Goal: Task Accomplishment & Management: Use online tool/utility

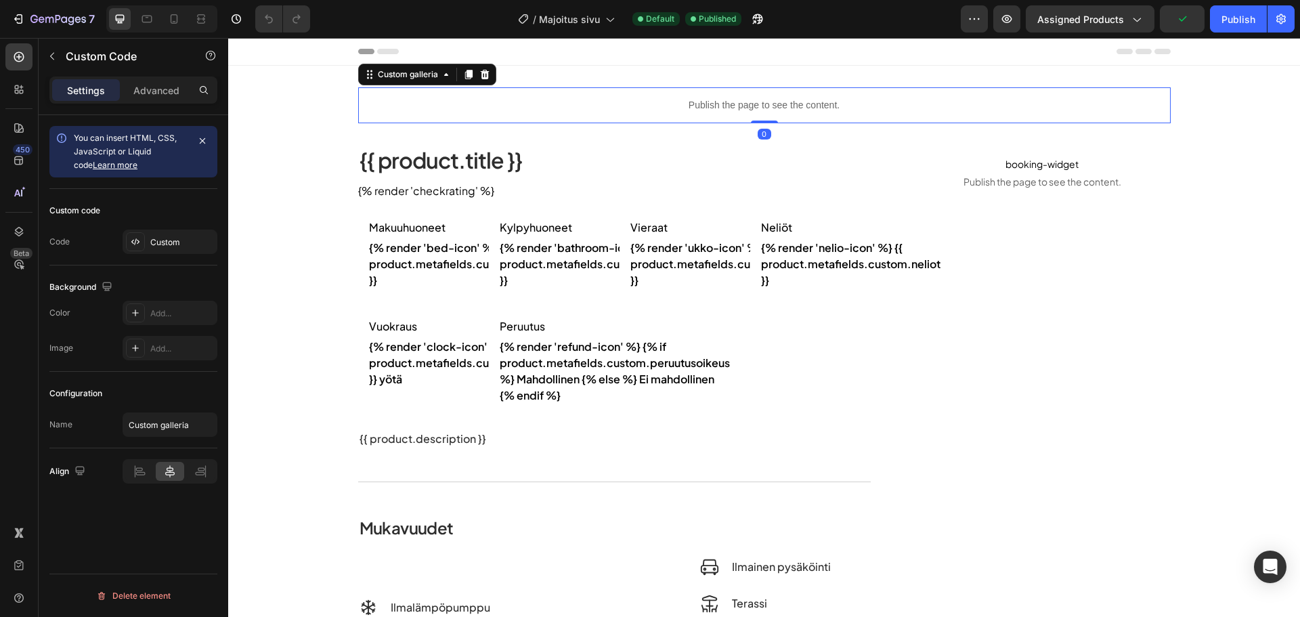
click at [670, 102] on p "Publish the page to see the content." at bounding box center [764, 105] width 813 height 14
click at [192, 237] on div "Custom" at bounding box center [182, 242] width 64 height 12
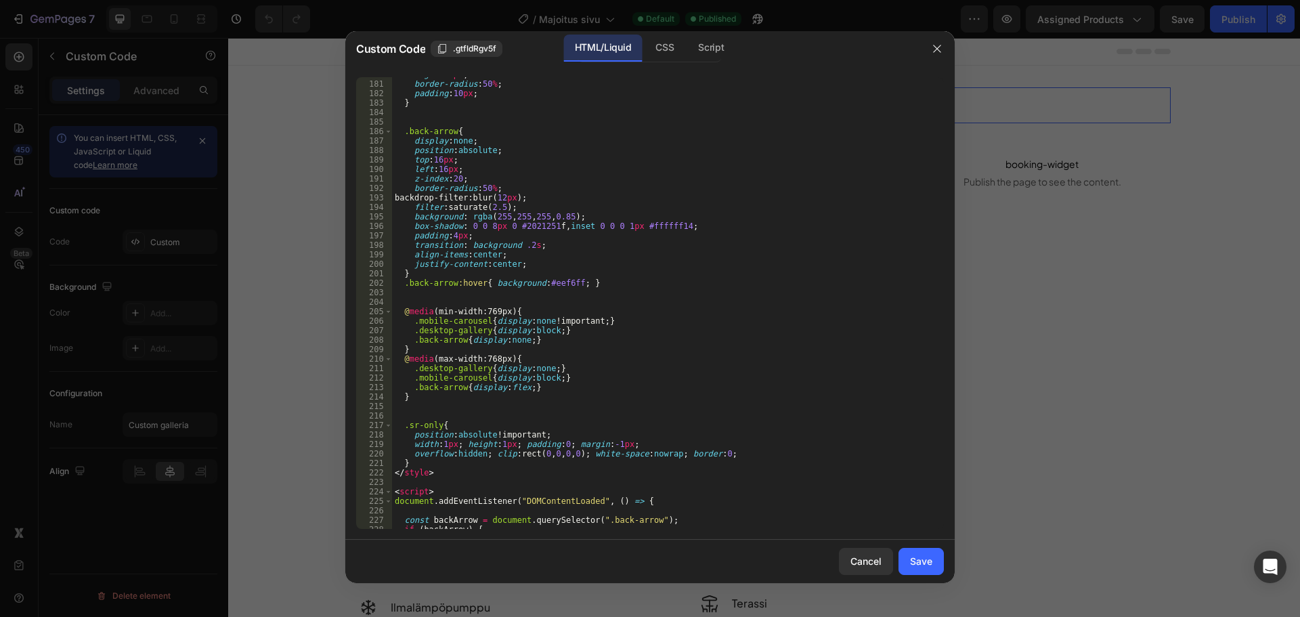
scroll to position [1947, 0]
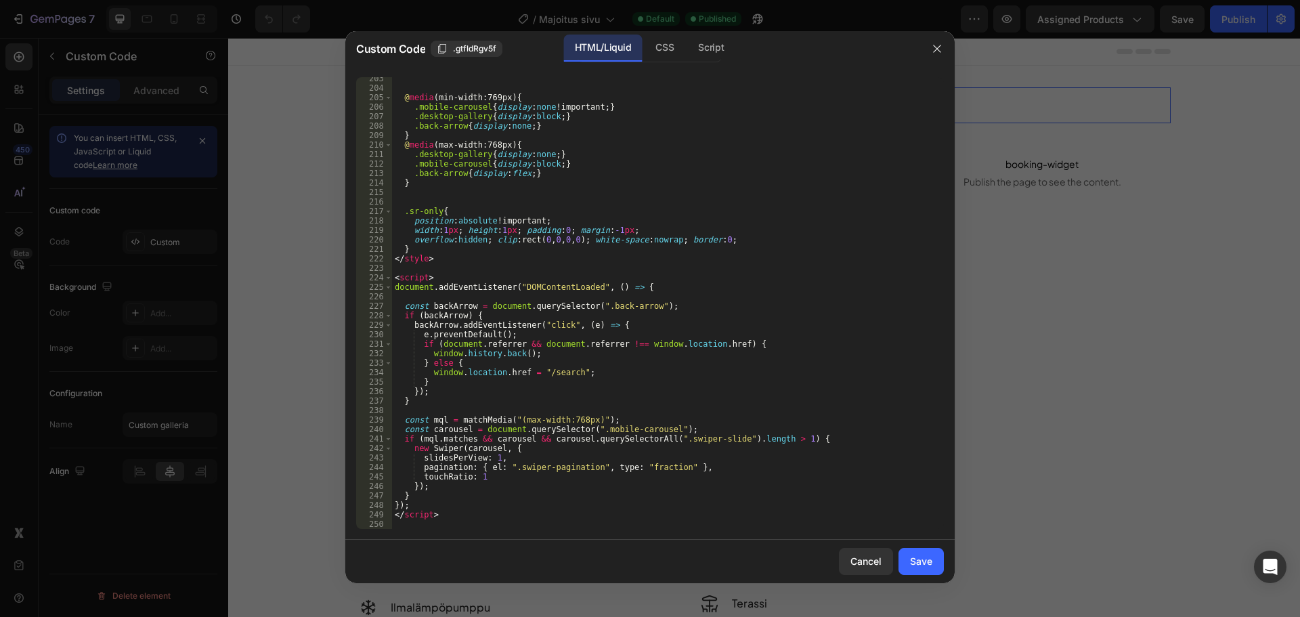
click at [817, 364] on div "@ media (min-width:769px) { .mobile-carousel { display : none !important ; } .d…" at bounding box center [663, 309] width 542 height 471
type textarea "</script>"
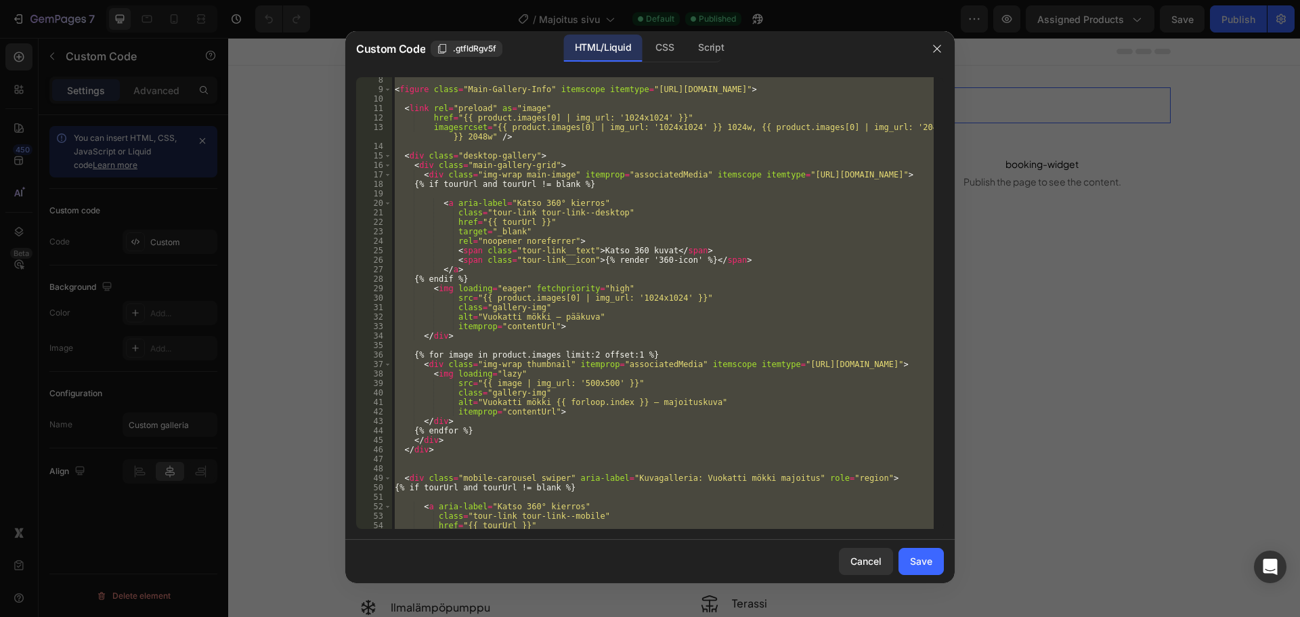
scroll to position [0, 0]
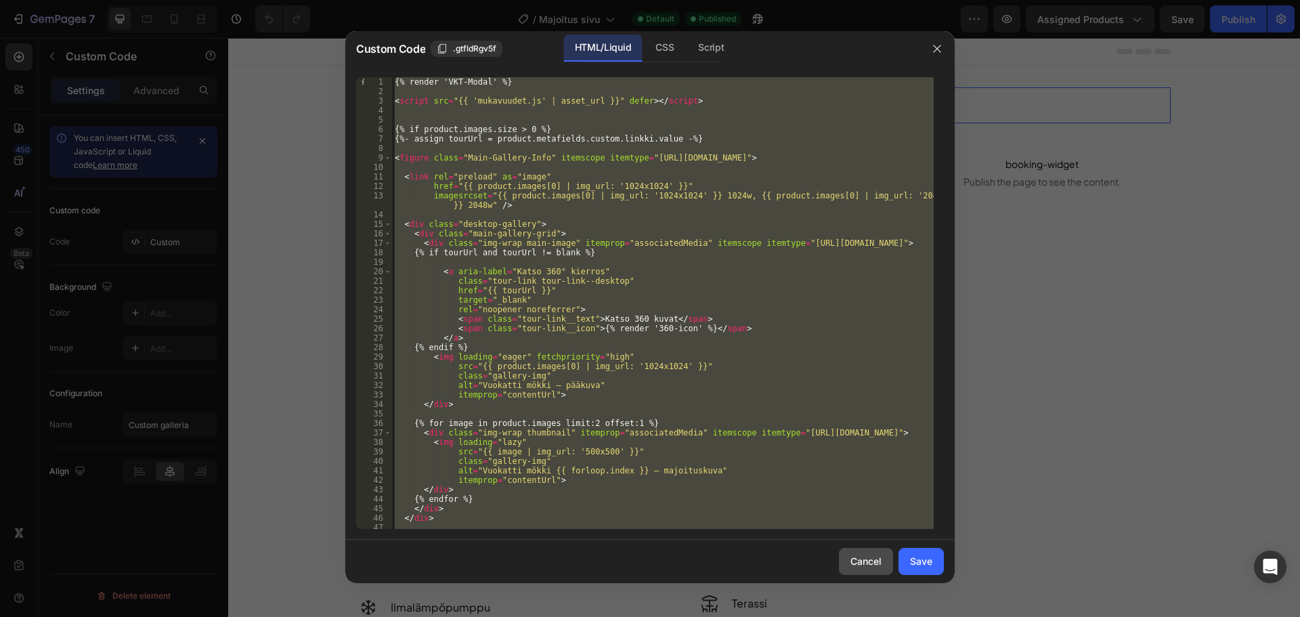
click at [853, 554] on div "Cancel" at bounding box center [866, 561] width 31 height 14
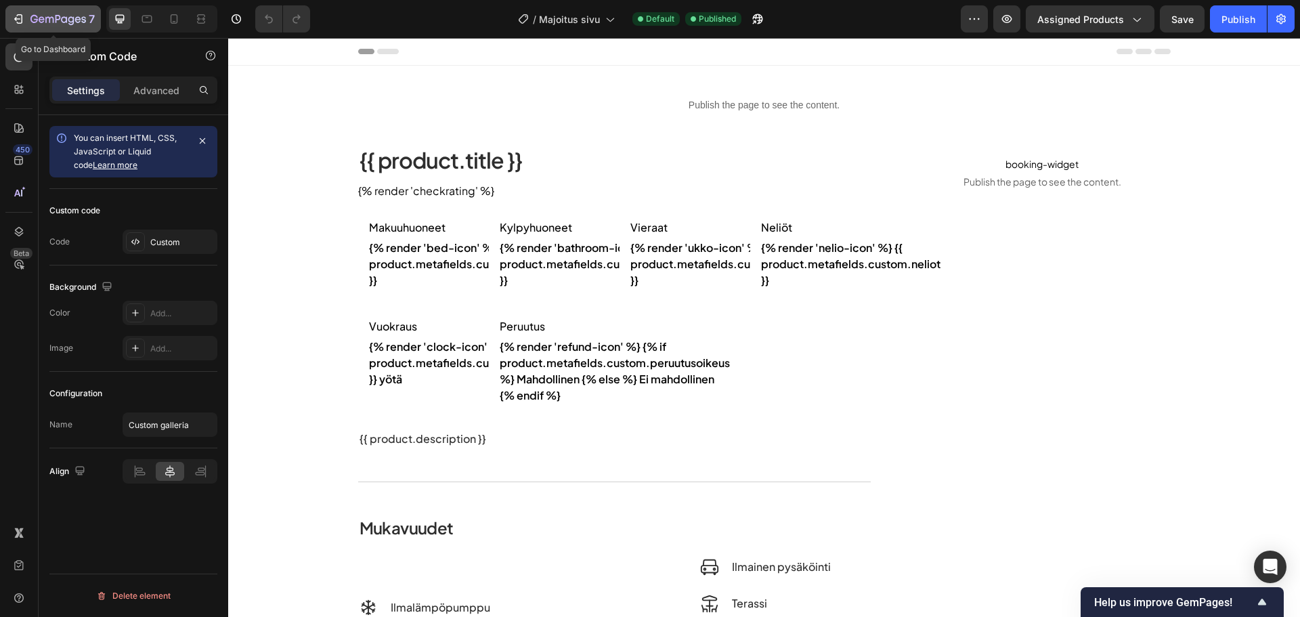
click at [21, 18] on icon "button" at bounding box center [19, 19] width 14 height 14
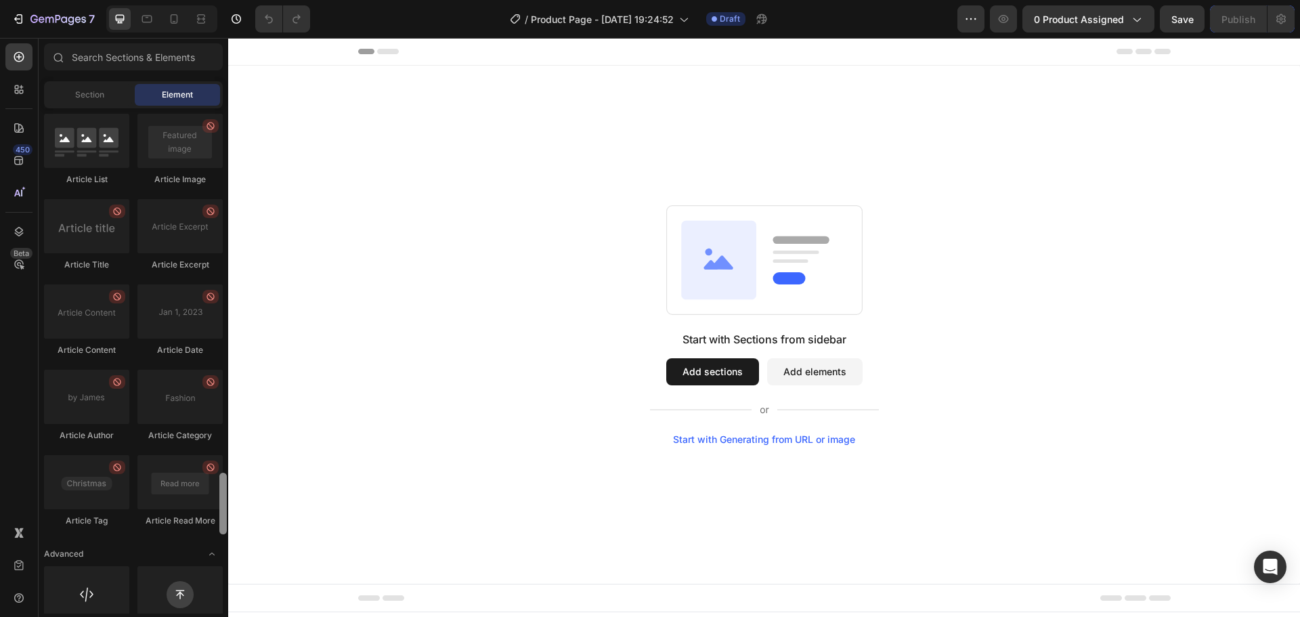
scroll to position [3597, 0]
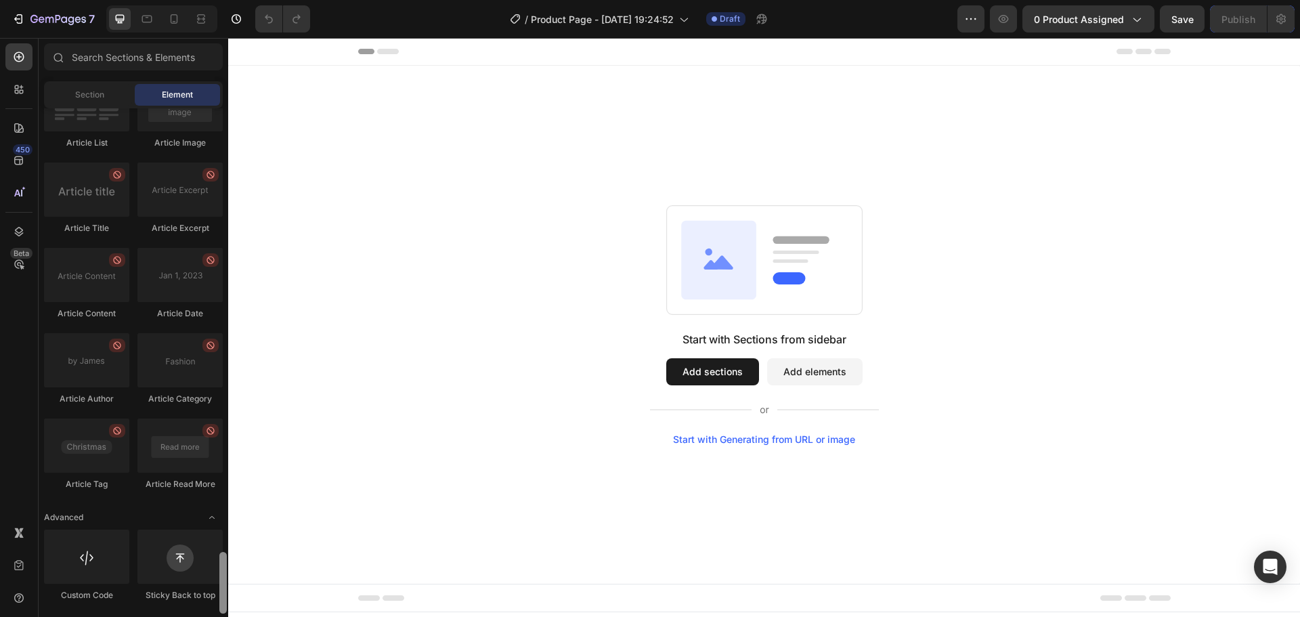
drag, startPoint x: 223, startPoint y: 192, endPoint x: 85, endPoint y: 573, distance: 405.5
click at [210, 599] on div "Layout Row Row Row Row Text Heading Text Block Button Button Button Media Image…" at bounding box center [134, 360] width 190 height 505
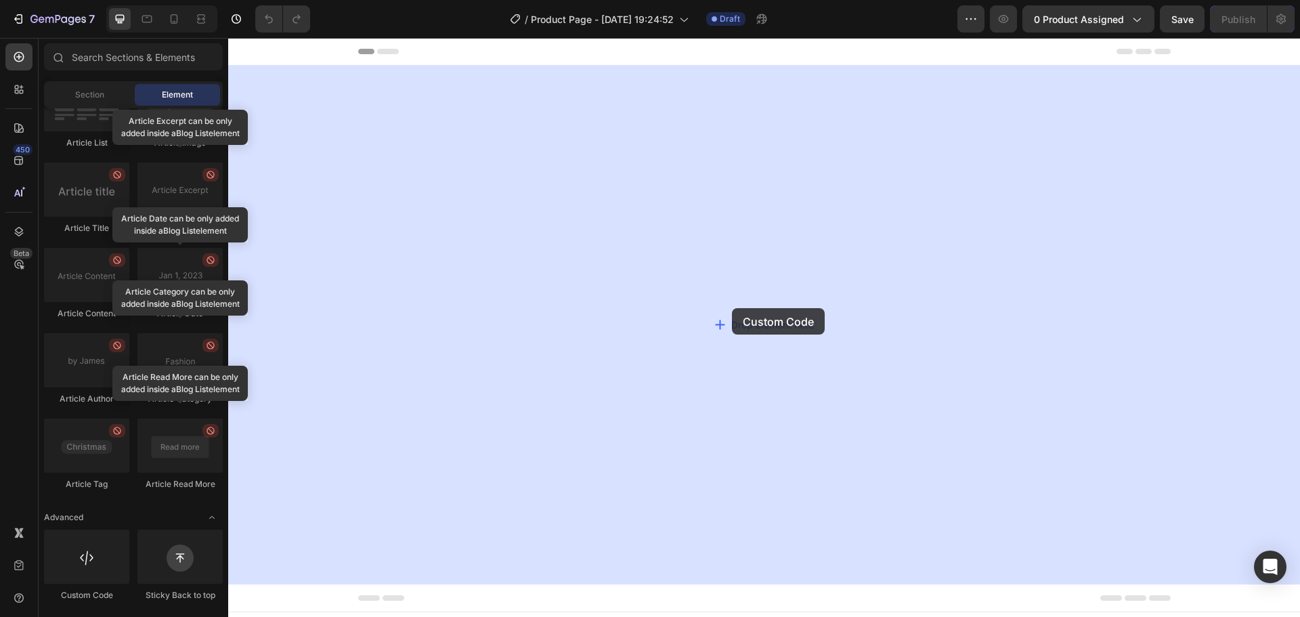
drag, startPoint x: 303, startPoint y: 608, endPoint x: 737, endPoint y: 296, distance: 534.7
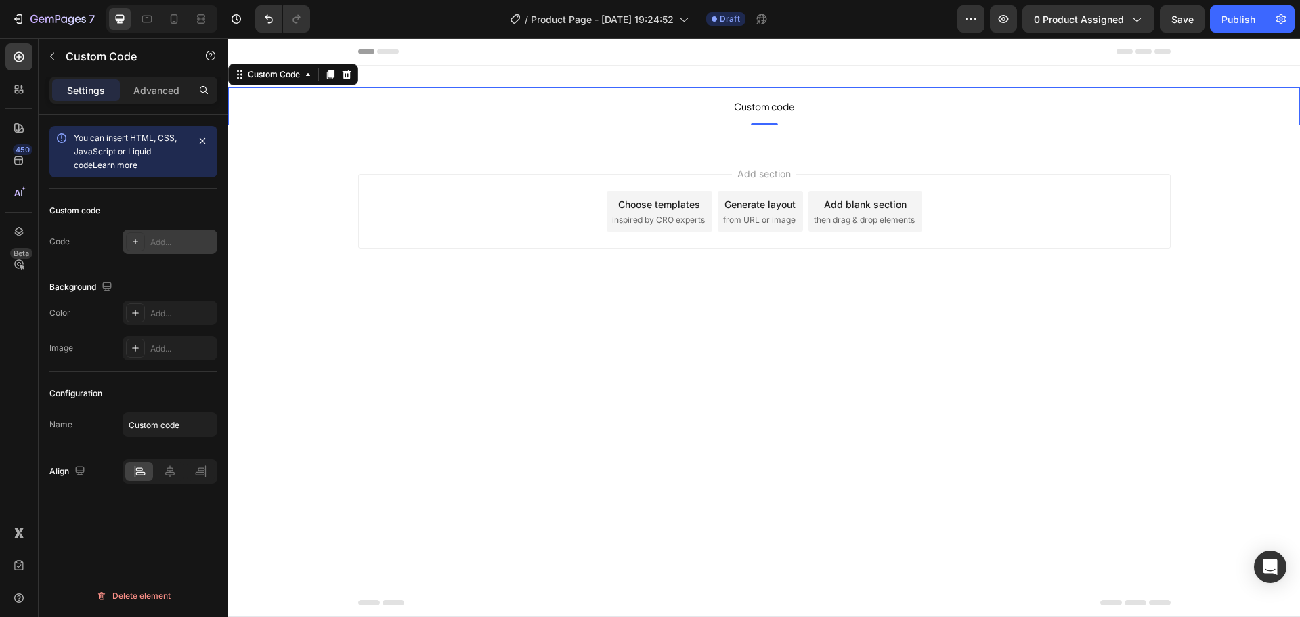
click at [154, 253] on div "Add..." at bounding box center [170, 242] width 95 height 24
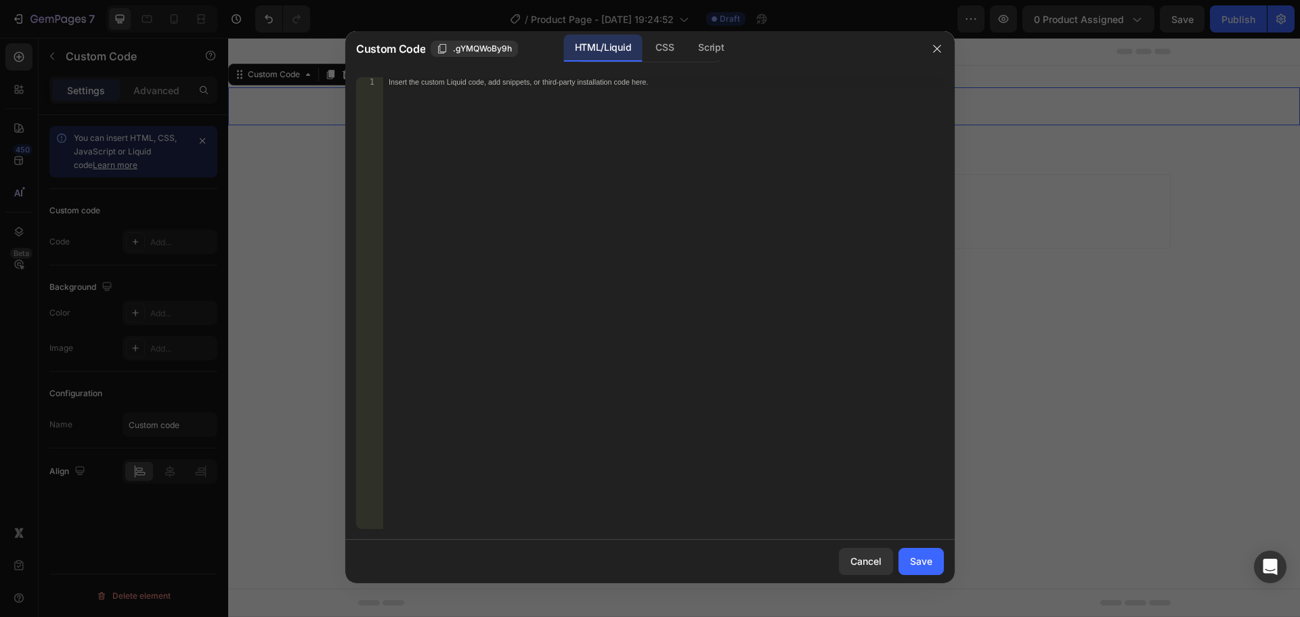
click at [512, 132] on div "Insert the custom Liquid code, add snippets, or third-party installation code h…" at bounding box center [663, 312] width 561 height 471
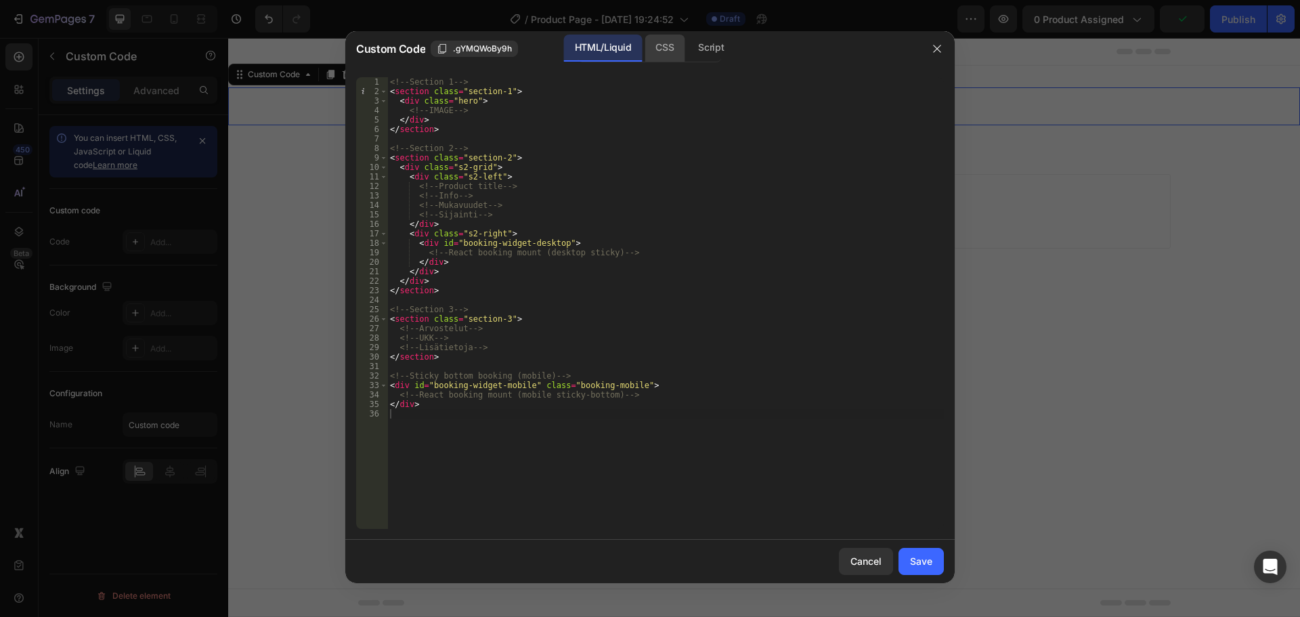
click at [655, 50] on div "CSS" at bounding box center [665, 48] width 40 height 27
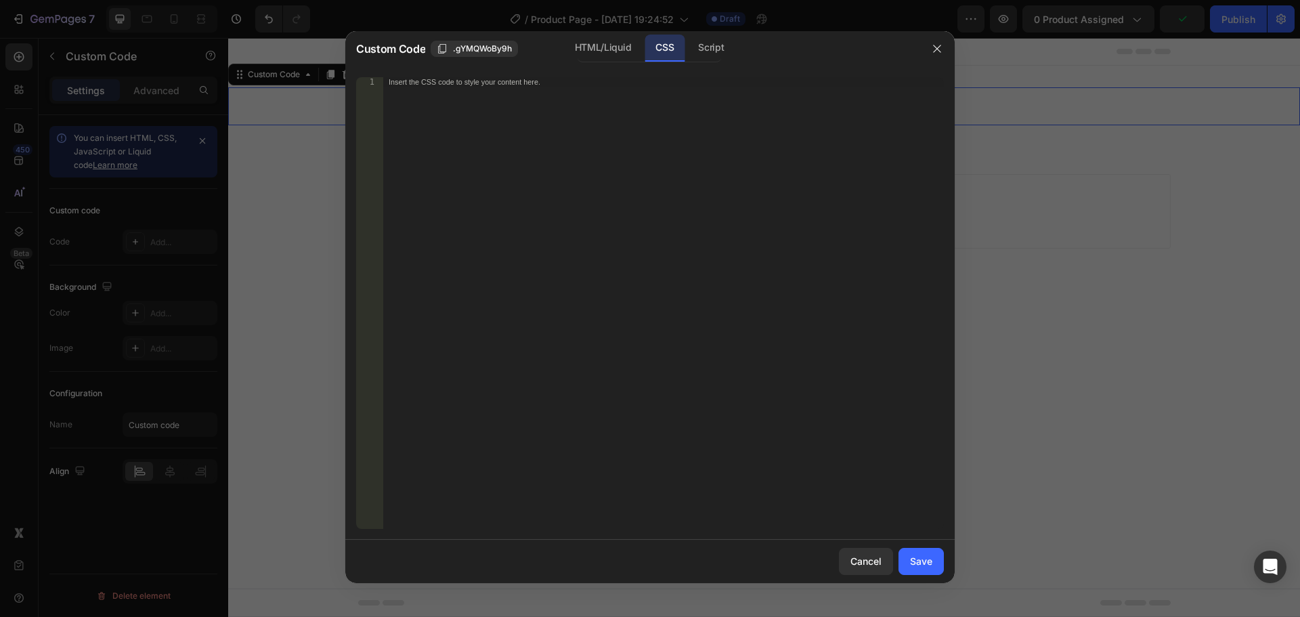
click at [615, 84] on div "Insert the CSS code to style your content here." at bounding box center [636, 81] width 494 height 9
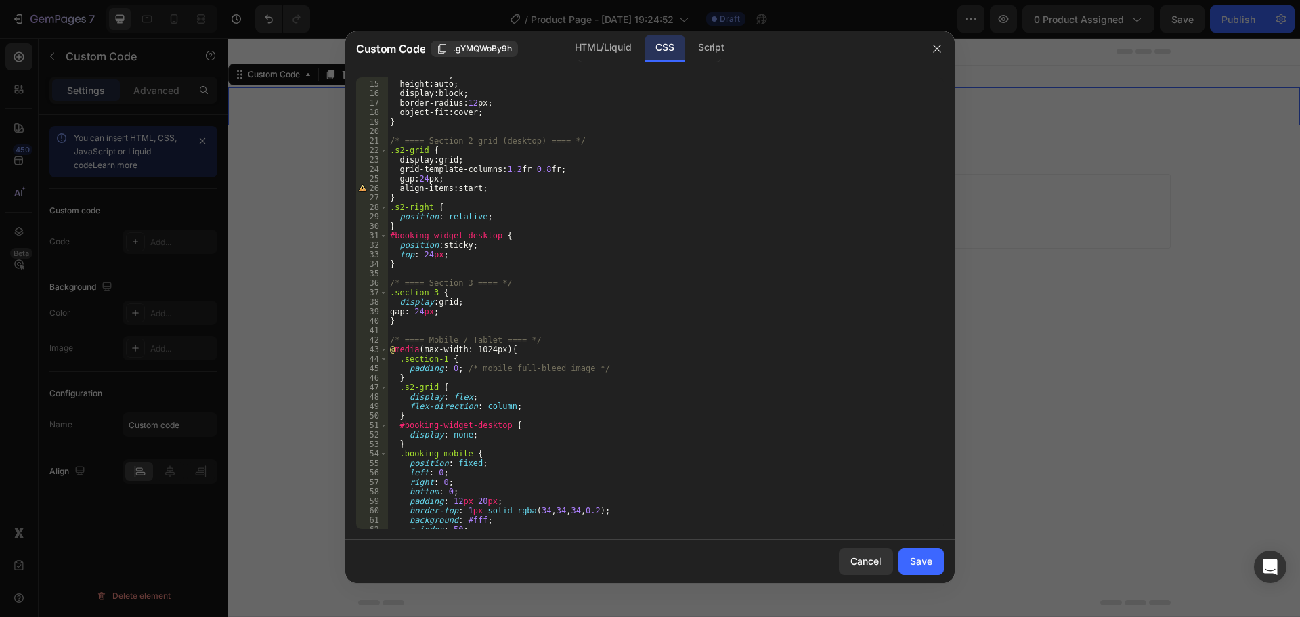
scroll to position [0, 0]
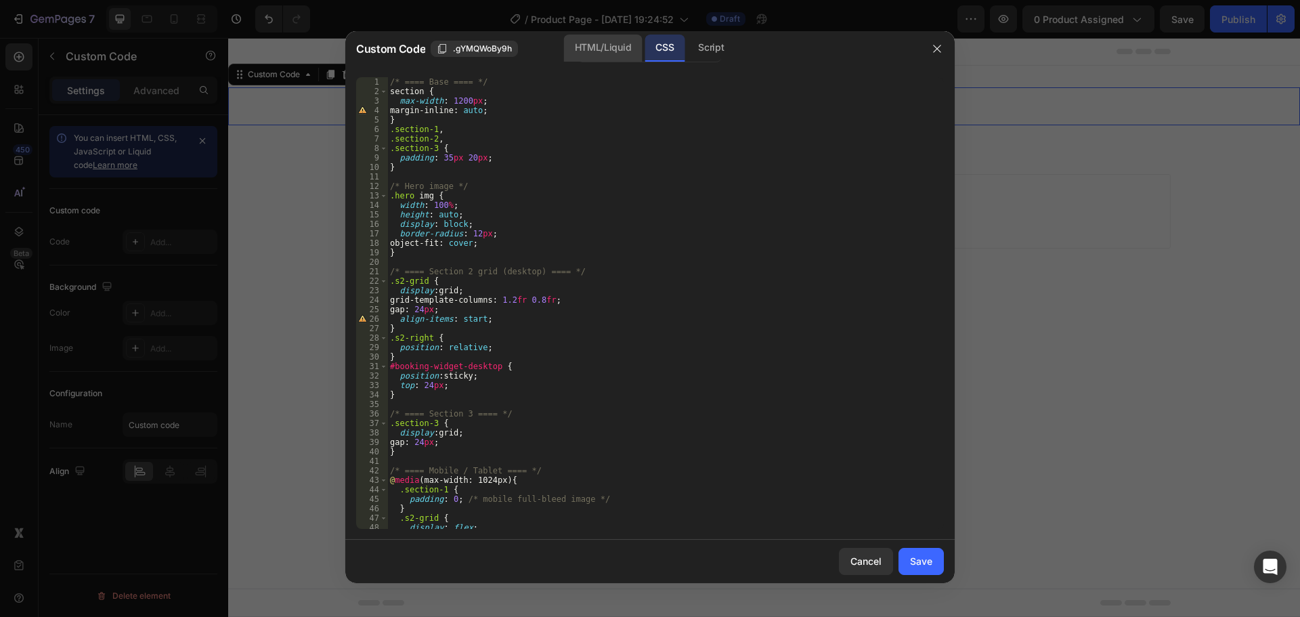
click at [614, 48] on div "HTML/Liquid" at bounding box center [603, 48] width 78 height 27
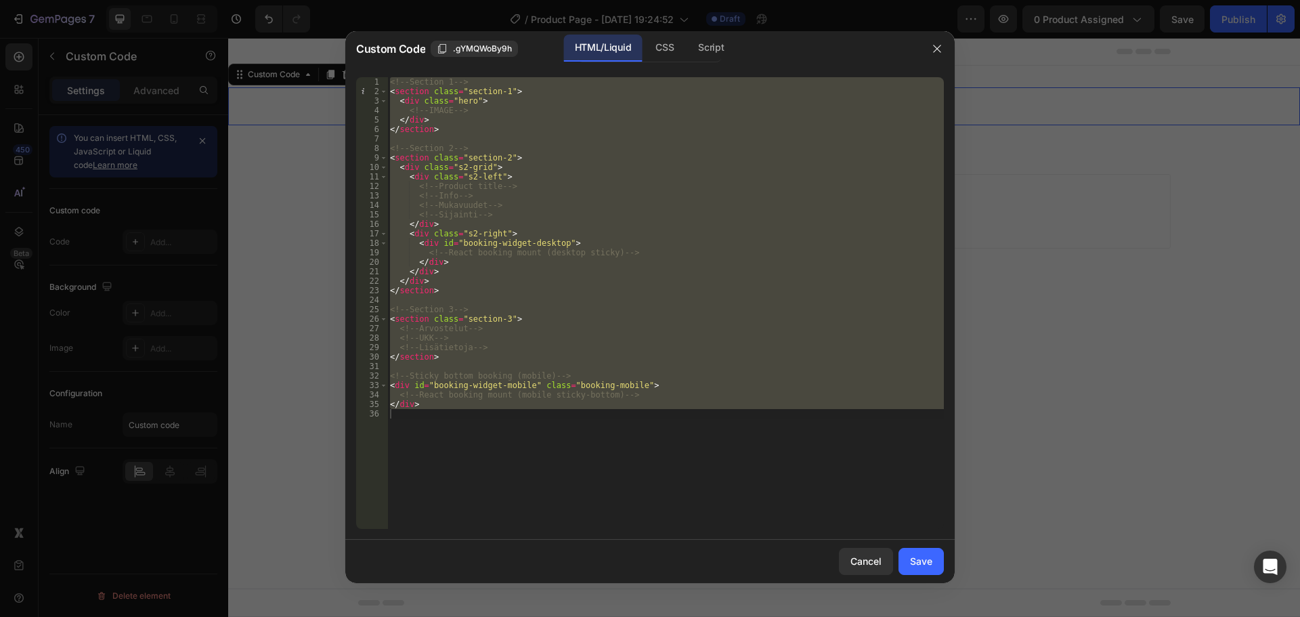
click at [553, 109] on div "<!-- Section 1 --> < section class = "section-1" > < div class = "hero" > <!-- …" at bounding box center [665, 303] width 557 height 452
type textarea "<!-- IMAGE -->"
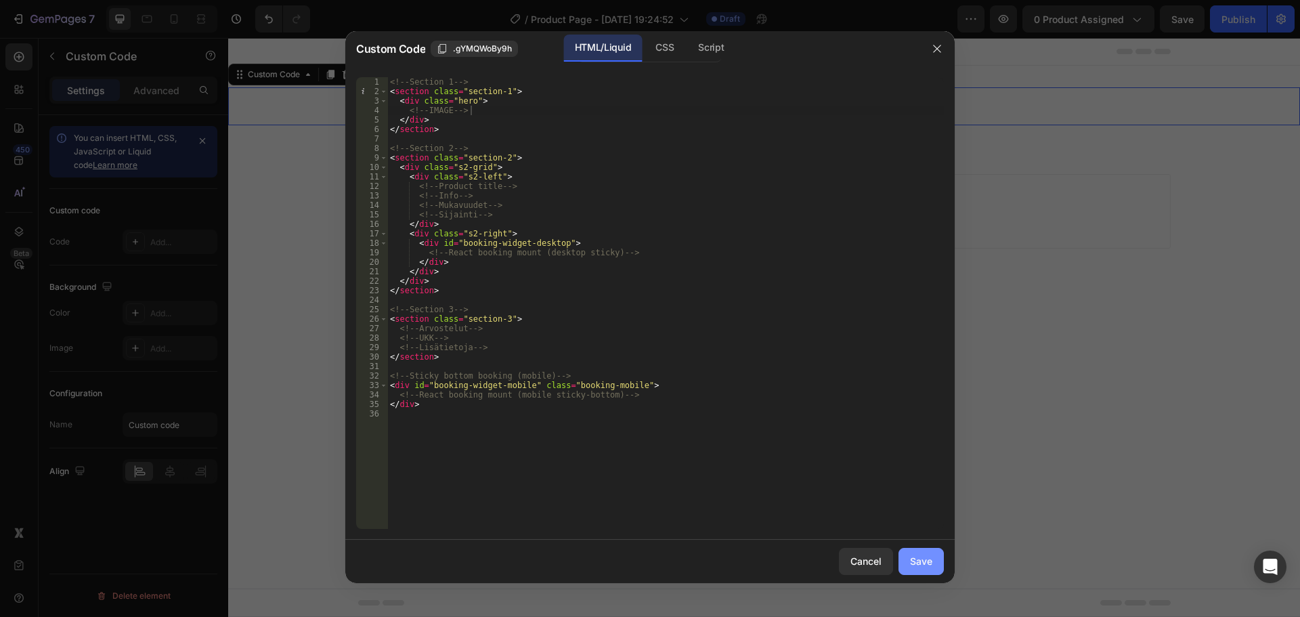
click at [904, 557] on button "Save" at bounding box center [921, 561] width 45 height 27
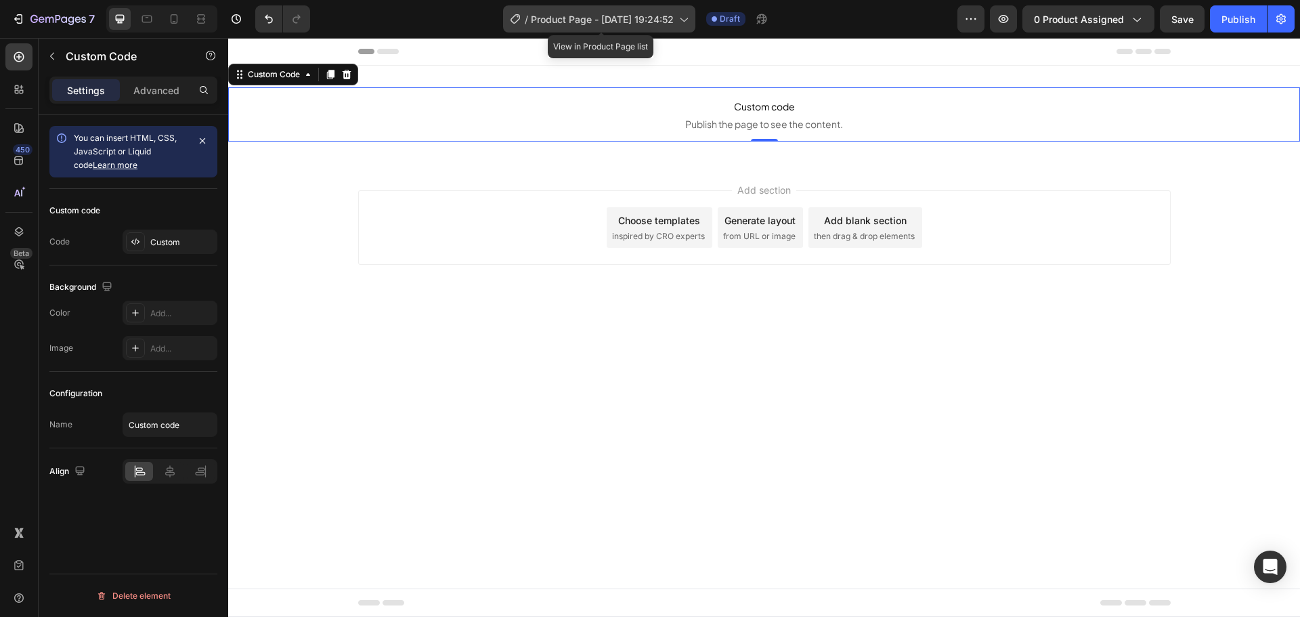
click at [617, 20] on span "Product Page - Sep 26, 19:24:52" at bounding box center [602, 19] width 143 height 14
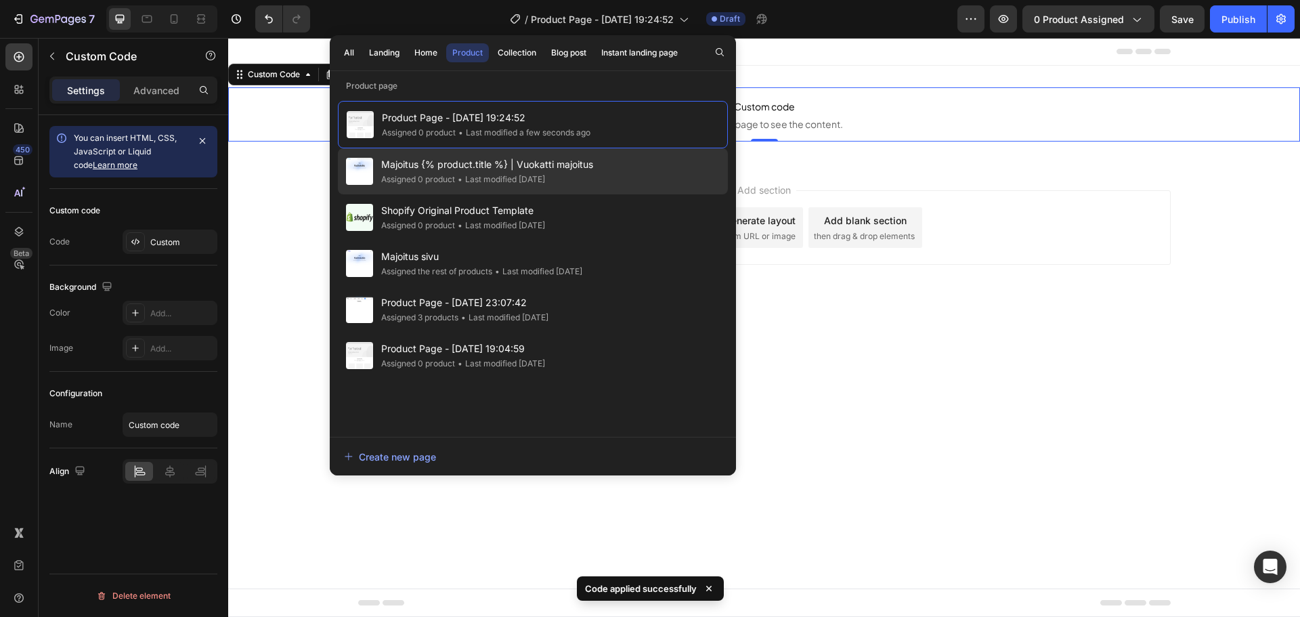
click at [594, 184] on div "Majoitus {% product.title %} | Vuokatti majoitus Assigned 0 product • Last modi…" at bounding box center [533, 171] width 390 height 46
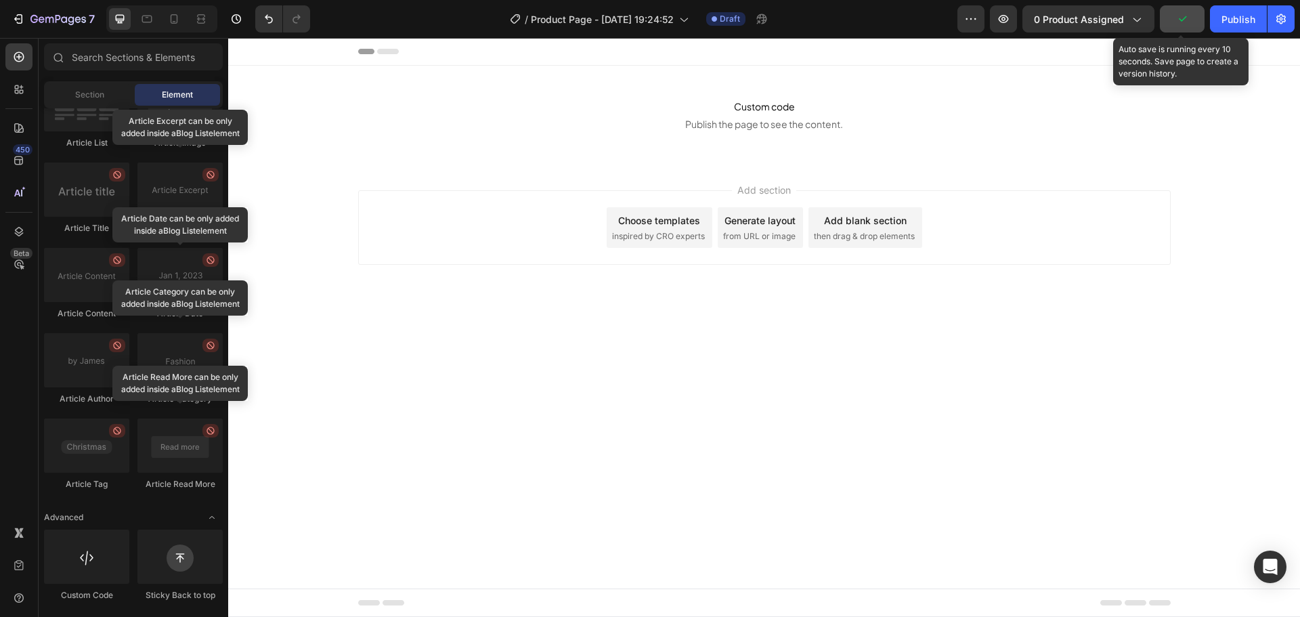
click at [1174, 18] on button "button" at bounding box center [1182, 18] width 45 height 27
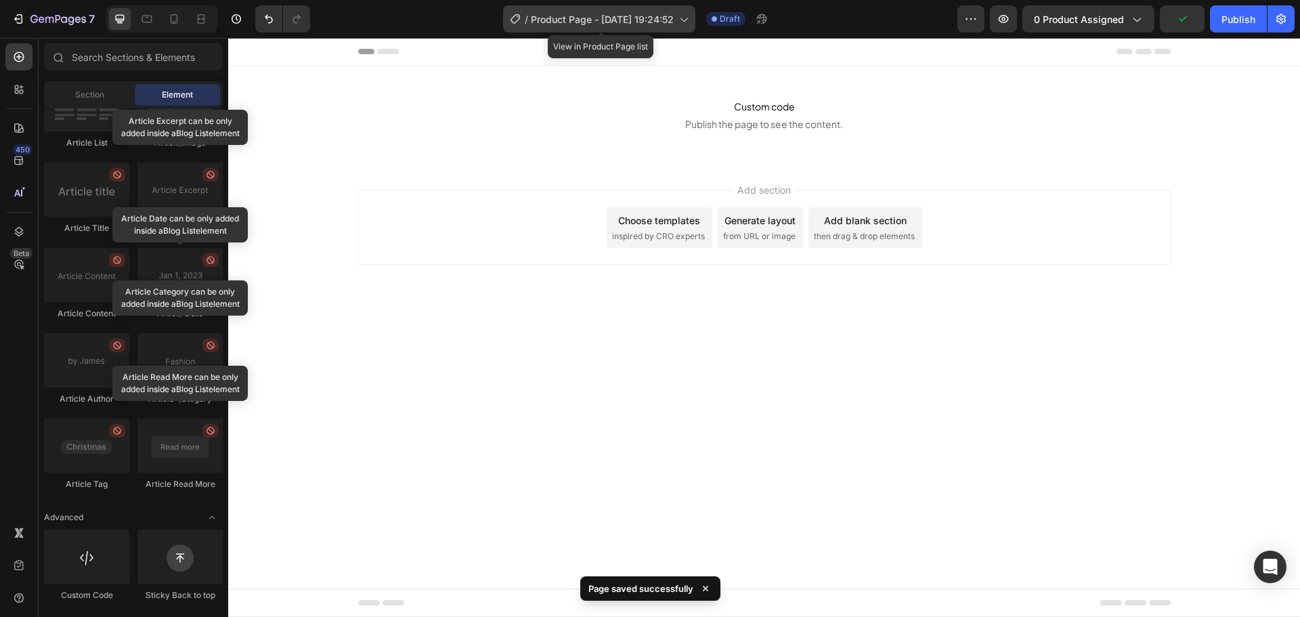
click at [553, 24] on span "Product Page - Sep 26, 19:24:52" at bounding box center [602, 19] width 143 height 14
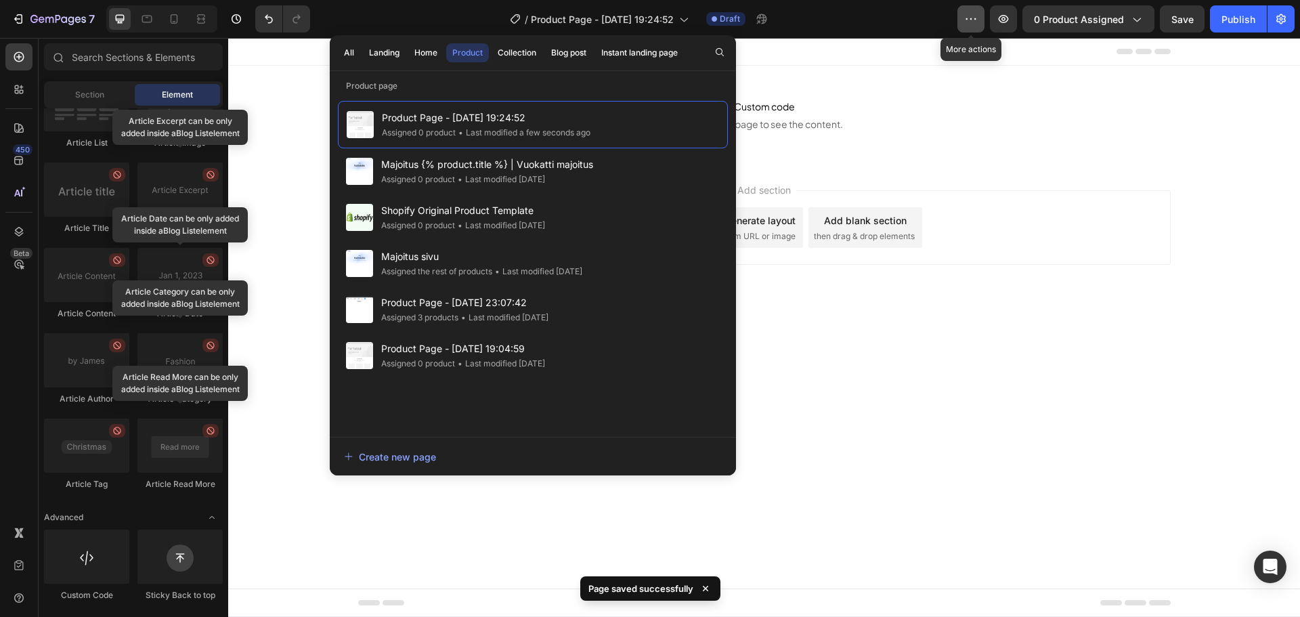
click at [973, 23] on icon "button" at bounding box center [971, 19] width 14 height 14
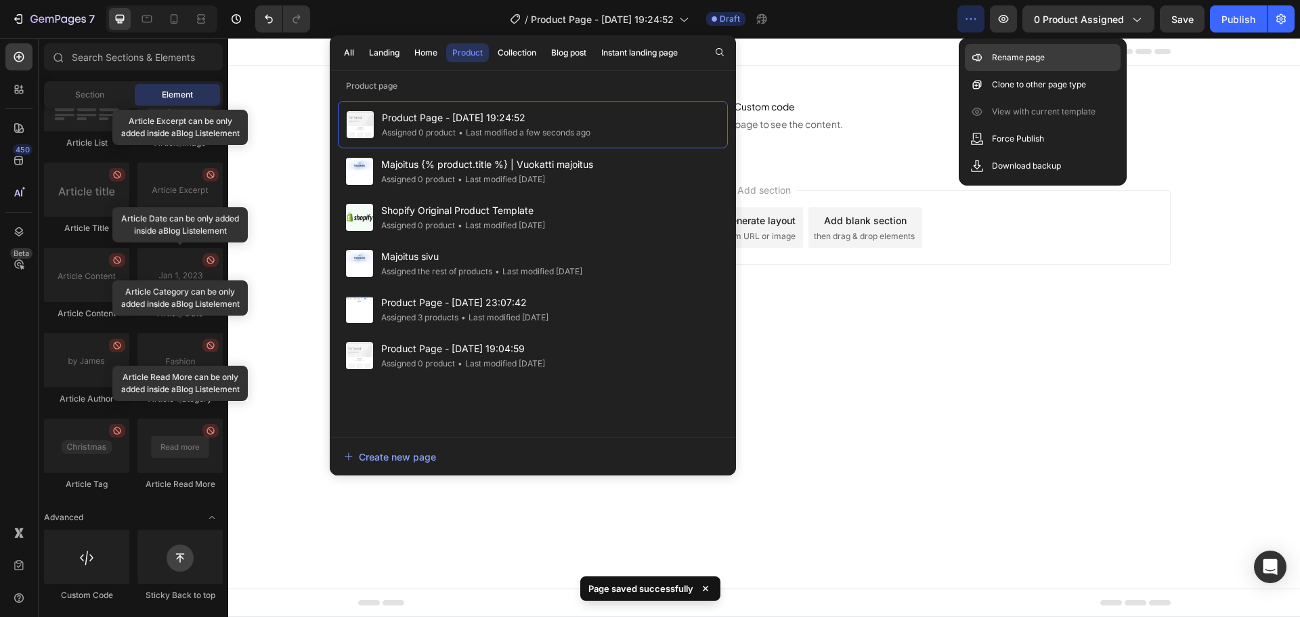
click at [993, 51] on p "Rename page" at bounding box center [1018, 58] width 53 height 14
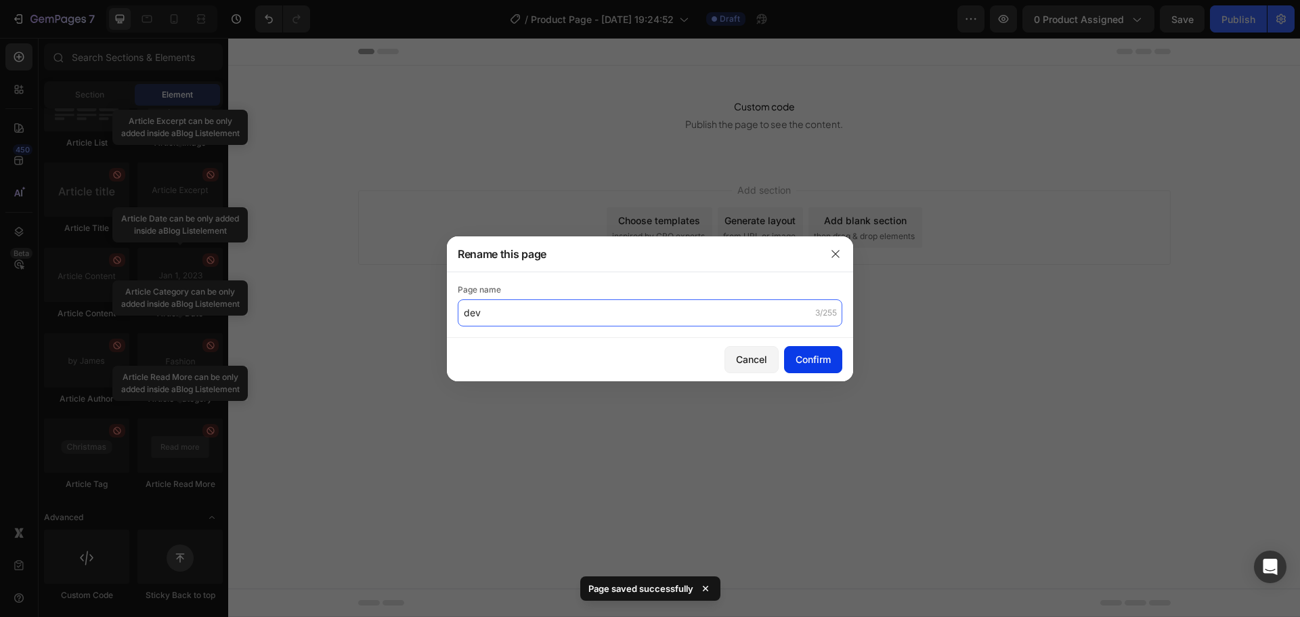
type input "dev"
click at [800, 358] on div "Confirm" at bounding box center [813, 359] width 35 height 14
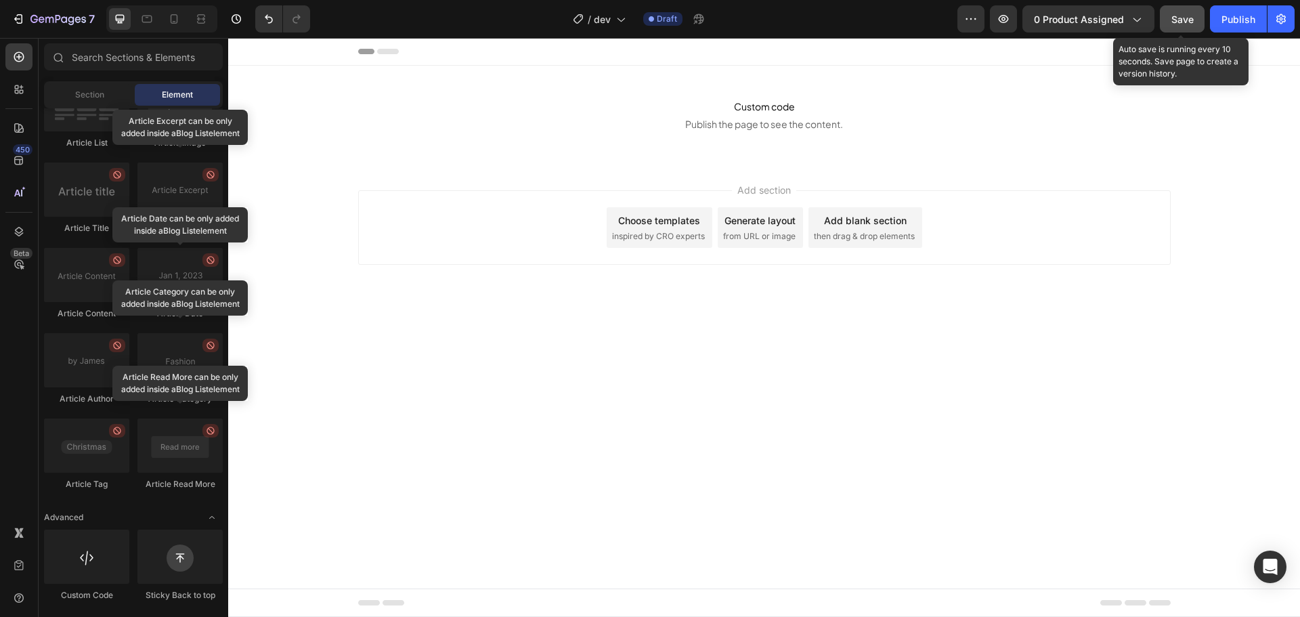
click at [1176, 24] on span "Save" at bounding box center [1183, 20] width 22 height 12
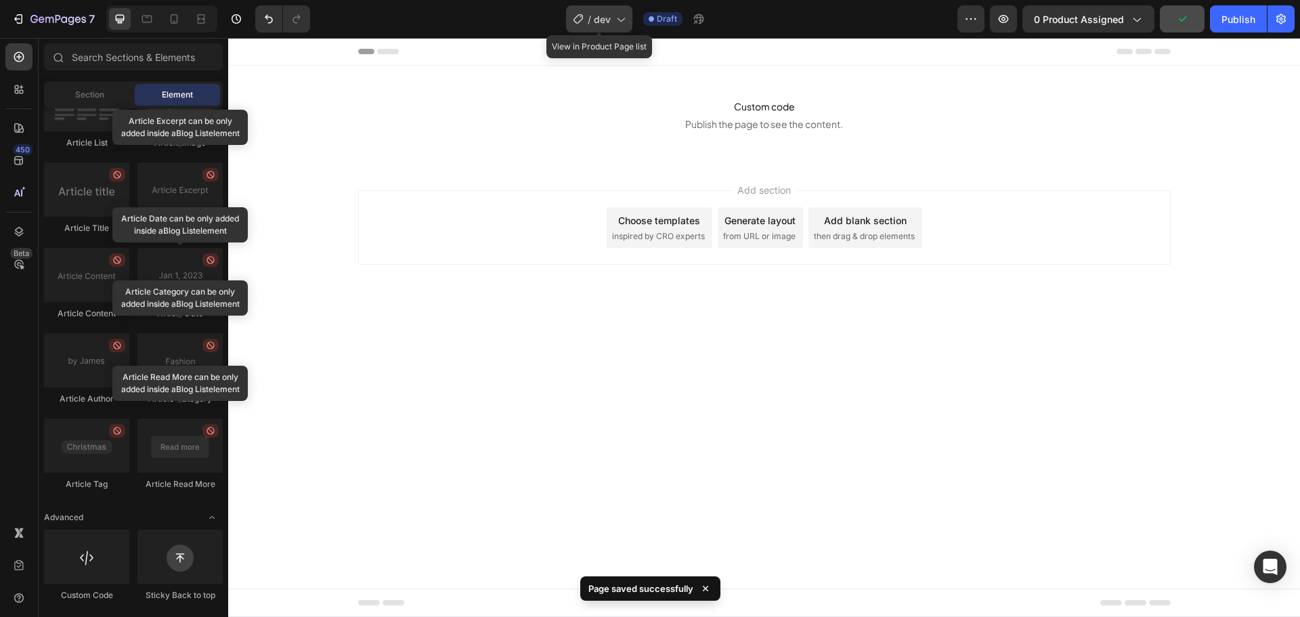
click at [597, 25] on span "dev" at bounding box center [602, 19] width 17 height 14
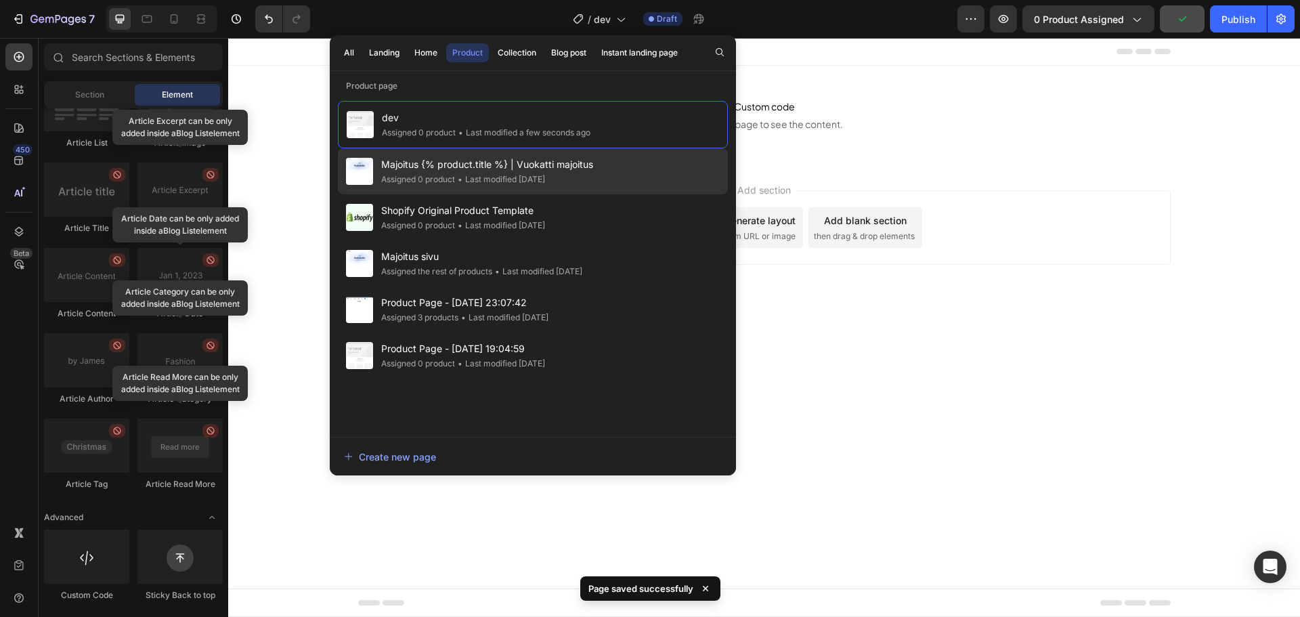
click at [532, 165] on span "Majoitus {% product.title %} | Vuokatti majoitus" at bounding box center [487, 164] width 212 height 16
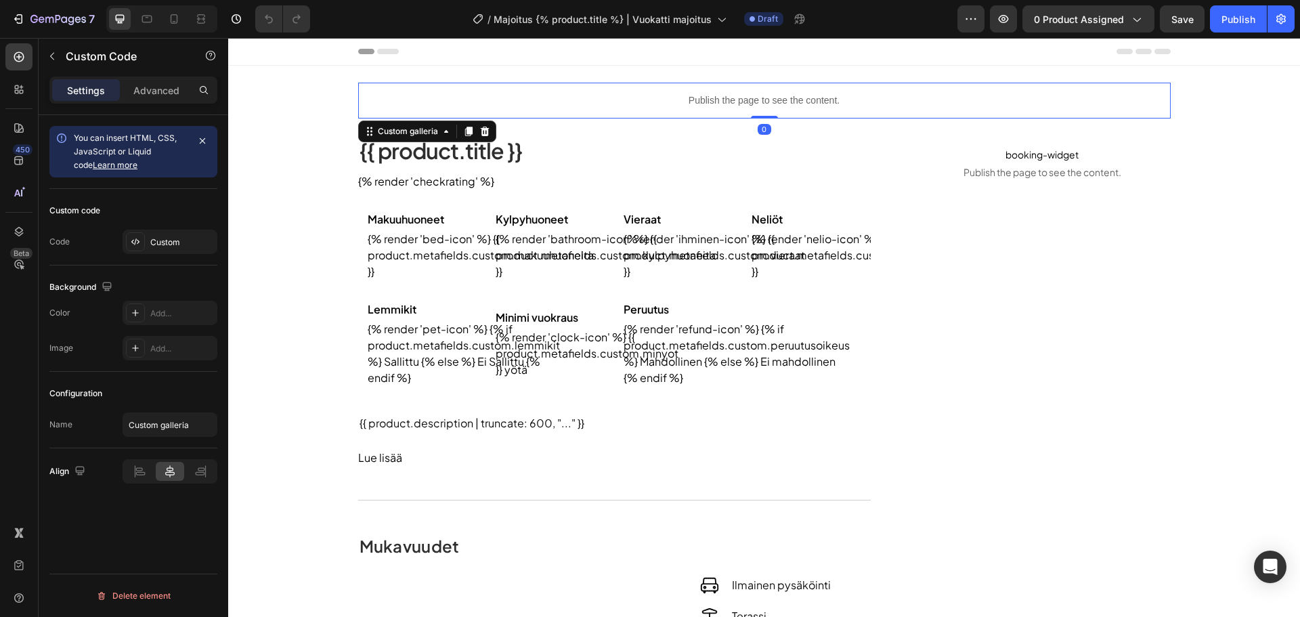
click at [754, 102] on p "Publish the page to see the content." at bounding box center [764, 100] width 813 height 14
click at [215, 236] on div "Custom" at bounding box center [170, 242] width 95 height 24
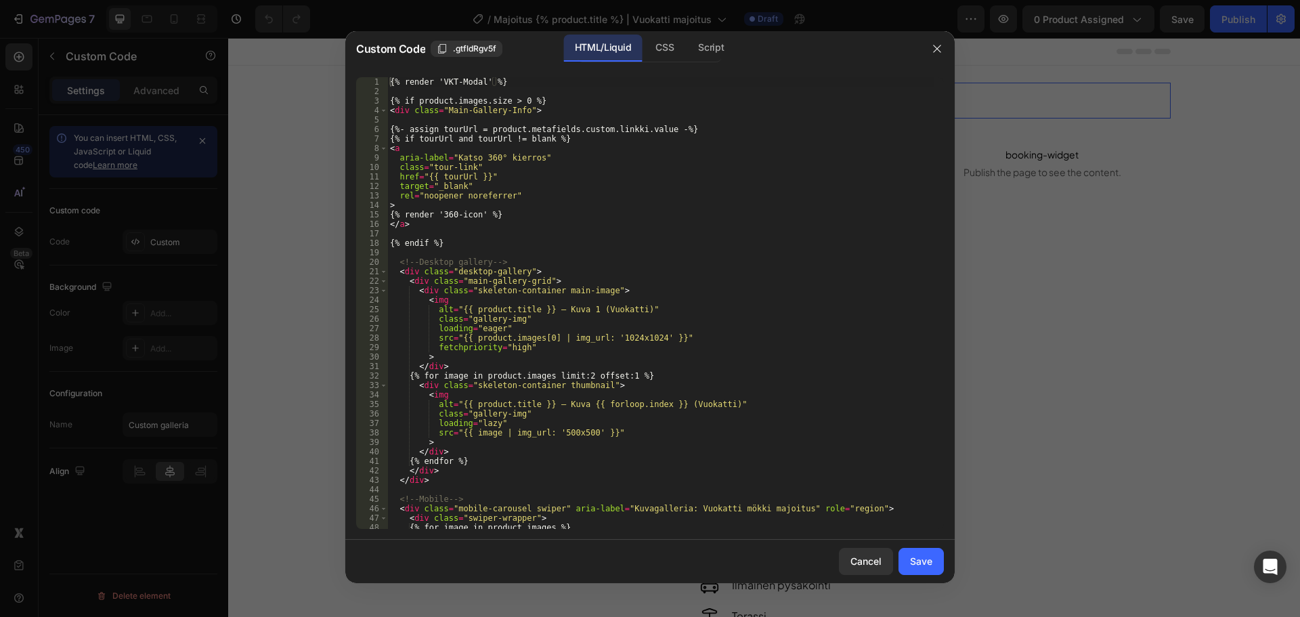
click at [686, 225] on div "{% render 'VKT-Modal' %} {% if product.images.size > 0 %} < div class = "Main-G…" at bounding box center [660, 312] width 546 height 471
type textarea "</a>"
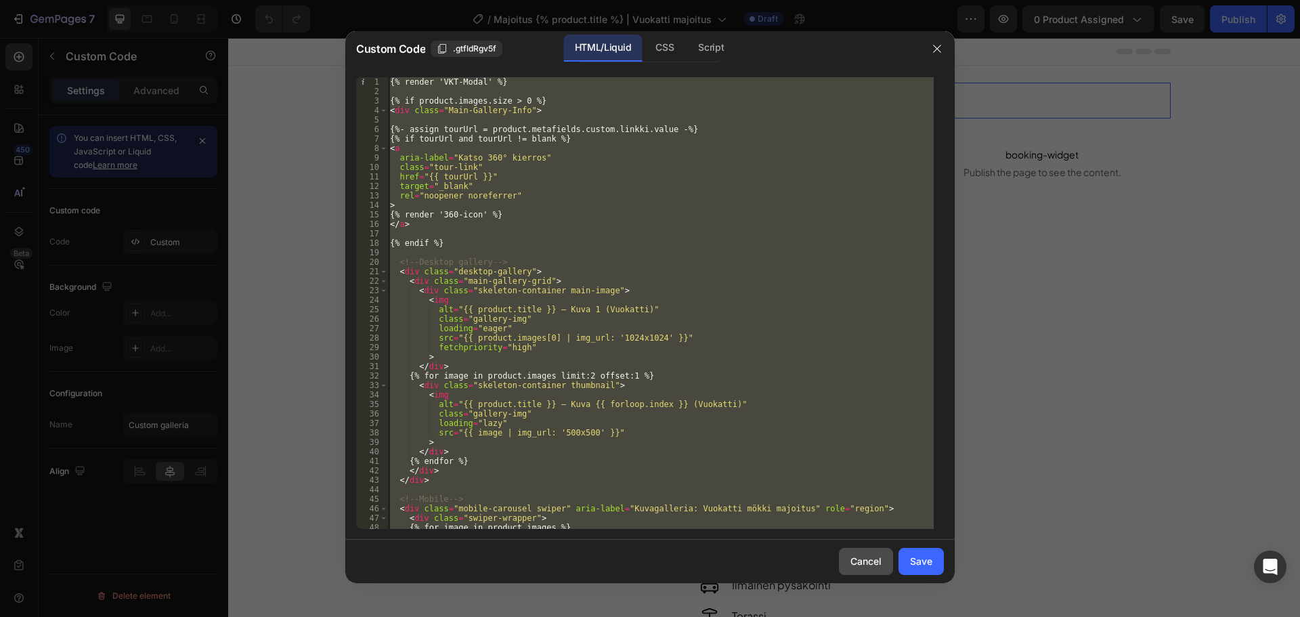
click at [845, 550] on button "Cancel" at bounding box center [866, 561] width 54 height 27
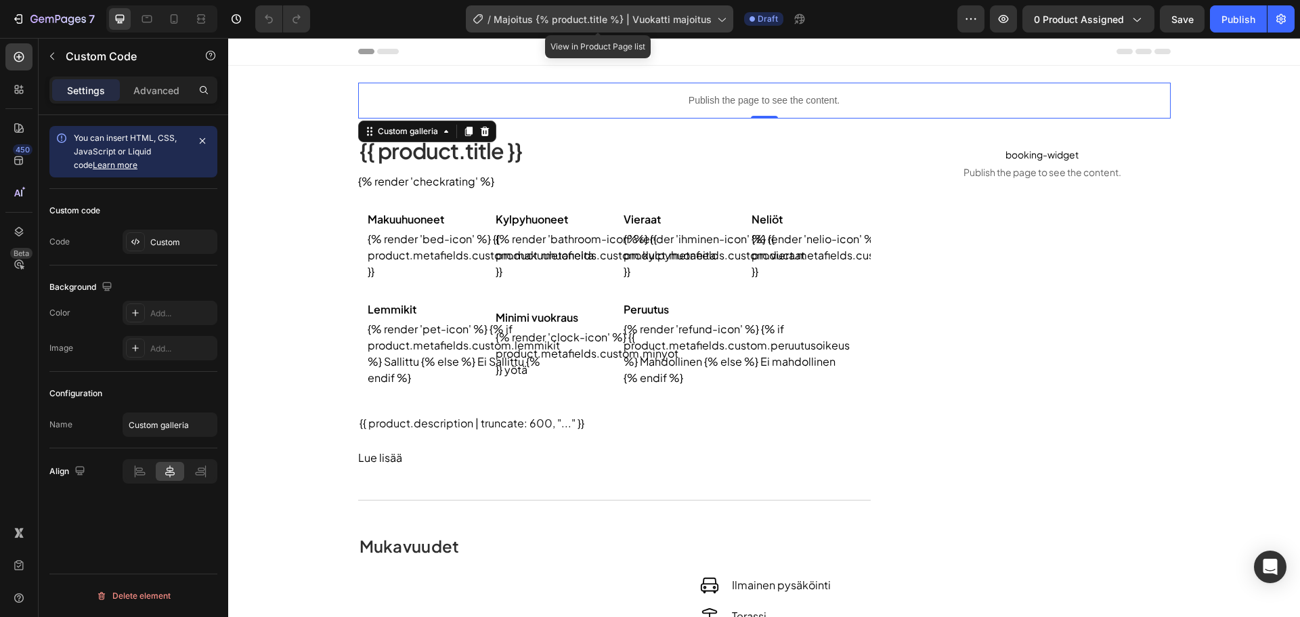
click at [609, 22] on span "Majoitus {% product.title %} | Vuokatti majoitus" at bounding box center [603, 19] width 218 height 14
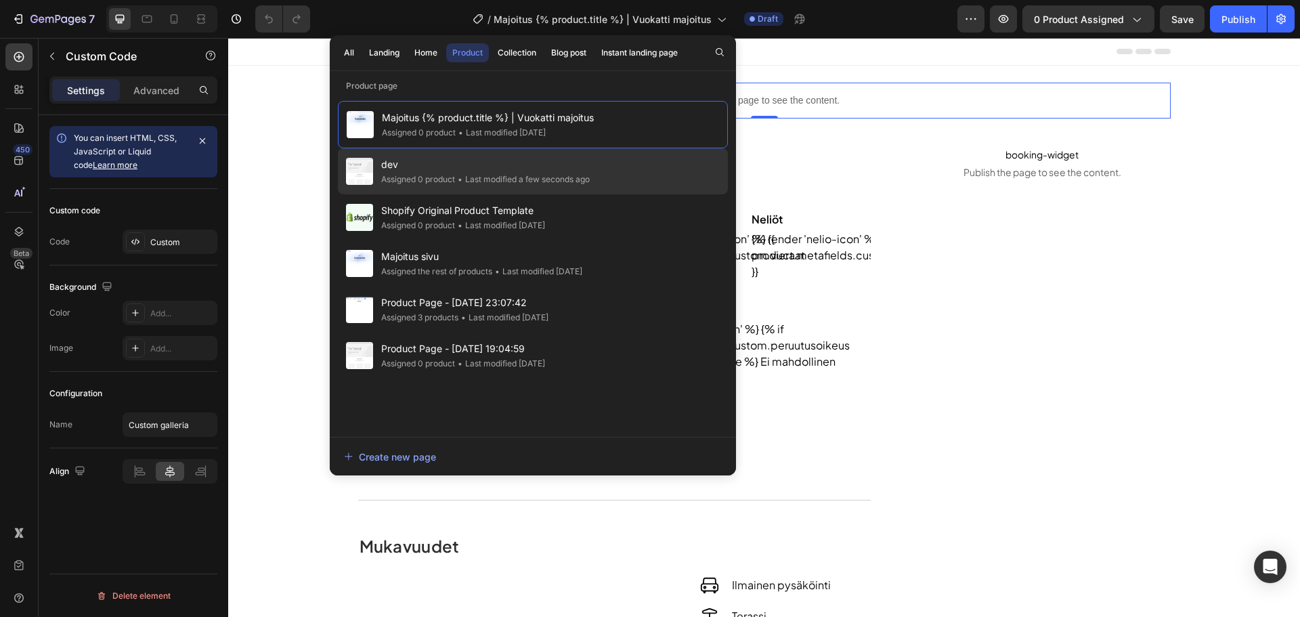
click at [481, 163] on span "dev" at bounding box center [485, 164] width 209 height 16
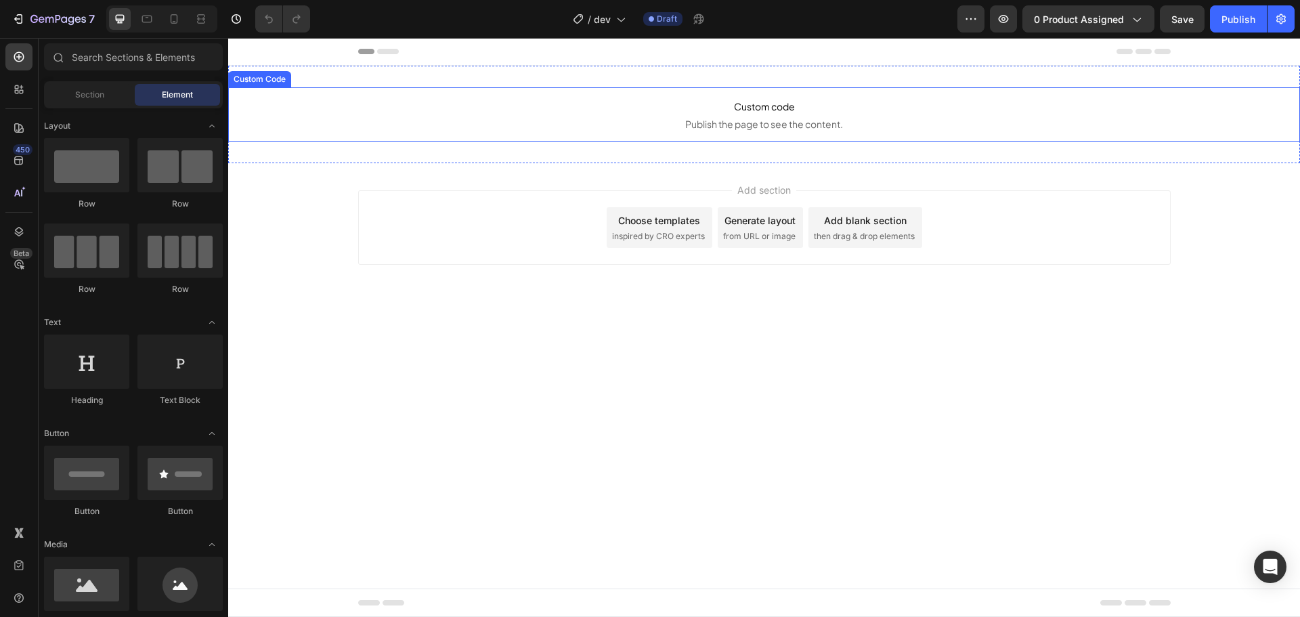
click at [711, 113] on span "Custom code" at bounding box center [764, 106] width 1072 height 16
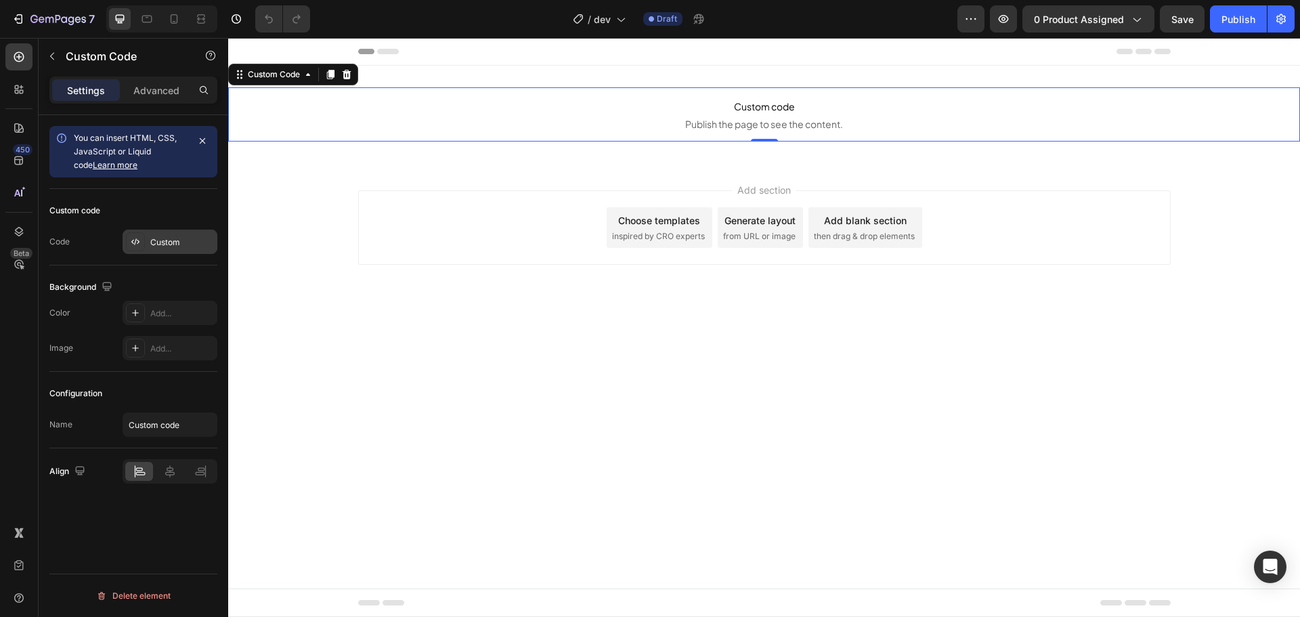
click at [181, 234] on div "Custom" at bounding box center [170, 242] width 95 height 24
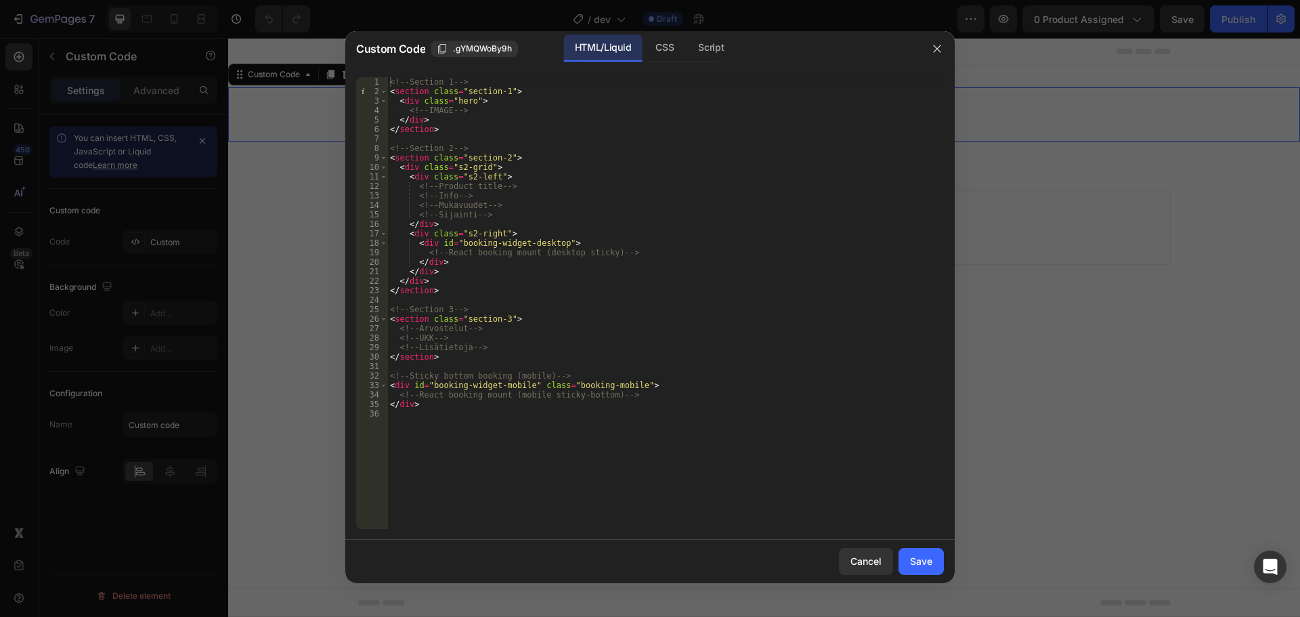
type textarea "<!-- IMAGE -->"
click at [524, 109] on div "<!-- Section 1 --> < section class = "section-1" > < div class = "hero" > <!-- …" at bounding box center [665, 312] width 557 height 471
drag, startPoint x: 502, startPoint y: 109, endPoint x: 408, endPoint y: 111, distance: 94.8
click at [408, 111] on div "<!-- Section 1 --> < section class = "section-1" > < div class = "hero" > <!-- …" at bounding box center [665, 312] width 557 height 471
paste textarea
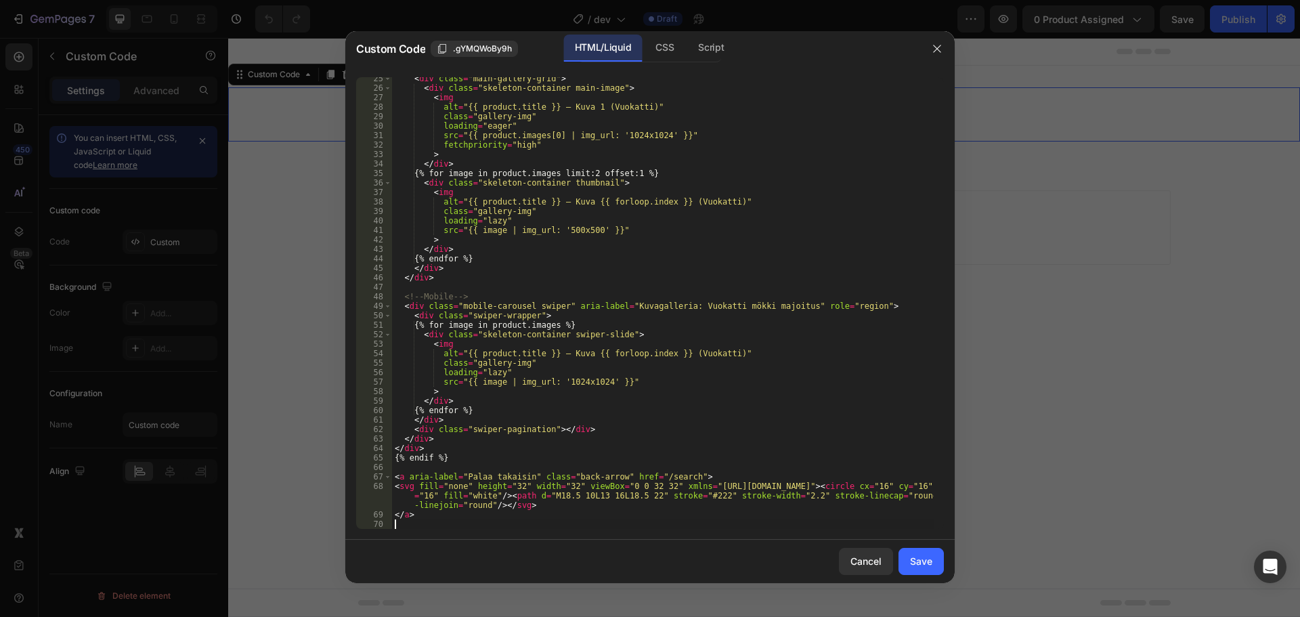
scroll to position [312, 0]
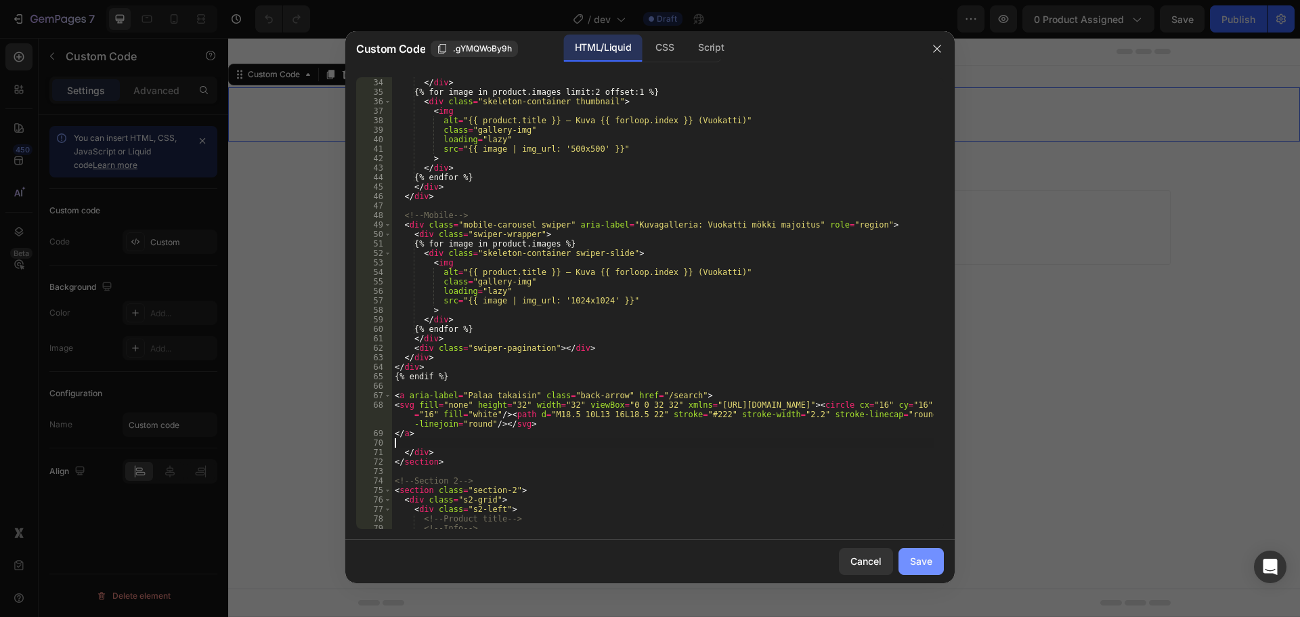
click at [907, 555] on button "Save" at bounding box center [921, 561] width 45 height 27
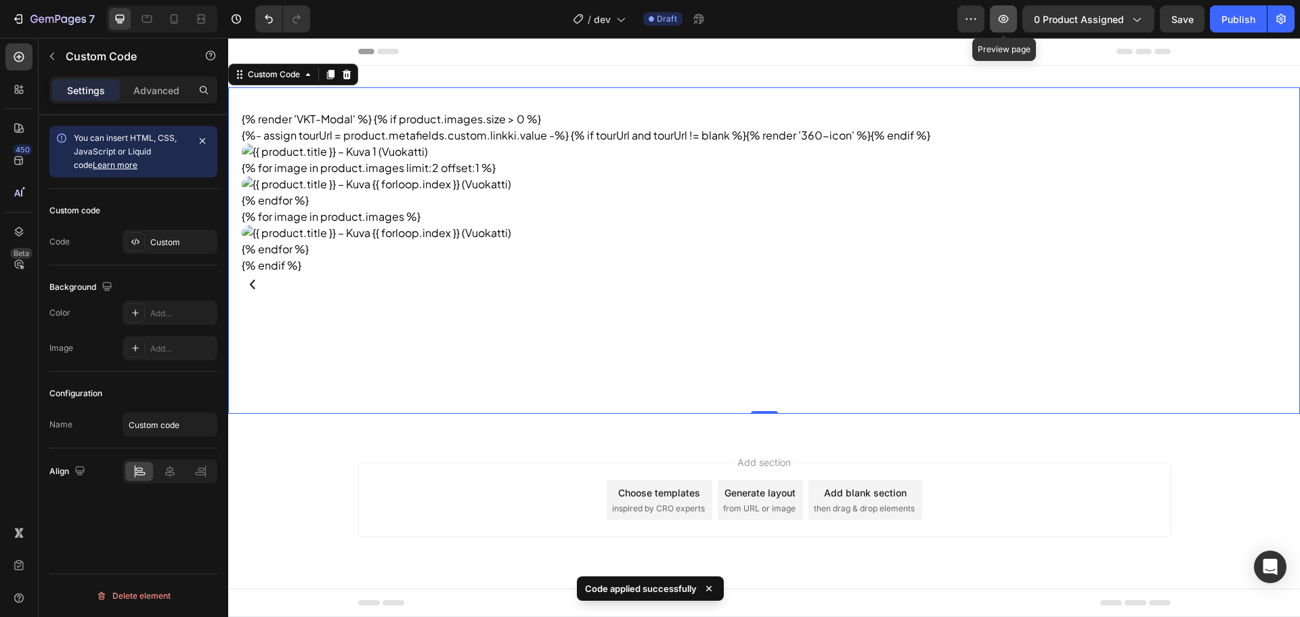
click at [1005, 26] on button "button" at bounding box center [1003, 18] width 27 height 27
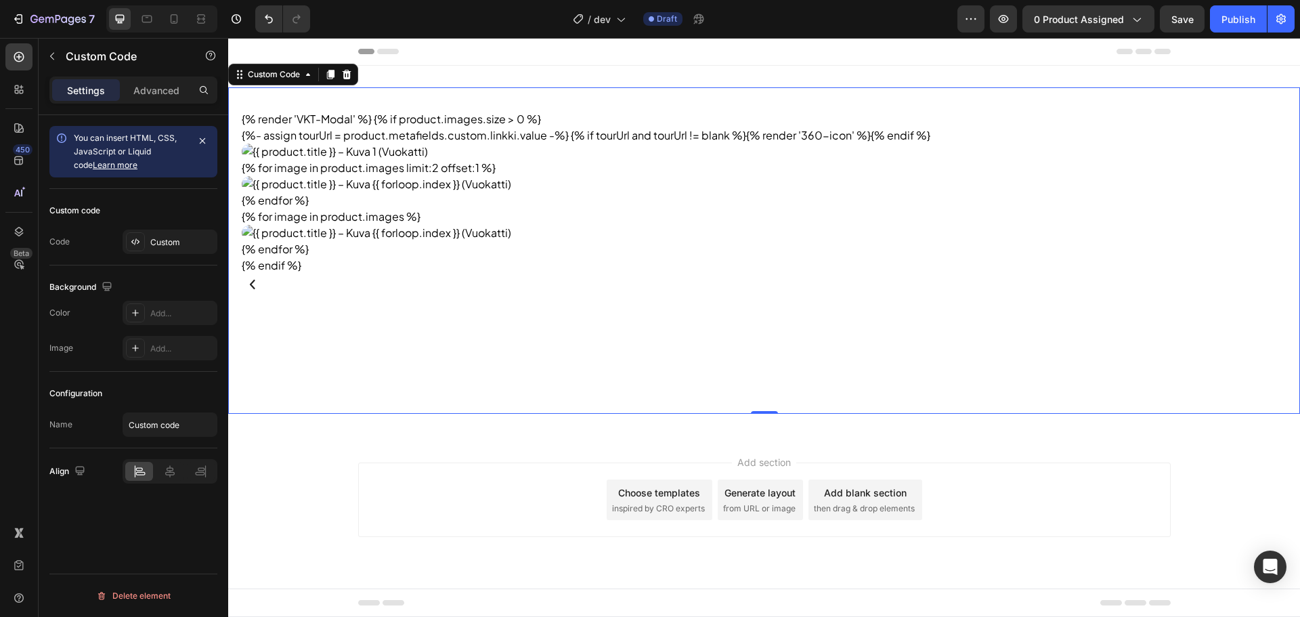
click at [158, 257] on div "Custom code Code Custom" at bounding box center [133, 227] width 168 height 77
click at [167, 245] on div "Custom" at bounding box center [182, 242] width 64 height 12
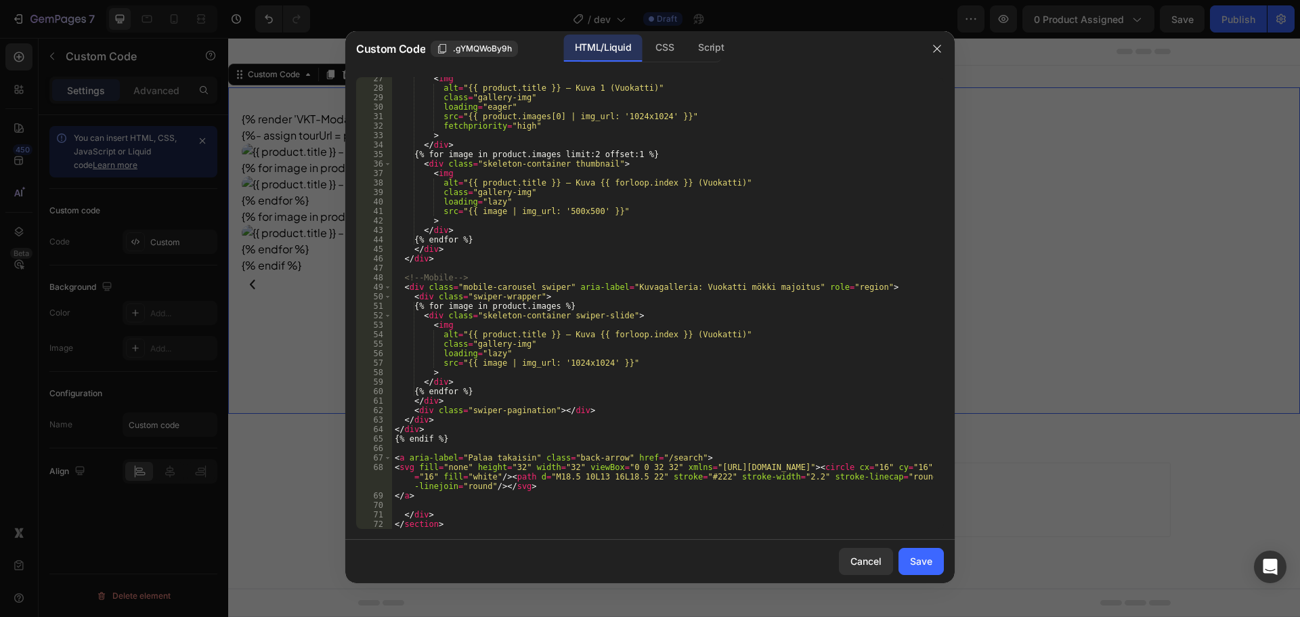
scroll to position [250, 0]
click at [862, 549] on button "Cancel" at bounding box center [866, 561] width 54 height 27
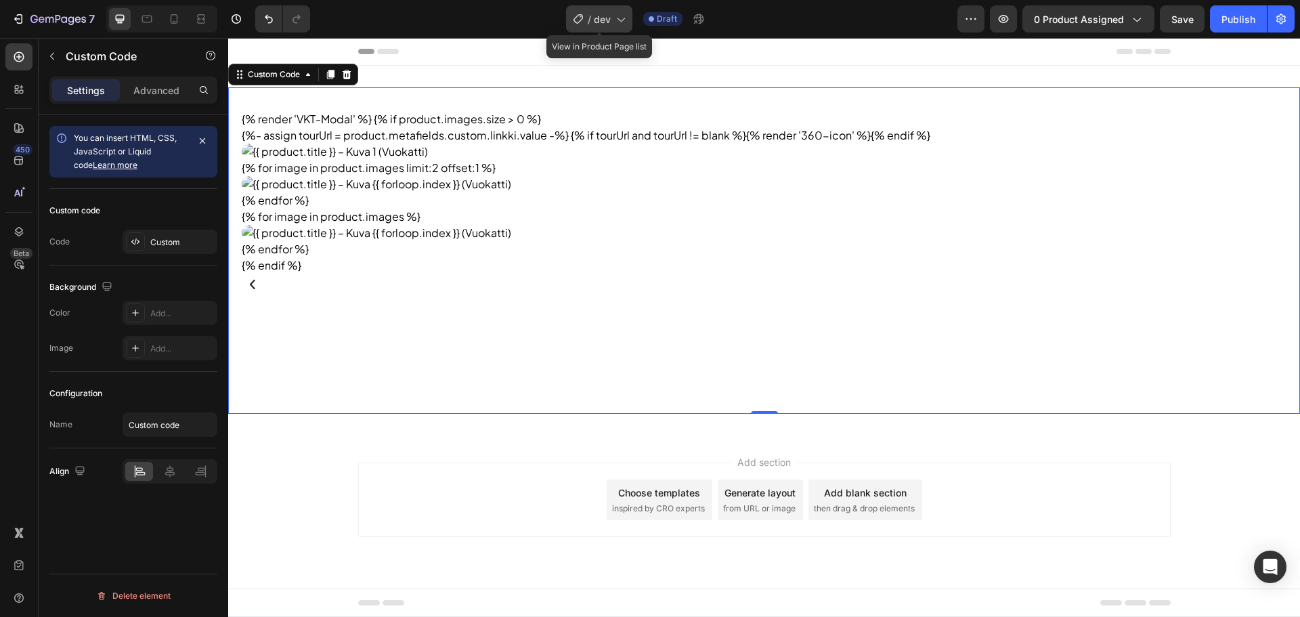
click at [584, 21] on icon at bounding box center [579, 19] width 14 height 14
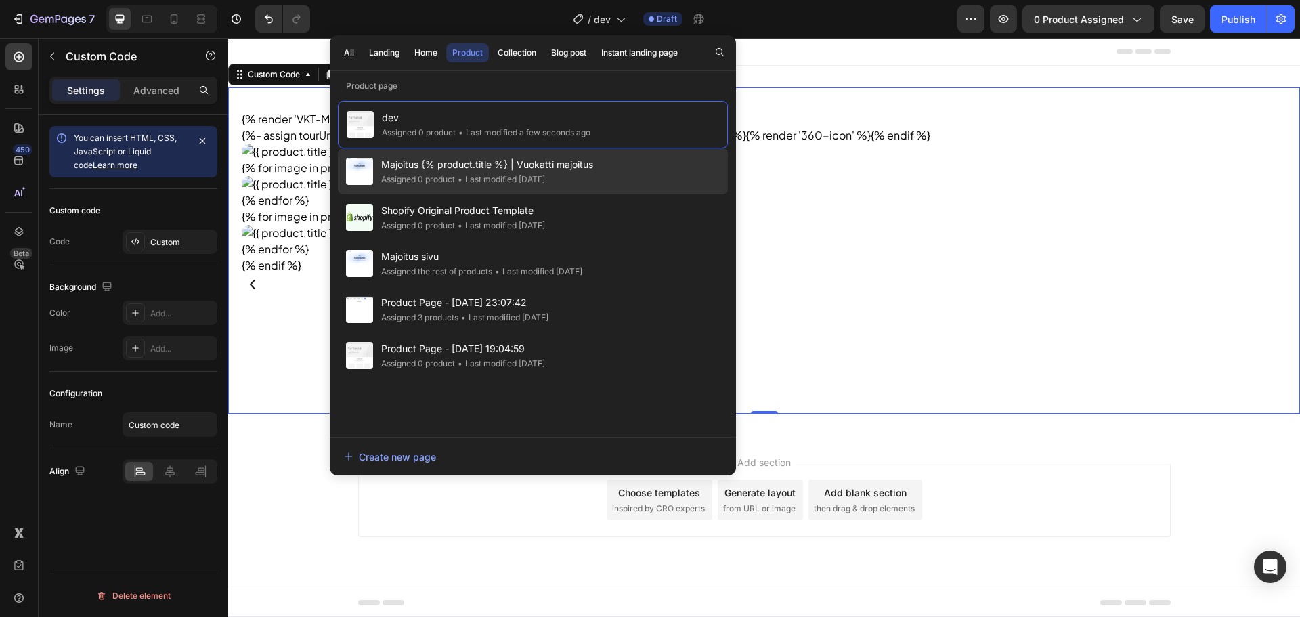
click at [473, 166] on span "Majoitus {% product.title %} | Vuokatti majoitus" at bounding box center [487, 164] width 212 height 16
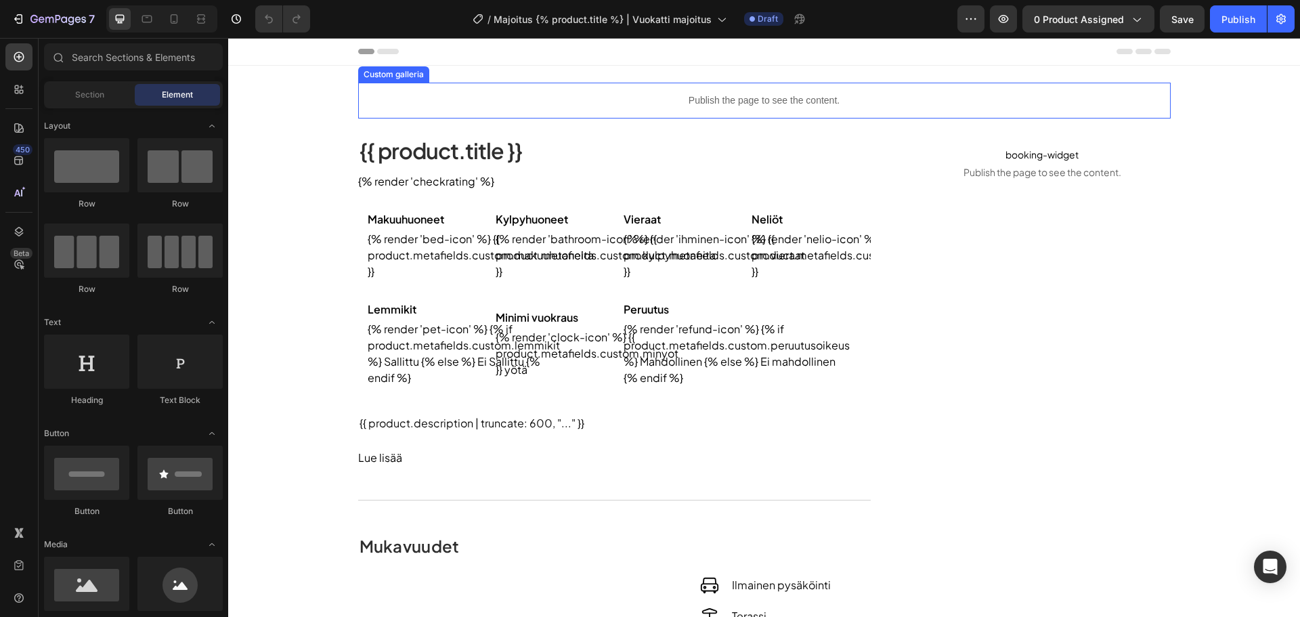
click at [594, 91] on div "Publish the page to see the content." at bounding box center [764, 101] width 813 height 36
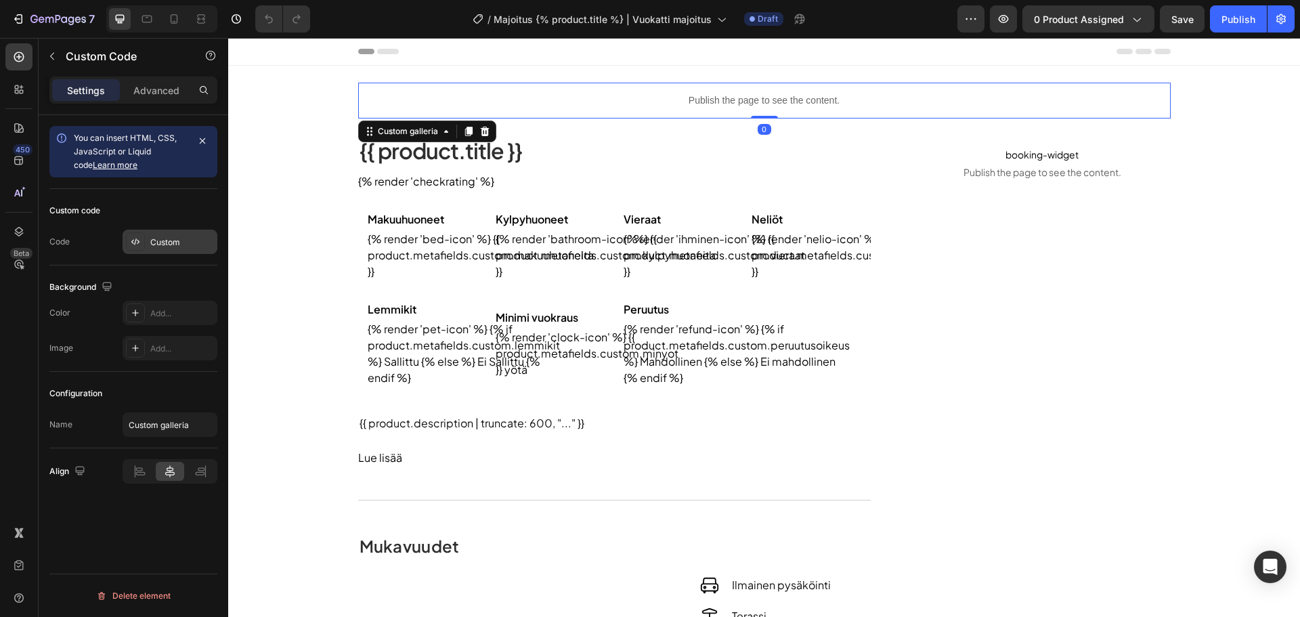
click at [169, 242] on div "Custom" at bounding box center [182, 242] width 64 height 12
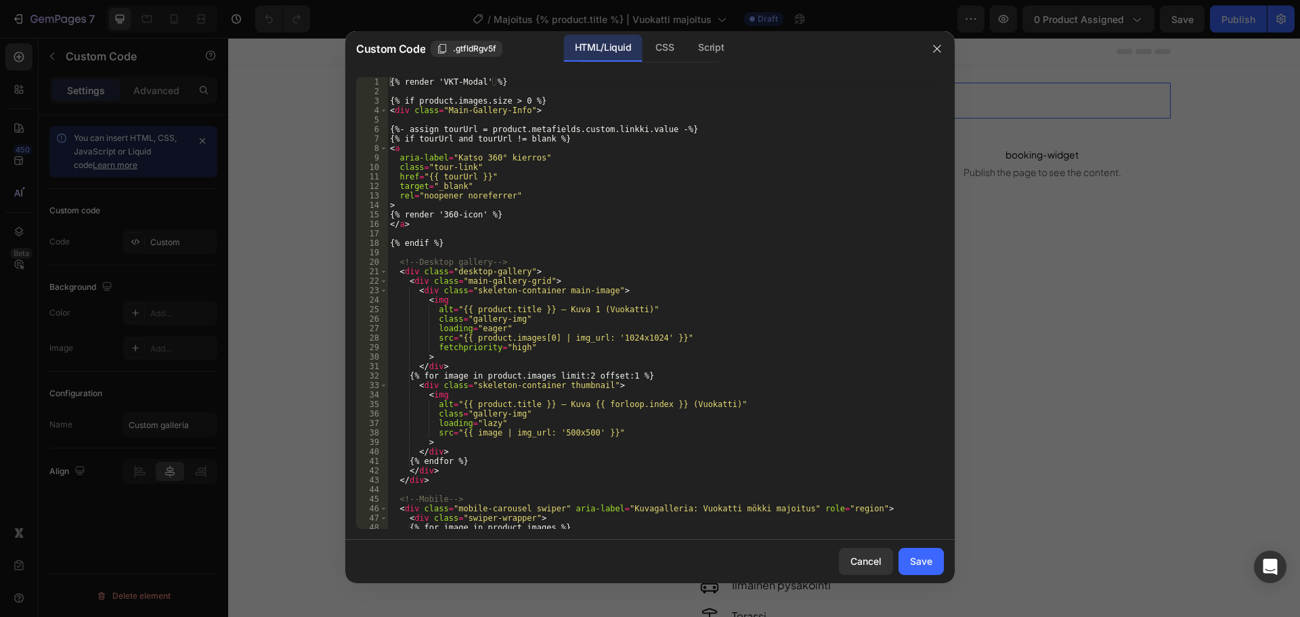
scroll to position [202, 0]
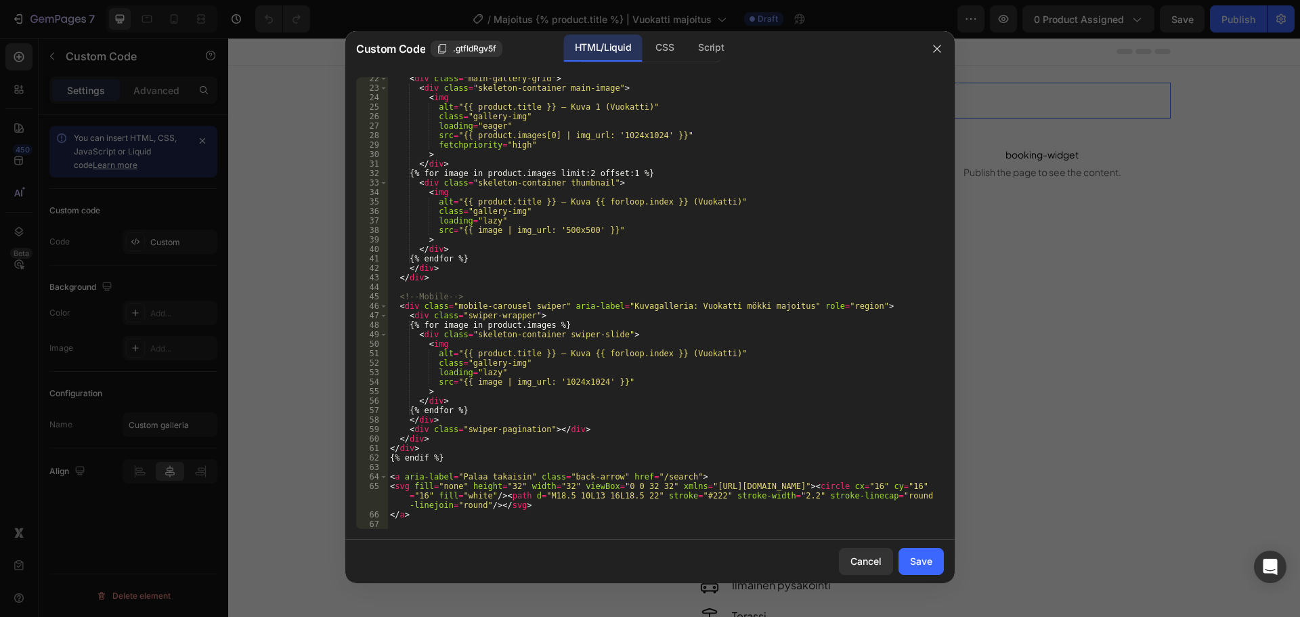
click at [643, 47] on div "HTML/Liquid CSS Script" at bounding box center [650, 49] width 144 height 28
click at [654, 49] on div "CSS" at bounding box center [665, 48] width 40 height 27
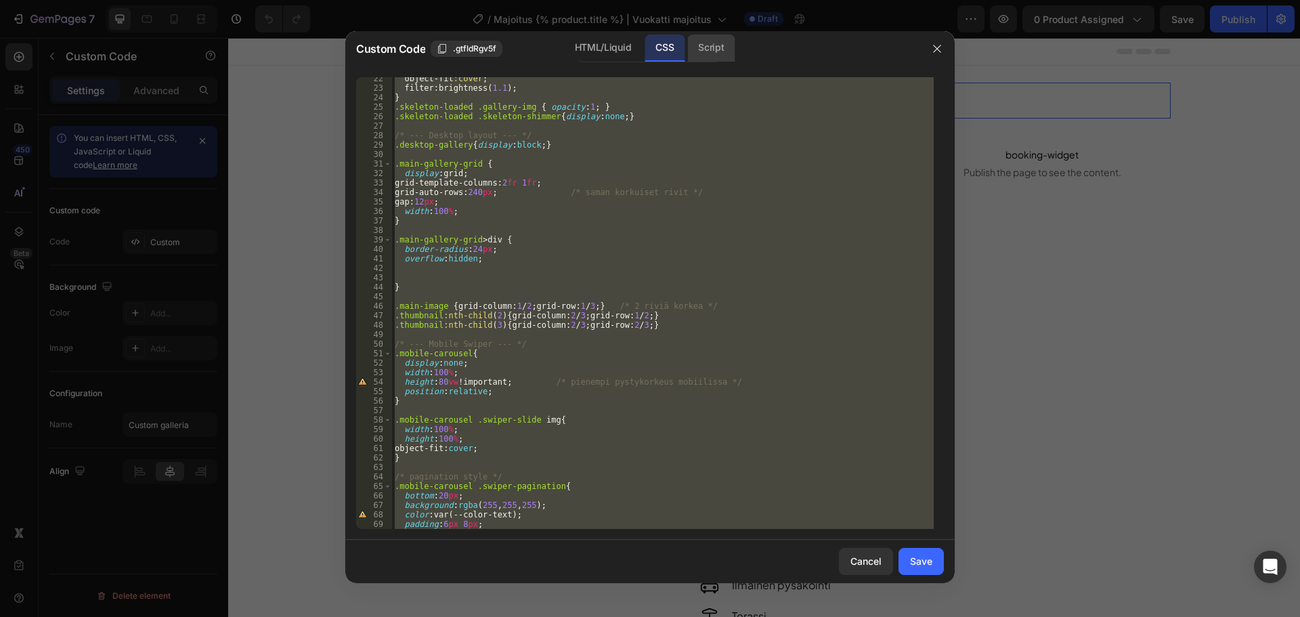
click at [702, 51] on div "Script" at bounding box center [710, 48] width 47 height 27
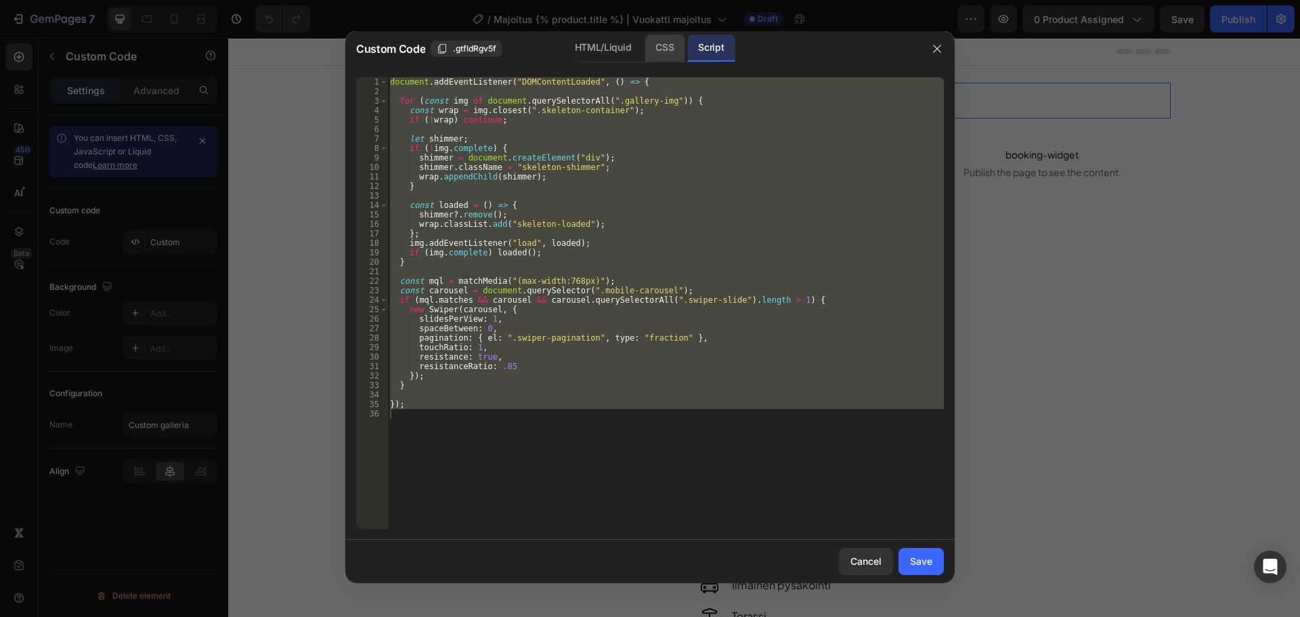
click at [647, 47] on div "CSS" at bounding box center [665, 48] width 40 height 27
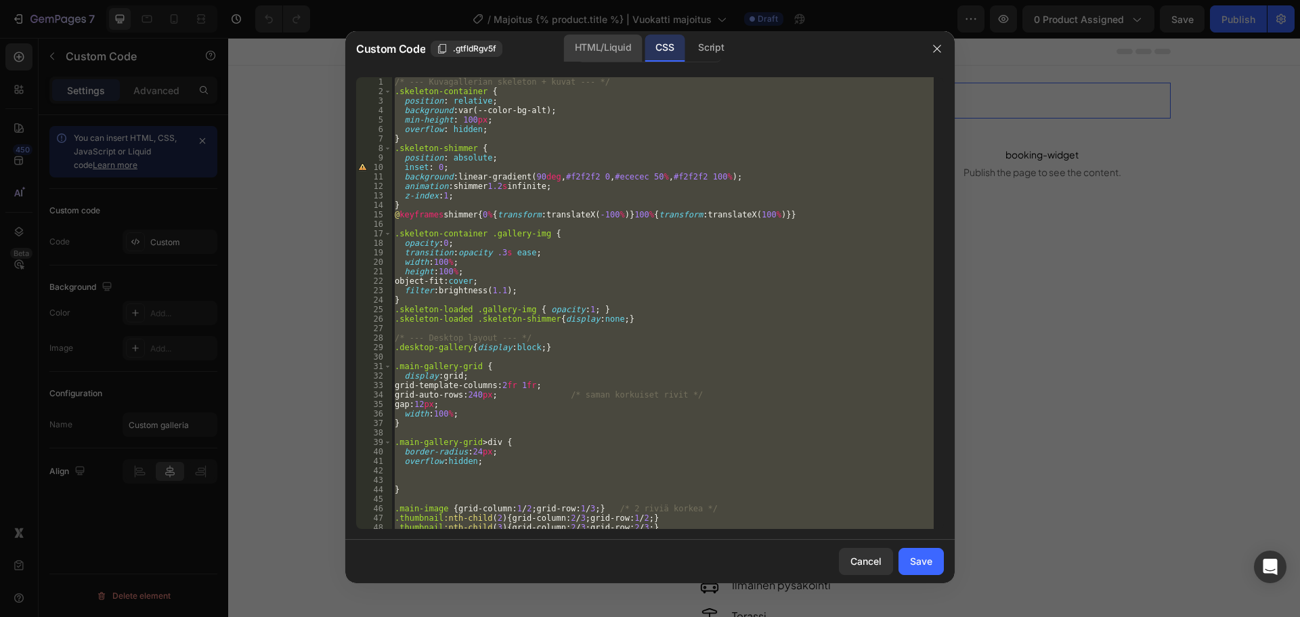
click at [626, 46] on div "HTML/Liquid" at bounding box center [603, 48] width 78 height 27
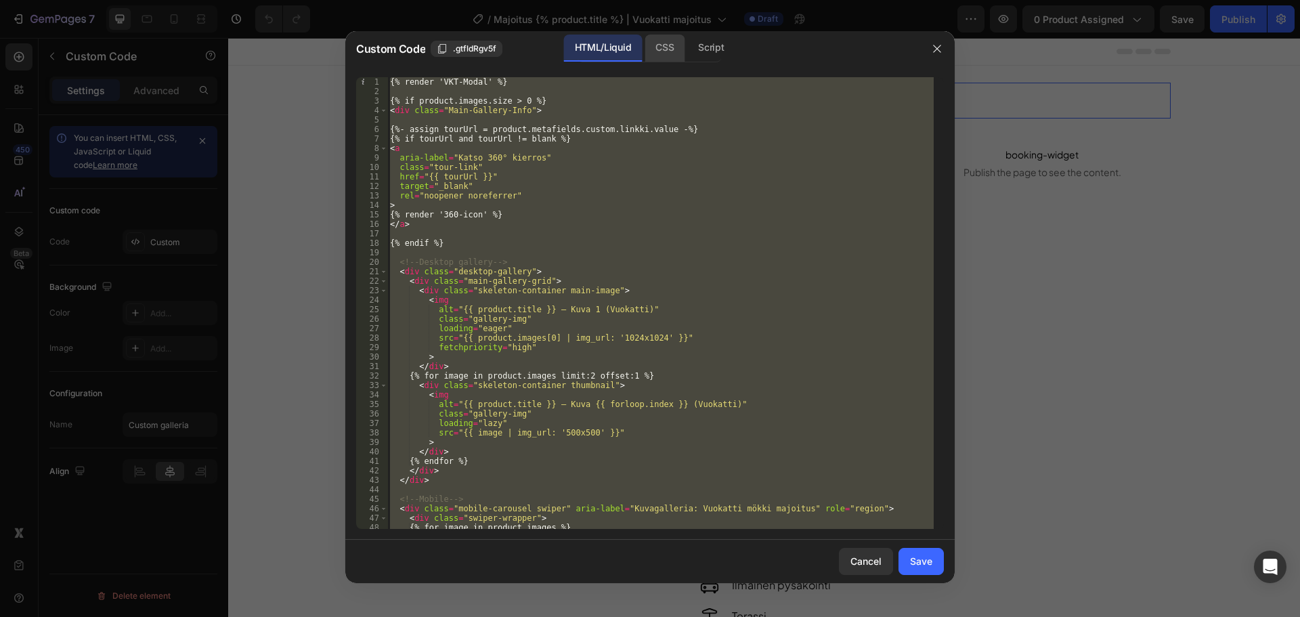
drag, startPoint x: 677, startPoint y: 38, endPoint x: 673, endPoint y: 45, distance: 7.9
click at [677, 39] on div "CSS" at bounding box center [665, 48] width 40 height 27
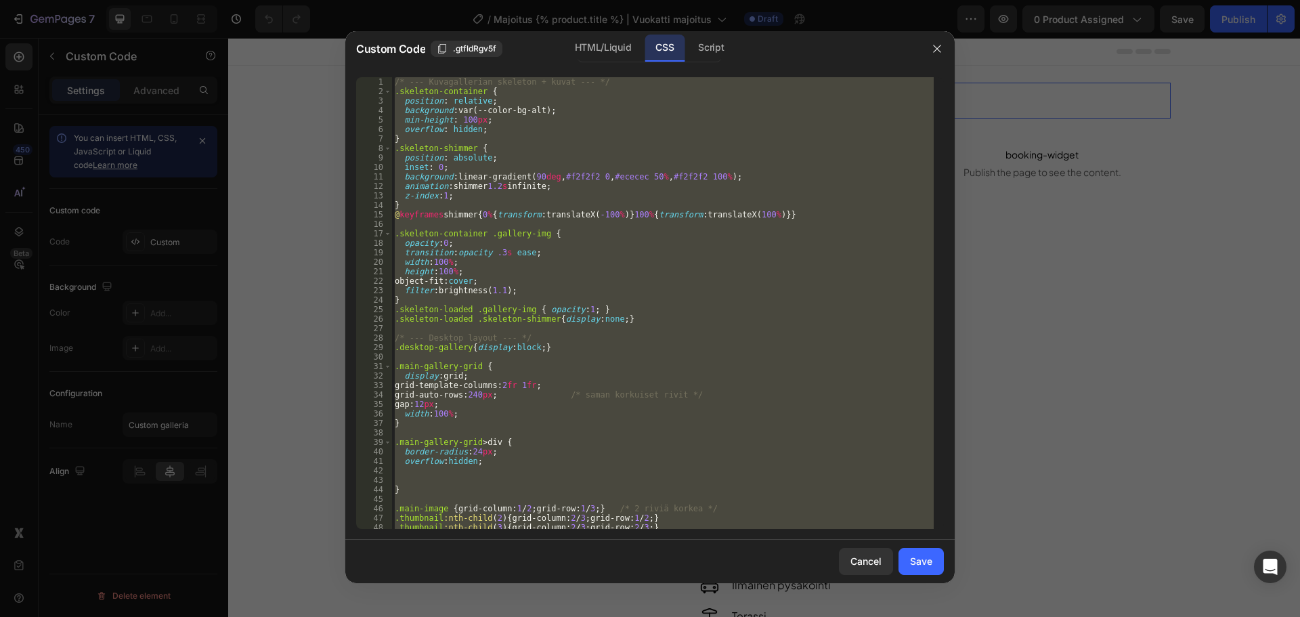
click at [647, 140] on div "/* --- Kuvagallerian skeleton + kuvat --- */ .skeleton-container { position : r…" at bounding box center [663, 303] width 542 height 452
click at [708, 47] on div "Script" at bounding box center [710, 48] width 47 height 27
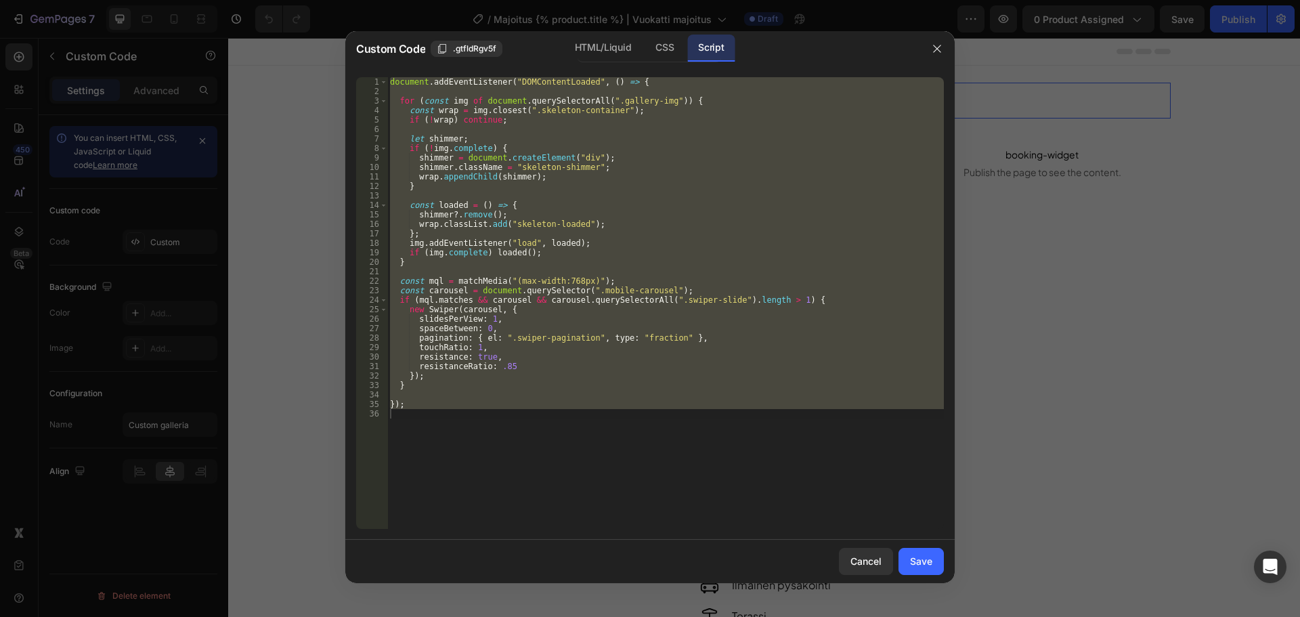
click at [678, 139] on div "document . addEventListener ( "DOMContentLoaded" , ( ) => { for ( const img of …" at bounding box center [665, 303] width 557 height 452
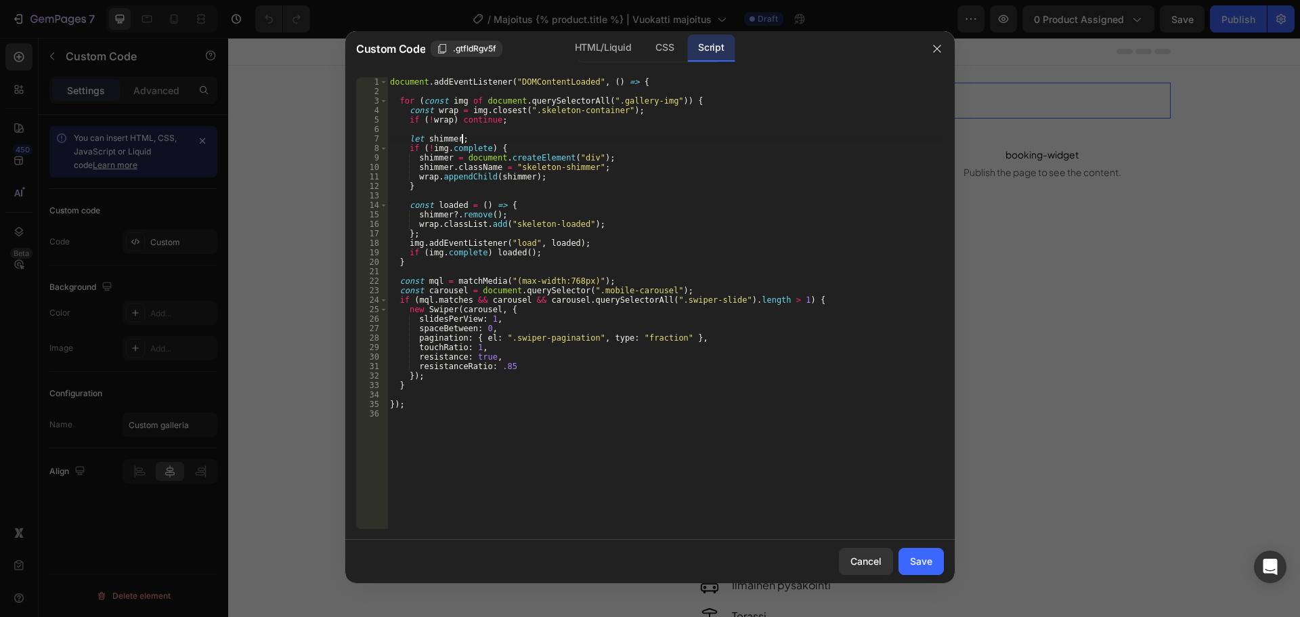
type textarea "});"
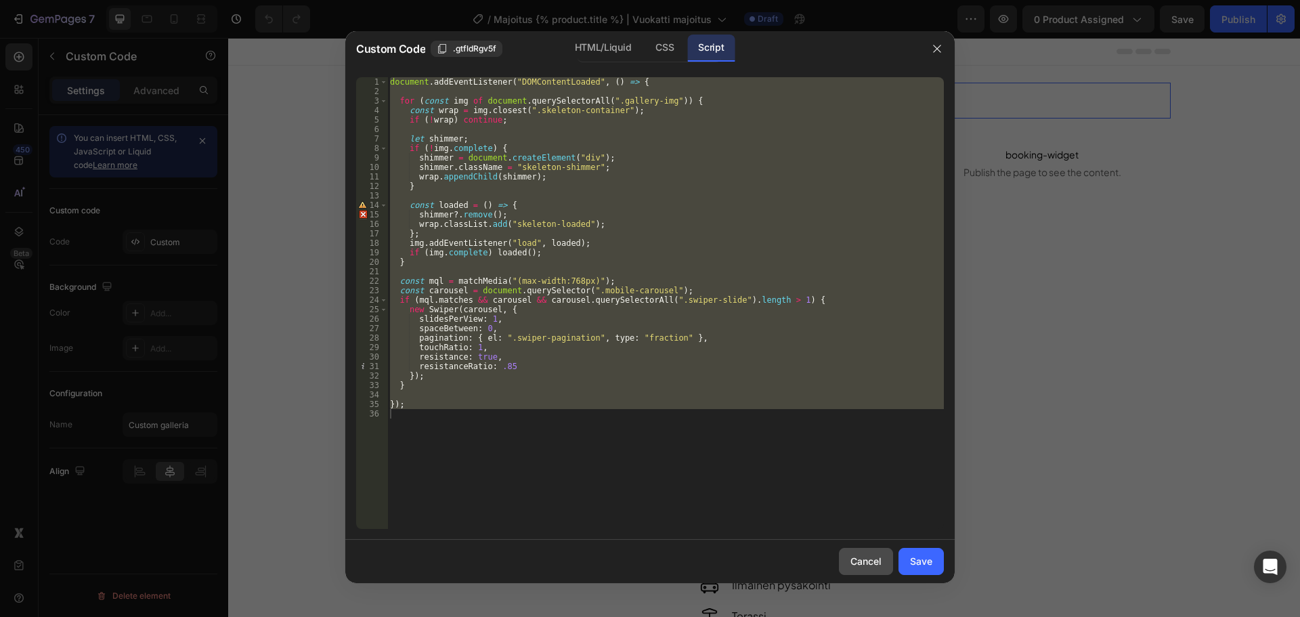
click at [865, 568] on div "Cancel" at bounding box center [866, 561] width 31 height 14
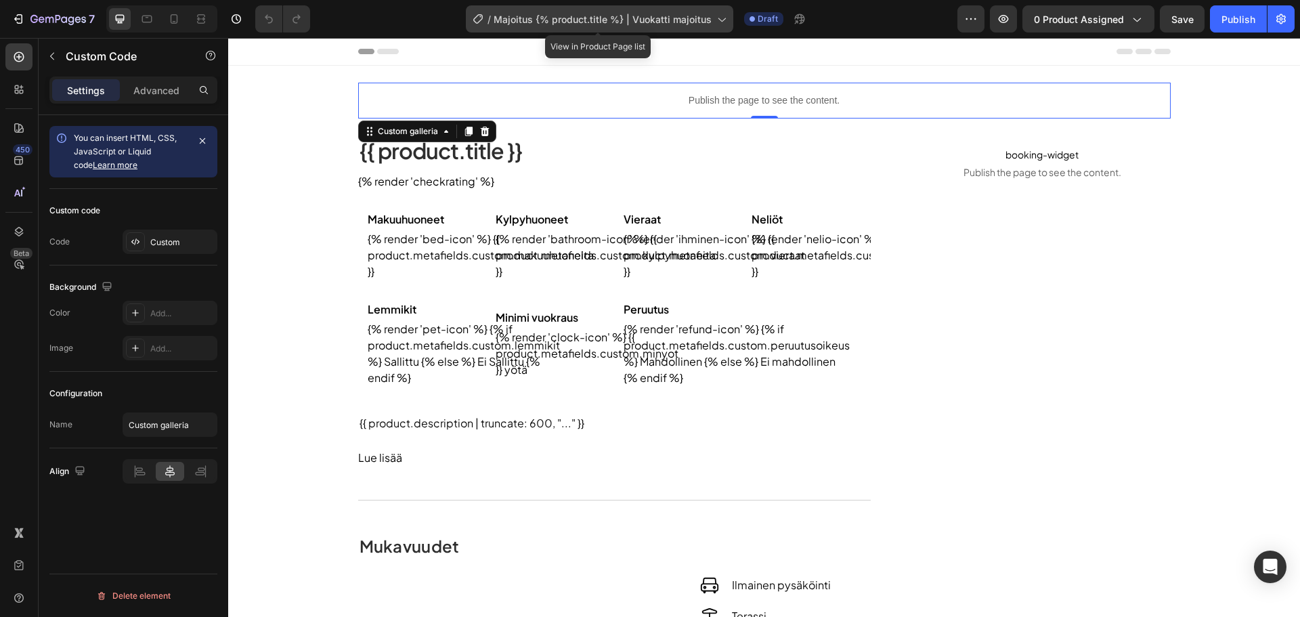
click at [616, 31] on div "/ Majoitus {% product.title %} | Vuokatti majoitus" at bounding box center [599, 18] width 267 height 27
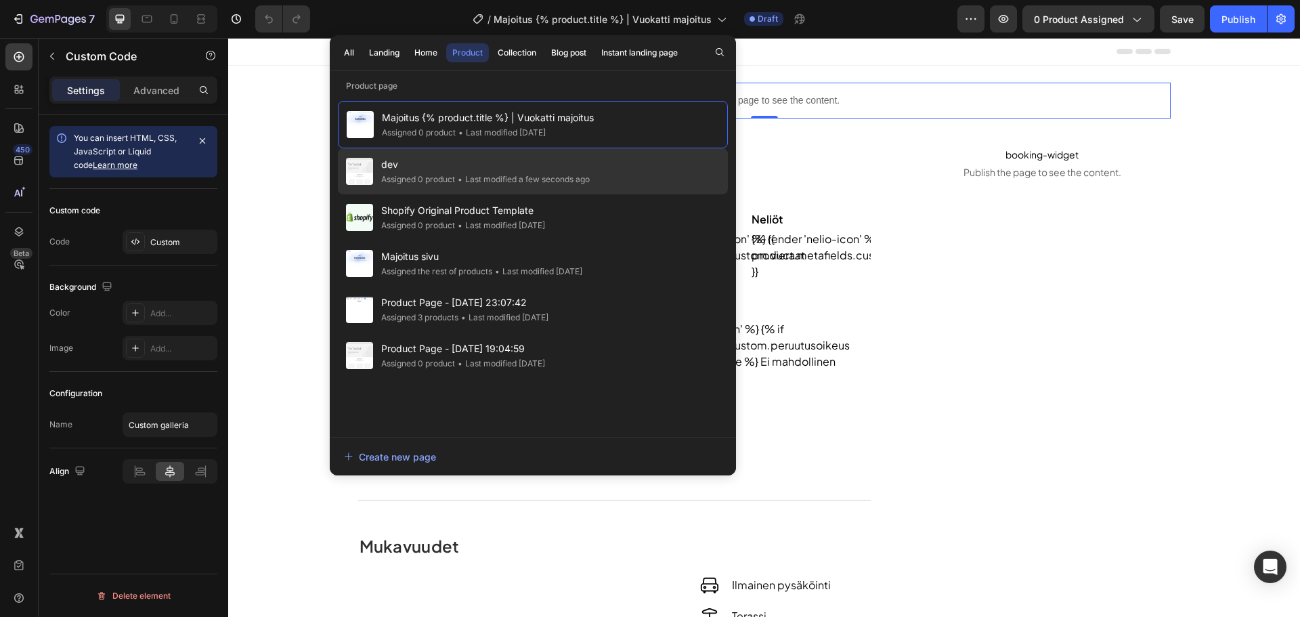
click at [446, 157] on span "dev" at bounding box center [485, 164] width 209 height 16
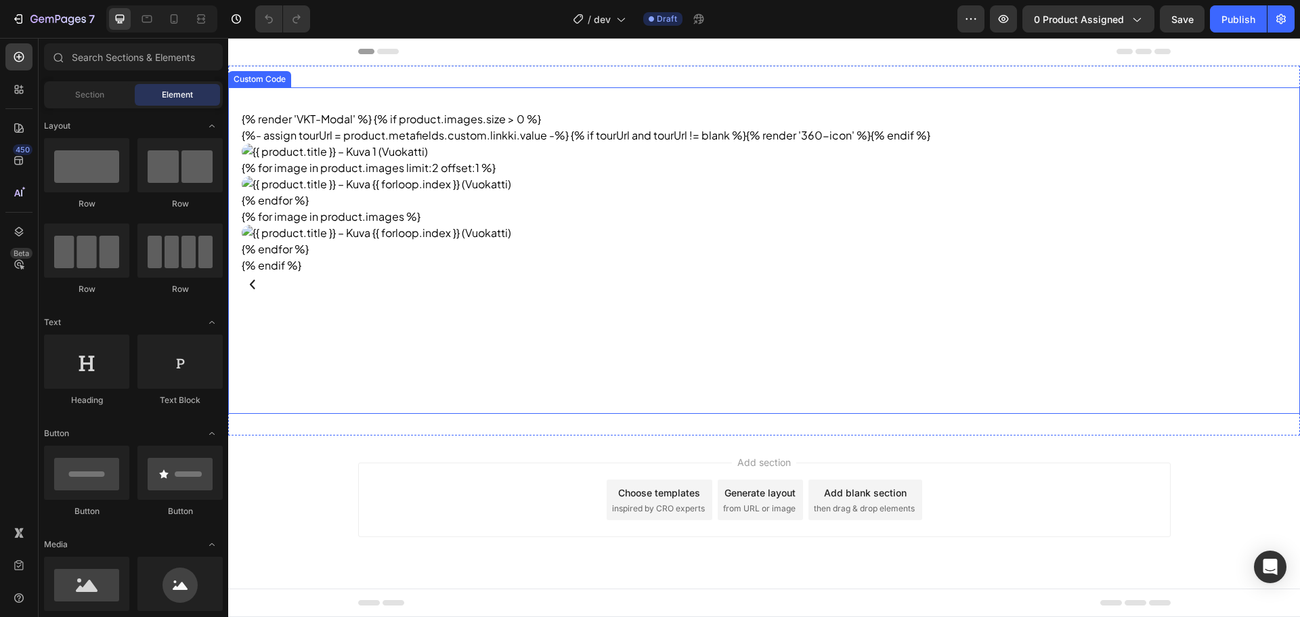
drag, startPoint x: 312, startPoint y: 151, endPoint x: 303, endPoint y: 152, distance: 8.9
click at [312, 151] on img at bounding box center [764, 152] width 1045 height 16
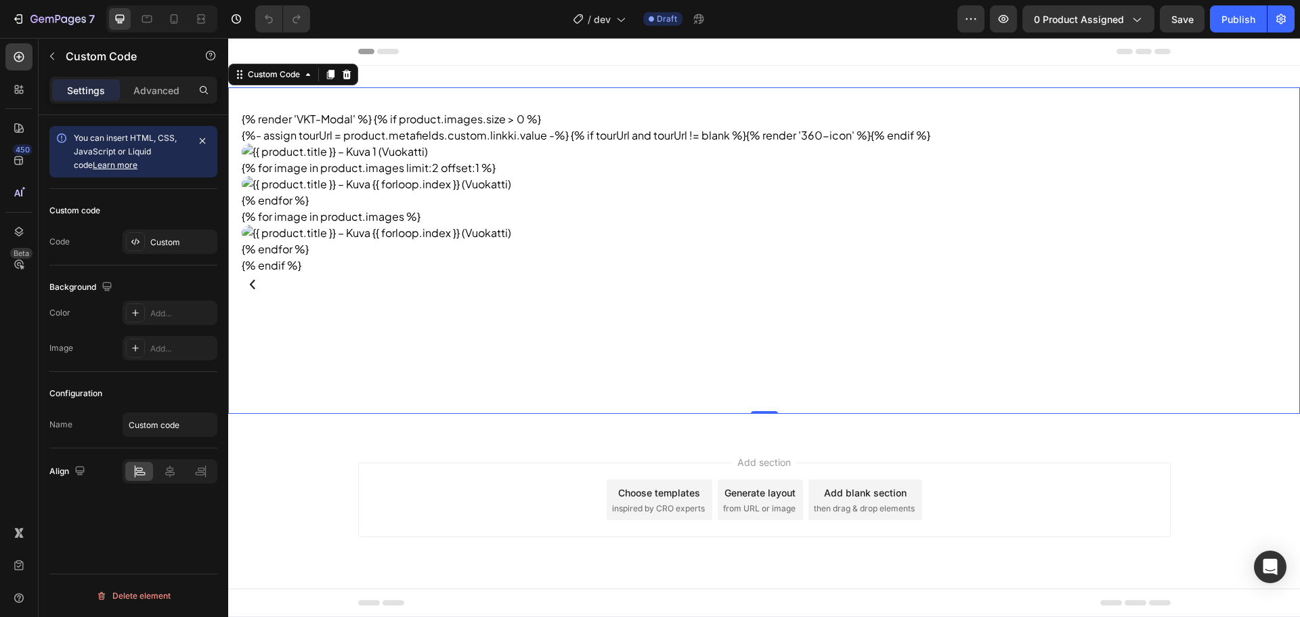
click at [116, 257] on div "Custom code Code Custom" at bounding box center [133, 227] width 168 height 77
click at [137, 245] on icon at bounding box center [135, 241] width 11 height 11
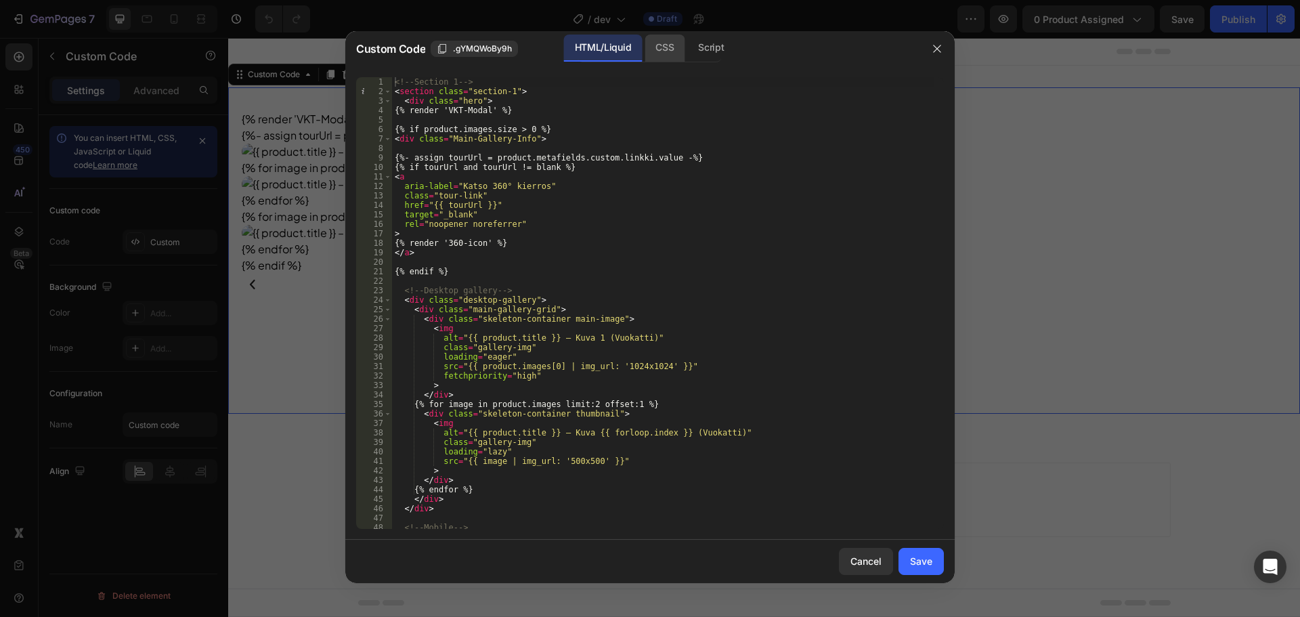
click at [651, 49] on div "CSS" at bounding box center [665, 48] width 40 height 27
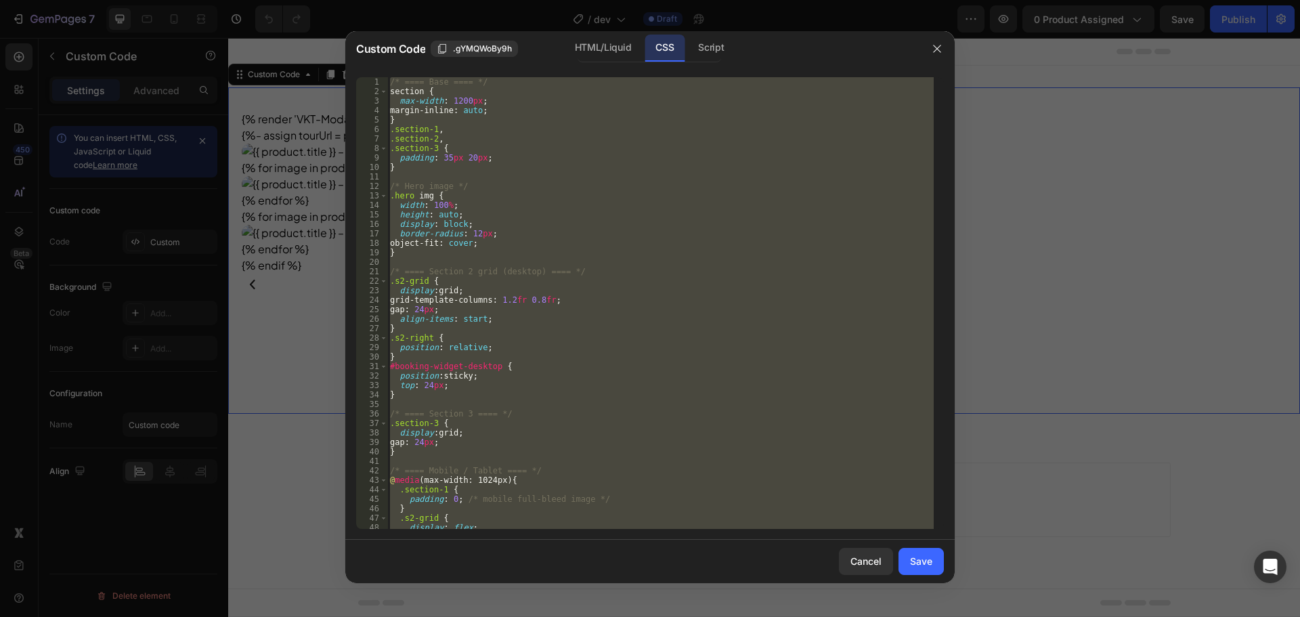
click at [612, 93] on div "/* ==== Base ==== */ section { max-width : 1200 px ; margin-inline : auto ; } .…" at bounding box center [660, 303] width 546 height 452
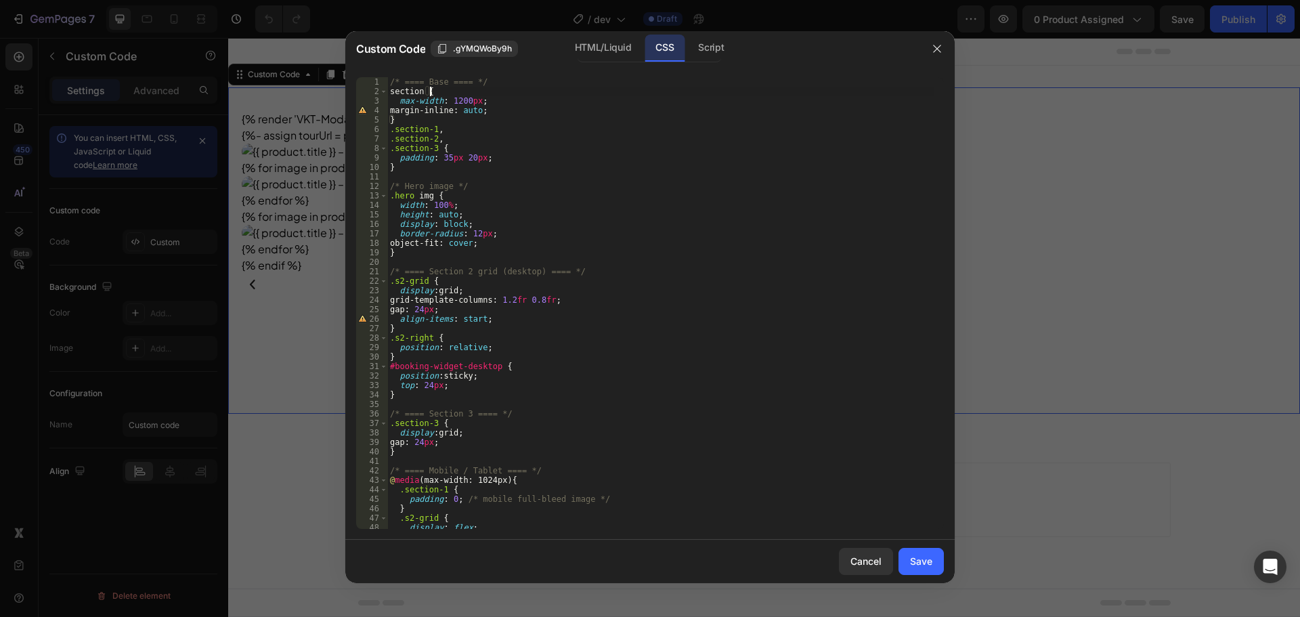
scroll to position [212, 0]
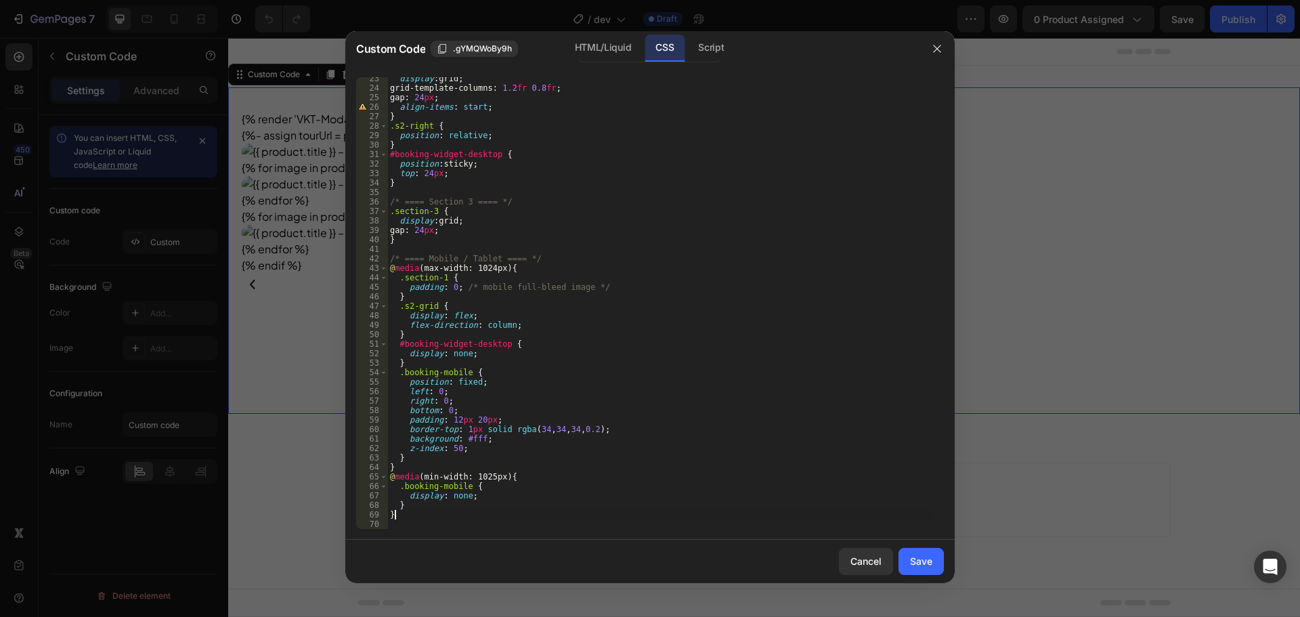
click at [452, 511] on div "display : grid ; grid-template-columns : 1.2 fr 0.8 fr ; gap : 24 px ; align-it…" at bounding box center [660, 309] width 546 height 471
type textarea "}"
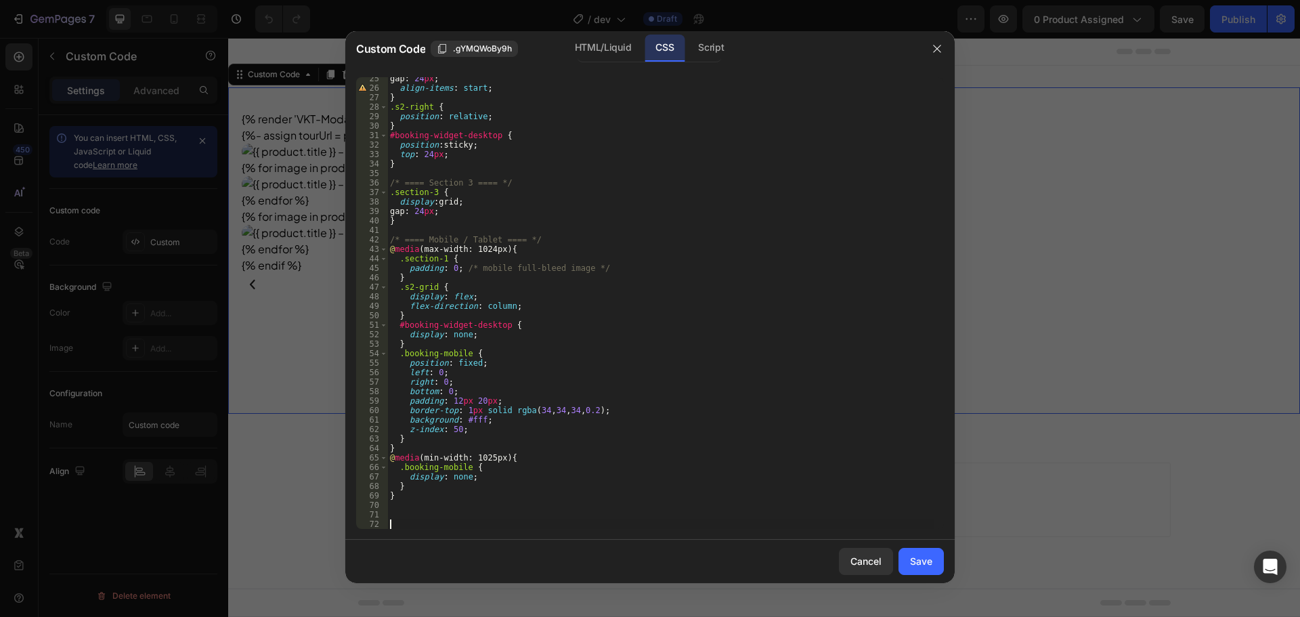
scroll to position [240, 0]
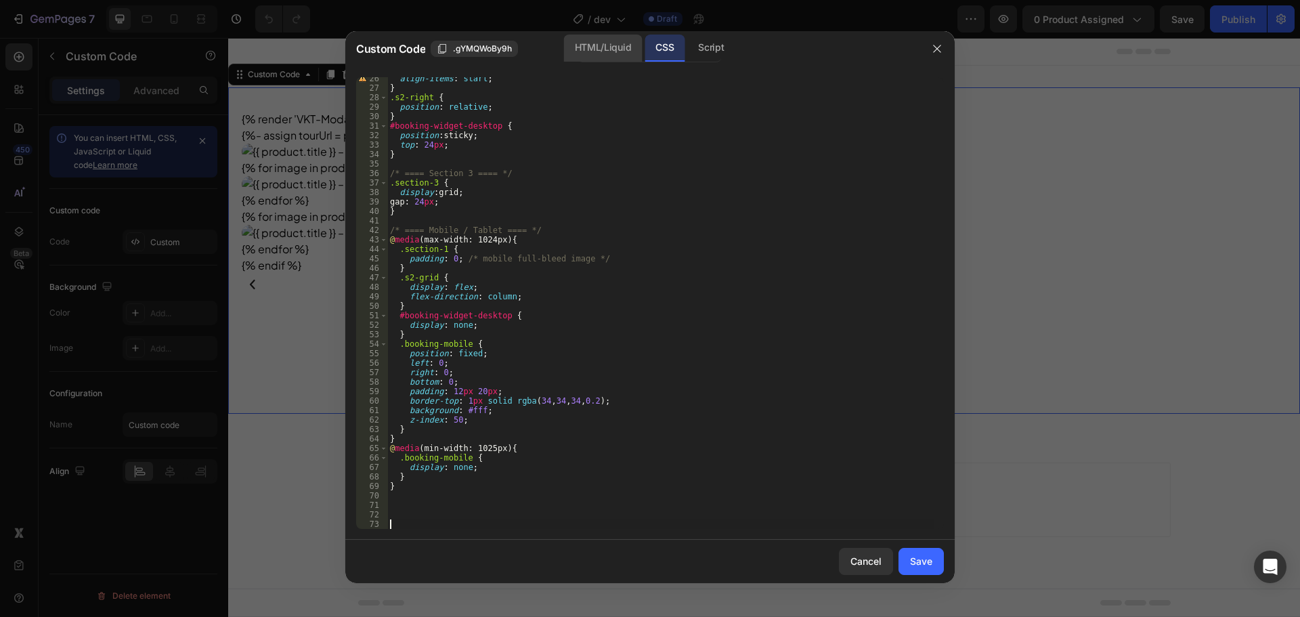
click at [601, 60] on div "HTML/Liquid" at bounding box center [603, 48] width 78 height 27
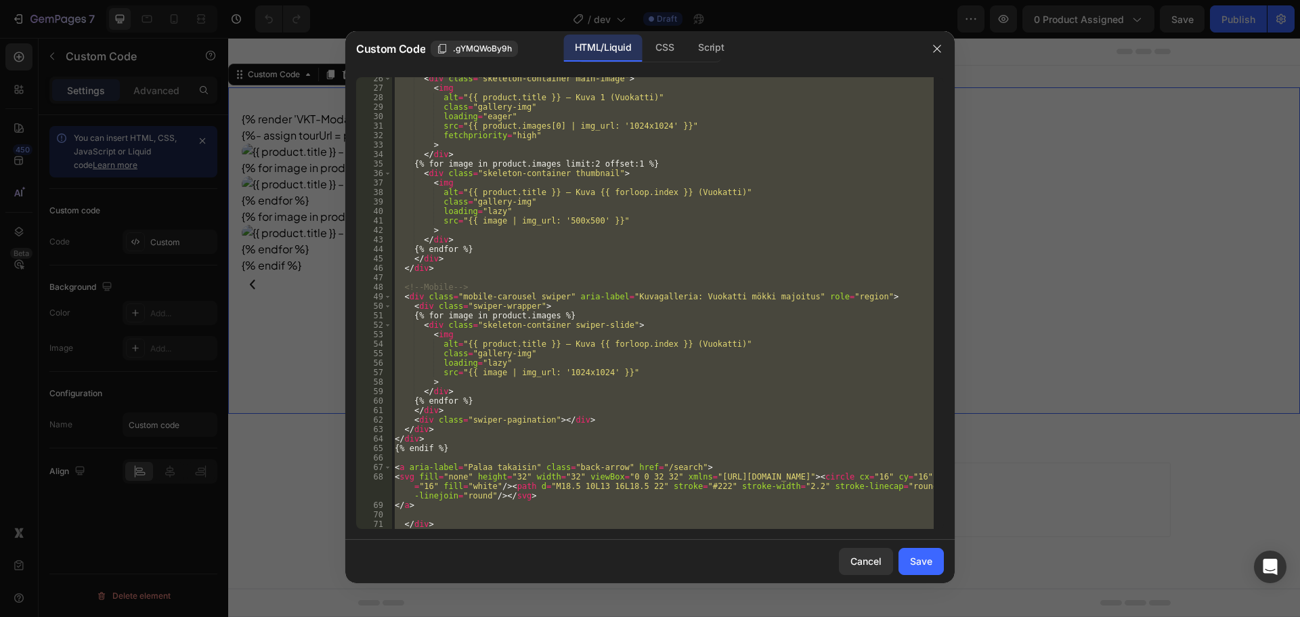
click at [653, 161] on div "< div class = "skeleton-container main-image" > < img alt = "{{ product.title }…" at bounding box center [663, 303] width 542 height 452
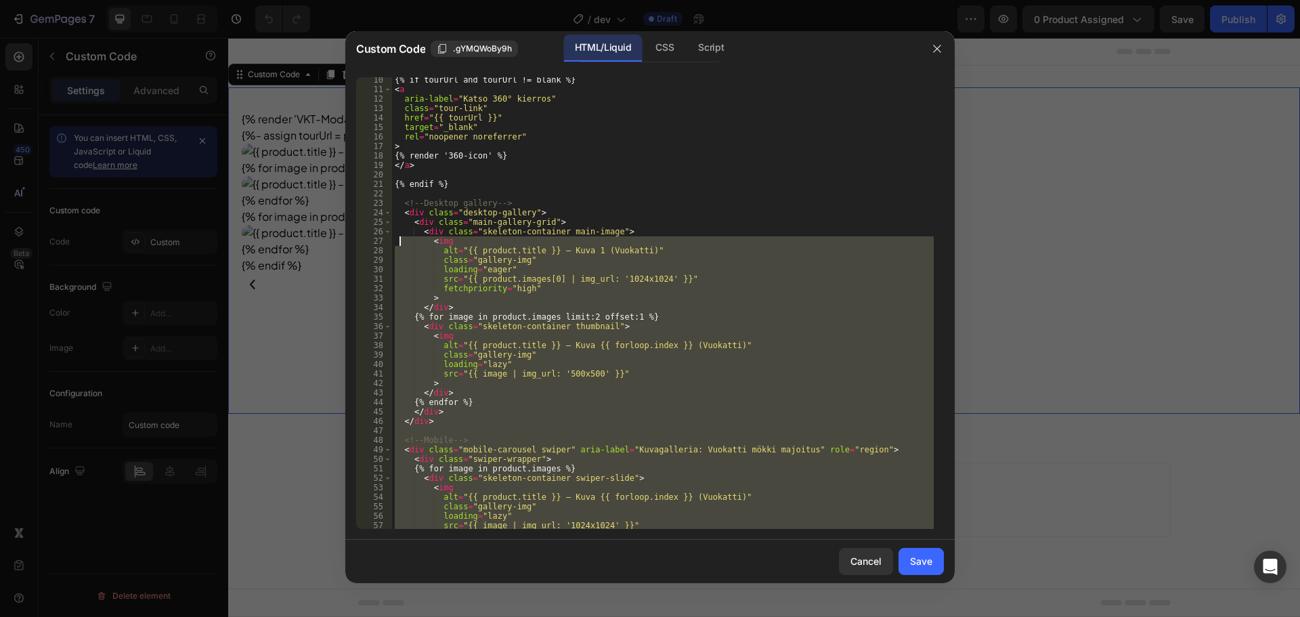
scroll to position [0, 0]
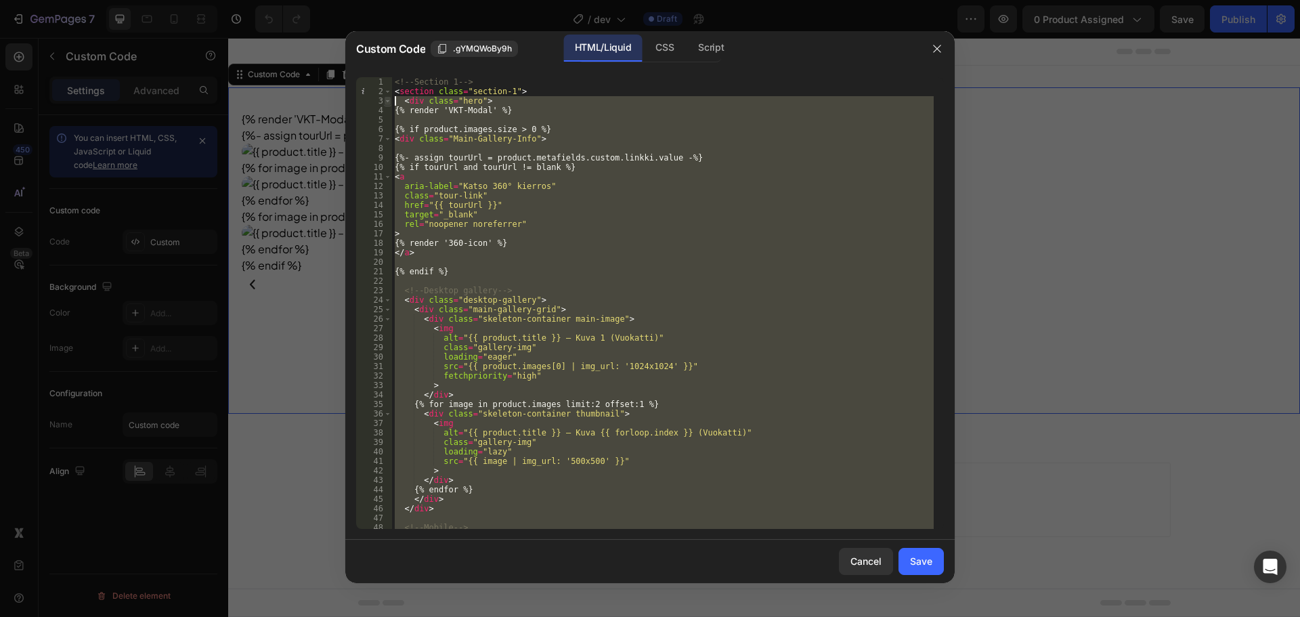
drag, startPoint x: 439, startPoint y: 311, endPoint x: 390, endPoint y: 102, distance: 214.9
click at [390, 102] on div "{% for image in product.images limit:2 offset:1 %} 1 2 3 4 5 6 7 8 9 10 11 12 1…" at bounding box center [650, 303] width 588 height 452
click at [465, 104] on div "<!-- Section 1 --> < section class = "section-1" > < div class = "hero" > {% re…" at bounding box center [663, 303] width 542 height 452
type textarea "<div class="hero">"
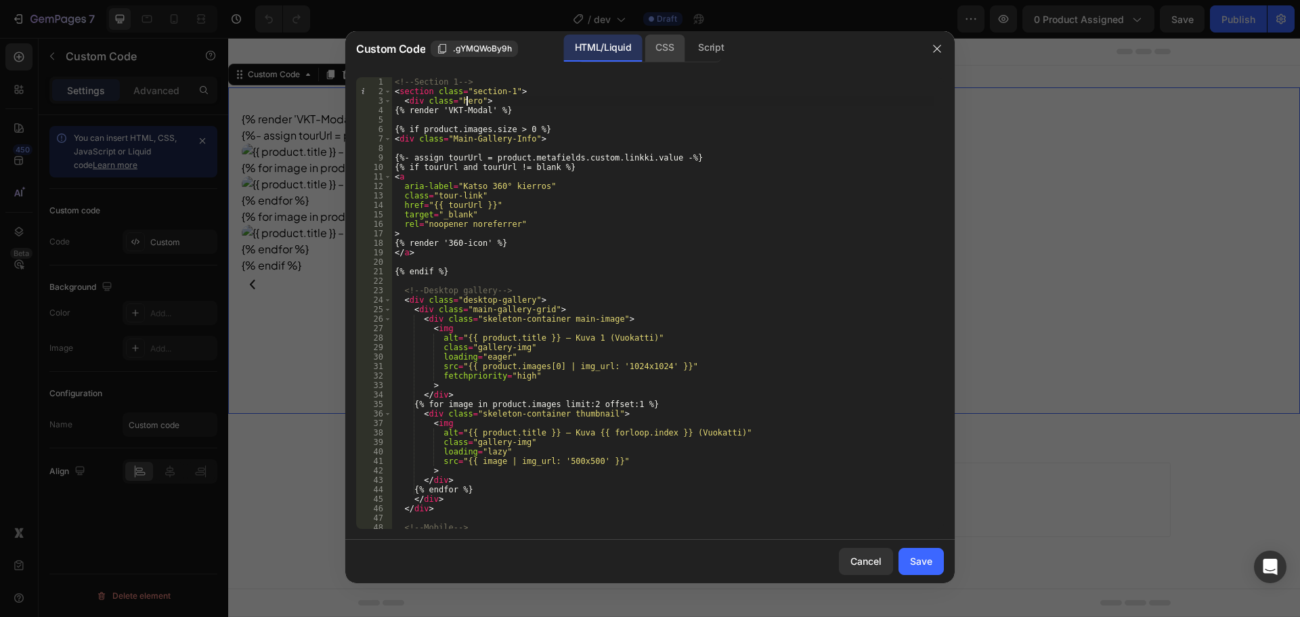
click at [670, 49] on div "CSS" at bounding box center [665, 48] width 40 height 27
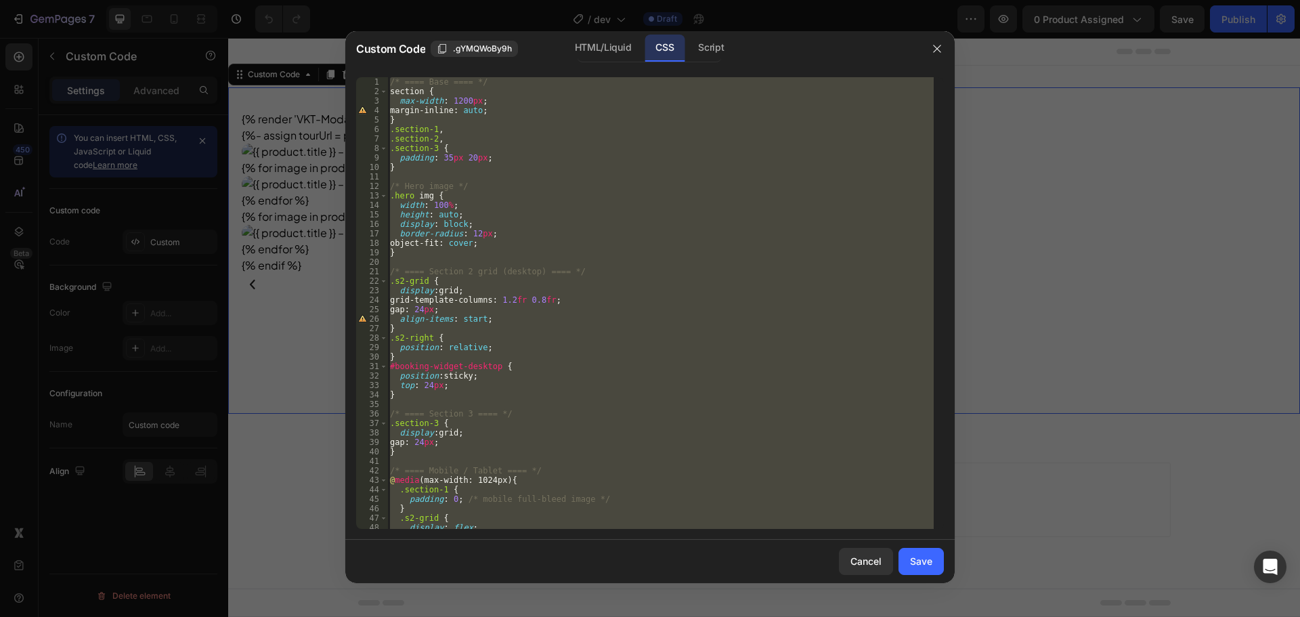
click at [479, 197] on div "/* ==== Base ==== */ section { max-width : 1200 px ; margin-inline : auto ; } .…" at bounding box center [660, 303] width 546 height 452
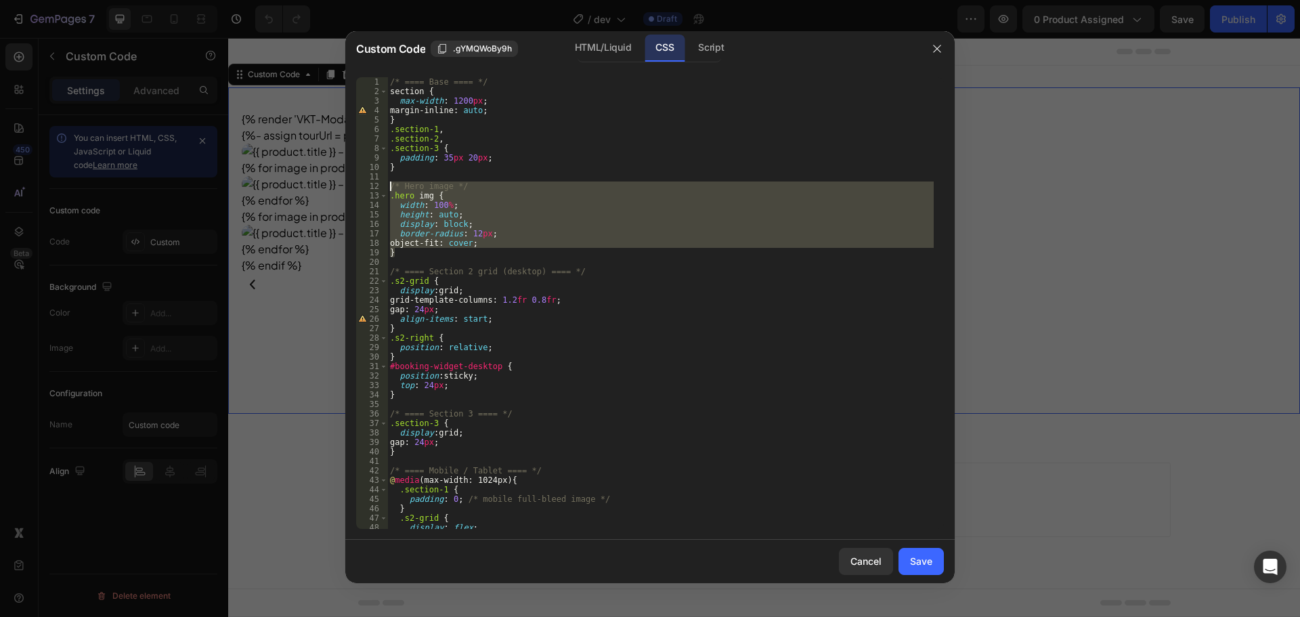
drag, startPoint x: 431, startPoint y: 255, endPoint x: 353, endPoint y: 186, distance: 104.2
click at [353, 186] on div ".hero img { 1 2 3 4 5 6 7 8 9 10 11 12 13 14 15 16 17 18 19 20 21 22 23 24 25 2…" at bounding box center [649, 302] width 609 height 473
type textarea "/* Hero image */ .hero img {"
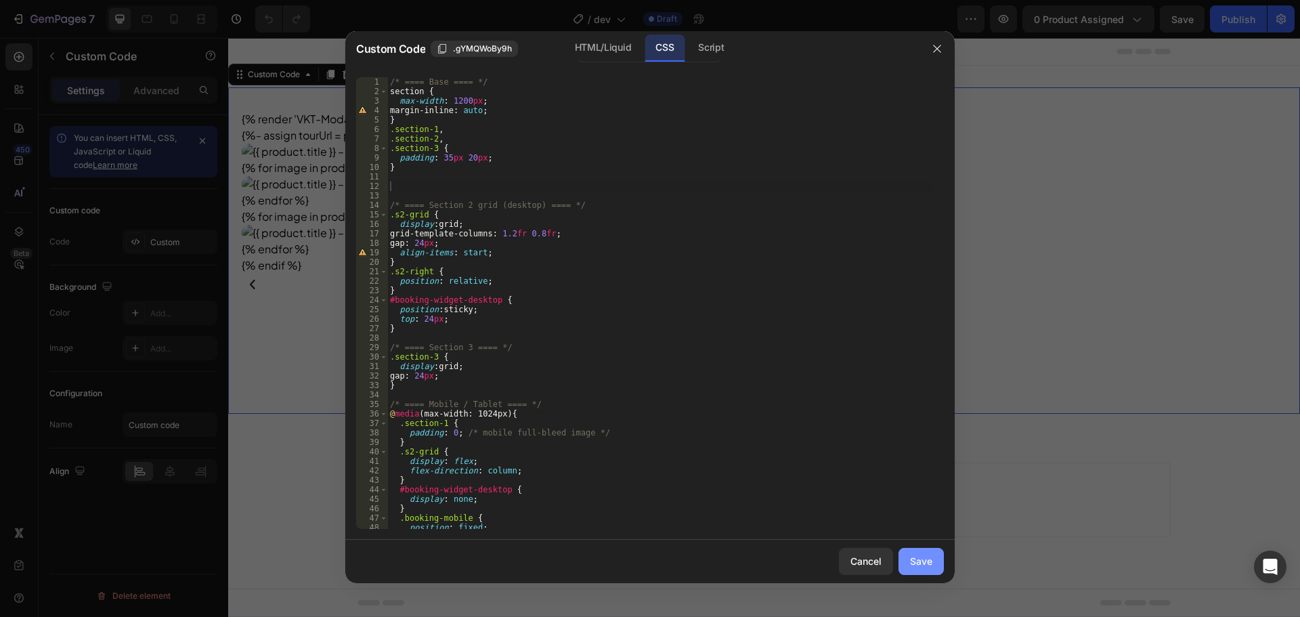
click at [920, 563] on div "Save" at bounding box center [921, 561] width 22 height 14
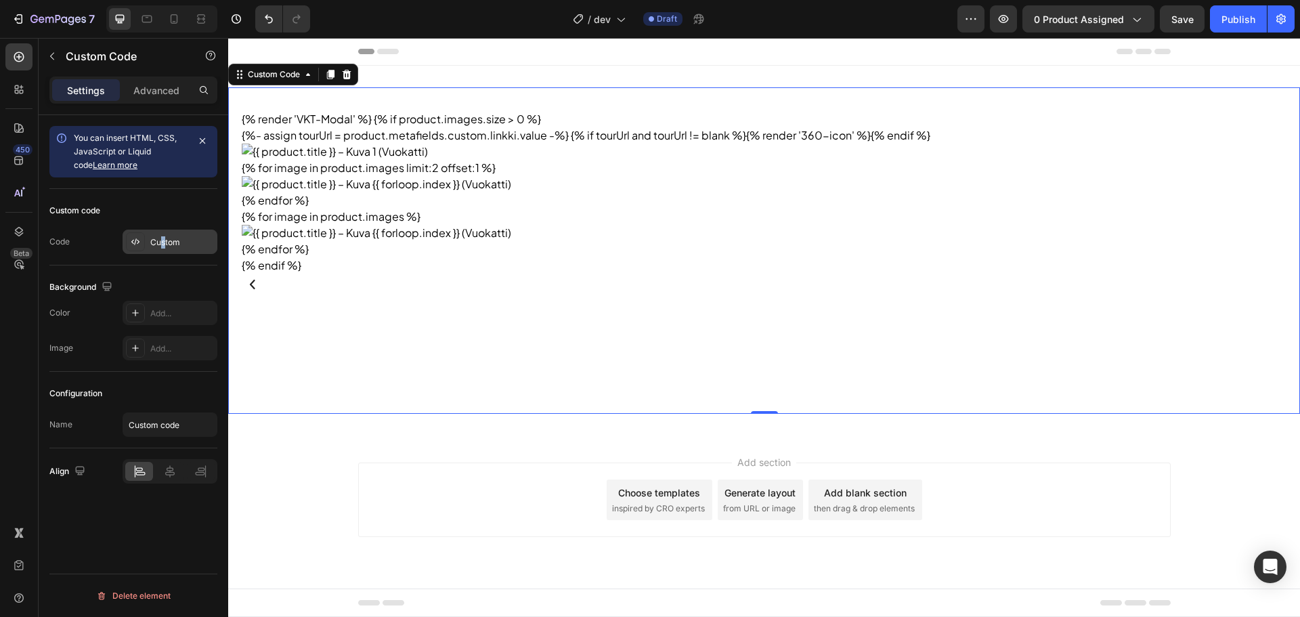
click at [164, 240] on div "Custom" at bounding box center [182, 242] width 64 height 12
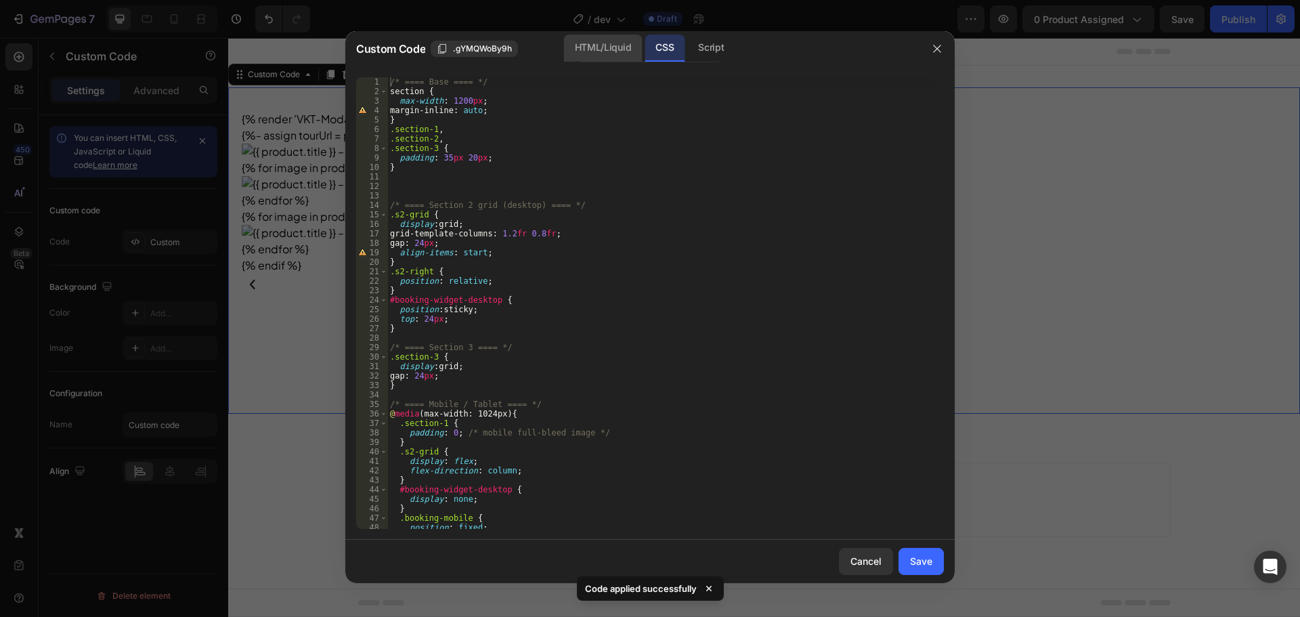
click at [607, 62] on div "HTML/Liquid" at bounding box center [603, 48] width 78 height 27
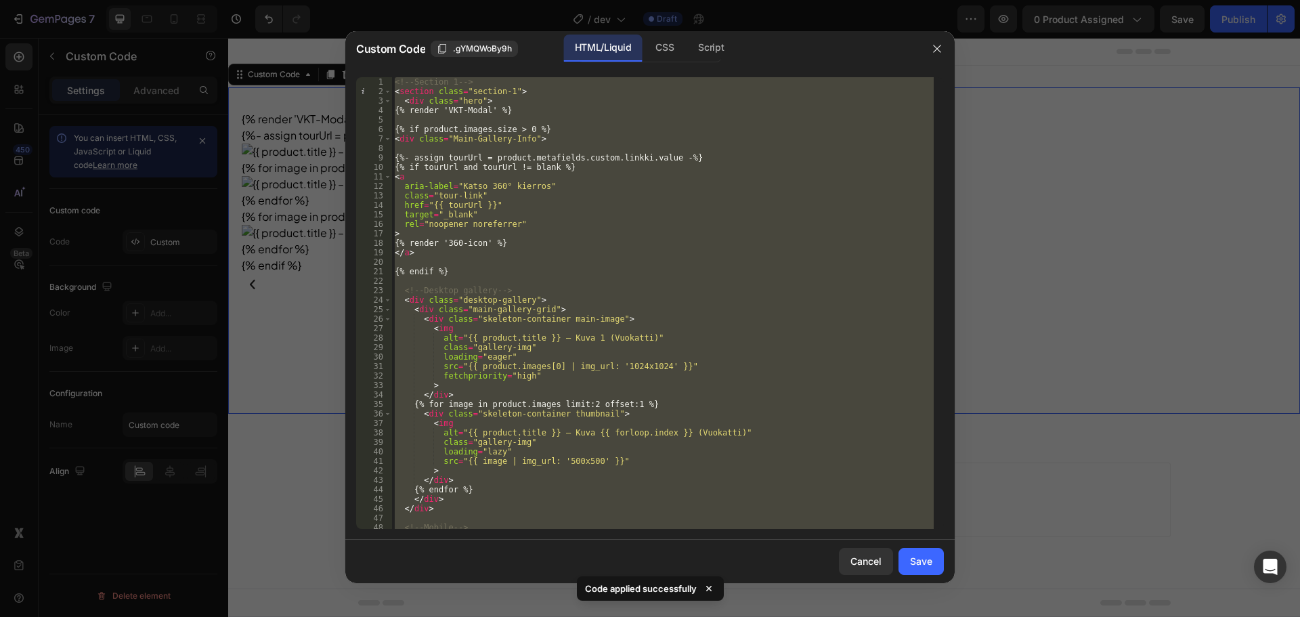
click at [496, 154] on div "<!-- Section 1 --> < section class = "section-1" > < div class = "hero" > {% re…" at bounding box center [663, 303] width 542 height 452
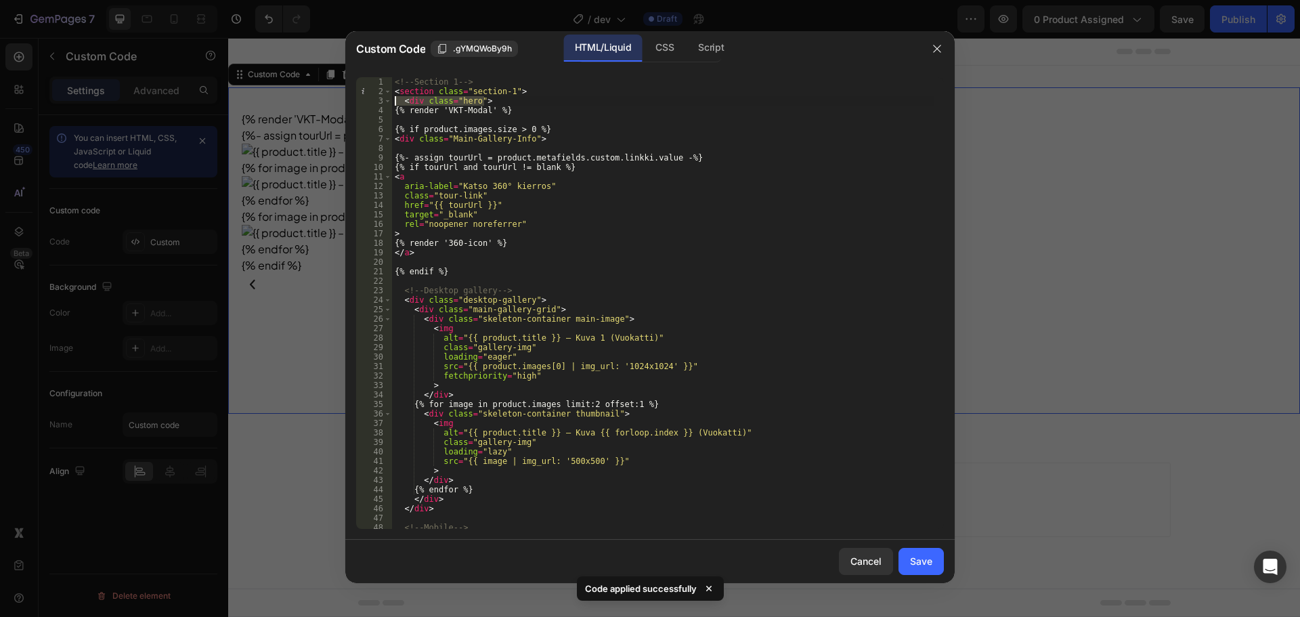
drag, startPoint x: 493, startPoint y: 101, endPoint x: 383, endPoint y: 98, distance: 109.8
click at [383, 98] on div "{%- assign tourUrl = product.metafields.custom.linkki.value -%} 1 2 3 4 5 6 7 8…" at bounding box center [650, 303] width 588 height 452
type textarea "<div class="hero">"
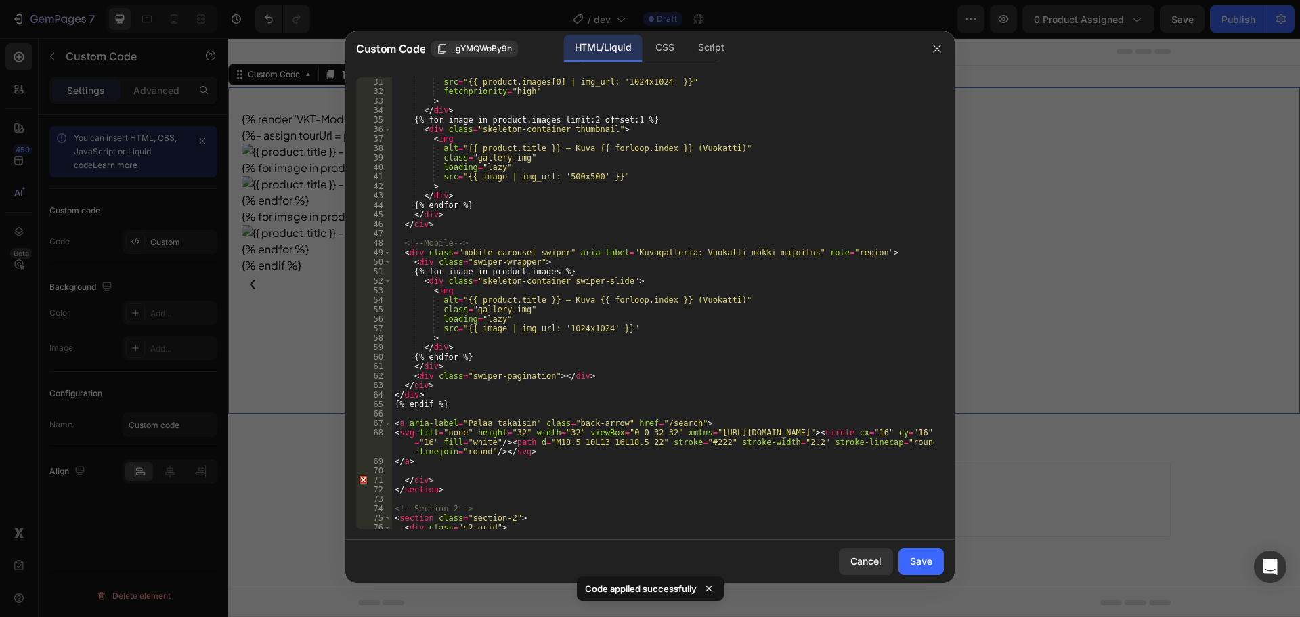
scroll to position [325, 0]
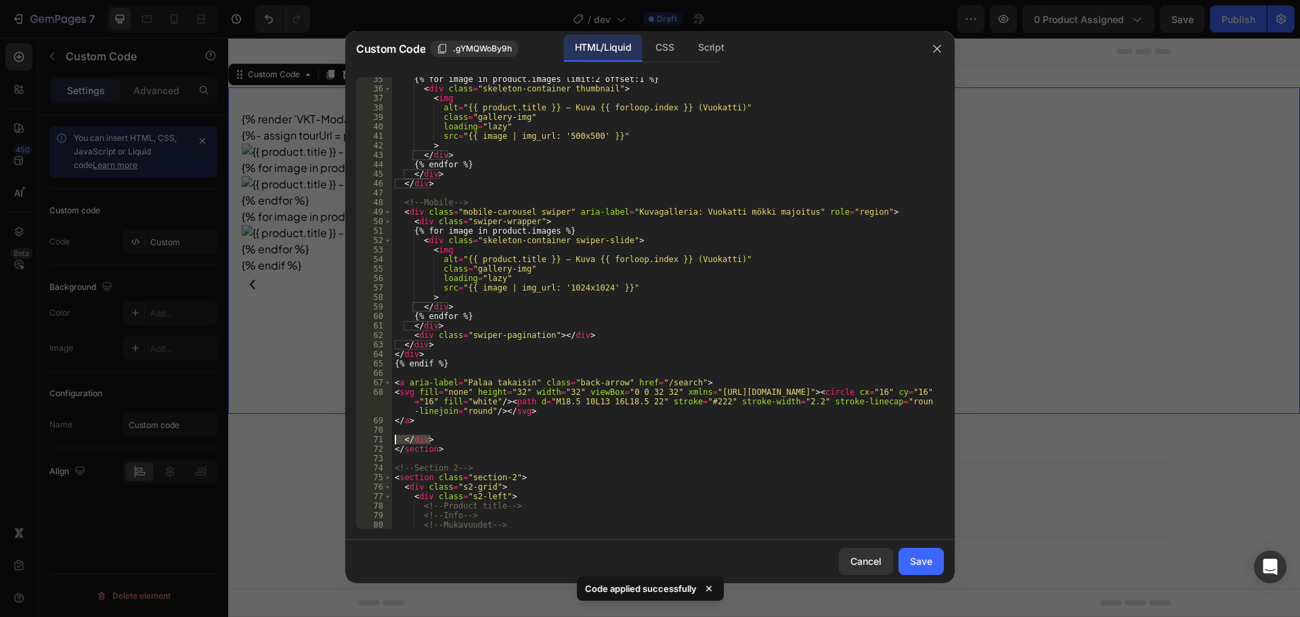
drag, startPoint x: 426, startPoint y: 437, endPoint x: 358, endPoint y: 439, distance: 68.4
click at [358, 439] on div "35 36 37 38 39 40 41 42 43 44 45 46 47 48 49 50 51 52 53 54 55 56 57 58 59 60 6…" at bounding box center [650, 303] width 588 height 452
type textarea "</div>"
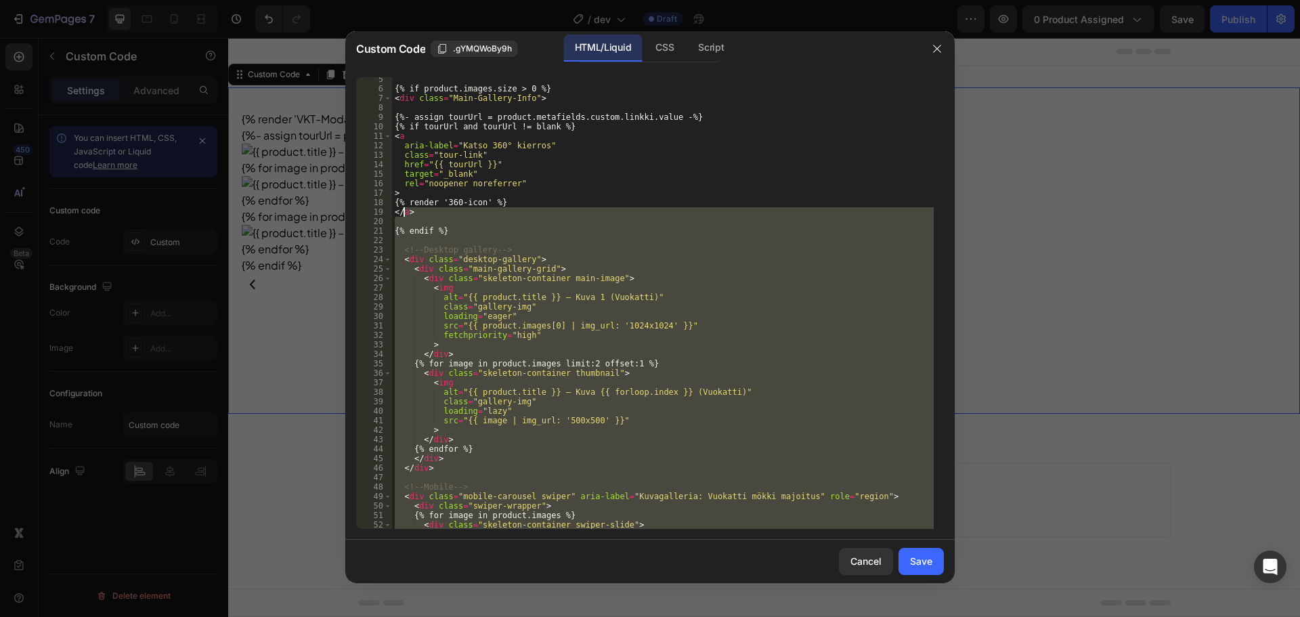
scroll to position [0, 0]
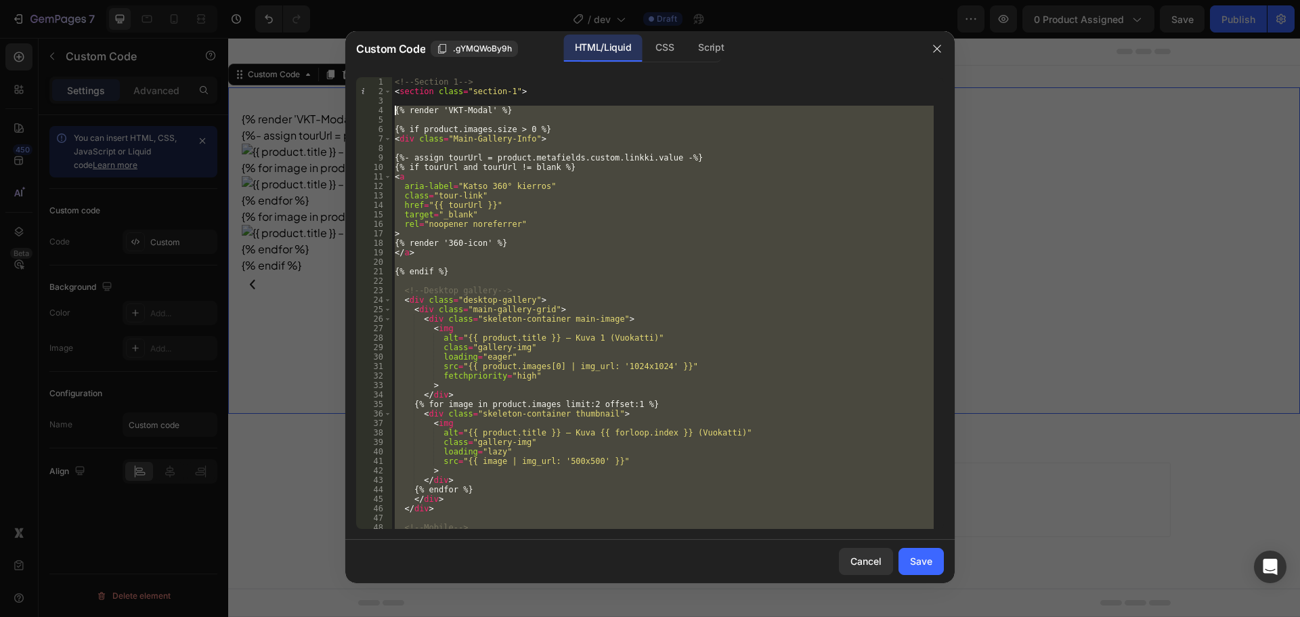
drag, startPoint x: 421, startPoint y: 423, endPoint x: 368, endPoint y: 106, distance: 320.6
click at [368, 106] on div "1 2 3 4 5 6 7 8 9 10 11 12 13 14 15 16 17 18 19 20 21 22 23 24 25 26 27 28 29 3…" at bounding box center [650, 303] width 588 height 452
type textarea "{% render 'VKT-Modal' %}"
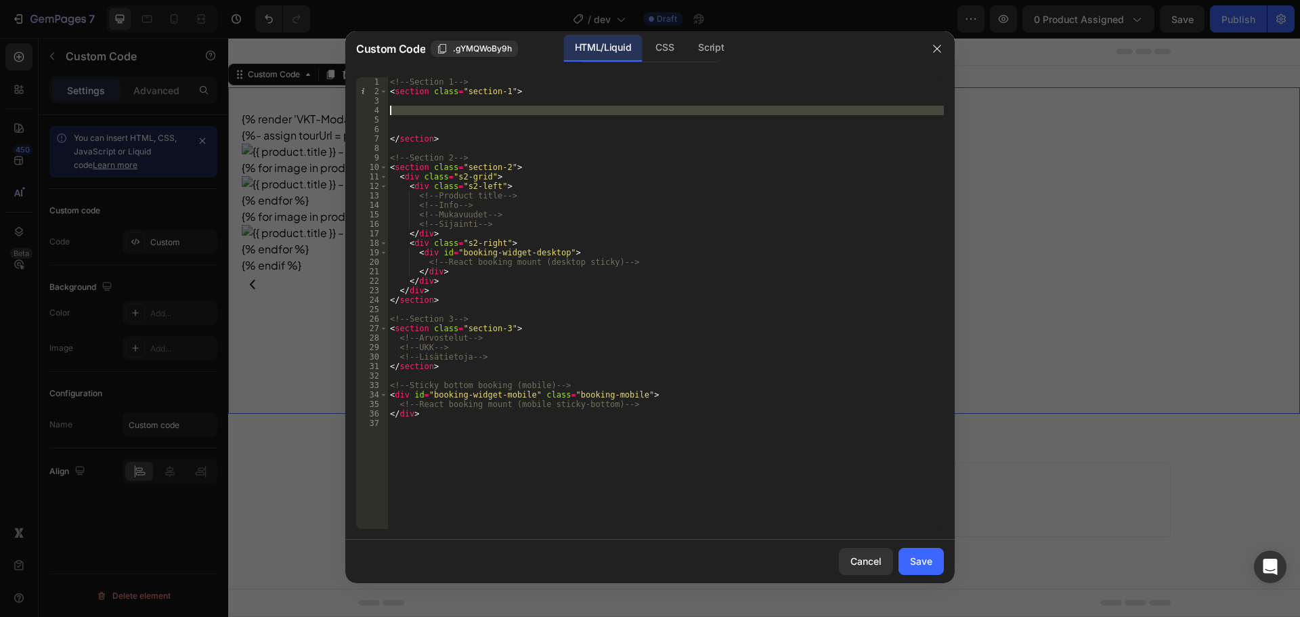
drag, startPoint x: 395, startPoint y: 124, endPoint x: 387, endPoint y: 107, distance: 18.8
click at [387, 107] on div "1 2 3 4 5 6 7 8 9 10 11 12 13 14 15 16 17 18 19 20 21 22 23 24 25 26 27 28 29 3…" at bounding box center [650, 303] width 588 height 452
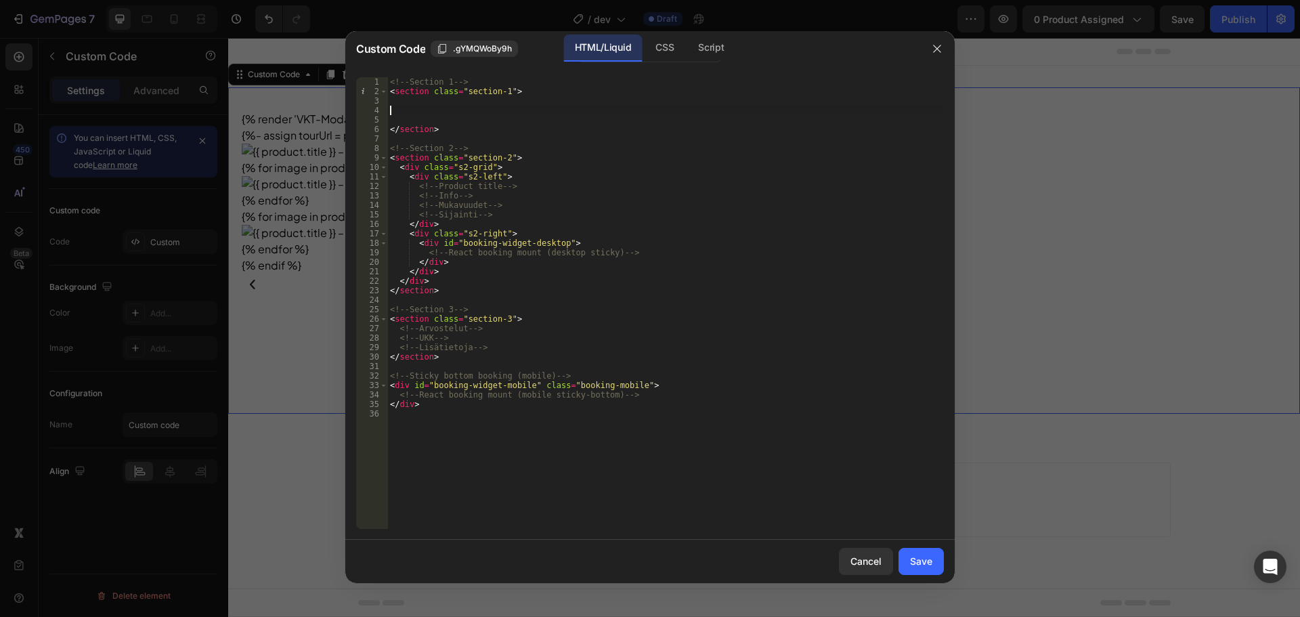
click at [393, 118] on div "<!-- Section 1 --> < section class = "section-1" > </ section > <!-- Section 2 …" at bounding box center [665, 312] width 557 height 471
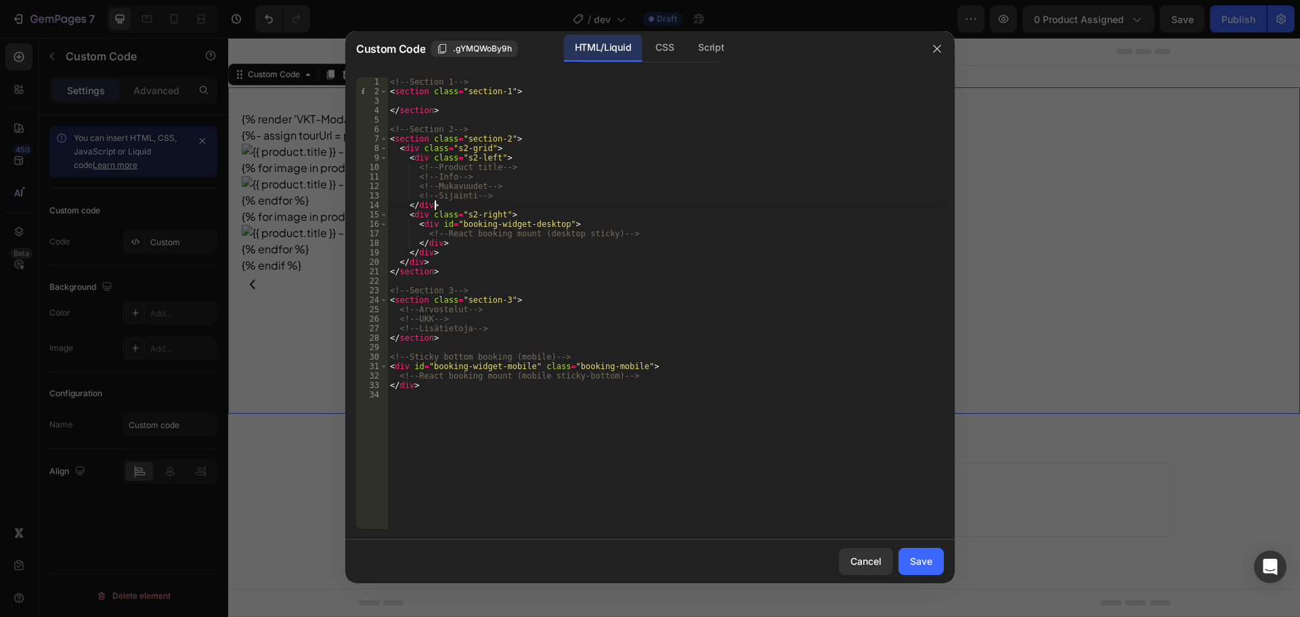
drag, startPoint x: 580, startPoint y: 208, endPoint x: 583, endPoint y: 172, distance: 36.1
click at [578, 208] on div "<!-- Section 1 --> < section class = "section-1" > </ section > <!-- Section 2 …" at bounding box center [665, 312] width 557 height 471
drag, startPoint x: 519, startPoint y: 110, endPoint x: 523, endPoint y: 91, distance: 19.4
click at [519, 107] on div "<!-- Section 1 --> < section class = "section-1" > </ section > <!-- Section 2 …" at bounding box center [665, 312] width 557 height 471
click at [523, 91] on div "<!-- Section 1 --> < section class = "section-1" > </ section > <!-- Section 2 …" at bounding box center [665, 312] width 557 height 471
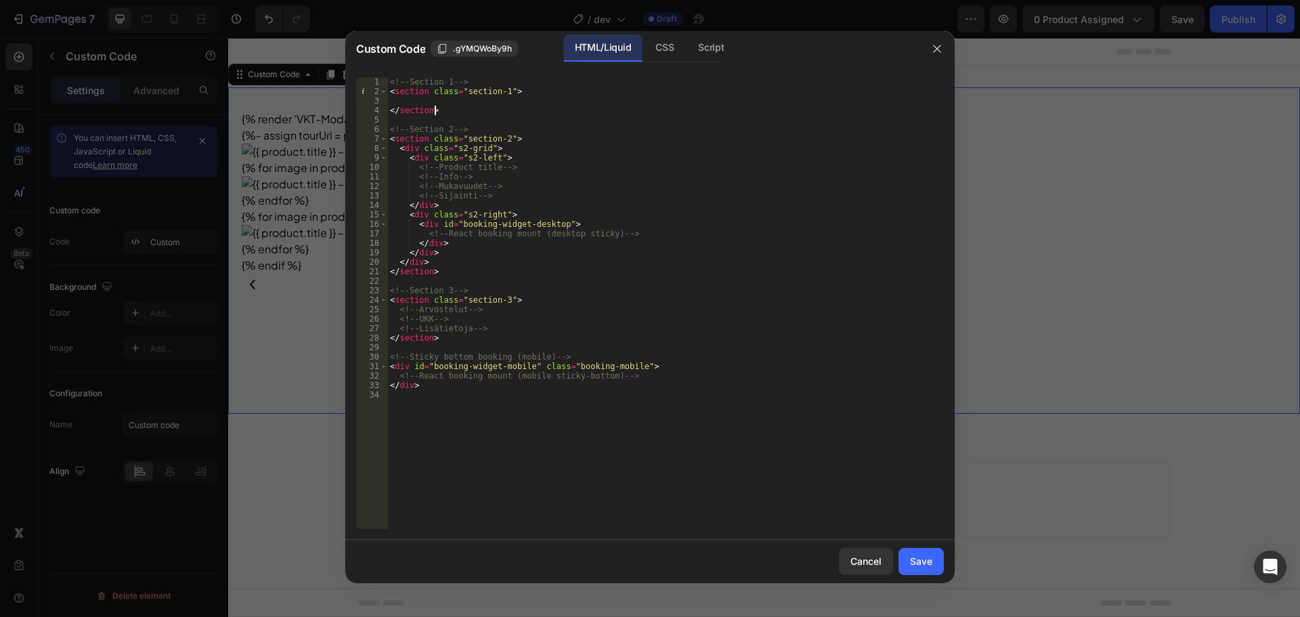
type textarea "<section class="section-1">"
click at [525, 97] on div "<!-- Section 1 --> < section class = "section-1" > </ section > <!-- Section 2 …" at bounding box center [665, 312] width 557 height 471
type textarea "{% render 'VKT-Product-img' %}"
click at [915, 556] on div "Save" at bounding box center [921, 561] width 22 height 14
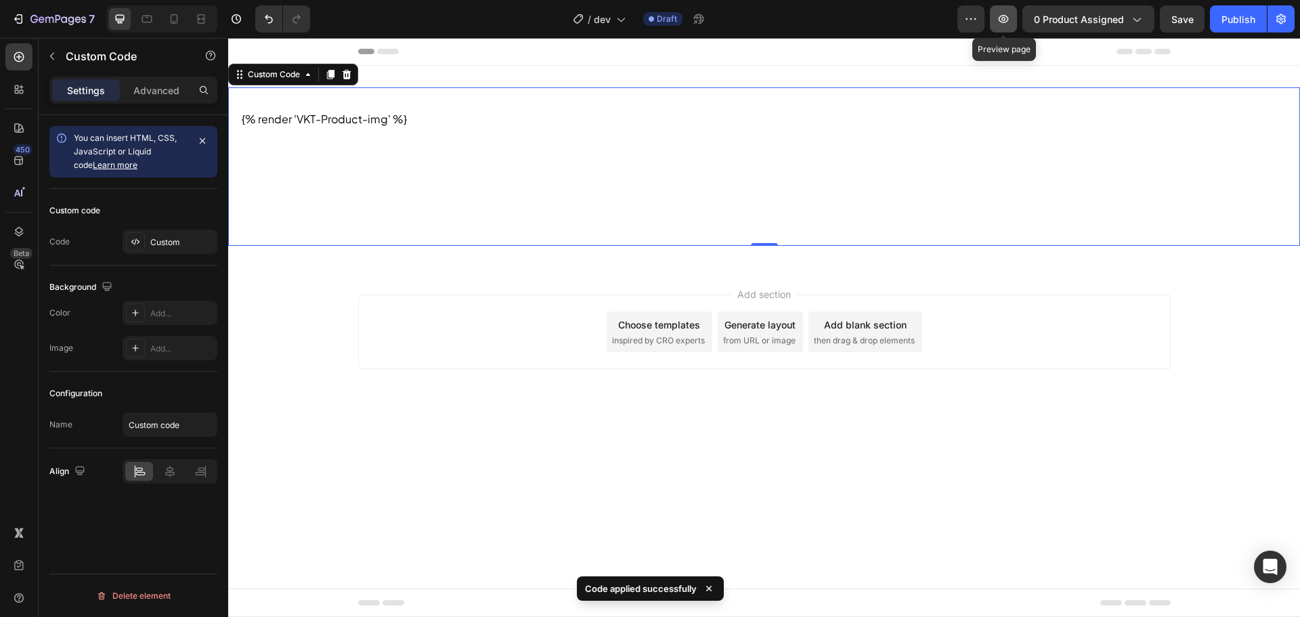
click at [1005, 23] on icon "button" at bounding box center [1004, 19] width 14 height 14
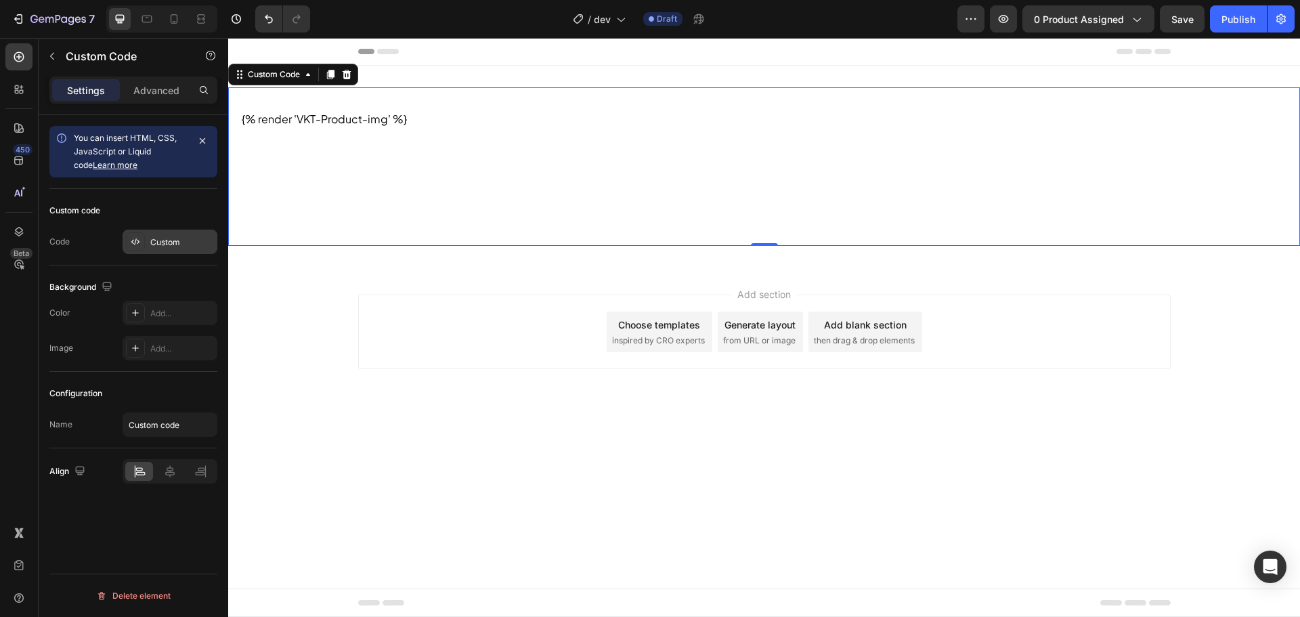
click at [158, 242] on div "Custom" at bounding box center [182, 242] width 64 height 12
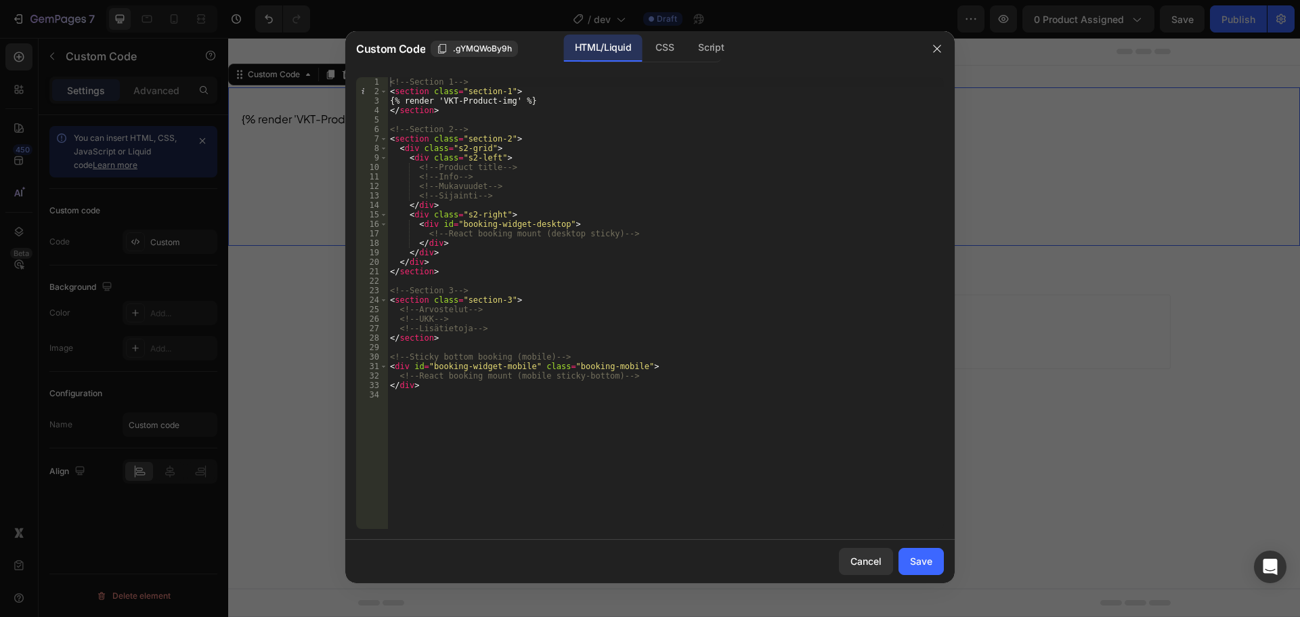
click at [528, 99] on div "<!-- Section 1 --> < section class = "section-1" > {% render 'VKT-Product-img' …" at bounding box center [665, 312] width 557 height 471
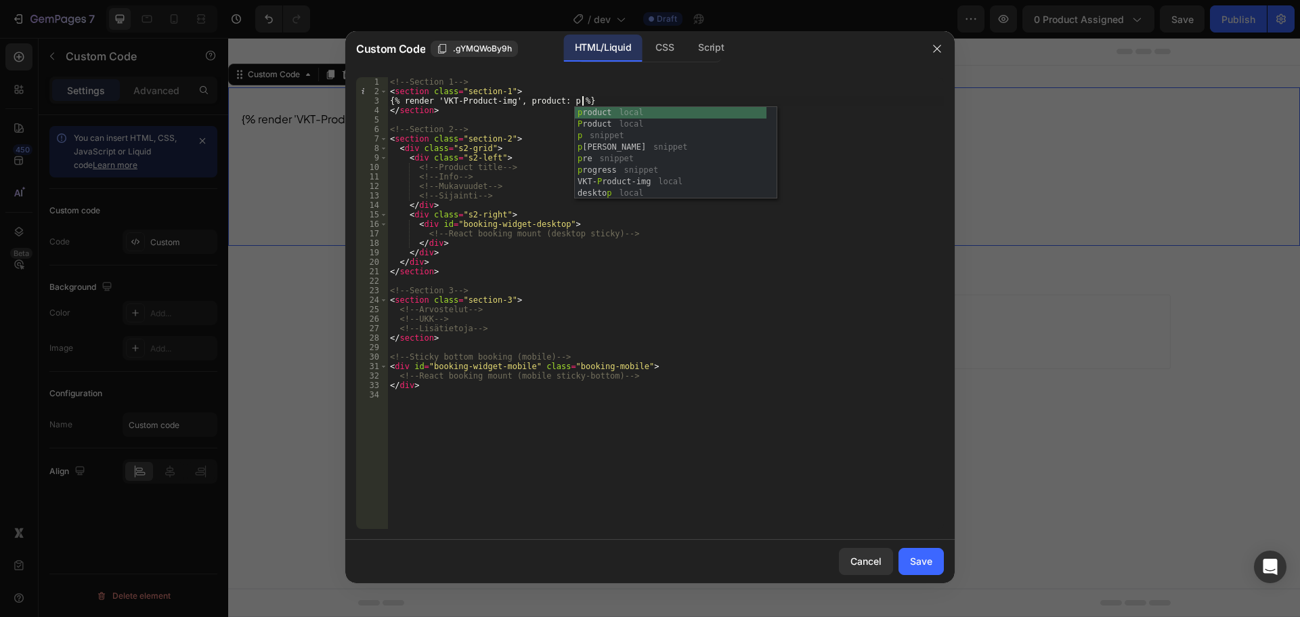
scroll to position [0, 16]
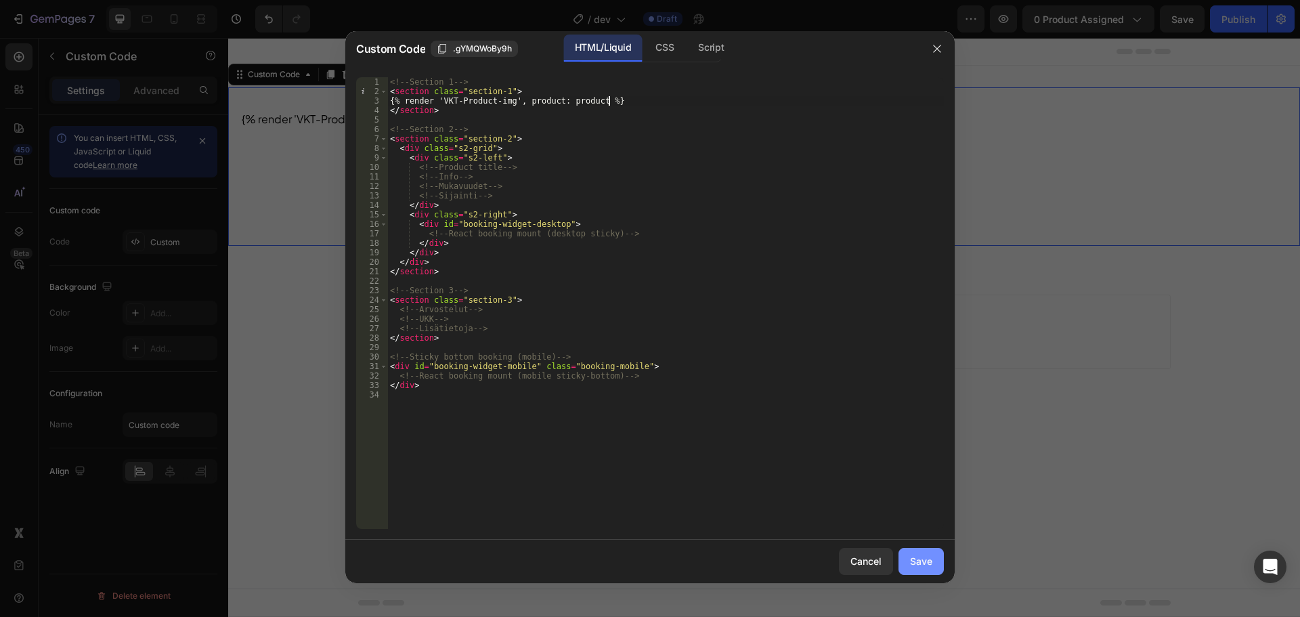
type textarea "{% render 'VKT-Product-img', product: product %}"
click at [921, 555] on div "Save" at bounding box center [921, 561] width 22 height 14
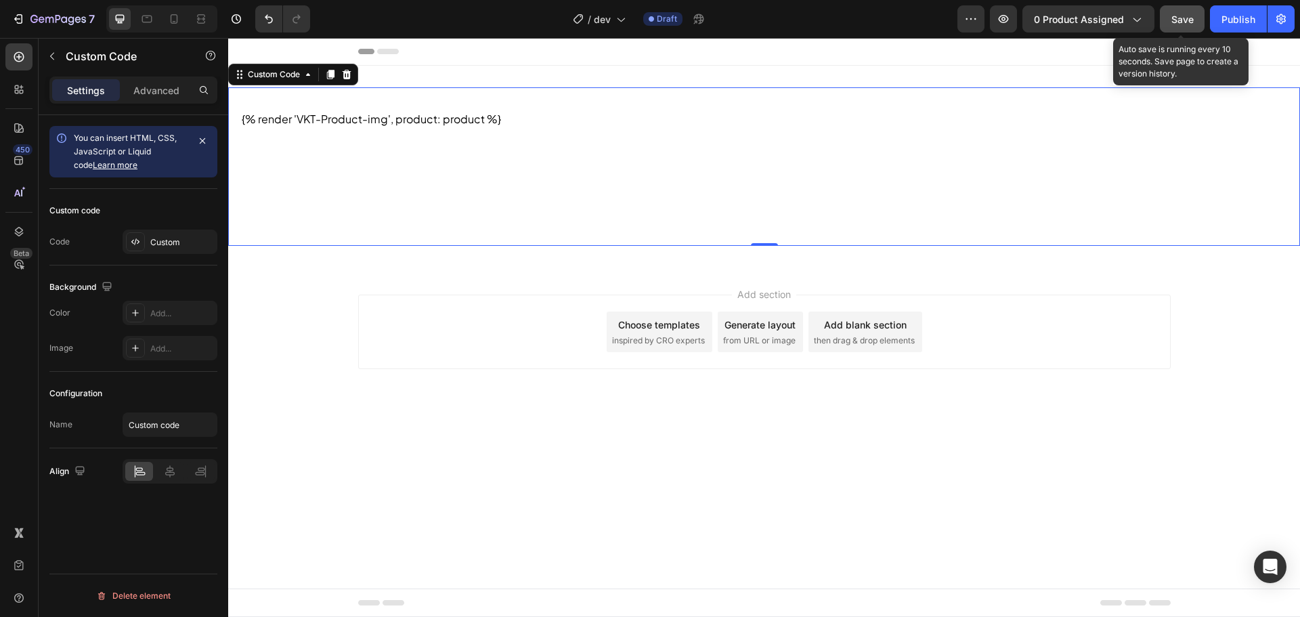
click at [1172, 24] on span "Save" at bounding box center [1183, 20] width 22 height 12
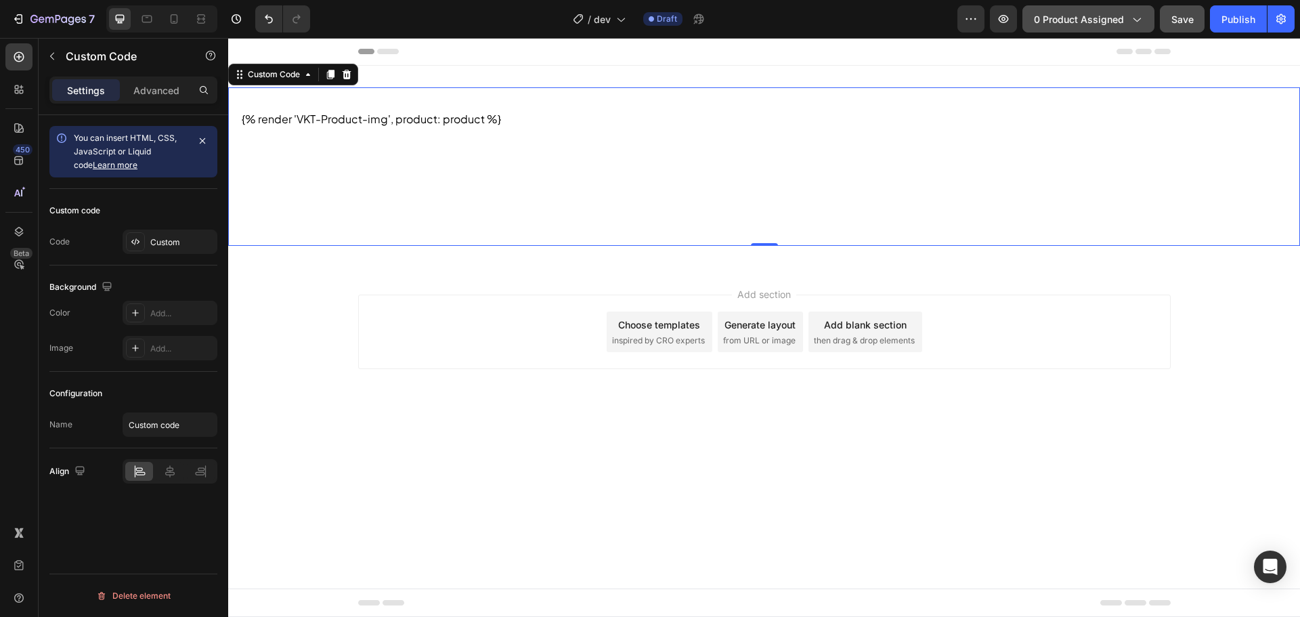
click at [1104, 13] on span "0 product assigned" at bounding box center [1079, 19] width 90 height 14
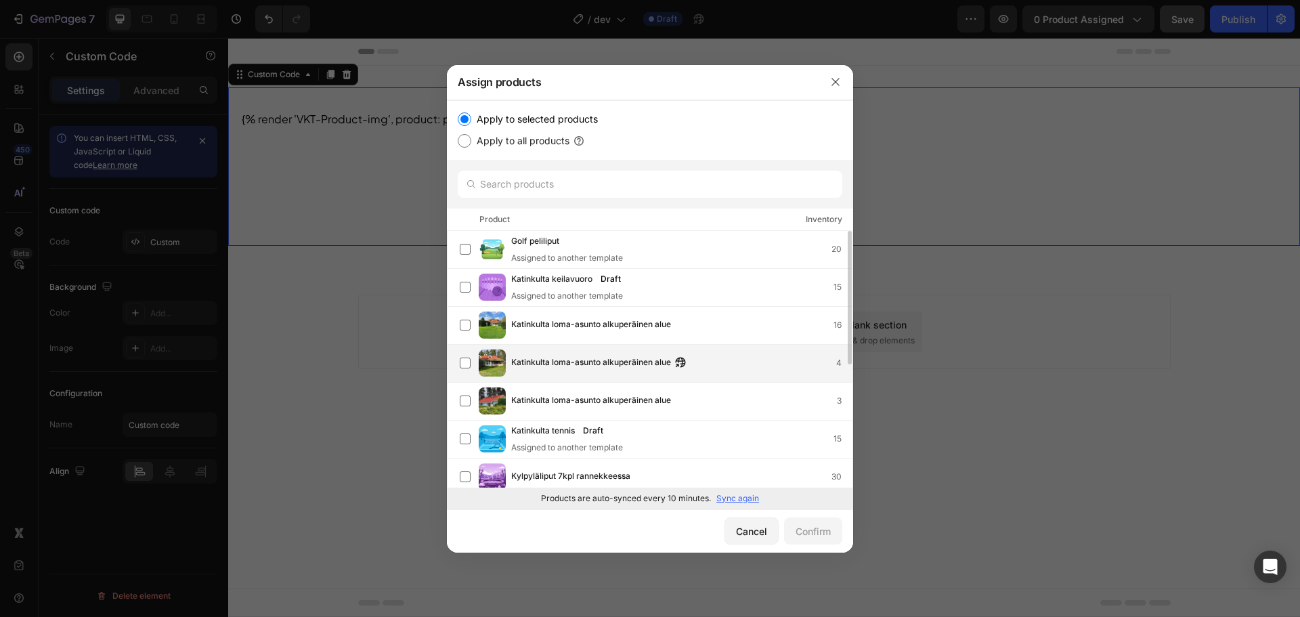
scroll to position [68, 0]
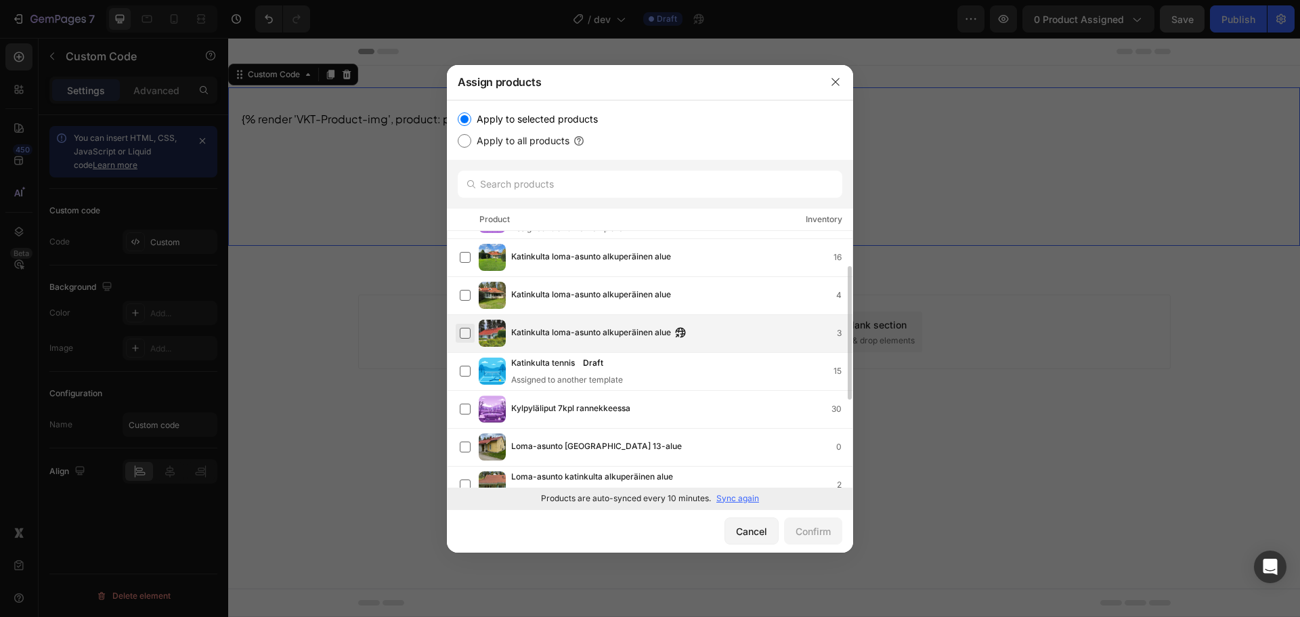
click at [467, 339] on label at bounding box center [465, 333] width 11 height 11
click at [799, 527] on div "Confirm" at bounding box center [813, 531] width 35 height 14
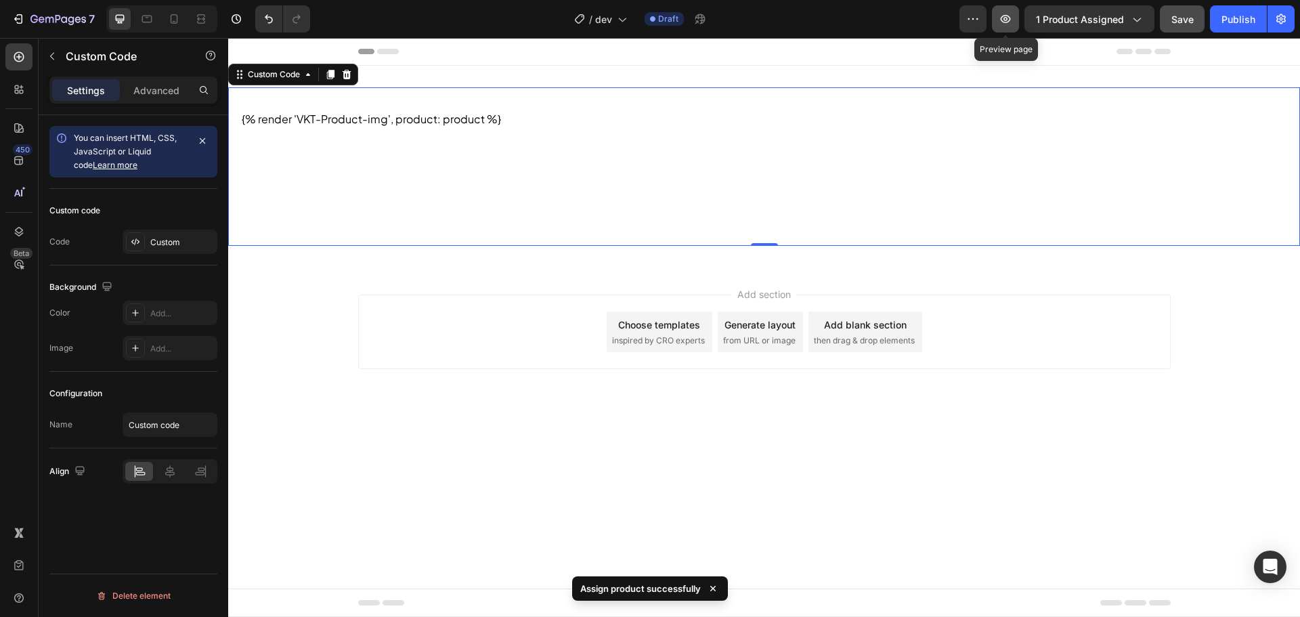
click at [1002, 18] on icon "button" at bounding box center [1006, 19] width 14 height 14
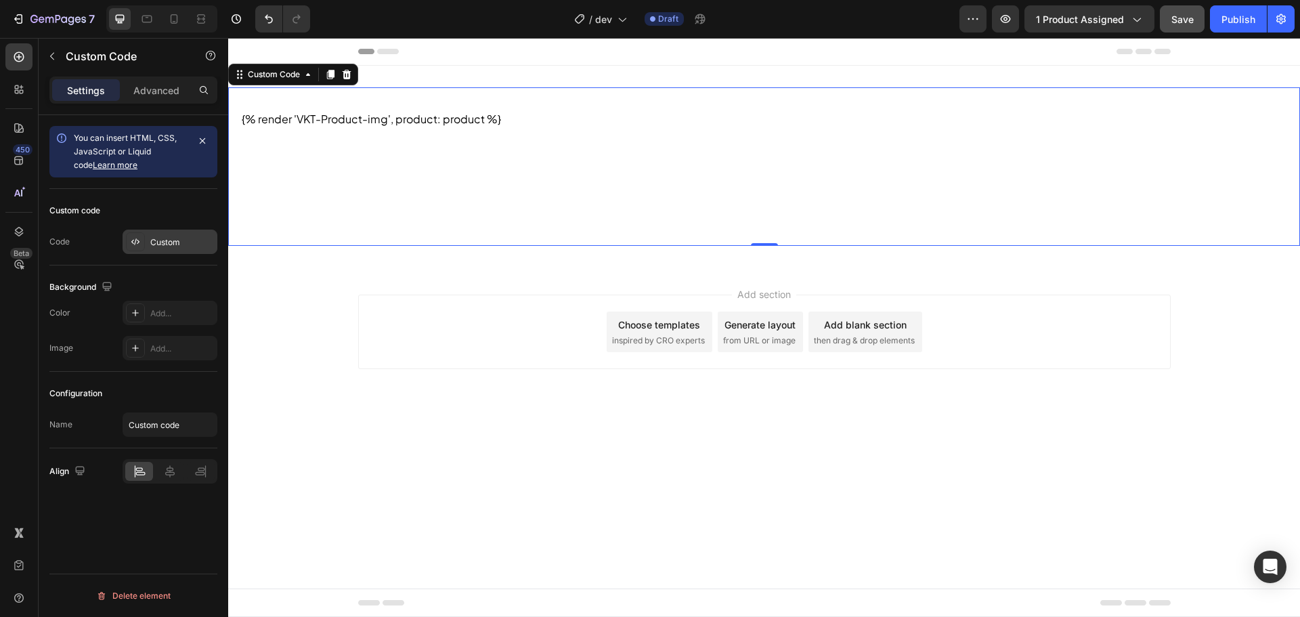
click at [190, 245] on div "Custom" at bounding box center [182, 242] width 64 height 12
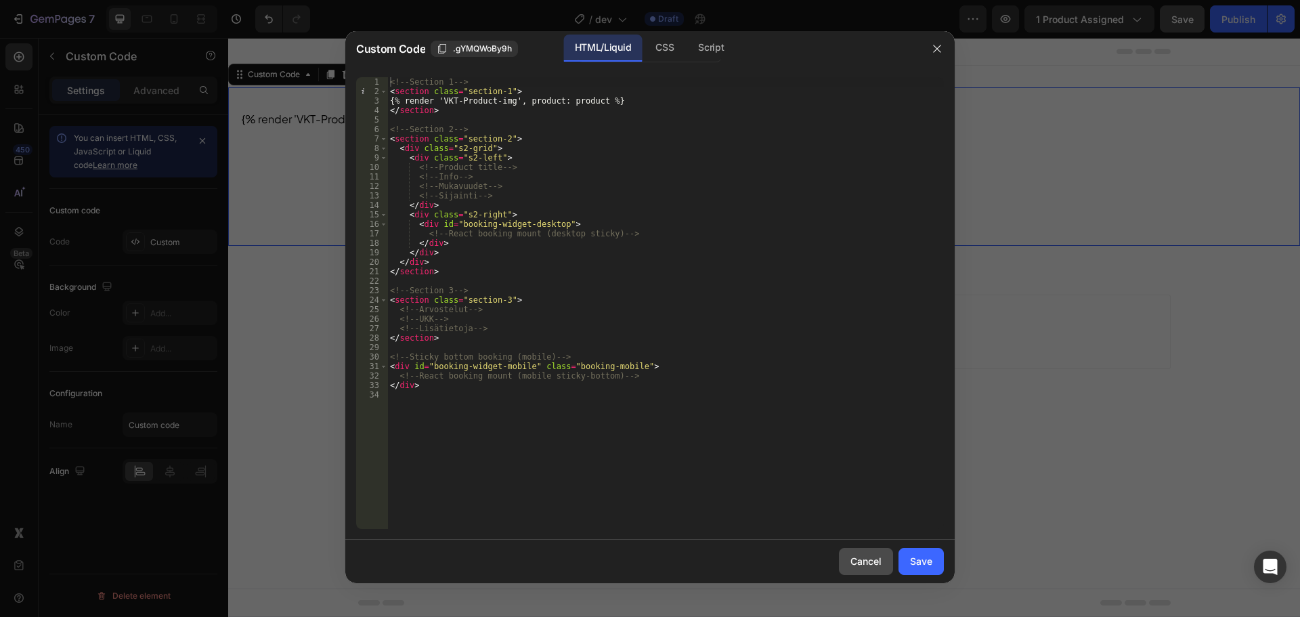
click at [842, 561] on button "Cancel" at bounding box center [866, 561] width 54 height 27
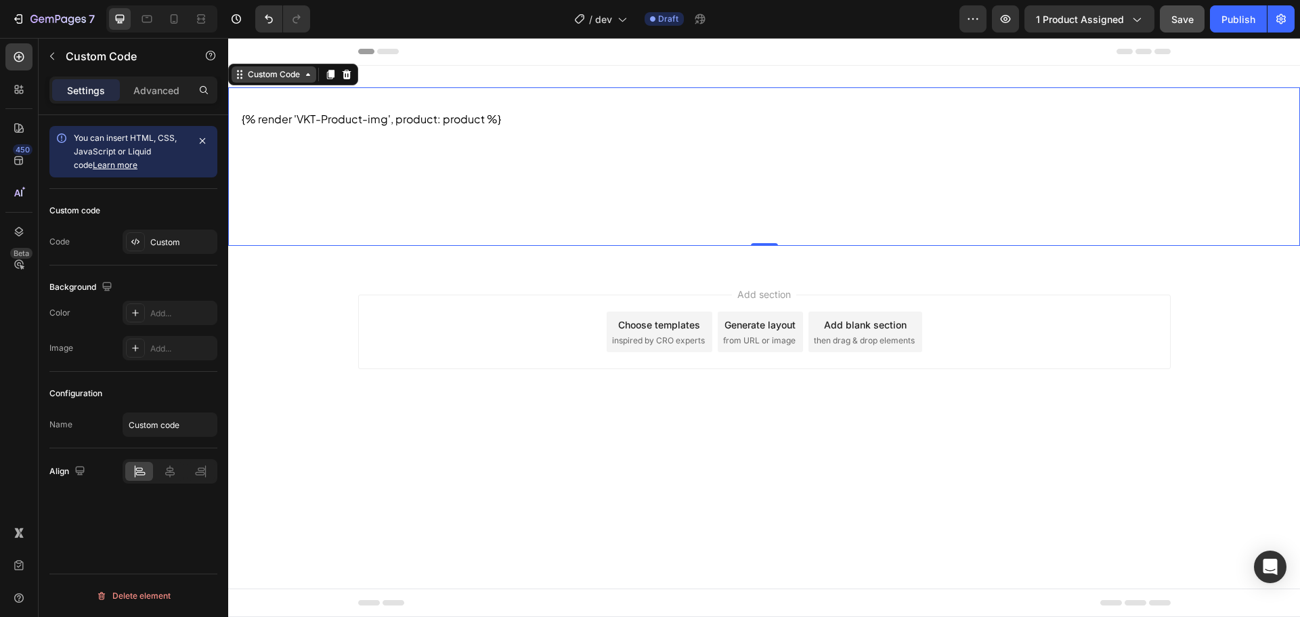
click at [292, 79] on div "Custom Code" at bounding box center [274, 74] width 58 height 12
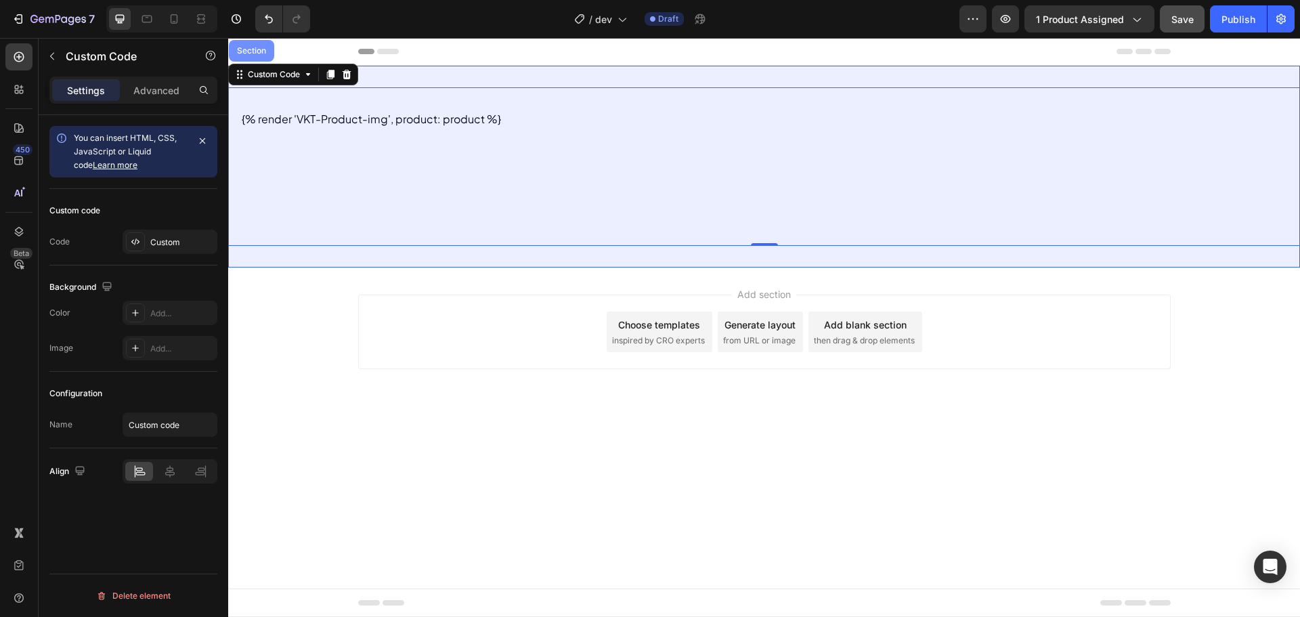
click at [244, 47] on div "Section" at bounding box center [251, 51] width 35 height 8
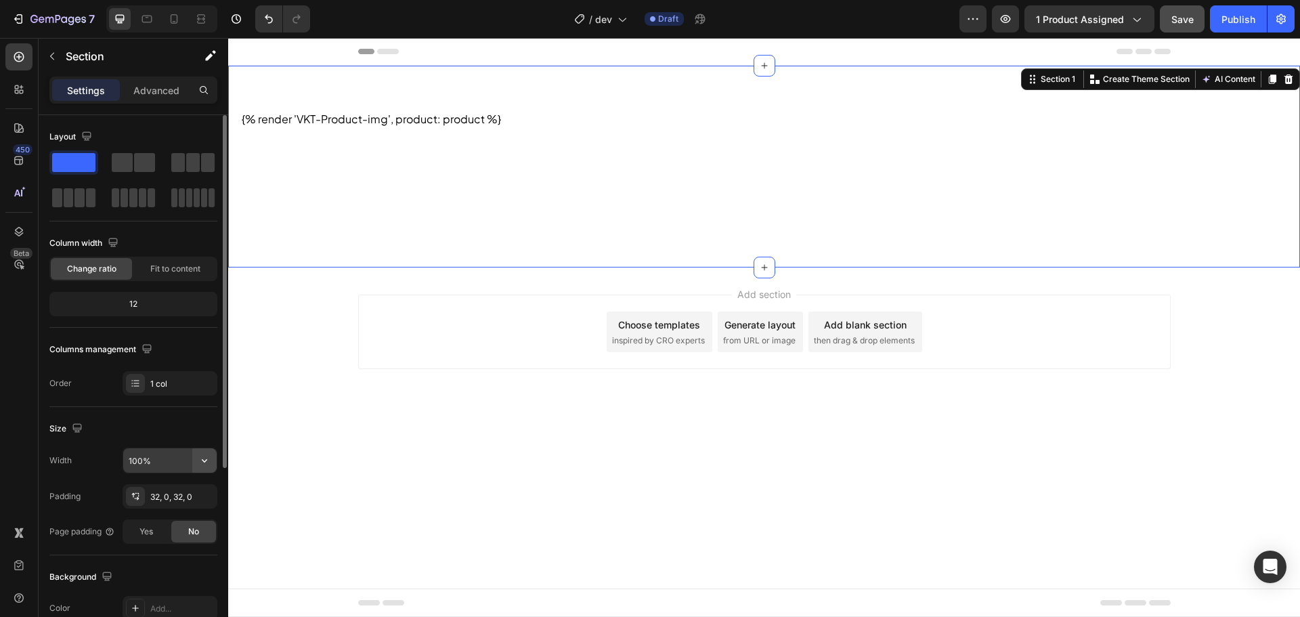
click at [207, 472] on button "button" at bounding box center [204, 460] width 24 height 24
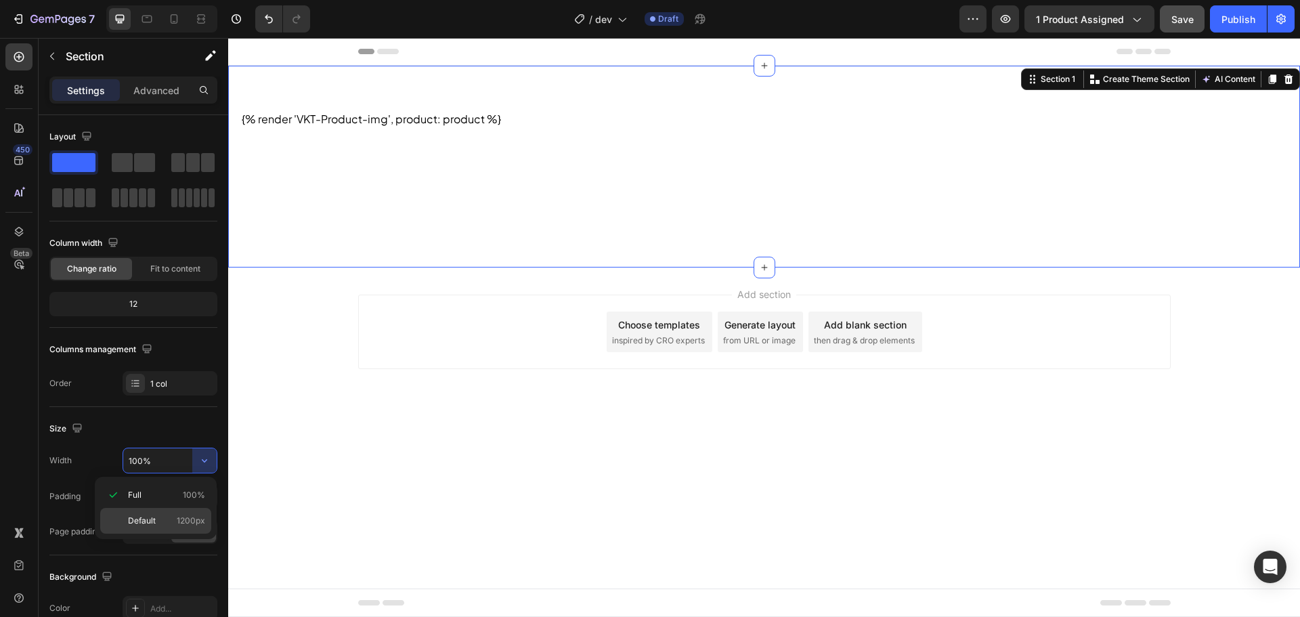
click at [181, 511] on div "Default 1200px" at bounding box center [155, 521] width 111 height 26
type input "1200"
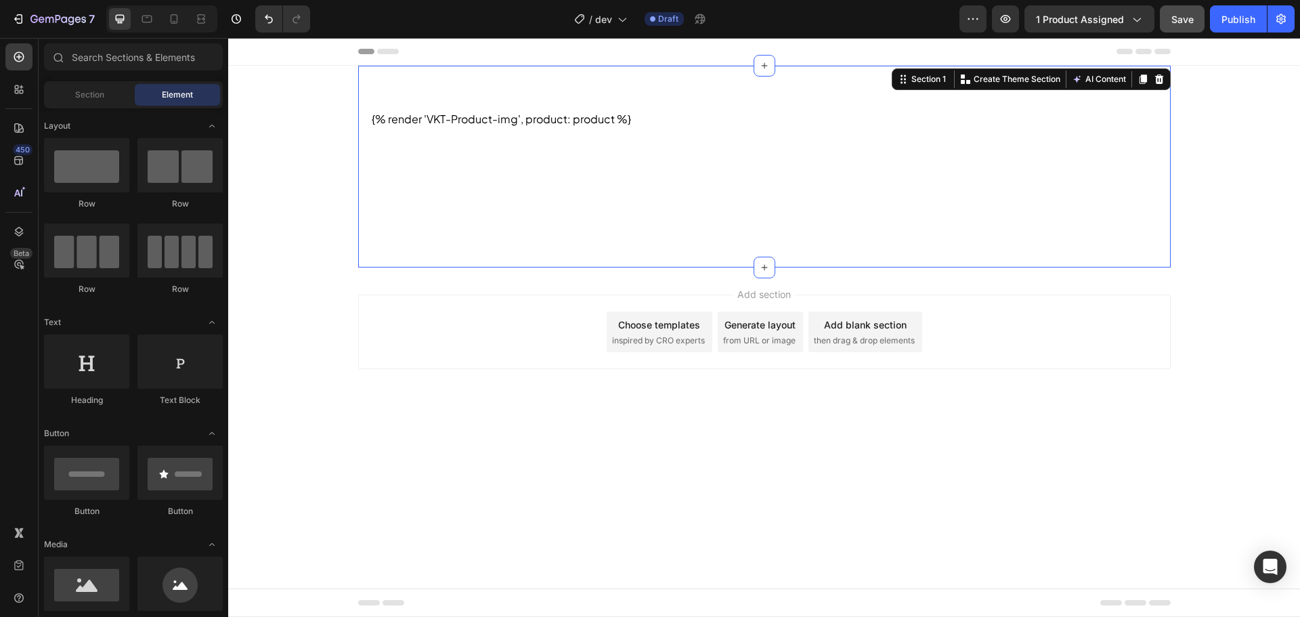
click at [412, 437] on body "Header {% render 'VKT-Product-img', product: product %} Custom Code Section 1 C…" at bounding box center [764, 327] width 1072 height 579
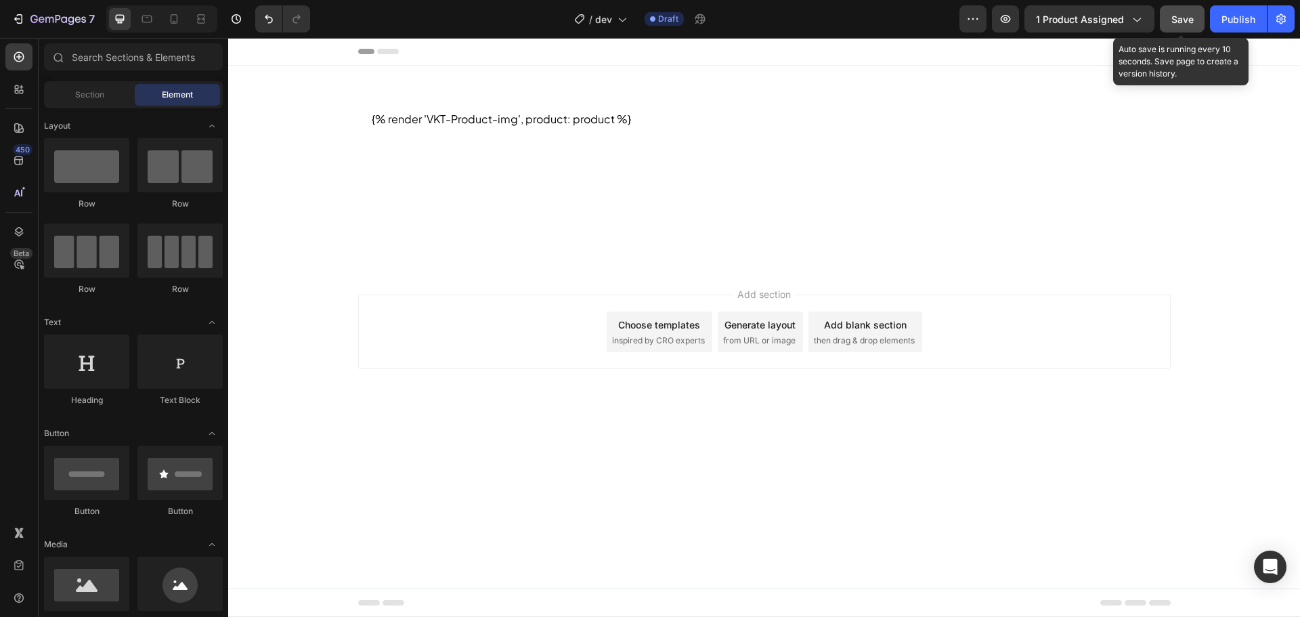
click at [1172, 10] on button "Save" at bounding box center [1182, 18] width 45 height 27
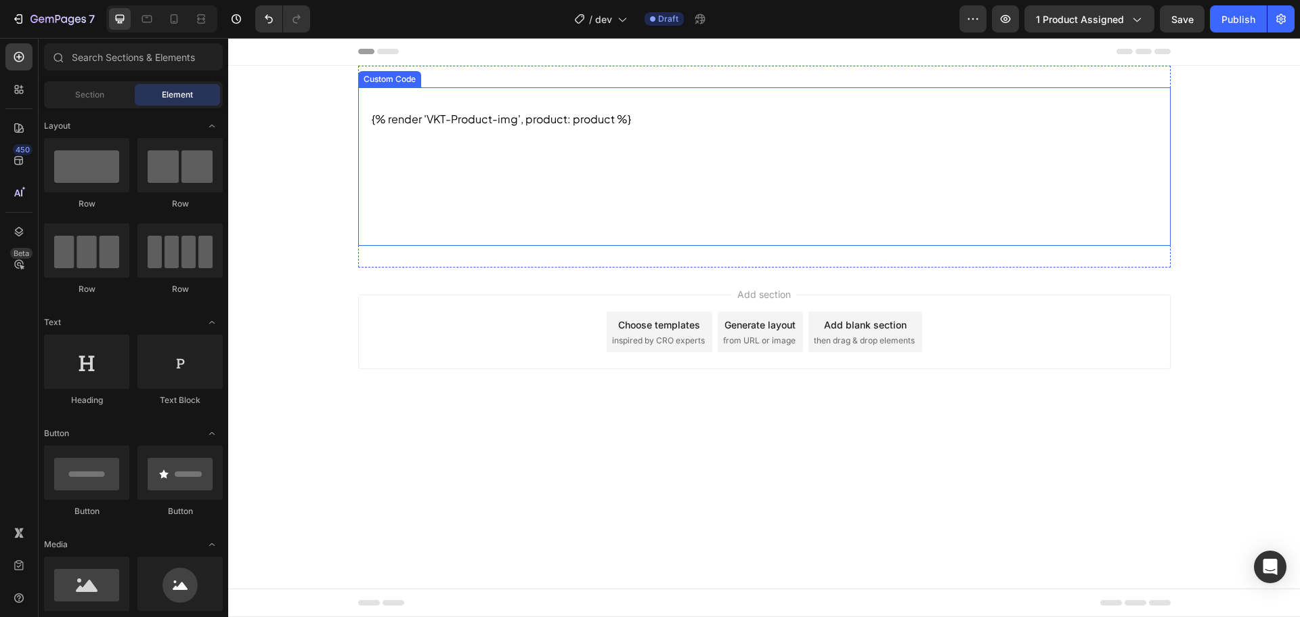
click at [507, 125] on section "{% render 'VKT-Product-img', product: product %}" at bounding box center [764, 119] width 813 height 64
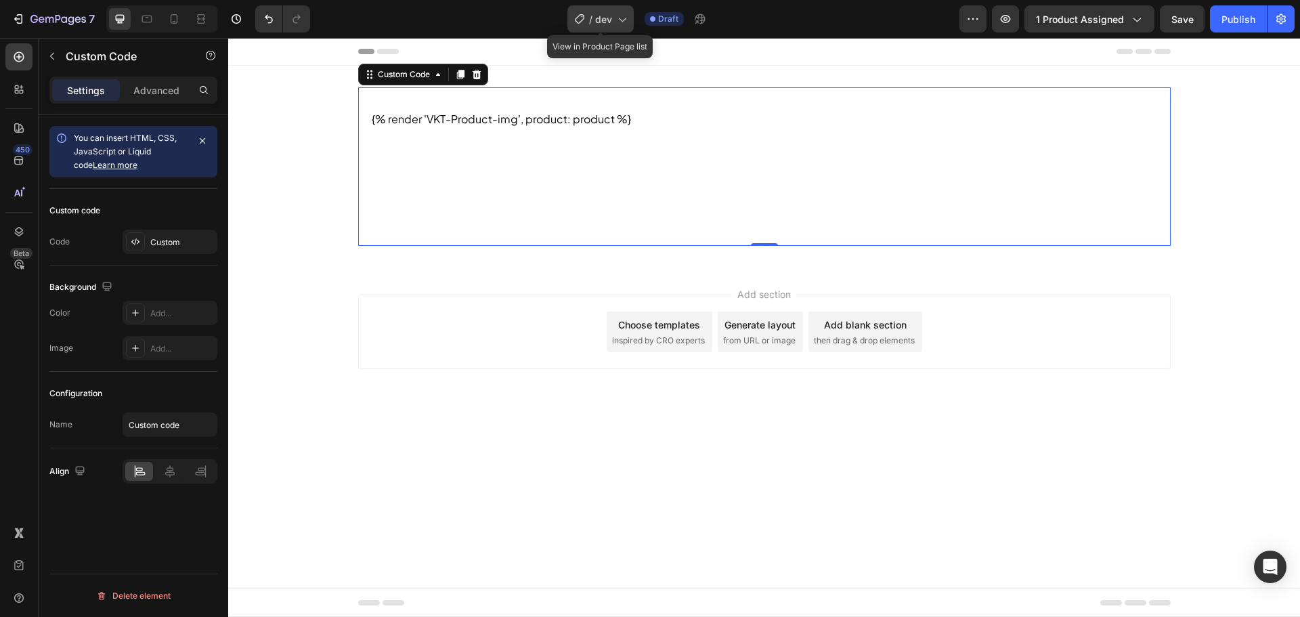
click at [590, 29] on div "/ dev" at bounding box center [600, 18] width 66 height 27
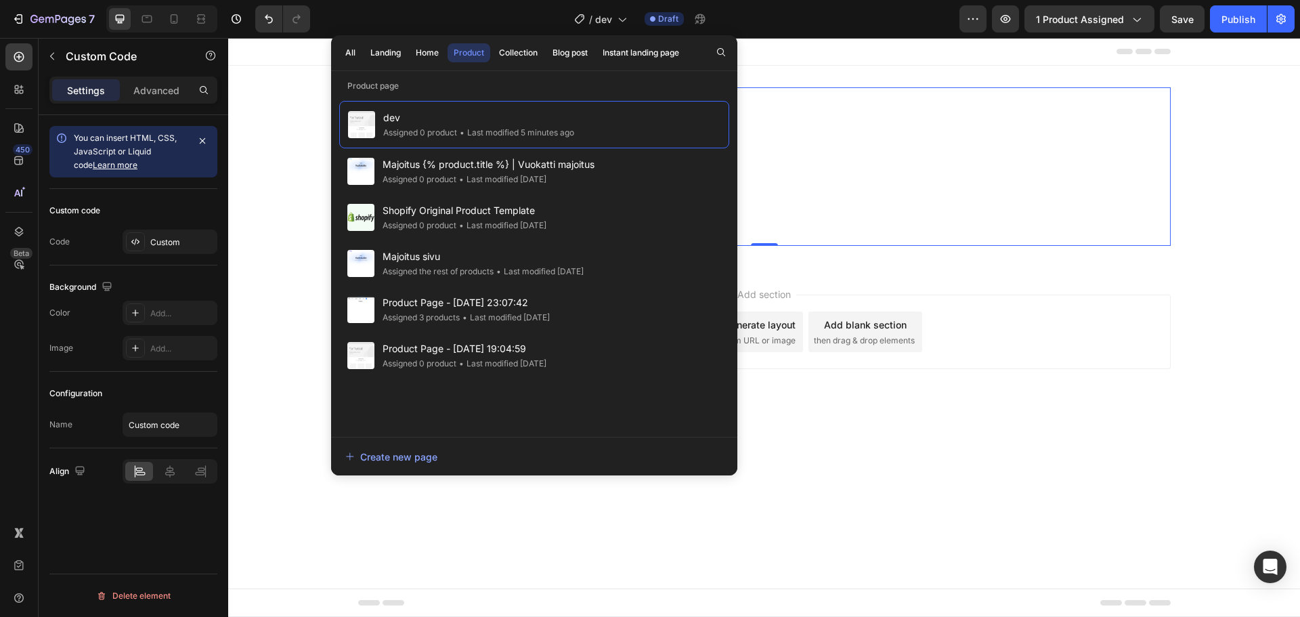
click at [446, 49] on div "All Landing Home Product Collection Blog post Instant landing page" at bounding box center [512, 52] width 362 height 35
click at [432, 50] on div "Home" at bounding box center [427, 53] width 23 height 12
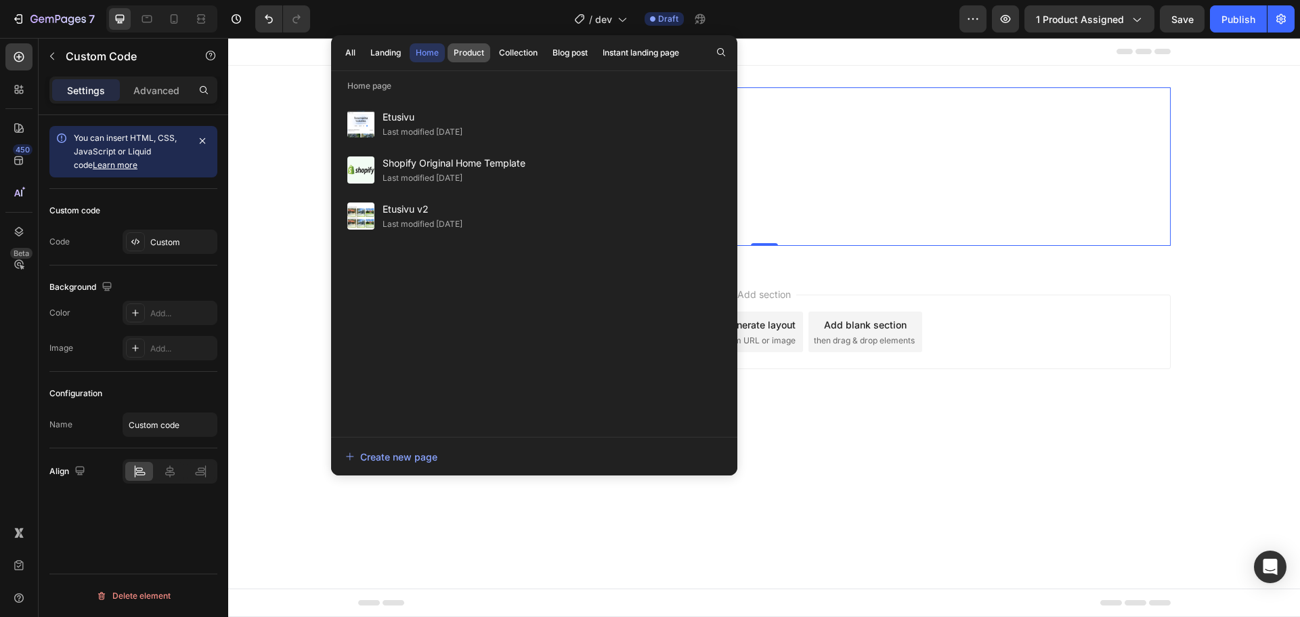
click at [482, 49] on div "Product" at bounding box center [469, 53] width 30 height 12
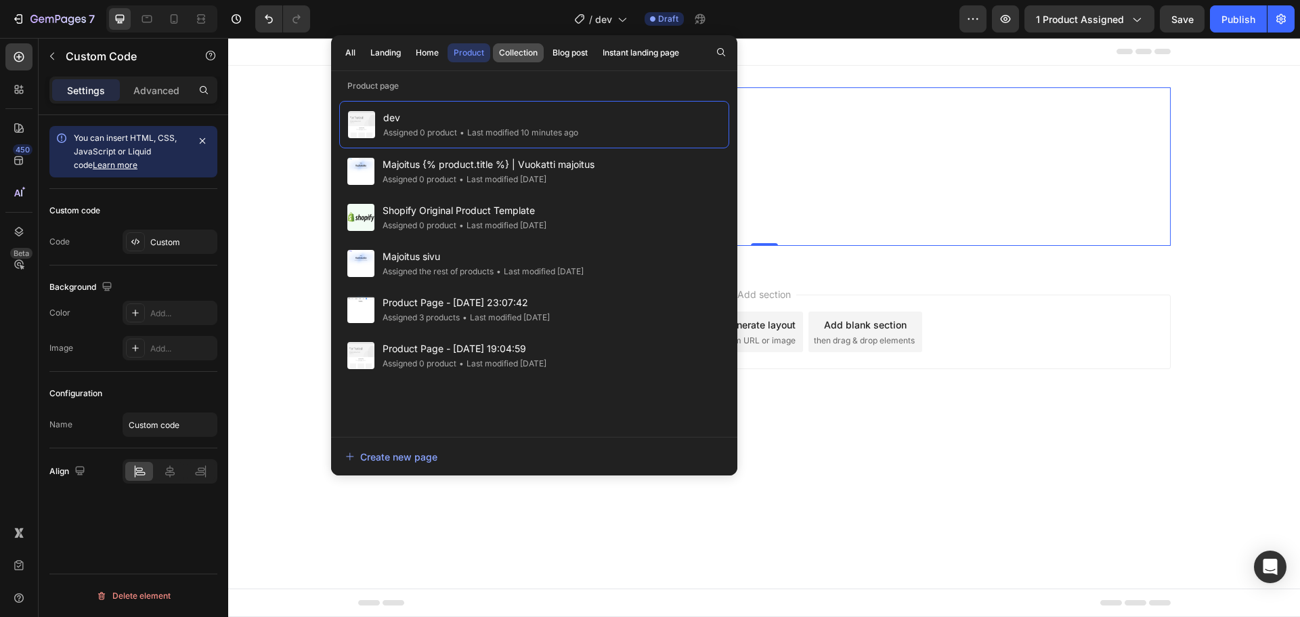
click at [531, 56] on div "Collection" at bounding box center [518, 53] width 39 height 12
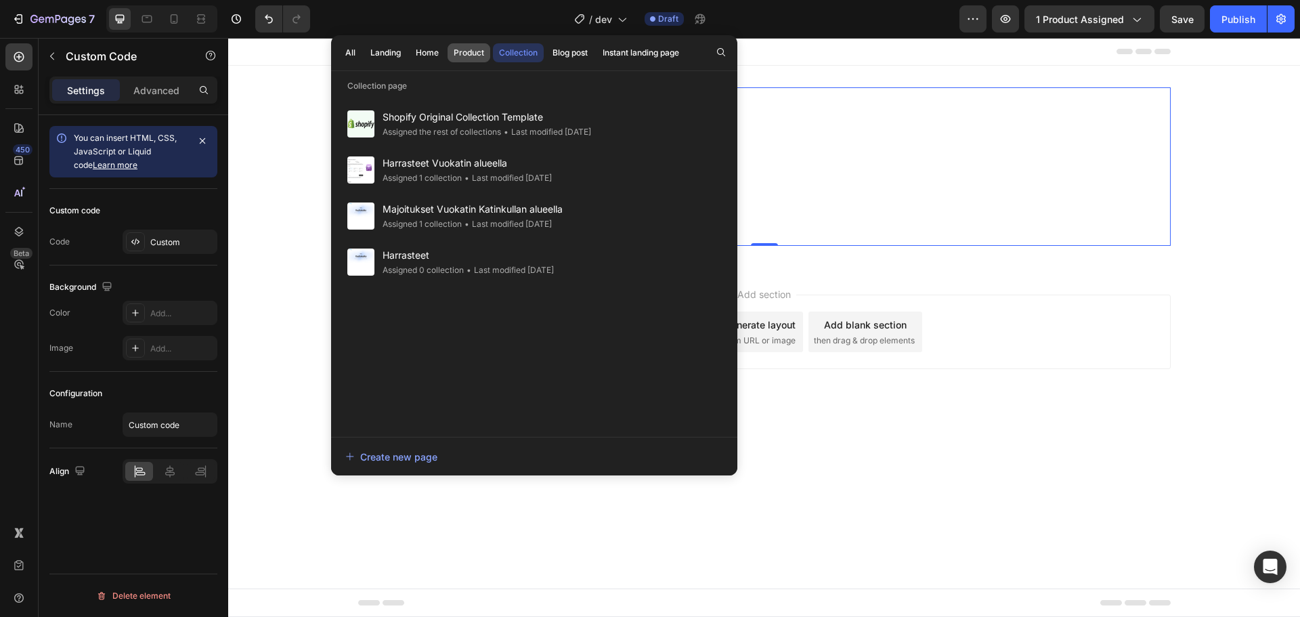
click at [471, 54] on div "Product" at bounding box center [469, 53] width 30 height 12
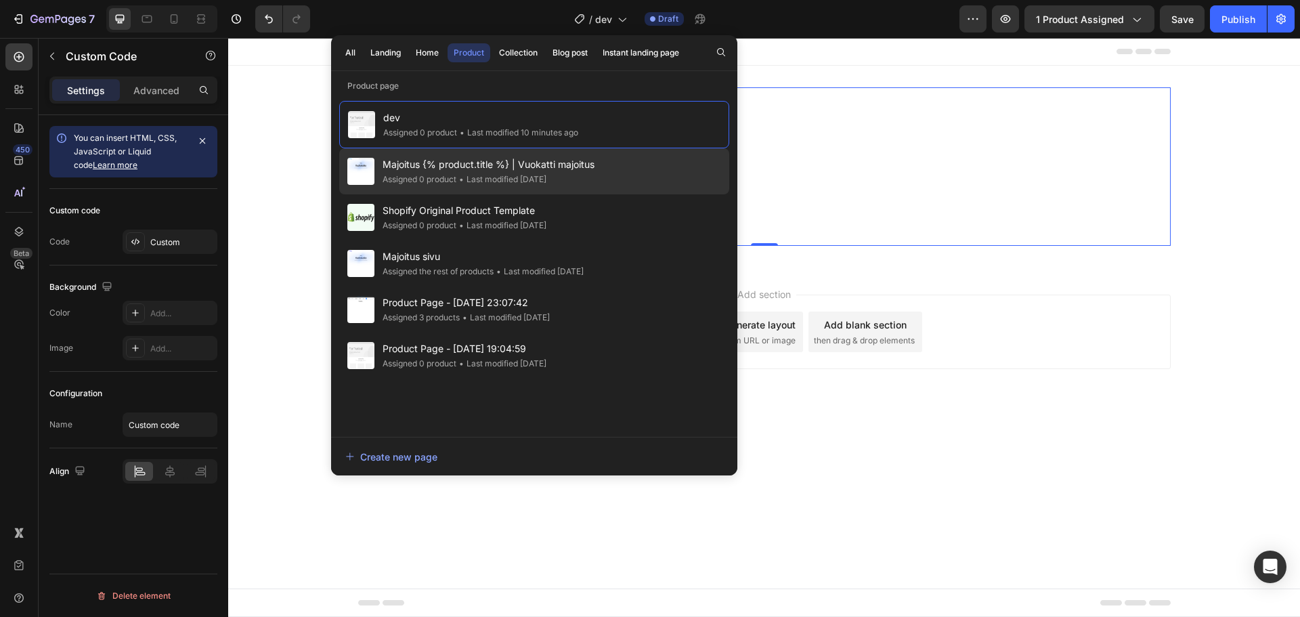
click at [500, 165] on span "Majoitus {% product.title %} | Vuokatti majoitus" at bounding box center [489, 164] width 212 height 16
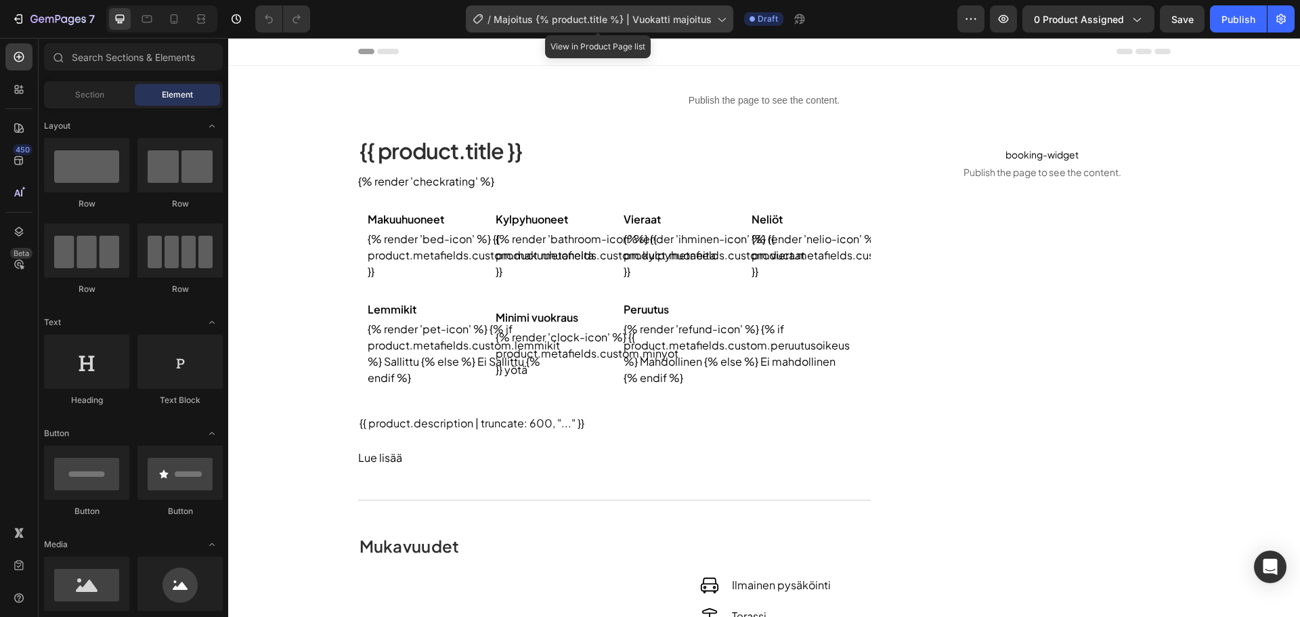
click at [578, 14] on span "Majoitus {% product.title %} | Vuokatti majoitus" at bounding box center [603, 19] width 218 height 14
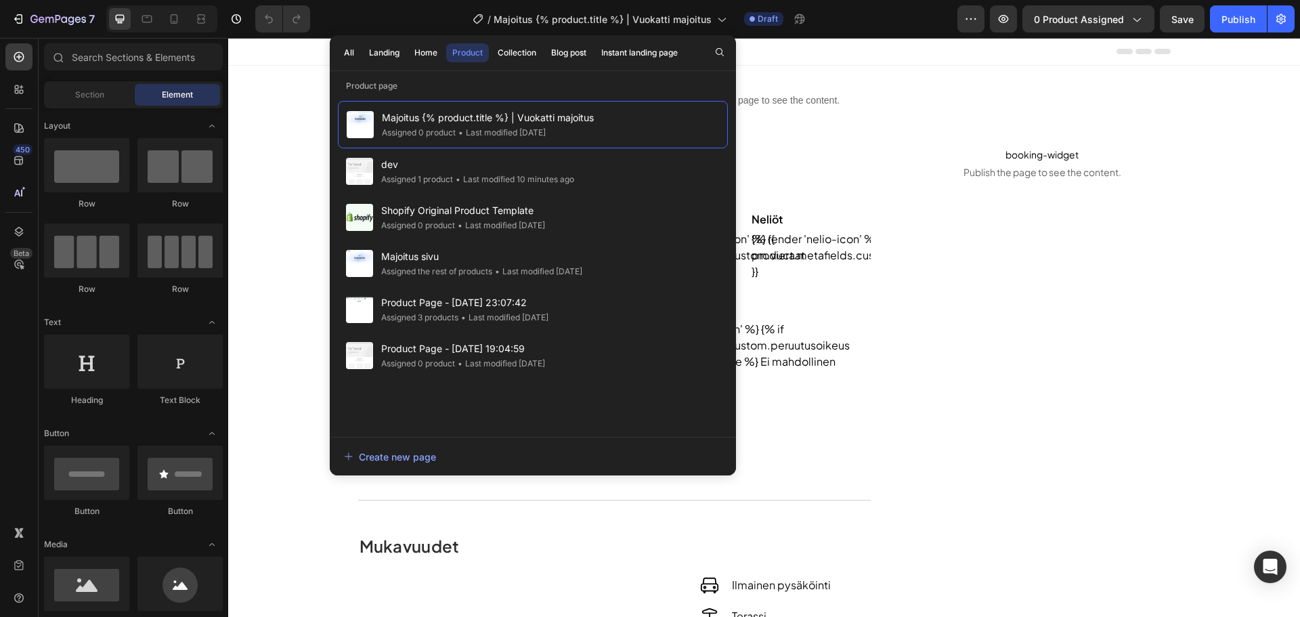
drag, startPoint x: 467, startPoint y: 169, endPoint x: 398, endPoint y: 412, distance: 252.7
click at [398, 414] on div "Majoitus {% product.title %} | Vuokatti majoitus Assigned 0 product • Last modi…" at bounding box center [533, 262] width 390 height 322
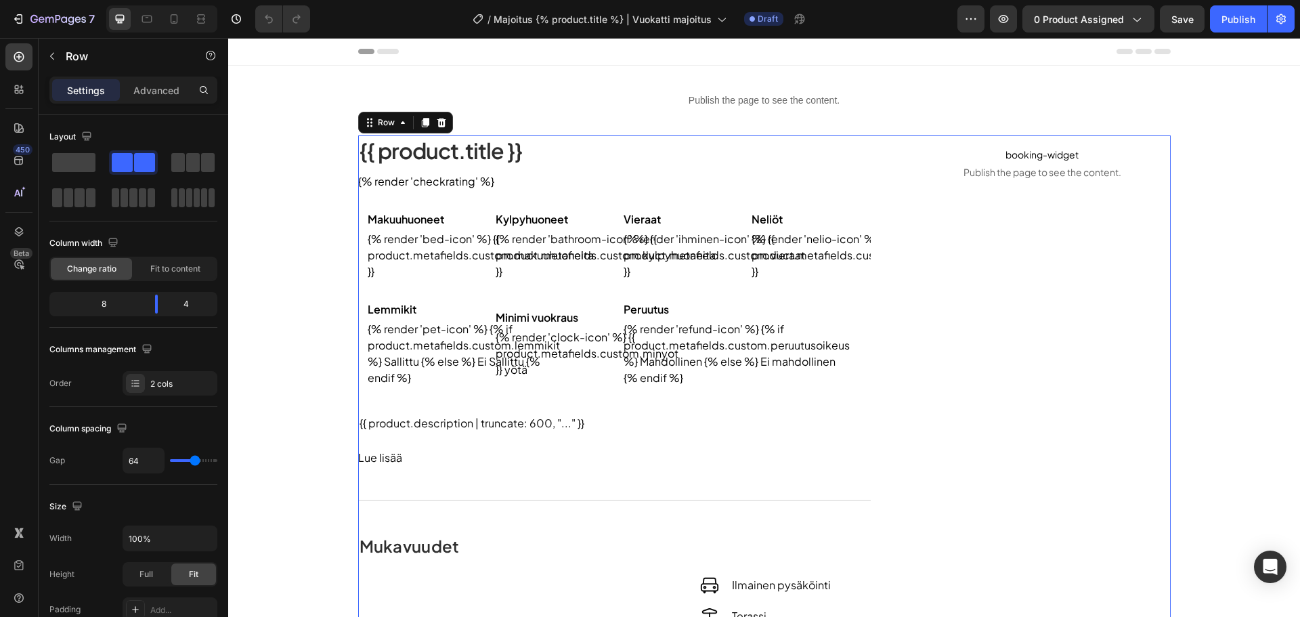
click at [771, 263] on dd "{% render 'nelio-icon' %} {{ product.metafields.custom.neliot }}" at bounding box center [806, 255] width 109 height 49
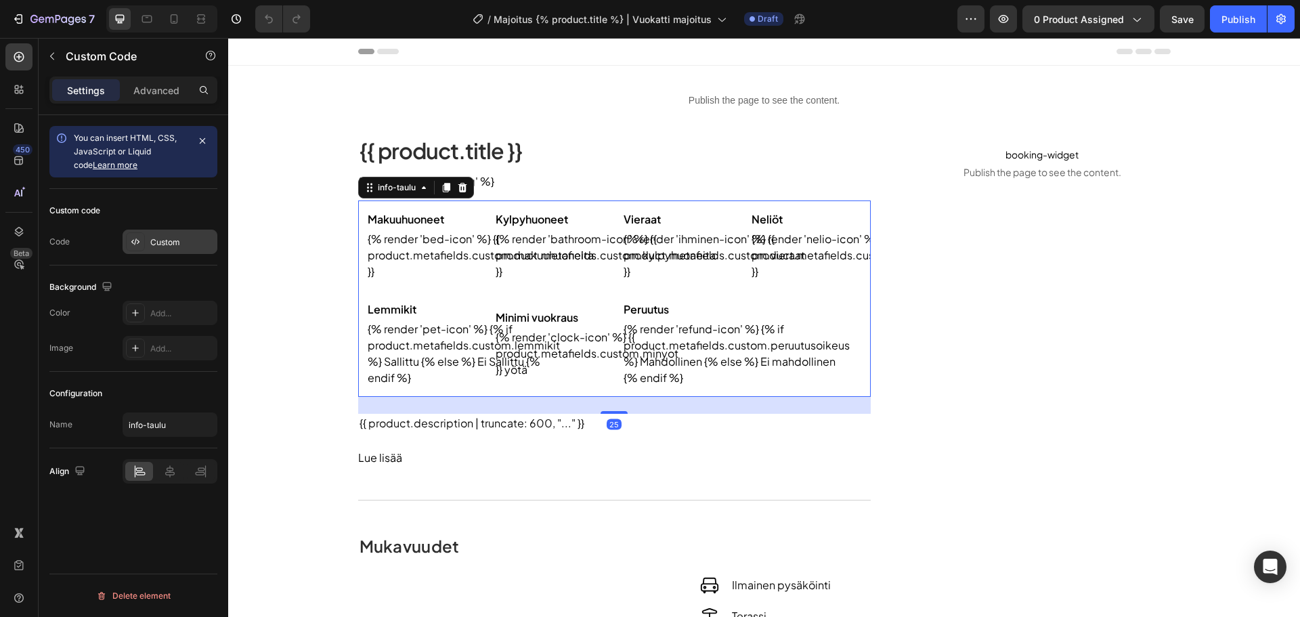
click at [181, 243] on div "Custom" at bounding box center [182, 242] width 64 height 12
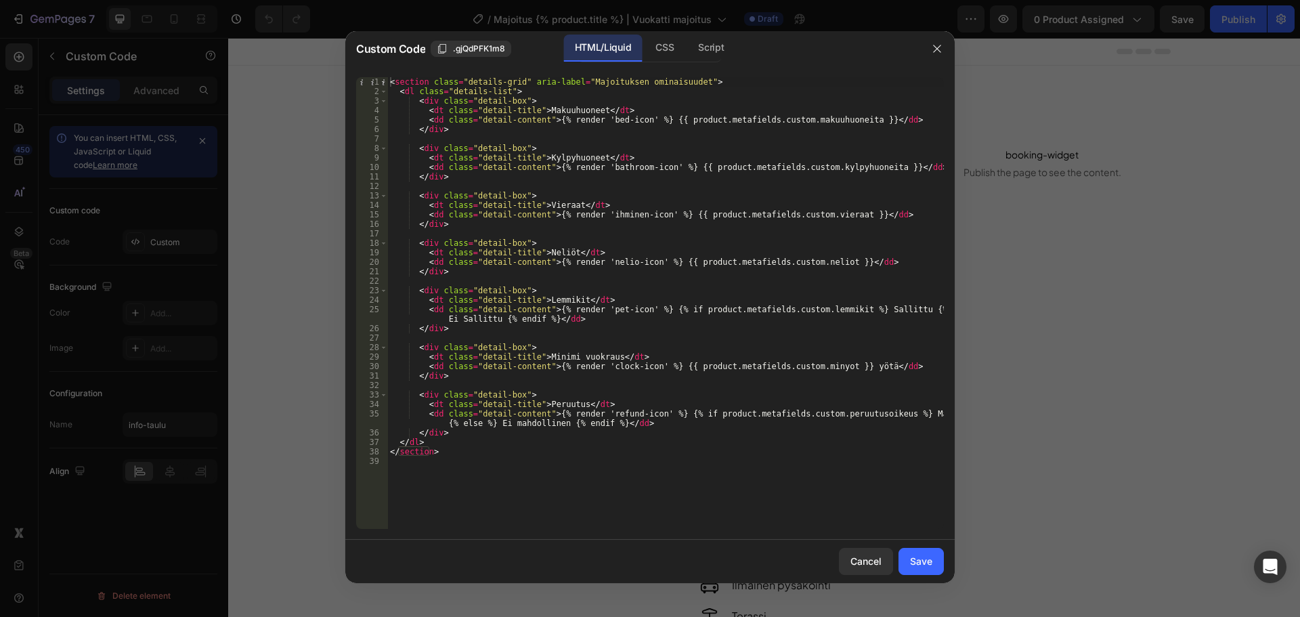
click at [668, 72] on div "1 2 3 4 5 6 7 8 9 10 11 12 13 14 15 16 17 18 19 20 21 22 23 24 25 26 27 28 29 3…" at bounding box center [649, 302] width 609 height 473
click at [667, 57] on div "CSS" at bounding box center [665, 48] width 40 height 27
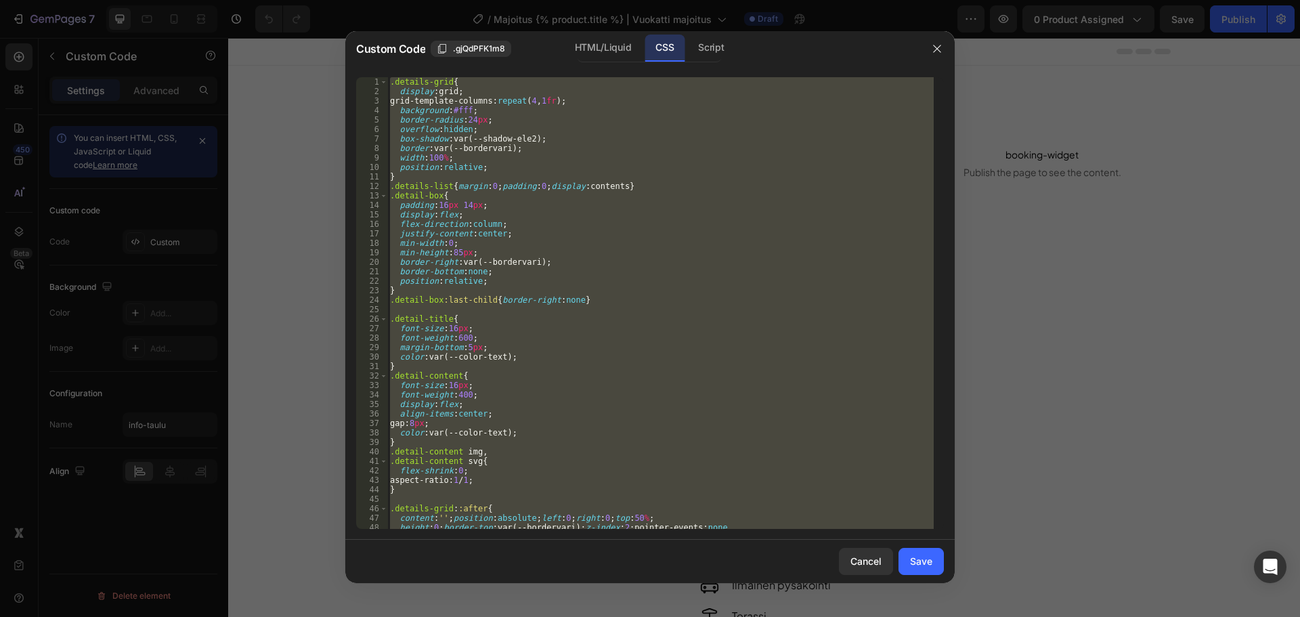
scroll to position [117, 0]
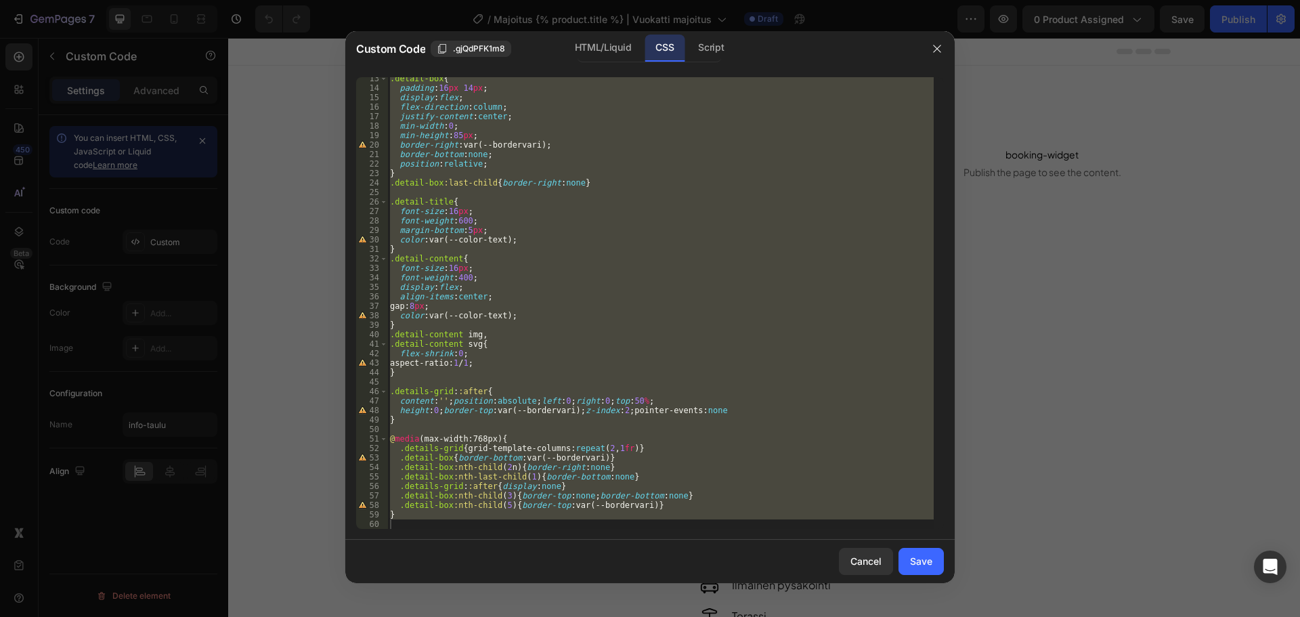
click at [659, 253] on div ".detail-box { padding : 16 px 14 px ; display : flex ; flex-direction : column …" at bounding box center [660, 303] width 546 height 452
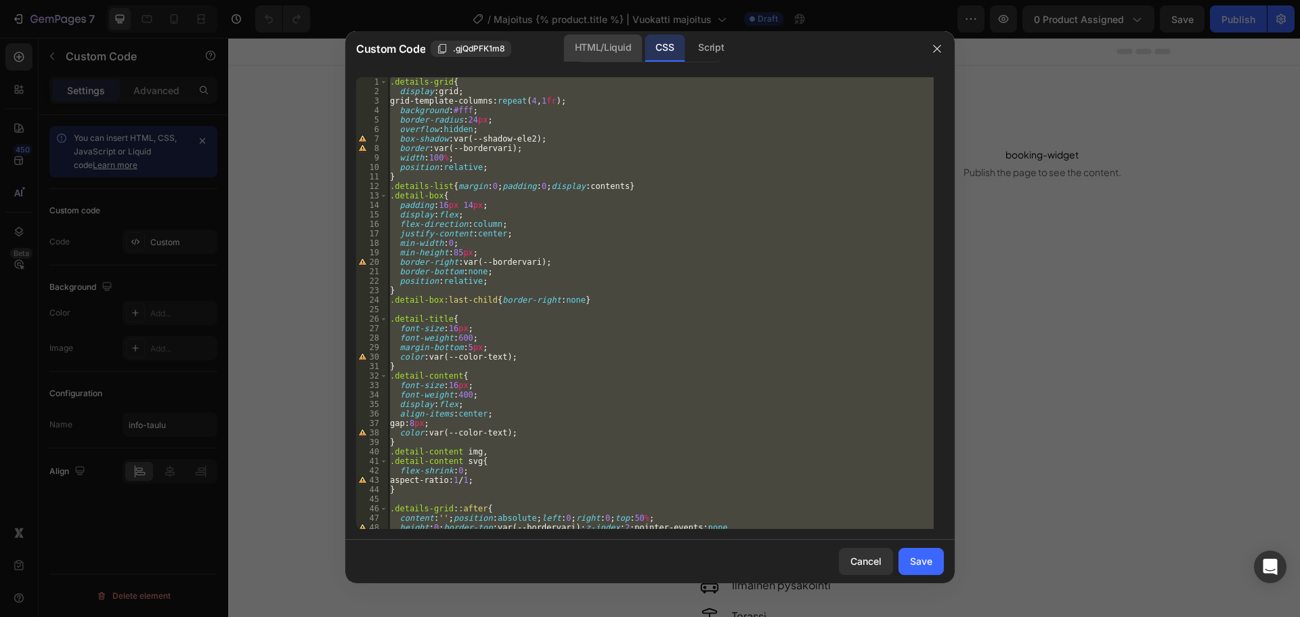
click at [622, 55] on div "HTML/Liquid" at bounding box center [603, 48] width 78 height 27
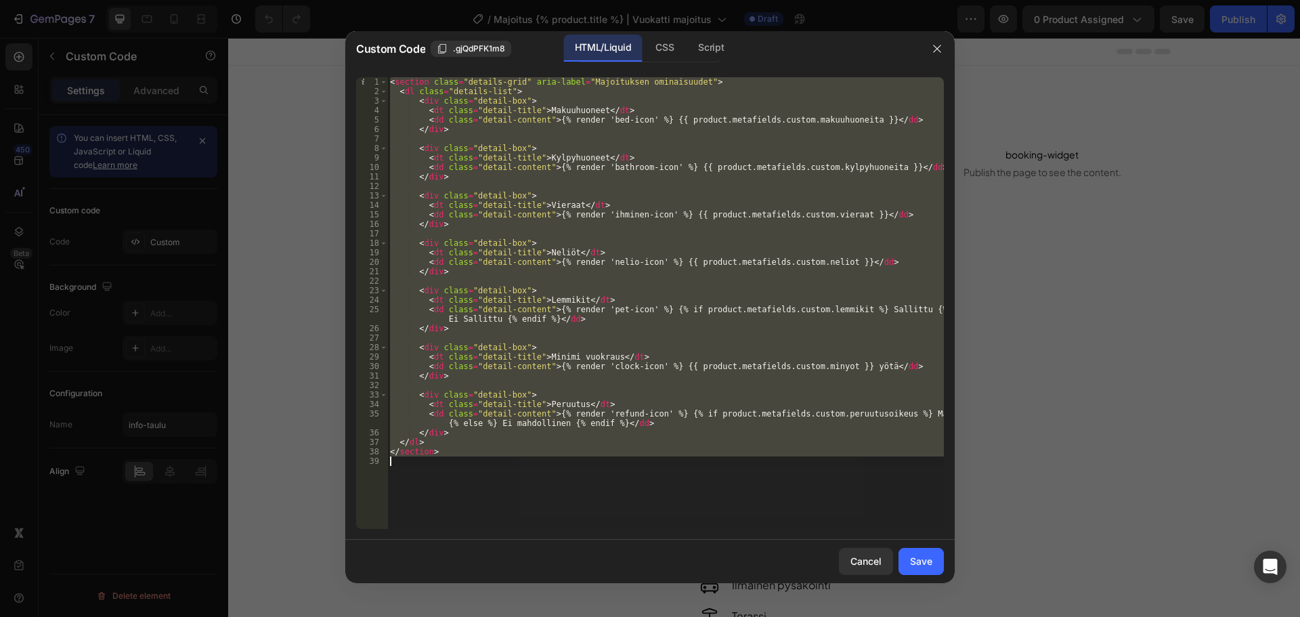
click at [495, 447] on div "< section class = "details-grid" aria-label = "Majoituksen ominaisuudet" > < dl…" at bounding box center [665, 303] width 557 height 452
type textarea "</section>"
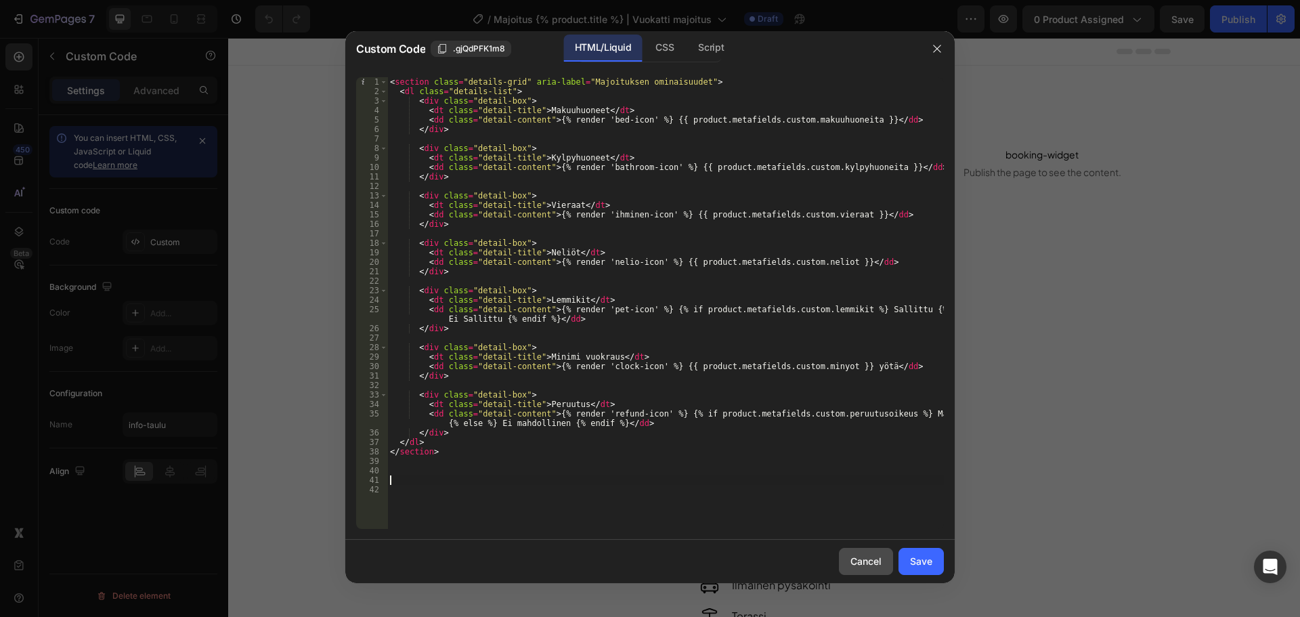
click at [868, 549] on button "Cancel" at bounding box center [866, 561] width 54 height 27
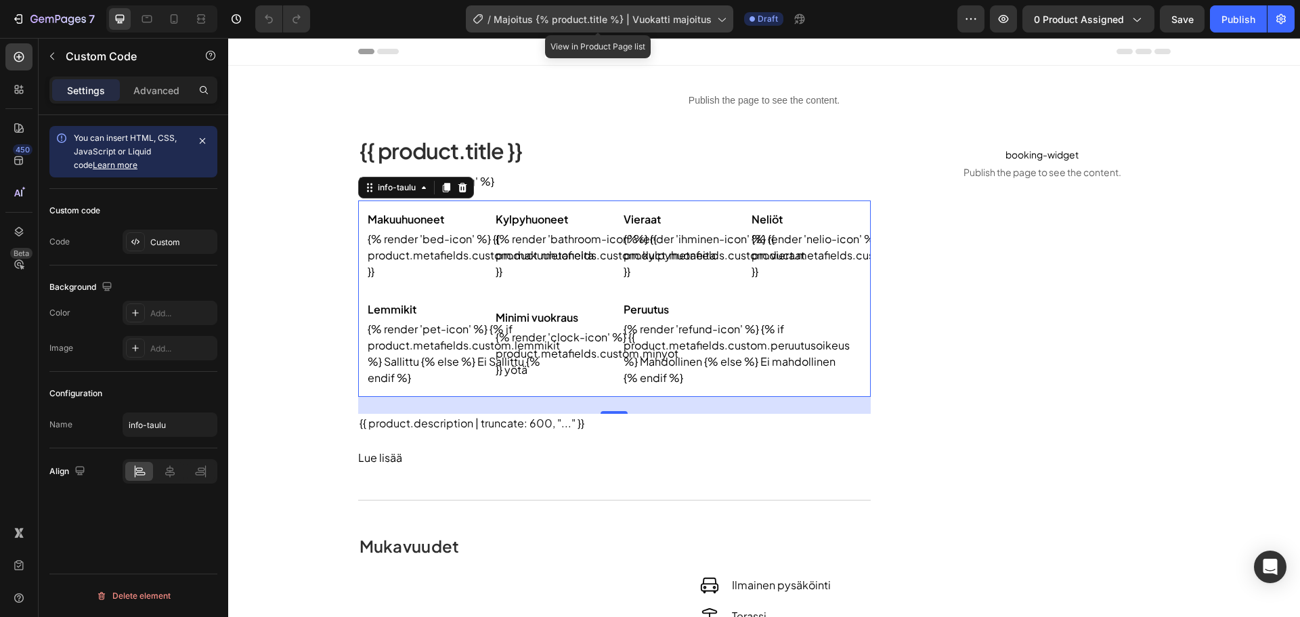
click at [563, 32] on div "/ Majoitus {% product.title %} | Vuokatti majoitus" at bounding box center [599, 18] width 267 height 27
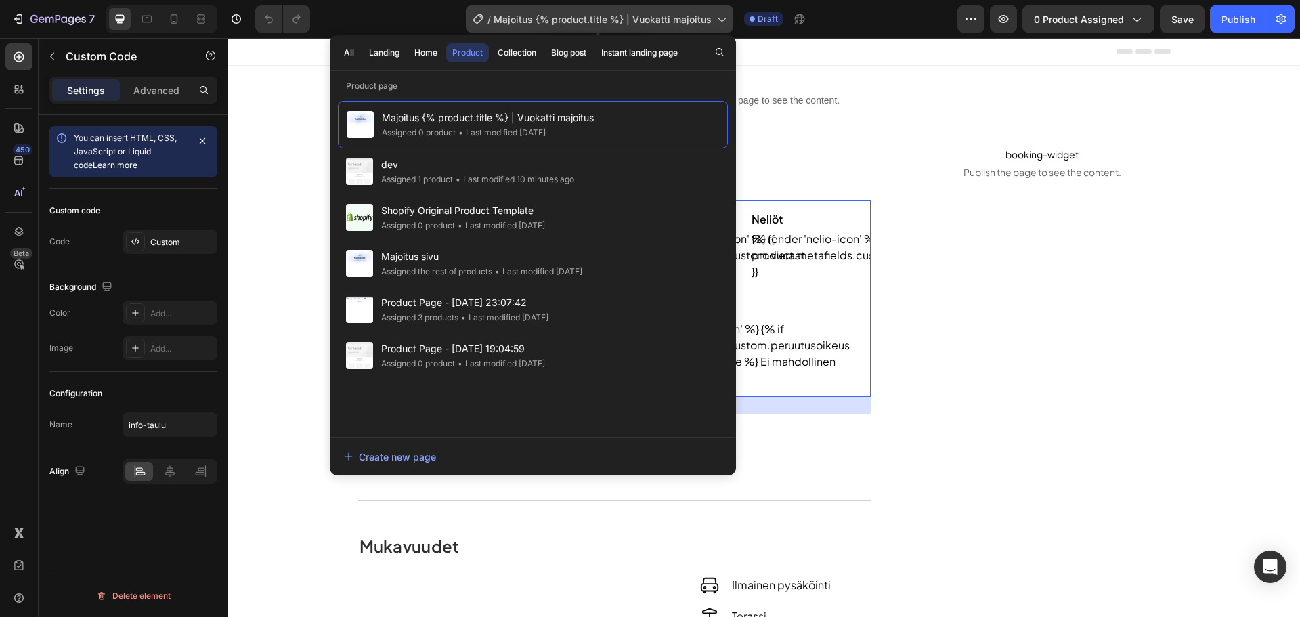
click at [572, 22] on span "Majoitus {% product.title %} | Vuokatti majoitus" at bounding box center [603, 19] width 218 height 14
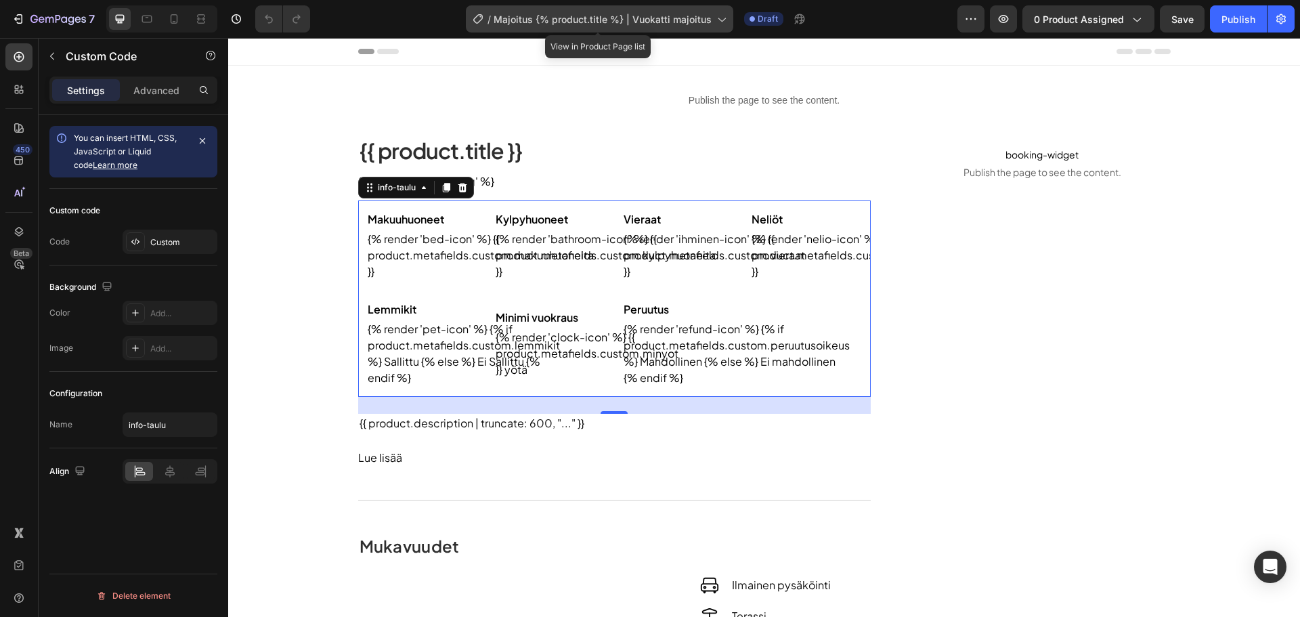
click at [572, 22] on span "Majoitus {% product.title %} | Vuokatti majoitus" at bounding box center [603, 19] width 218 height 14
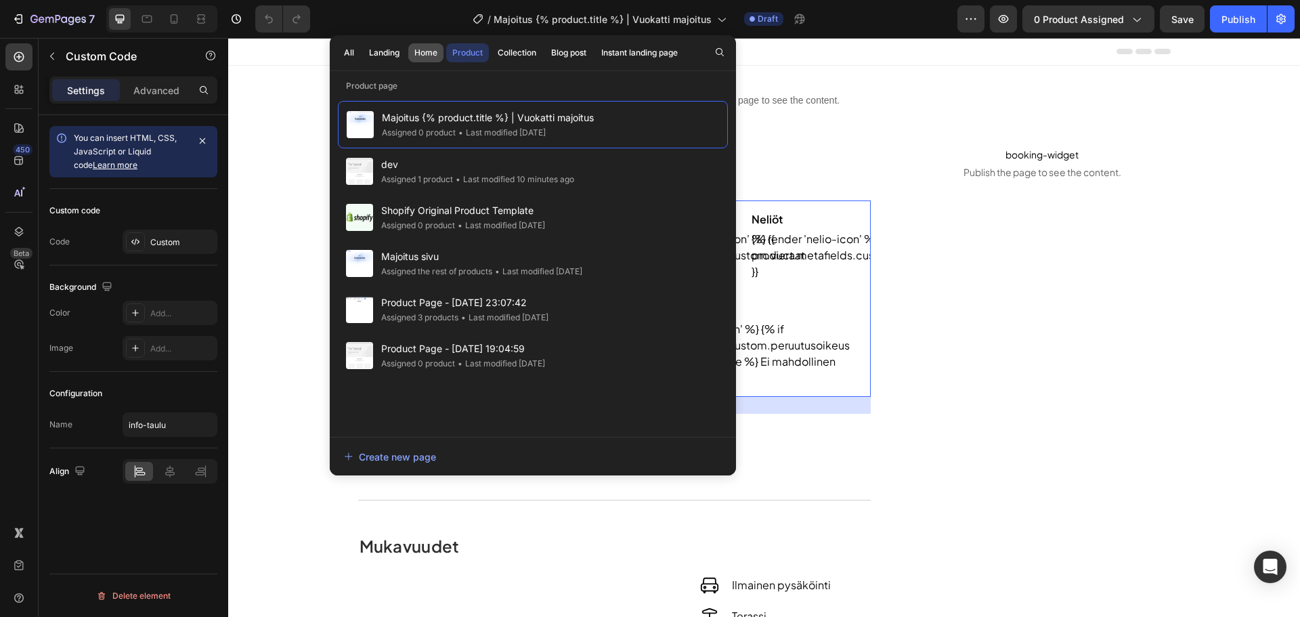
click at [431, 49] on div "Home" at bounding box center [425, 53] width 23 height 12
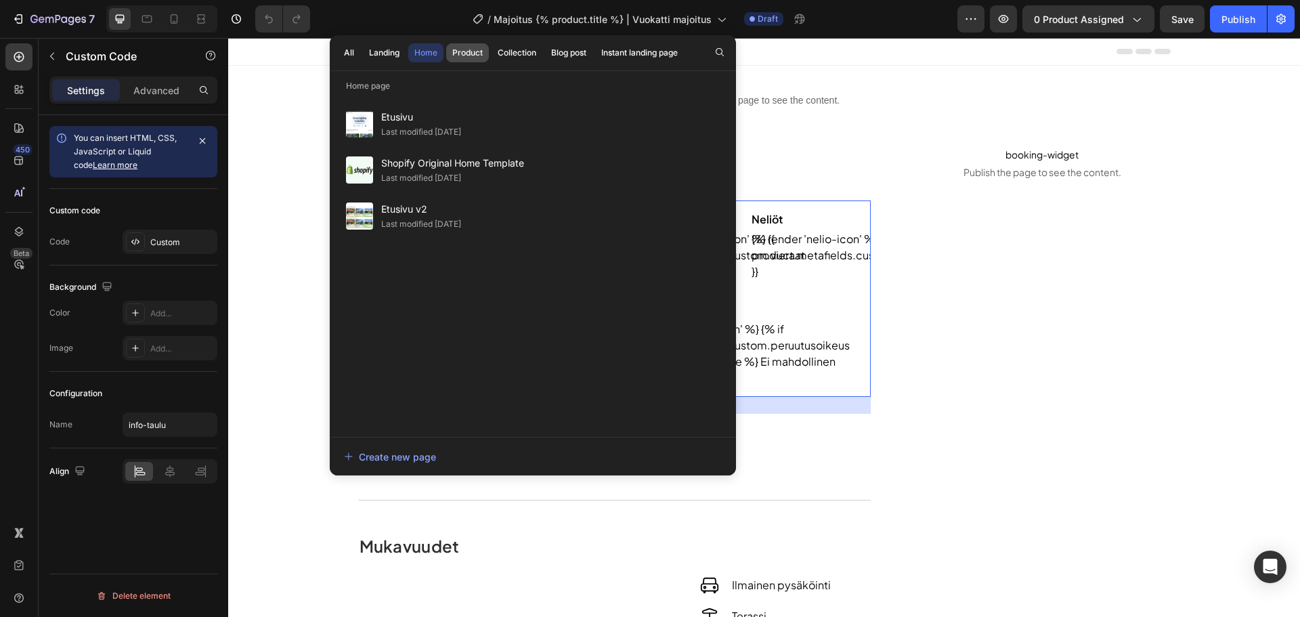
click at [467, 45] on button "Product" at bounding box center [467, 52] width 43 height 19
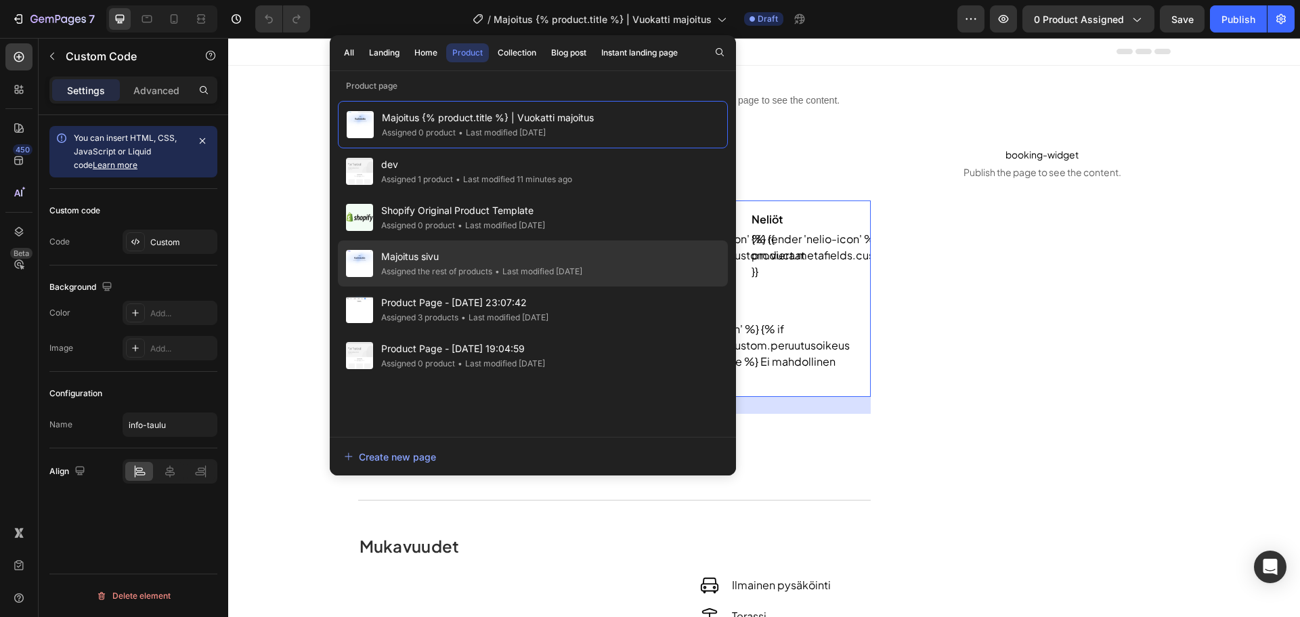
click at [560, 256] on span "Majoitus sivu" at bounding box center [481, 257] width 201 height 16
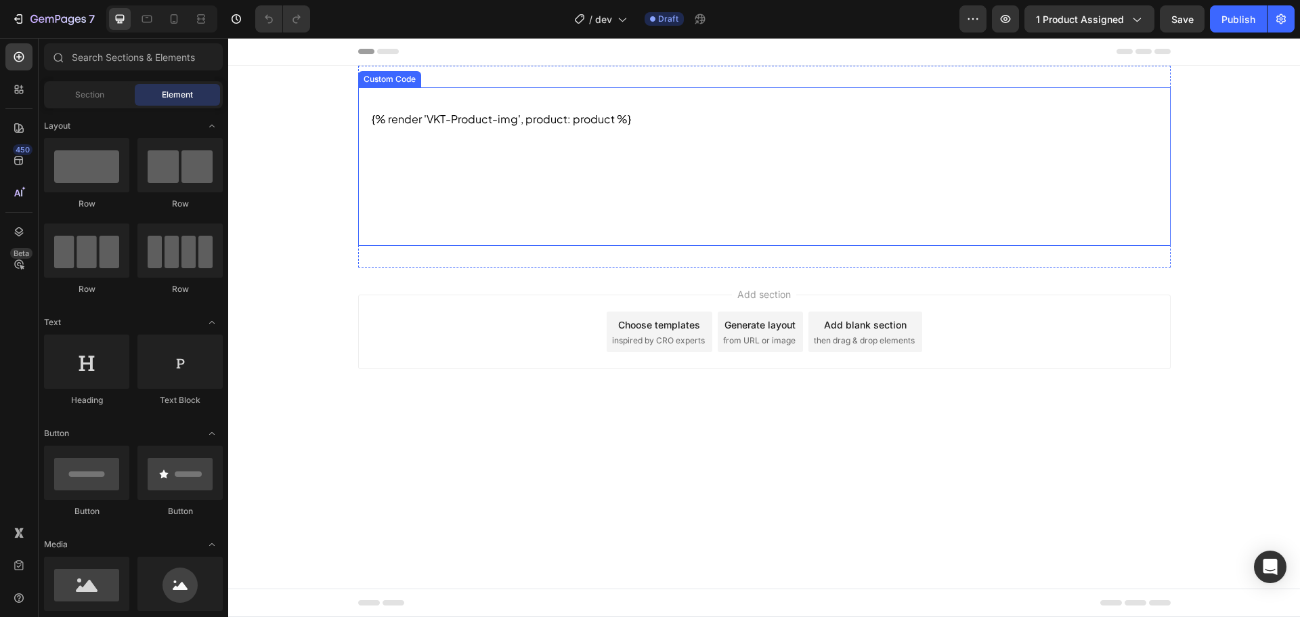
click at [526, 132] on section "{% render 'VKT-Product-img', product: product %}" at bounding box center [764, 119] width 813 height 64
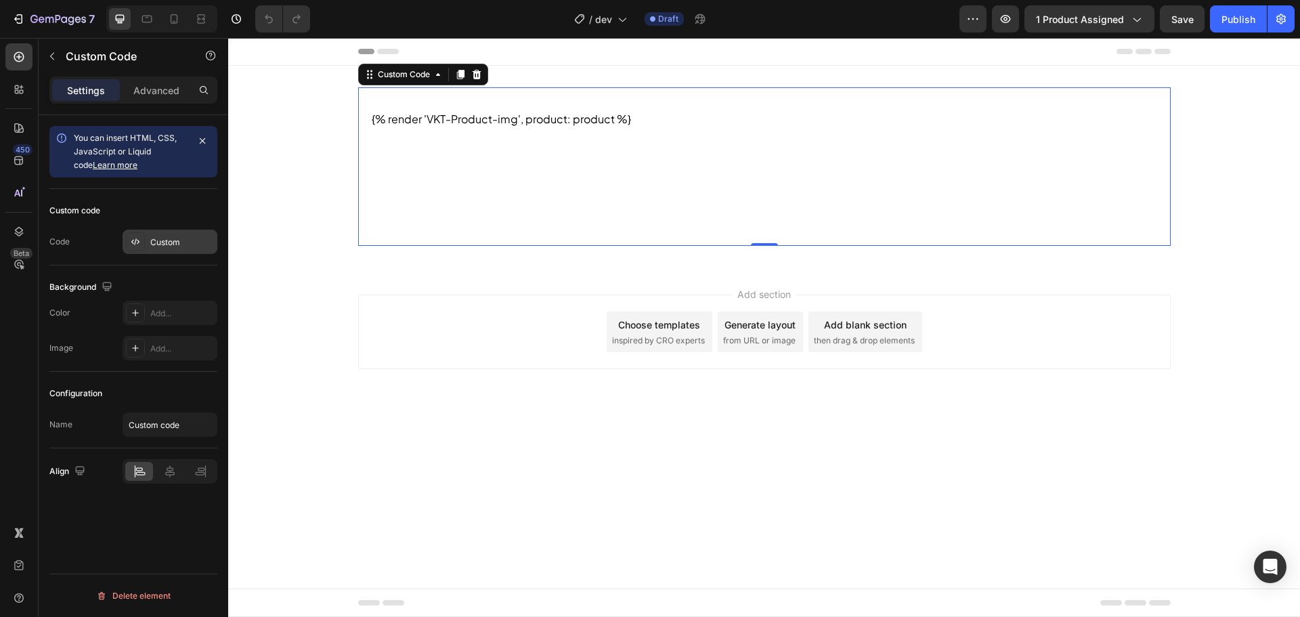
click at [144, 244] on div at bounding box center [135, 241] width 19 height 19
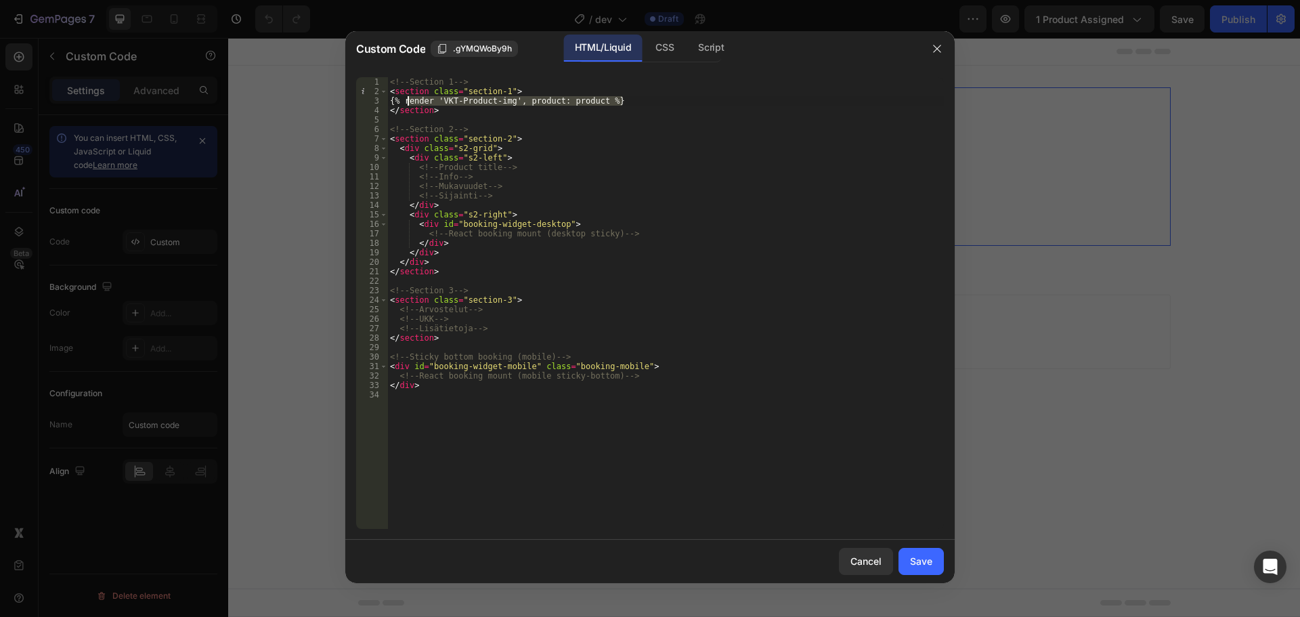
drag, startPoint x: 635, startPoint y: 99, endPoint x: 407, endPoint y: 98, distance: 228.2
click at [407, 98] on div "<!-- Section 1 --> < section class = "section-1" > {% render 'VKT-Product-img',…" at bounding box center [665, 312] width 557 height 471
click at [659, 107] on div "<!-- Section 1 --> < section class = "section-1" > {% render 'VKT-Product-img',…" at bounding box center [665, 312] width 557 height 471
click at [665, 100] on div "<!-- Section 1 --> < section class = "section-1" > {% render 'VKT-Product-img',…" at bounding box center [665, 312] width 557 height 471
click at [538, 158] on div "<!-- Section 1 --> < section class = "section-1" > {% render 'VKT-Product-img',…" at bounding box center [665, 312] width 557 height 471
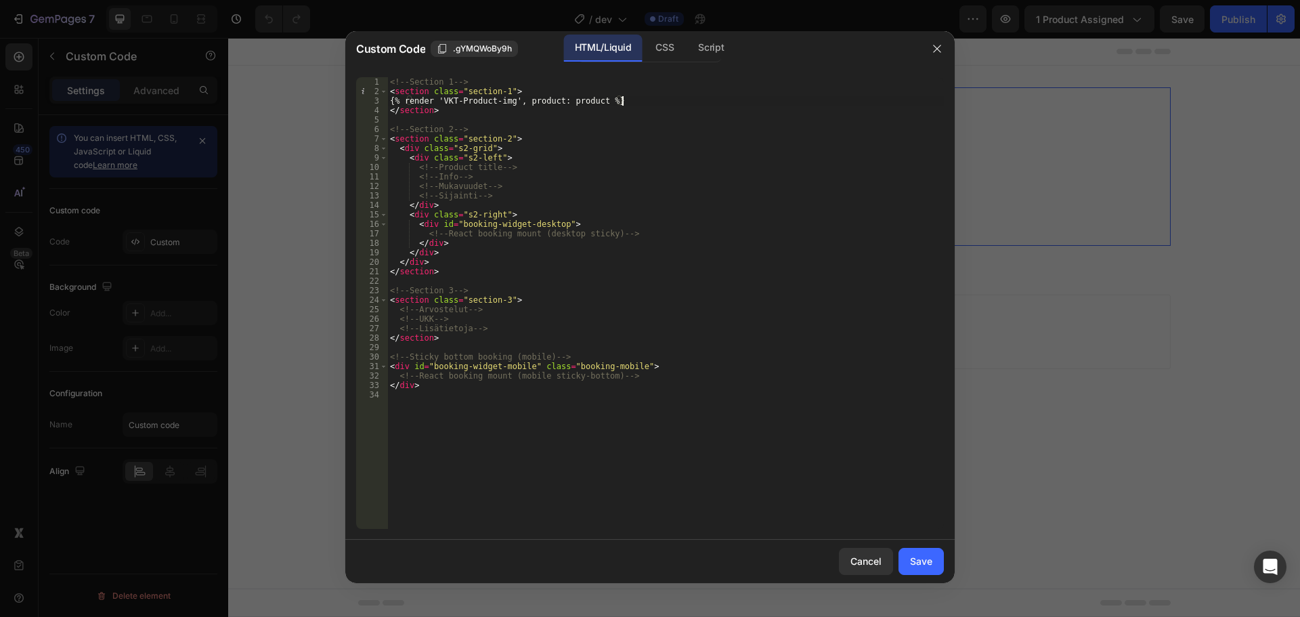
type textarea "<div class="s2-left">"
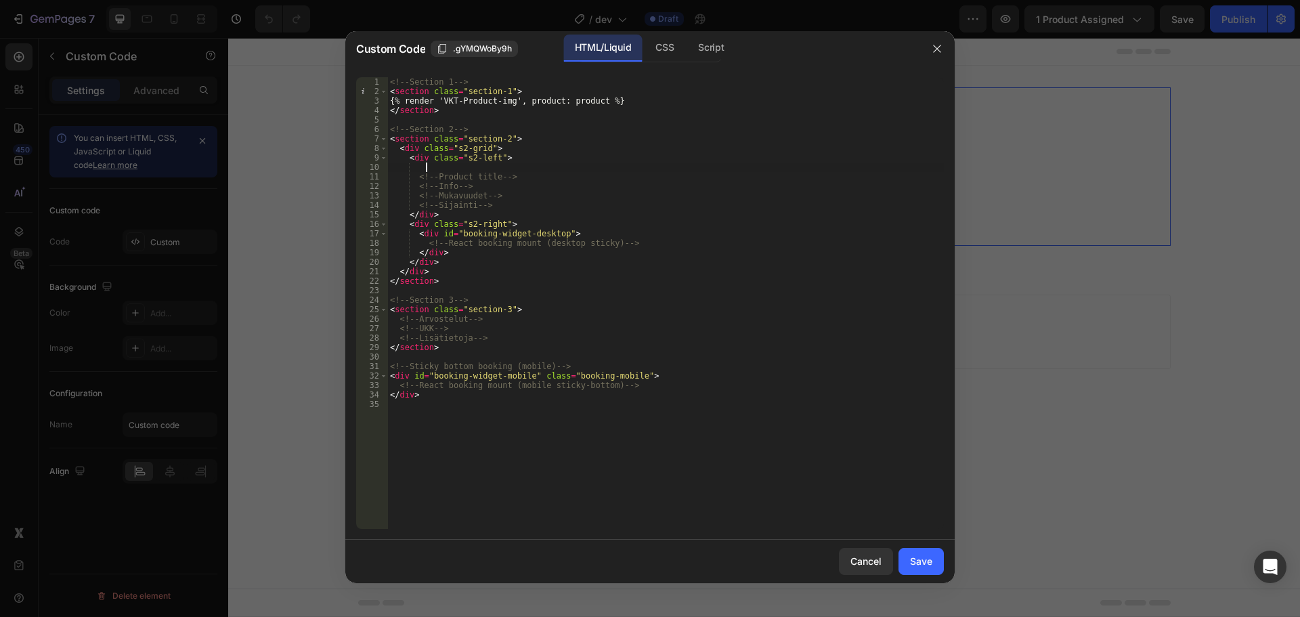
paste textarea "{% render 'VKT-Product-img', product: product %}"
click at [424, 167] on div "<!-- Section 1 --> < section class = "section-1" > {% render 'VKT-Product-img',…" at bounding box center [665, 312] width 557 height 471
drag, startPoint x: 523, startPoint y: 167, endPoint x: 512, endPoint y: 165, distance: 11.7
click at [512, 165] on div "<!-- Section 1 --> < section class = "section-1" > {% render 'VKT-Product-img',…" at bounding box center [665, 312] width 557 height 471
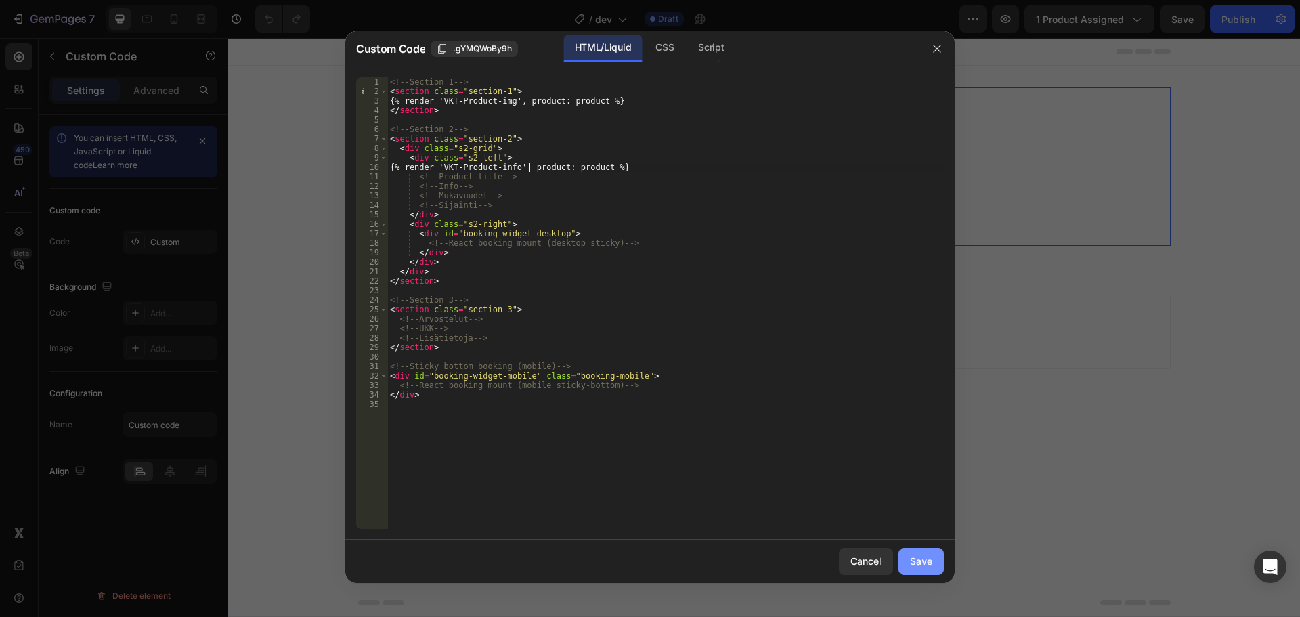
type textarea "{% render 'VKT-Product-info', product: product %}"
click at [936, 557] on button "Save" at bounding box center [921, 561] width 45 height 27
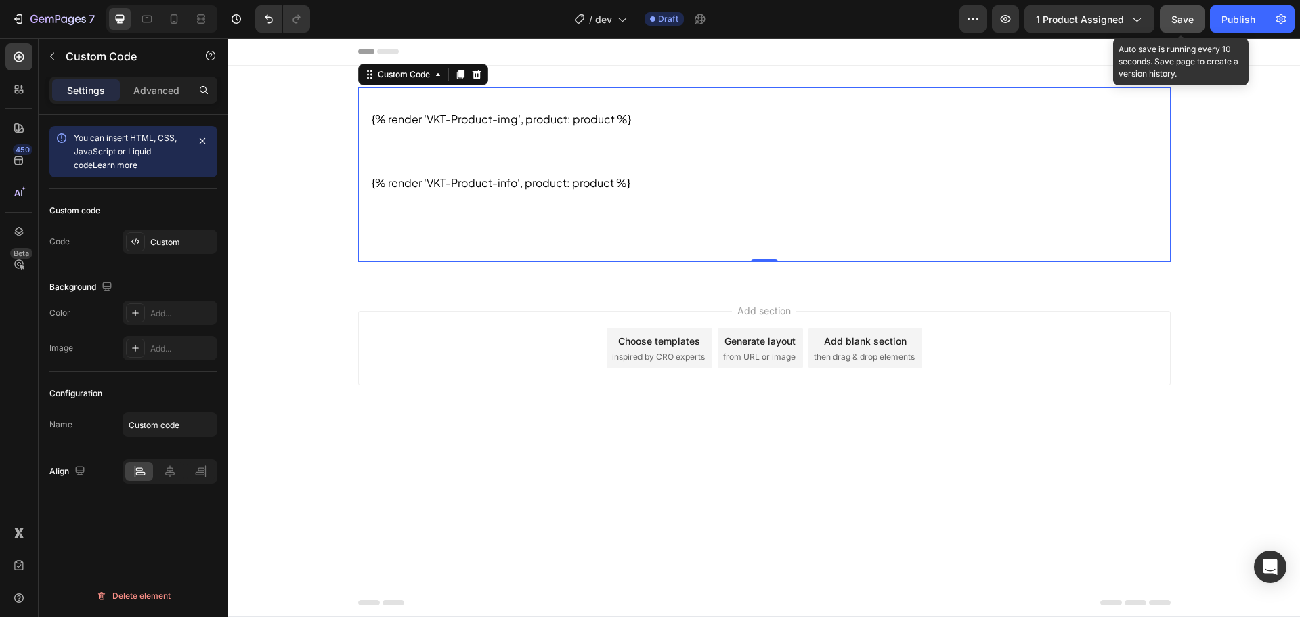
click at [1184, 27] on button "Save" at bounding box center [1182, 18] width 45 height 27
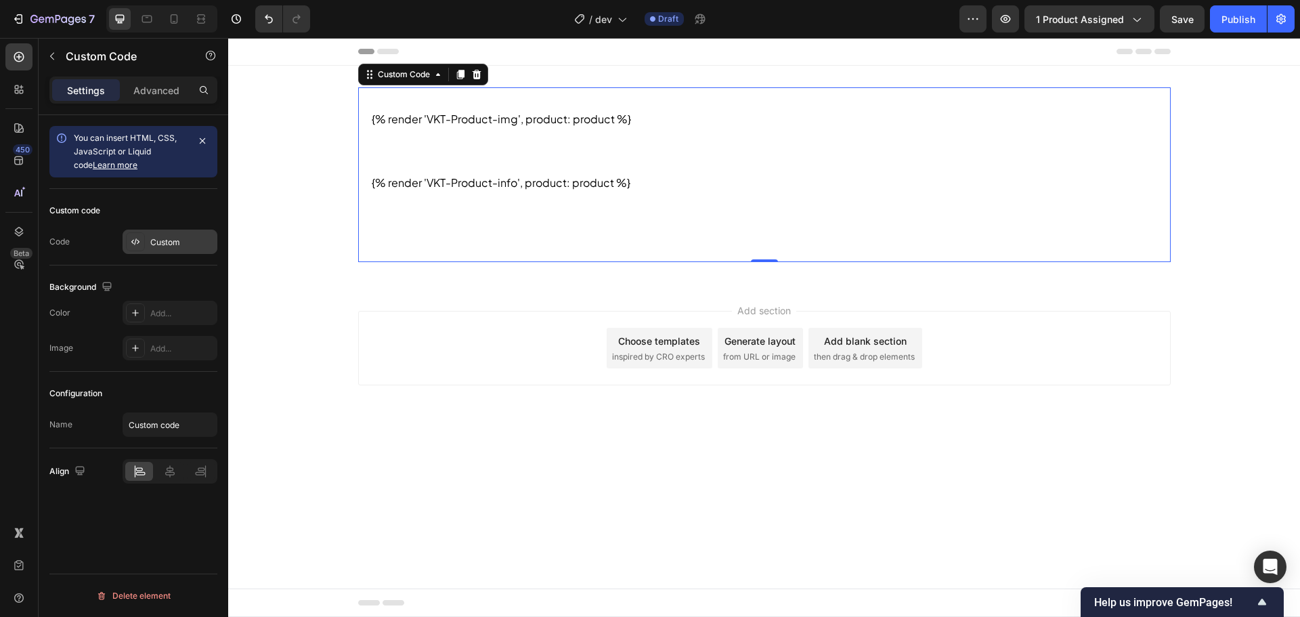
drag, startPoint x: 189, startPoint y: 226, endPoint x: 178, endPoint y: 234, distance: 13.5
click at [188, 226] on div "Custom code Code Custom" at bounding box center [133, 227] width 168 height 77
click at [178, 234] on div "Custom" at bounding box center [170, 242] width 95 height 24
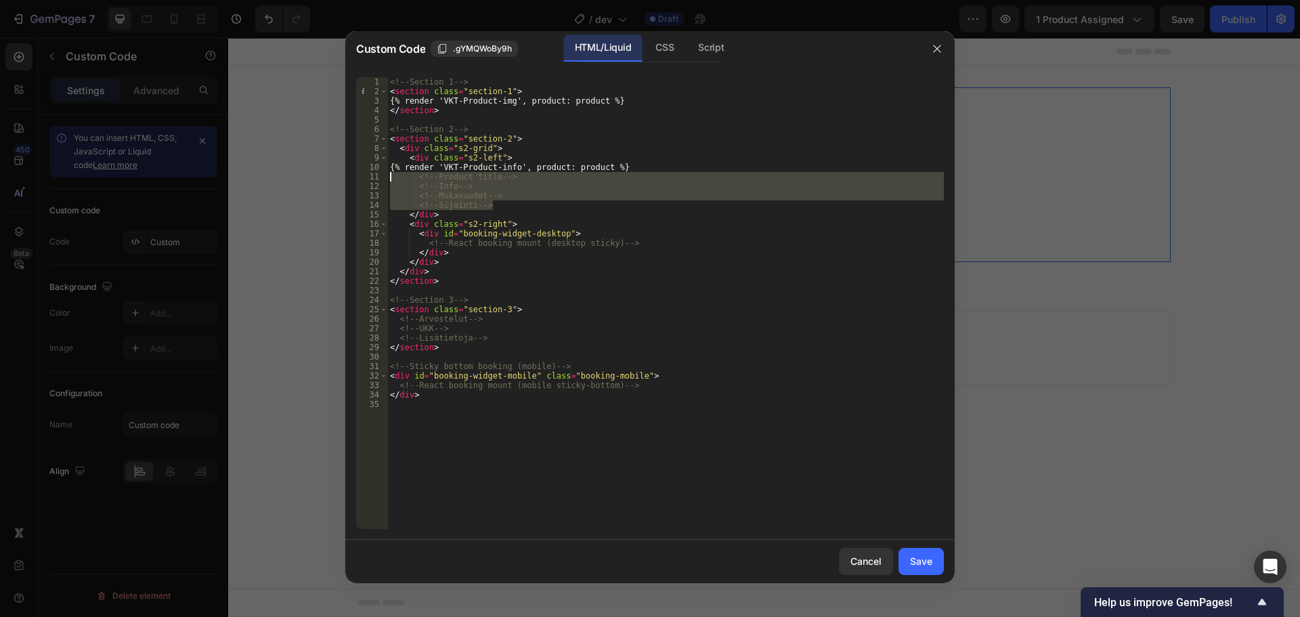
drag, startPoint x: 515, startPoint y: 204, endPoint x: 377, endPoint y: 179, distance: 139.6
click at [377, 179] on div "<!-- Sijainti --> 1 2 3 4 5 6 7 8 9 10 11 12 13 14 15 16 17 18 19 20 21 22 23 2…" at bounding box center [650, 303] width 588 height 452
click at [433, 180] on div "<!-- Section 1 --> < section class = "section-1" > {% render 'VKT-Product-img',…" at bounding box center [665, 303] width 557 height 452
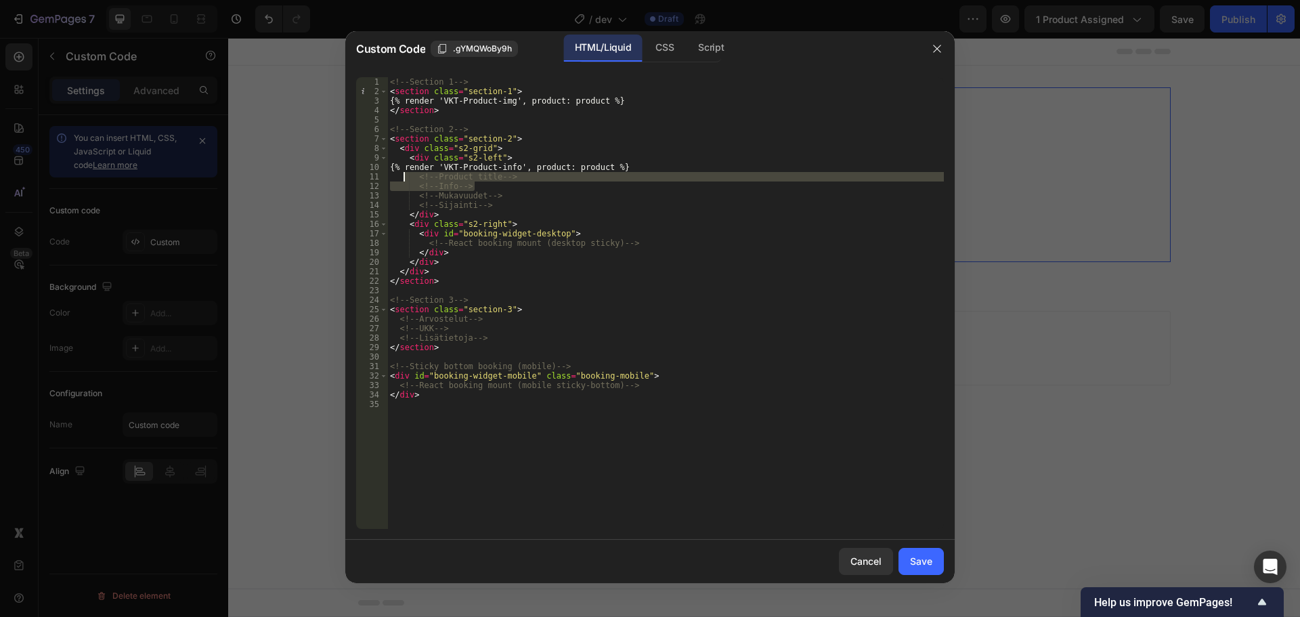
drag, startPoint x: 505, startPoint y: 184, endPoint x: 406, endPoint y: 177, distance: 99.7
click at [403, 177] on div "<!-- Section 1 --> < section class = "section-1" > {% render 'VKT-Product-img',…" at bounding box center [665, 312] width 557 height 471
type textarea "<!-- Product title --> <!-- Info -->"
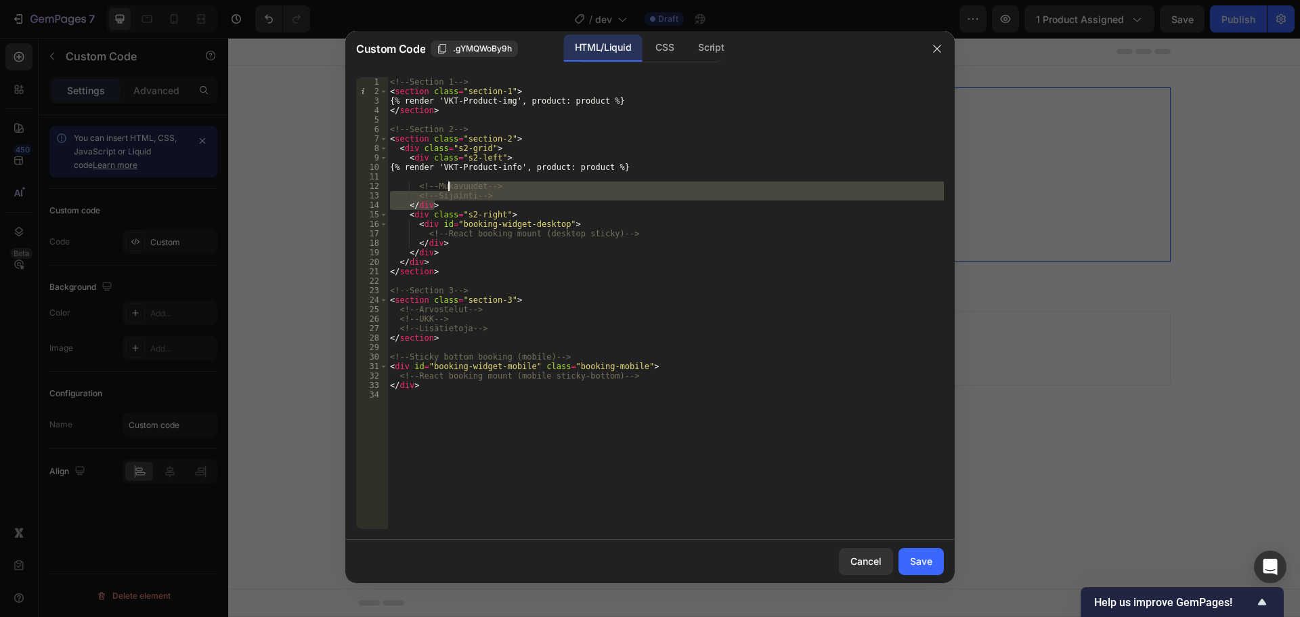
drag, startPoint x: 505, startPoint y: 200, endPoint x: 447, endPoint y: 184, distance: 59.8
click at [447, 184] on div "<!-- Section 1 --> < section class = "section-1" > {% render 'VKT-Product-img',…" at bounding box center [665, 312] width 557 height 471
click at [470, 186] on div "<!-- Section 1 --> < section class = "section-1" > {% render 'VKT-Product-img',…" at bounding box center [665, 303] width 557 height 452
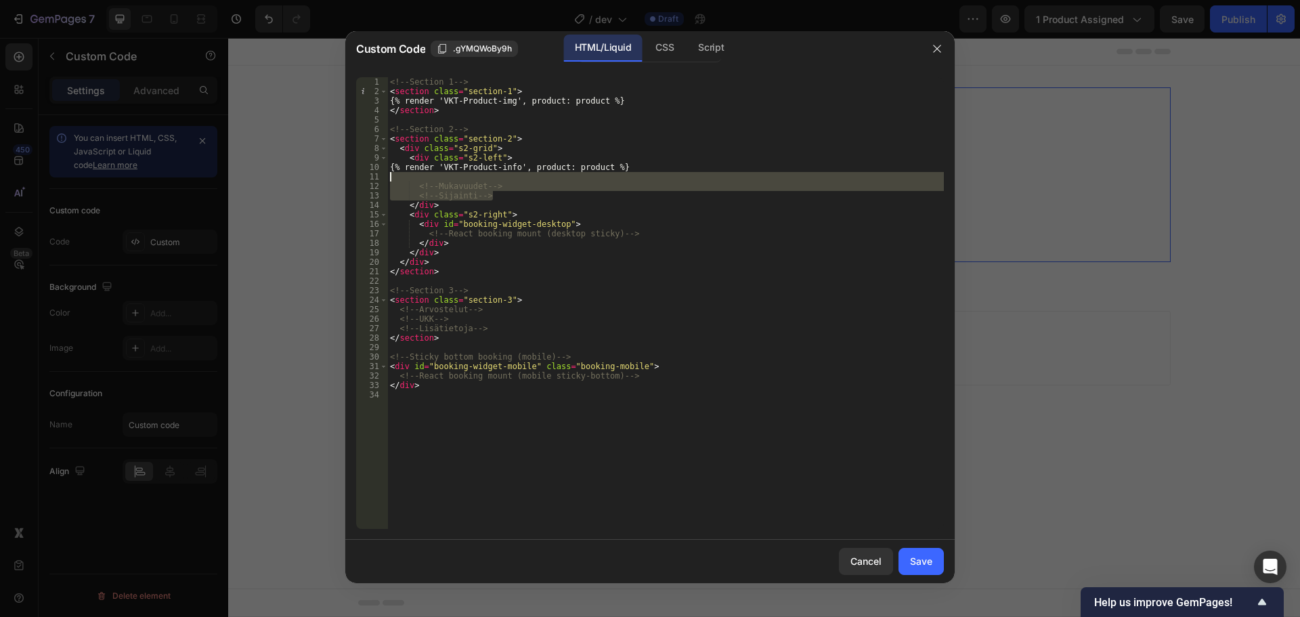
drag, startPoint x: 491, startPoint y: 194, endPoint x: 389, endPoint y: 177, distance: 103.0
click at [389, 177] on div "<!-- Section 1 --> < section class = "section-1" > {% render 'VKT-Product-img',…" at bounding box center [665, 312] width 557 height 471
type textarea "<!-- Mukavuudet -->"
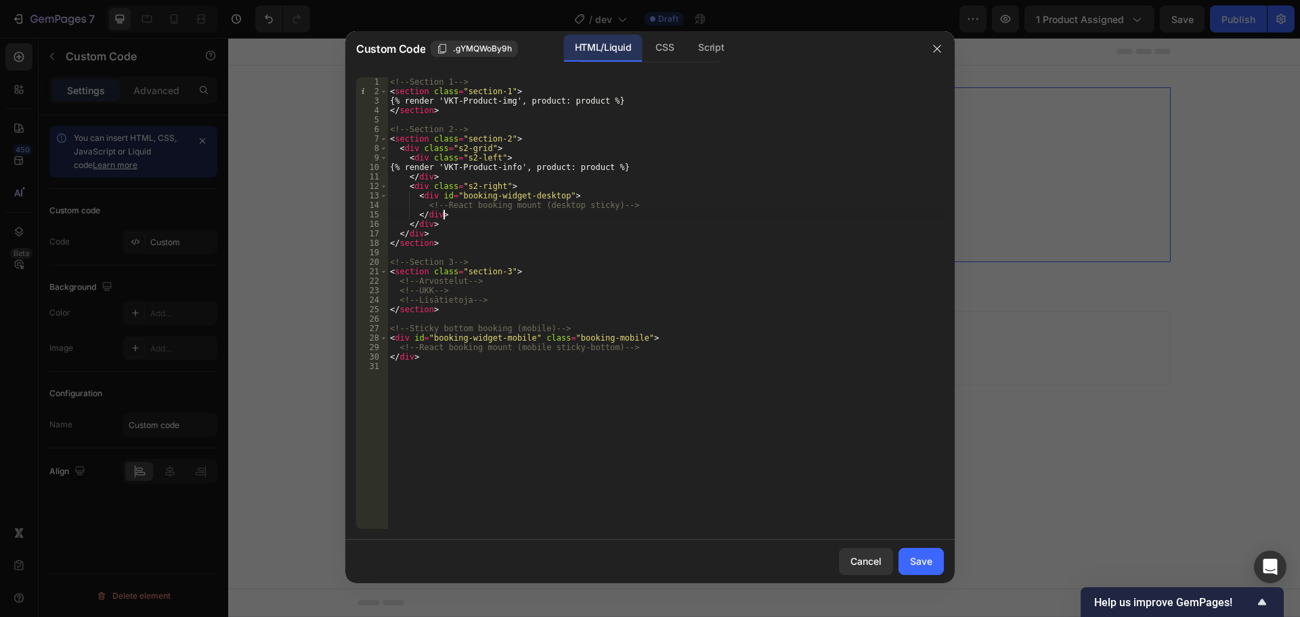
click at [492, 214] on div "<!-- Section 1 --> < section class = "section-1" > {% render 'VKT-Product-img',…" at bounding box center [665, 312] width 557 height 471
click at [609, 246] on div "<!-- Section 1 --> < section class = "section-1" > {% render 'VKT-Product-img',…" at bounding box center [665, 312] width 557 height 471
click at [495, 295] on div "<!-- Section 1 --> < section class = "section-1" > {% render 'VKT-Product-img',…" at bounding box center [665, 312] width 557 height 471
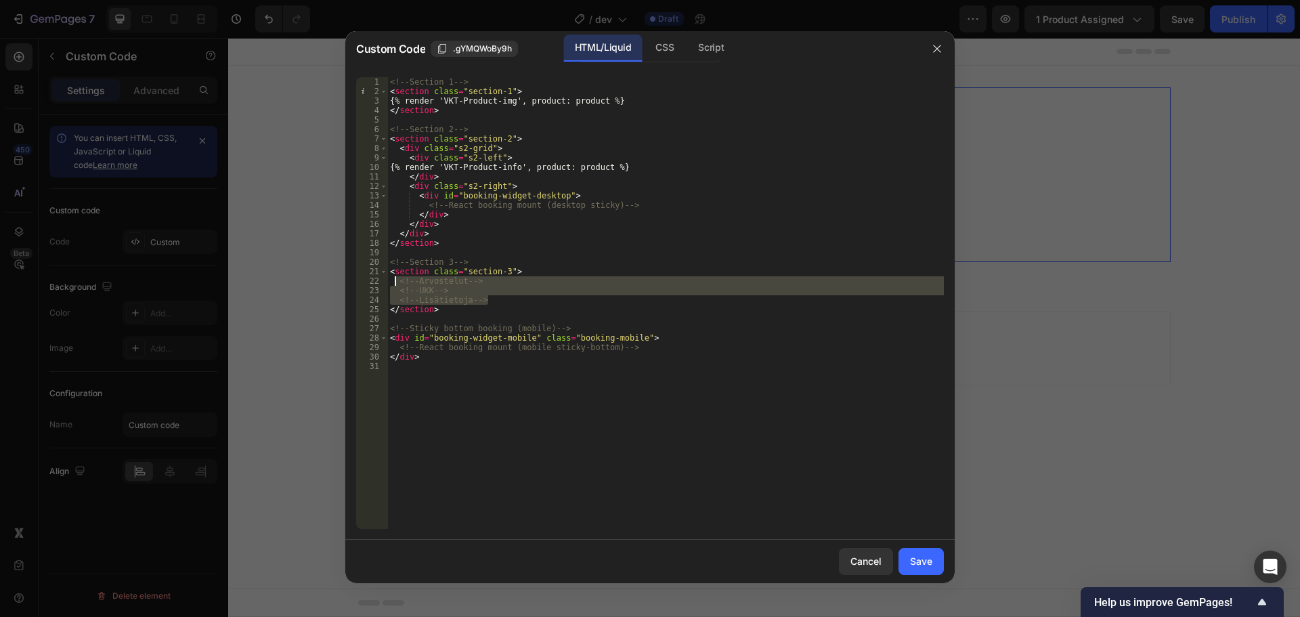
drag, startPoint x: 498, startPoint y: 303, endPoint x: 390, endPoint y: 277, distance: 110.9
click at [390, 277] on div "<!-- Section 1 --> < section class = "section-1" > {% render 'VKT-Product-img',…" at bounding box center [665, 312] width 557 height 471
type textarea "<!-- Arvostelut --> <!-- UKK -->"
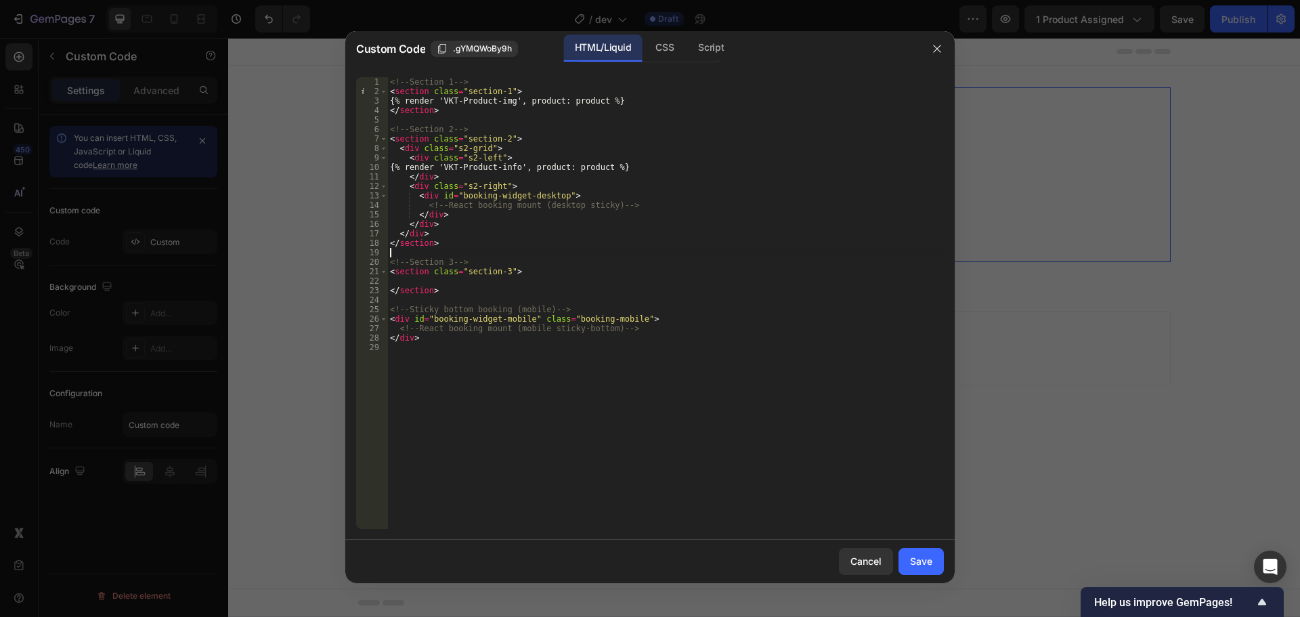
click at [483, 251] on div "<!-- Section 1 --> < section class = "section-1" > {% render 'VKT-Product-img',…" at bounding box center [665, 312] width 557 height 471
type textarea "{% render 'divider' }"
drag, startPoint x: 515, startPoint y: 258, endPoint x: 364, endPoint y: 263, distance: 151.1
click at [364, 263] on div "{% render 'divider' } 1 2 3 4 5 6 7 8 9 10 11 12 13 14 15 16 17 18 19 20 21 22 …" at bounding box center [650, 303] width 588 height 452
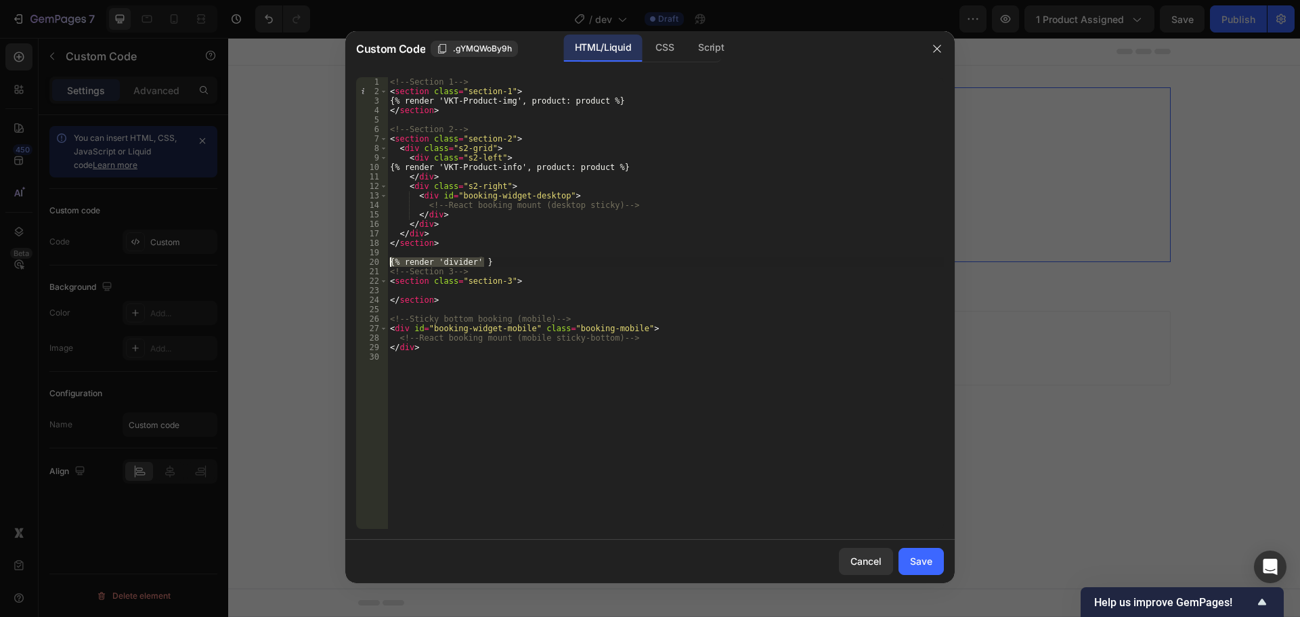
click at [414, 309] on div "<!-- Section 1 --> < section class = "section-1" > {% render 'VKT-Product-img',…" at bounding box center [665, 312] width 557 height 471
click at [421, 120] on div "<!-- Section 1 --> < section class = "section-1" > {% render 'VKT-Product-img',…" at bounding box center [665, 312] width 557 height 471
click at [519, 285] on div "<!-- Section 1 --> < section class = "section-1" > {% render 'VKT-Product-img',…" at bounding box center [665, 312] width 557 height 471
drag, startPoint x: 632, startPoint y: 169, endPoint x: 409, endPoint y: 167, distance: 223.5
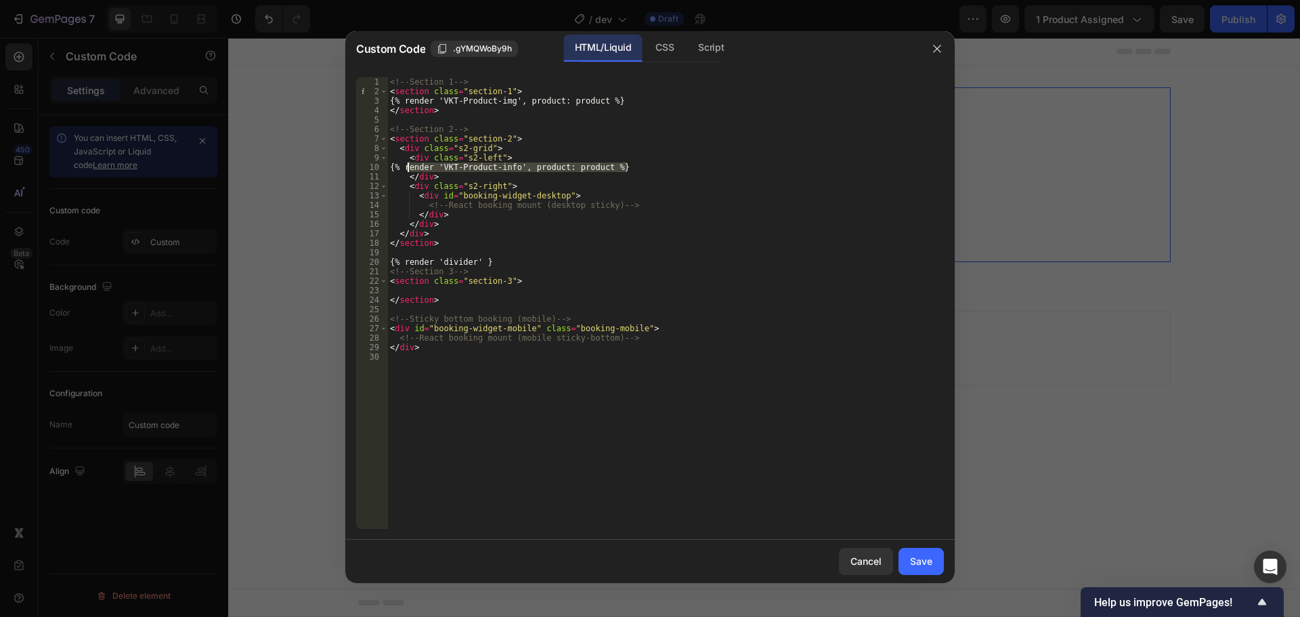
click at [409, 167] on div "<!-- Section 1 --> < section class = "section-1" > {% render 'VKT-Product-img',…" at bounding box center [665, 312] width 557 height 471
type textarea "{% render 'VKT-Product-info', product: product %}"
click at [436, 292] on div "<!-- Section 1 --> < section class = "section-1" > {% render 'VKT-Product-img',…" at bounding box center [665, 312] width 557 height 471
paste textarea "{% render 'VKT-Product-info', product: product %}"
click at [656, 58] on div "CSS" at bounding box center [665, 48] width 40 height 27
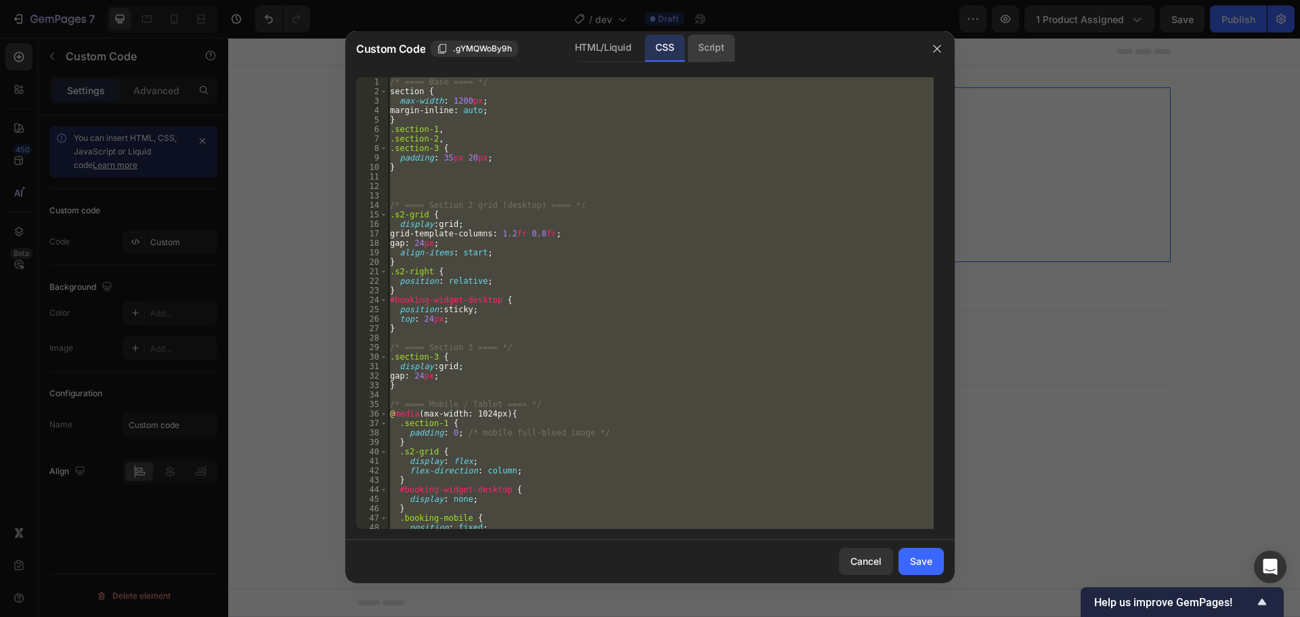
click at [694, 51] on div "Script" at bounding box center [710, 48] width 47 height 27
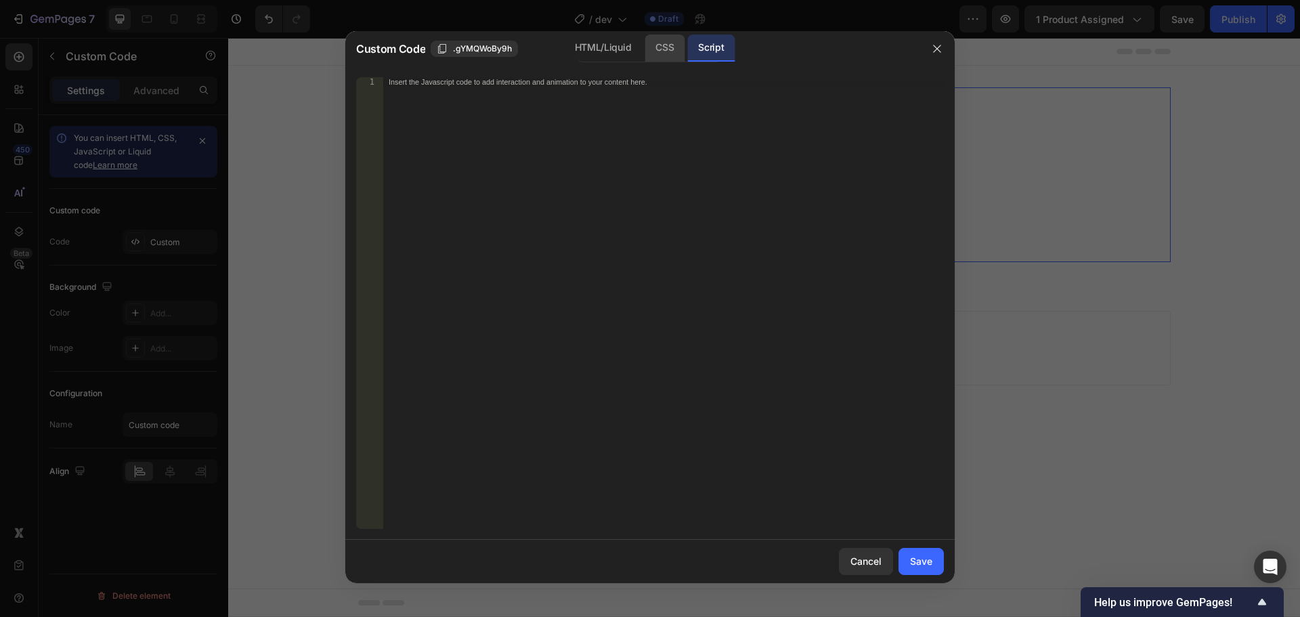
click at [660, 47] on div "CSS" at bounding box center [665, 48] width 40 height 27
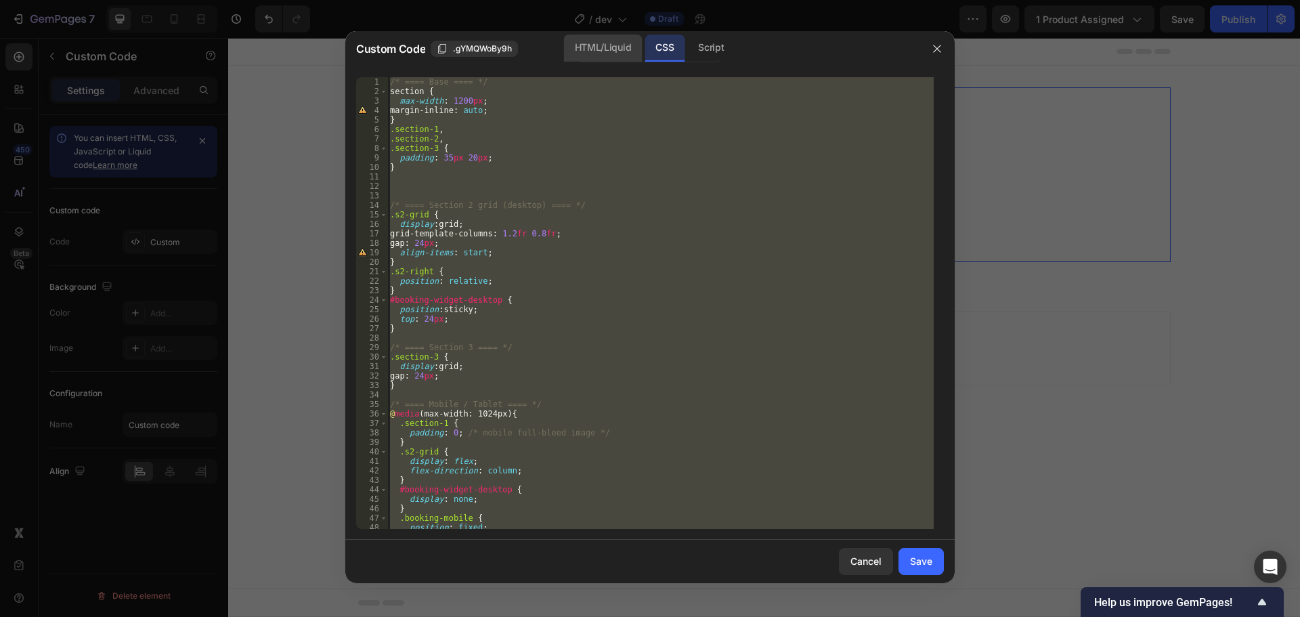
click at [603, 45] on div "HTML/Liquid" at bounding box center [603, 48] width 78 height 27
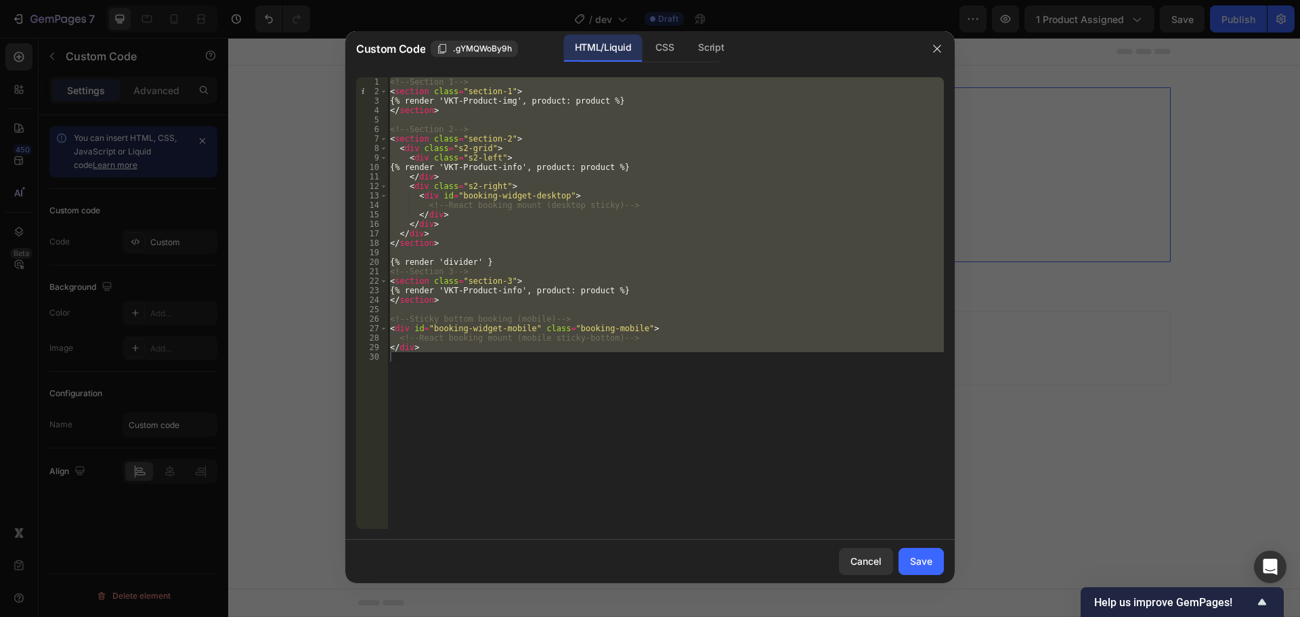
click at [549, 298] on div "<!-- Section 1 --> < section class = "section-1" > {% render 'VKT-Product-img',…" at bounding box center [665, 303] width 557 height 452
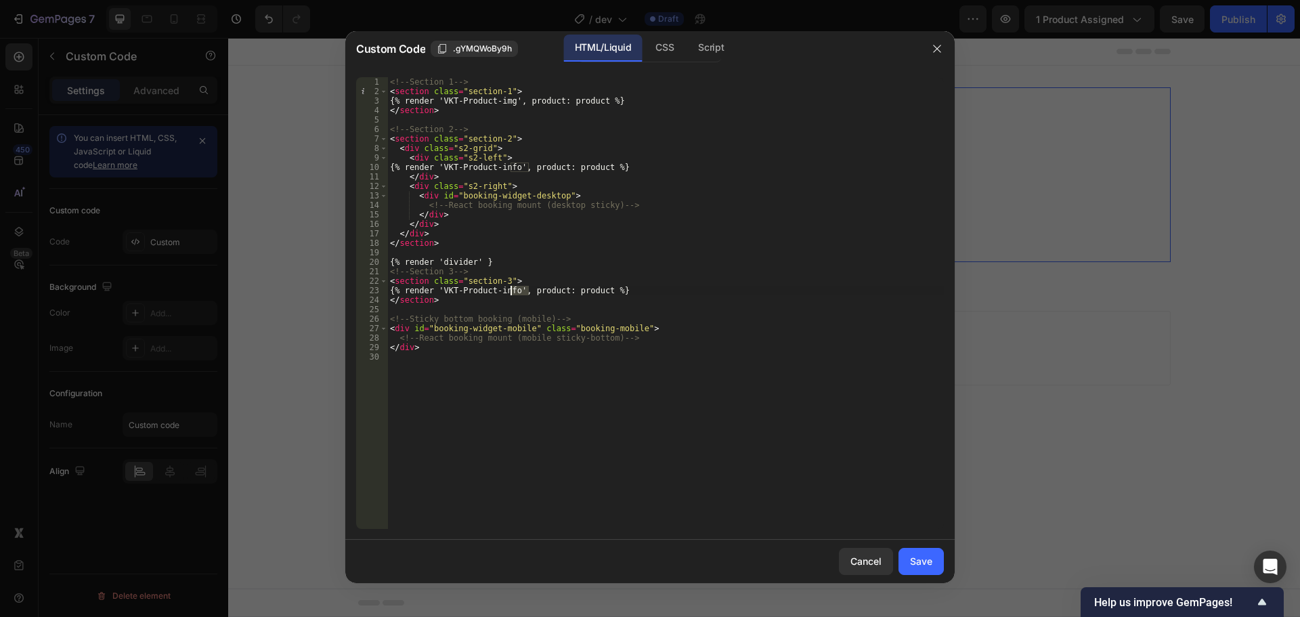
drag, startPoint x: 529, startPoint y: 292, endPoint x: 511, endPoint y: 291, distance: 17.7
click at [511, 291] on div "<!-- Section 1 --> < section class = "section-1" > {% render 'VKT-Product-img',…" at bounding box center [665, 312] width 557 height 471
type textarea "{% render 'VKT-Product-details', product: product %}"
click at [913, 565] on div "Save" at bounding box center [921, 561] width 22 height 14
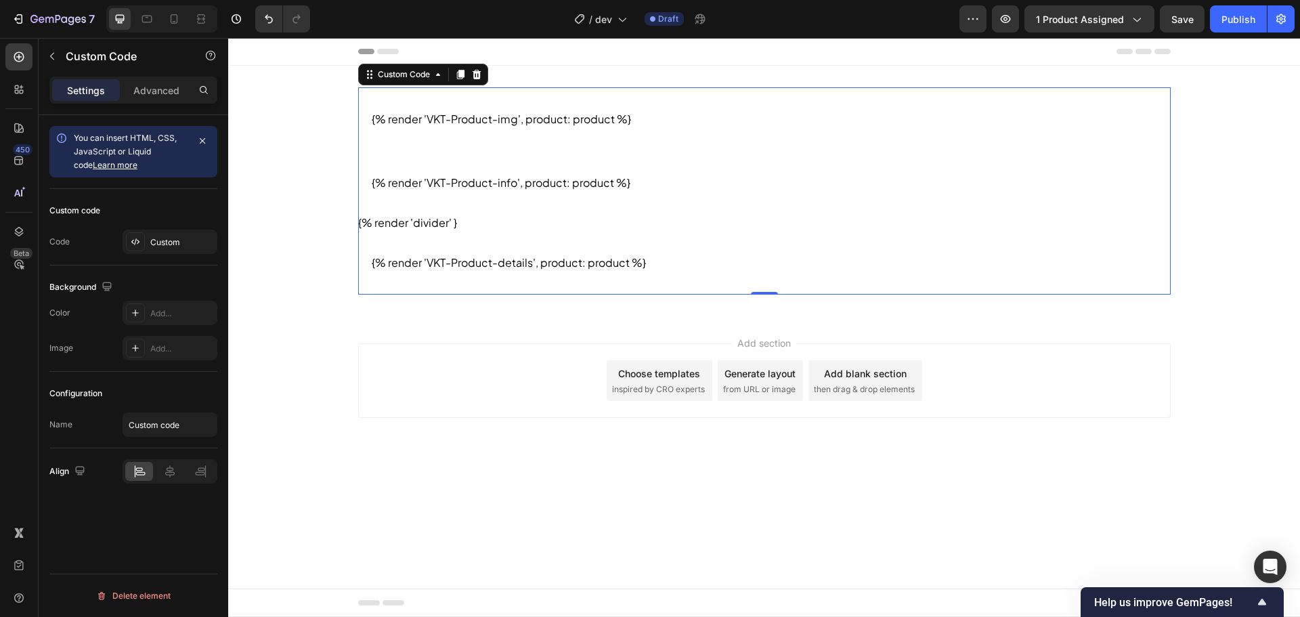
click at [514, 174] on section "{% render 'VKT-Product-info', product: product %}" at bounding box center [764, 183] width 813 height 64
click at [129, 253] on div "Custom" at bounding box center [170, 242] width 95 height 24
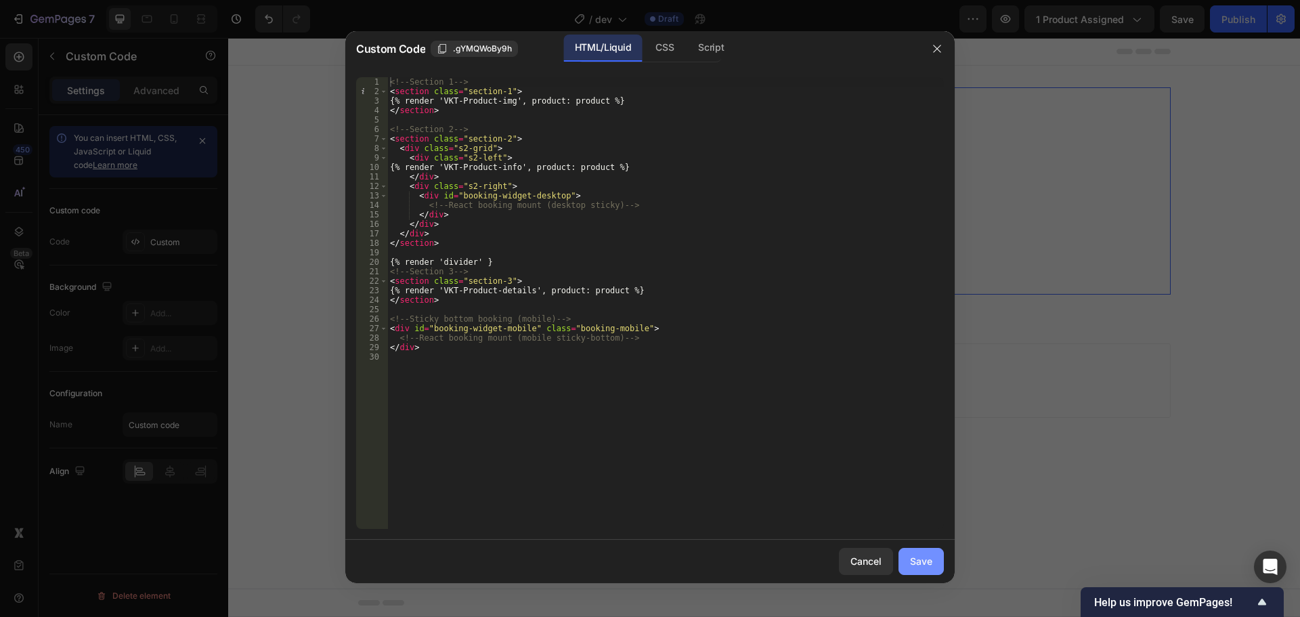
click at [928, 561] on div "Save" at bounding box center [921, 561] width 22 height 14
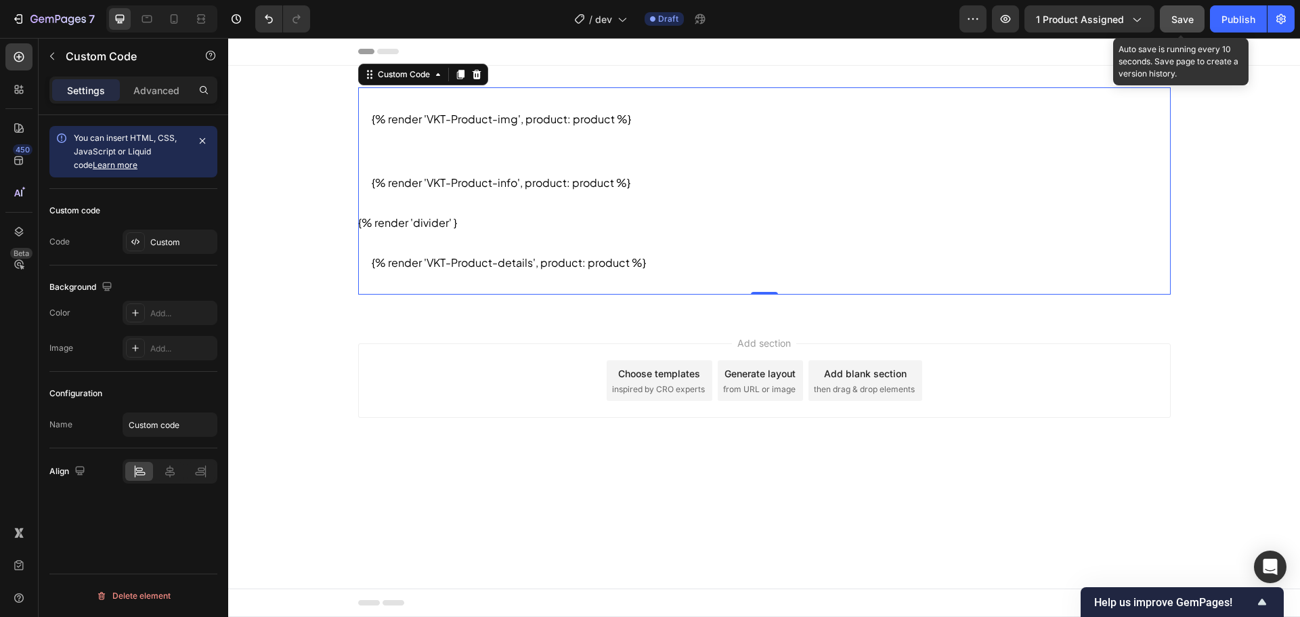
click at [1178, 26] on button "Save" at bounding box center [1182, 18] width 45 height 27
click at [178, 229] on div "Custom code Code Custom" at bounding box center [133, 227] width 168 height 77
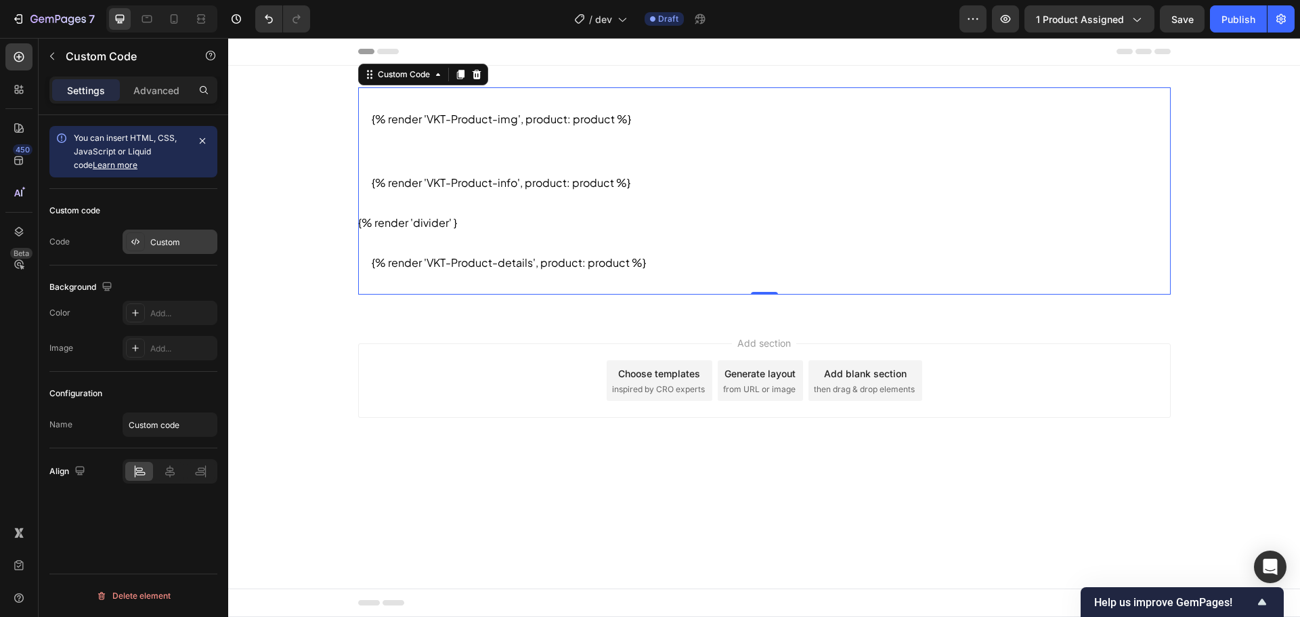
click at [181, 239] on div "Custom" at bounding box center [182, 242] width 64 height 12
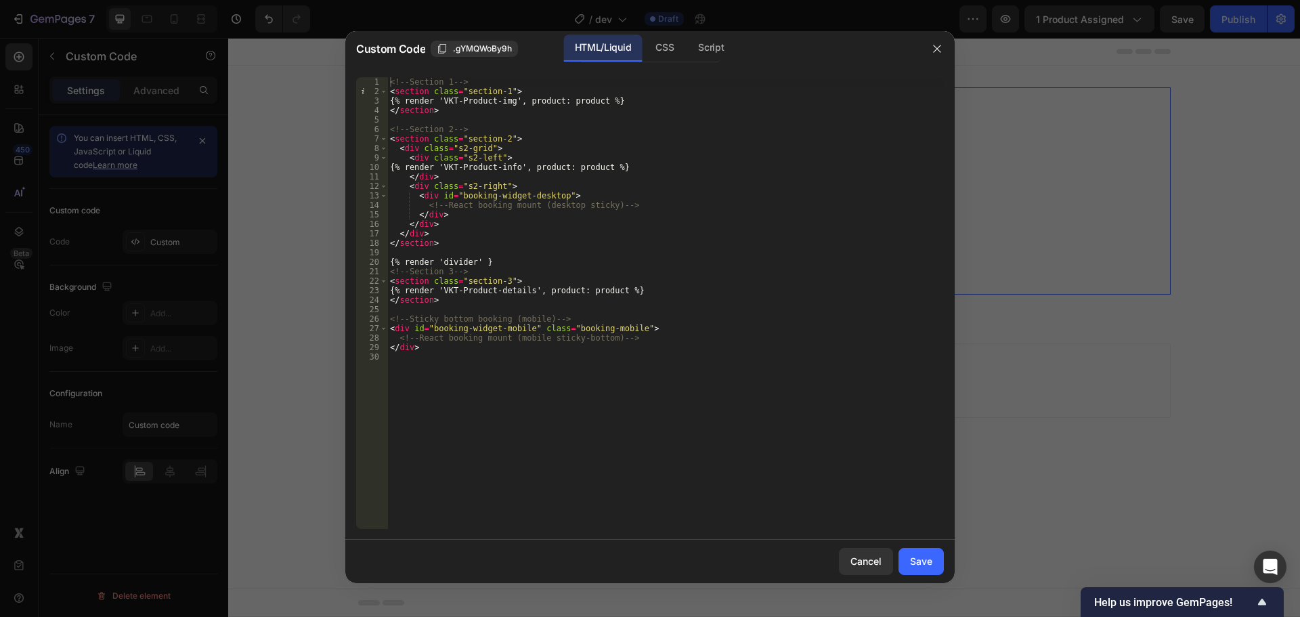
click at [643, 53] on div "HTML/Liquid CSS Script" at bounding box center [650, 49] width 144 height 28
click at [647, 53] on div "CSS" at bounding box center [665, 48] width 40 height 27
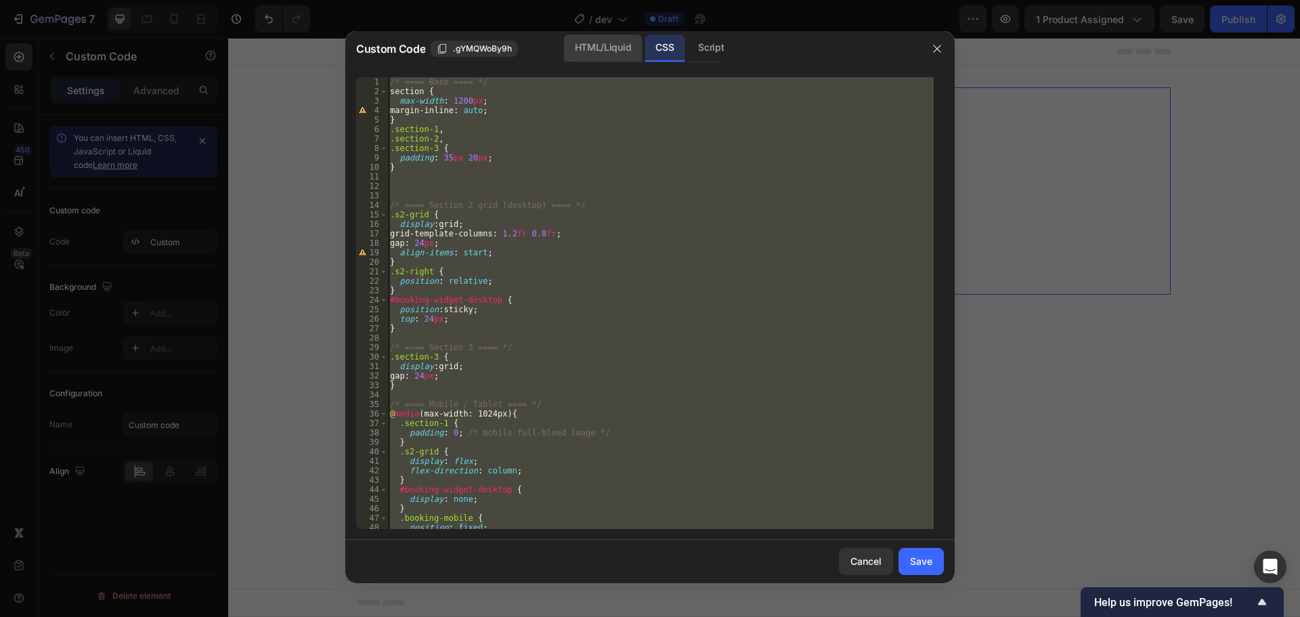
click at [605, 49] on div "HTML/Liquid" at bounding box center [603, 48] width 78 height 27
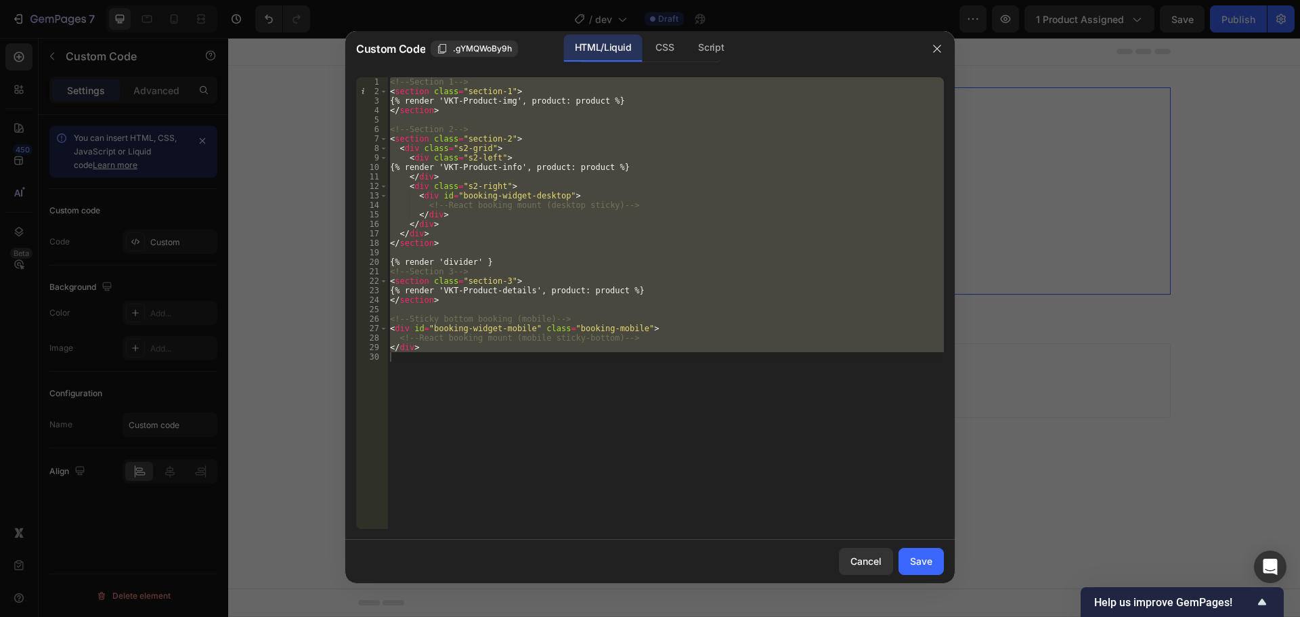
type textarea "</div>"
click at [500, 252] on div "<!-- Section 1 --> < section class = "section-1" > {% render 'VKT-Product-img',…" at bounding box center [665, 303] width 557 height 452
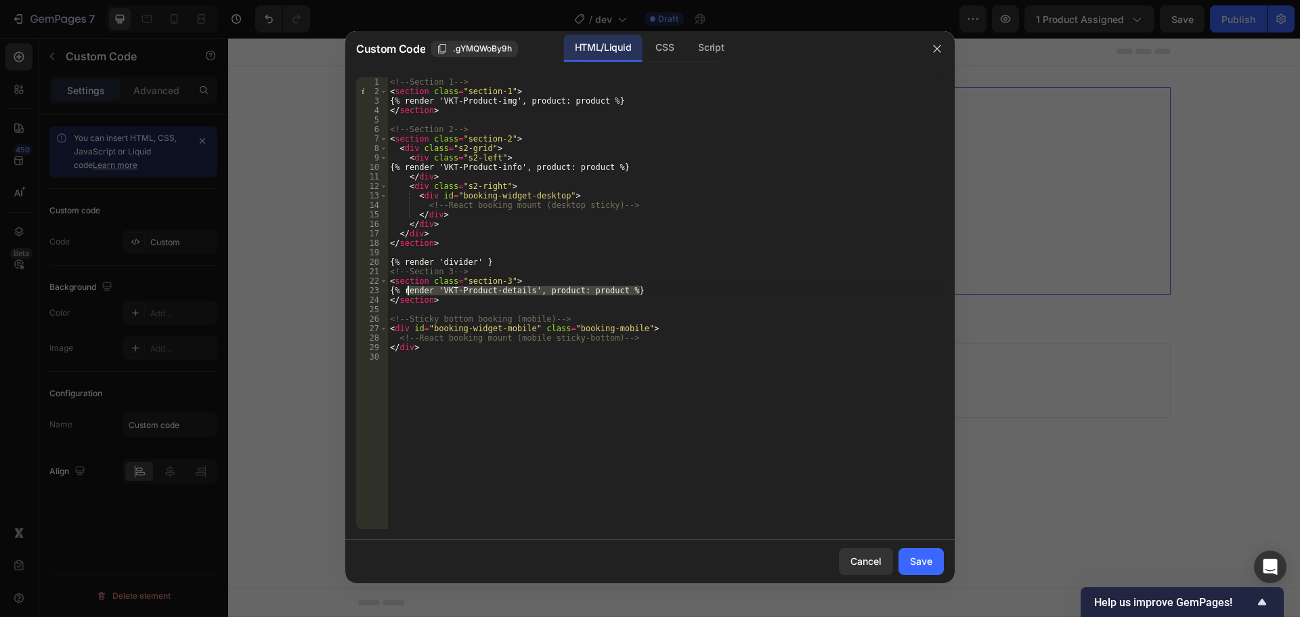
drag, startPoint x: 646, startPoint y: 291, endPoint x: 408, endPoint y: 290, distance: 238.4
click at [408, 290] on div "<!-- Section 1 --> < section class = "section-1" > {% render 'VKT-Product-img',…" at bounding box center [665, 312] width 557 height 471
click at [651, 166] on div "<!-- Section 1 --> < section class = "section-1" > {% render 'VKT-Product-img',…" at bounding box center [665, 312] width 557 height 471
type textarea "{% render 'VKT-Product-info', product: product %}"
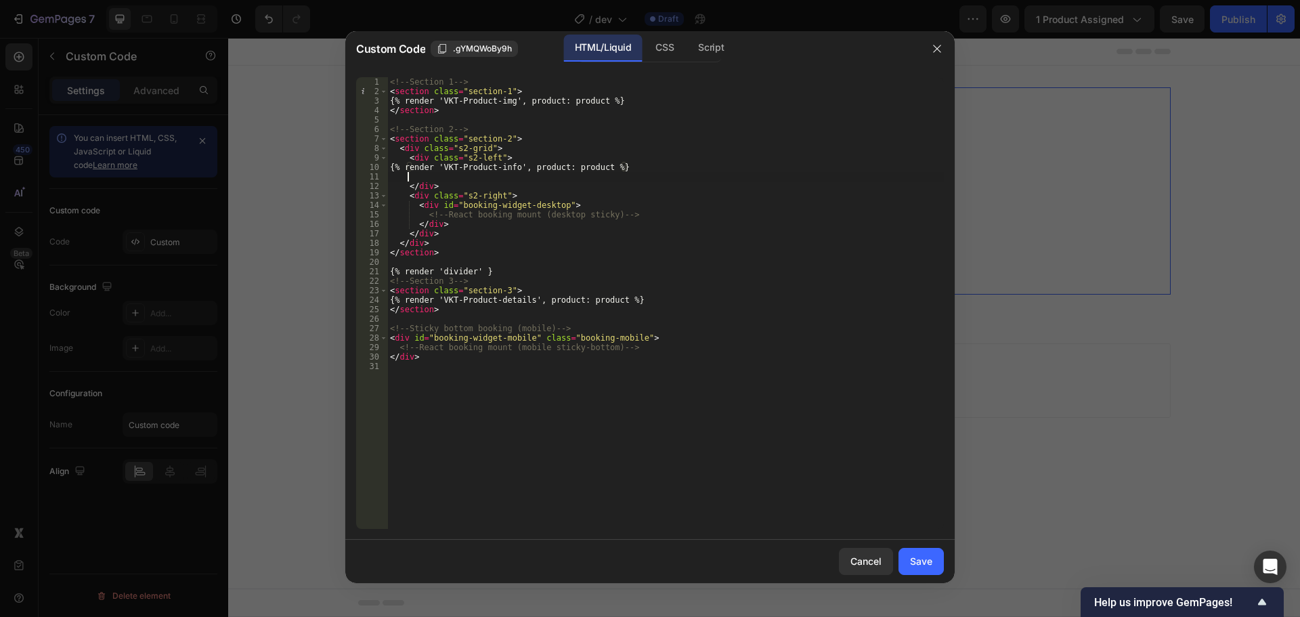
scroll to position [0, 1]
paste textarea "{% render 'VKT-Product-details', product: product %}"
type textarea "{% render 'VKT-Product-details', product: product %}"
drag, startPoint x: 928, startPoint y: 562, endPoint x: 1184, endPoint y: 282, distance: 379.6
click at [927, 562] on div "Save" at bounding box center [921, 561] width 22 height 14
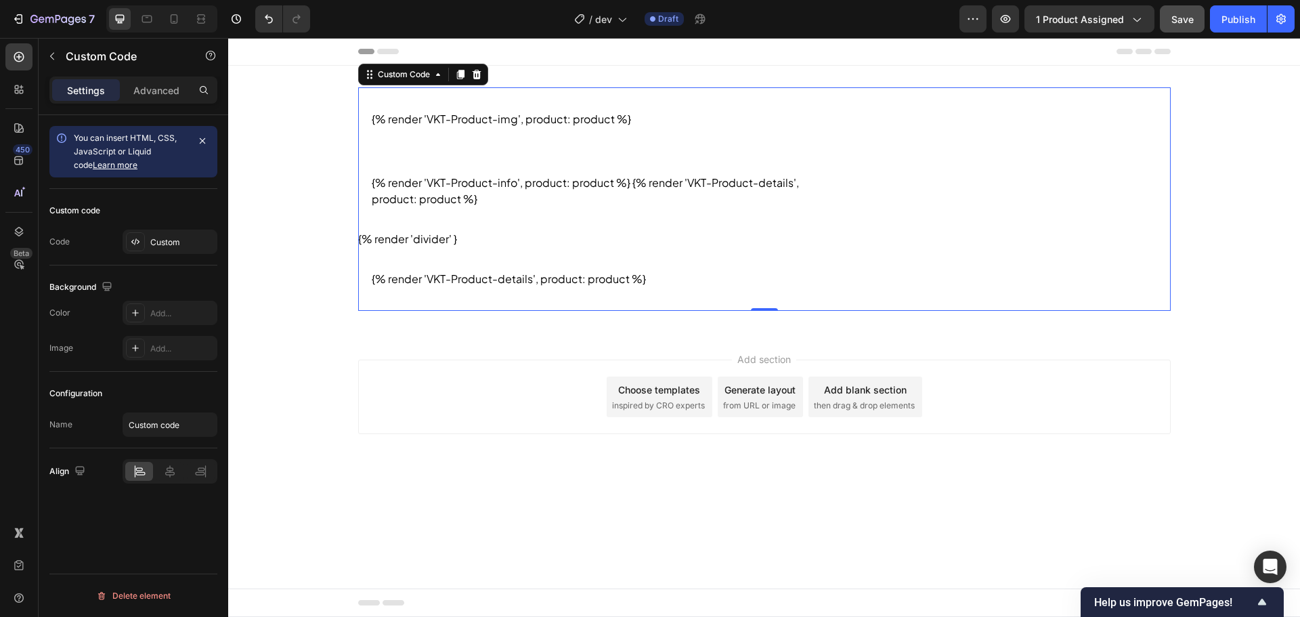
click at [1189, 14] on span "Save" at bounding box center [1183, 20] width 22 height 12
click at [166, 266] on div "Background The changes might be hidden by the video. Color Add... Image Add..." at bounding box center [133, 318] width 168 height 106
click at [177, 239] on div "Custom" at bounding box center [182, 242] width 64 height 12
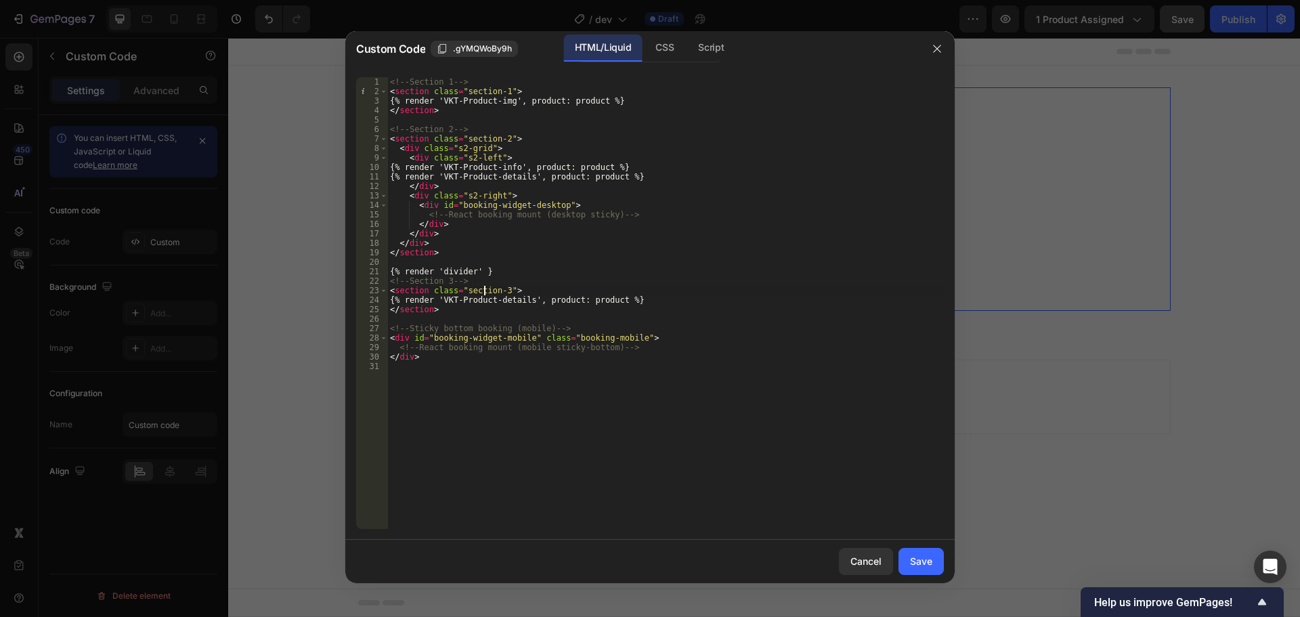
click at [484, 287] on div "<!-- Section 1 --> < section class = "section-1" > {% render 'VKT-Product-img',…" at bounding box center [665, 312] width 557 height 471
drag, startPoint x: 650, startPoint y: 178, endPoint x: 402, endPoint y: 177, distance: 247.9
click at [402, 177] on div "<!-- Section 1 --> < section class = "section-1" > {% render 'VKT-Product-img',…" at bounding box center [665, 312] width 557 height 471
type textarea "{% render 'VKT-Product-details', product: product %}"
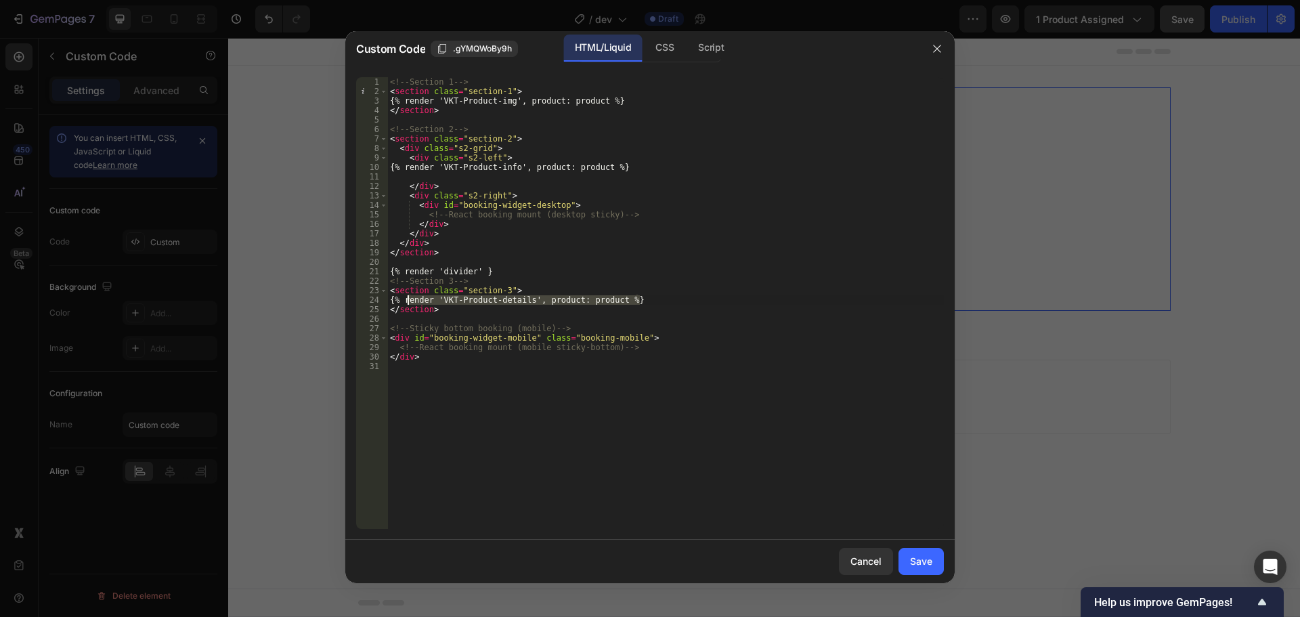
drag, startPoint x: 653, startPoint y: 301, endPoint x: 409, endPoint y: 295, distance: 244.5
click at [409, 295] on div "<!-- Section 1 --> < section class = "section-1" > {% render 'VKT-Product-img',…" at bounding box center [665, 312] width 557 height 471
paste textarea
drag, startPoint x: 488, startPoint y: 282, endPoint x: 367, endPoint y: 282, distance: 120.5
click at [367, 282] on div "{% render 'VKT-Product-details', product: product %} 1 2 3 4 5 6 7 8 9 10 11 12…" at bounding box center [650, 303] width 588 height 452
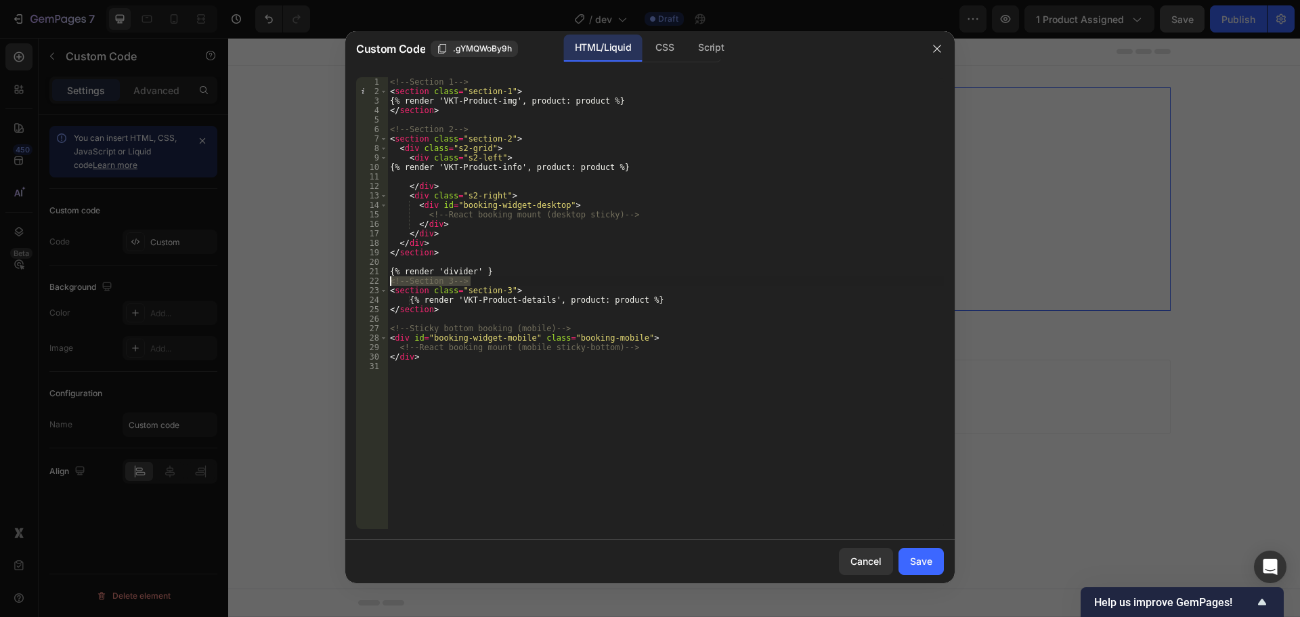
type textarea "<!-- Section 3 -->"
click at [904, 555] on button "Save" at bounding box center [921, 561] width 45 height 27
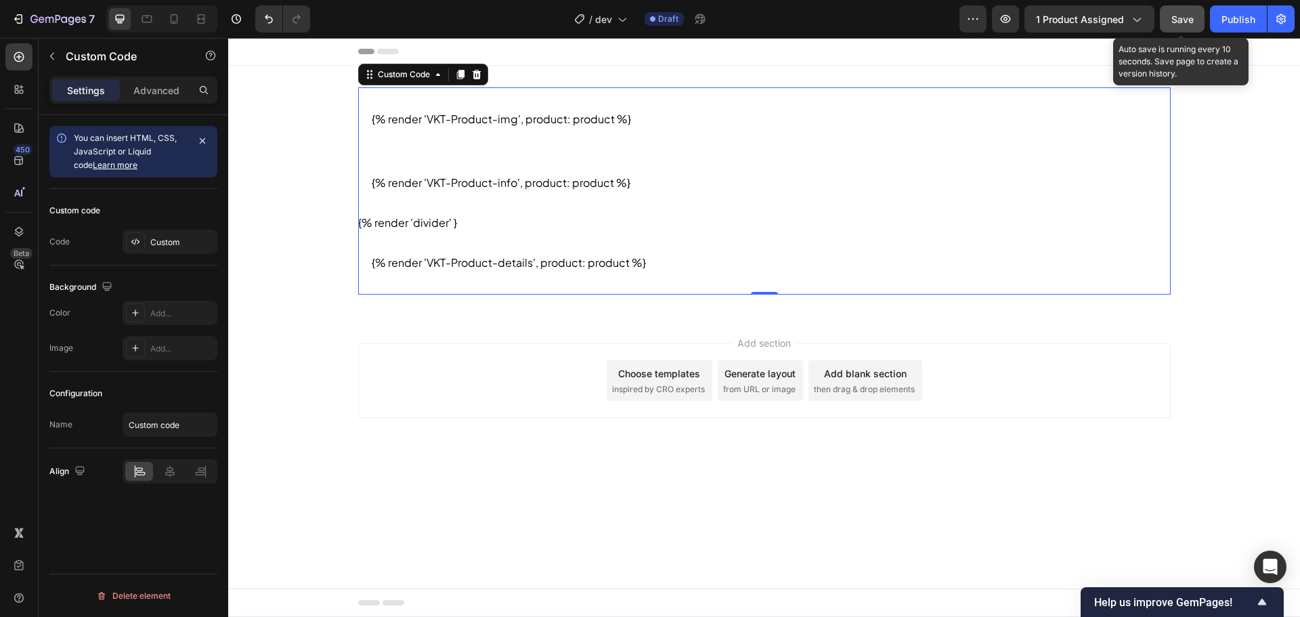
click at [1170, 14] on button "Save" at bounding box center [1182, 18] width 45 height 27
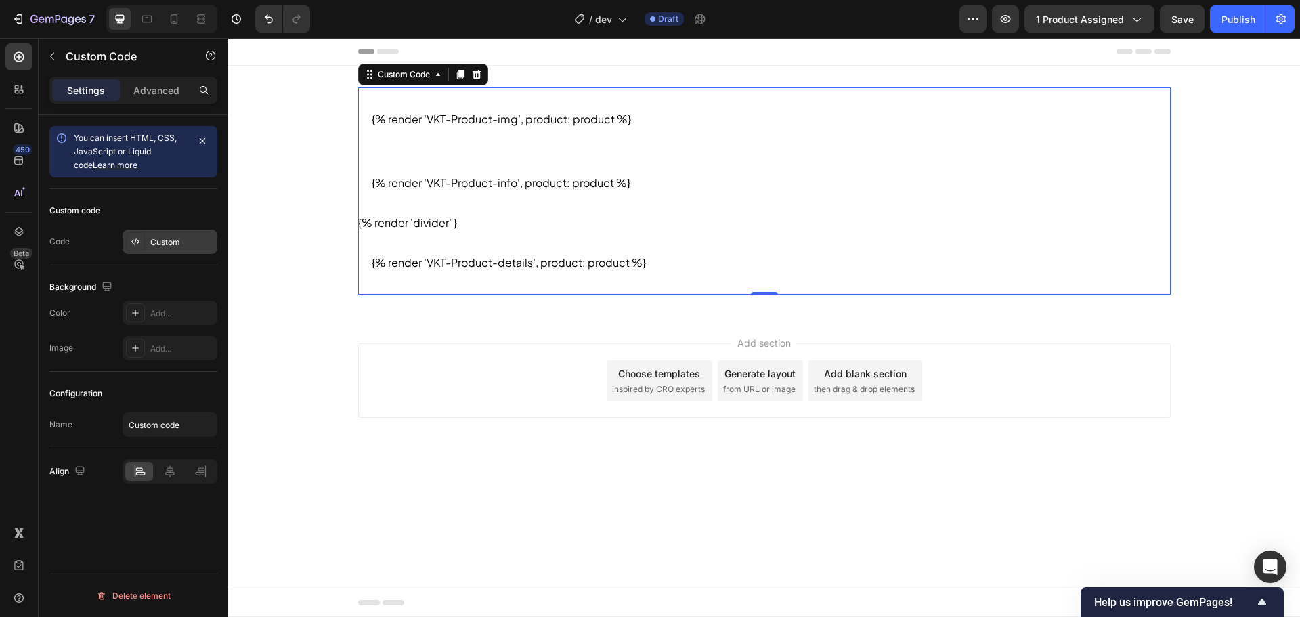
click at [182, 236] on div "Custom" at bounding box center [182, 242] width 64 height 12
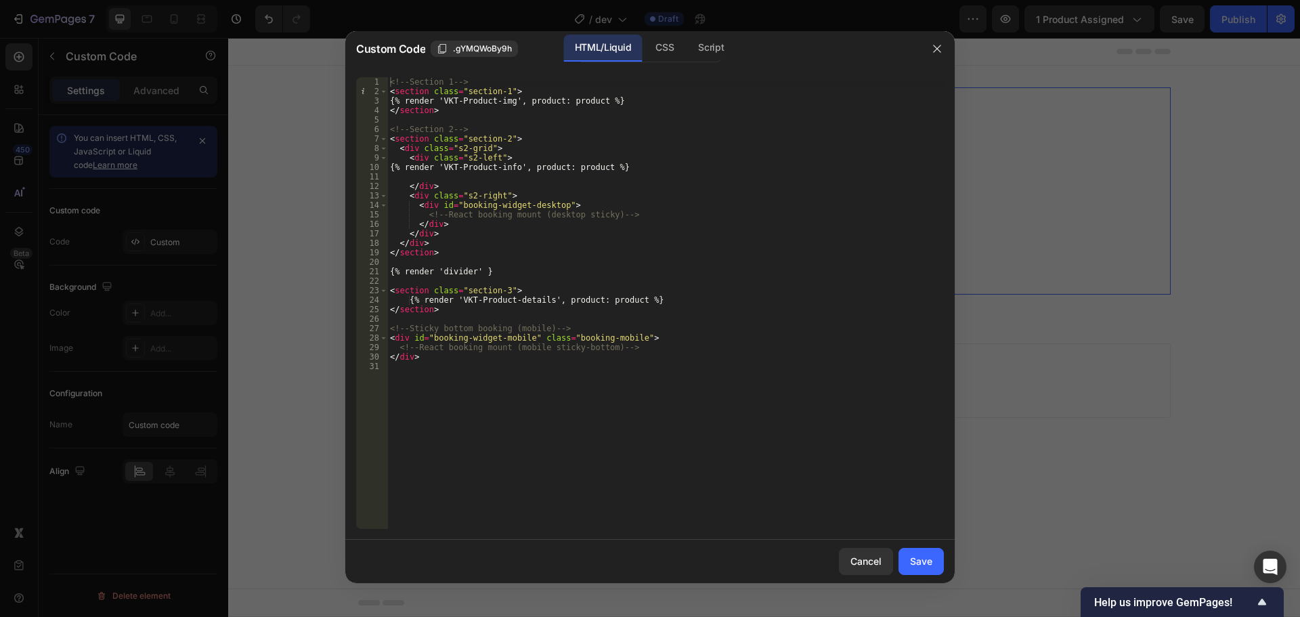
click at [514, 383] on div "<!-- Section 1 --> < section class = "section-1" > {% render 'VKT-Product-img',…" at bounding box center [665, 312] width 557 height 471
click at [492, 272] on div "<!-- Section 1 --> < section class = "section-1" > {% render 'VKT-Product-img',…" at bounding box center [665, 312] width 557 height 471
click at [533, 294] on div "<!-- Section 1 --> < section class = "section-1" > {% render 'VKT-Product-img',…" at bounding box center [665, 312] width 557 height 471
type textarea "<section class="section-3">"
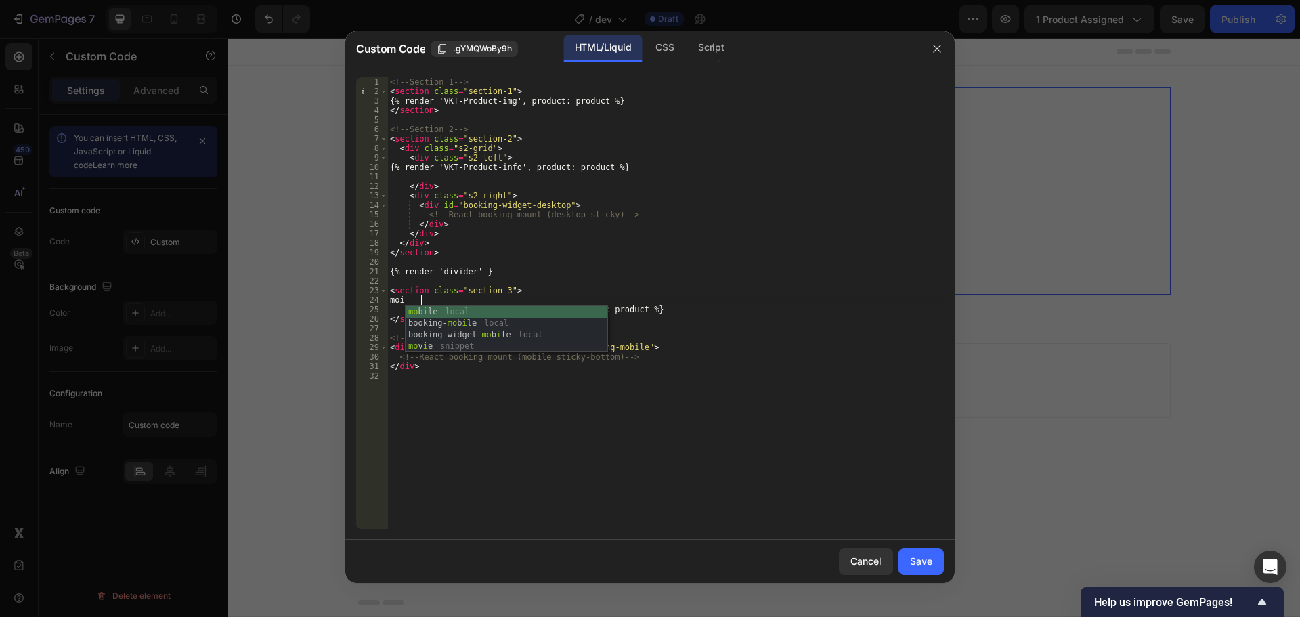
click at [633, 235] on div "<!-- Section 1 --> < section class = "section-1" > {% render 'VKT-Product-img',…" at bounding box center [665, 312] width 557 height 471
type textarea "</div>"
drag, startPoint x: 922, startPoint y: 563, endPoint x: 1046, endPoint y: 454, distance: 165.1
click at [922, 563] on div "Save" at bounding box center [921, 561] width 22 height 14
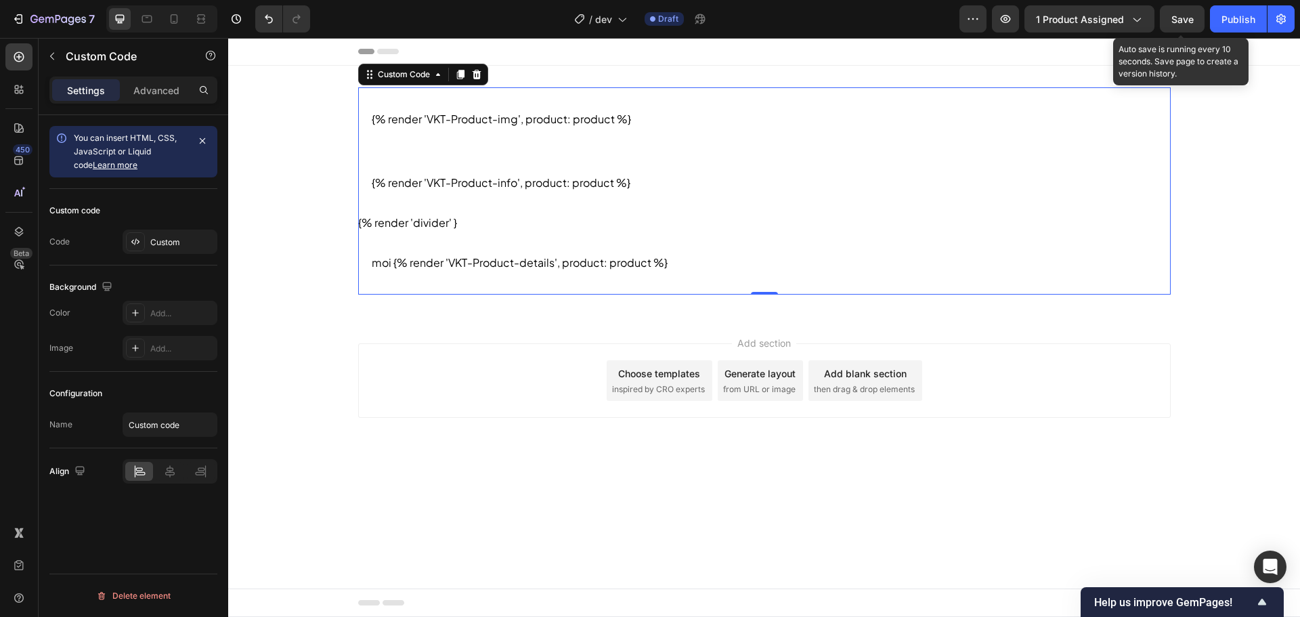
click at [1194, 16] on span "Save" at bounding box center [1183, 20] width 22 height 12
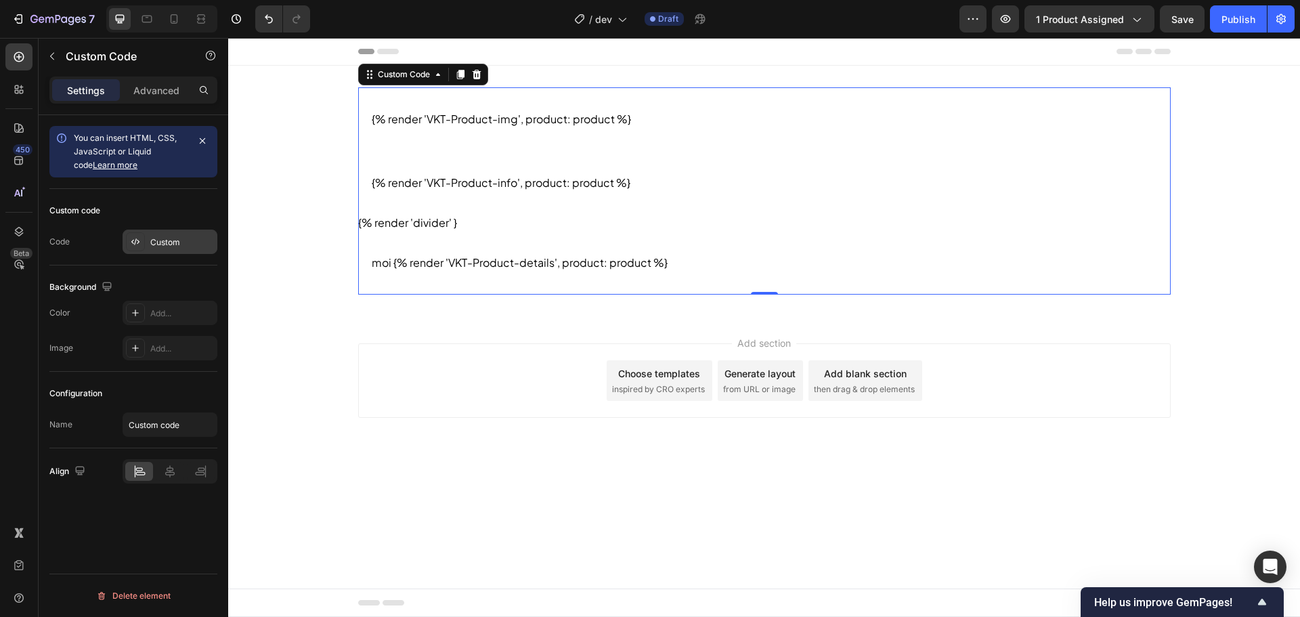
click at [190, 238] on div "Custom" at bounding box center [182, 242] width 64 height 12
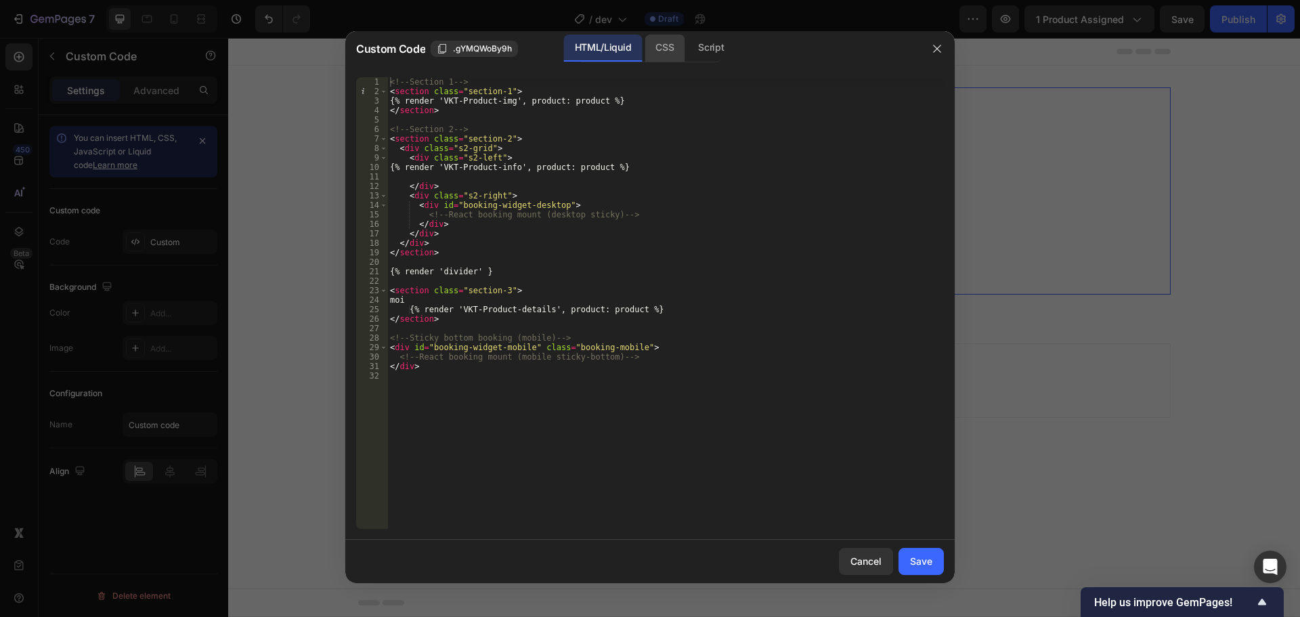
click at [656, 58] on div "CSS" at bounding box center [665, 48] width 40 height 27
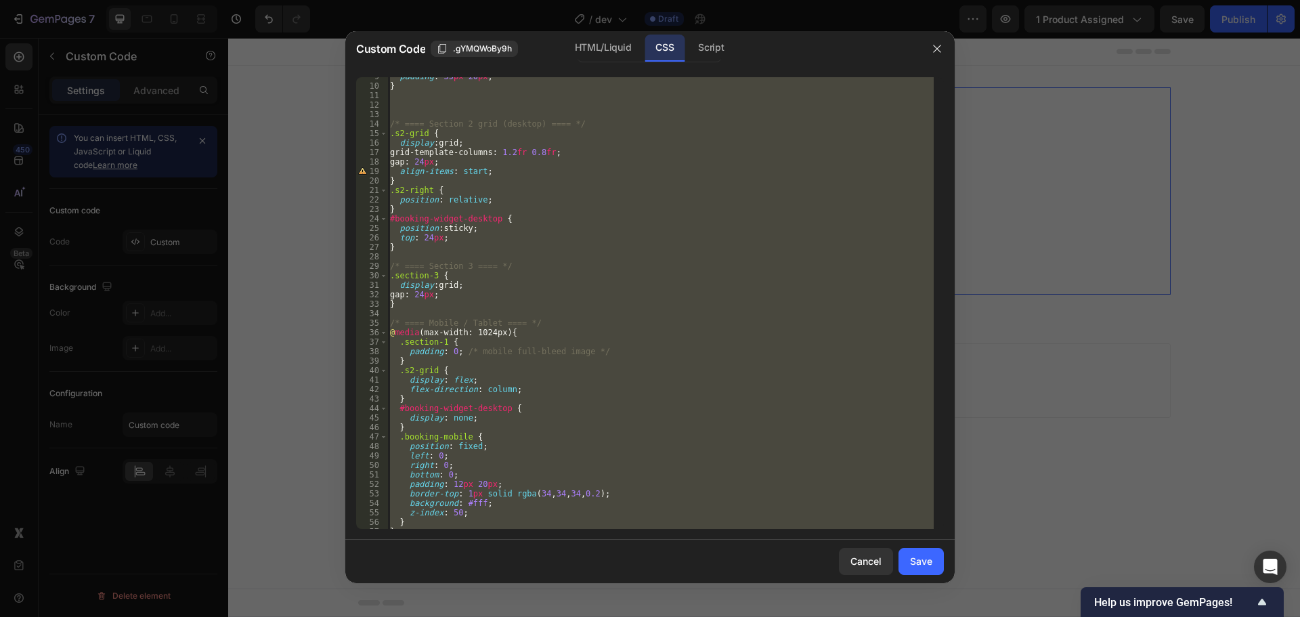
scroll to position [0, 0]
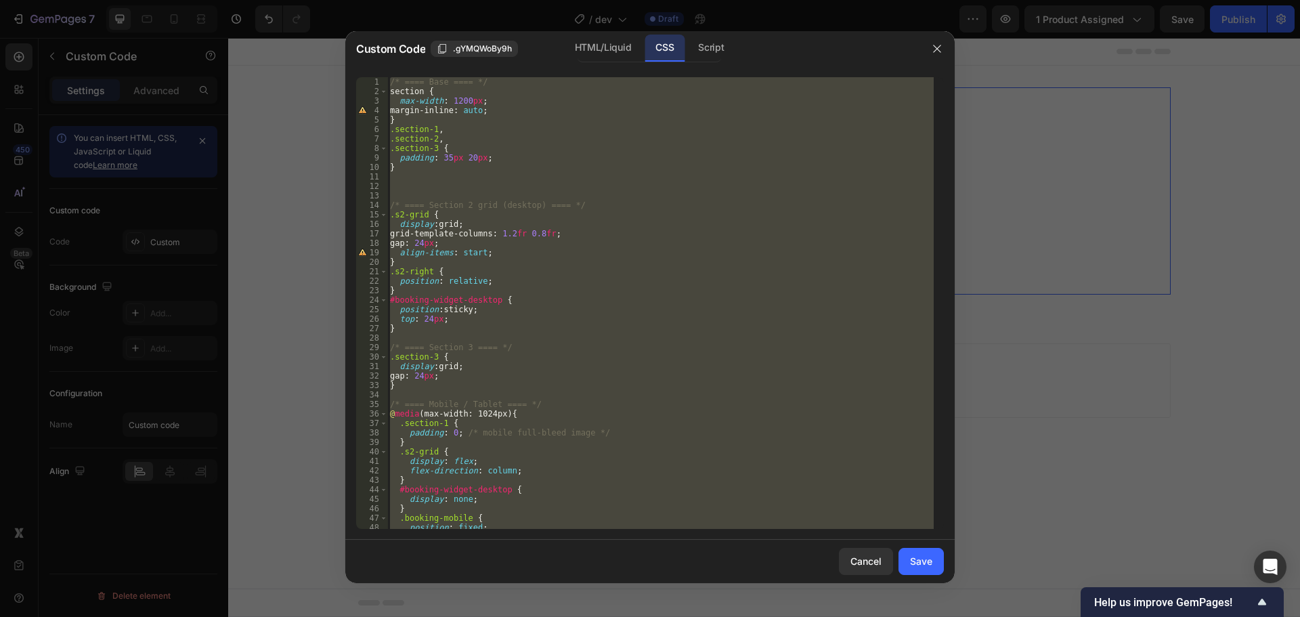
click at [446, 112] on div "/* ==== Base ==== */ section { max-width : 1200 px ; margin-inline : auto ; } .…" at bounding box center [660, 303] width 546 height 452
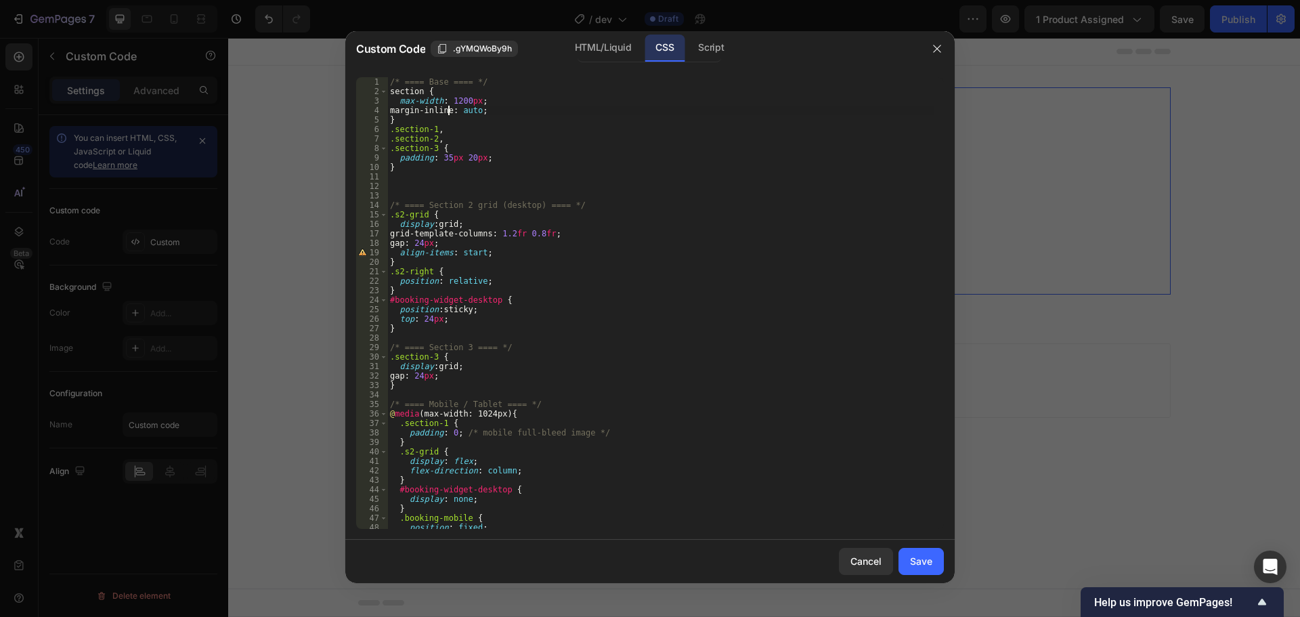
click at [444, 366] on div "/* ==== Base ==== */ section { max-width : 1200 px ; margin-inline : auto ; } .…" at bounding box center [660, 312] width 546 height 471
click at [471, 363] on div "/* ==== Base ==== */ section { max-width : 1200 px ; margin-inline : auto ; } .…" at bounding box center [660, 312] width 546 height 471
click at [447, 366] on div "/* ==== Base ==== */ section { max-width : 1200 px ; margin-inline : auto ; } .…" at bounding box center [660, 312] width 546 height 471
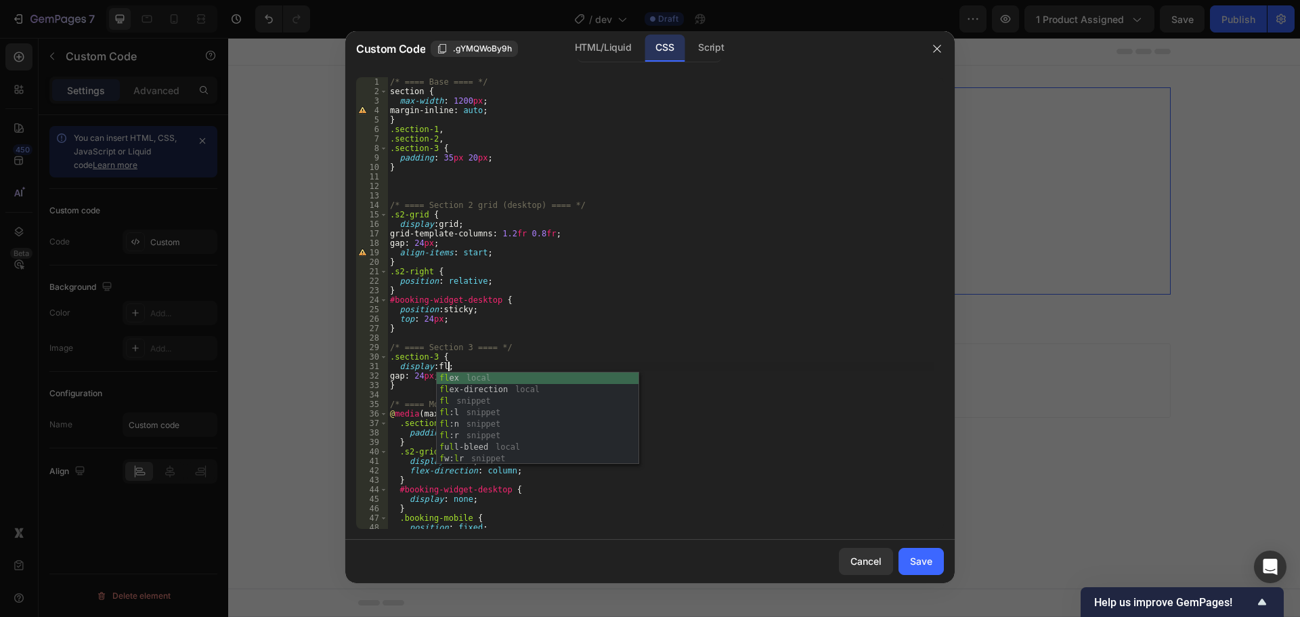
scroll to position [0, 5]
type textarea "display: flex;"
click at [553, 368] on div "/* ==== Base ==== */ section { max-width : 1200 px ; margin-inline : auto ; } .…" at bounding box center [660, 312] width 546 height 471
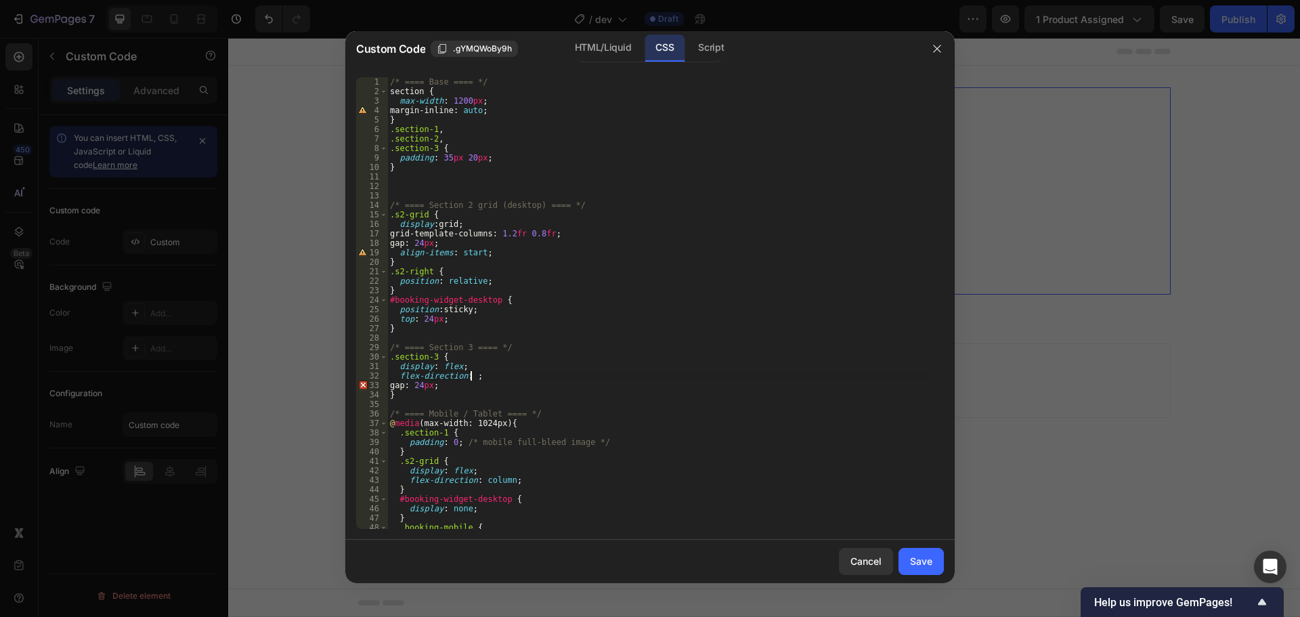
scroll to position [0, 7]
type textarea "flex-direction: column;"
click at [901, 567] on button "Save" at bounding box center [921, 561] width 45 height 27
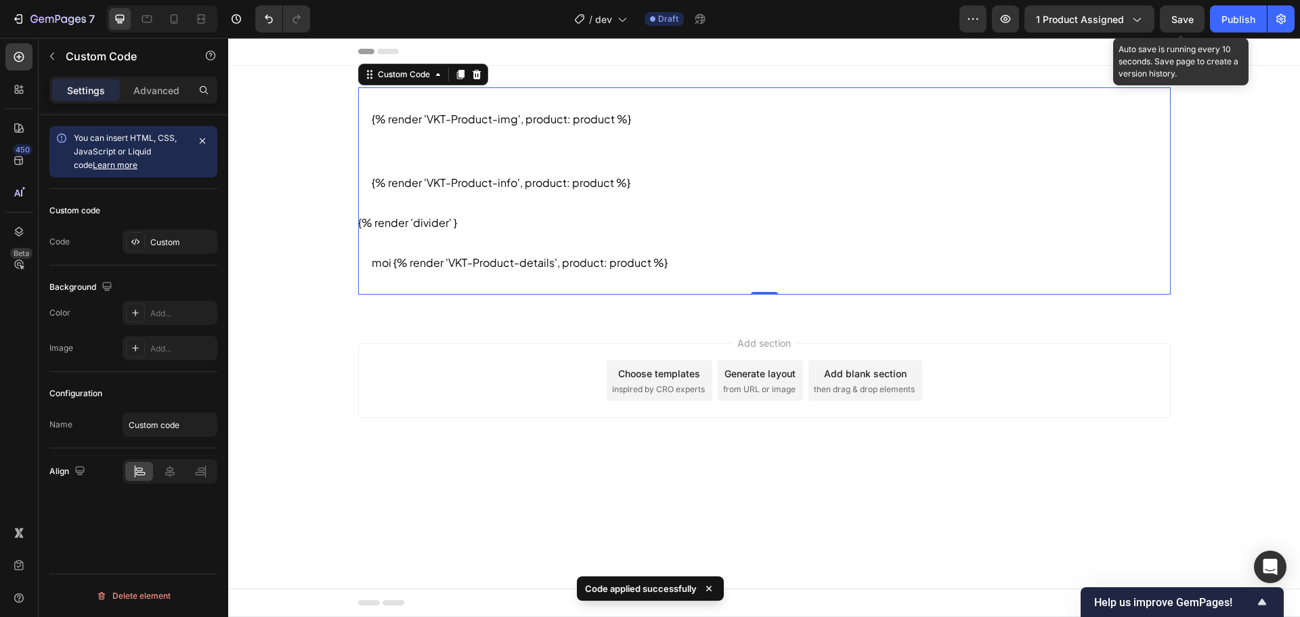
click at [1193, 16] on span "Save" at bounding box center [1183, 20] width 22 height 12
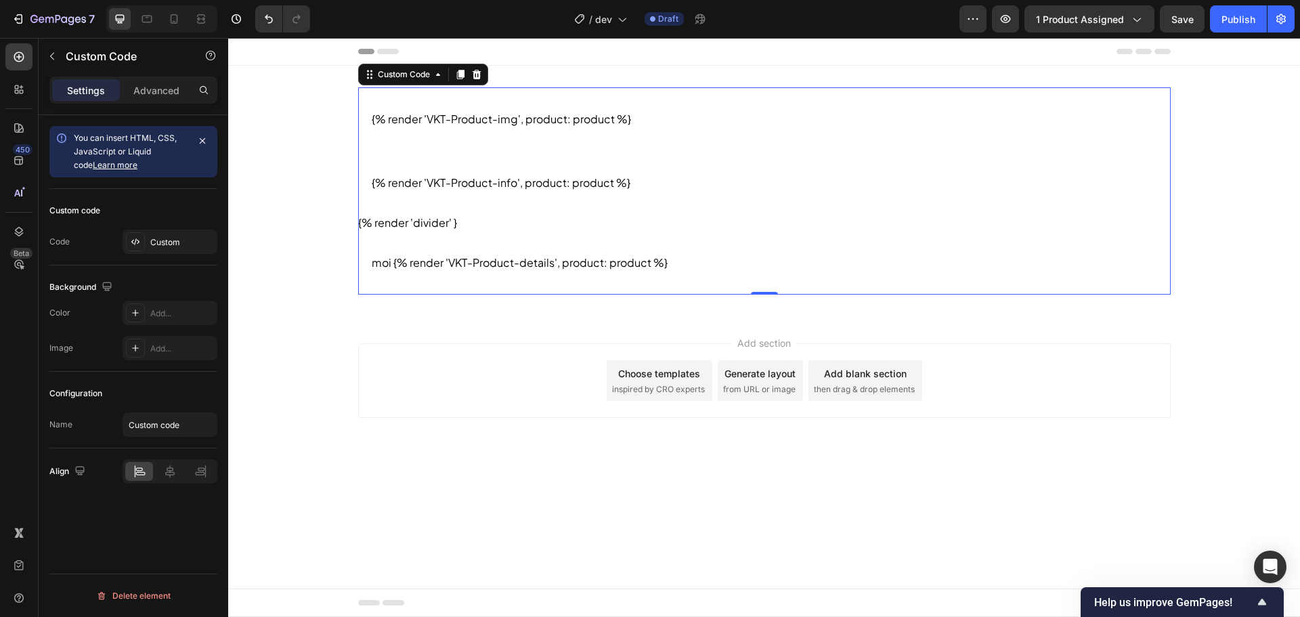
click at [542, 187] on div "{% render 'VKT-Product-info', product: product %}" at bounding box center [603, 183] width 462 height 16
click at [165, 234] on div "Custom" at bounding box center [170, 242] width 95 height 24
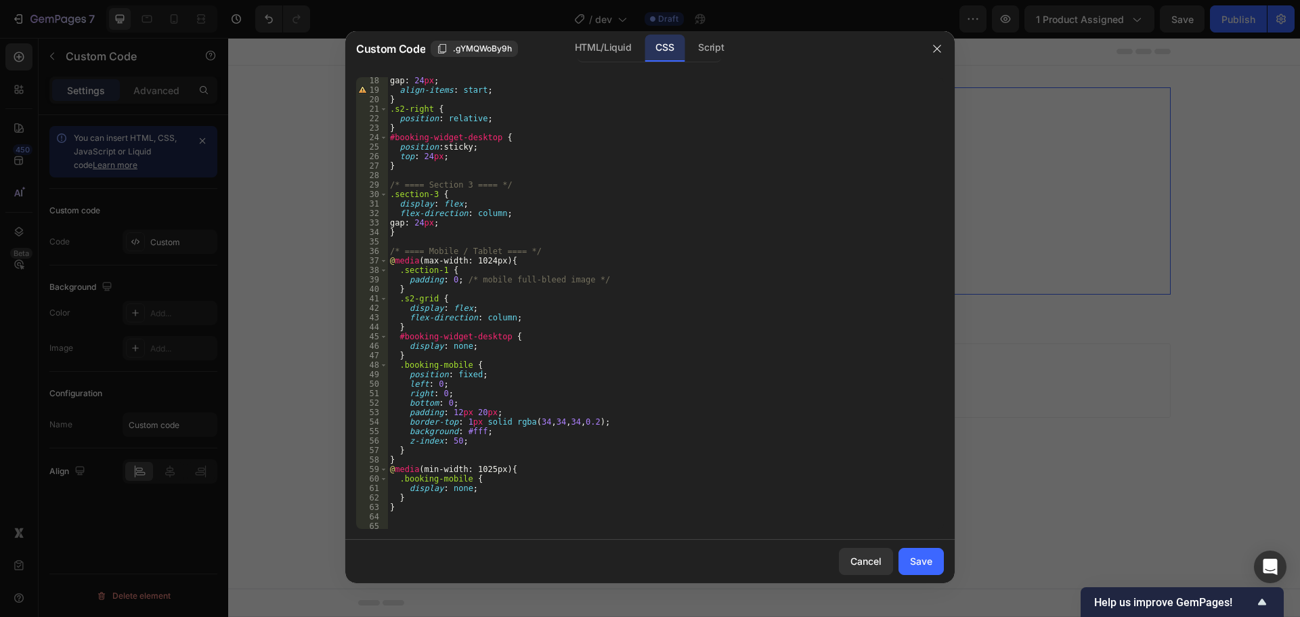
scroll to position [163, 0]
click at [615, 43] on div "HTML/Liquid" at bounding box center [603, 48] width 78 height 27
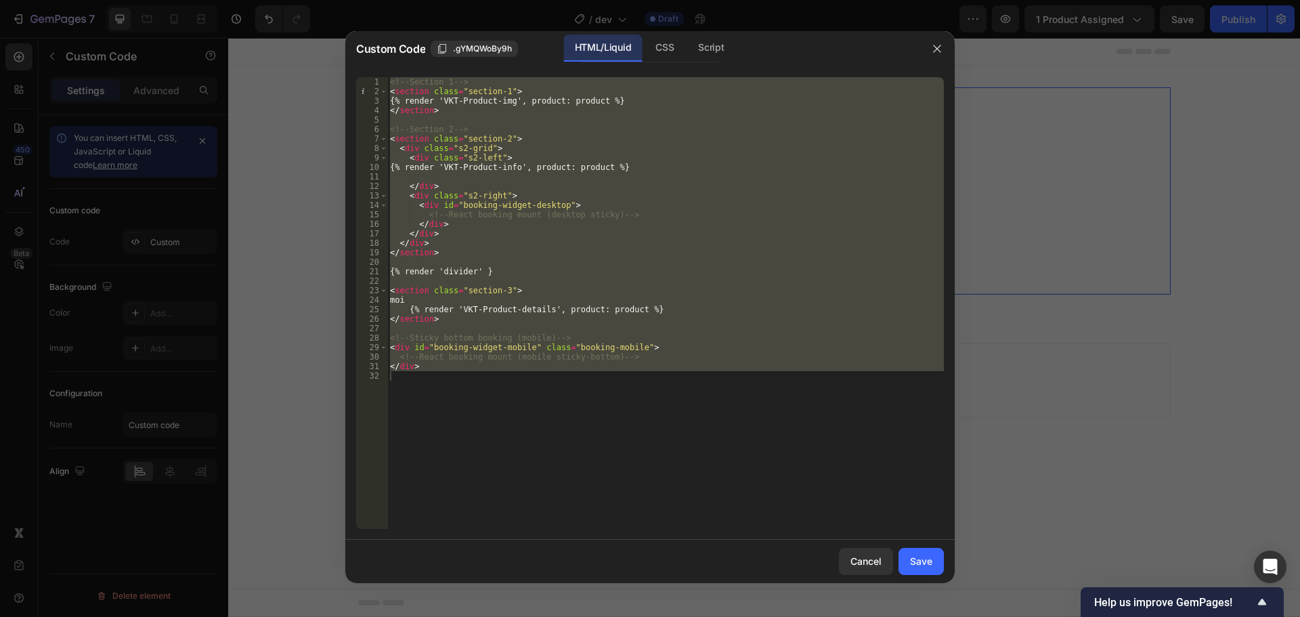
click at [529, 248] on div "<!-- Section 1 --> < section class = "section-1" > {% render 'VKT-Product-img',…" at bounding box center [665, 303] width 557 height 452
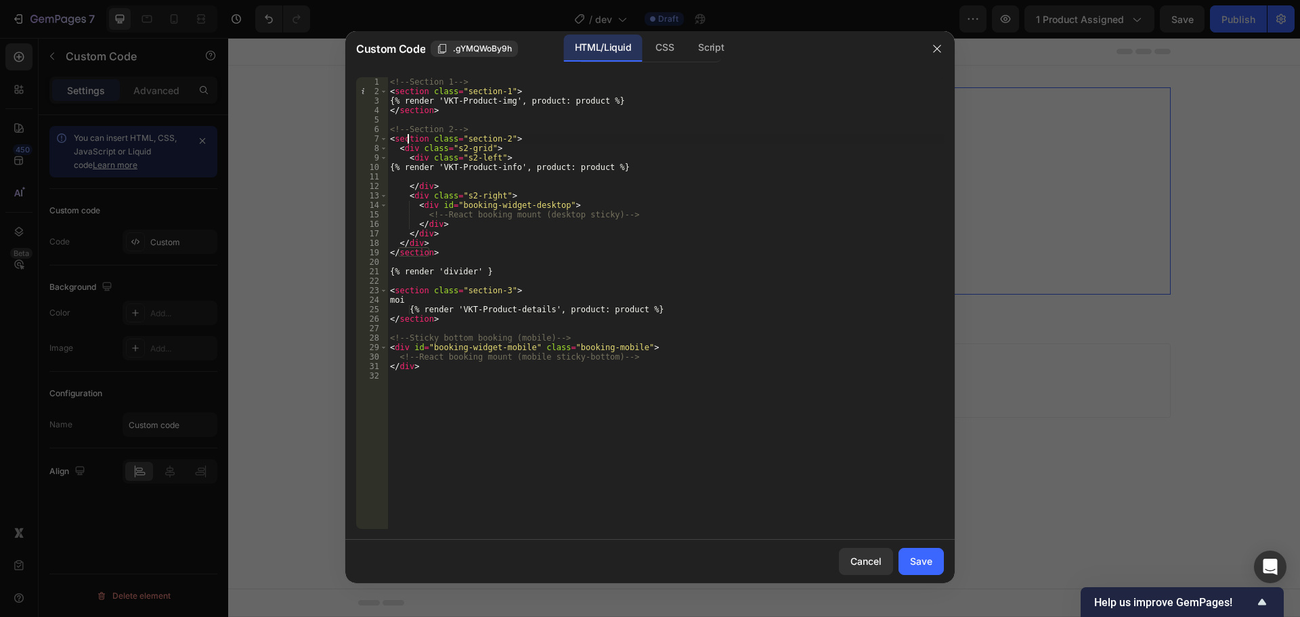
click at [408, 138] on div "<!-- Section 1 --> < section class = "section-1" > {% render 'VKT-Product-img',…" at bounding box center [665, 312] width 557 height 471
click at [408, 150] on div "<!-- Section 1 --> < section class = "section-1" > {% render 'VKT-Product-img',…" at bounding box center [665, 312] width 557 height 471
click at [491, 291] on div "<!-- Section 1 --> < section class = "section-1" > {% render 'VKT-Product-img',…" at bounding box center [665, 312] width 557 height 471
click at [488, 369] on div "<!-- Section 1 --> < section class = "section-1" > {% render 'VKT-Product-img',…" at bounding box center [665, 312] width 557 height 471
drag, startPoint x: 659, startPoint y: 309, endPoint x: 410, endPoint y: 309, distance: 249.2
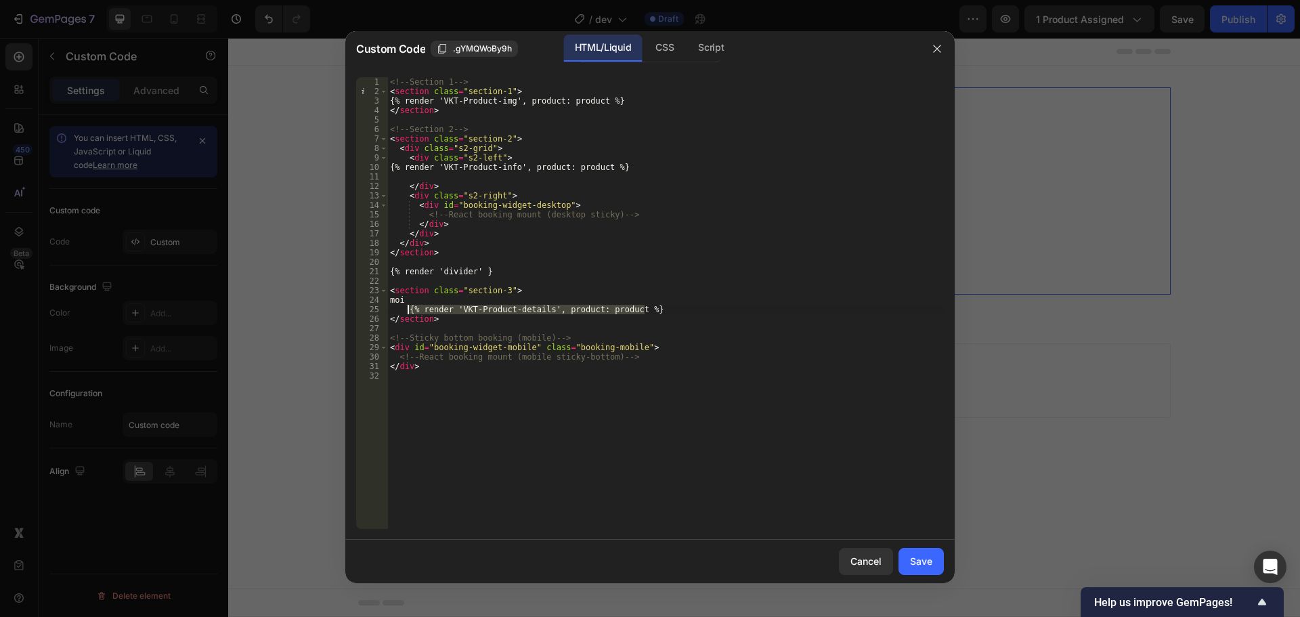
click at [410, 309] on div "<!-- Section 1 --> < section class = "section-1" > {% render 'VKT-Product-img',…" at bounding box center [665, 312] width 557 height 471
type textarea "{% render 'VKT-Product-details', product: product %}"
click at [915, 570] on button "Save" at bounding box center [921, 561] width 45 height 27
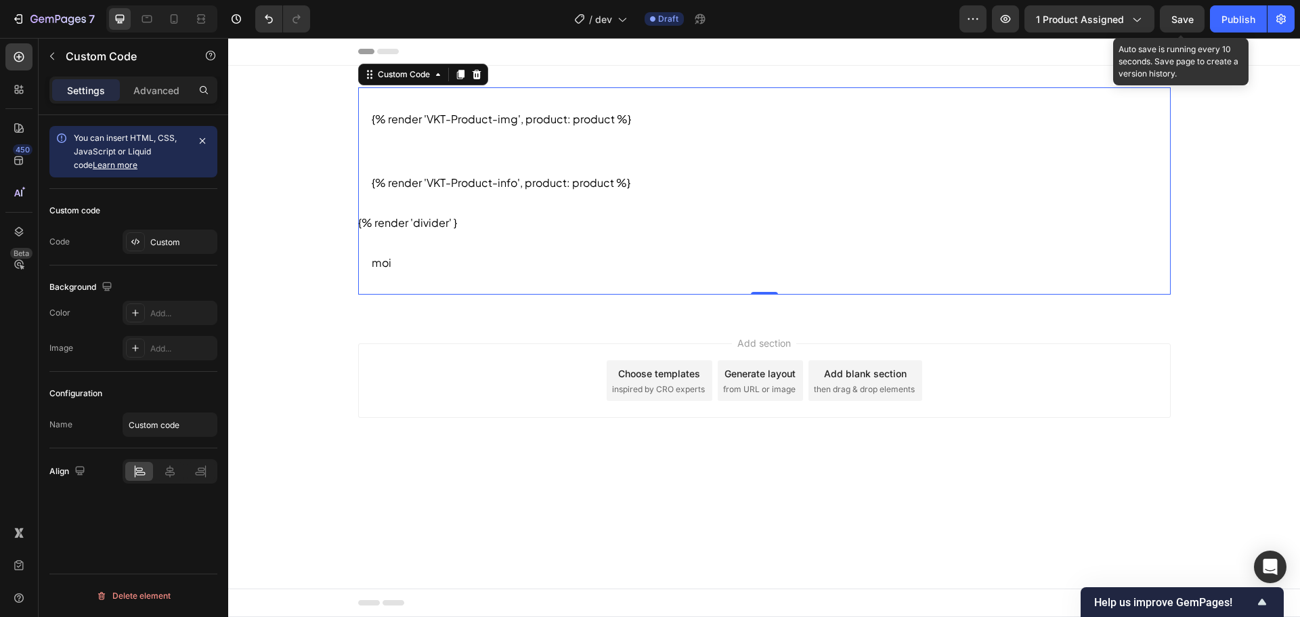
click at [1181, 14] on span "Save" at bounding box center [1183, 20] width 22 height 12
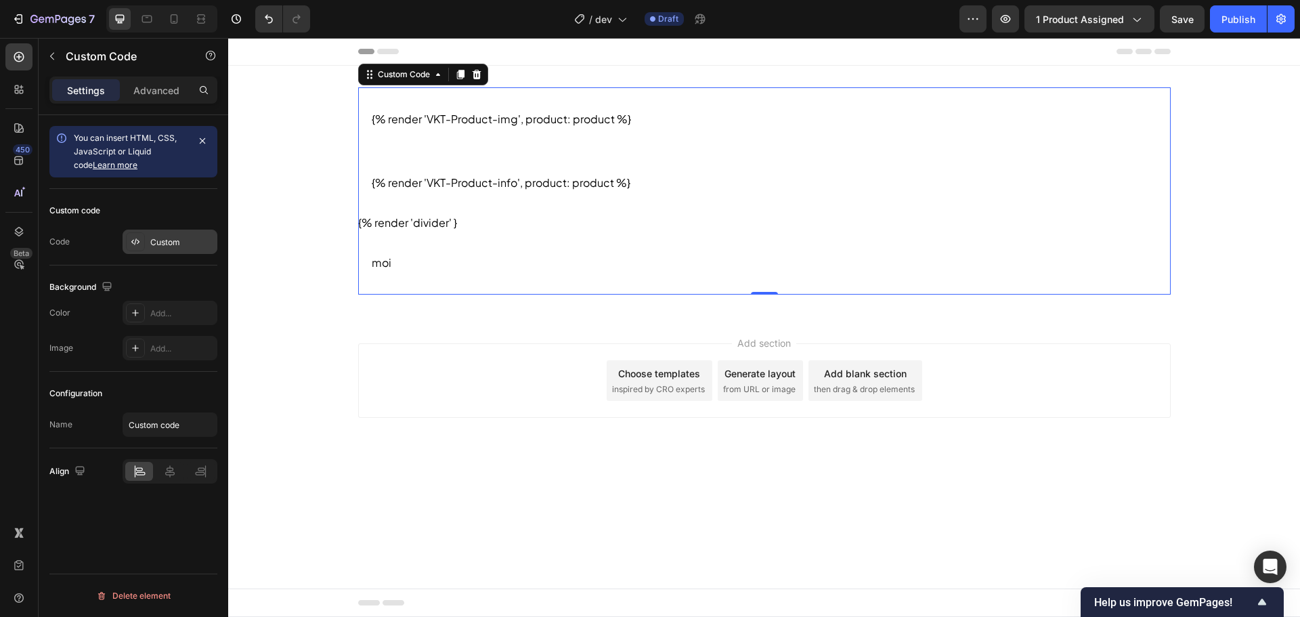
click at [173, 231] on div "Custom" at bounding box center [170, 242] width 95 height 24
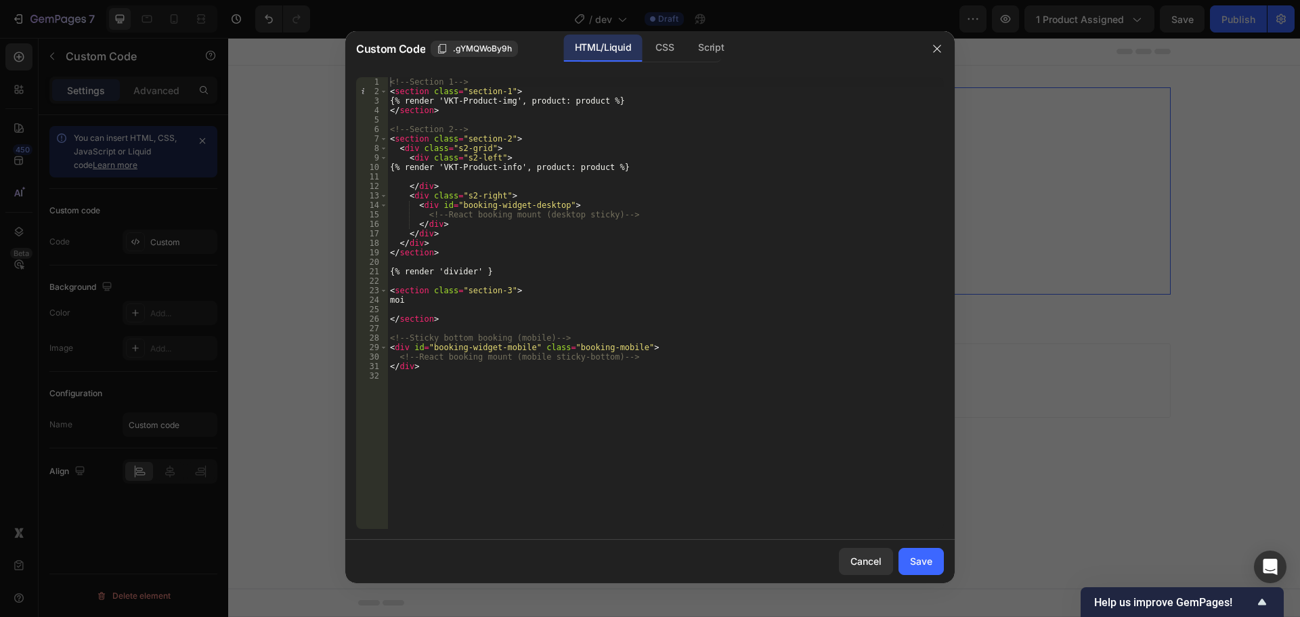
click at [637, 41] on div "HTML/Liquid" at bounding box center [603, 48] width 78 height 27
click at [651, 45] on div "CSS" at bounding box center [665, 48] width 40 height 27
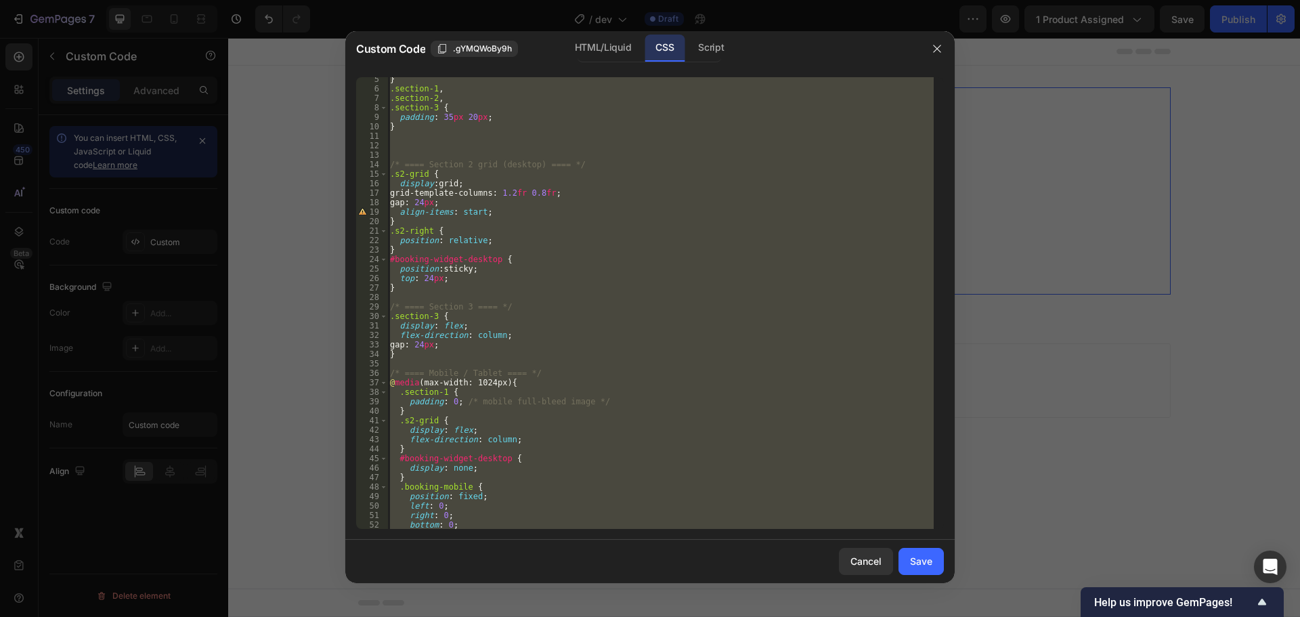
scroll to position [0, 0]
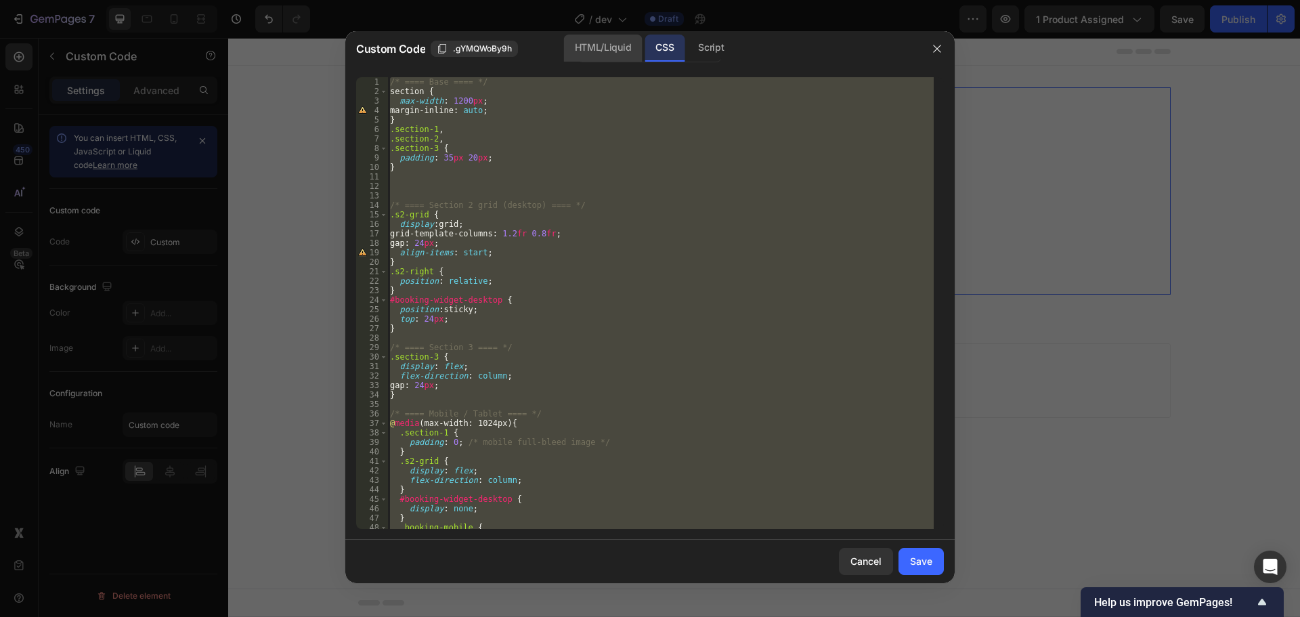
click at [615, 47] on div "HTML/Liquid" at bounding box center [603, 48] width 78 height 27
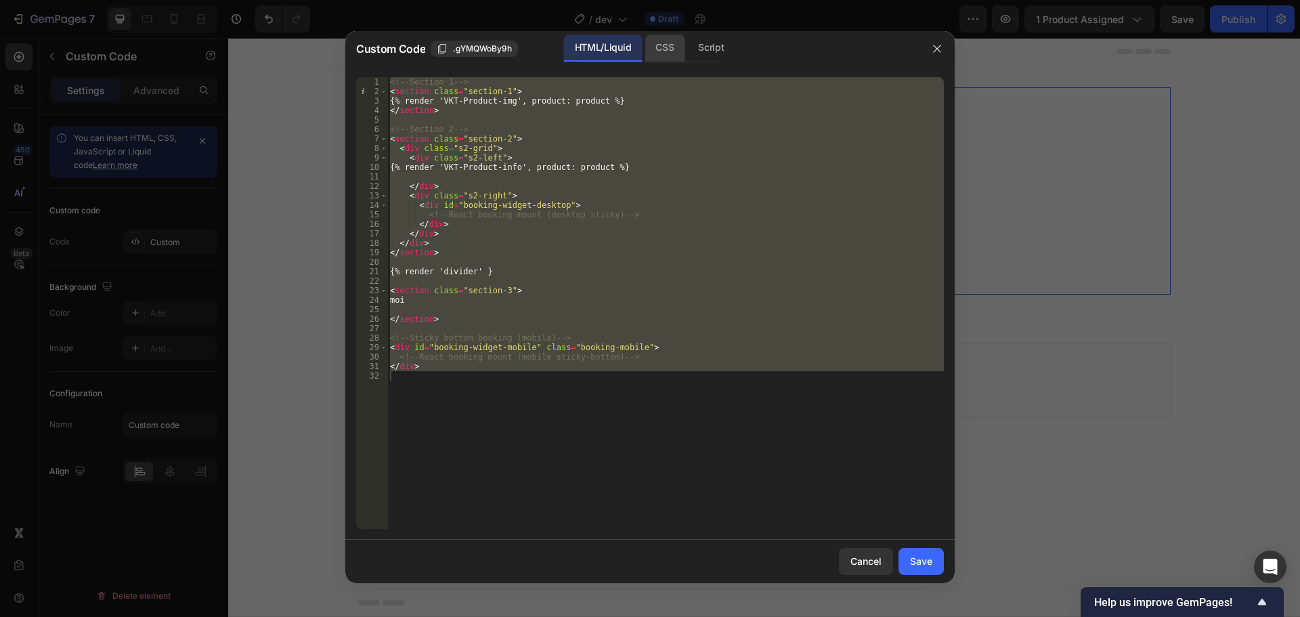
click at [663, 51] on div "CSS" at bounding box center [665, 48] width 40 height 27
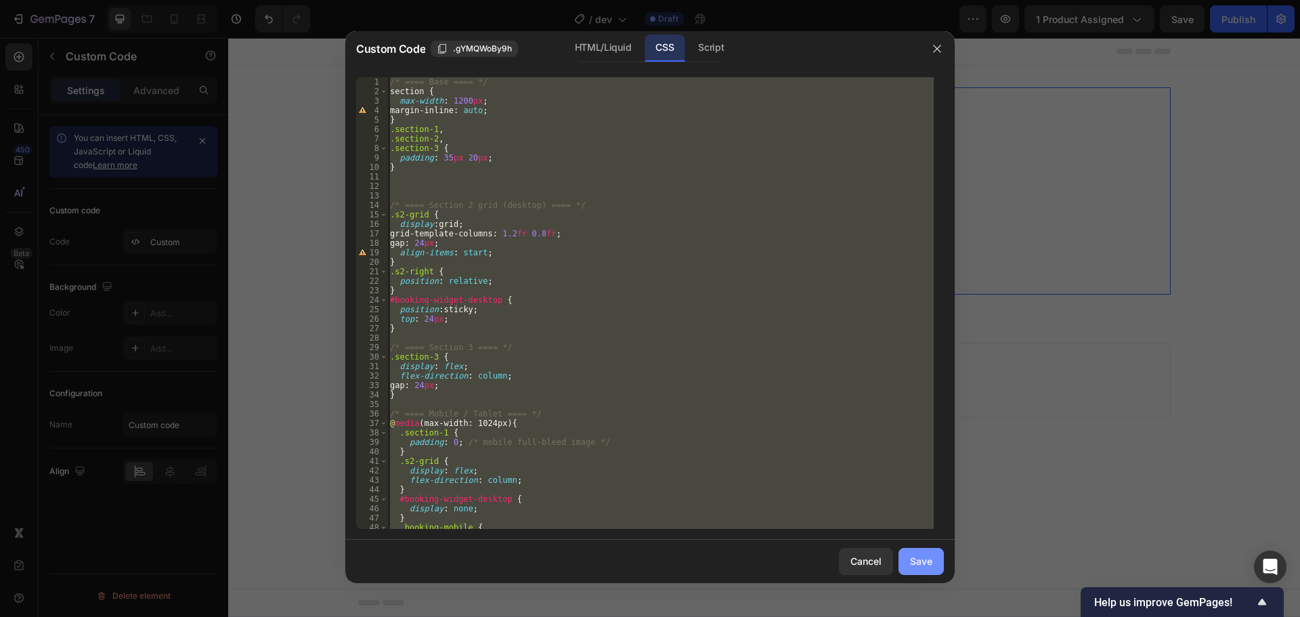
click at [921, 562] on div "Save" at bounding box center [921, 561] width 22 height 14
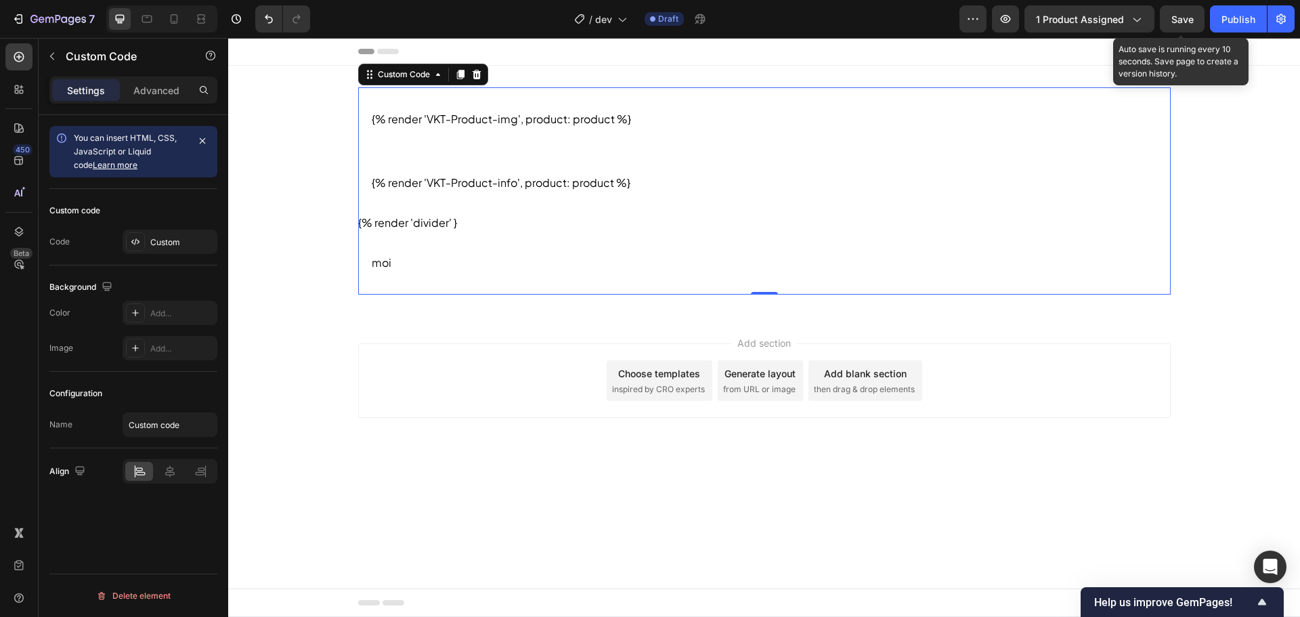
click at [1184, 24] on span "Save" at bounding box center [1183, 20] width 22 height 12
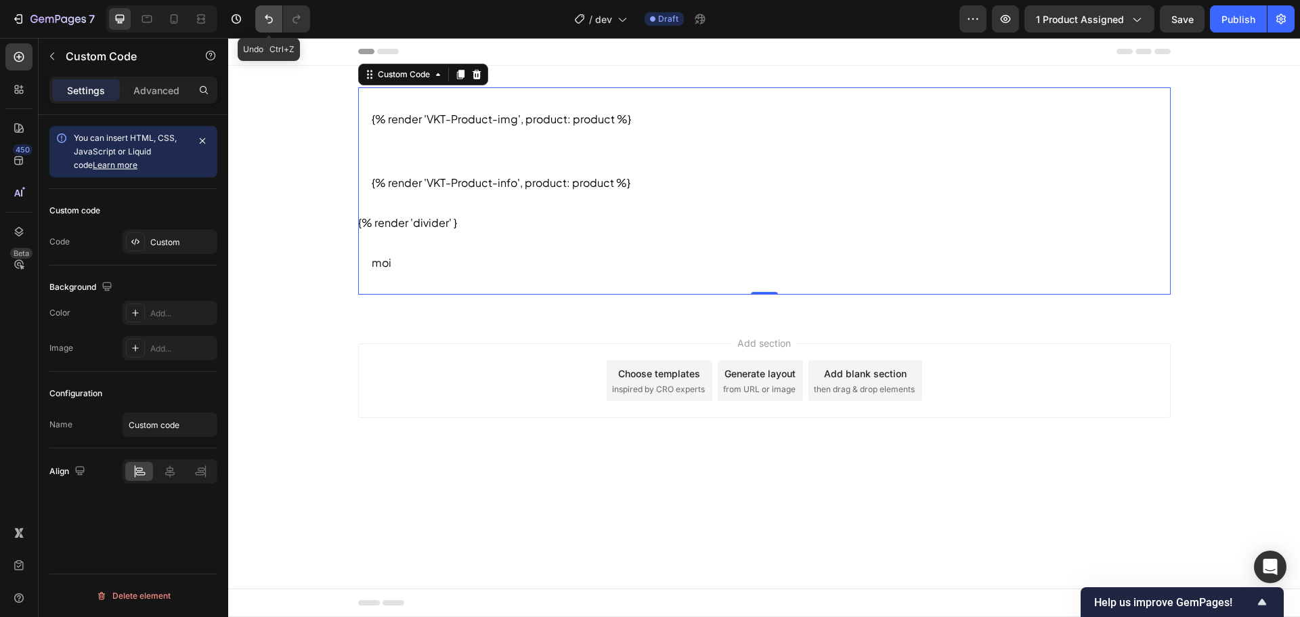
click at [273, 18] on icon "Undo/Redo" at bounding box center [269, 19] width 14 height 14
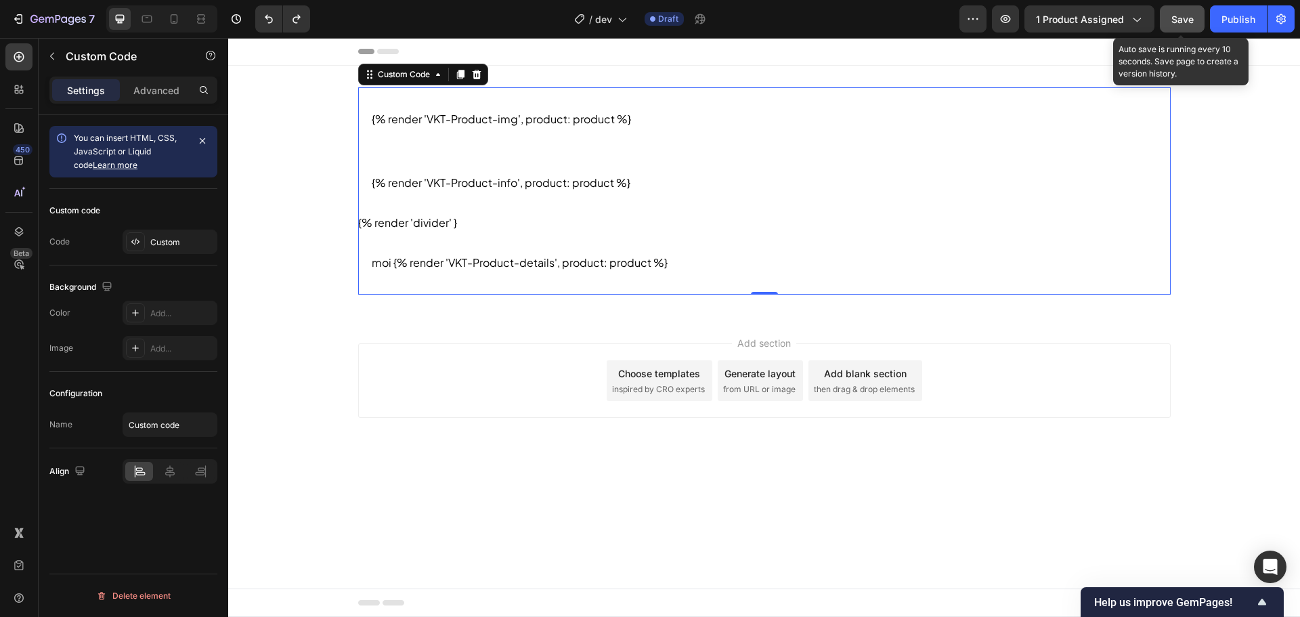
click at [1189, 7] on button "Save" at bounding box center [1182, 18] width 45 height 27
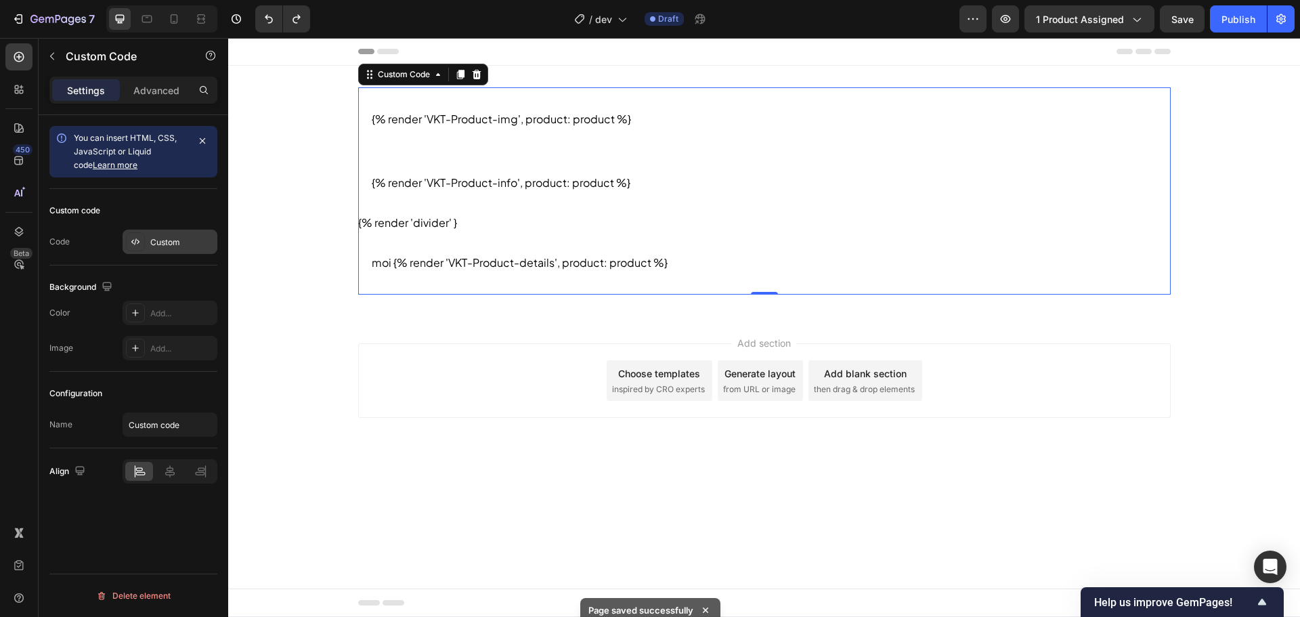
click at [152, 236] on div "Custom" at bounding box center [182, 242] width 64 height 12
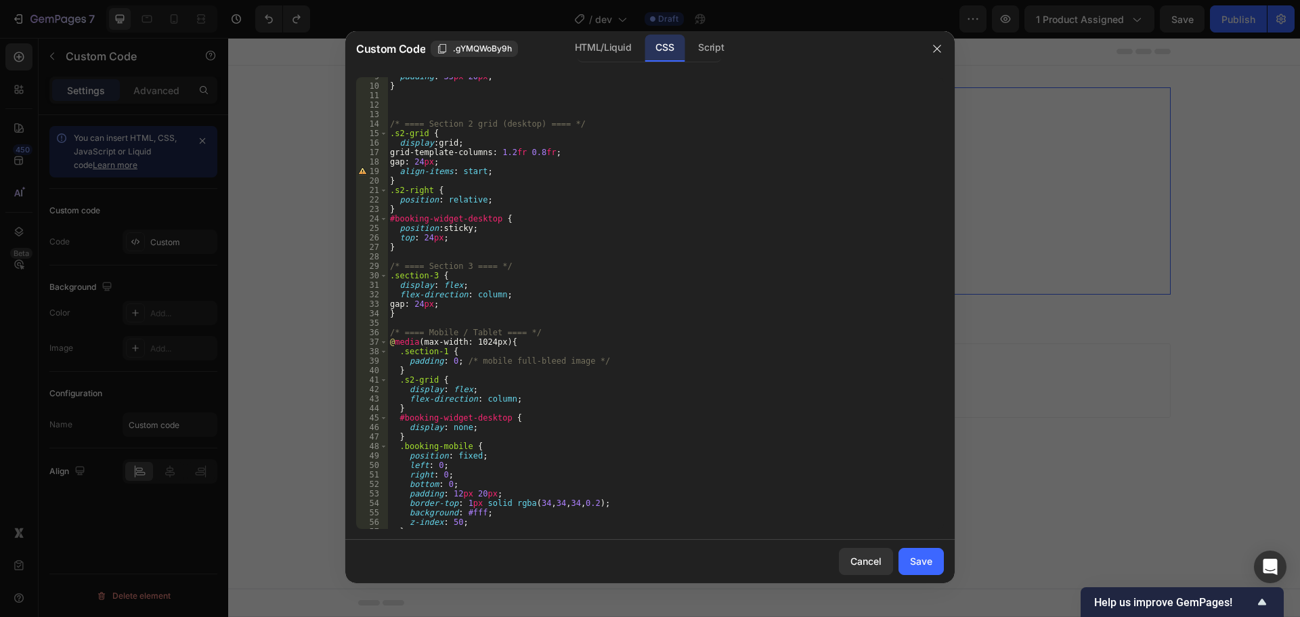
scroll to position [193, 0]
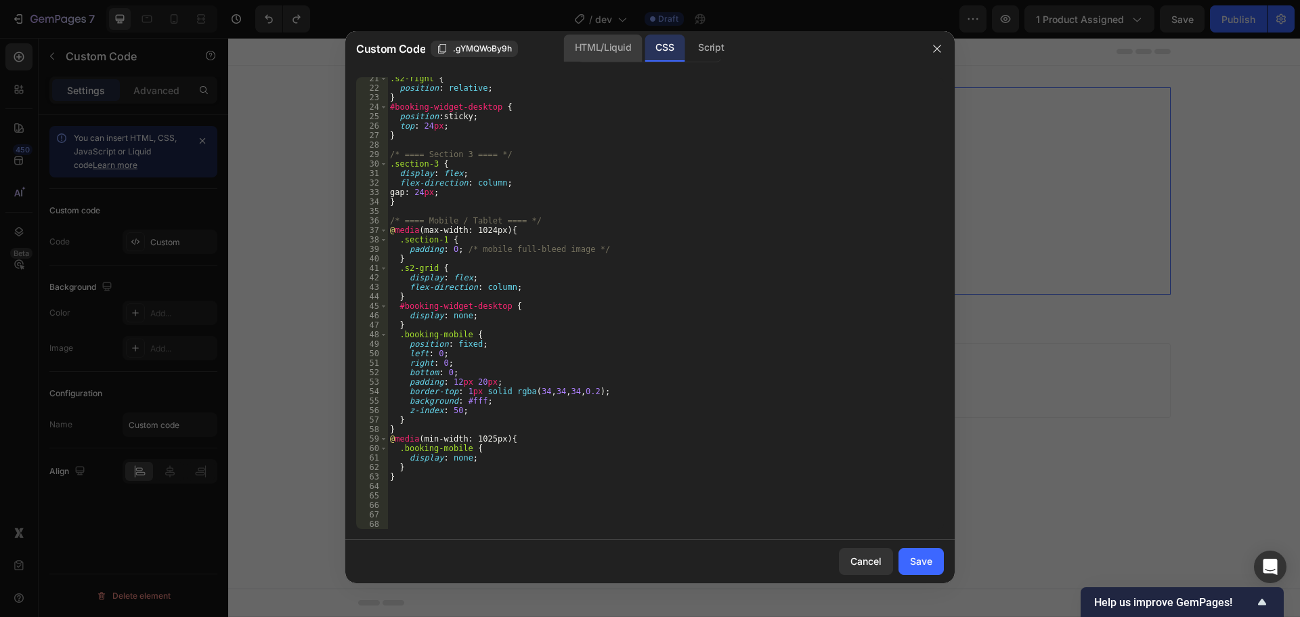
click at [607, 58] on div "HTML/Liquid" at bounding box center [603, 48] width 78 height 27
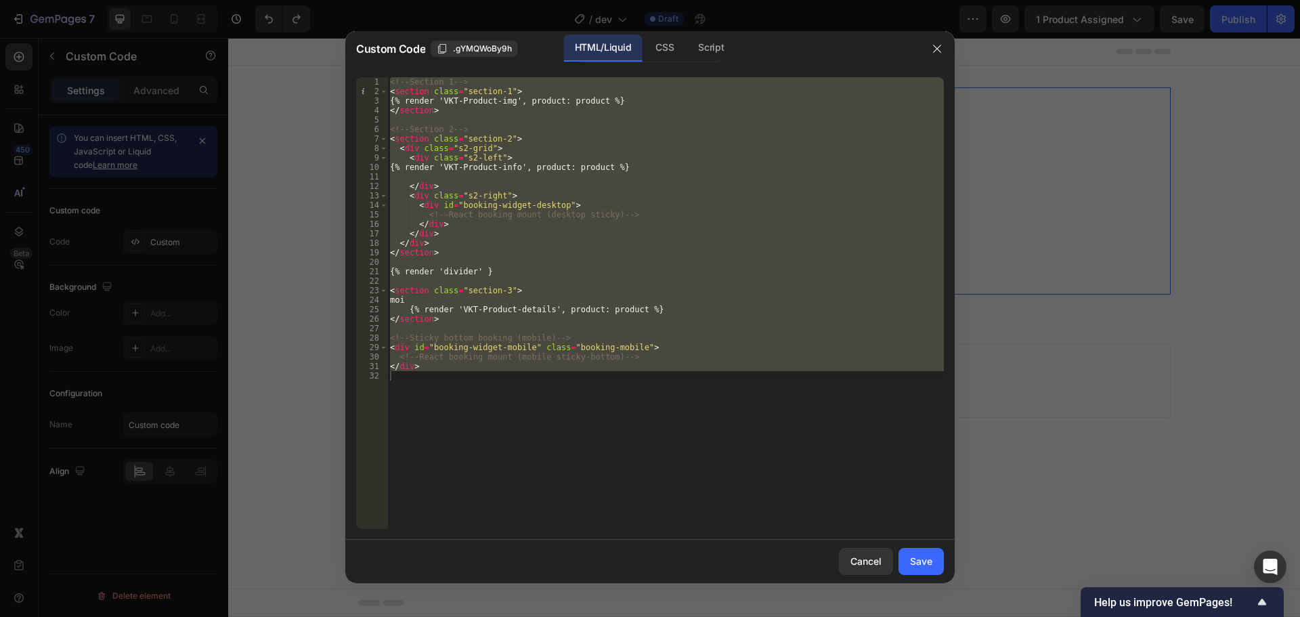
click at [436, 293] on div "<!-- Section 1 --> < section class = "section-1" > {% render 'VKT-Product-img',…" at bounding box center [665, 303] width 557 height 452
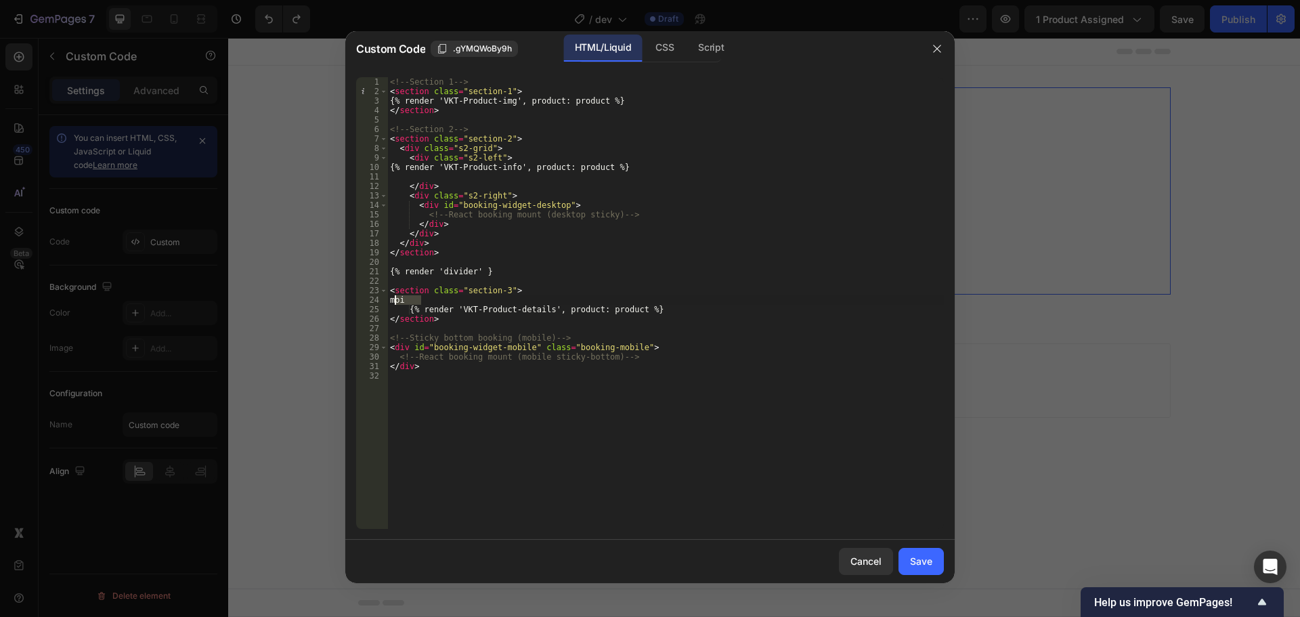
drag, startPoint x: 423, startPoint y: 297, endPoint x: 397, endPoint y: 297, distance: 26.4
click at [397, 297] on div "<!-- Section 1 --> < section class = "section-1" > {% render 'VKT-Product-img',…" at bounding box center [665, 312] width 557 height 471
type textarea "moi"
type textarea "<section class="section-3">"
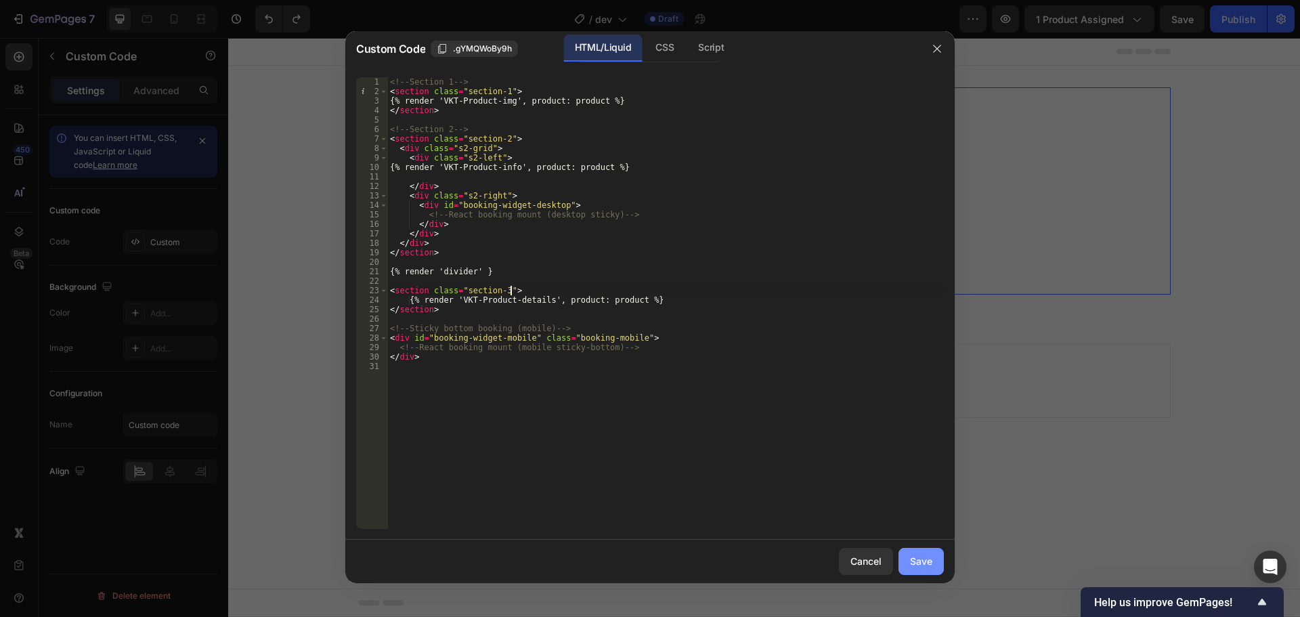
click at [909, 558] on button "Save" at bounding box center [921, 561] width 45 height 27
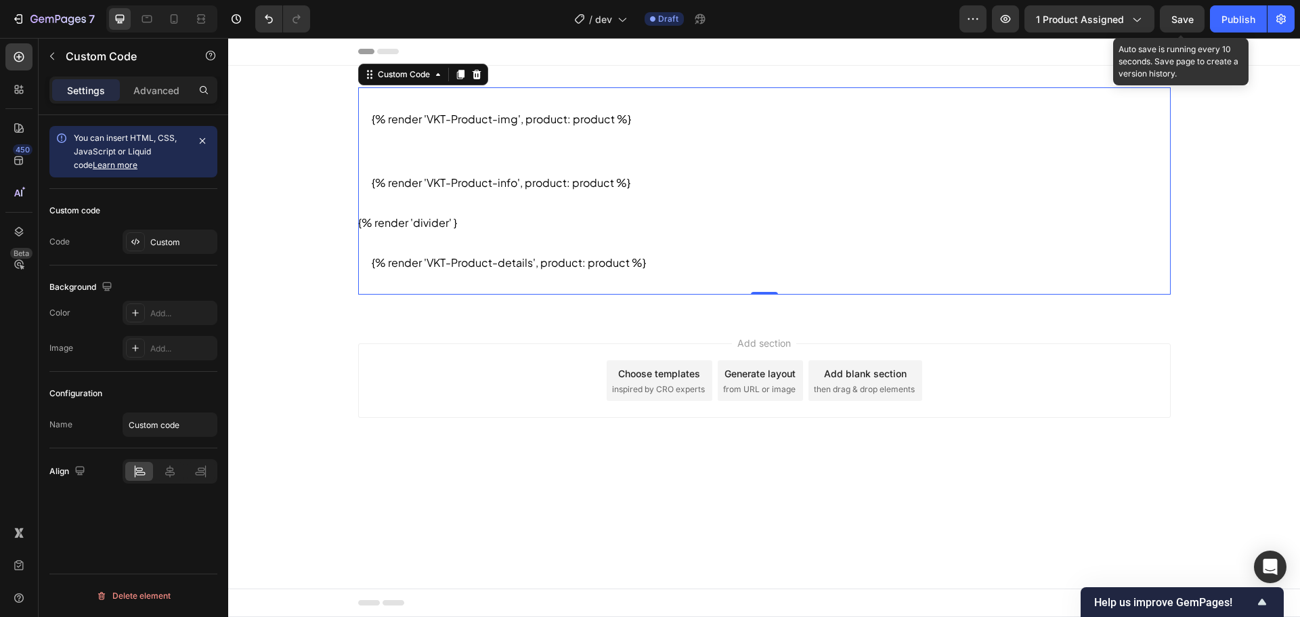
click at [1191, 14] on span "Save" at bounding box center [1183, 20] width 22 height 12
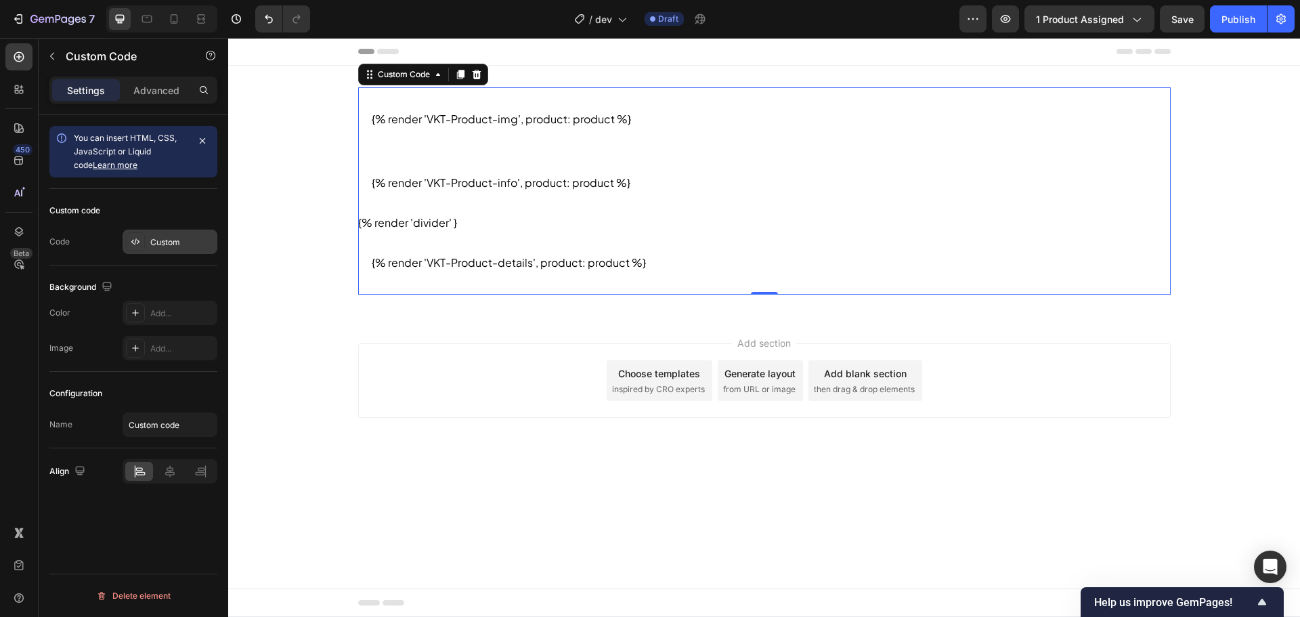
click at [158, 247] on div "Custom" at bounding box center [182, 242] width 64 height 12
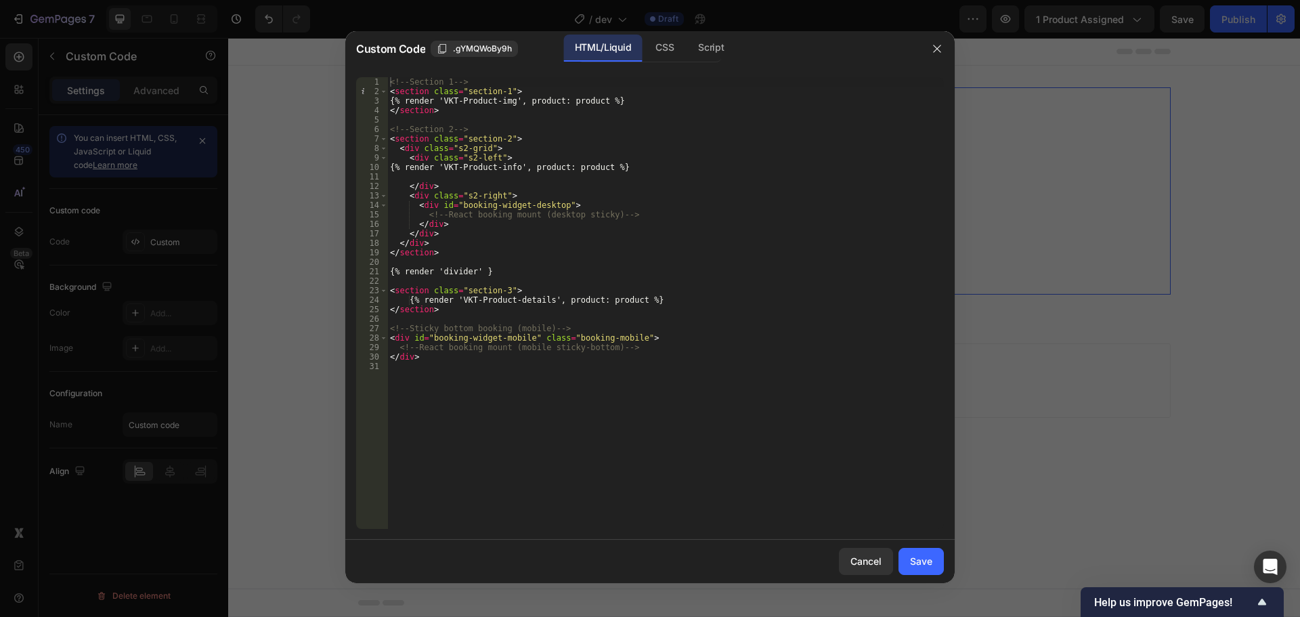
click at [718, 297] on div "<!-- Section 1 --> < section class = "section-1" > {% render 'VKT-Product-img',…" at bounding box center [665, 312] width 557 height 471
type textarea "</div>"
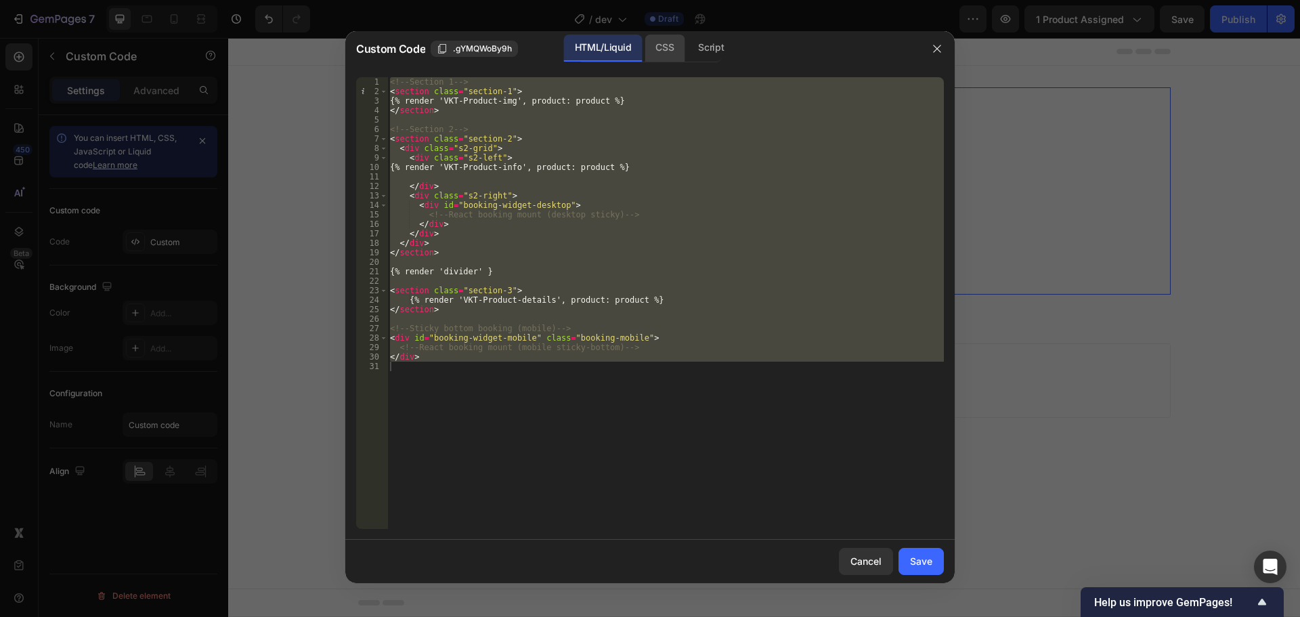
click at [672, 46] on div "CSS" at bounding box center [665, 48] width 40 height 27
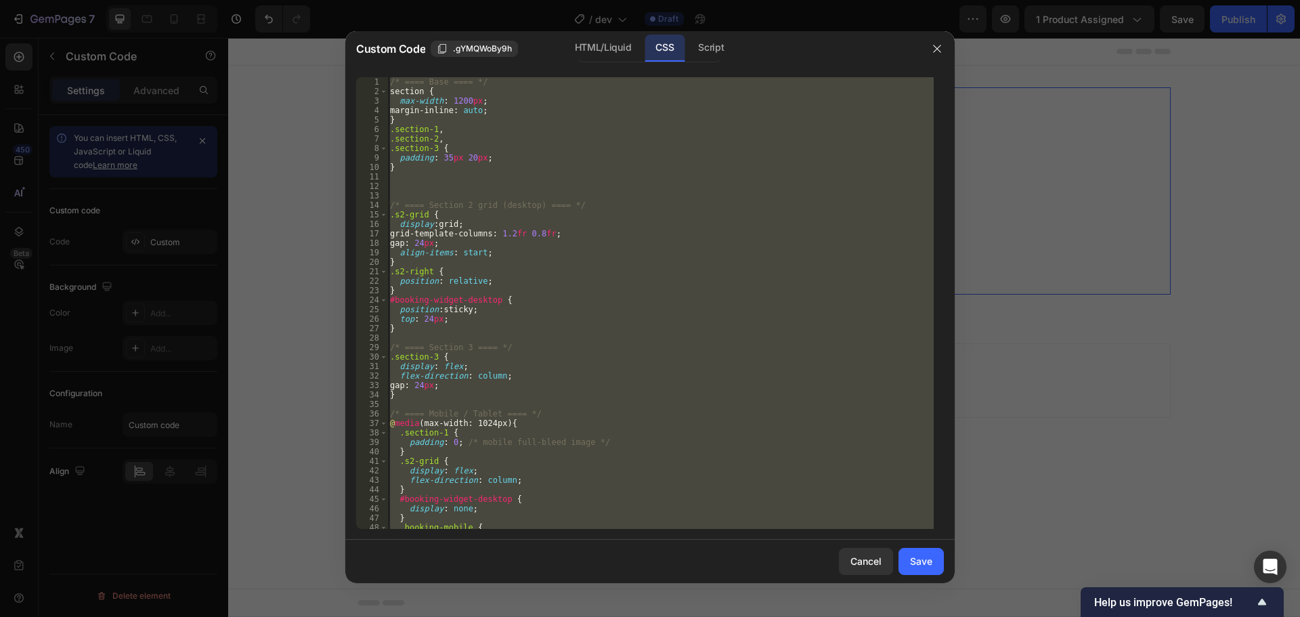
click at [735, 182] on div "/* ==== Base ==== */ section { max-width : 1200 px ; margin-inline : auto ; } .…" at bounding box center [660, 303] width 546 height 452
click at [586, 54] on div "HTML/Liquid" at bounding box center [603, 48] width 78 height 27
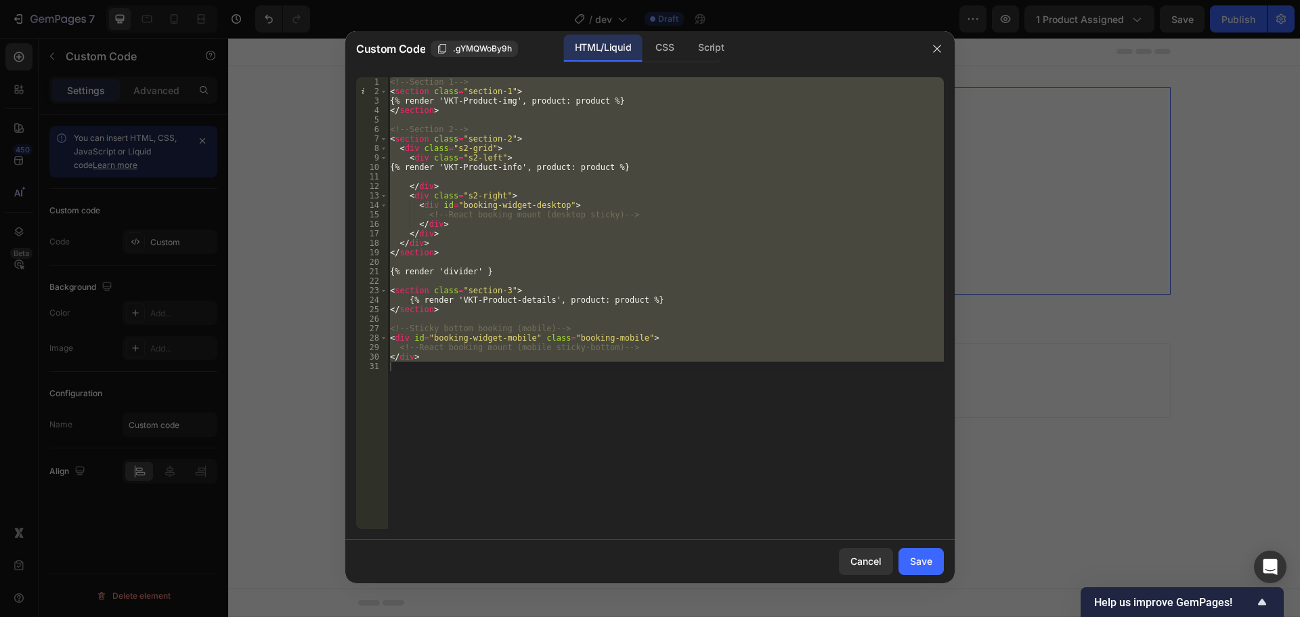
type textarea "</div>"
click at [526, 262] on div "<!-- Section 1 --> < section class = "section-1" > {% render 'VKT-Product-img',…" at bounding box center [665, 303] width 557 height 452
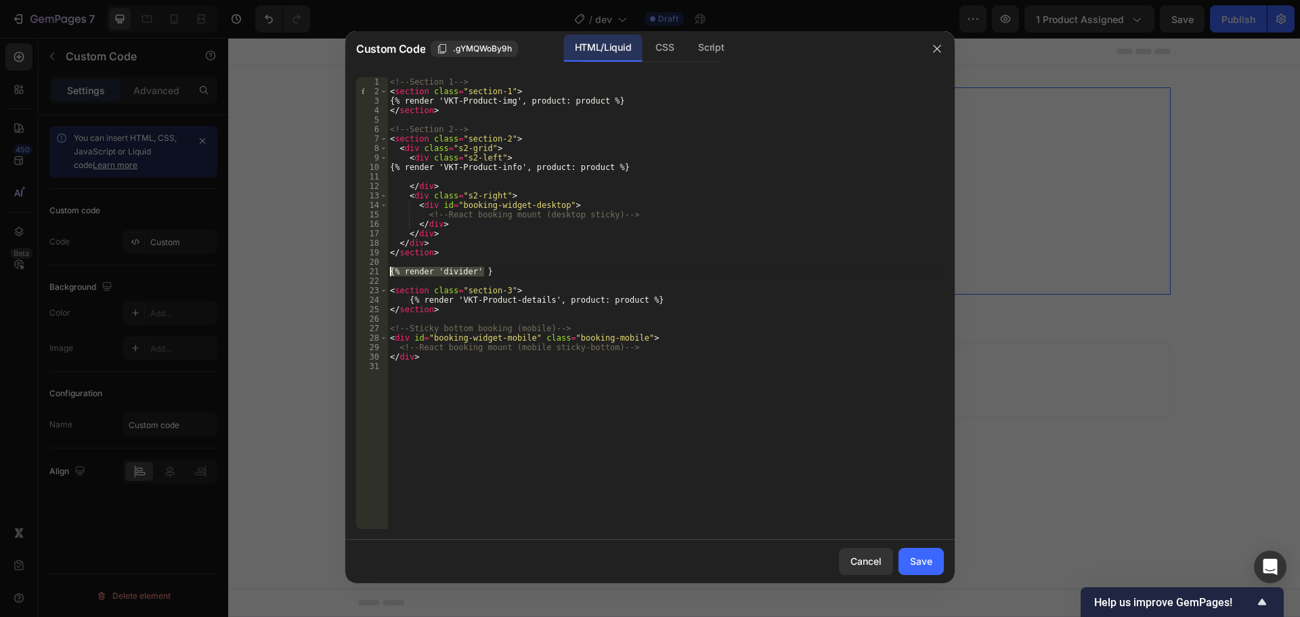
drag, startPoint x: 486, startPoint y: 271, endPoint x: 385, endPoint y: 269, distance: 100.9
click at [385, 269] on div "1 2 3 4 5 6 7 8 9 10 11 12 13 14 15 16 17 18 19 20 21 22 23 24 25 26 27 28 29 3…" at bounding box center [650, 303] width 588 height 452
type textarea "{% render 'divider' }"
paste textarea
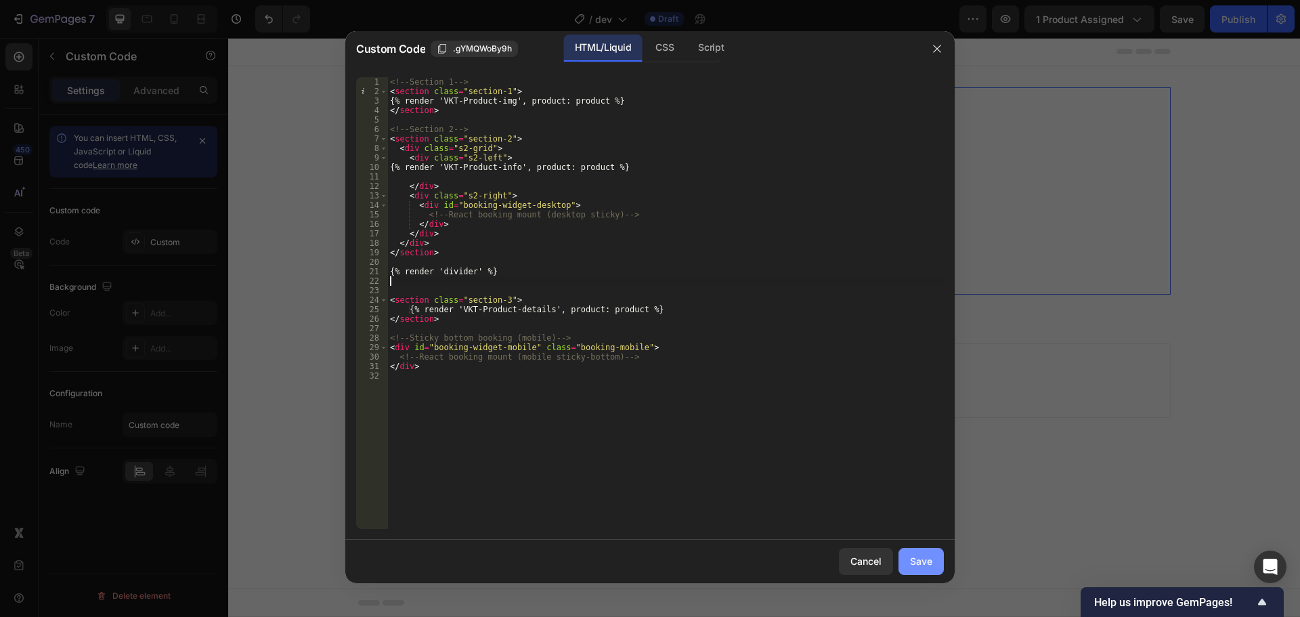
click at [905, 561] on button "Save" at bounding box center [921, 561] width 45 height 27
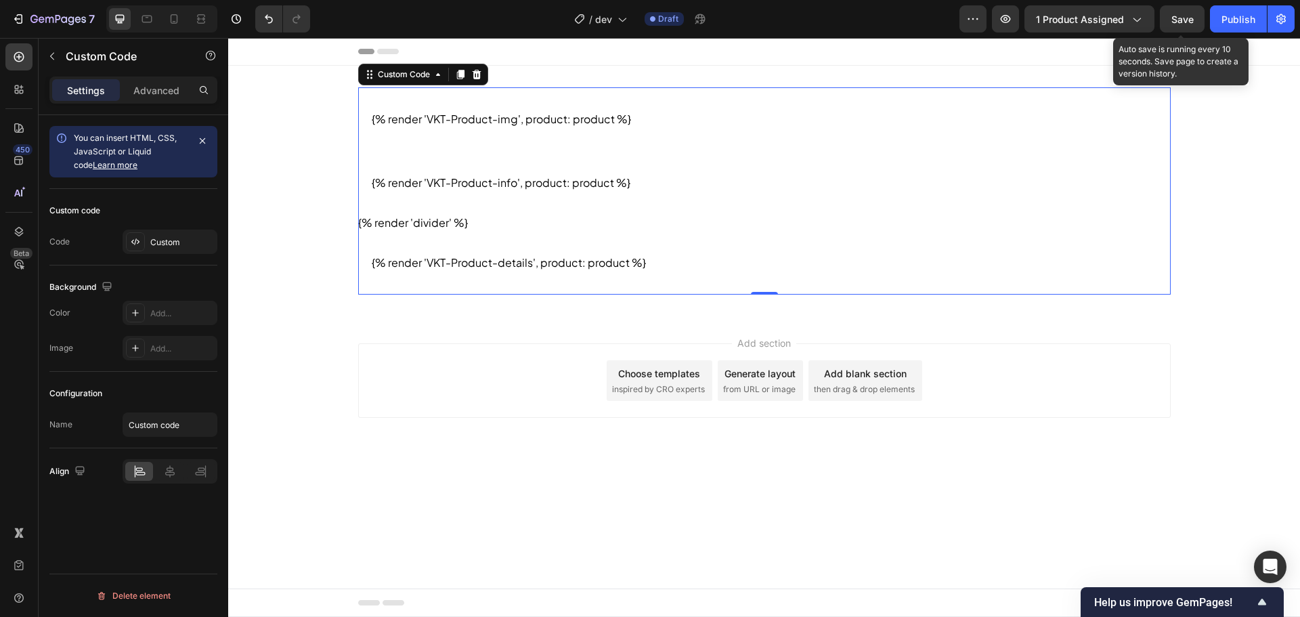
click at [1185, 24] on span "Save" at bounding box center [1183, 20] width 22 height 12
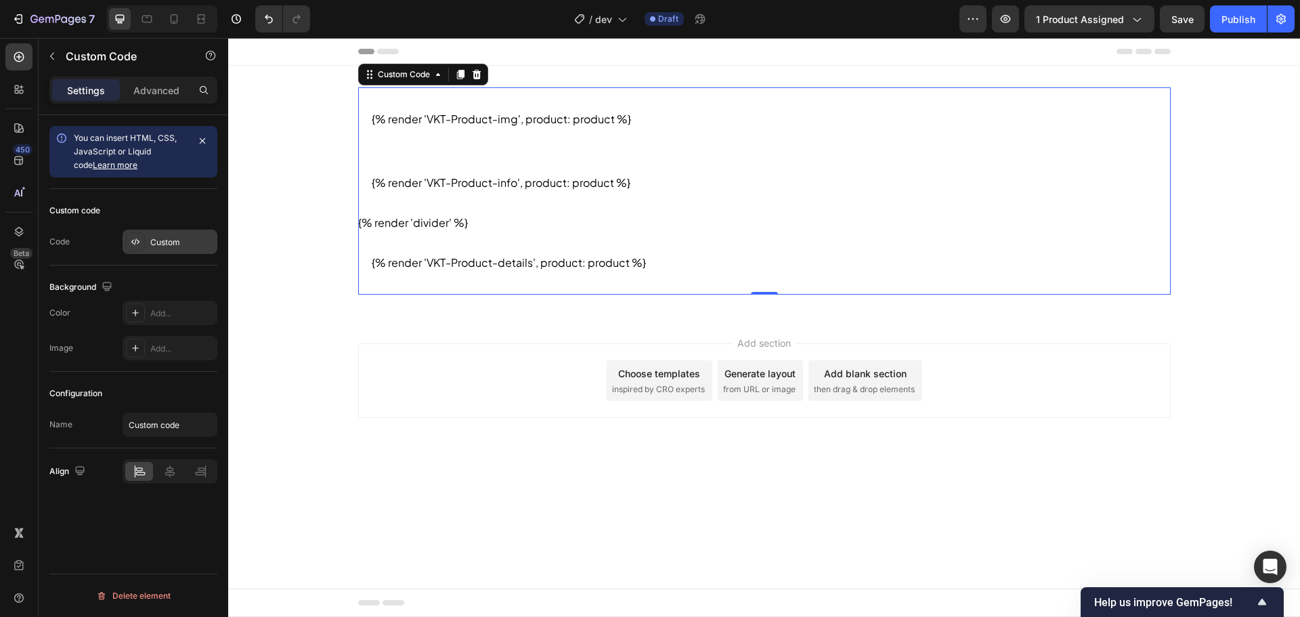
click at [157, 237] on div "Custom" at bounding box center [182, 242] width 64 height 12
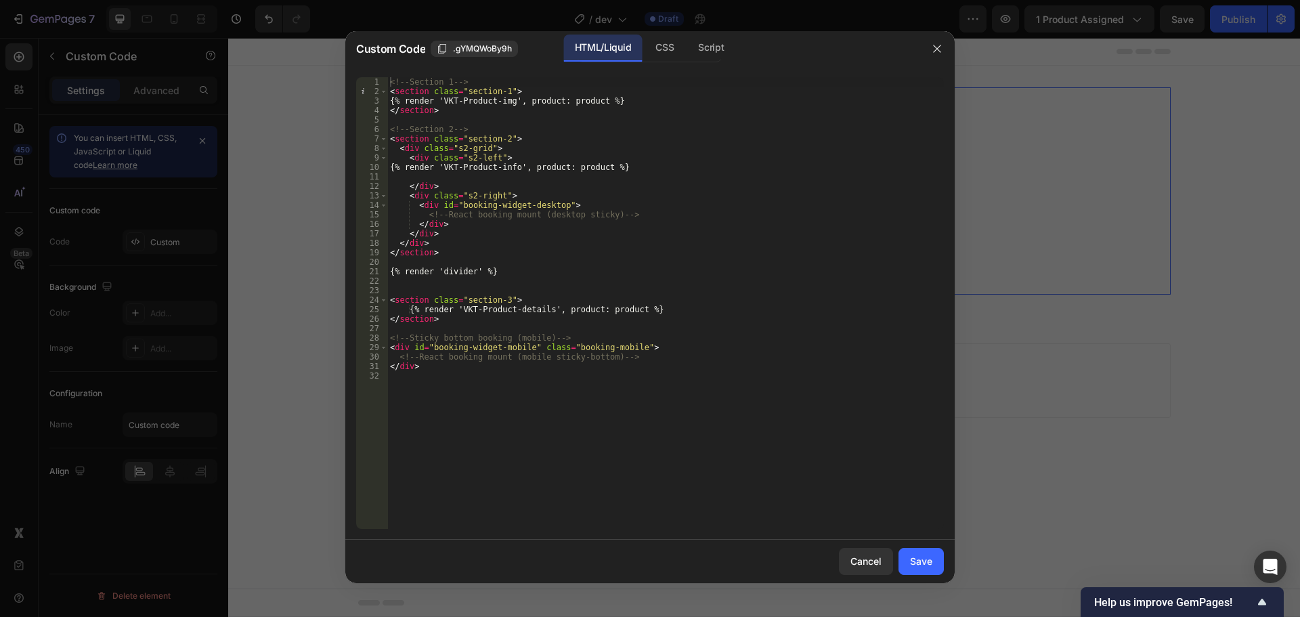
type textarea "{% render 'divider' %}"
drag, startPoint x: 496, startPoint y: 267, endPoint x: 379, endPoint y: 272, distance: 116.6
click at [379, 272] on div "{% render 'divider' %} 1 2 3 4 5 6 7 8 9 10 11 12 13 14 15 16 17 18 19 20 21 22…" at bounding box center [650, 303] width 588 height 452
click at [445, 241] on div "<!-- Section 1 --> < section class = "section-1" > {% render 'VKT-Product-img',…" at bounding box center [665, 312] width 557 height 471
type textarea "</div>"
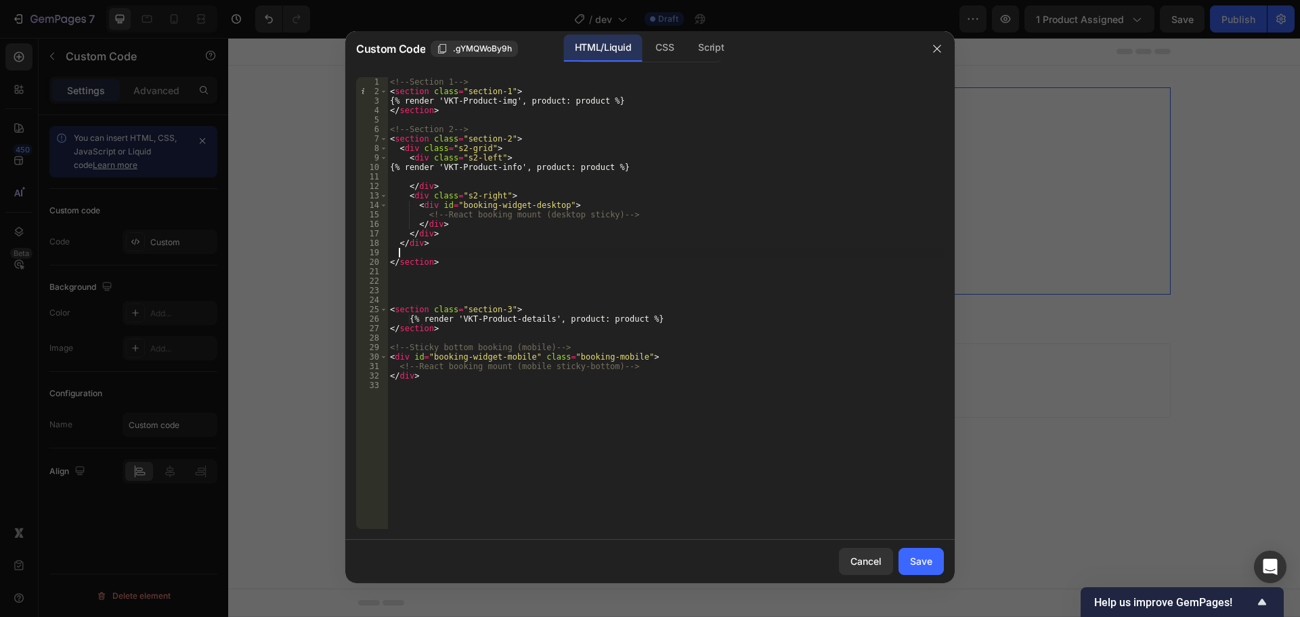
paste textarea "{% render 'divider' %}"
type textarea "{% render 'divider' %}"
click at [909, 561] on button "Save" at bounding box center [921, 561] width 45 height 27
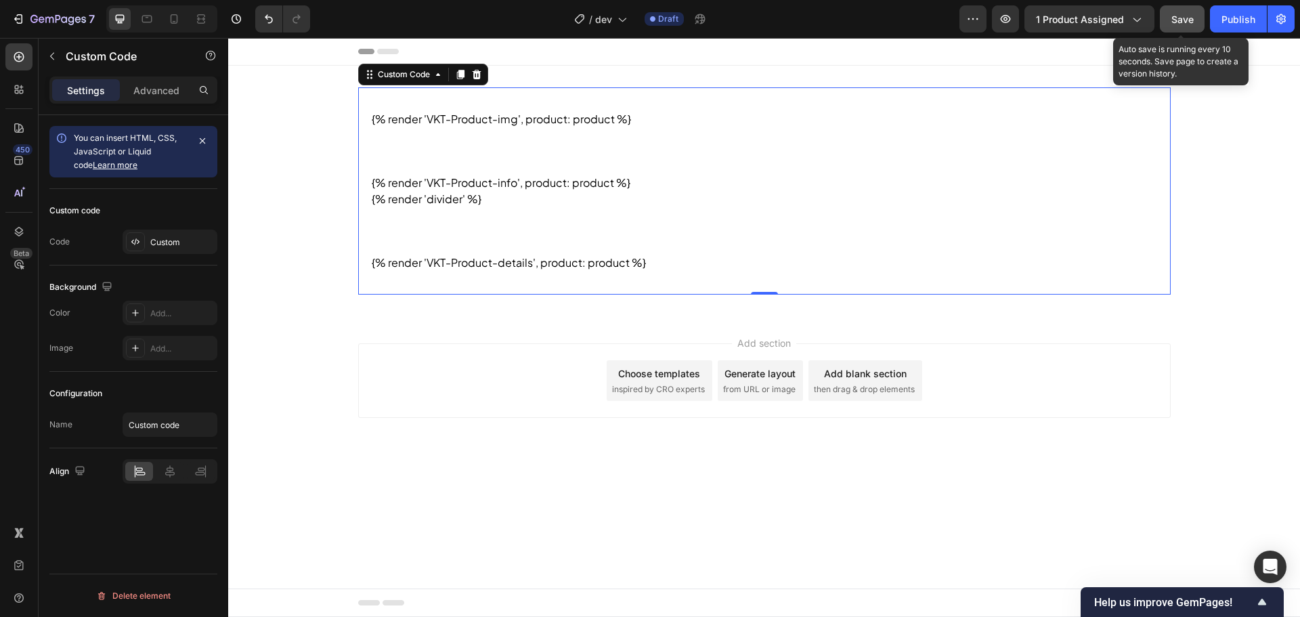
click at [1182, 28] on button "Save" at bounding box center [1182, 18] width 45 height 27
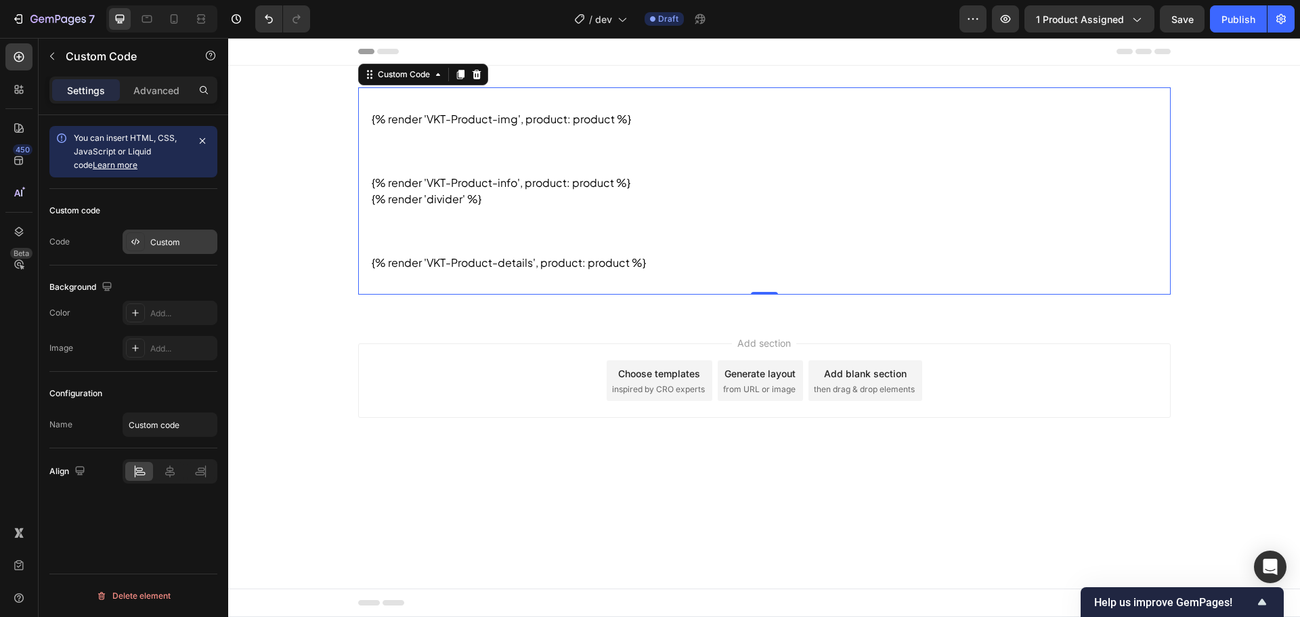
click at [158, 246] on div "Custom" at bounding box center [182, 242] width 64 height 12
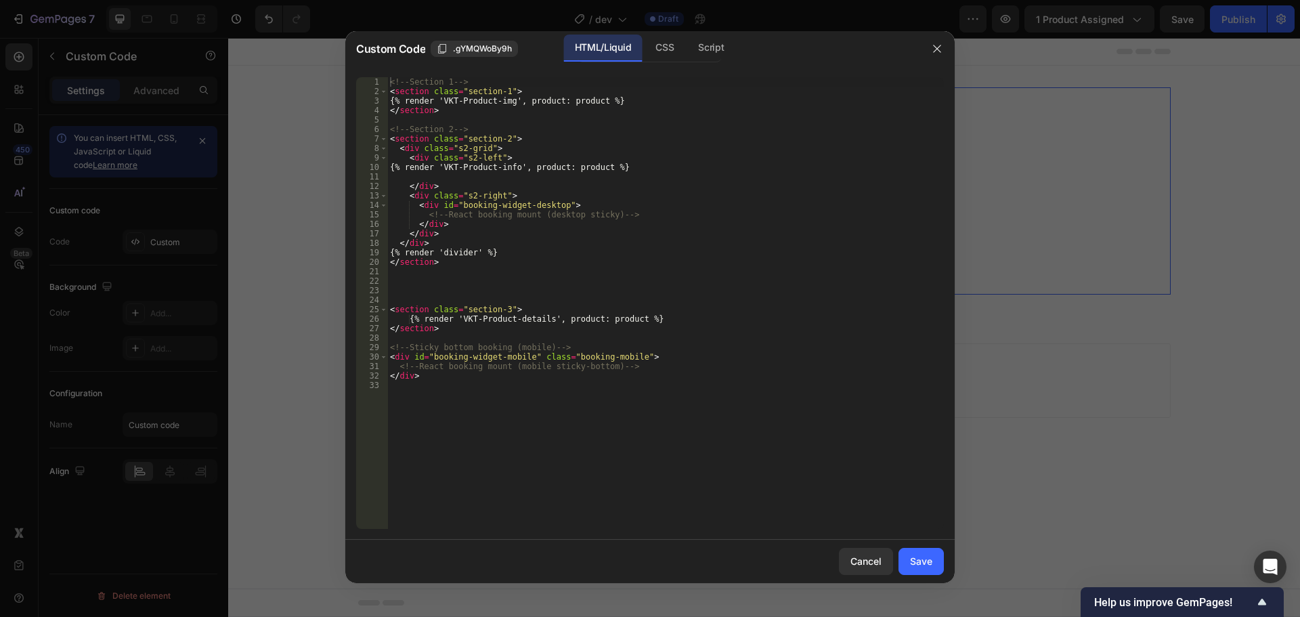
click at [576, 226] on div "<!-- Section 1 --> < section class = "section-1" > {% render 'VKT-Product-img',…" at bounding box center [665, 312] width 557 height 471
type textarea "</div>"
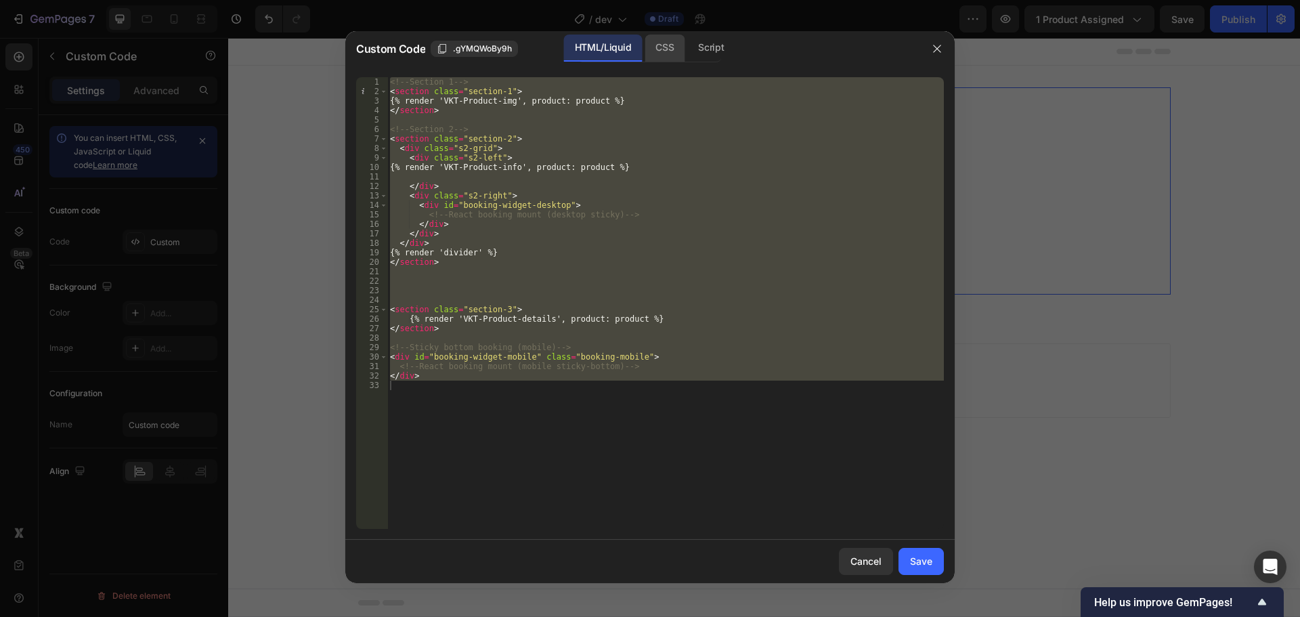
click at [664, 44] on div "CSS" at bounding box center [665, 48] width 40 height 27
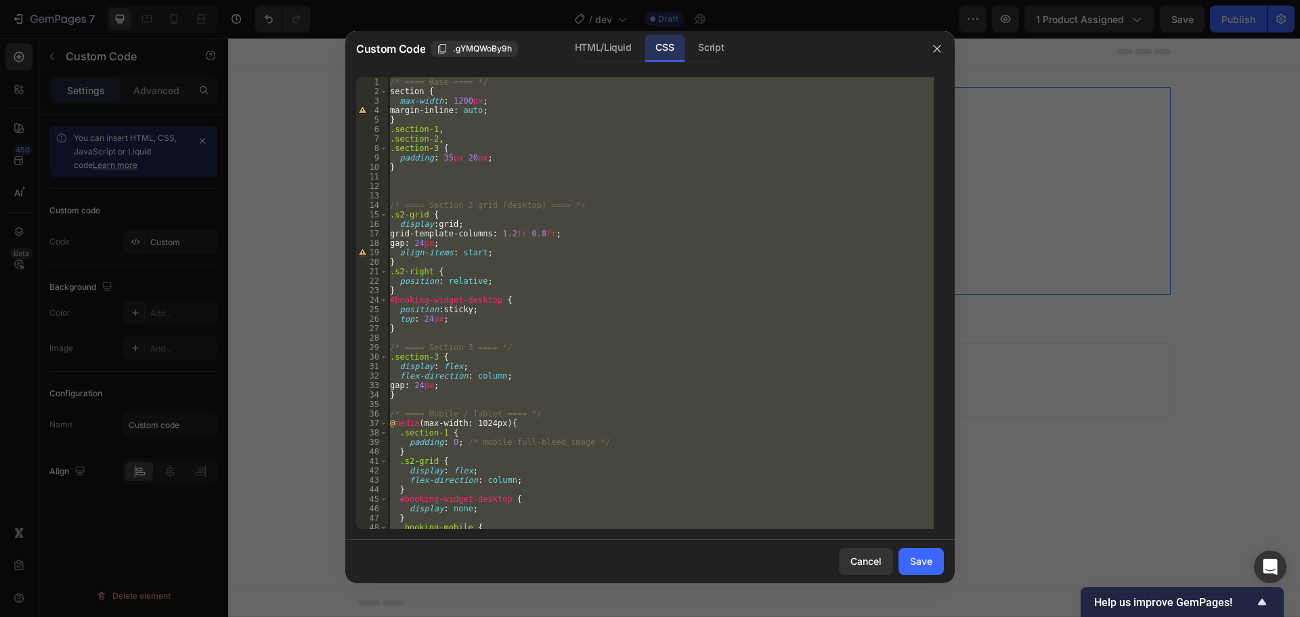
click at [477, 158] on div "/* ==== Base ==== */ section { max-width : 1200 px ; margin-inline : auto ; } .…" at bounding box center [660, 303] width 546 height 452
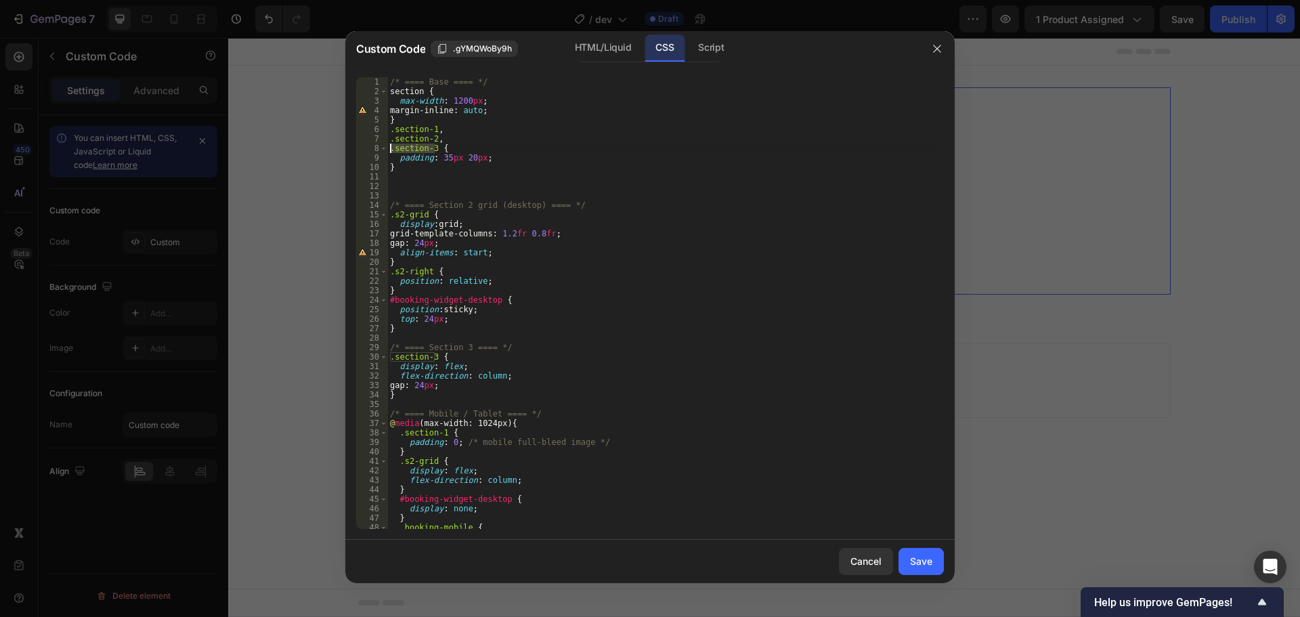
drag, startPoint x: 435, startPoint y: 149, endPoint x: 387, endPoint y: 144, distance: 47.7
click at [387, 144] on div "padding: 35px 20px; 1 2 3 4 5 6 7 8 9 10 11 12 13 14 15 16 17 18 19 20 21 22 23…" at bounding box center [650, 303] width 588 height 452
click at [434, 149] on div "/* ==== Base ==== */ section { max-width : 1200 px ; margin-inline : auto ; } .…" at bounding box center [660, 303] width 546 height 452
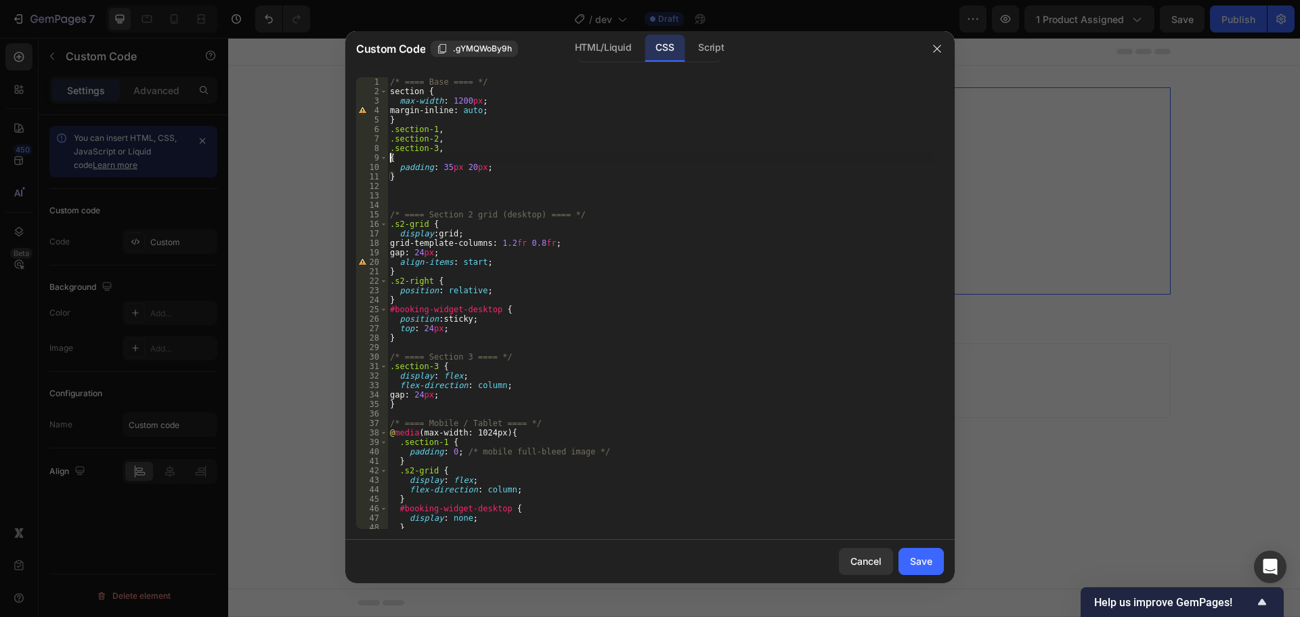
paste textarea "."
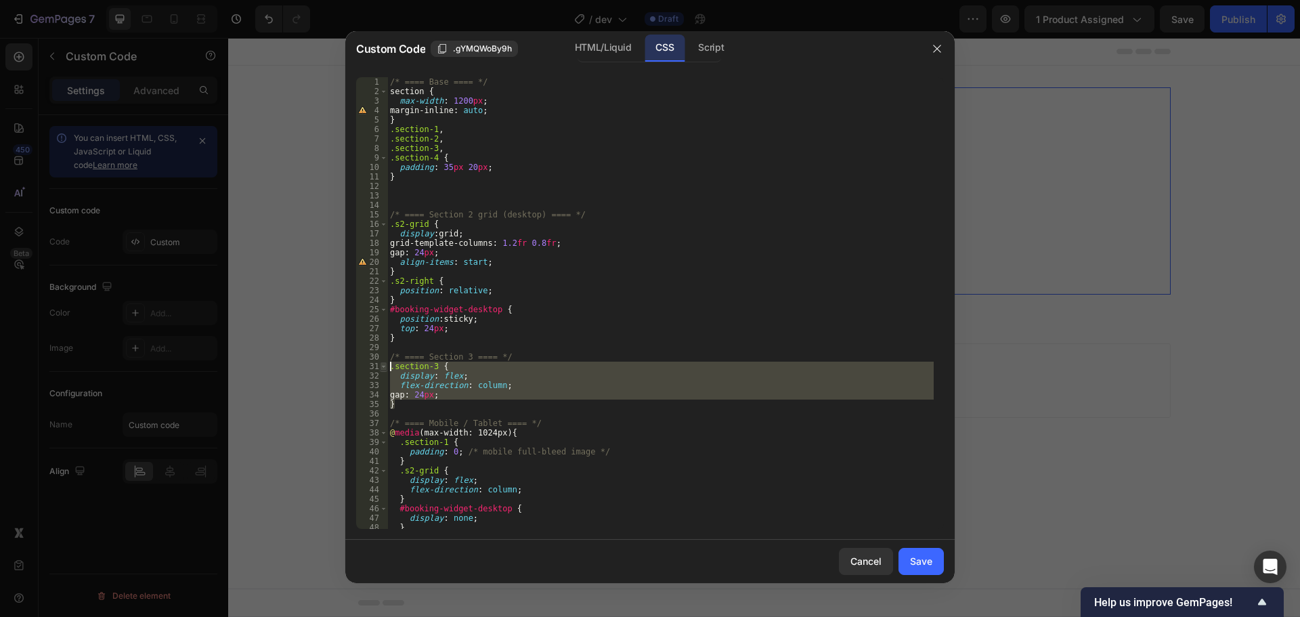
drag, startPoint x: 398, startPoint y: 394, endPoint x: 380, endPoint y: 364, distance: 35.0
click at [380, 364] on div ".section-4 { 1 2 3 4 5 6 7 8 9 10 11 12 13 14 15 16 17 18 19 20 21 22 23 24 25 …" at bounding box center [650, 303] width 588 height 452
click at [405, 406] on div "/* ==== Base ==== */ section { max-width : 1200 px ; margin-inline : auto ; } .…" at bounding box center [660, 303] width 546 height 452
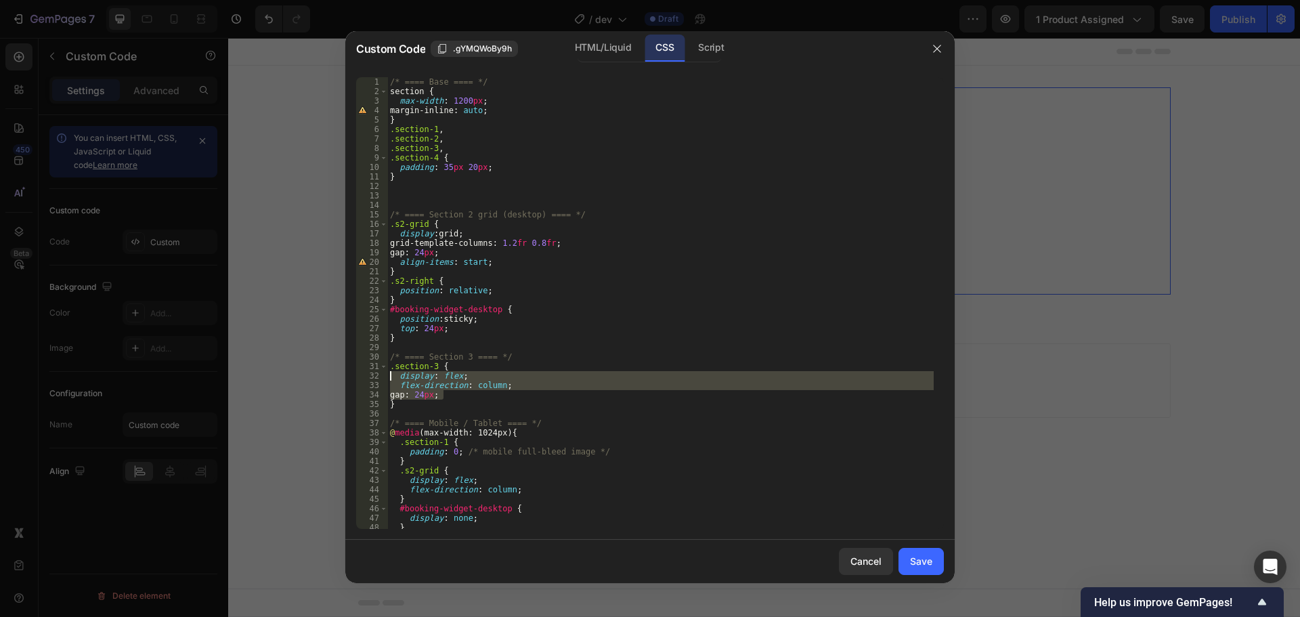
drag, startPoint x: 456, startPoint y: 397, endPoint x: 375, endPoint y: 378, distance: 82.8
click at [375, 378] on div "} 1 2 3 4 5 6 7 8 9 10 11 12 13 14 15 16 17 18 19 20 21 22 23 24 25 26 27 28 29…" at bounding box center [650, 303] width 588 height 452
type textarea "display: flex; flex-direction: column;"
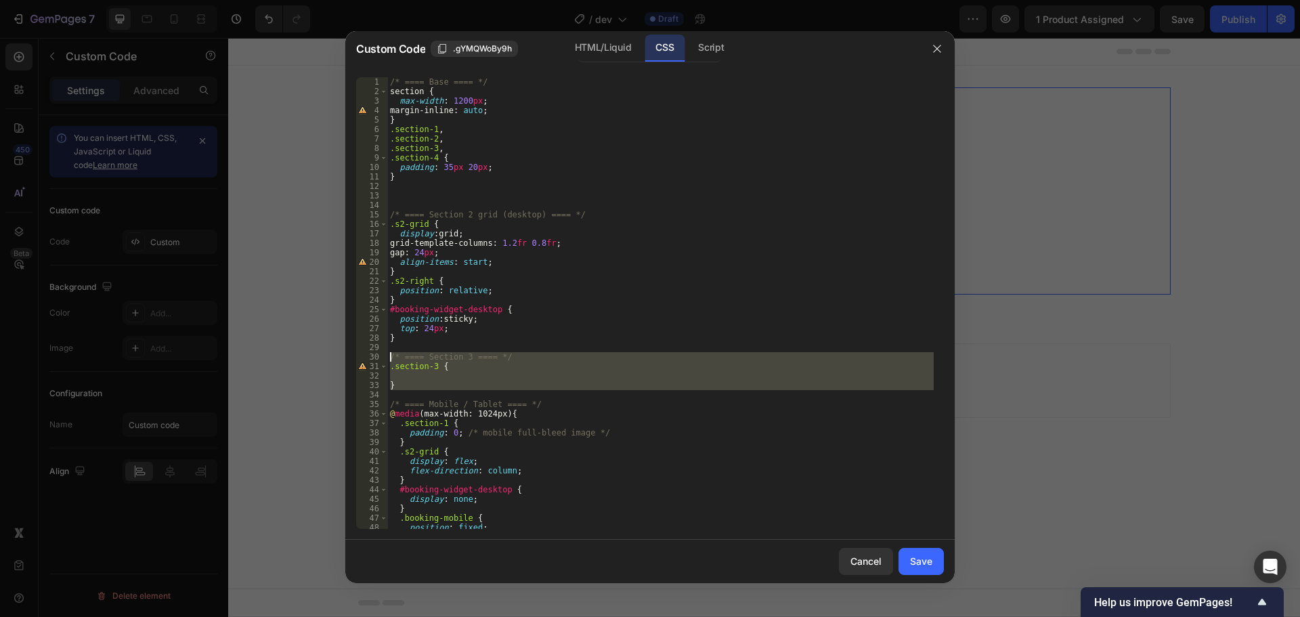
drag, startPoint x: 405, startPoint y: 390, endPoint x: 387, endPoint y: 353, distance: 40.9
click at [387, 353] on div "1 2 3 4 5 6 7 8 9 10 11 12 13 14 15 16 17 18 19 20 21 22 23 24 25 26 27 28 29 3…" at bounding box center [650, 303] width 588 height 452
click at [413, 370] on div "/* ==== Base ==== */ section { max-width : 1200 px ; margin-inline : auto ; } .…" at bounding box center [660, 303] width 546 height 452
type textarea ".section-3 {"
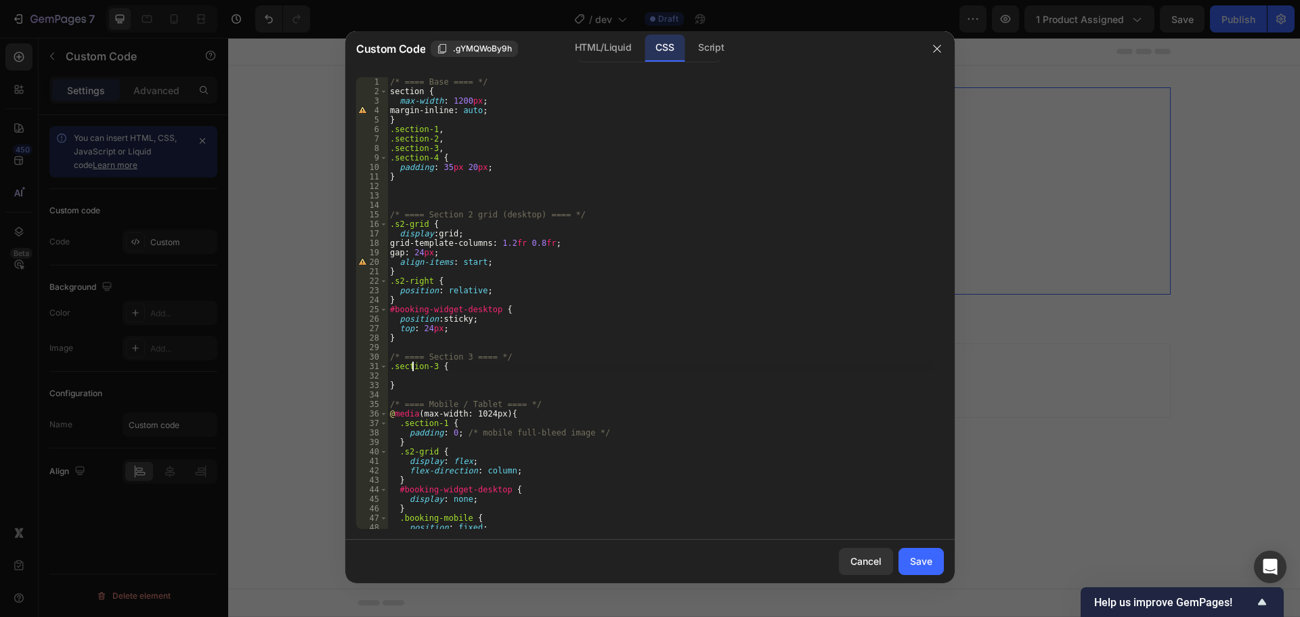
click at [414, 379] on div "/* ==== Base ==== */ section { max-width : 1200 px ; margin-inline : auto ; } .…" at bounding box center [660, 312] width 546 height 471
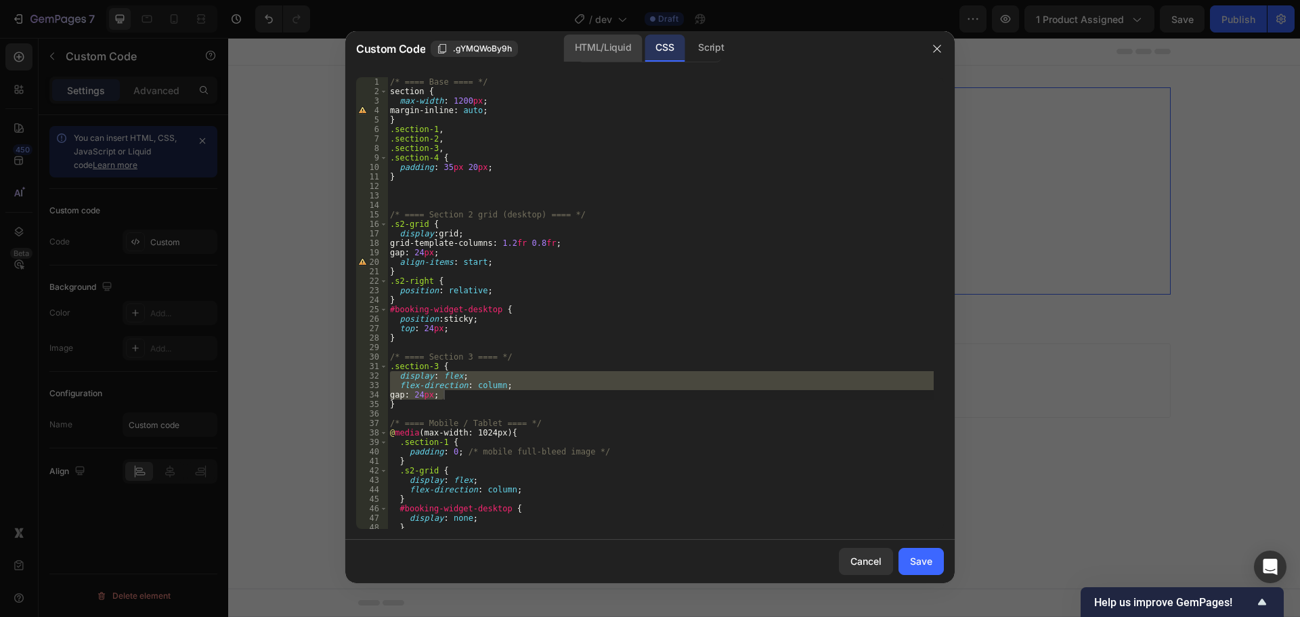
click at [606, 58] on div "HTML/Liquid" at bounding box center [603, 48] width 78 height 27
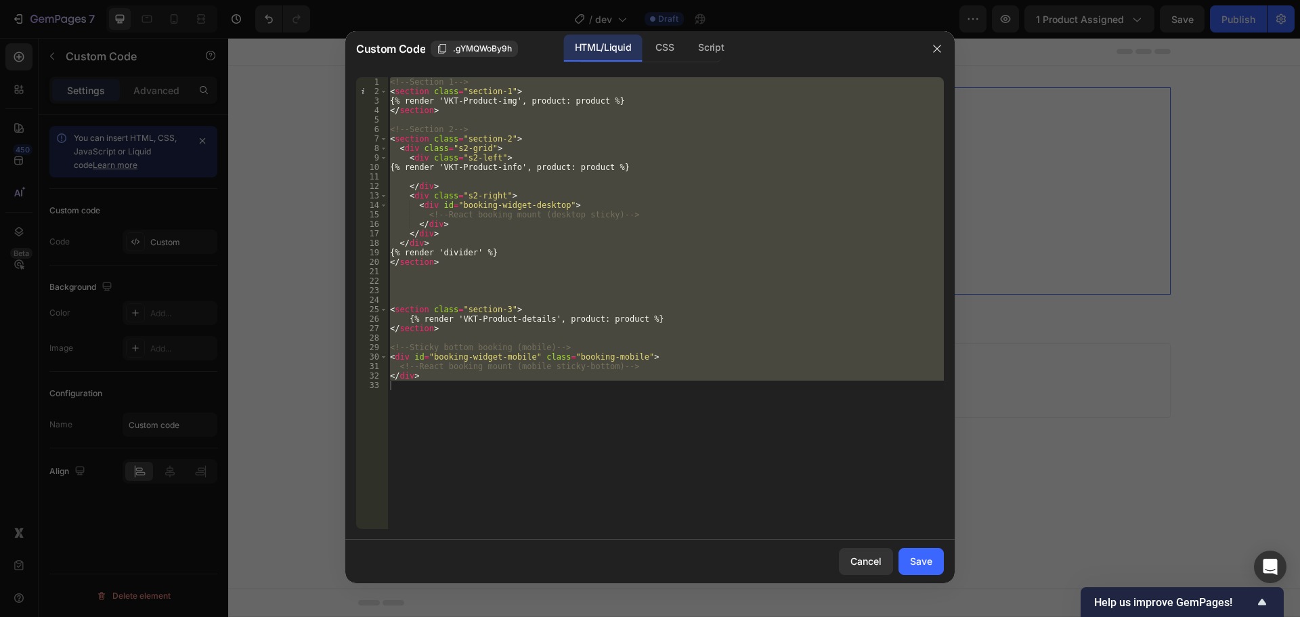
click at [530, 242] on div "<!-- Section 1 --> < section class = "section-1" > {% render 'VKT-Product-img',…" at bounding box center [665, 303] width 557 height 452
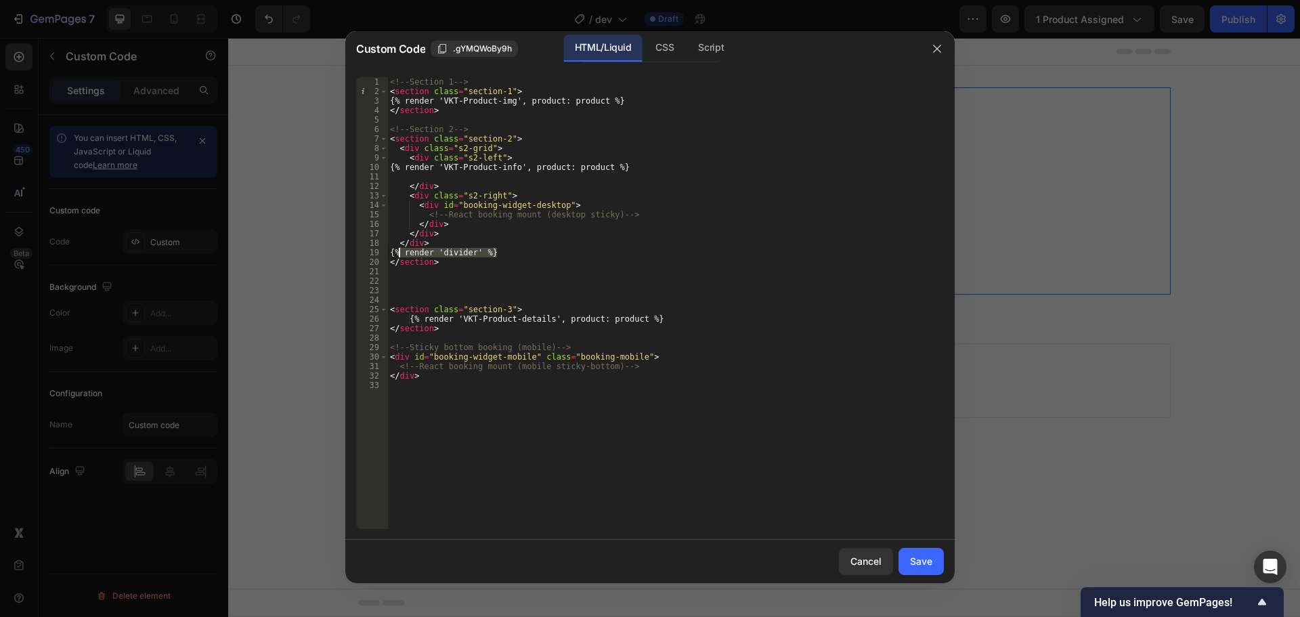
drag, startPoint x: 514, startPoint y: 254, endPoint x: 400, endPoint y: 255, distance: 113.8
click at [400, 255] on div "<!-- Section 1 --> < section class = "section-1" > {% render 'VKT-Product-img',…" at bounding box center [665, 312] width 557 height 471
type textarea "{% render 'divider' %}"
click at [665, 58] on div "CSS" at bounding box center [665, 48] width 40 height 27
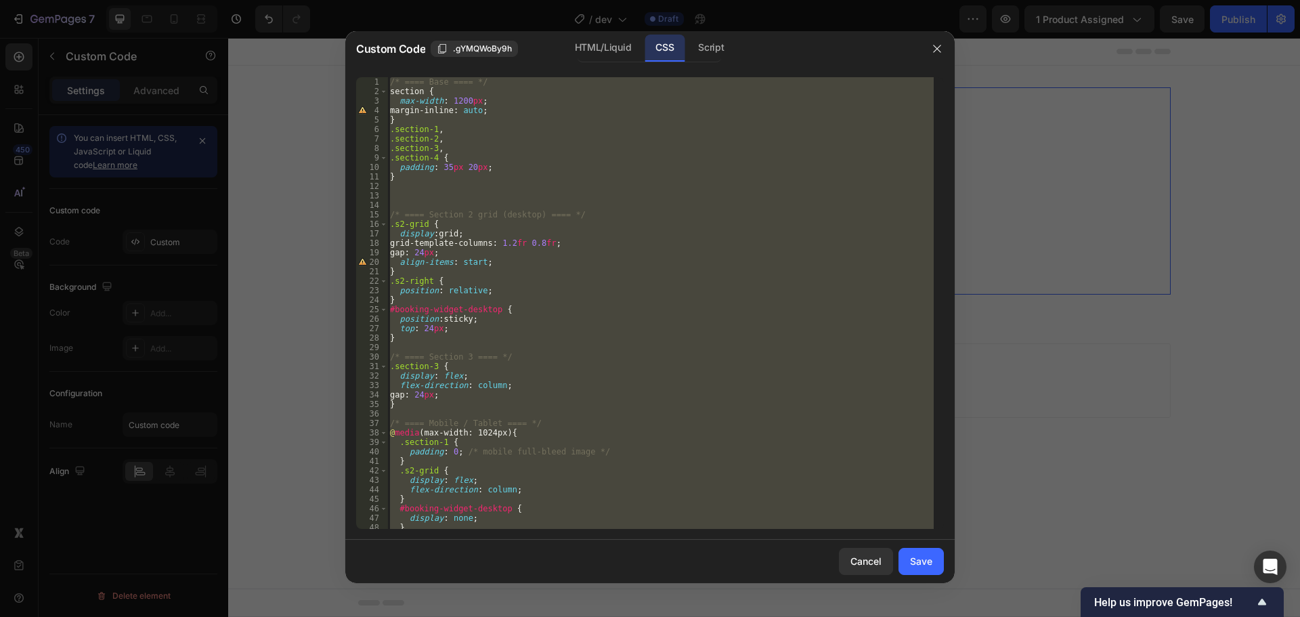
click at [434, 156] on div "/* ==== Base ==== */ section { max-width : 1200 px ; margin-inline : auto ; } .…" at bounding box center [660, 303] width 546 height 452
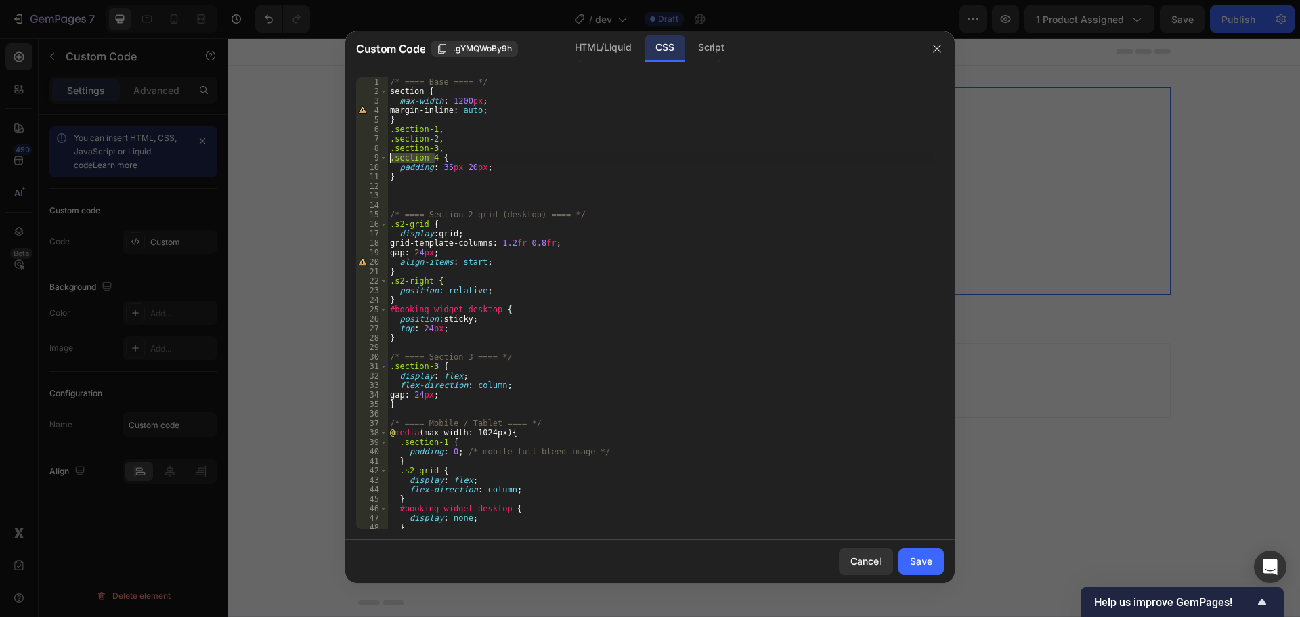
drag, startPoint x: 436, startPoint y: 159, endPoint x: 389, endPoint y: 160, distance: 46.7
click at [389, 160] on div "/* ==== Base ==== */ section { max-width : 1200 px ; margin-inline : auto ; } .…" at bounding box center [660, 312] width 546 height 471
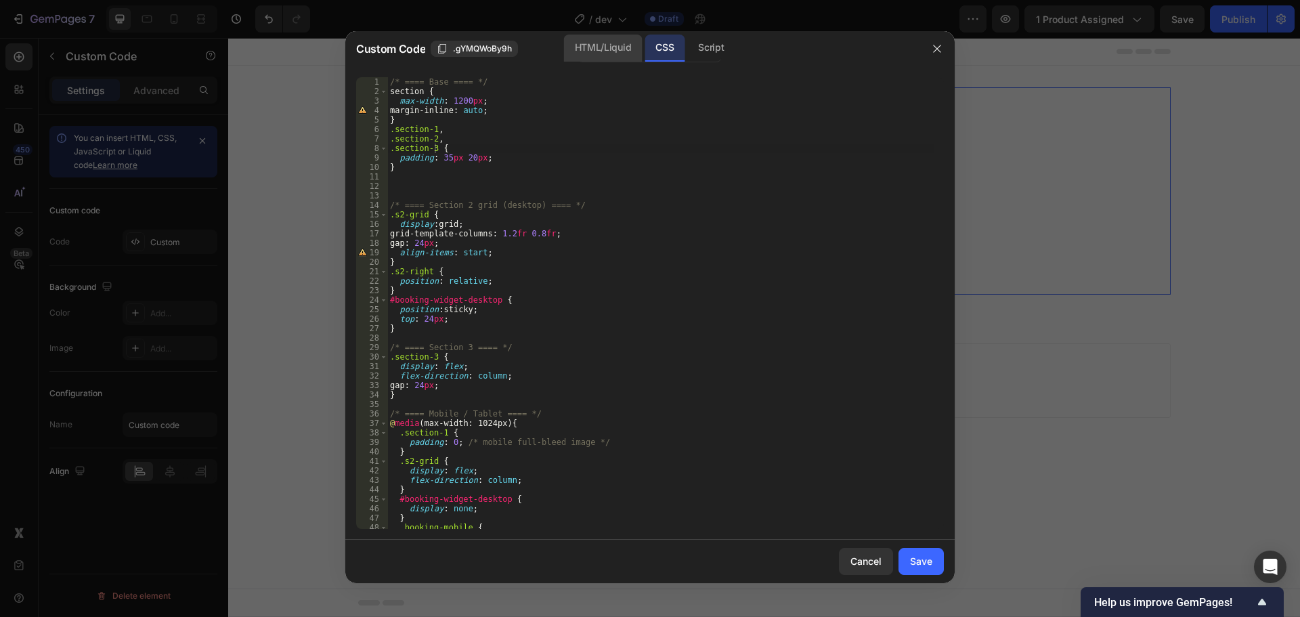
click at [614, 51] on div "HTML/Liquid" at bounding box center [603, 48] width 78 height 27
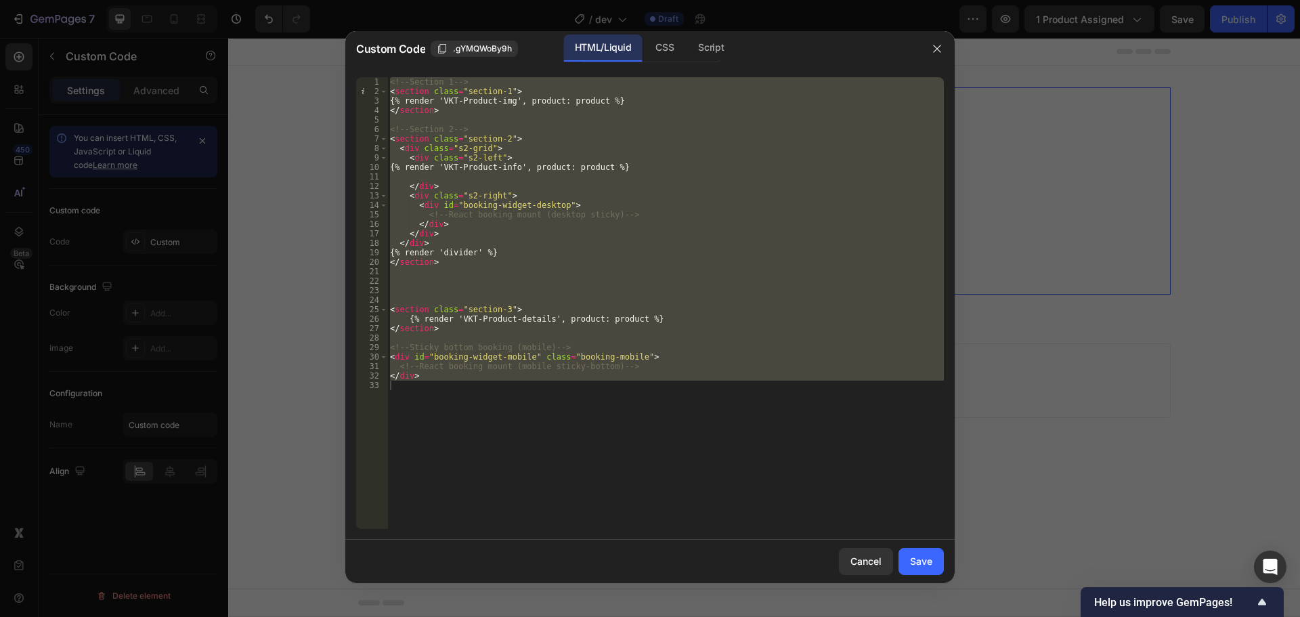
click at [496, 194] on div "<!-- Section 1 --> < section class = "section-1" > {% render 'VKT-Product-img',…" at bounding box center [665, 303] width 557 height 452
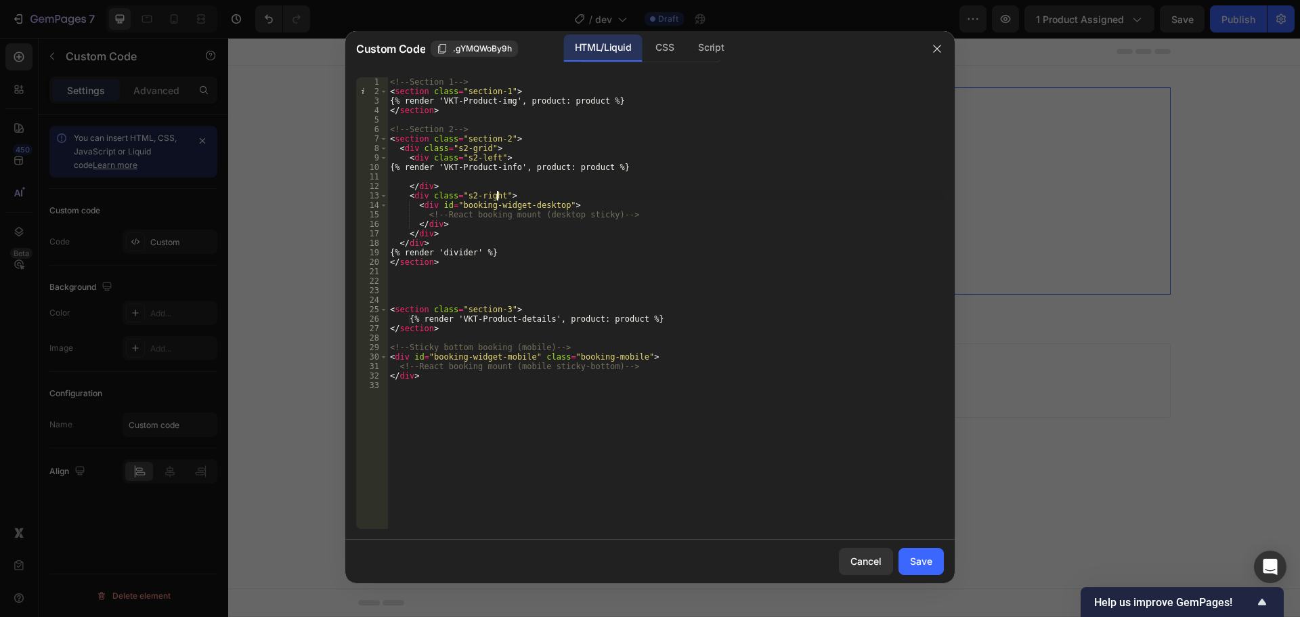
click at [442, 262] on div "<!-- Section 1 --> < section class = "section-1" > {% render 'VKT-Product-img',…" at bounding box center [665, 312] width 557 height 471
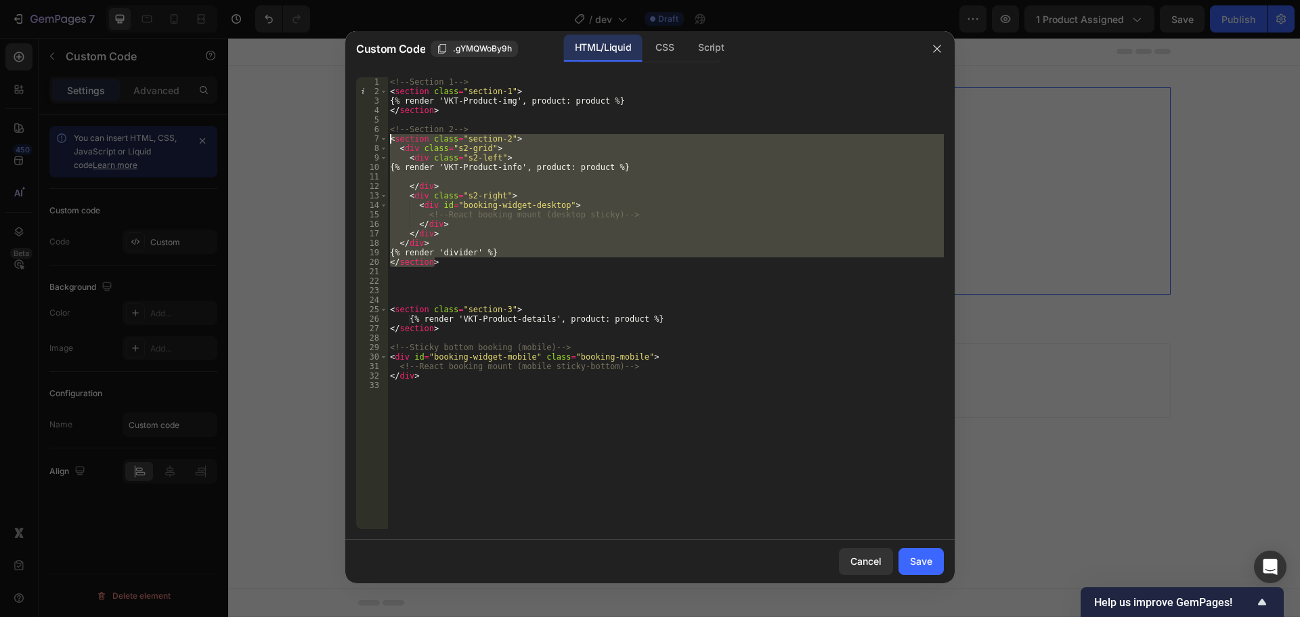
drag, startPoint x: 444, startPoint y: 263, endPoint x: 378, endPoint y: 139, distance: 140.6
click at [378, 139] on div "</section> 1 2 3 4 5 6 7 8 9 10 11 12 13 14 15 16 17 18 19 20 21 22 23 24 25 26…" at bounding box center [650, 303] width 588 height 452
type textarea "<section class="section-2"> <div class="s2-grid">"
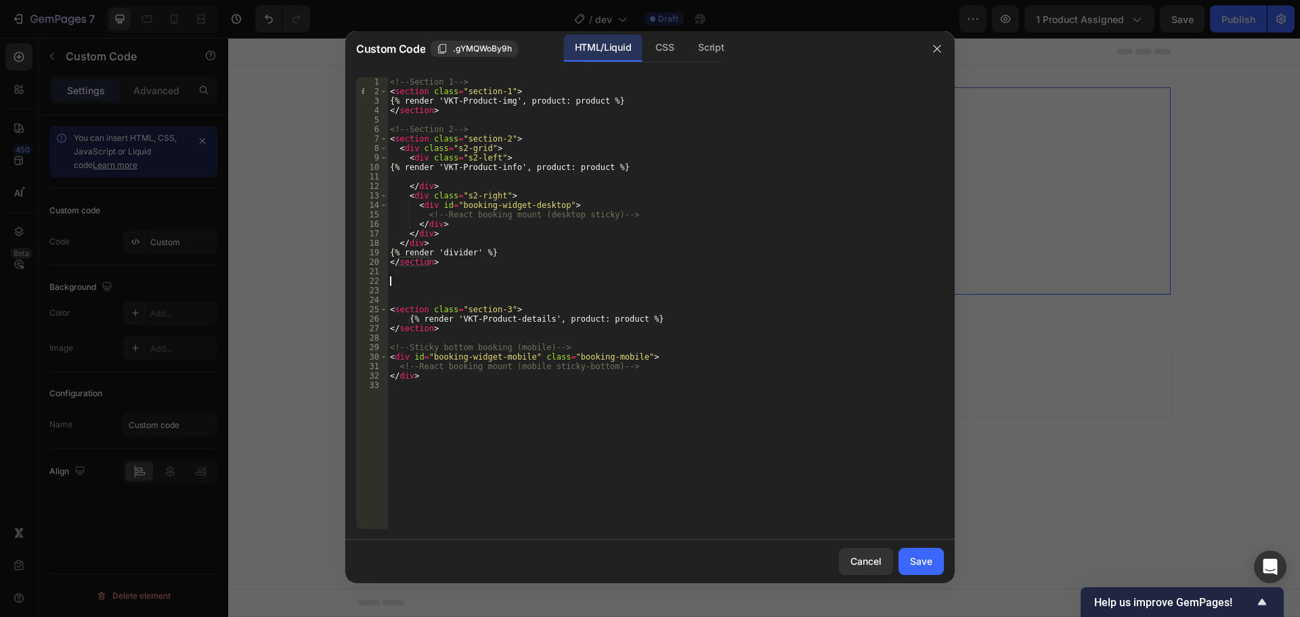
click at [409, 278] on div "<!-- Section 1 --> < section class = "section-1" > {% render 'VKT-Product-img',…" at bounding box center [665, 312] width 557 height 471
paste textarea "</section>"
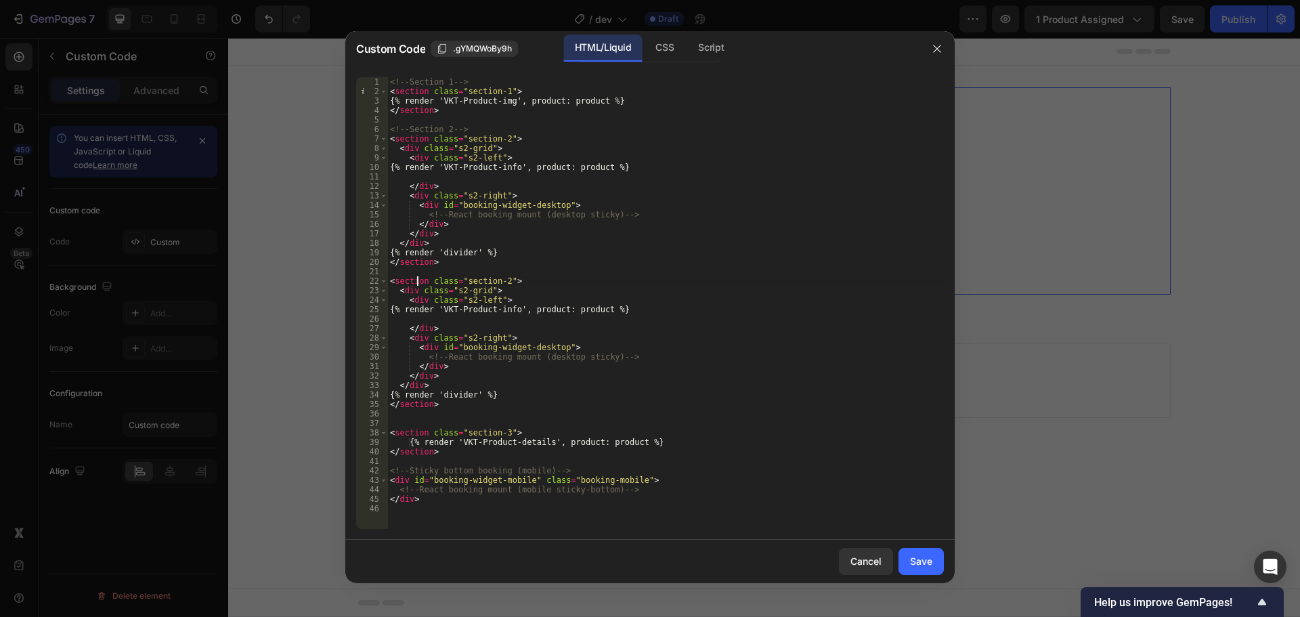
click at [416, 278] on div "<!-- Section 1 --> < section class = "section-1" > {% render 'VKT-Product-img',…" at bounding box center [665, 312] width 557 height 471
drag, startPoint x: 411, startPoint y: 279, endPoint x: 488, endPoint y: 279, distance: 76.5
click at [488, 279] on div "<!-- Section 1 --> < section class = "section-1" > {% render 'VKT-Product-img',…" at bounding box center [665, 312] width 557 height 471
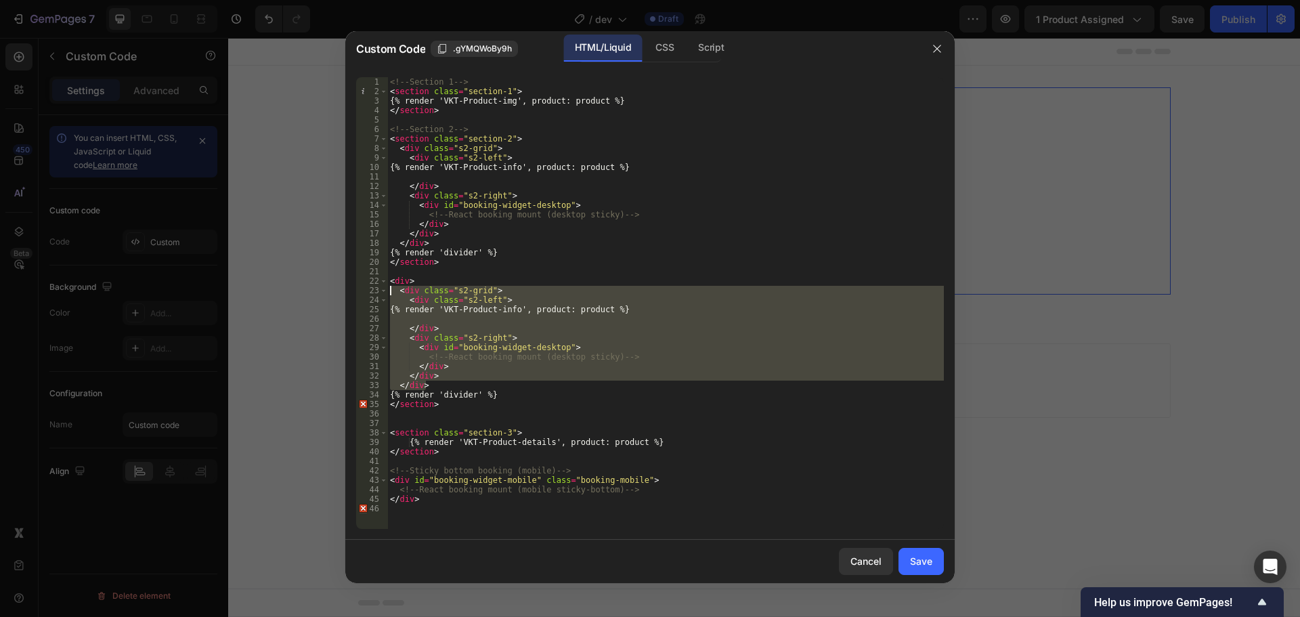
drag, startPoint x: 448, startPoint y: 381, endPoint x: 344, endPoint y: 294, distance: 136.0
click at [344, 294] on div "Custom Code .gYMQWoBy9h HTML/Liquid CSS Script <div> 1 2 3 4 5 6 7 8 9 10 11 12…" at bounding box center [650, 308] width 1300 height 617
type textarea "<div class="s2-grid"> <div class="s2-left">"
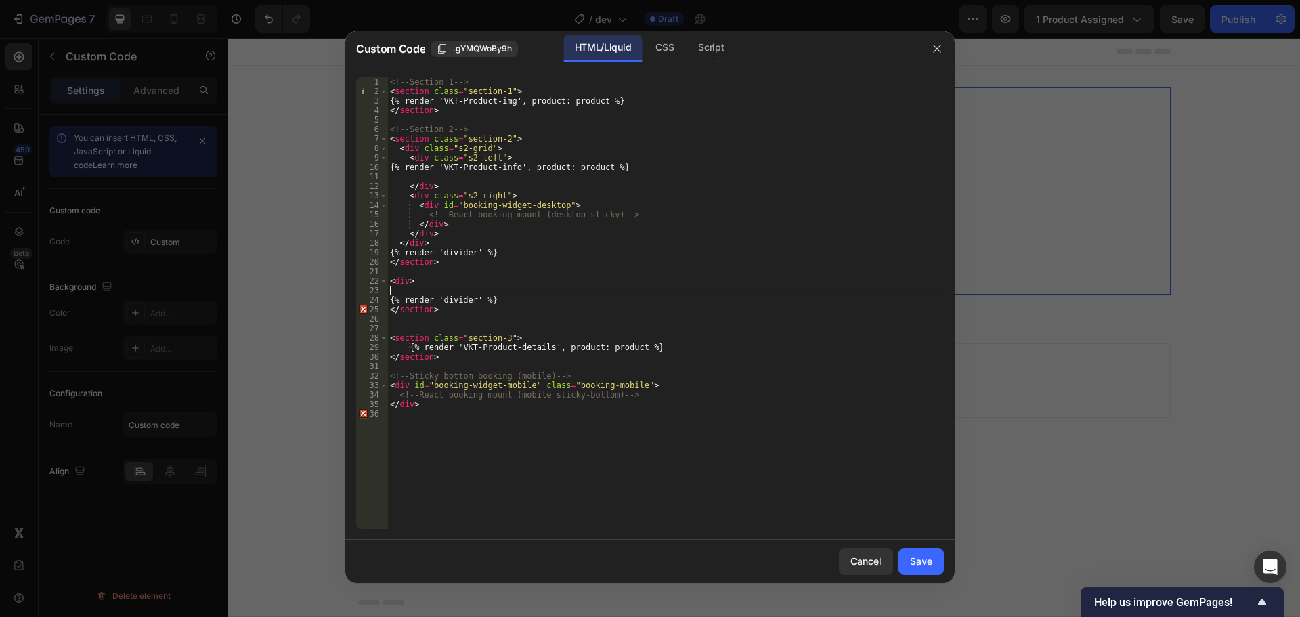
click at [416, 308] on div "<!-- Section 1 --> < section class = "section-1" > {% render 'VKT-Product-img',…" at bounding box center [665, 312] width 557 height 471
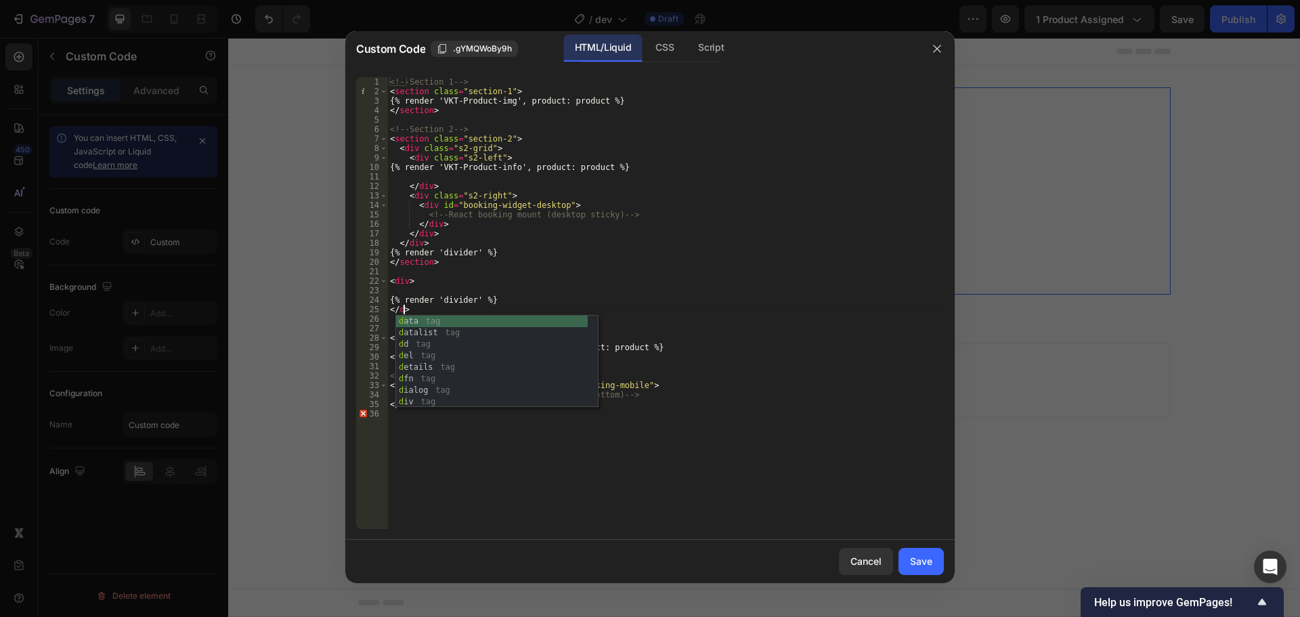
type textarea "</div>"
click at [413, 286] on div "<!-- Section 1 --> < section class = "section-1" > {% render 'VKT-Product-img',…" at bounding box center [665, 312] width 557 height 471
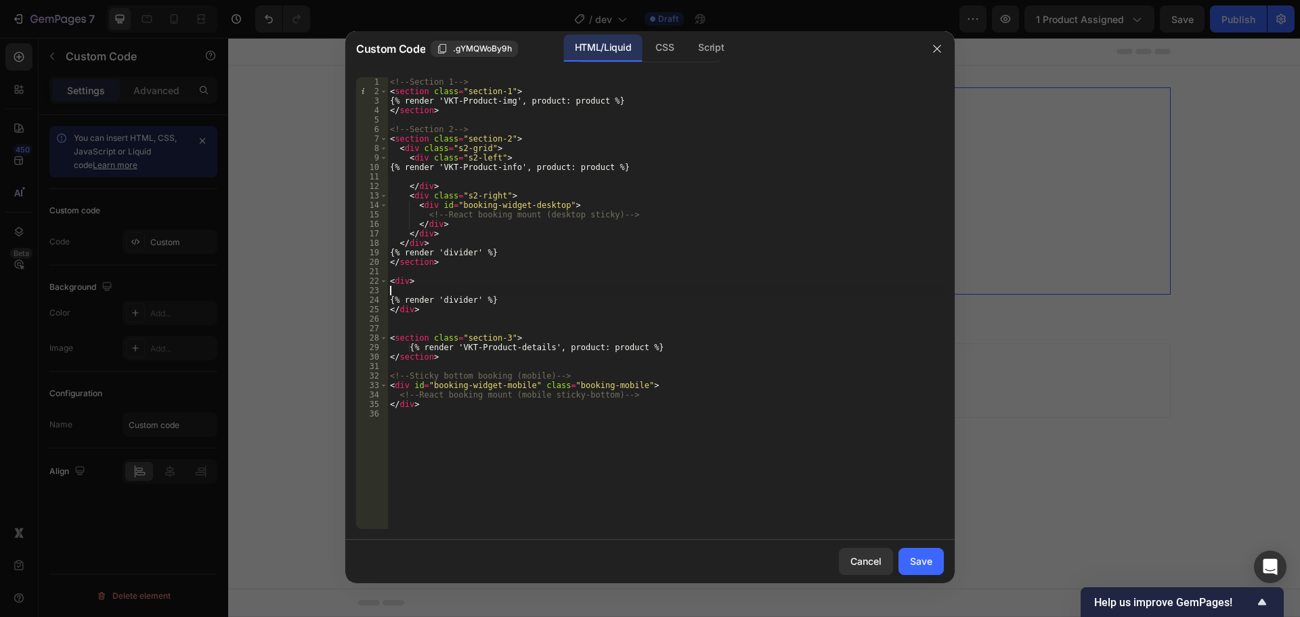
scroll to position [0, 0]
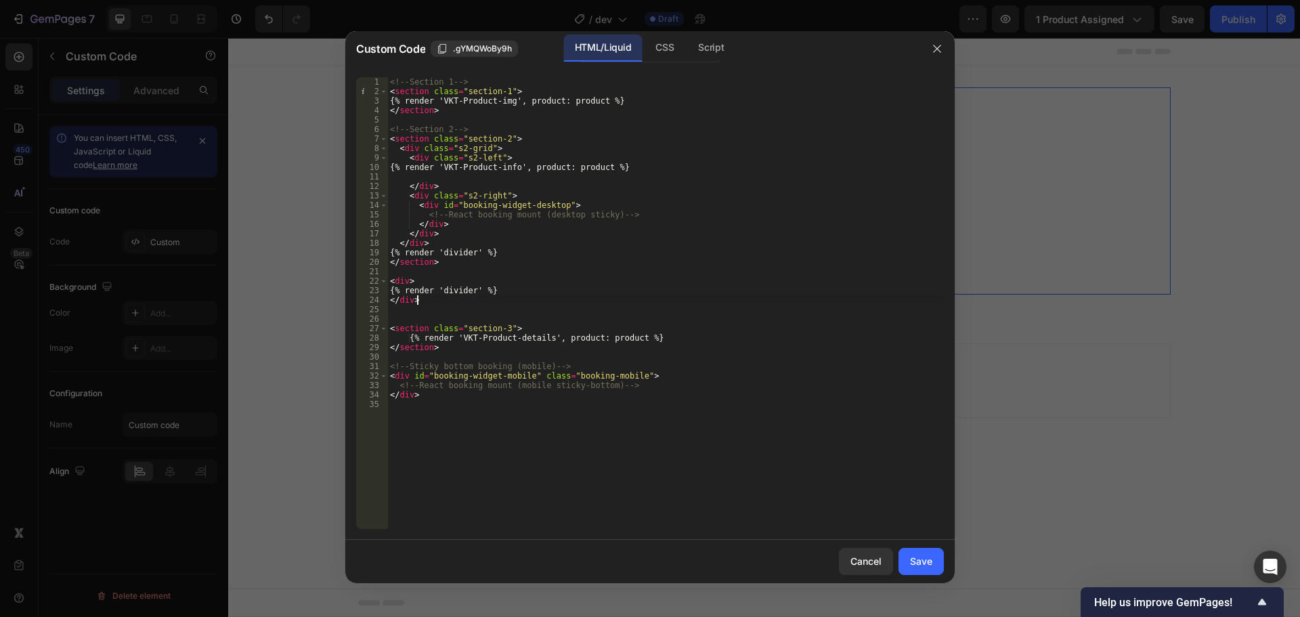
click at [431, 303] on div "<!-- Section 1 --> < section class = "section-1" > {% render 'VKT-Product-img',…" at bounding box center [665, 312] width 557 height 471
drag, startPoint x: 437, startPoint y: 299, endPoint x: 381, endPoint y: 279, distance: 60.4
click at [381, 279] on div "</div> 1 2 3 4 5 6 7 8 9 10 11 12 13 14 15 16 17 18 19 20 21 22 23 24 25 26 27 …" at bounding box center [650, 303] width 588 height 452
type textarea "<div> {% render 'divider' %}"
click at [471, 309] on div "<!-- Section 1 --> < section class = "section-1" > {% render 'VKT-Product-img',…" at bounding box center [665, 312] width 557 height 471
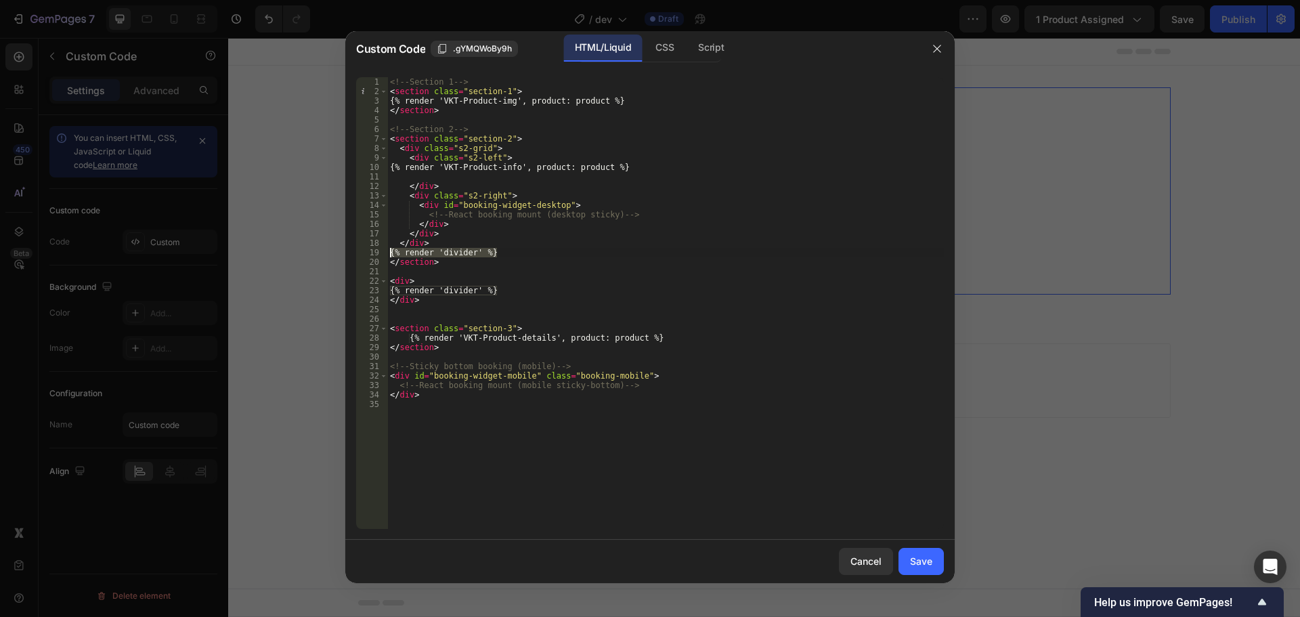
drag, startPoint x: 501, startPoint y: 250, endPoint x: 381, endPoint y: 255, distance: 120.0
click at [381, 255] on div "1 2 3 4 5 6 7 8 9 10 11 12 13 14 15 16 17 18 19 20 21 22 23 24 25 26 27 28 29 3…" at bounding box center [650, 303] width 588 height 452
type textarea "{% render 'divider' %}"
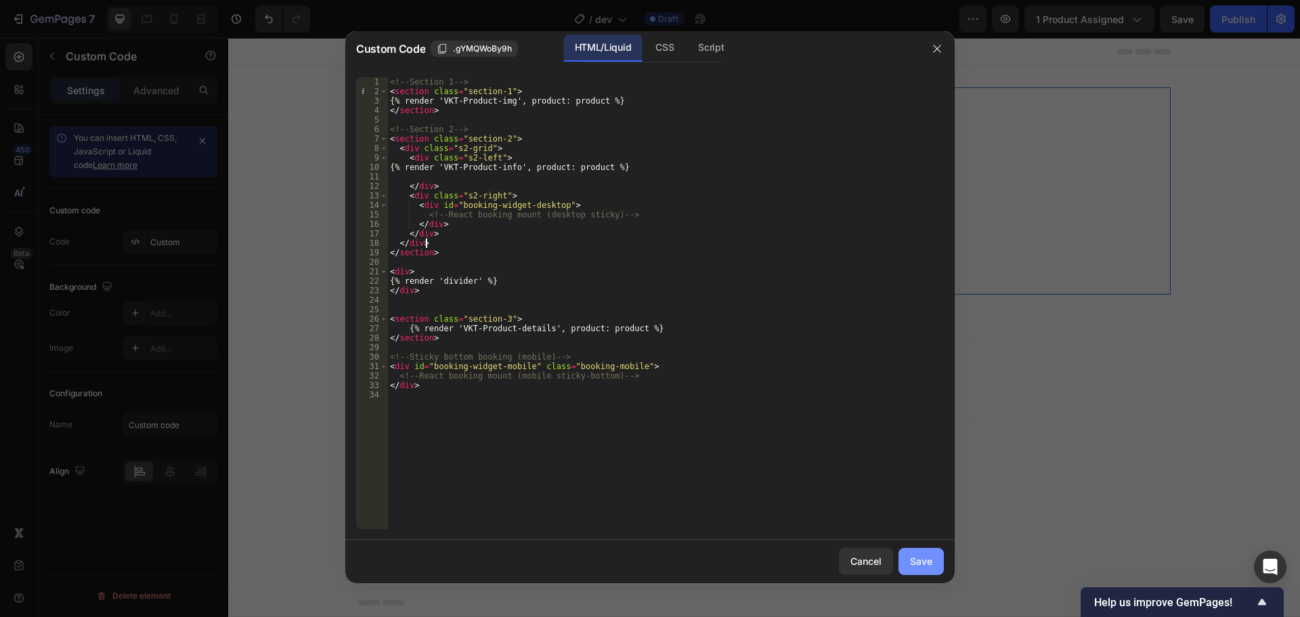
type textarea "</div>"
drag, startPoint x: 911, startPoint y: 553, endPoint x: 1063, endPoint y: 316, distance: 280.8
click at [910, 553] on button "Save" at bounding box center [921, 561] width 45 height 27
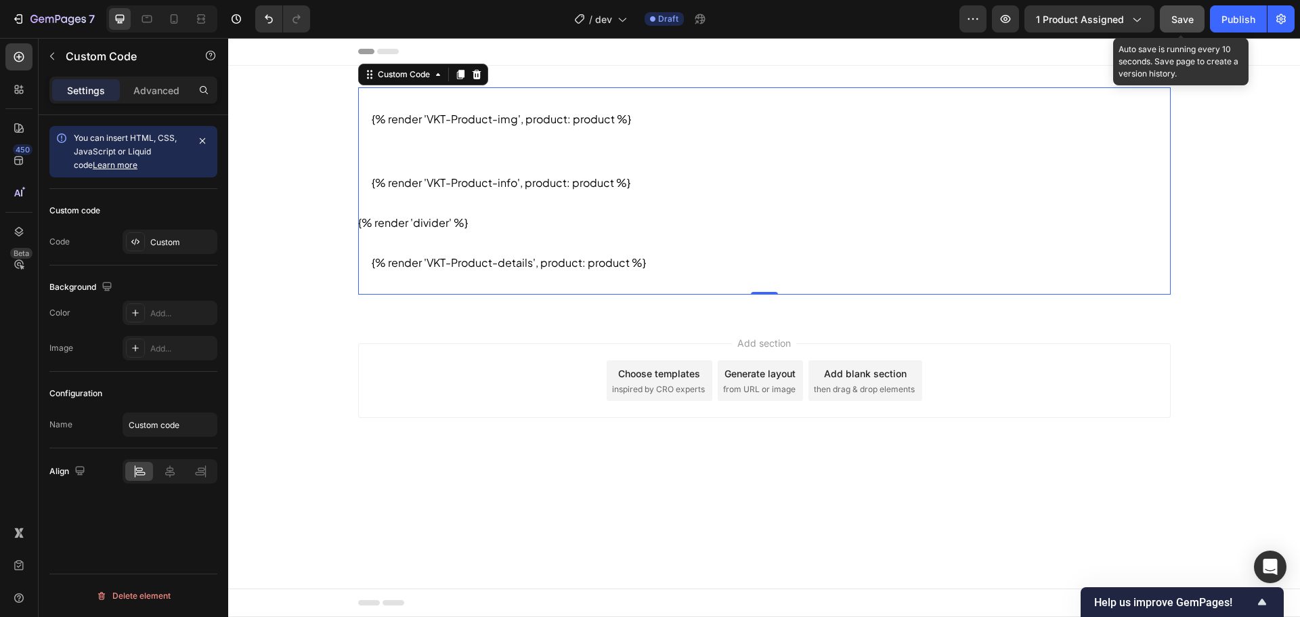
click at [1199, 22] on button "Save" at bounding box center [1182, 18] width 45 height 27
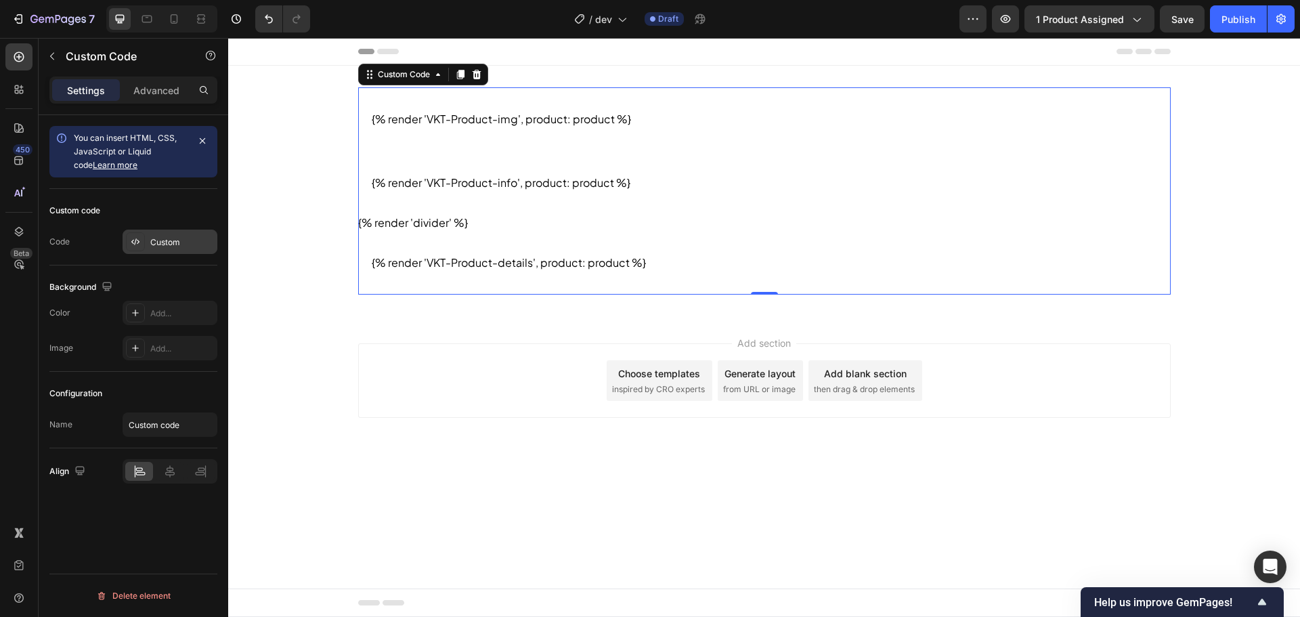
click at [151, 238] on div "Custom" at bounding box center [182, 242] width 64 height 12
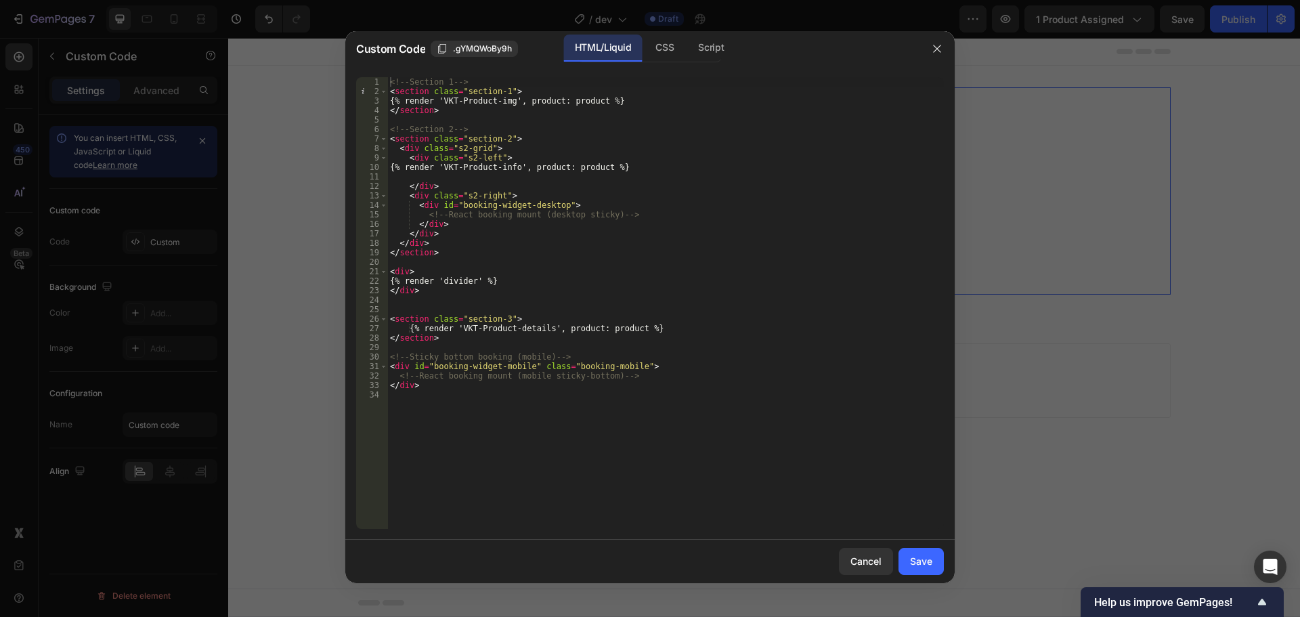
click at [643, 44] on div "HTML/Liquid CSS Script" at bounding box center [650, 49] width 144 height 28
click at [651, 41] on div "CSS" at bounding box center [665, 48] width 40 height 27
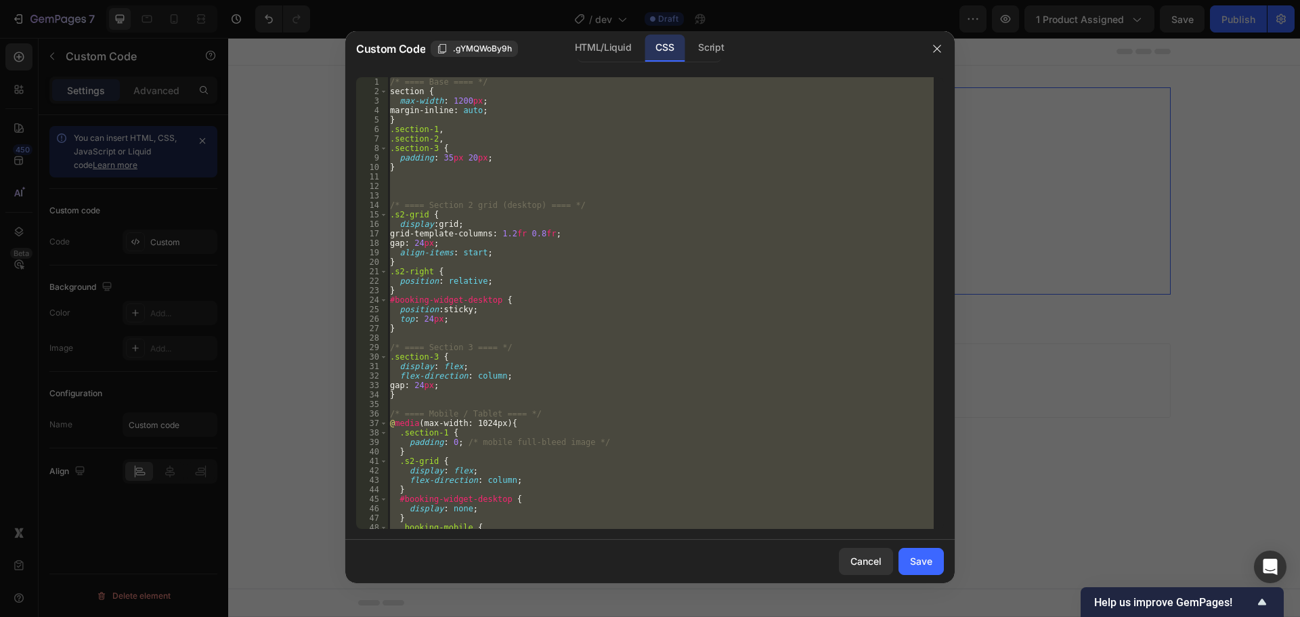
click at [429, 115] on div "/* ==== Base ==== */ section { max-width : 1200 px ; margin-inline : auto ; } .…" at bounding box center [660, 303] width 546 height 452
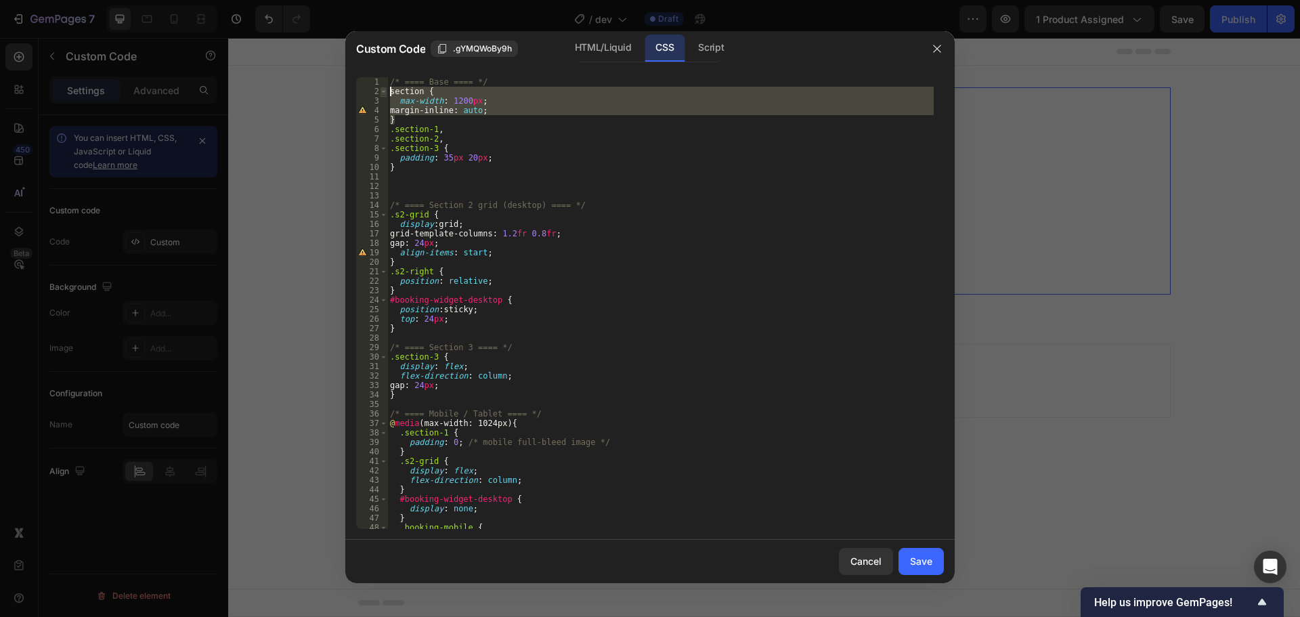
drag, startPoint x: 396, startPoint y: 119, endPoint x: 386, endPoint y: 93, distance: 27.7
click at [386, 93] on div "} 1 2 3 4 5 6 7 8 9 10 11 12 13 14 15 16 17 18 19 20 21 22 23 24 25 26 27 28 29…" at bounding box center [650, 303] width 588 height 452
click at [398, 116] on div "/* ==== Base ==== */ section { max-width : 1200 px ; margin-inline : auto ; } .…" at bounding box center [660, 303] width 546 height 452
type textarea "}"
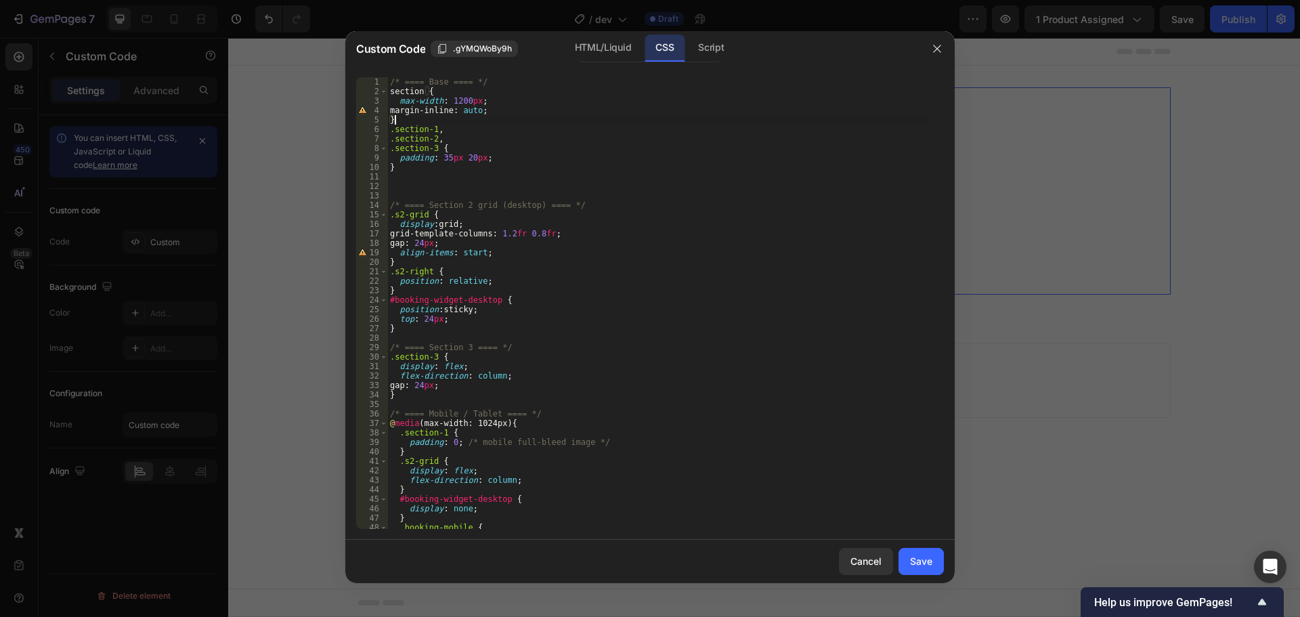
paste textarea "}"
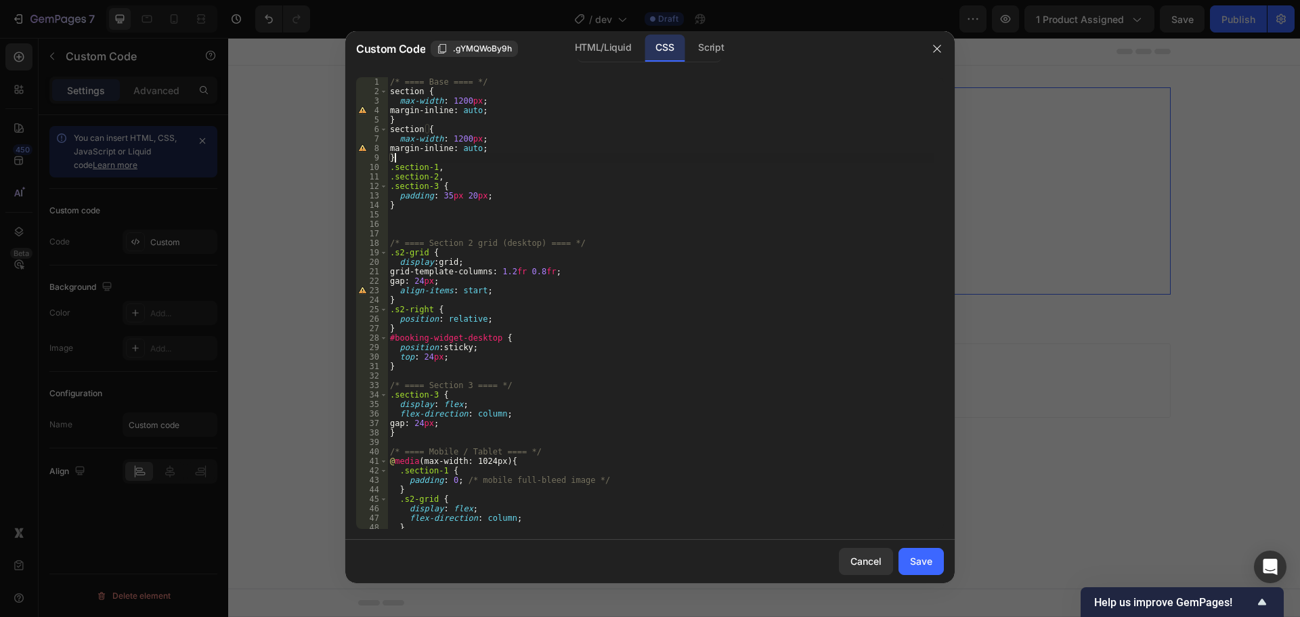
click at [388, 128] on div "/* ==== Base ==== */ section { max-width : 1200 px ; margin-inline : auto ; } s…" at bounding box center [660, 312] width 546 height 471
click at [409, 127] on div "/* ==== Base ==== */ section { max-width : 1200 px ; margin-inline : auto ; } .…" at bounding box center [660, 312] width 546 height 471
drag, startPoint x: 443, startPoint y: 129, endPoint x: 393, endPoint y: 127, distance: 50.2
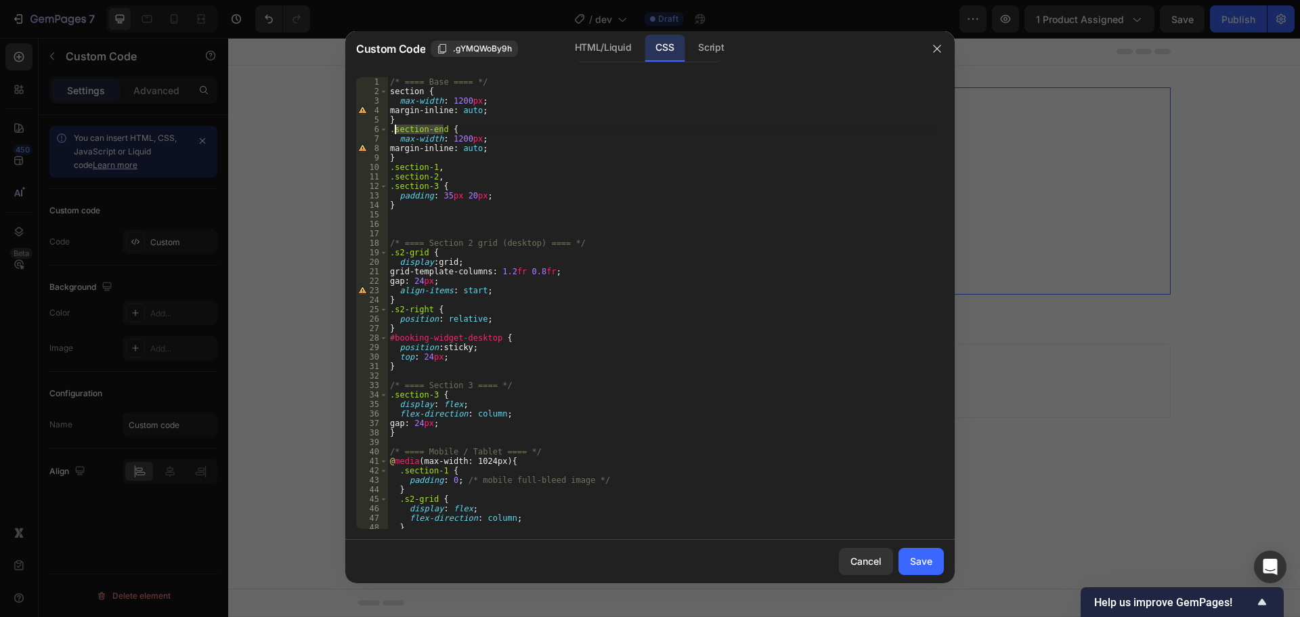
click at [393, 127] on div "/* ==== Base ==== */ section { max-width : 1200 px ; margin-inline : auto ; } .…" at bounding box center [660, 312] width 546 height 471
click at [624, 48] on div "HTML/Liquid" at bounding box center [603, 48] width 78 height 27
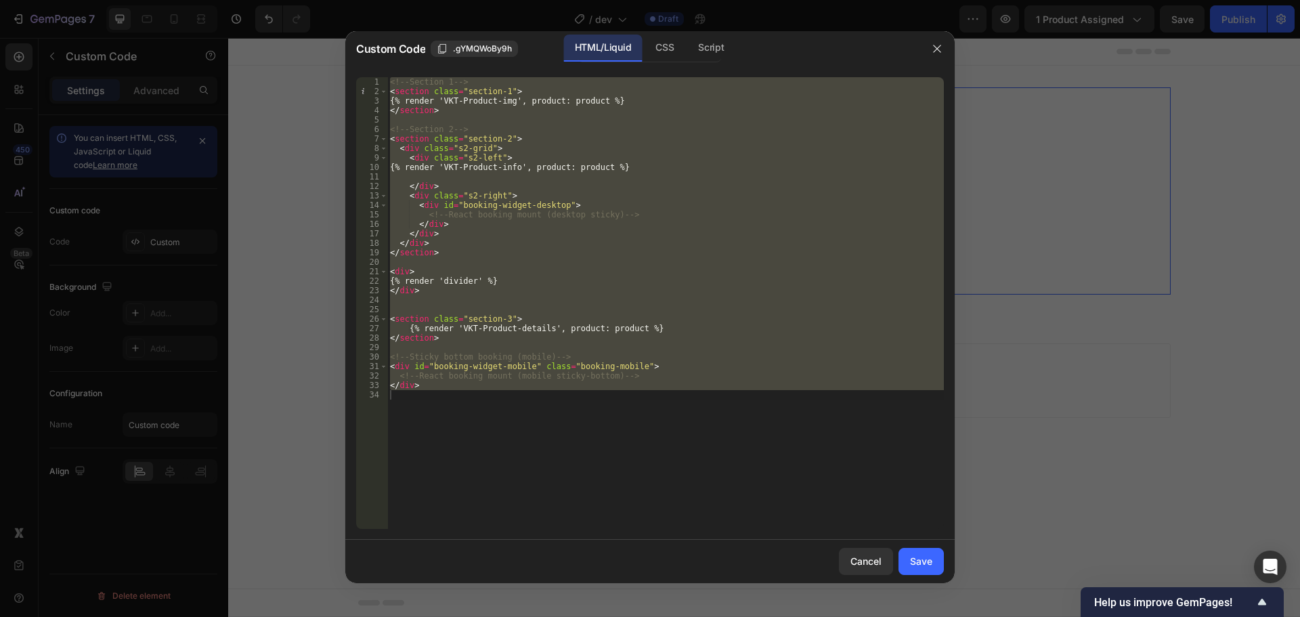
click at [409, 270] on div "<!-- Section 1 --> < section class = "section-1" > {% render 'VKT-Product-img',…" at bounding box center [665, 303] width 557 height 452
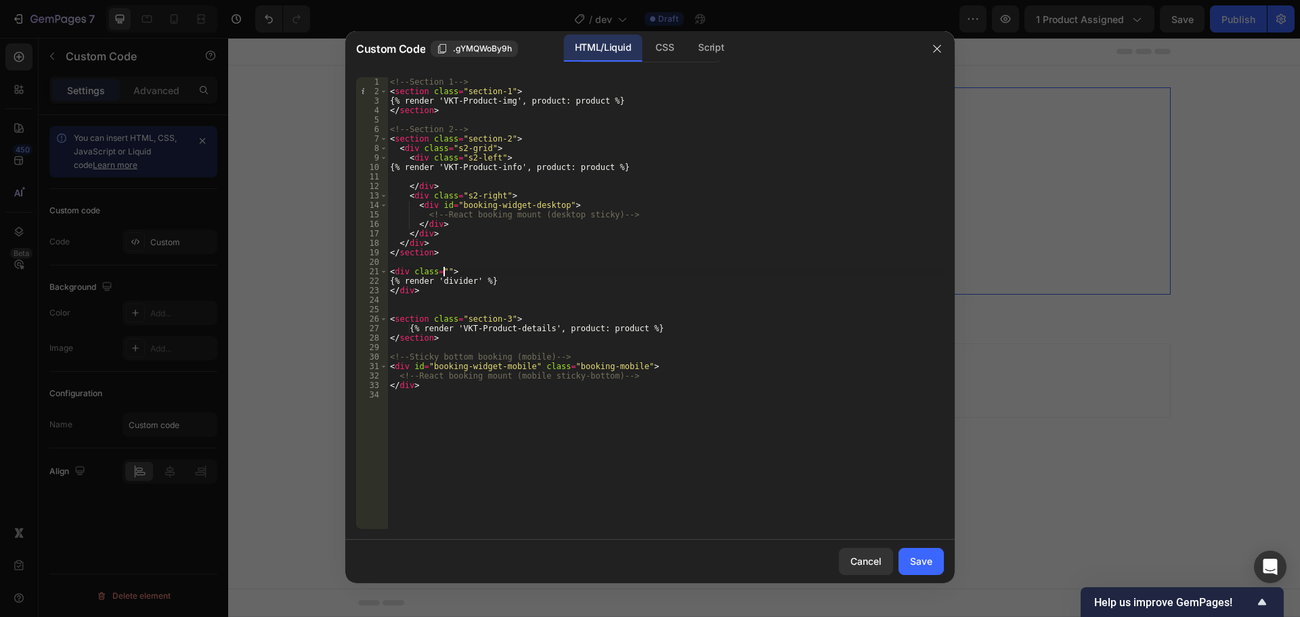
paste textarea "section-end""
type textarea "<div class="section-end">"
click at [918, 567] on div "Save" at bounding box center [921, 561] width 22 height 14
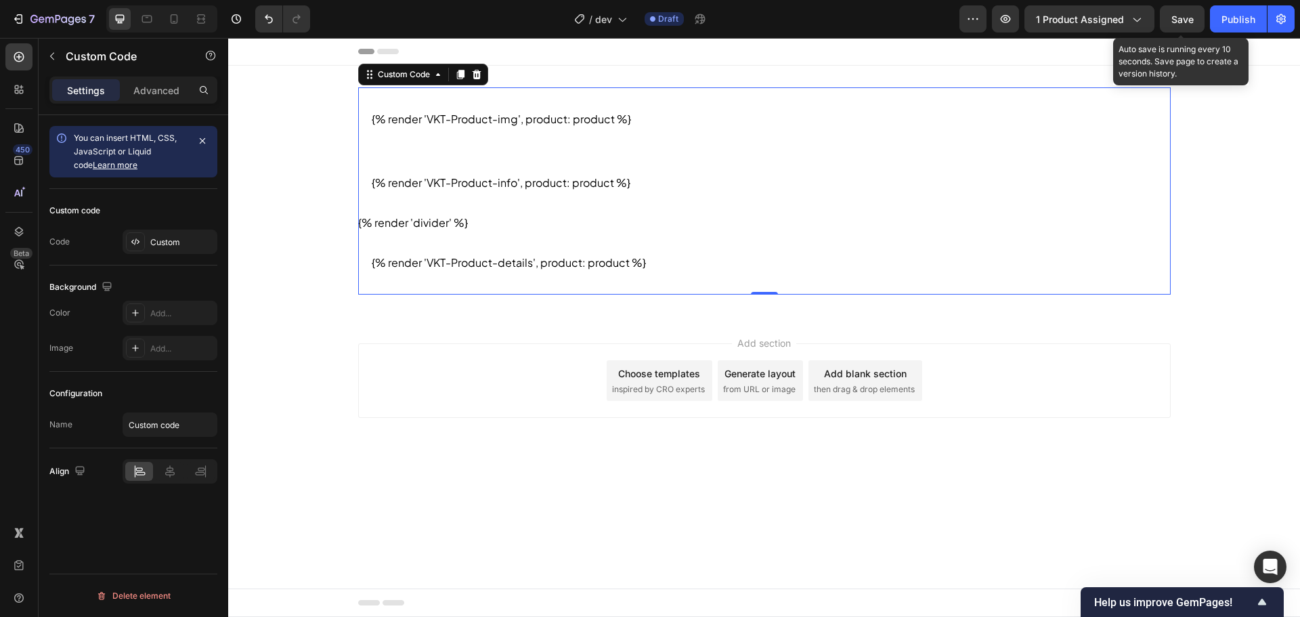
click at [1194, 20] on span "Save" at bounding box center [1183, 20] width 22 height 12
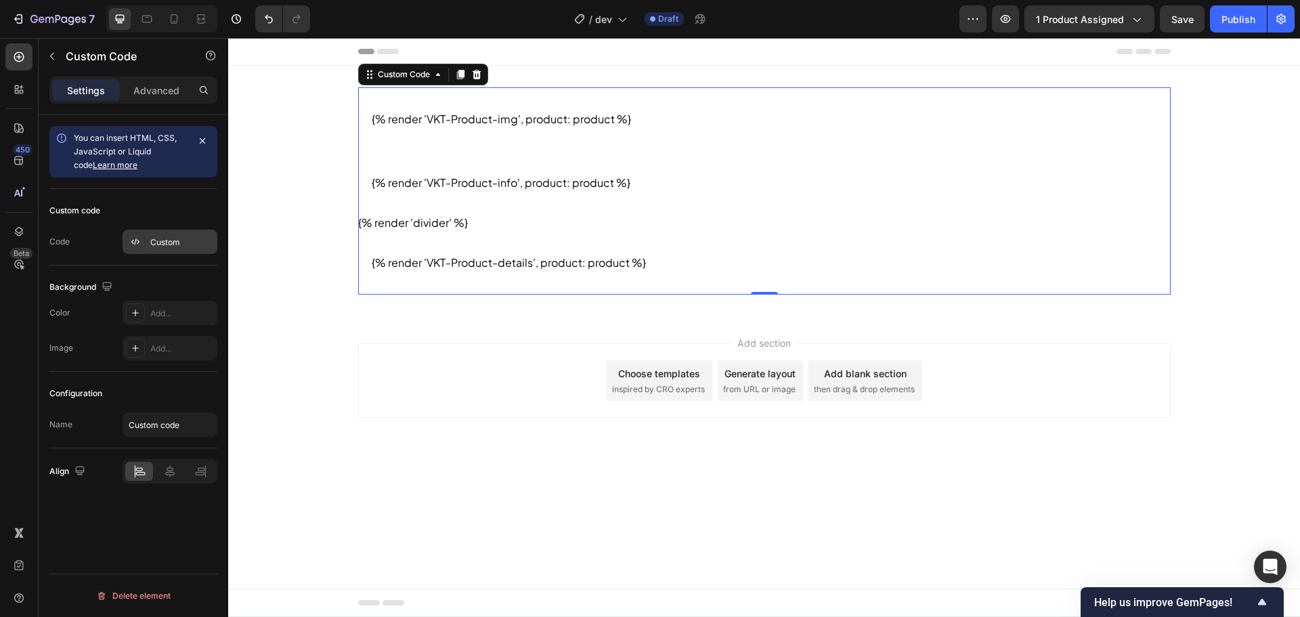
click at [160, 240] on div "Custom" at bounding box center [182, 242] width 64 height 12
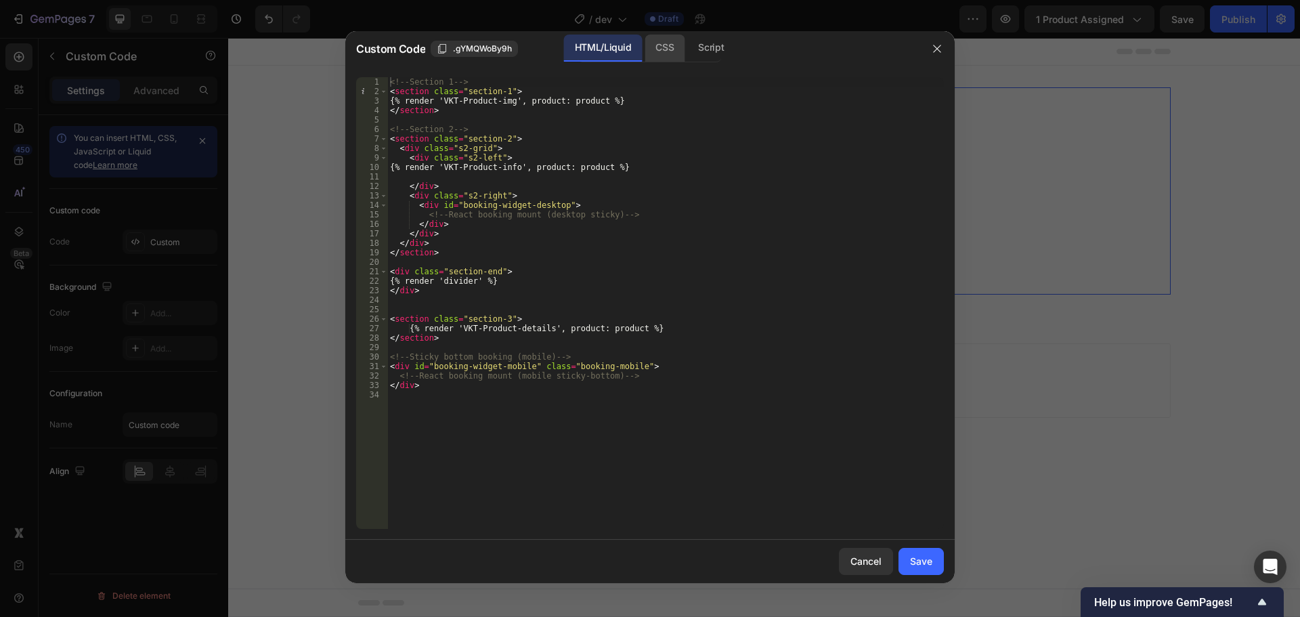
click at [661, 47] on div "CSS" at bounding box center [665, 48] width 40 height 27
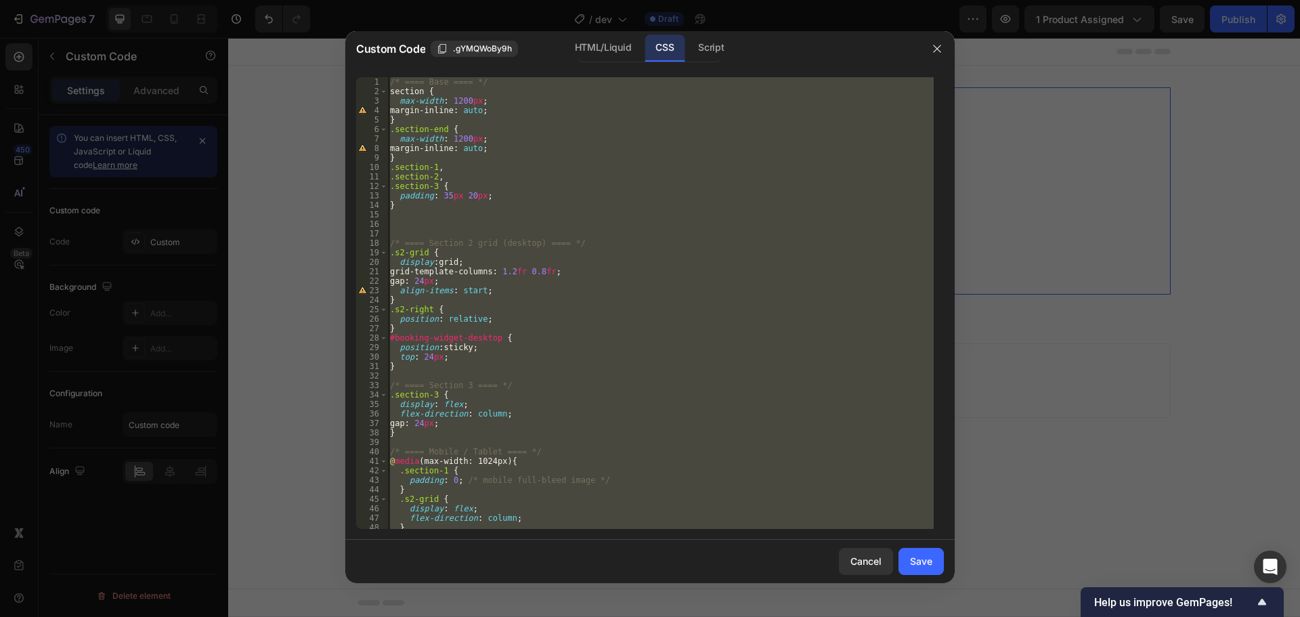
click at [435, 187] on div "/* ==== Base ==== */ section { max-width : 1200 px ; margin-inline : auto ; } .…" at bounding box center [660, 303] width 546 height 452
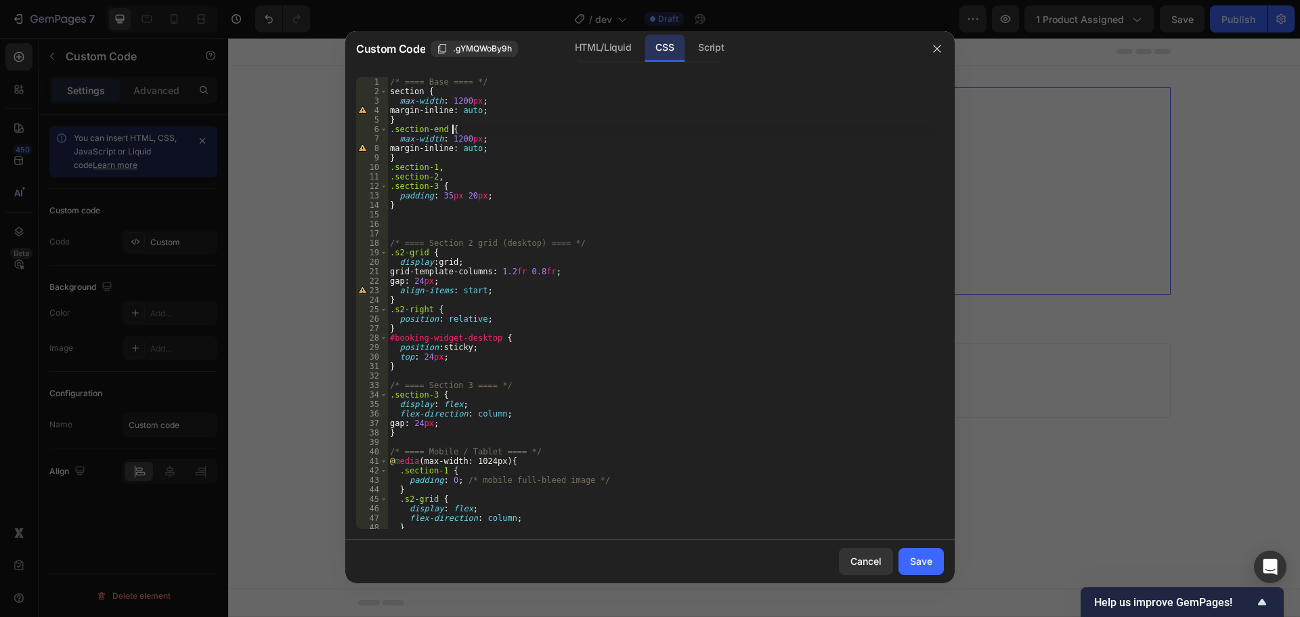
click at [502, 131] on div "/* ==== Base ==== */ section { max-width : 1200 px ; margin-inline : auto ; } .…" at bounding box center [660, 312] width 546 height 471
click at [498, 137] on div "/* ==== Base ==== */ section { max-width : 1200 px ; margin-inline : auto ; } .…" at bounding box center [660, 312] width 546 height 471
type textarea "max-width: 1200px;"
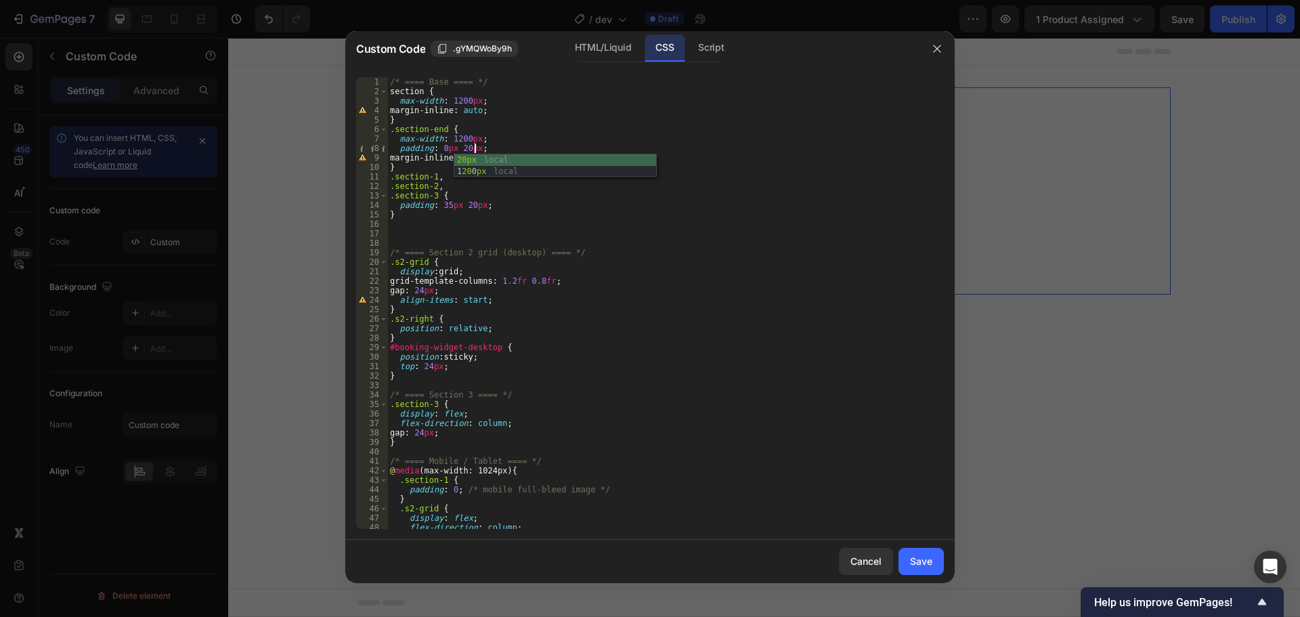
scroll to position [0, 6]
drag, startPoint x: 518, startPoint y: 137, endPoint x: 503, endPoint y: 146, distance: 17.0
click at [517, 137] on div "/* ==== Base ==== */ section { max-width : 1200 px ; margin-inline : auto ; } .…" at bounding box center [660, 312] width 546 height 471
drag, startPoint x: 496, startPoint y: 160, endPoint x: 353, endPoint y: 154, distance: 143.0
click at [353, 154] on div "max-width: 1200px; 1 2 3 4 5 6 7 8 9 10 11 12 13 14 15 16 17 18 19 20 21 22 23 …" at bounding box center [649, 302] width 609 height 473
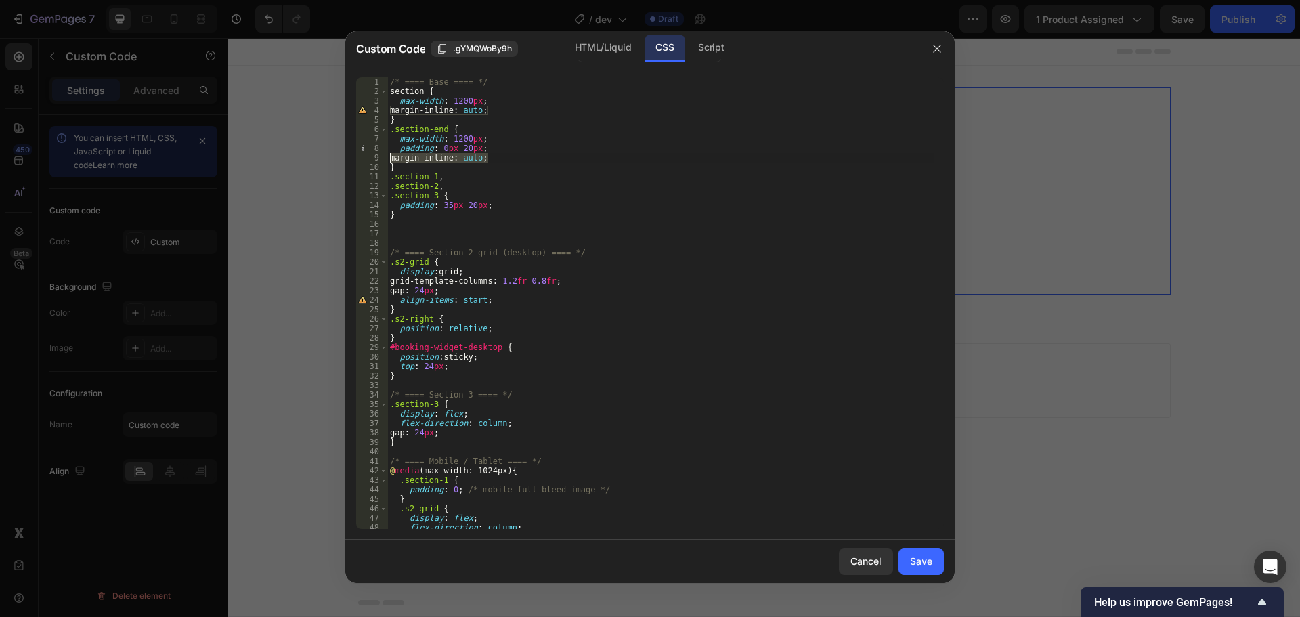
type textarea "margin-inline: auto;"
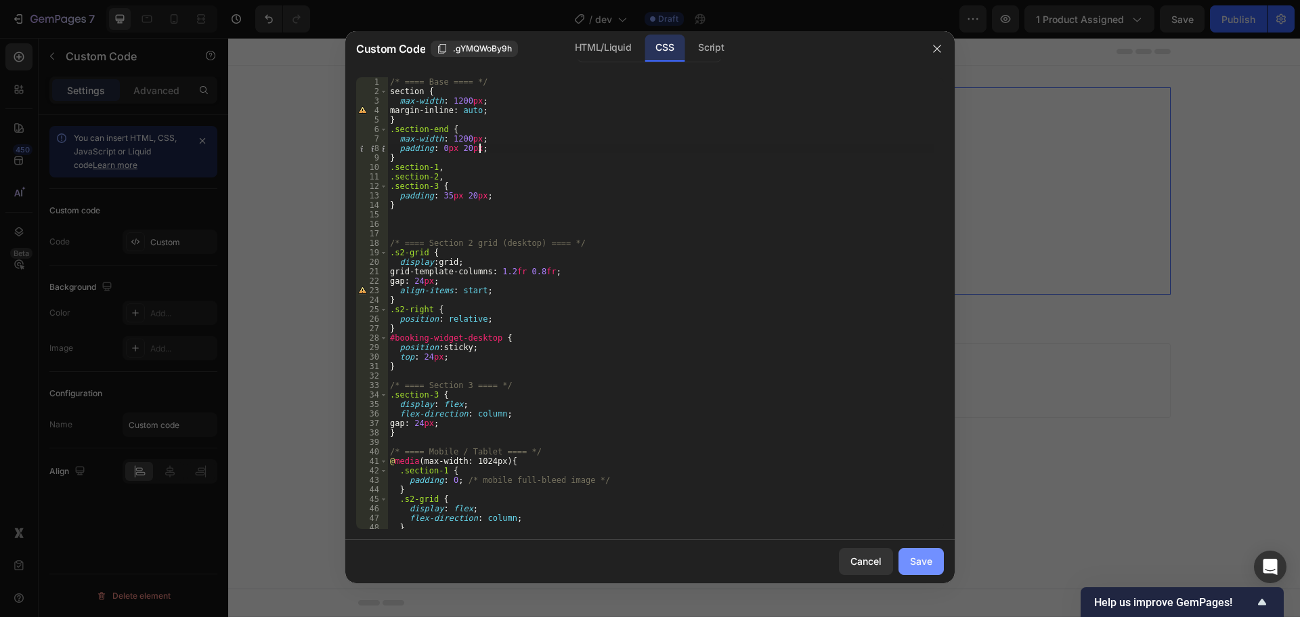
type textarea "padding: 0px 20px;"
click at [904, 551] on button "Save" at bounding box center [921, 561] width 45 height 27
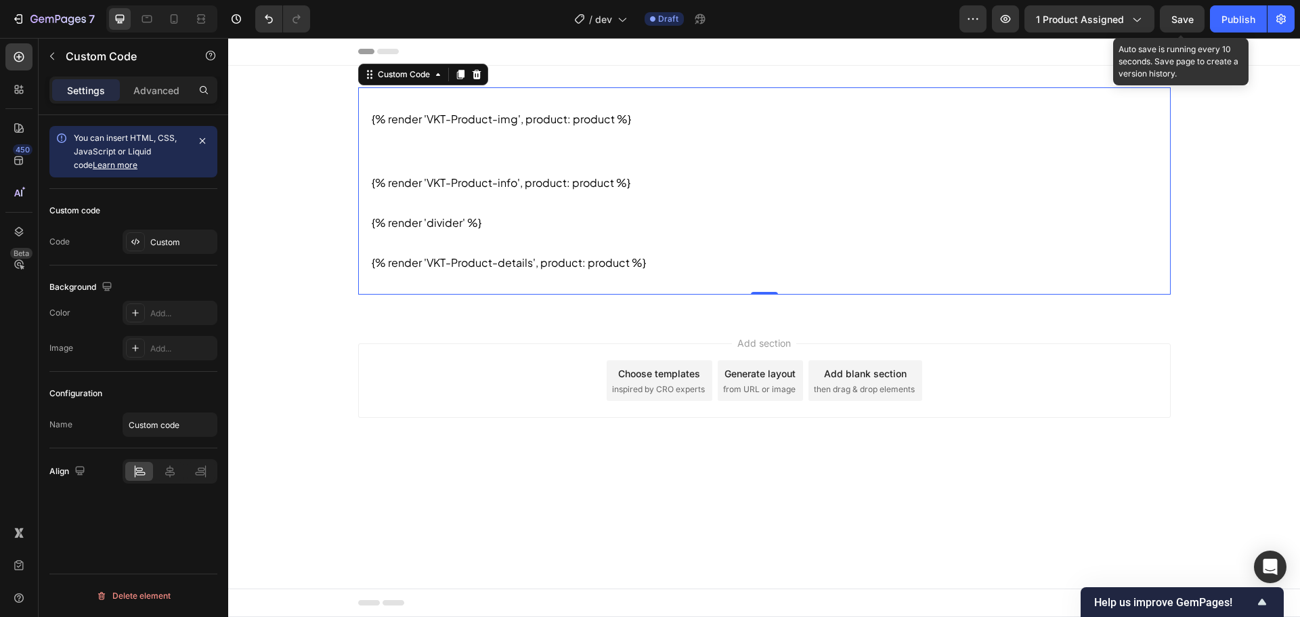
click at [1172, 18] on span "Save" at bounding box center [1183, 20] width 22 height 12
click at [161, 236] on div "Custom" at bounding box center [182, 242] width 64 height 12
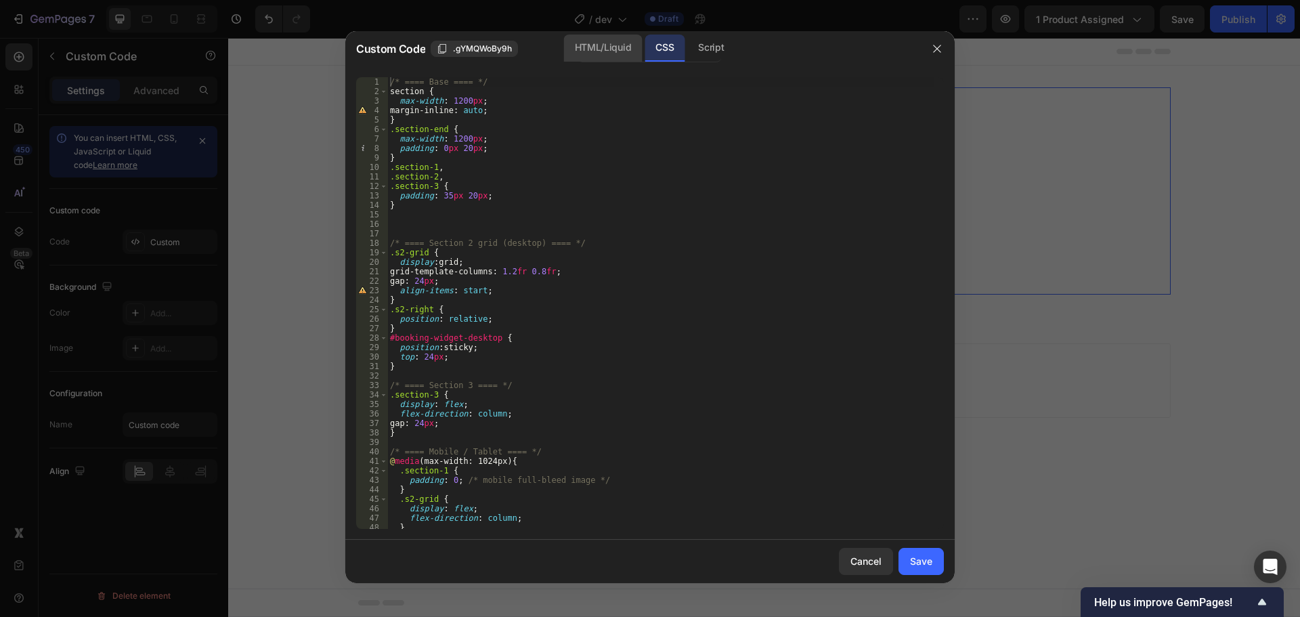
click at [603, 39] on div "HTML/Liquid" at bounding box center [603, 48] width 78 height 27
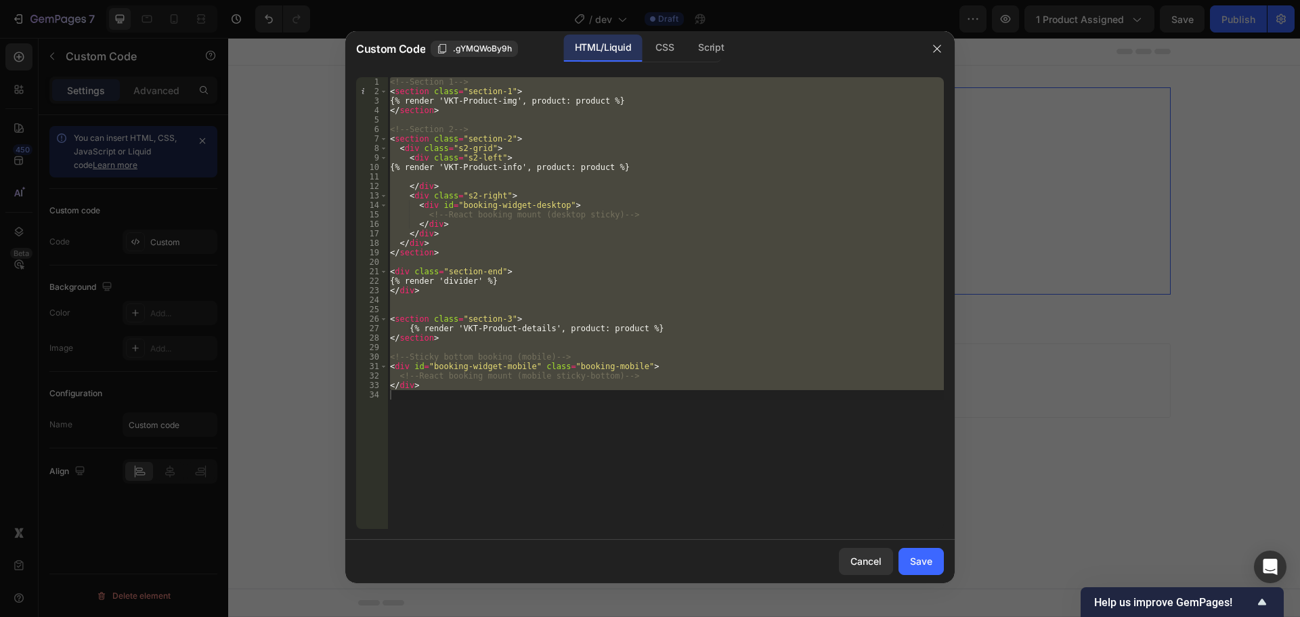
click at [642, 219] on div "<!-- Section 1 --> < section class = "section-1" > {% render 'VKT-Product-img',…" at bounding box center [665, 303] width 557 height 452
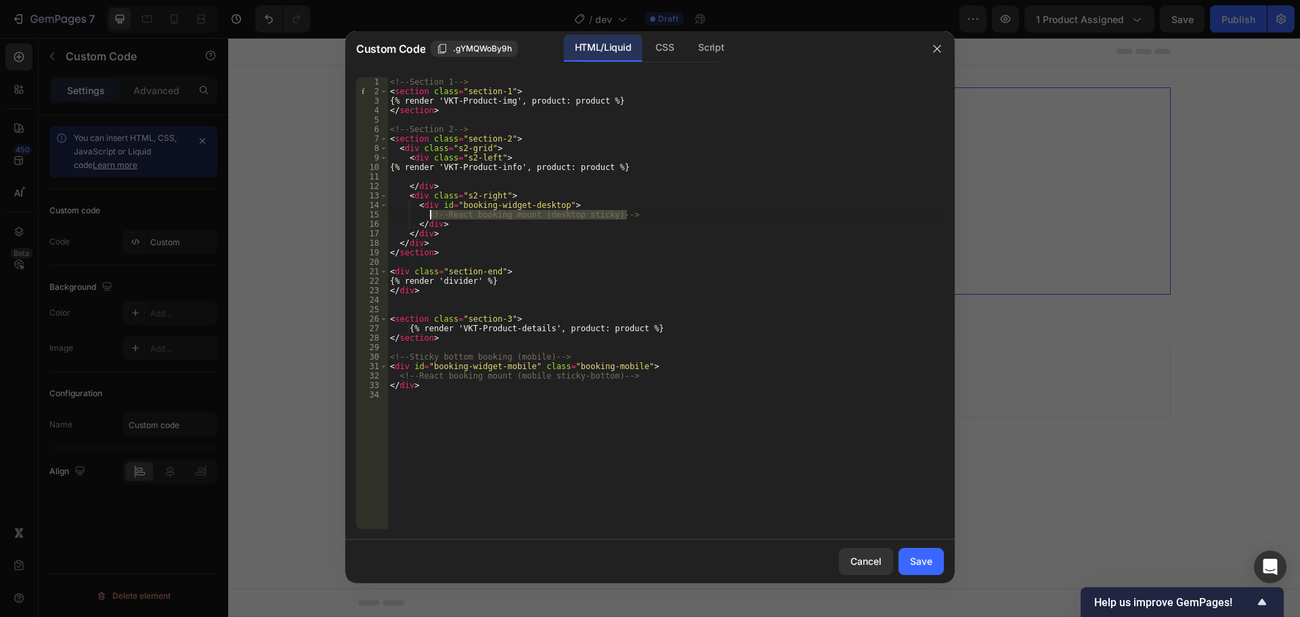
drag, startPoint x: 649, startPoint y: 211, endPoint x: 427, endPoint y: 216, distance: 222.9
click at [427, 216] on div "<!-- Section 1 --> < section class = "section-1" > {% render 'VKT-Product-img',…" at bounding box center [665, 312] width 557 height 471
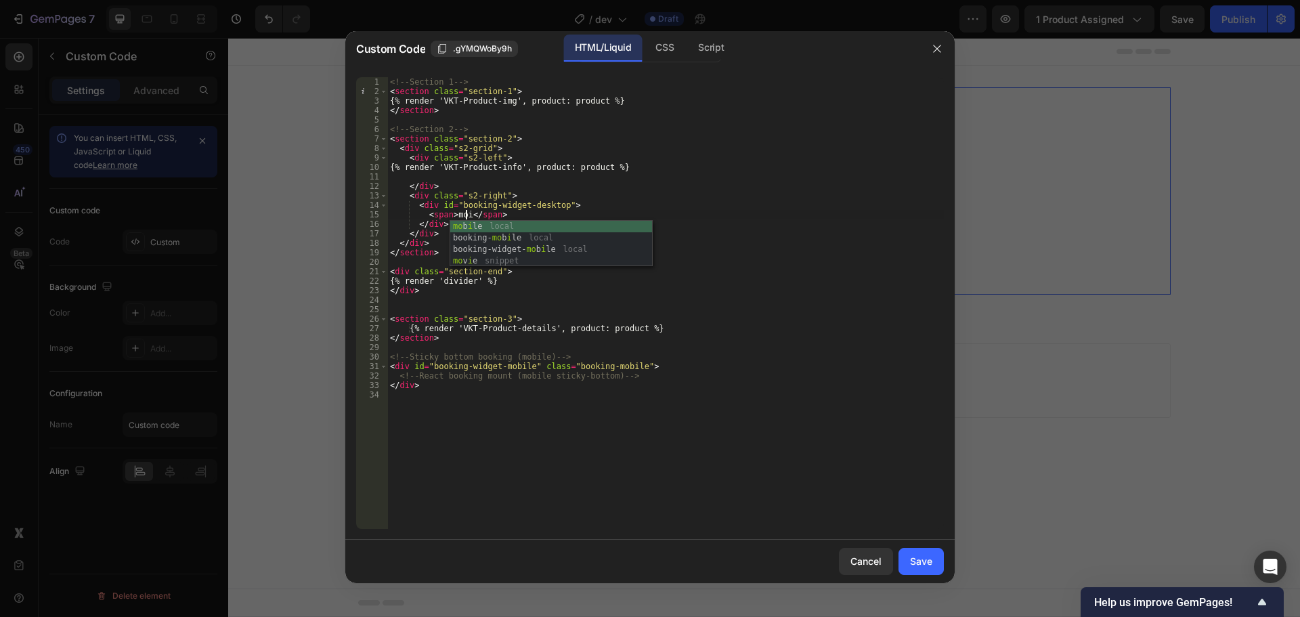
scroll to position [0, 5]
drag, startPoint x: 518, startPoint y: 211, endPoint x: 417, endPoint y: 210, distance: 100.9
click at [417, 210] on div "<!-- Section 1 --> < section class = "section-1" > {% render 'VKT-Product-img',…" at bounding box center [665, 312] width 557 height 471
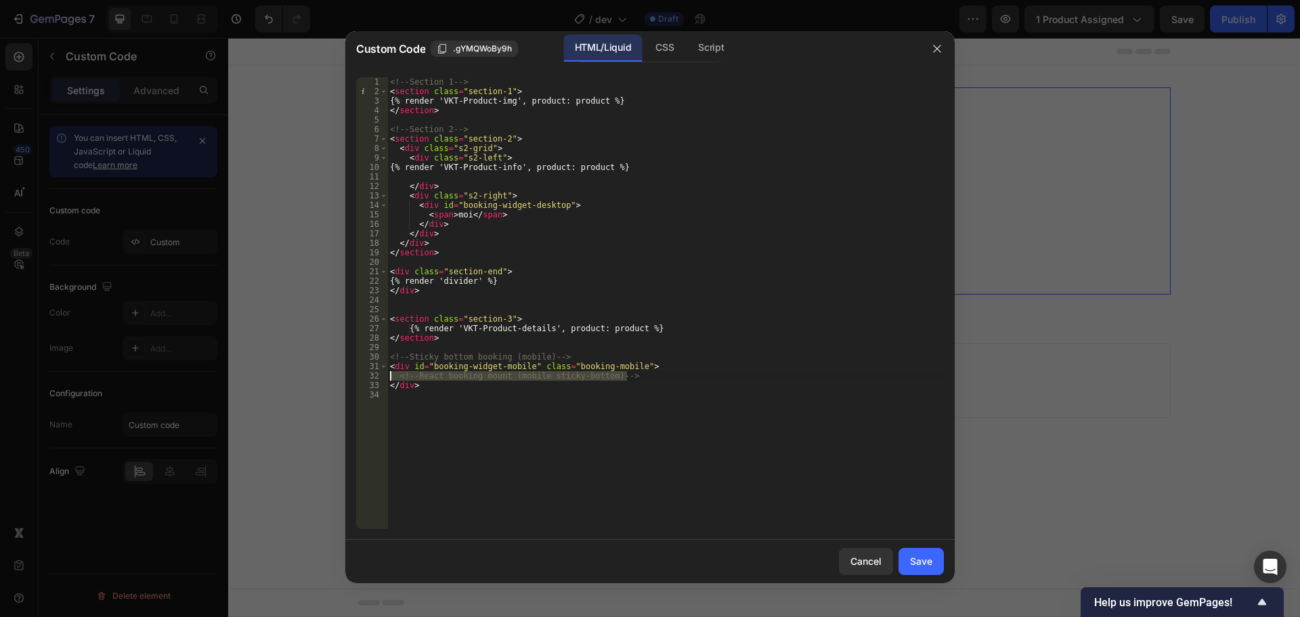
drag, startPoint x: 617, startPoint y: 372, endPoint x: 392, endPoint y: 374, distance: 224.8
click at [392, 374] on div "<!-- Section 1 --> < section class = "section-1" > {% render 'VKT-Product-img',…" at bounding box center [665, 312] width 557 height 471
paste textarea "span>moi</span"
type textarea "<span>moi</span>"
click at [911, 561] on div "Save" at bounding box center [921, 561] width 22 height 14
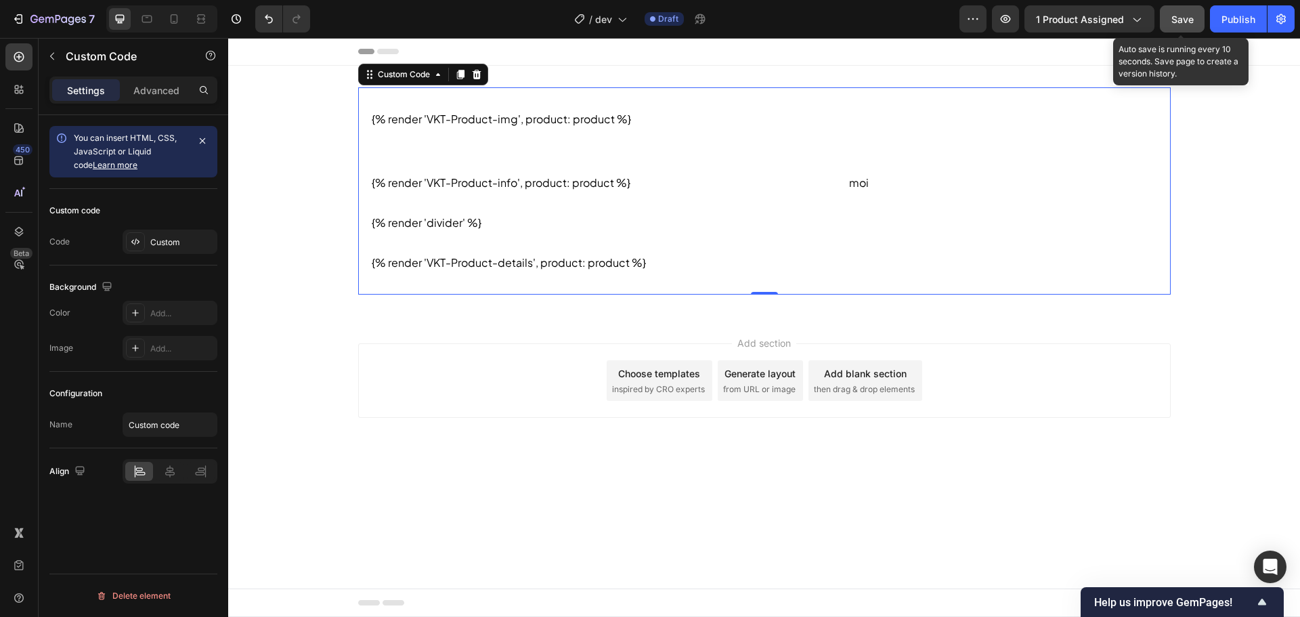
click at [1180, 29] on button "Save" at bounding box center [1182, 18] width 45 height 27
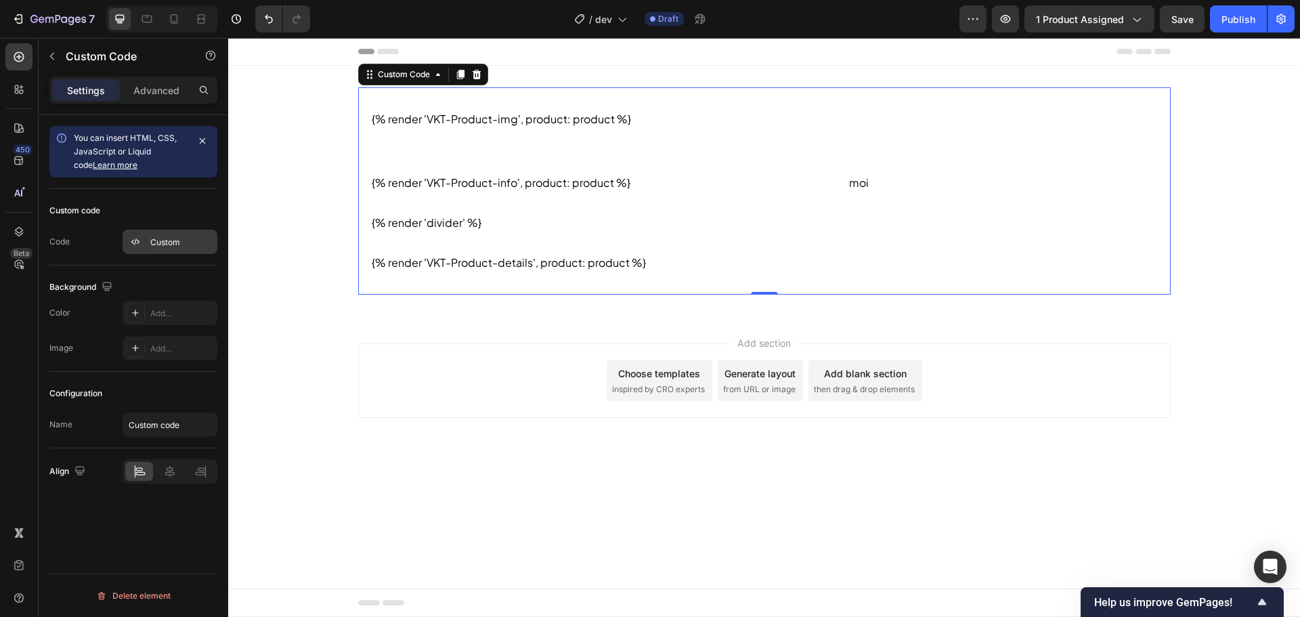
click at [163, 234] on div "Custom" at bounding box center [170, 242] width 95 height 24
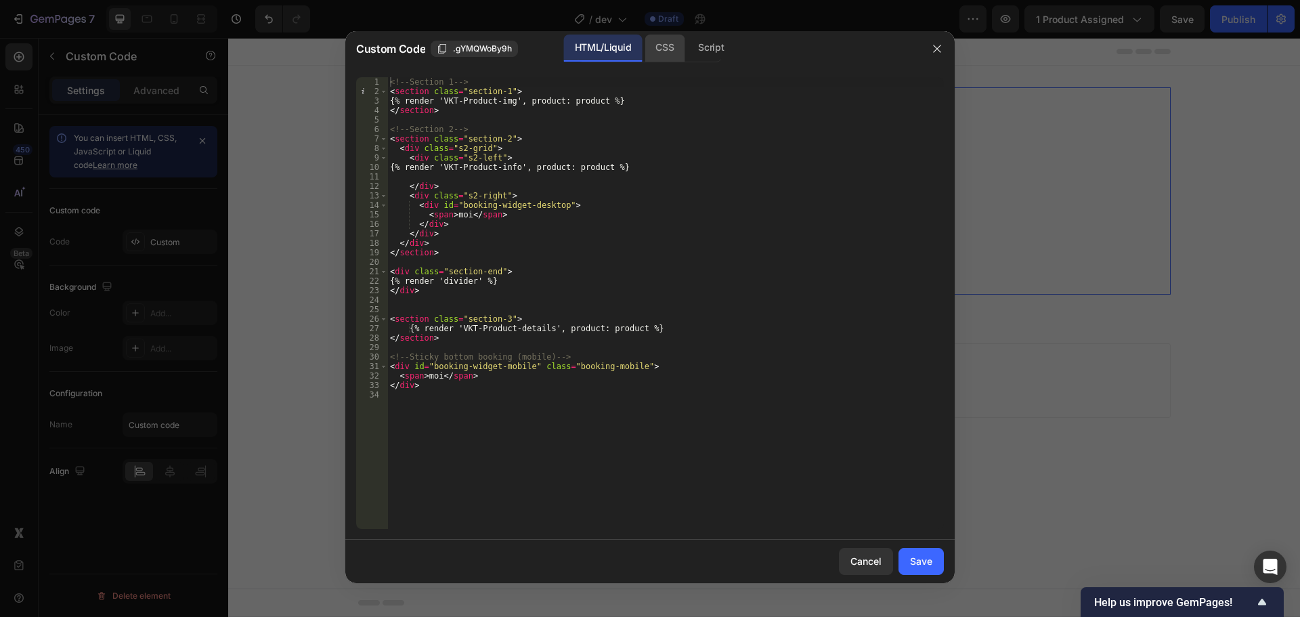
click at [662, 56] on div "CSS" at bounding box center [665, 48] width 40 height 27
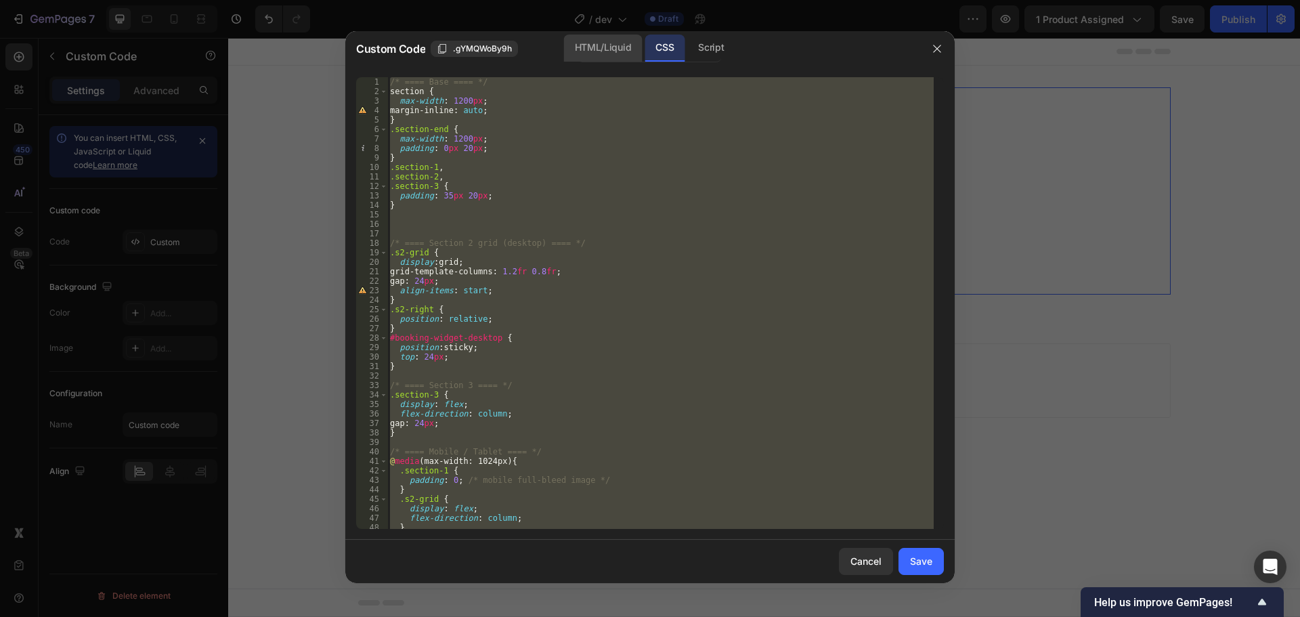
click at [613, 51] on div "HTML/Liquid" at bounding box center [603, 48] width 78 height 27
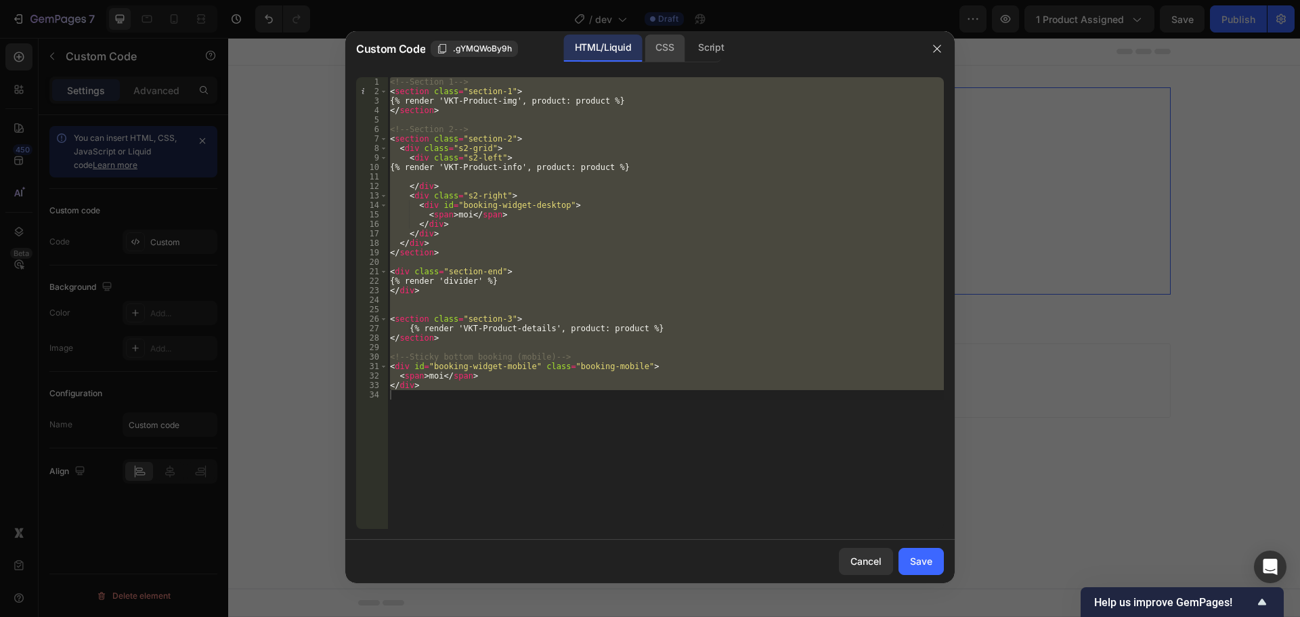
click at [659, 58] on div "CSS" at bounding box center [665, 48] width 40 height 27
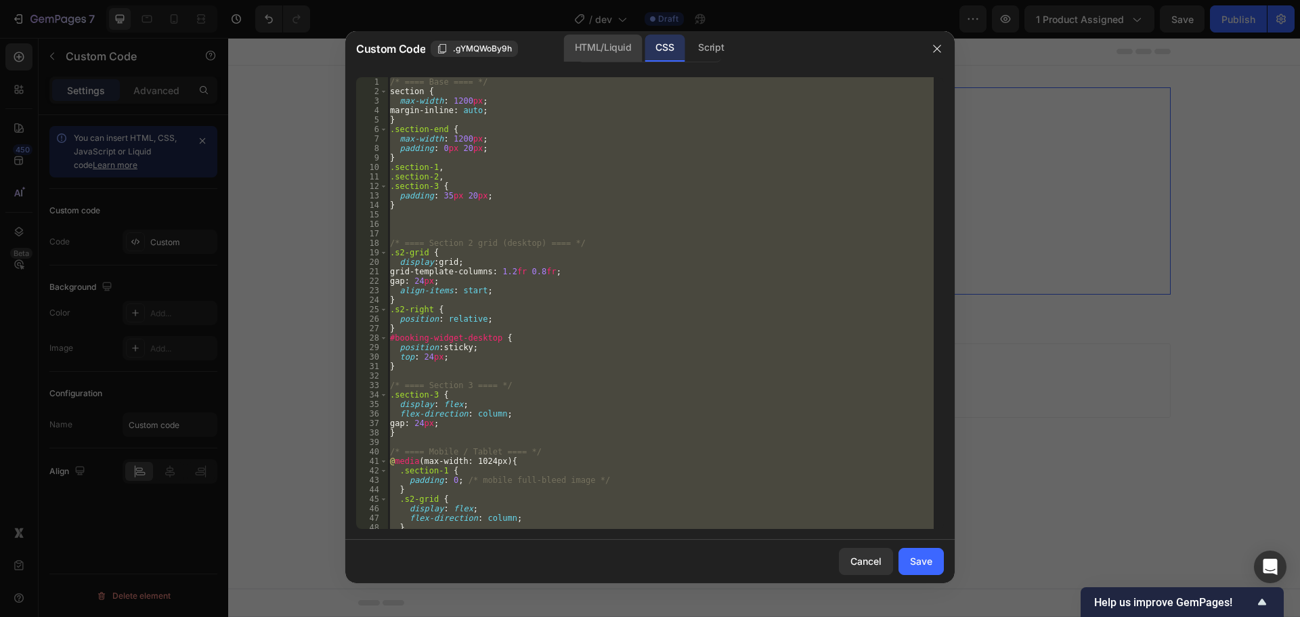
click at [620, 49] on div "HTML/Liquid" at bounding box center [603, 48] width 78 height 27
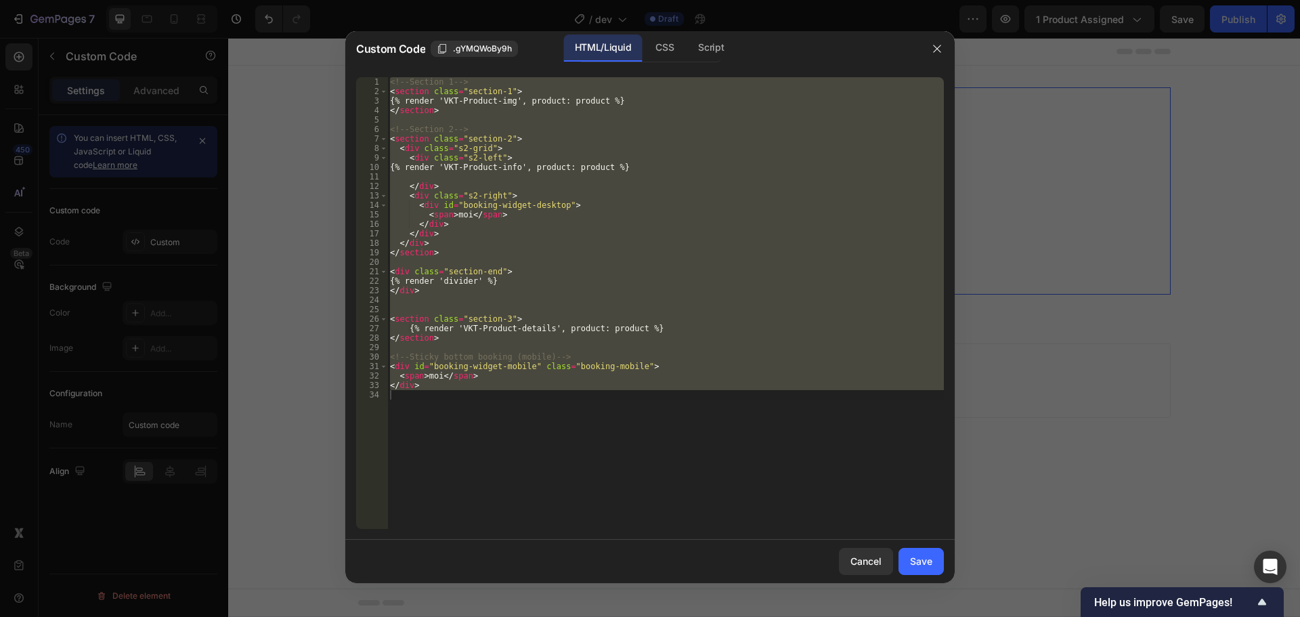
click at [676, 164] on div "<!-- Section 1 --> < section class = "section-1" > {% render 'VKT-Product-img',…" at bounding box center [665, 303] width 557 height 452
type textarea "{% render 'VKT-Product-info', product: product %}"
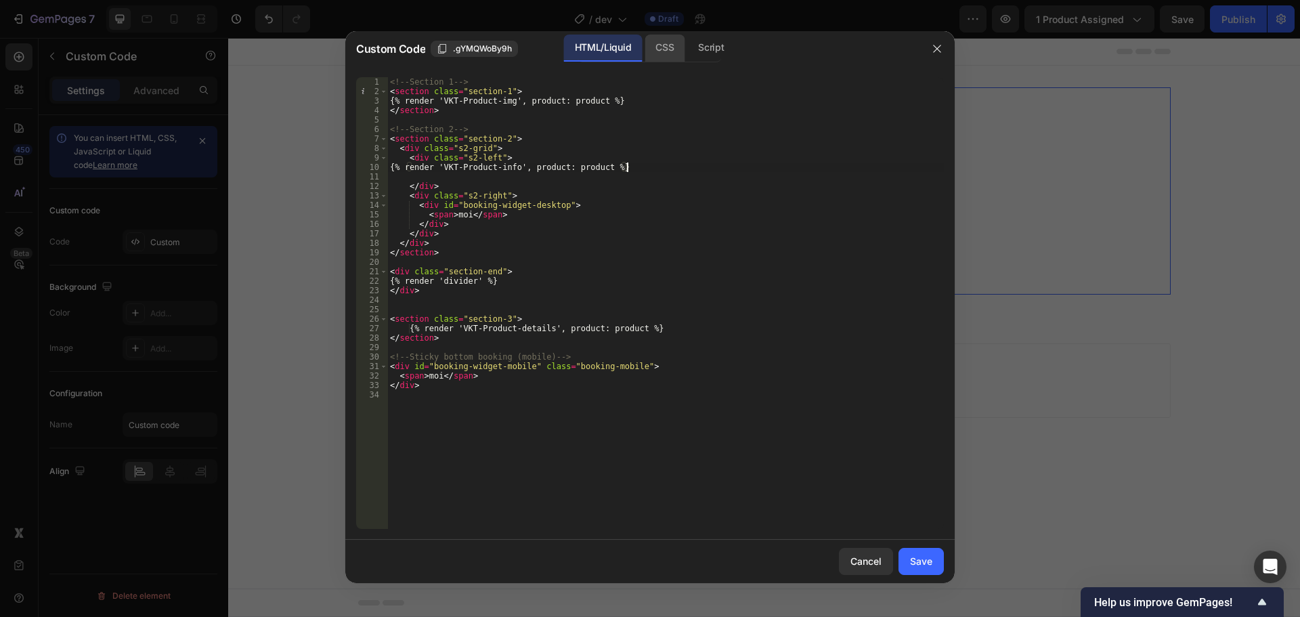
click at [663, 59] on div "CSS" at bounding box center [665, 48] width 40 height 27
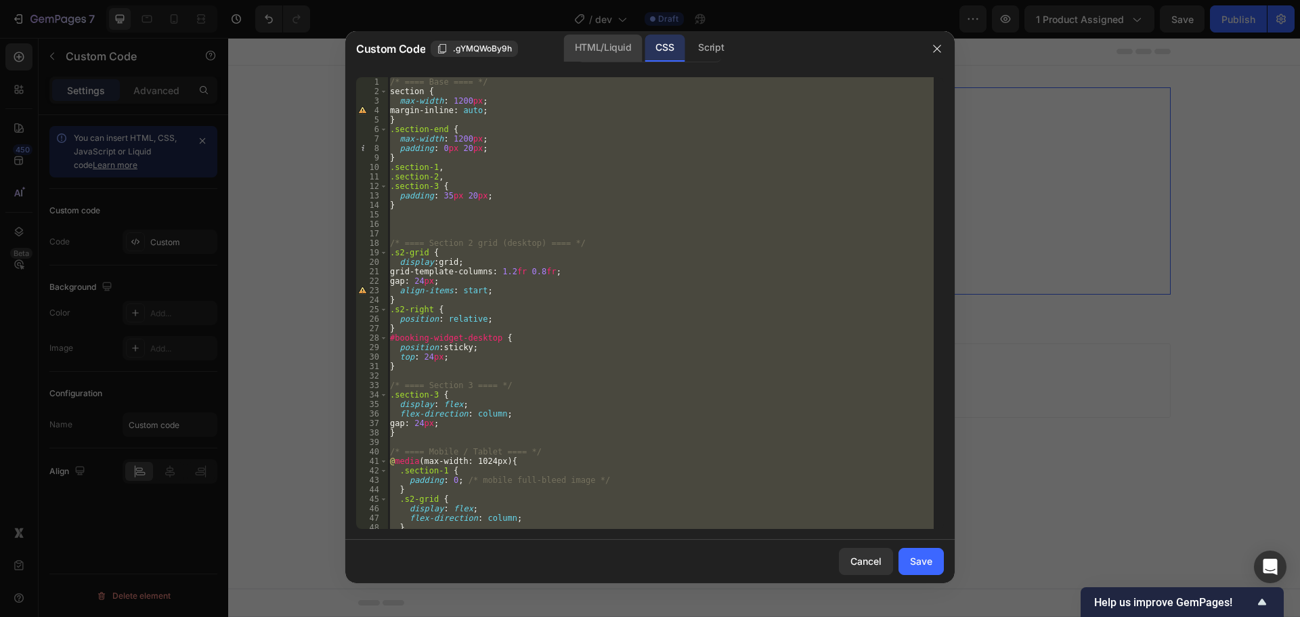
click at [617, 55] on div "HTML/Liquid" at bounding box center [603, 48] width 78 height 27
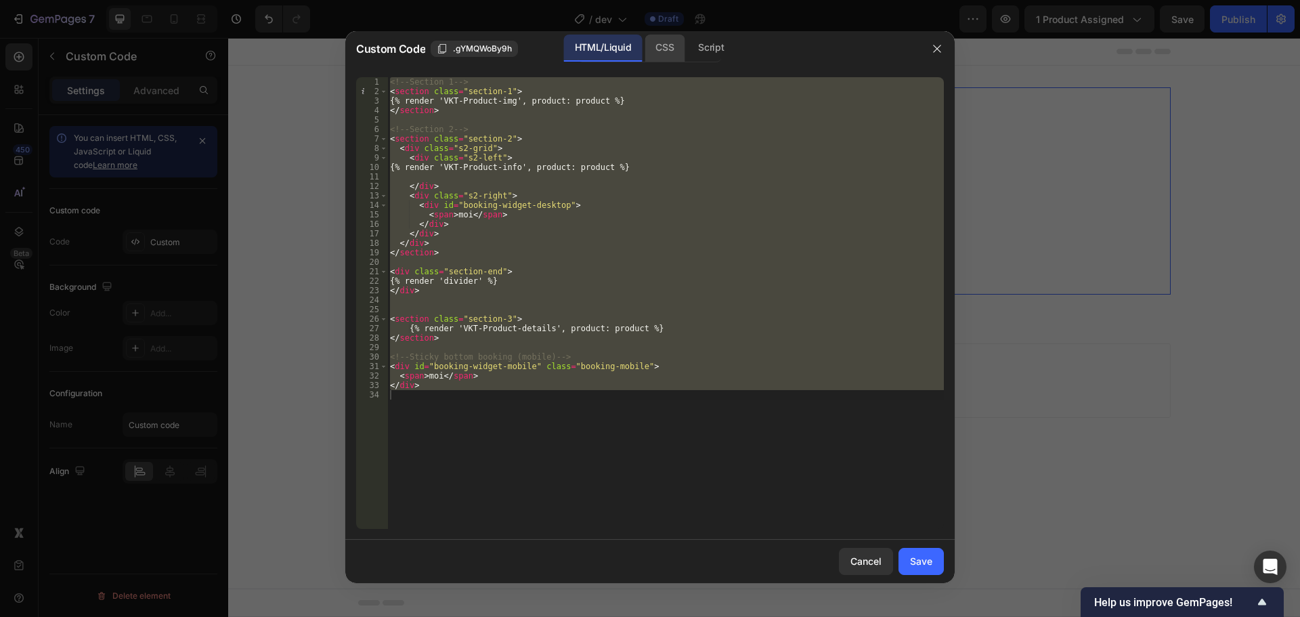
click at [648, 49] on div "CSS" at bounding box center [665, 48] width 40 height 27
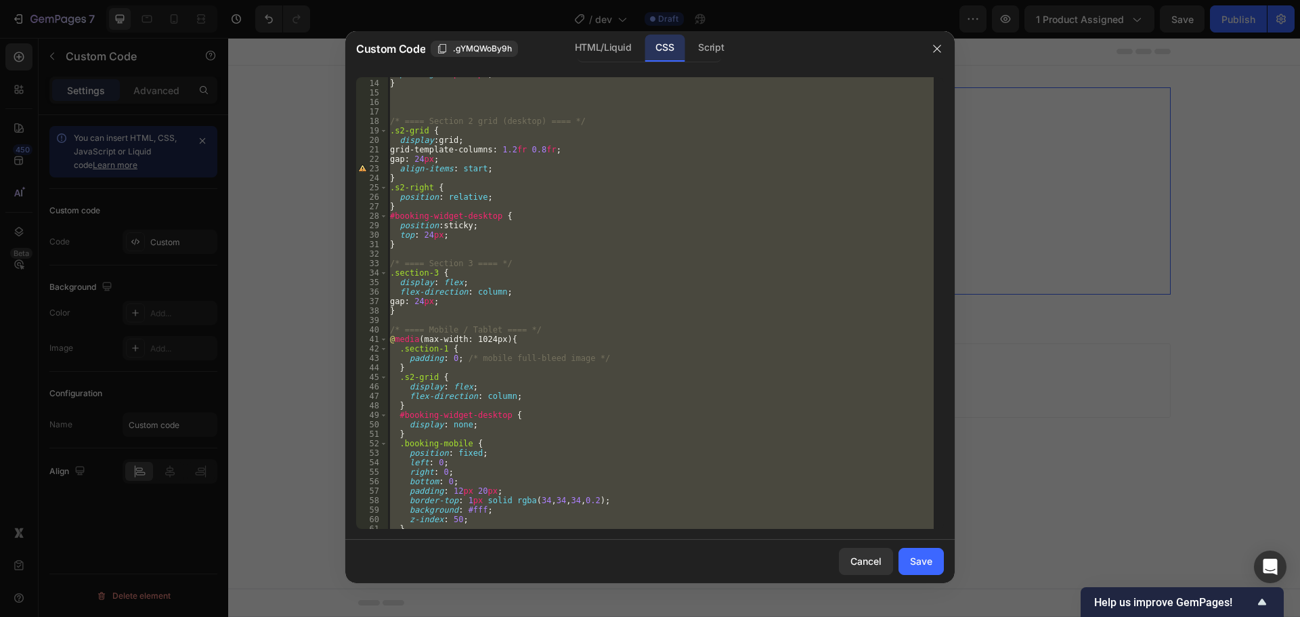
scroll to position [81, 0]
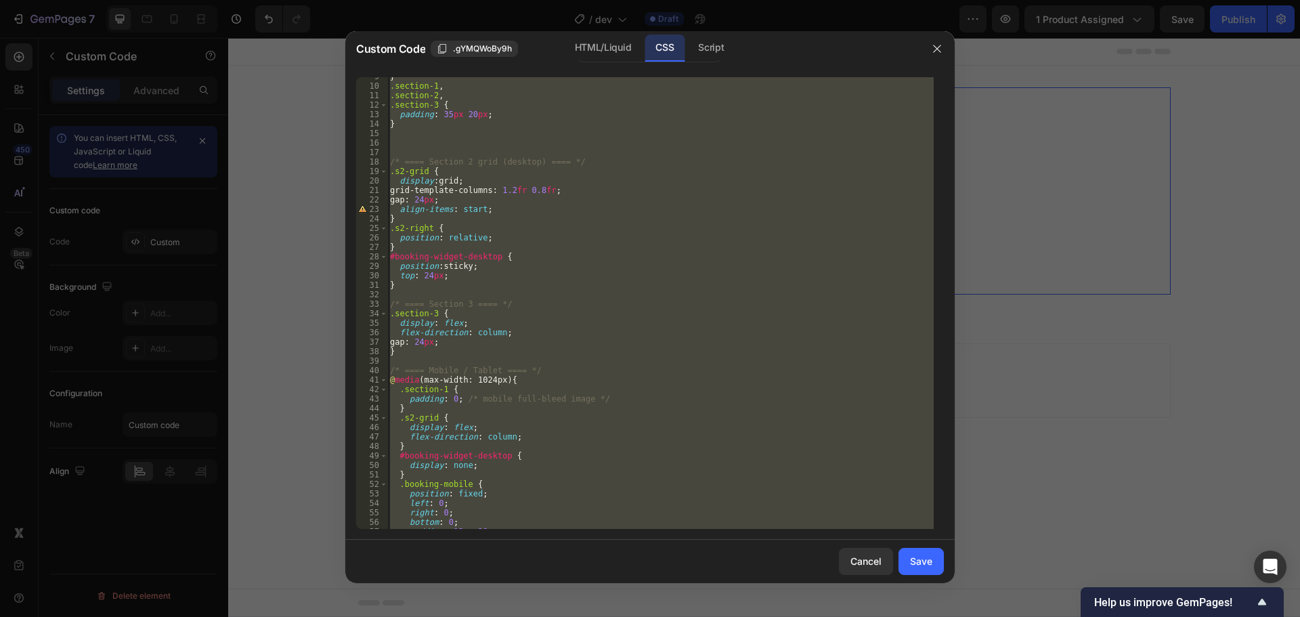
click at [495, 264] on div "} .section-1 , .section-2 , .section-3 { padding : 35 px 20 px ; } /* ==== Sect…" at bounding box center [660, 303] width 546 height 452
type textarea "position: sticky;"
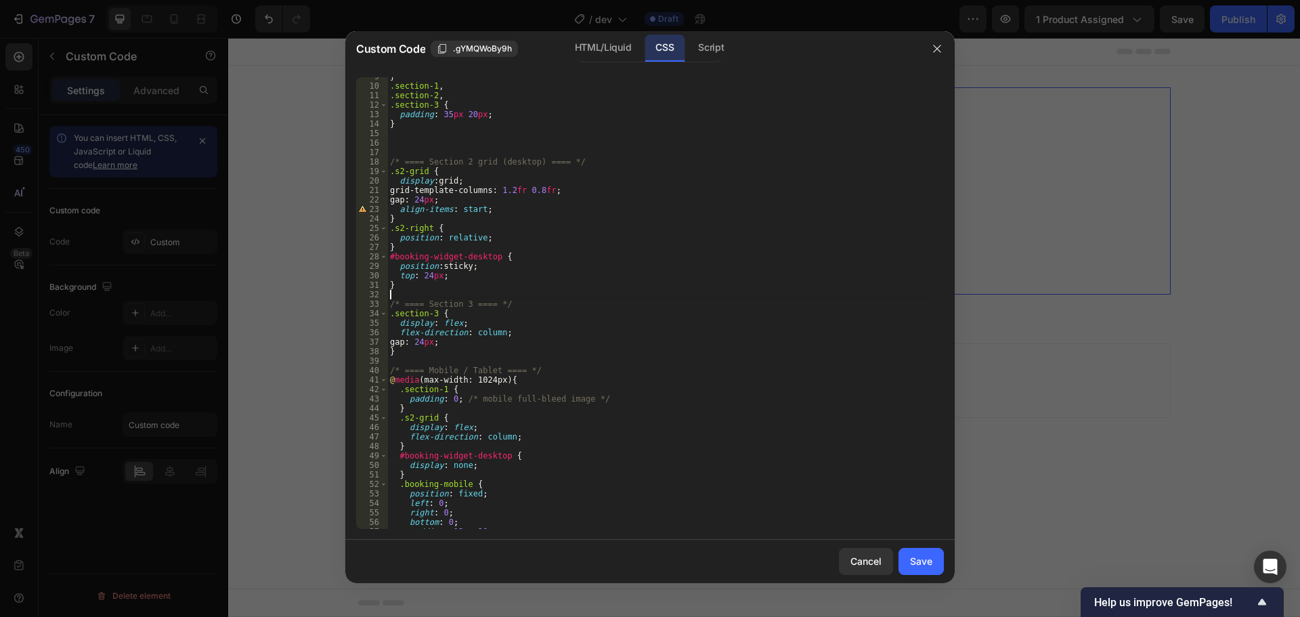
click at [584, 290] on div "} .section-1 , .section-2 , .section-3 { padding : 35 px 20 px ; } /* ==== Sect…" at bounding box center [660, 307] width 546 height 471
click at [586, 272] on div "} .section-1 , .section-2 , .section-3 { padding : 35 px 20 px ; } /* ==== Sect…" at bounding box center [660, 307] width 546 height 471
type textarea "top: 24px;"
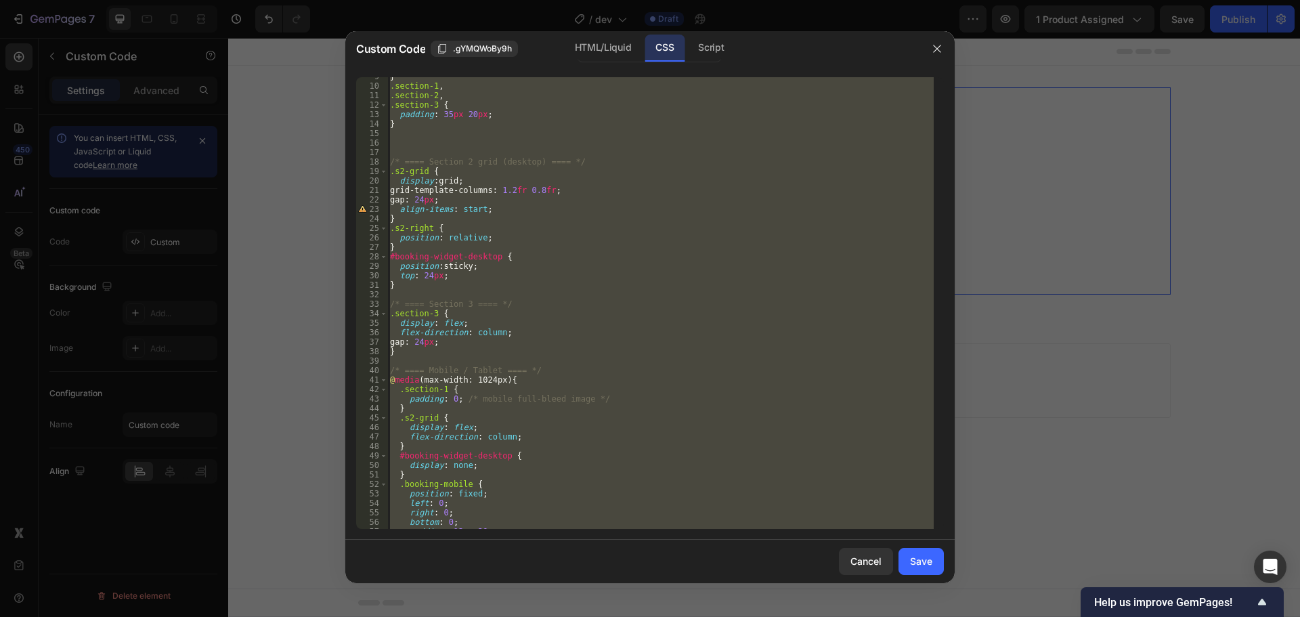
scroll to position [231, 0]
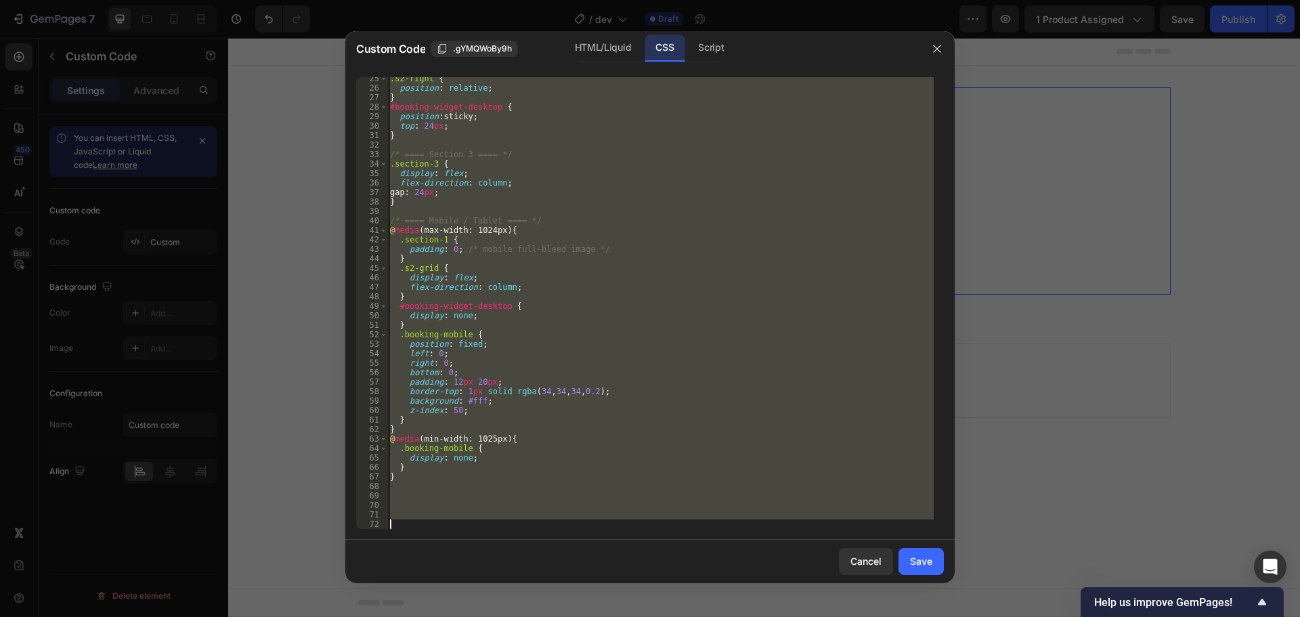
click at [593, 33] on div "Custom Code .gYMQWoBy9h HTML/Liquid CSS Script" at bounding box center [632, 48] width 574 height 35
click at [604, 54] on div "HTML/Liquid" at bounding box center [603, 48] width 78 height 27
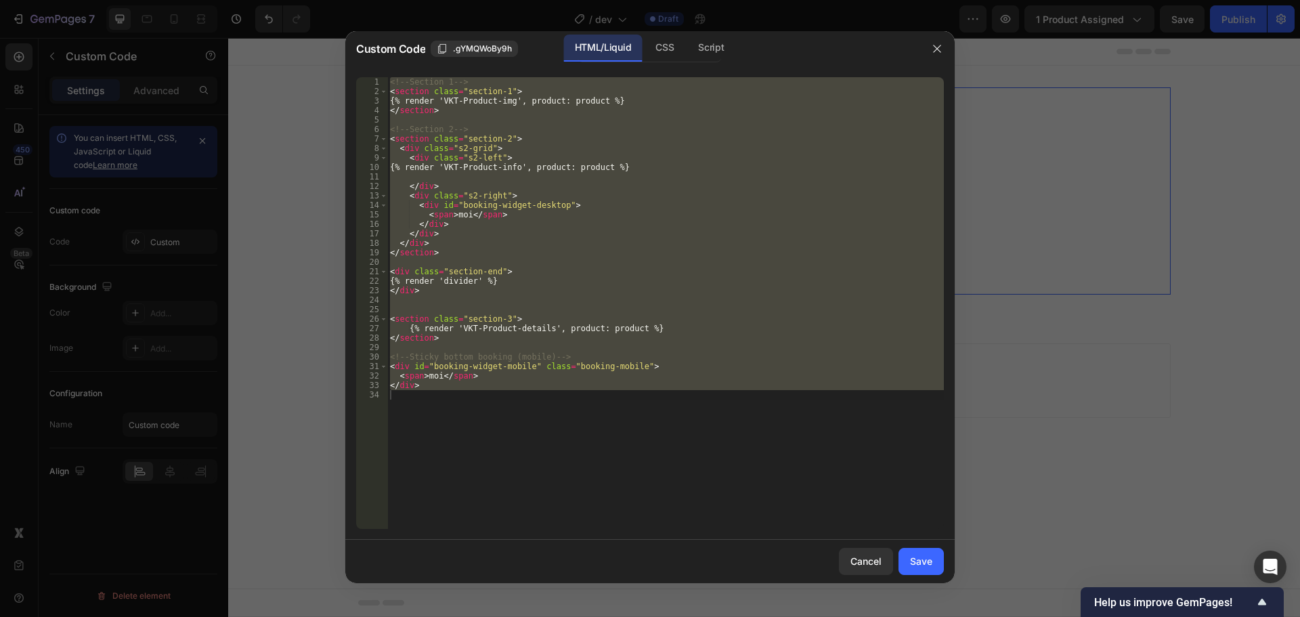
click at [700, 205] on div "<!-- Section 1 --> < section class = "section-1" > {% render 'VKT-Product-img',…" at bounding box center [665, 303] width 557 height 452
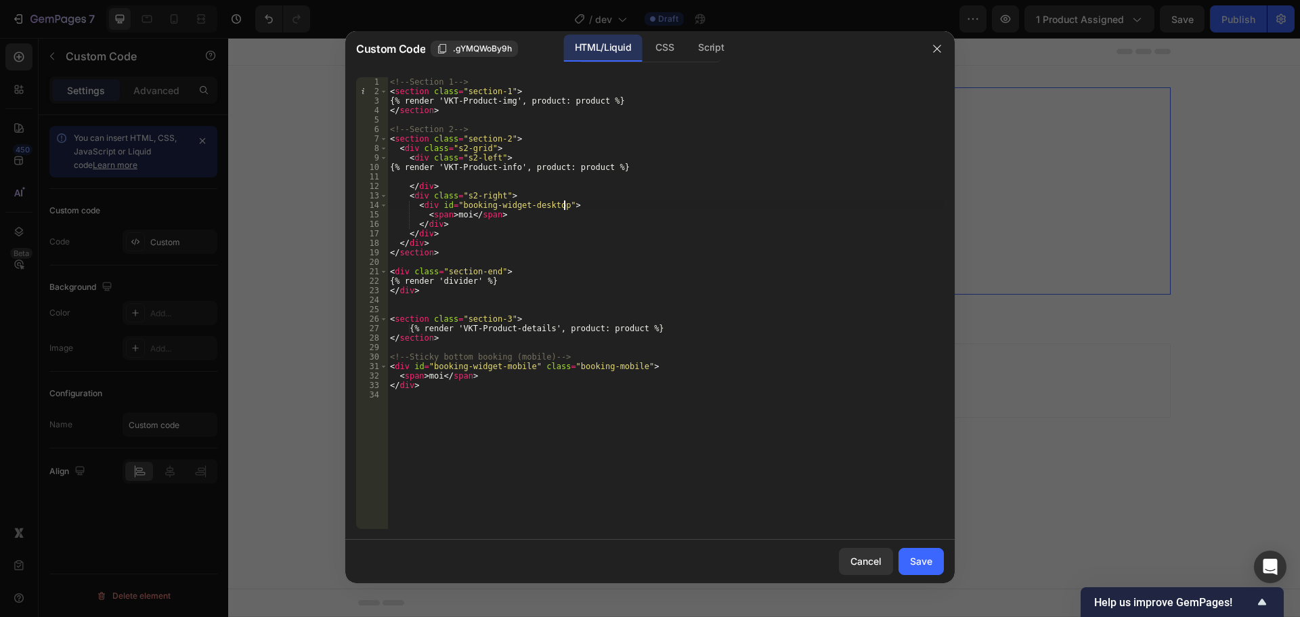
type textarea "</div>"
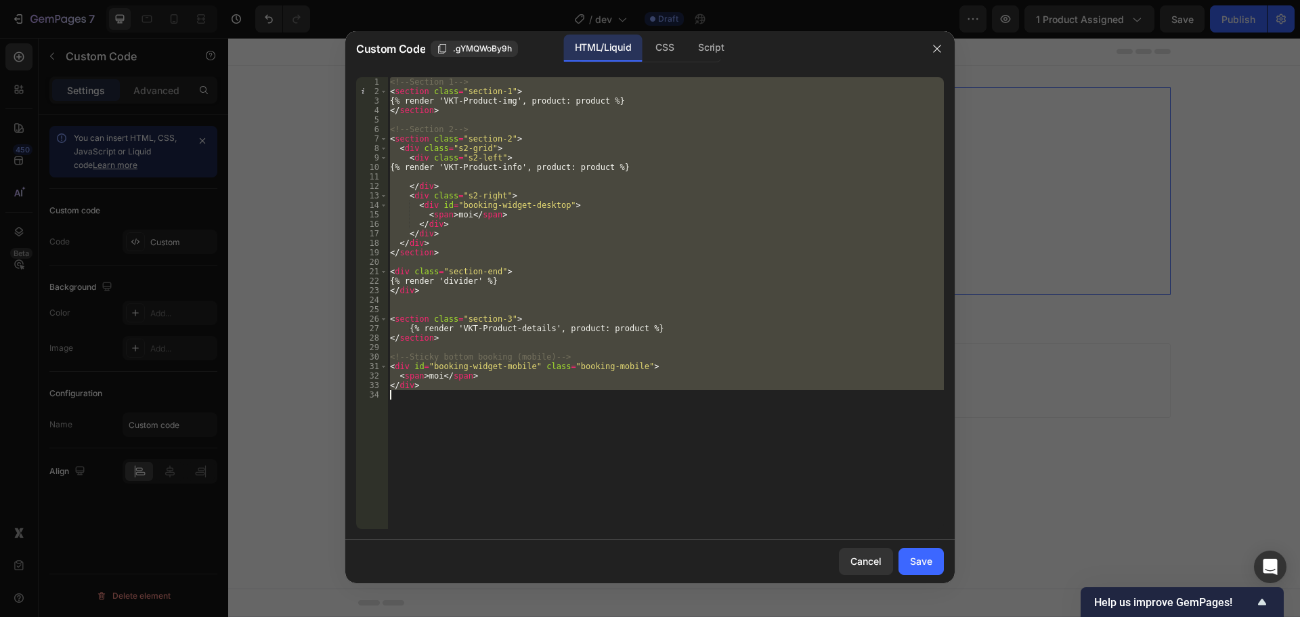
click at [595, 264] on div "<!-- Section 1 --> < section class = "section-1" > {% render 'VKT-Product-img',…" at bounding box center [665, 303] width 557 height 452
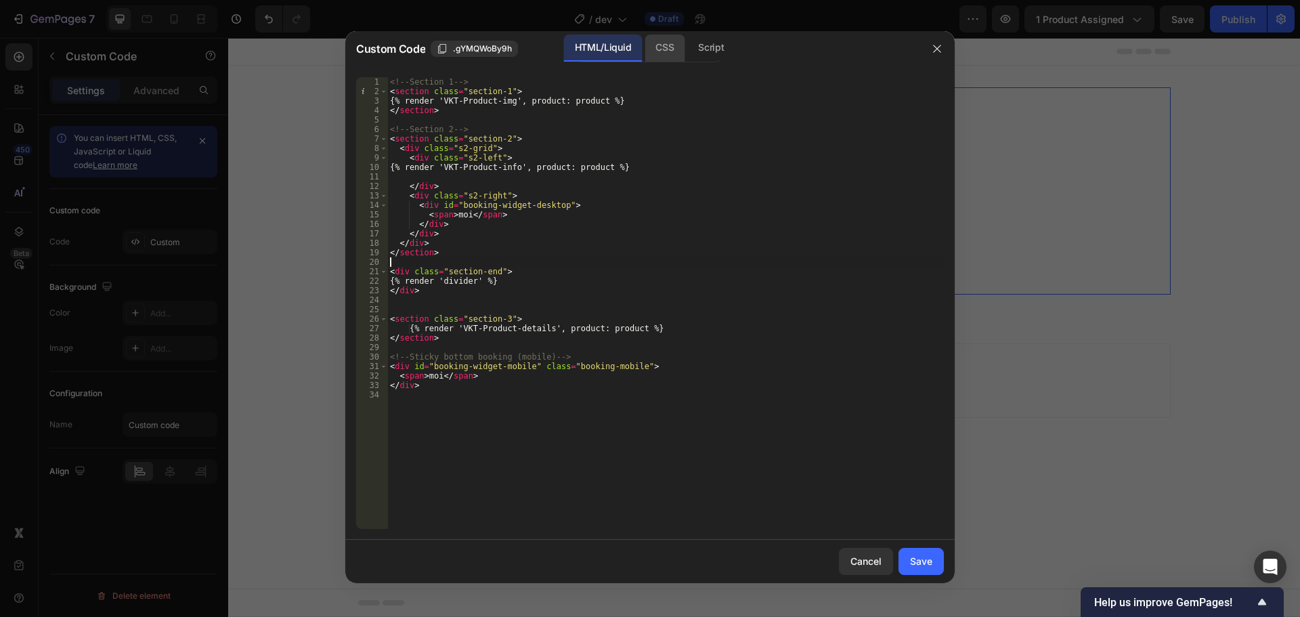
click at [660, 45] on div "CSS" at bounding box center [665, 48] width 40 height 27
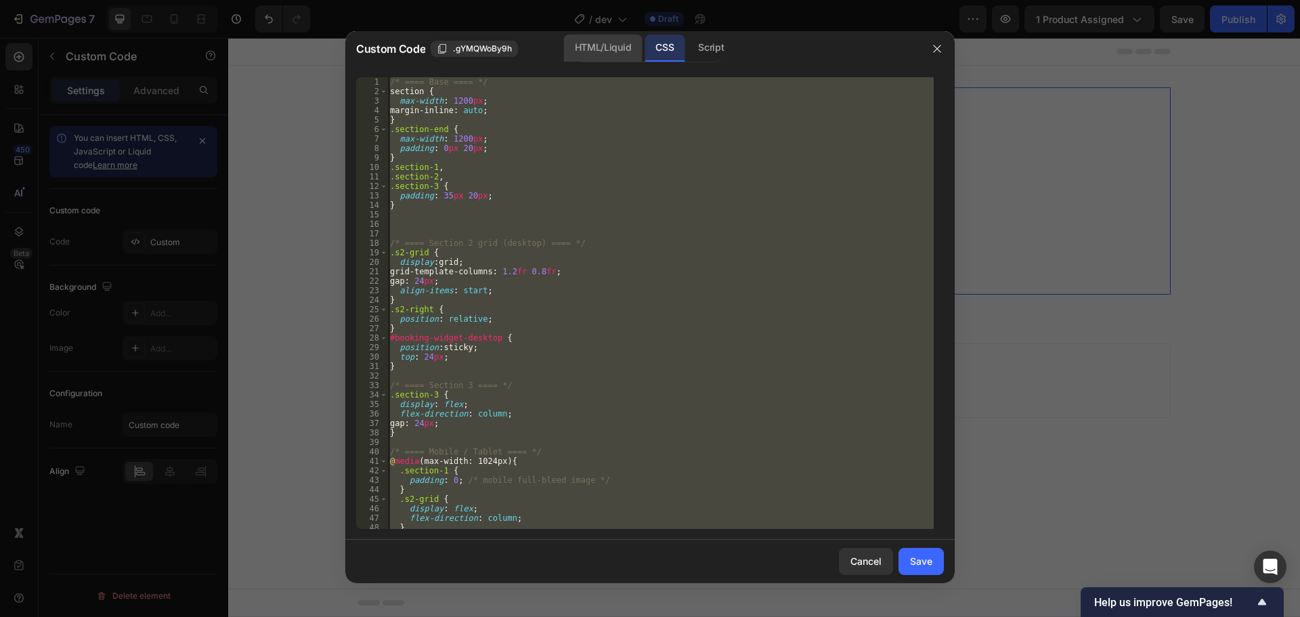
click at [588, 45] on div "HTML/Liquid" at bounding box center [603, 48] width 78 height 27
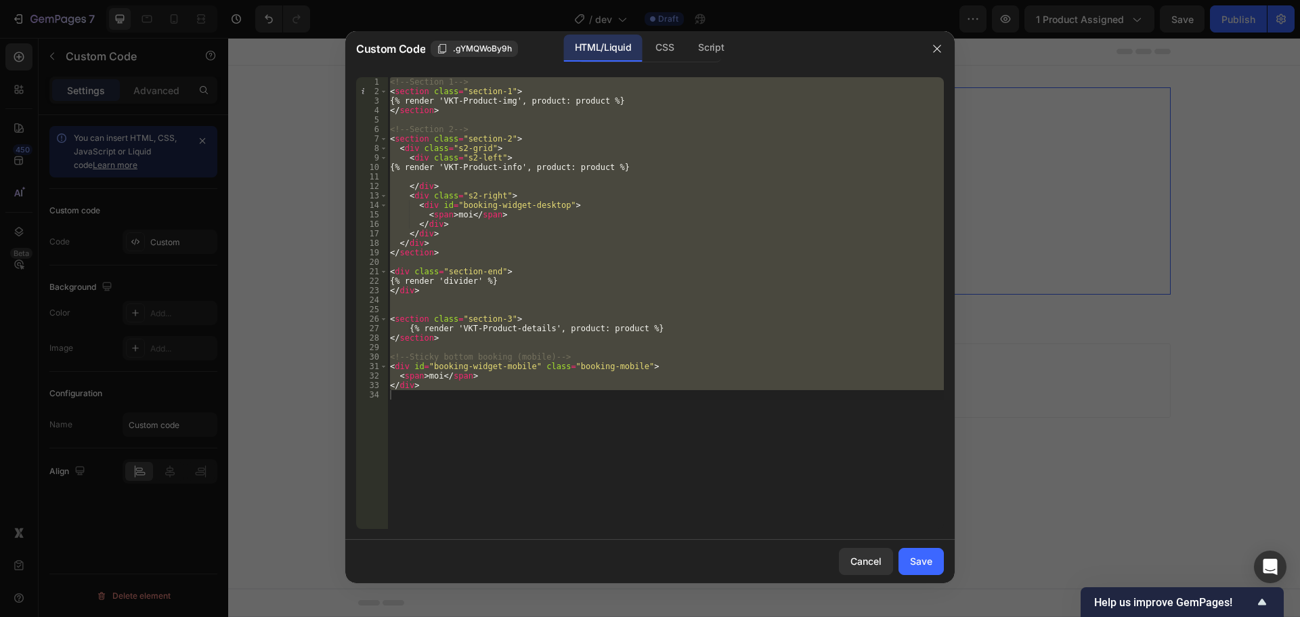
click at [441, 341] on div "<!-- Section 1 --> < section class = "section-1" > {% render 'VKT-Product-img',…" at bounding box center [665, 303] width 557 height 452
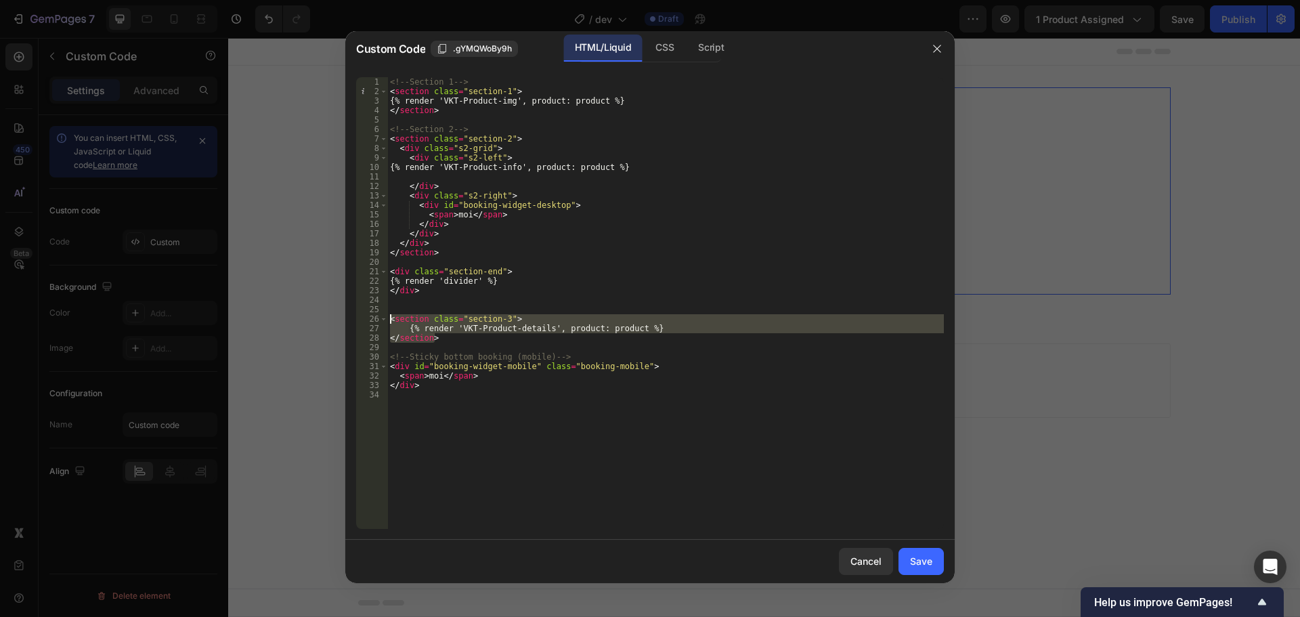
drag, startPoint x: 443, startPoint y: 337, endPoint x: 360, endPoint y: 320, distance: 84.3
click at [360, 320] on div "</section> 1 2 3 4 5 6 7 8 9 10 11 12 13 14 15 16 17 18 19 20 21 22 23 24 25 26…" at bounding box center [650, 303] width 588 height 452
click at [433, 292] on div "<!-- Section 1 --> < section class = "section-1" > {% render 'VKT-Product-img',…" at bounding box center [665, 312] width 557 height 471
type textarea "</div>"
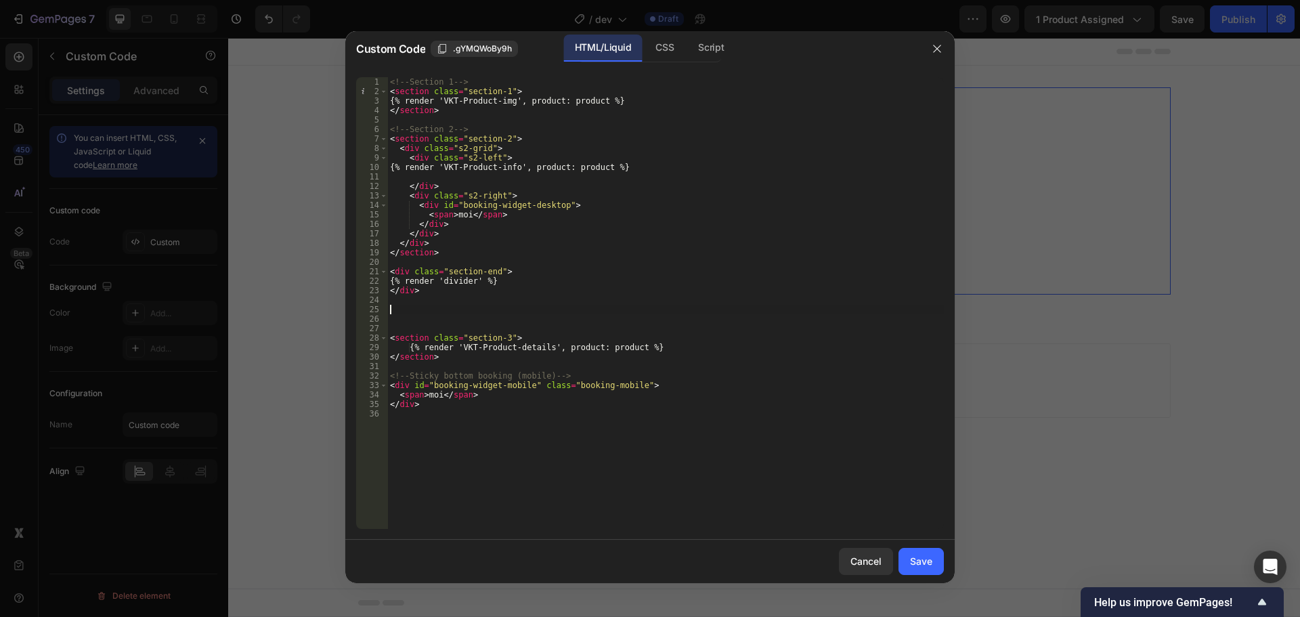
click at [436, 306] on div "<!-- Section 1 --> < section class = "section-1" > {% render 'VKT-Product-img',…" at bounding box center [665, 312] width 557 height 471
paste textarea "</section>"
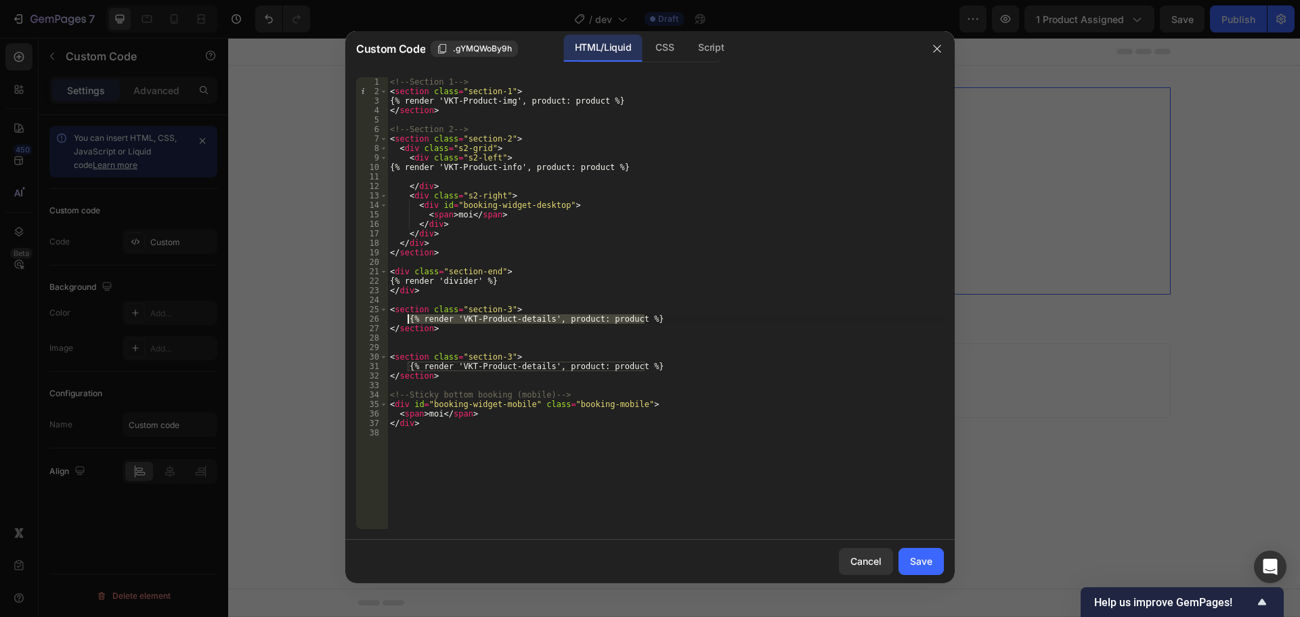
drag, startPoint x: 664, startPoint y: 319, endPoint x: 409, endPoint y: 318, distance: 255.3
click at [409, 318] on div "<!-- Section 1 --> < section class = "section-1" > {% render 'VKT-Product-img',…" at bounding box center [665, 312] width 557 height 471
paste textarea "{% render 'divider'"
type textarea "{% render 'divider' %}"
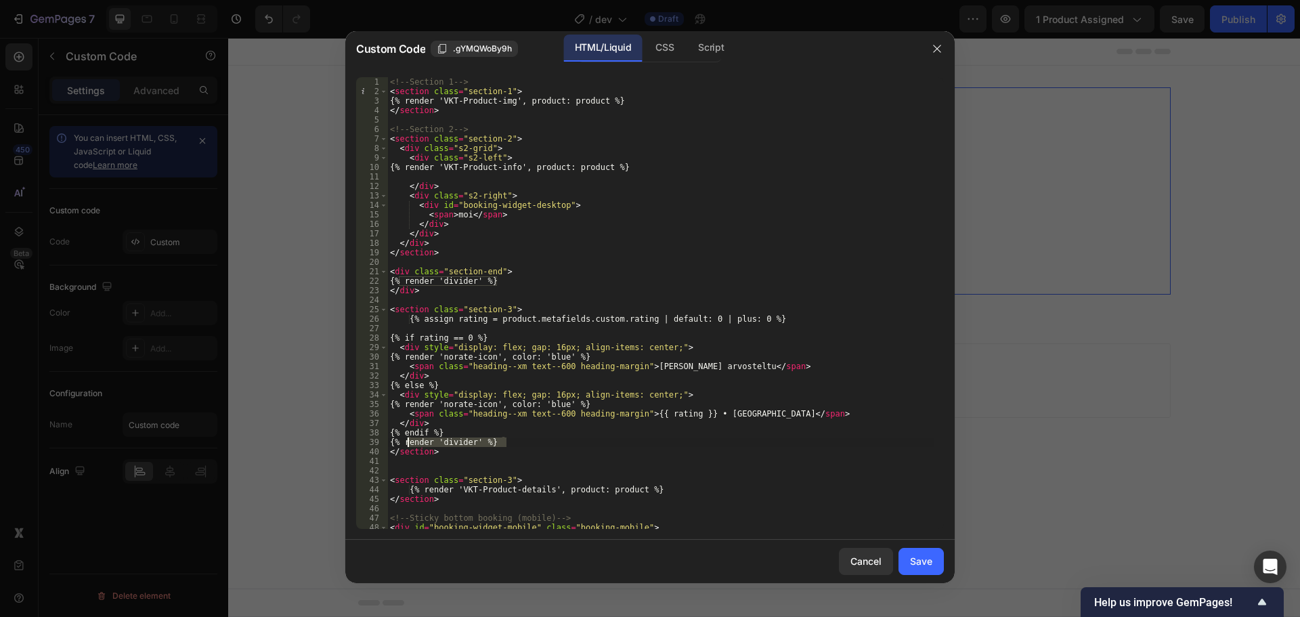
drag, startPoint x: 517, startPoint y: 442, endPoint x: 408, endPoint y: 441, distance: 109.0
click at [408, 441] on div "<!-- Section 1 --> < section class = "section-1" > {% render 'VKT-Product-img',…" at bounding box center [660, 312] width 546 height 471
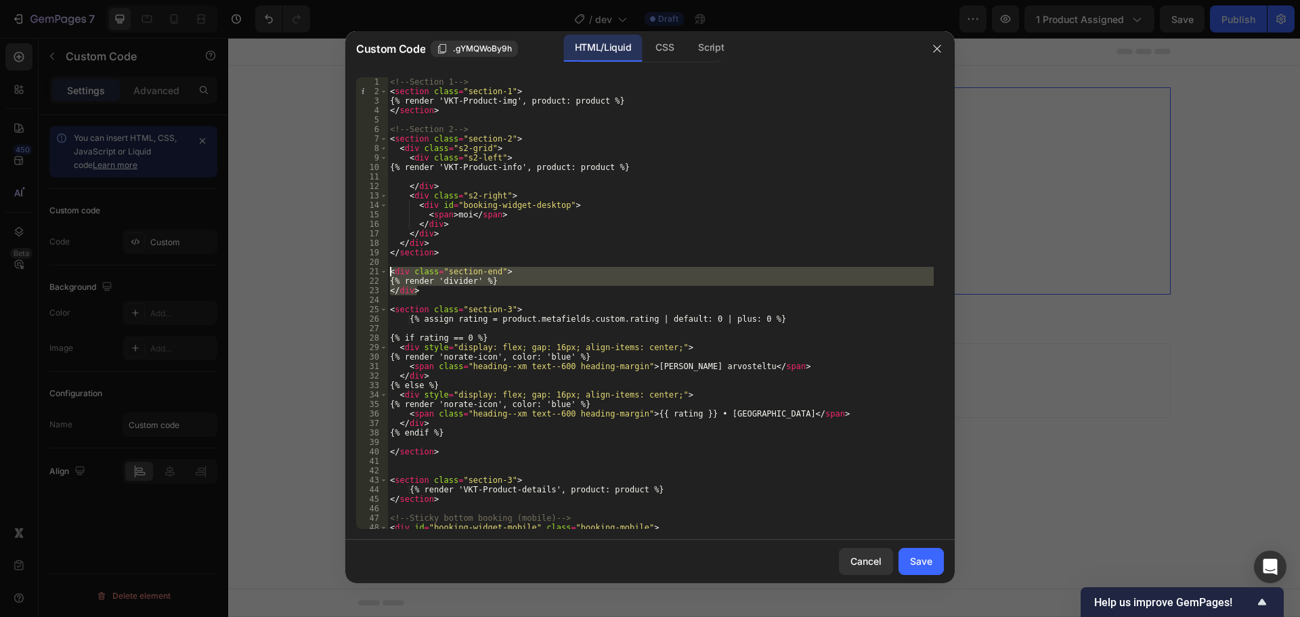
drag, startPoint x: 427, startPoint y: 291, endPoint x: 377, endPoint y: 270, distance: 54.7
click at [377, 270] on div "1 2 3 4 5 6 7 8 9 10 11 12 13 14 15 16 17 18 19 20 21 22 23 24 25 26 27 28 29 3…" at bounding box center [650, 303] width 588 height 452
type textarea "<div class="section-end"> {% render 'divider' %}"
click at [410, 471] on div "<!-- Section 1 --> < section class = "section-1" > {% render 'VKT-Product-img',…" at bounding box center [660, 312] width 546 height 471
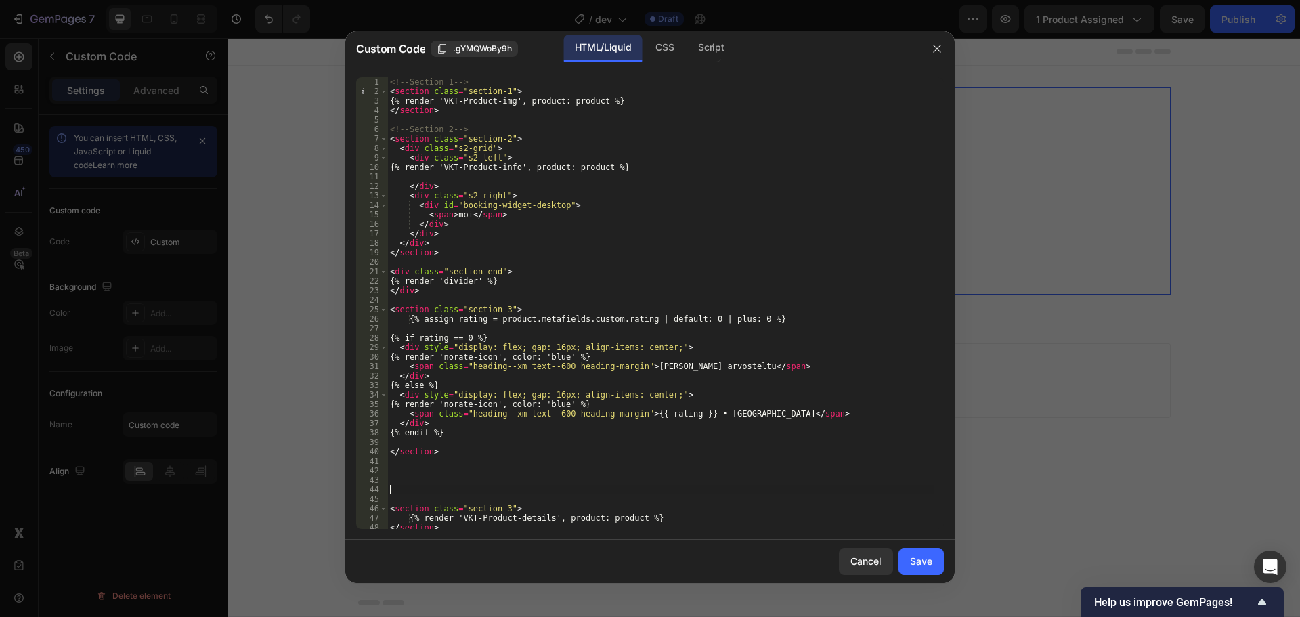
paste textarea "</div>"
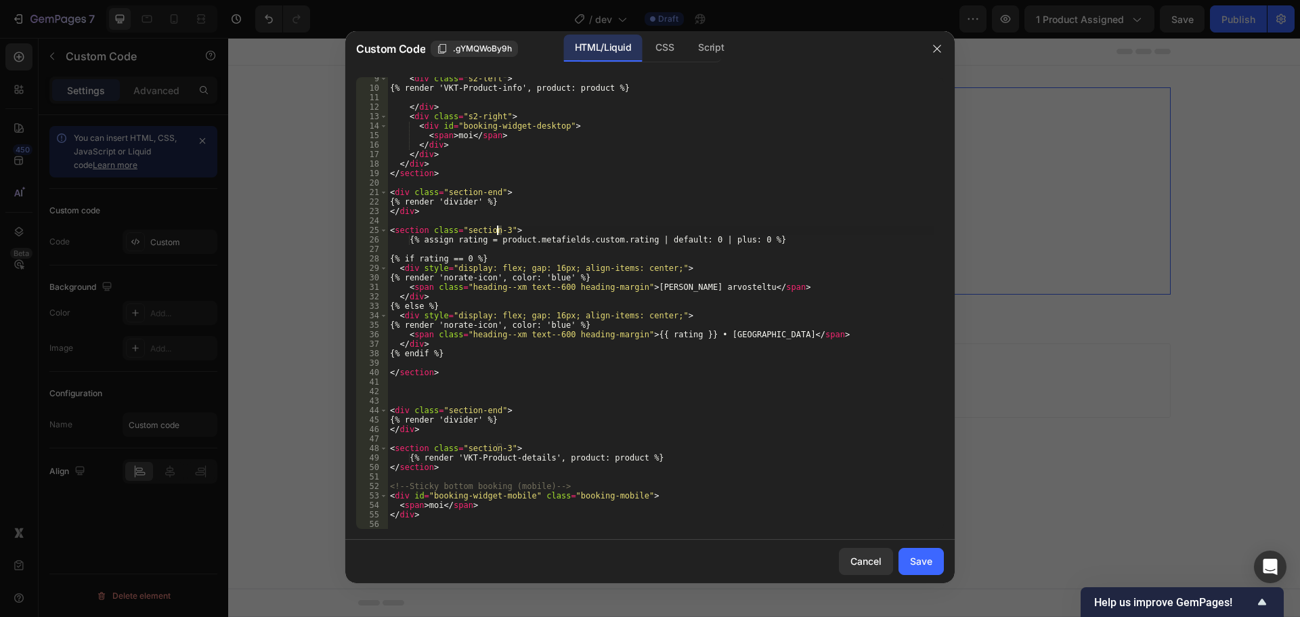
click at [498, 227] on div "< div class = "s2-left" > {% render 'VKT-Product-info', product: product %} </ …" at bounding box center [660, 309] width 546 height 471
type textarea "<section class="section-3">"
click at [658, 60] on div "CSS" at bounding box center [665, 48] width 40 height 27
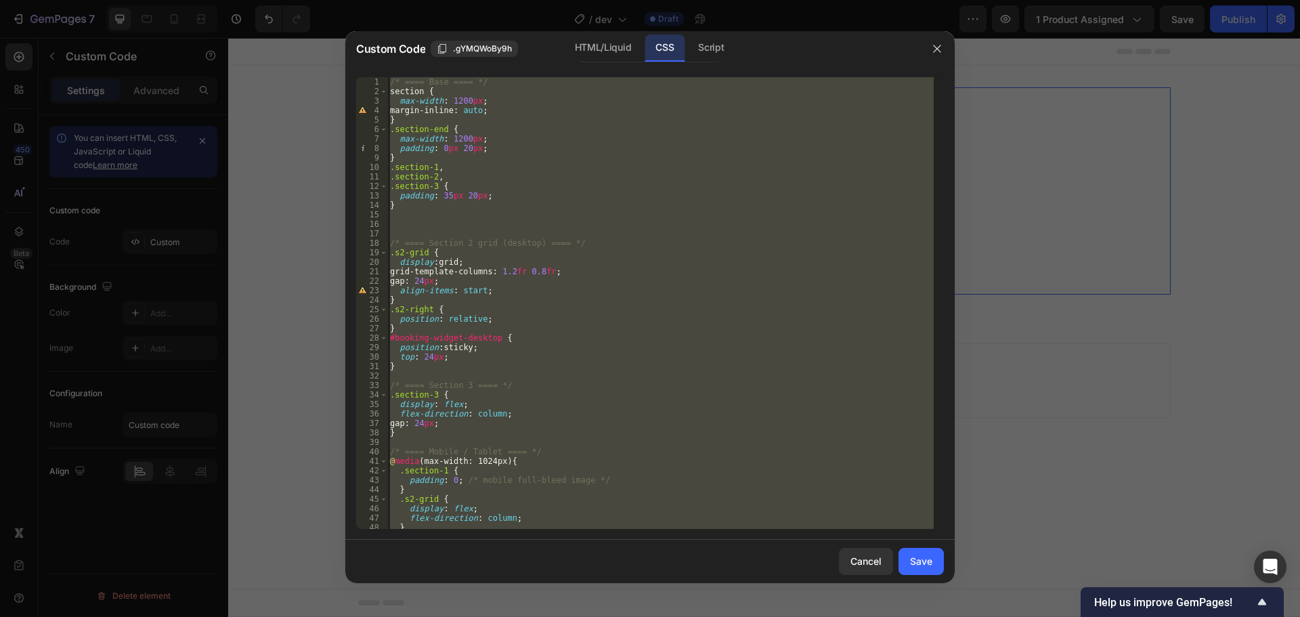
scroll to position [0, 0]
click at [438, 179] on div "/* ==== Base ==== */ section { max-width : 1200 px ; margin-inline : auto ; } .…" at bounding box center [660, 303] width 546 height 452
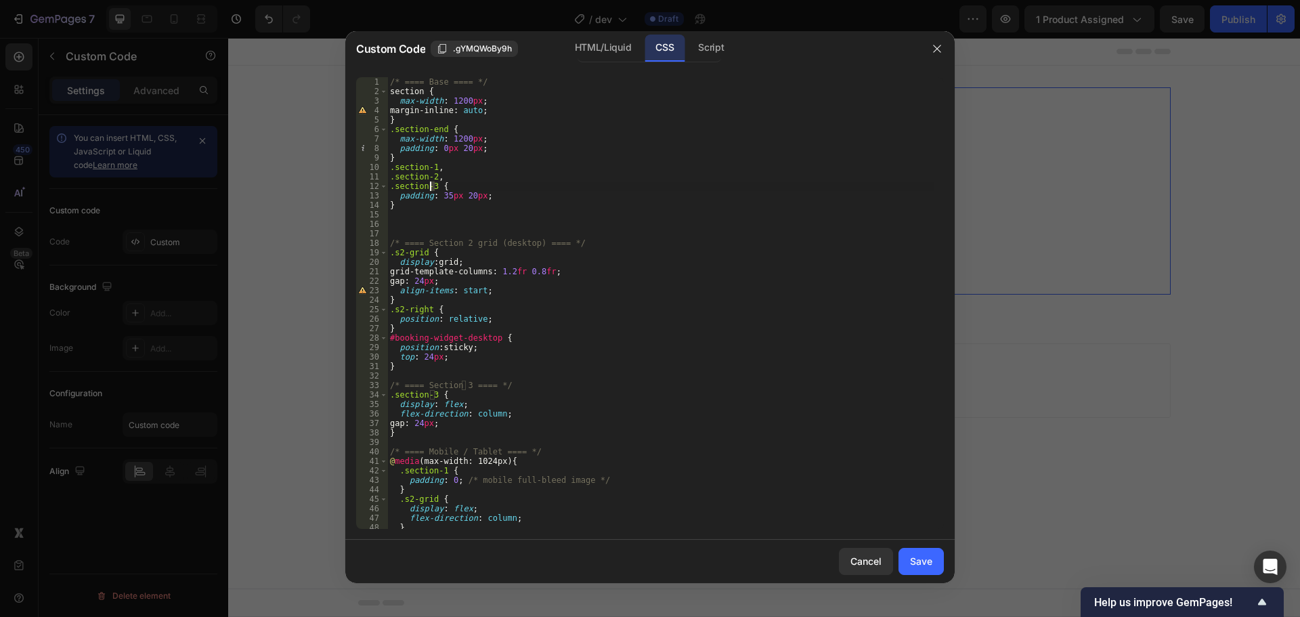
click at [430, 185] on div "/* ==== Base ==== */ section { max-width : 1200 px ; margin-inline : auto ; } .…" at bounding box center [660, 312] width 546 height 471
click at [606, 40] on div "HTML/Liquid" at bounding box center [603, 48] width 78 height 27
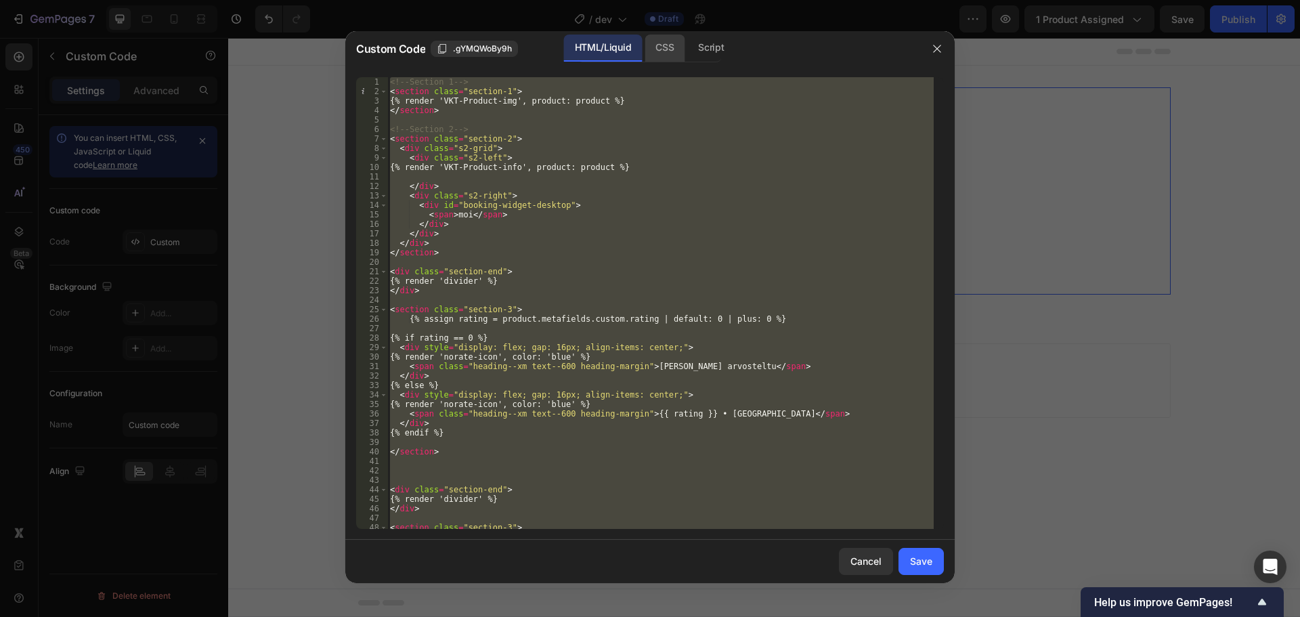
click at [666, 56] on div "CSS" at bounding box center [665, 48] width 40 height 27
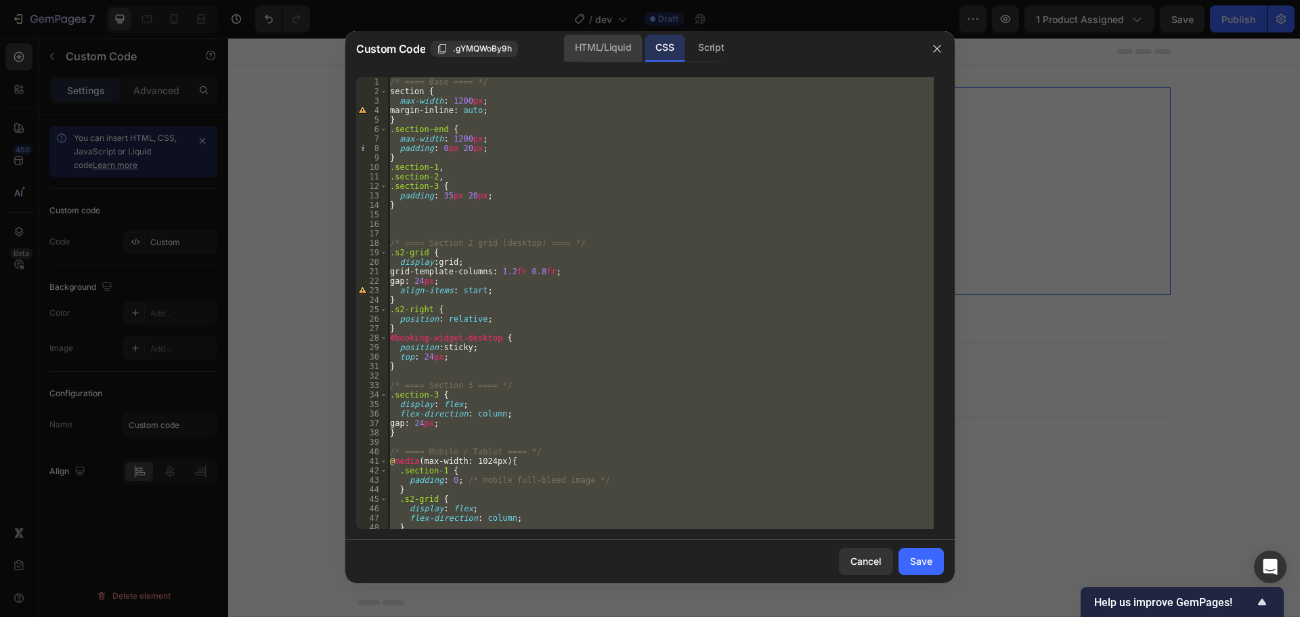
click at [609, 46] on div "HTML/Liquid" at bounding box center [603, 48] width 78 height 27
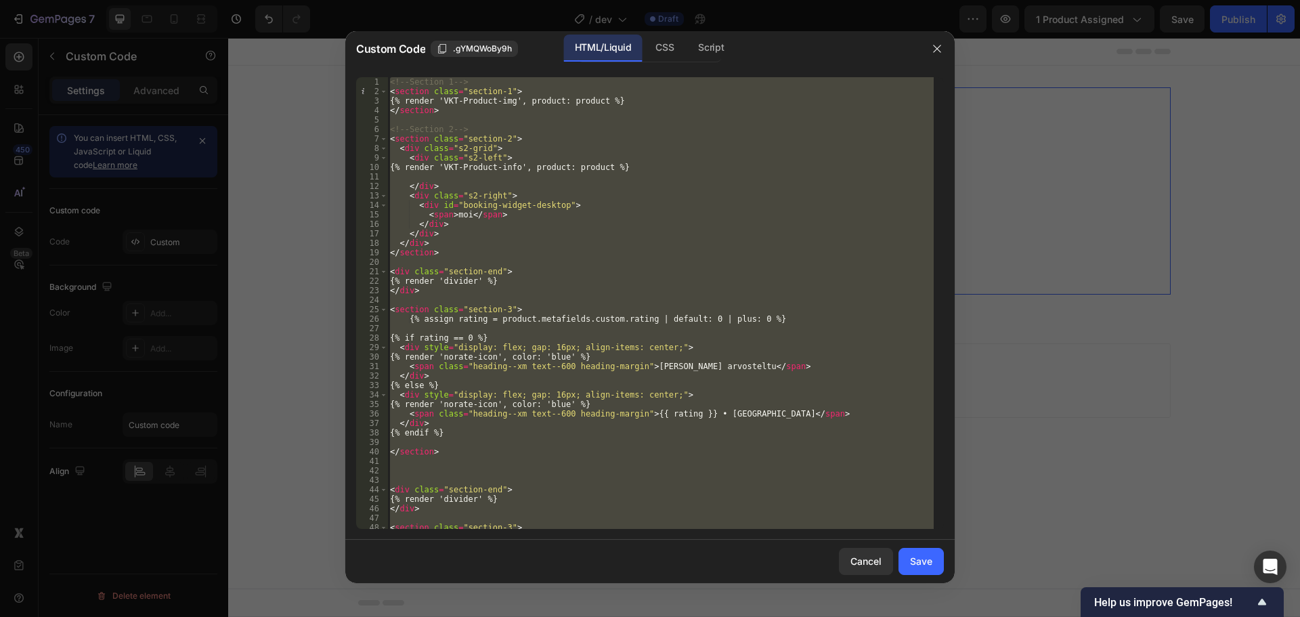
scroll to position [79, 0]
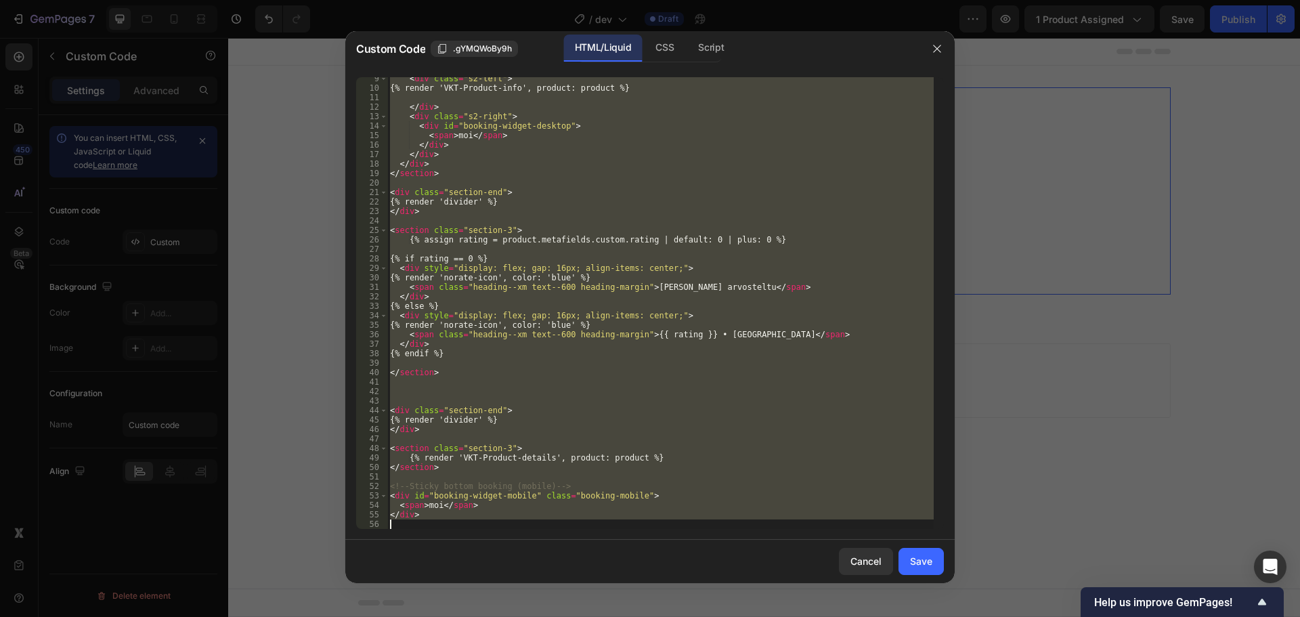
click at [429, 233] on div "< div class = "s2-left" > {% render 'VKT-Product-info', product: product %} </ …" at bounding box center [660, 303] width 546 height 452
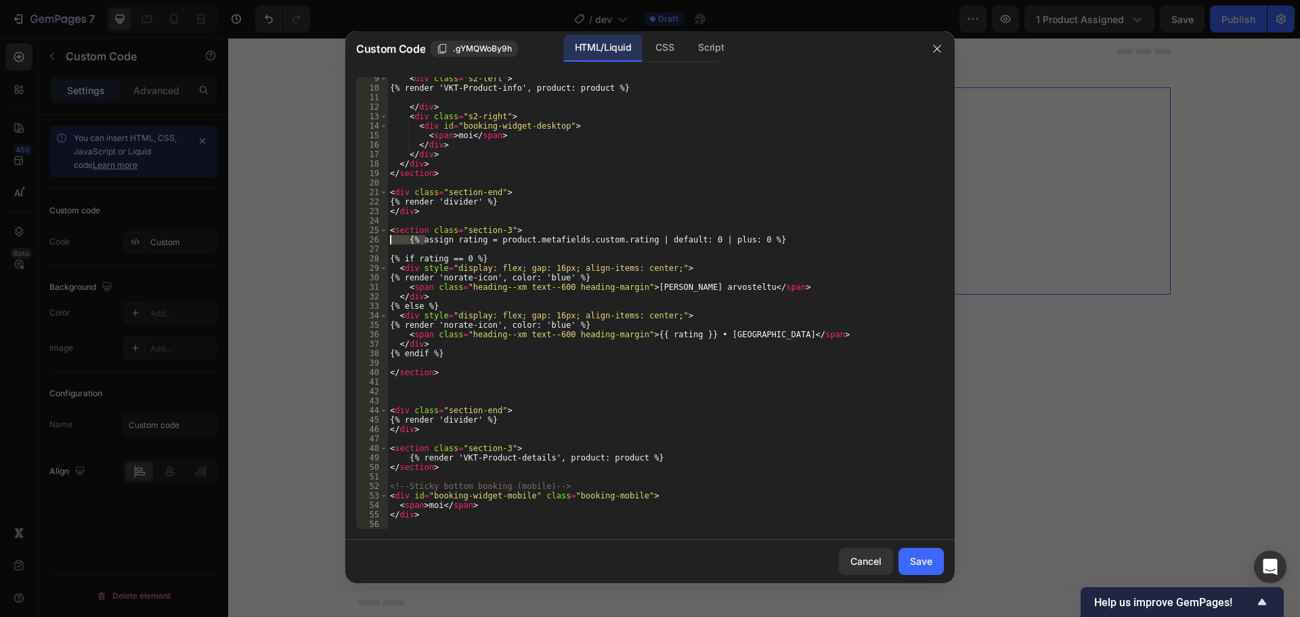
drag, startPoint x: 425, startPoint y: 240, endPoint x: 389, endPoint y: 237, distance: 36.1
click at [389, 237] on div "< div class = "s2-left" > {% render 'VKT-Product-info', product: product %} </ …" at bounding box center [660, 309] width 546 height 471
click at [542, 231] on div "< div class = "s2-left" > {% render 'VKT-Product-info', product: product %} </ …" at bounding box center [660, 309] width 546 height 471
type textarea "<section class="section-3">"
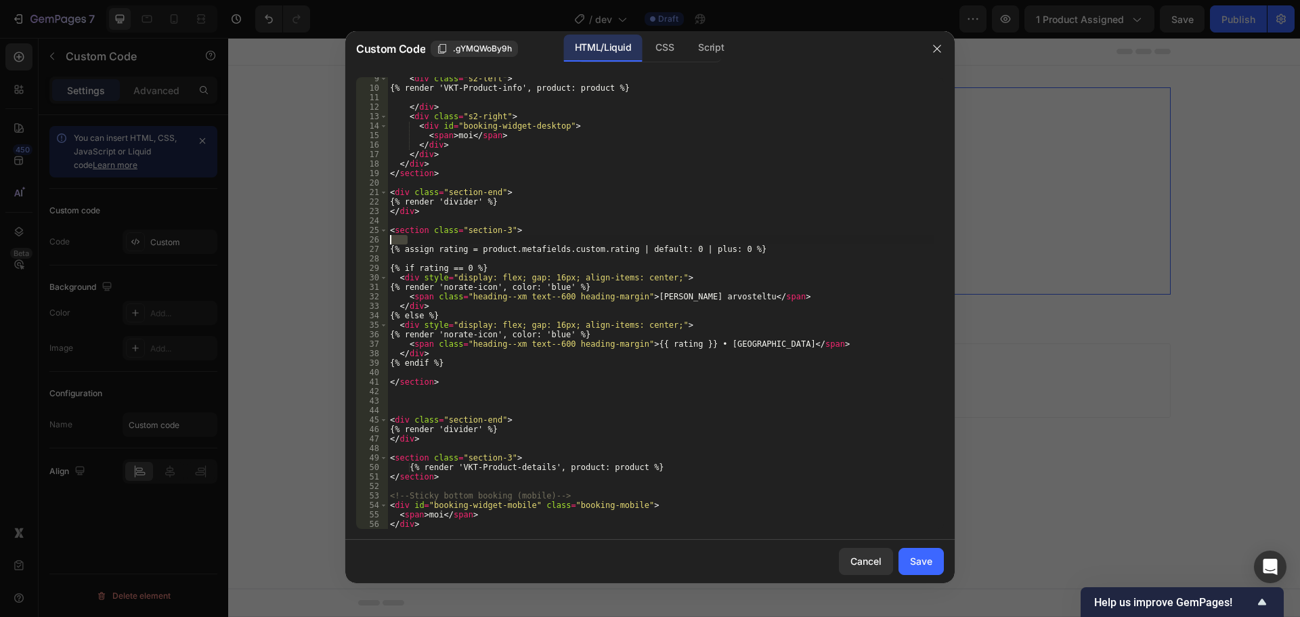
drag, startPoint x: 387, startPoint y: 239, endPoint x: 379, endPoint y: 239, distance: 7.4
click at [379, 239] on div "9 10 11 12 13 14 15 16 17 18 19 20 21 22 23 24 25 26 27 28 29 30 31 32 33 34 35…" at bounding box center [650, 303] width 588 height 452
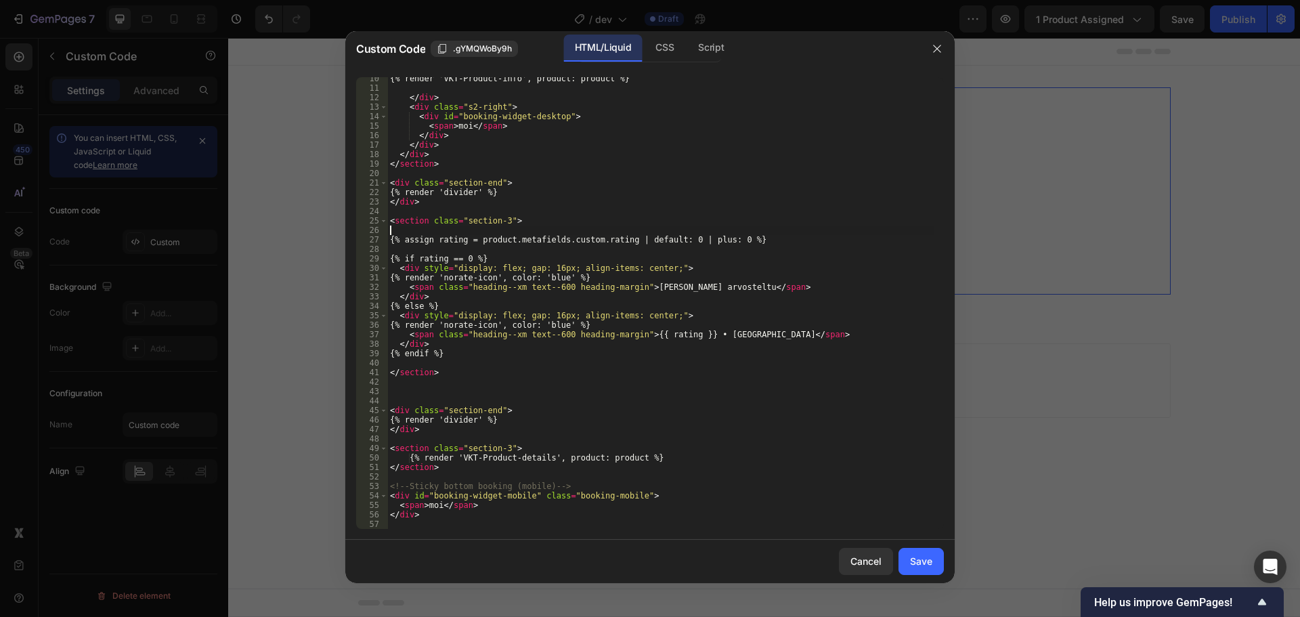
scroll to position [89, 0]
click at [656, 52] on div "CSS" at bounding box center [665, 48] width 40 height 27
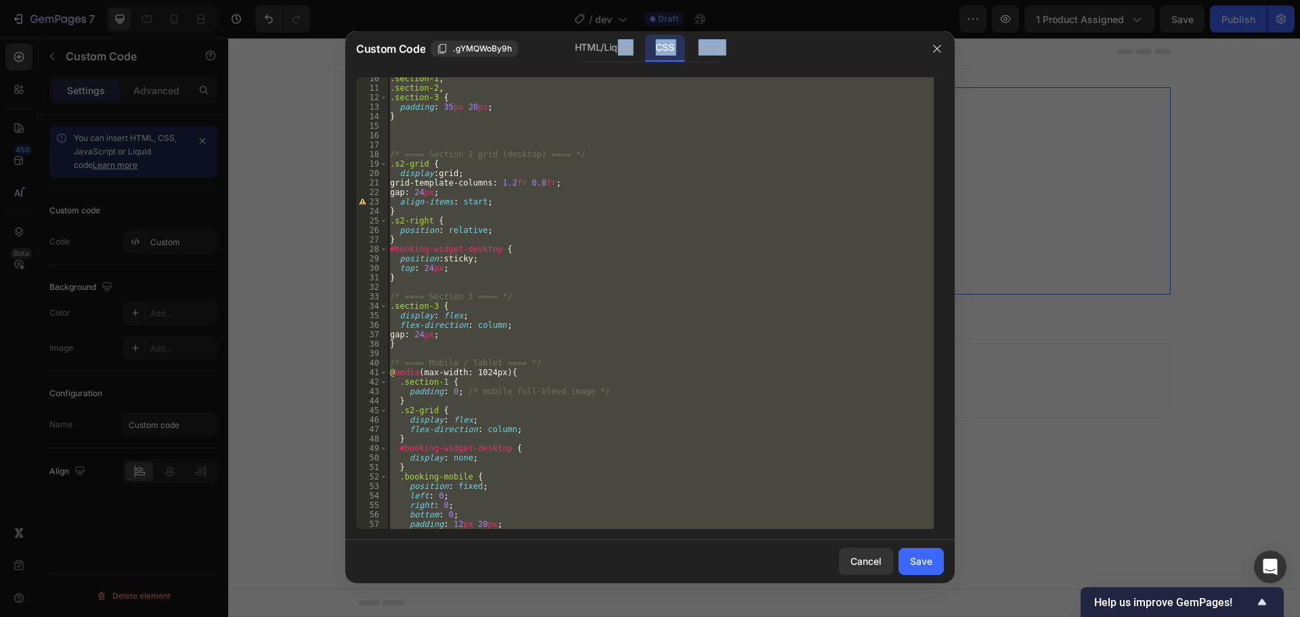
drag, startPoint x: 616, startPoint y: 52, endPoint x: 615, endPoint y: 77, distance: 24.4
click at [615, 77] on div "Custom Code .gYMQWoBy9h HTML/Liquid CSS Script 10 11 12 13 14 15 16 17 18 19 20…" at bounding box center [649, 307] width 609 height 552
click at [435, 91] on div ".section-1 , .section-2 , .section-3 { padding : 35 px 20 px ; } /* ==== Sectio…" at bounding box center [660, 303] width 546 height 452
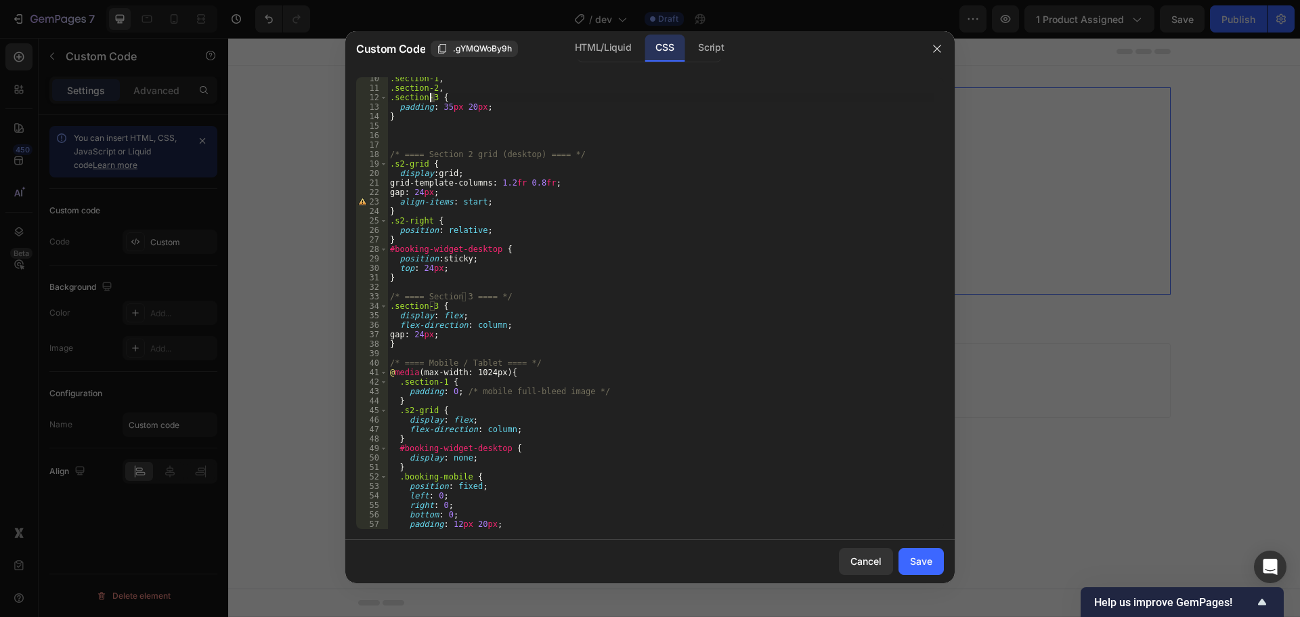
click at [430, 98] on div ".section-1 , .section-2 , .section-3 { padding : 35 px 20 px ; } /* ==== Sectio…" at bounding box center [660, 309] width 546 height 471
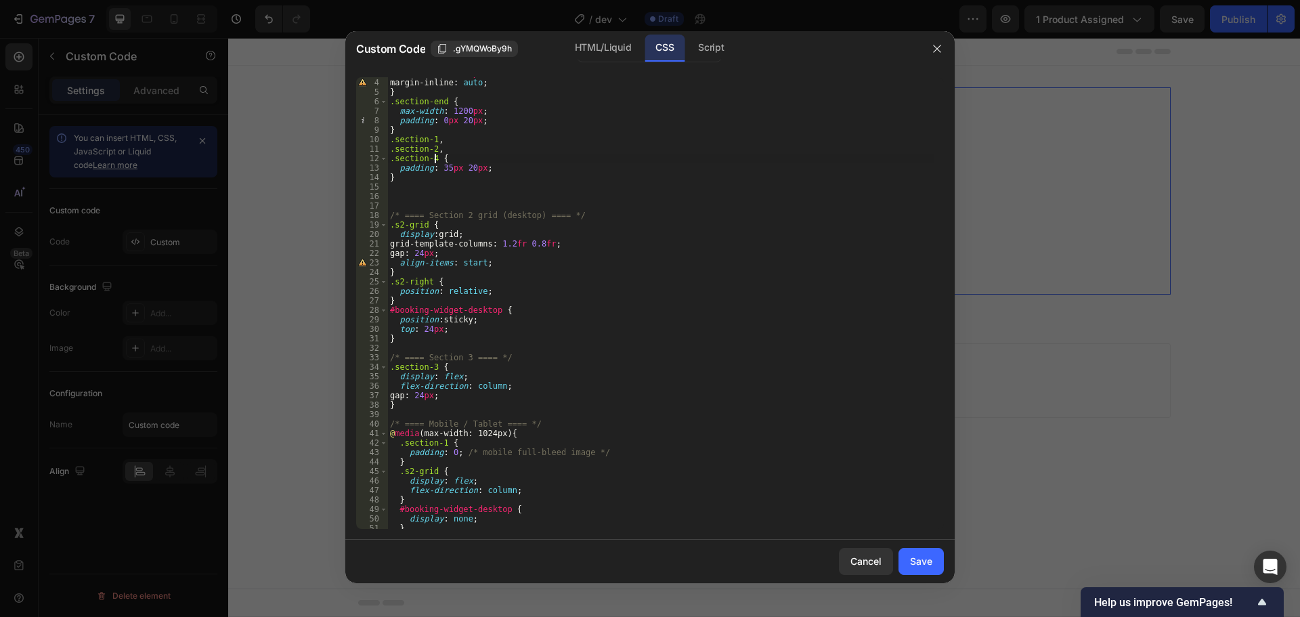
scroll to position [0, 0]
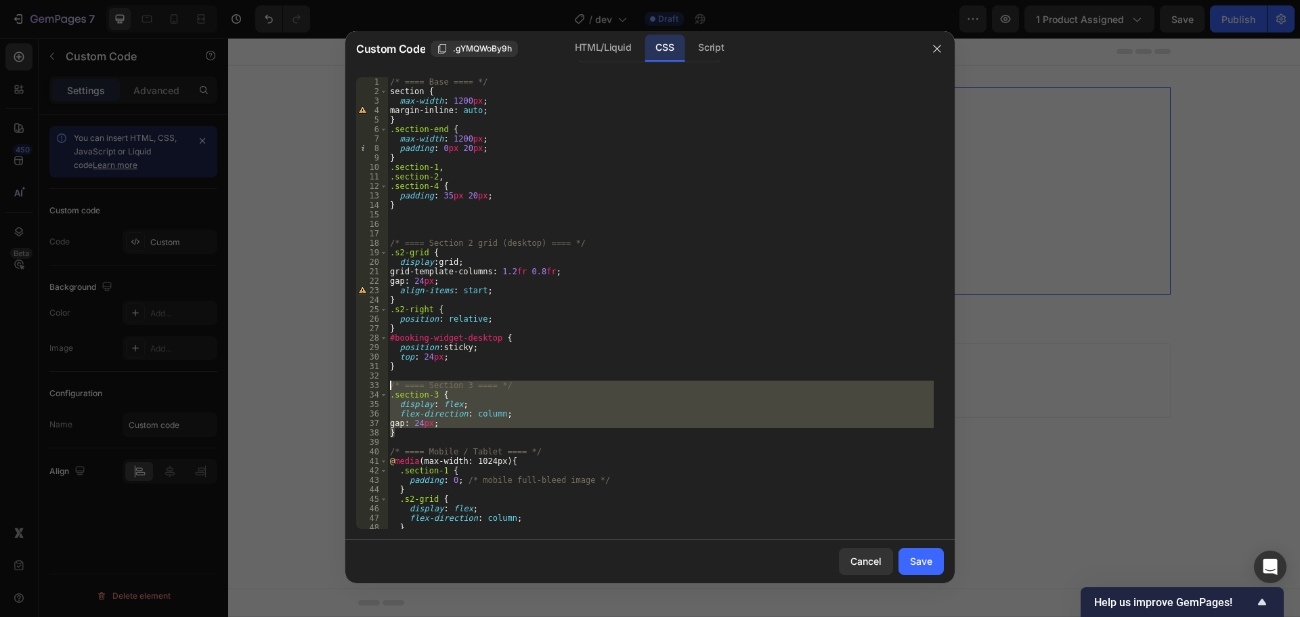
drag, startPoint x: 411, startPoint y: 433, endPoint x: 386, endPoint y: 383, distance: 55.4
click at [386, 383] on div ".section-4 { 1 2 3 4 5 6 7 8 9 10 11 12 13 14 15 16 17 18 19 20 21 22 23 24 25 …" at bounding box center [650, 303] width 588 height 452
click at [425, 390] on div "/* ==== Base ==== */ section { max-width : 1200 px ; margin-inline : auto ; } .…" at bounding box center [660, 303] width 546 height 452
drag, startPoint x: 414, startPoint y: 436, endPoint x: 390, endPoint y: 386, distance: 55.7
click at [390, 386] on div "/* ==== Base ==== */ section { max-width : 1200 px ; margin-inline : auto ; } .…" at bounding box center [660, 312] width 546 height 471
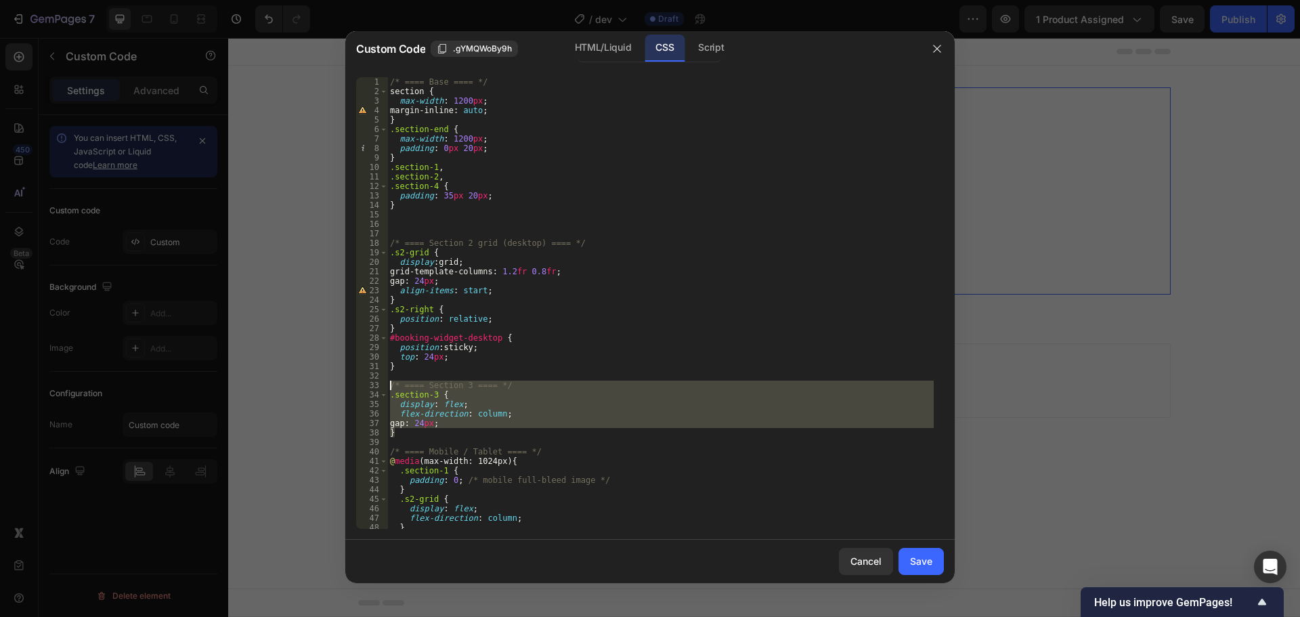
type textarea "/* ==== Section 3 ==== */ .section-3 {"
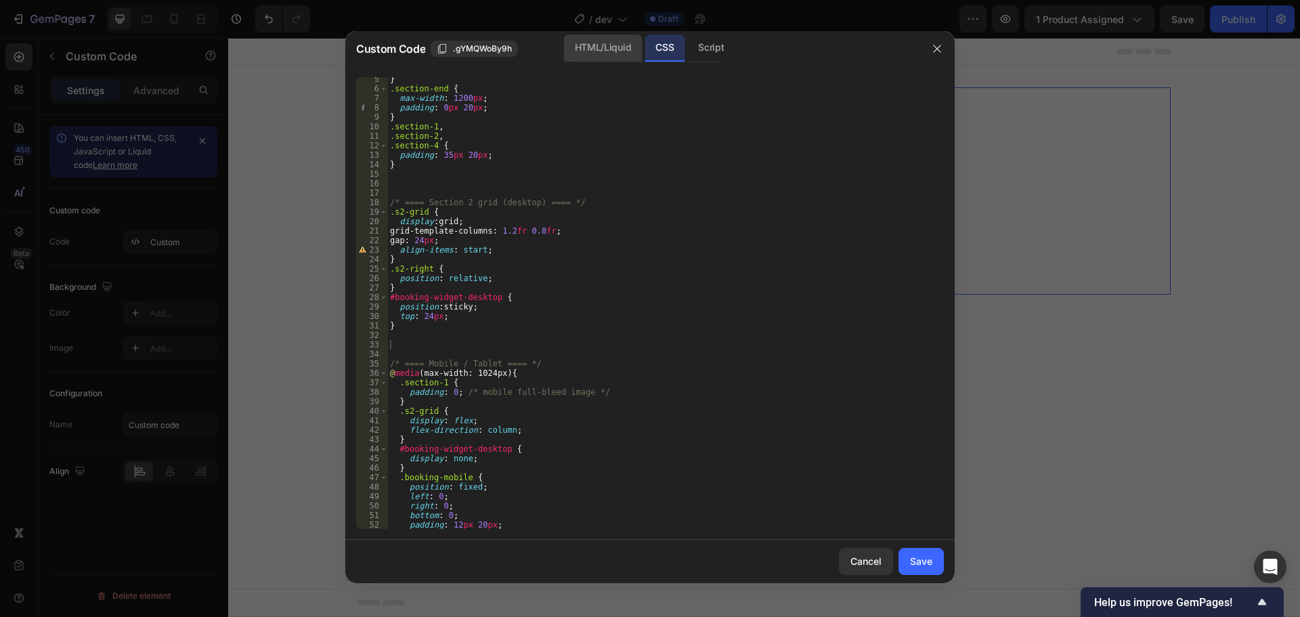
click at [615, 47] on div "HTML/Liquid" at bounding box center [603, 48] width 78 height 27
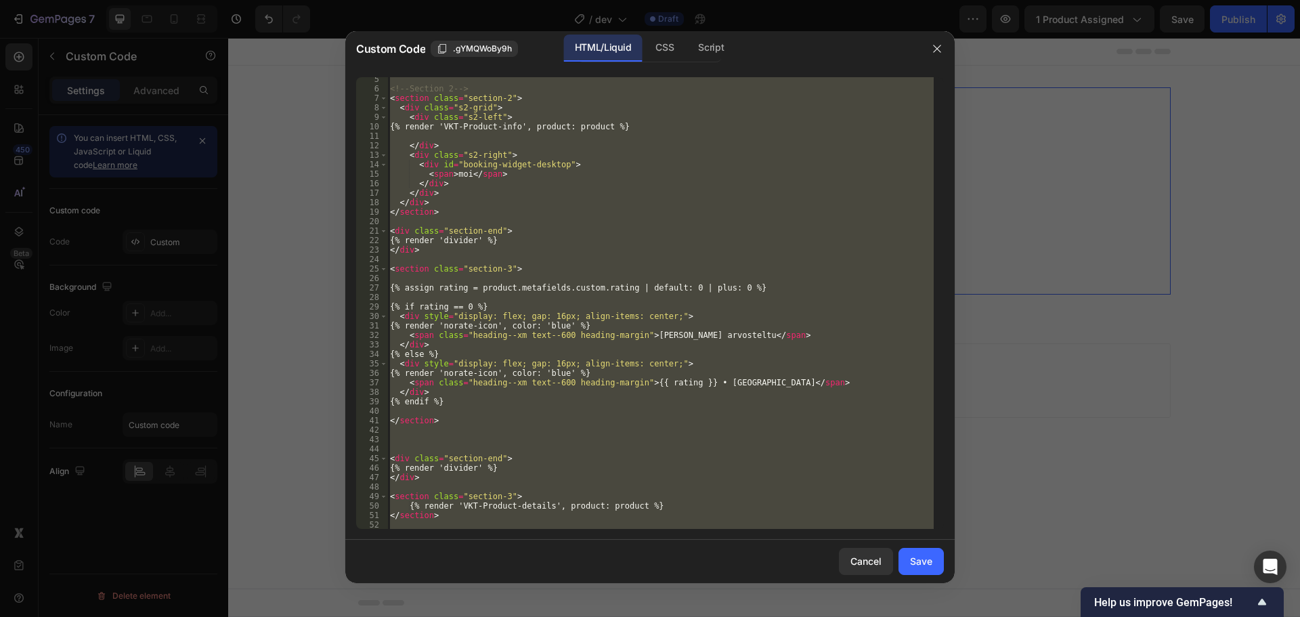
scroll to position [89, 0]
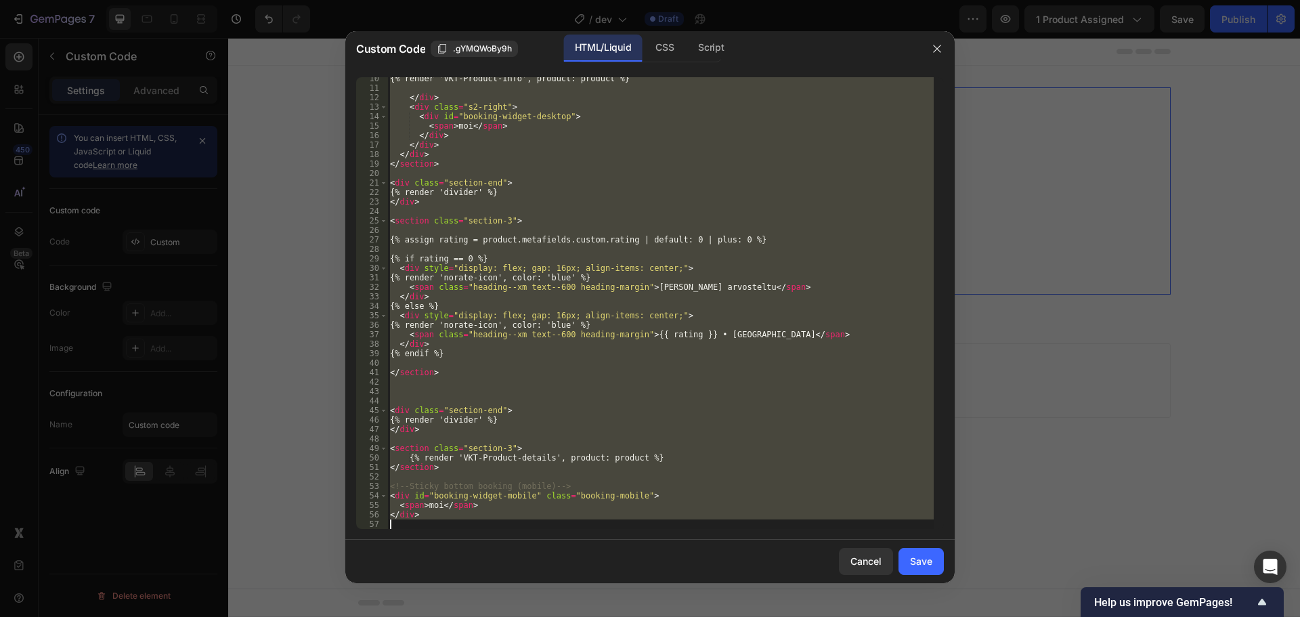
click at [501, 444] on div "{% render 'VKT-Product-info', product: product %} </ div > < div class = "s2-ri…" at bounding box center [660, 303] width 546 height 452
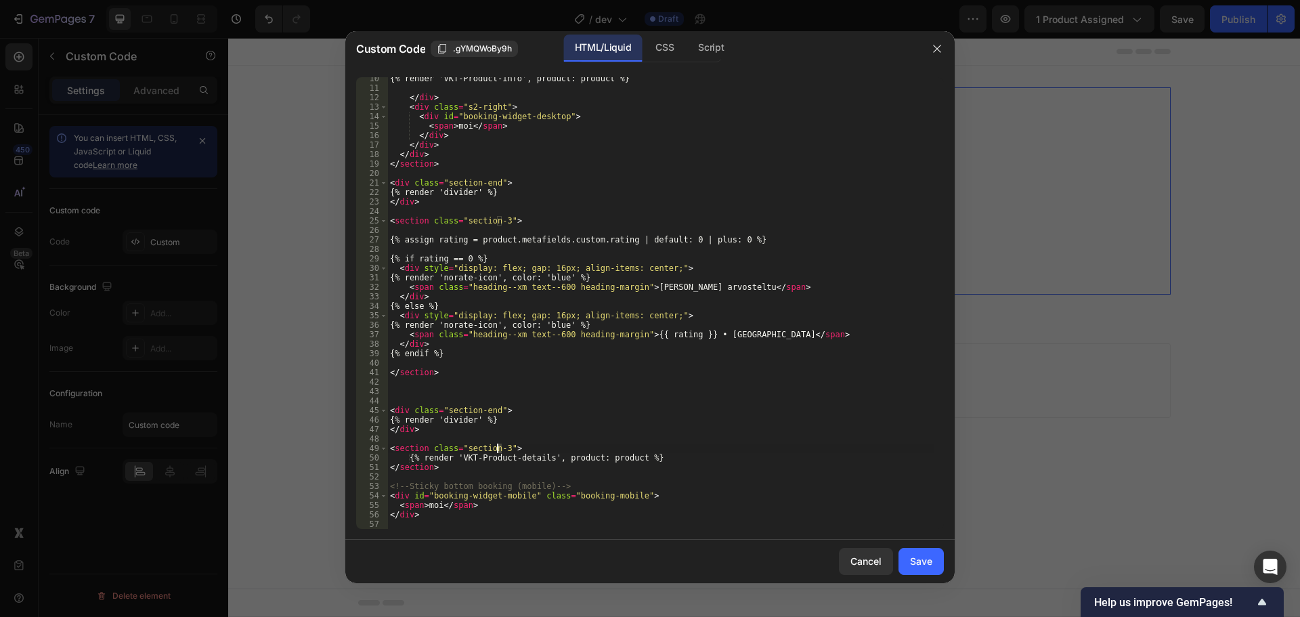
click at [498, 451] on div "{% render 'VKT-Product-info', product: product %} </ div > < div class = "s2-ri…" at bounding box center [660, 309] width 546 height 471
drag, startPoint x: 503, startPoint y: 446, endPoint x: 463, endPoint y: 446, distance: 40.0
click at [463, 446] on div "{% render 'VKT-Product-info', product: product %} </ div > < div class = "s2-ri…" at bounding box center [660, 309] width 546 height 471
type textarea "<section class="section-4">"
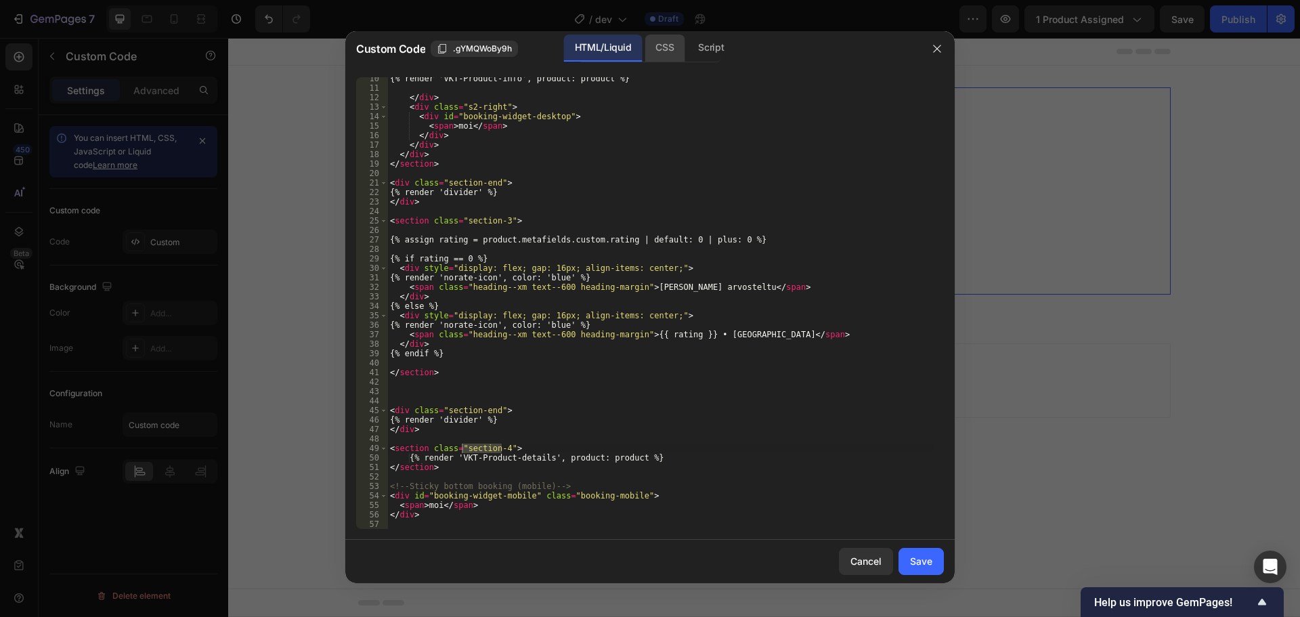
click at [651, 54] on div "CSS" at bounding box center [665, 48] width 40 height 27
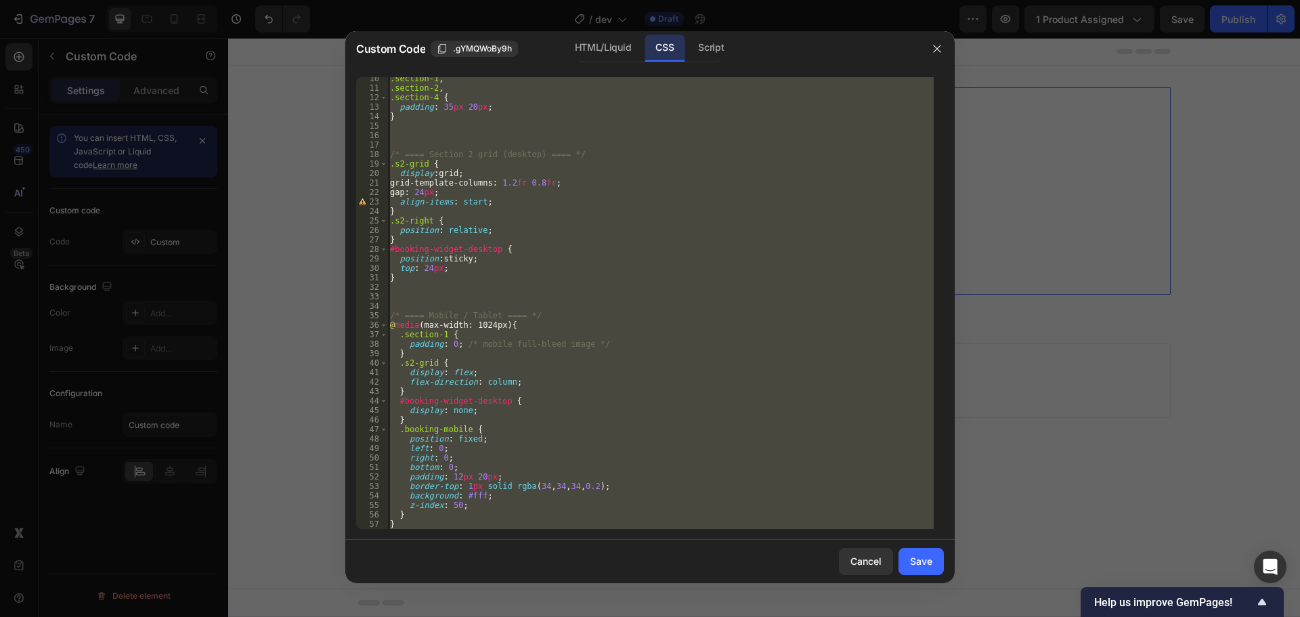
scroll to position [0, 0]
click at [525, 109] on div ".section-1 , .section-2 , .section-4 { padding : 35 px 20 px ; } /* ==== Sectio…" at bounding box center [660, 303] width 546 height 452
type textarea "padding: 35px 20px;"
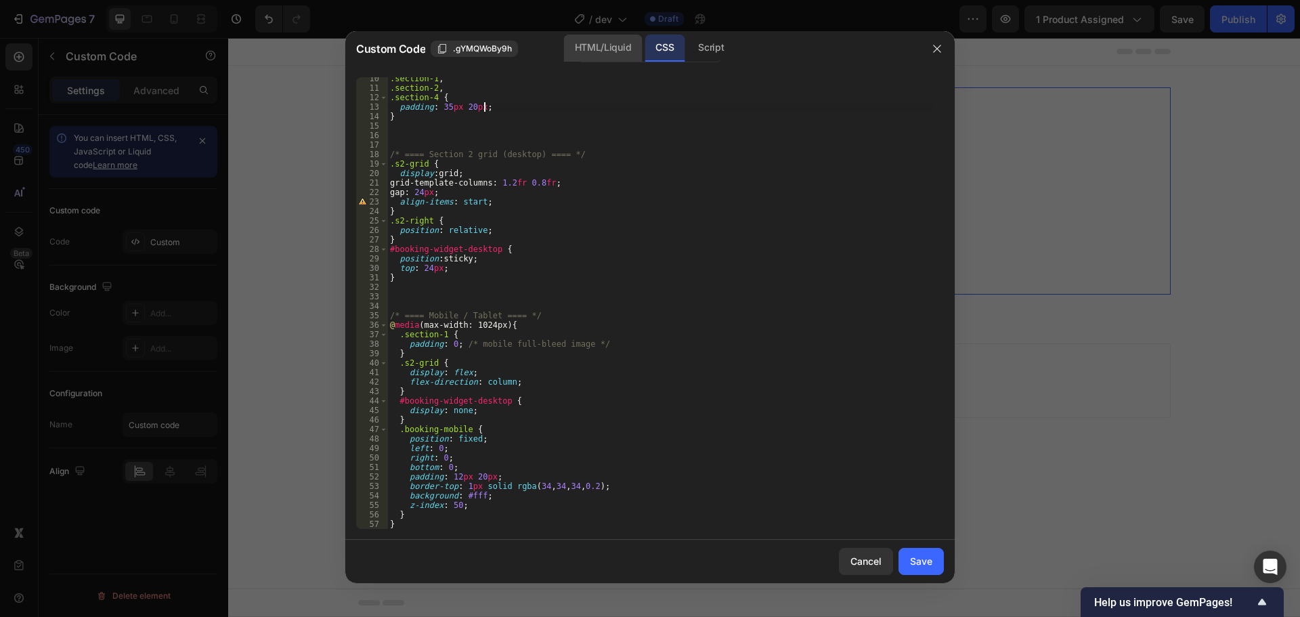
click at [599, 58] on div "HTML/Liquid" at bounding box center [603, 48] width 78 height 27
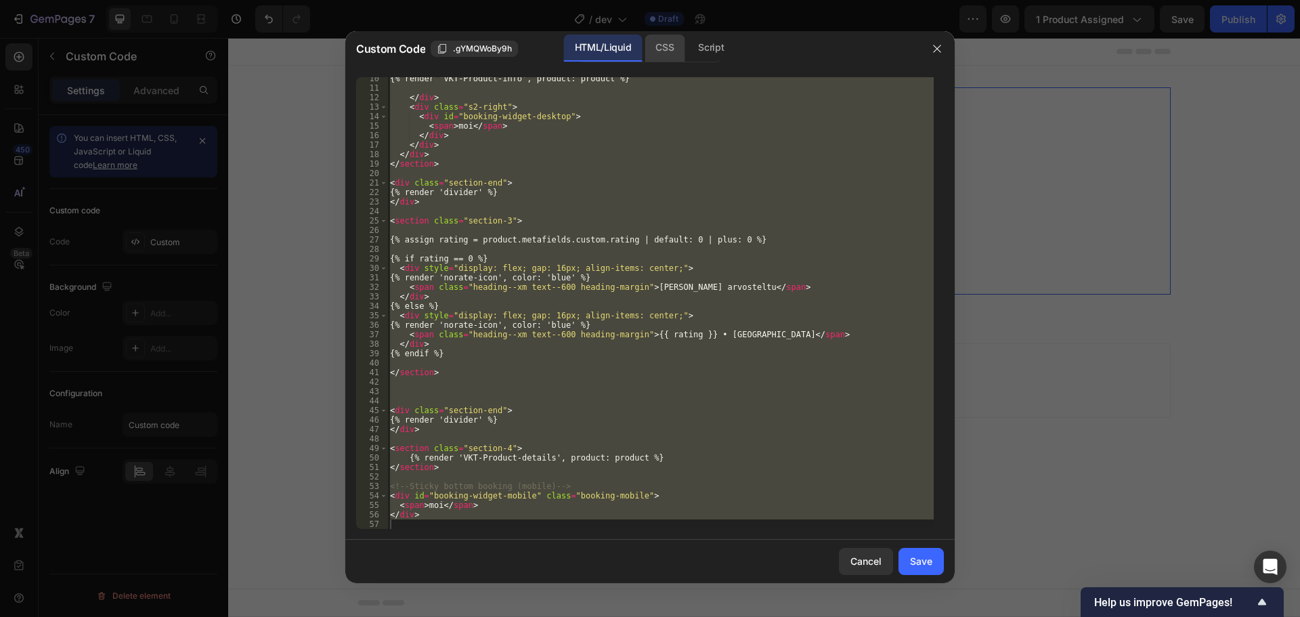
click at [658, 55] on div "CSS" at bounding box center [665, 48] width 40 height 27
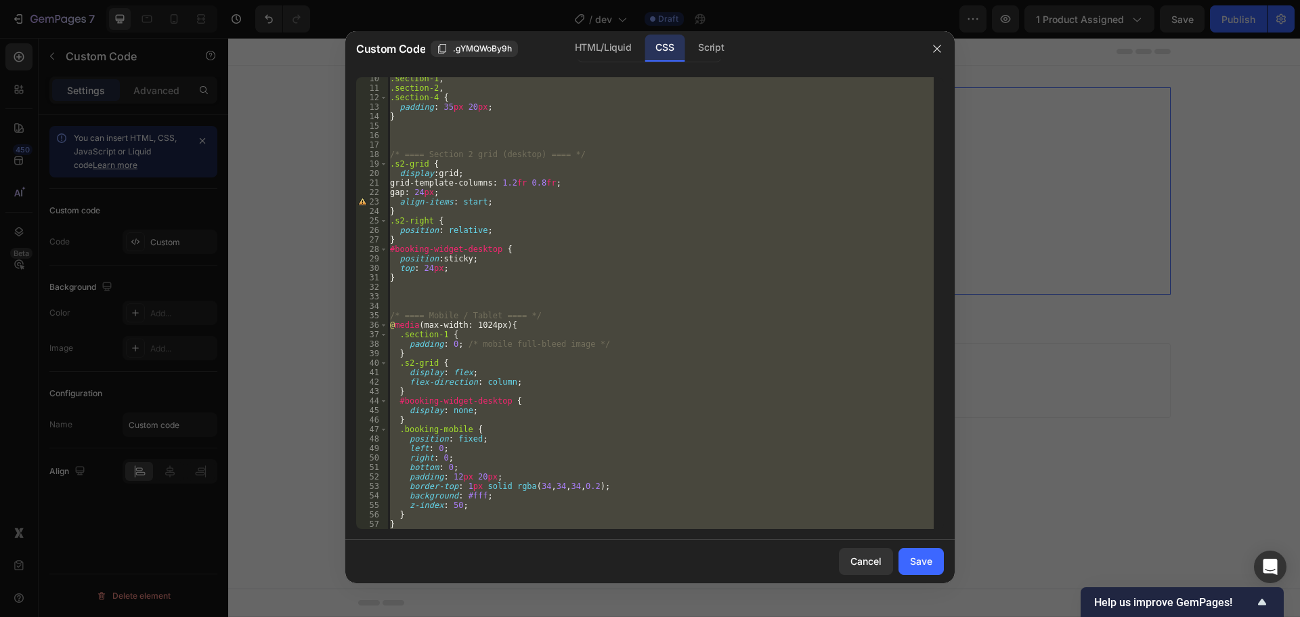
click at [429, 96] on div ".section-1 , .section-2 , .section-4 { padding : 35 px 20 px ; } /* ==== Sectio…" at bounding box center [660, 303] width 546 height 452
type textarea ".section-4 {"
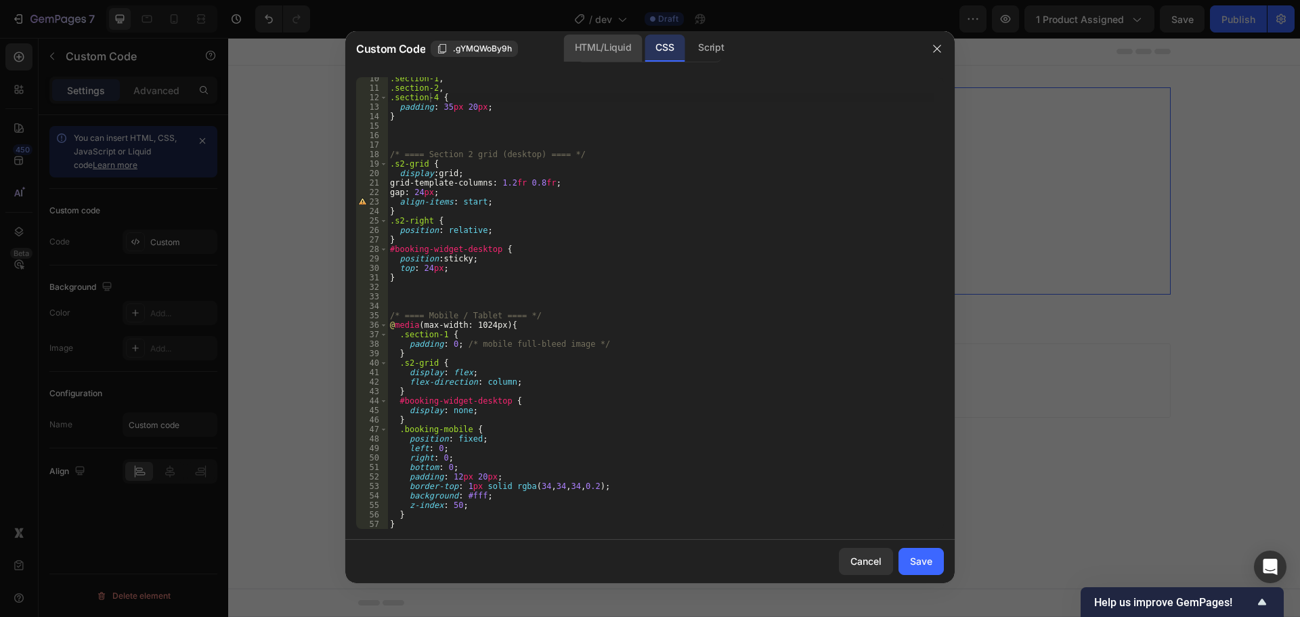
click at [584, 54] on div "HTML/Liquid" at bounding box center [603, 48] width 78 height 27
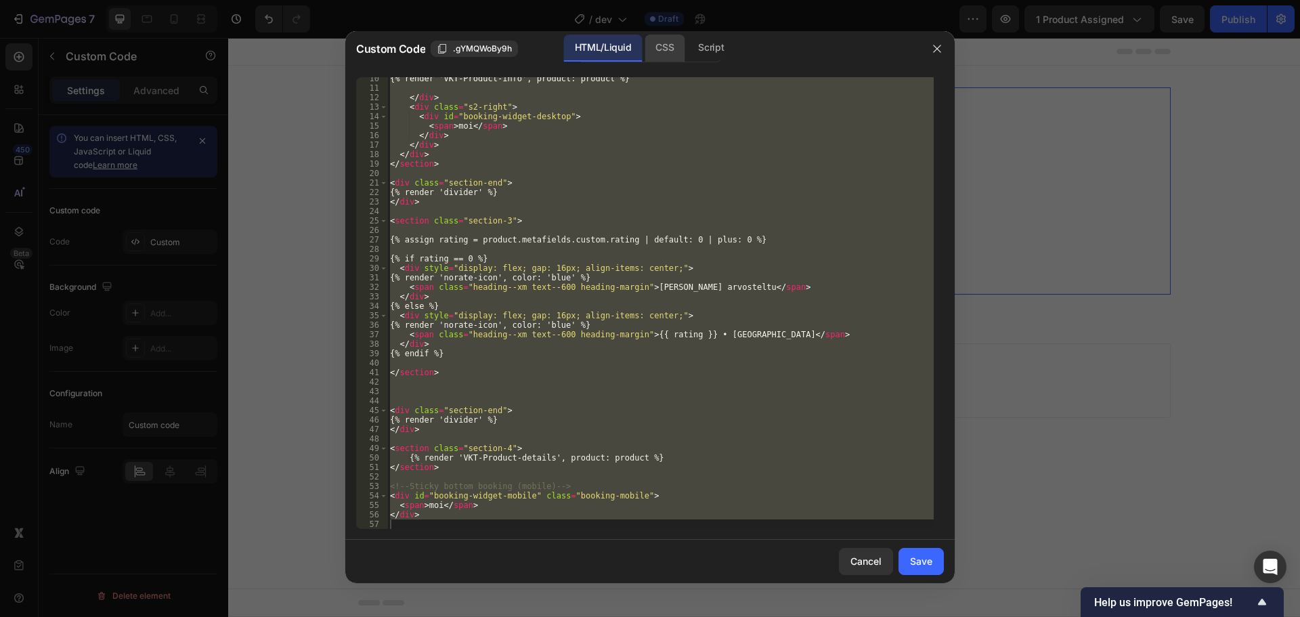
click at [657, 51] on div "CSS" at bounding box center [665, 48] width 40 height 27
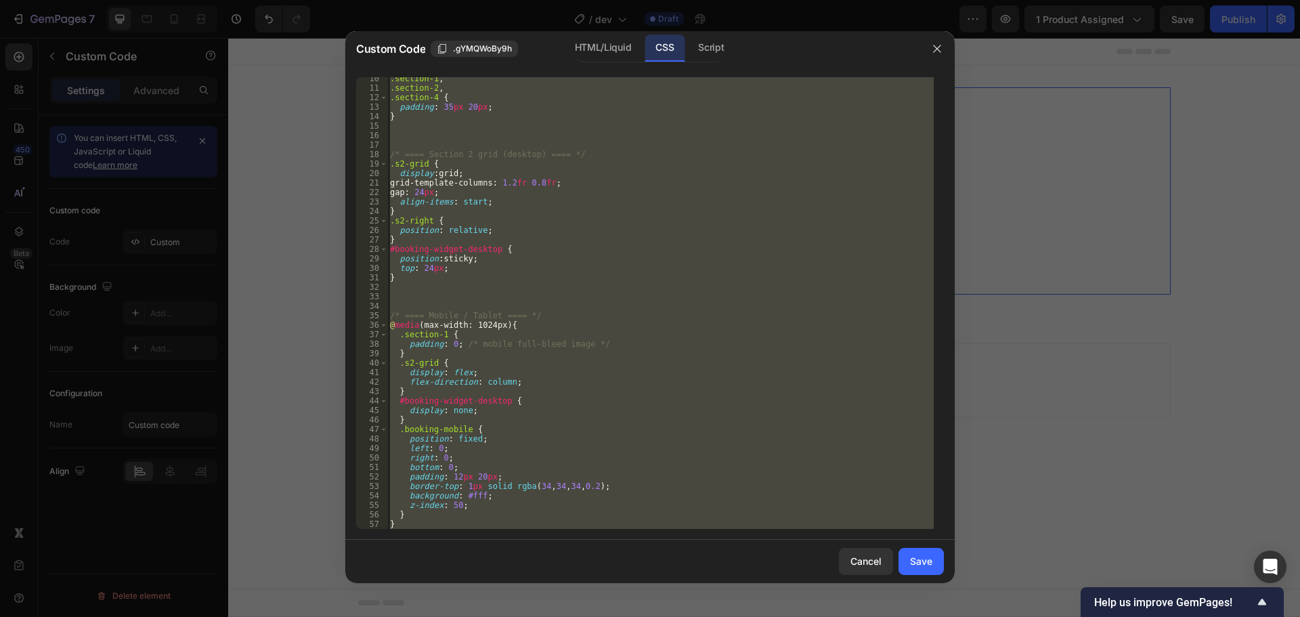
click at [433, 100] on div ".section-1 , .section-2 , .section-4 { padding : 35 px 20 px ; } /* ==== Sectio…" at bounding box center [660, 303] width 546 height 452
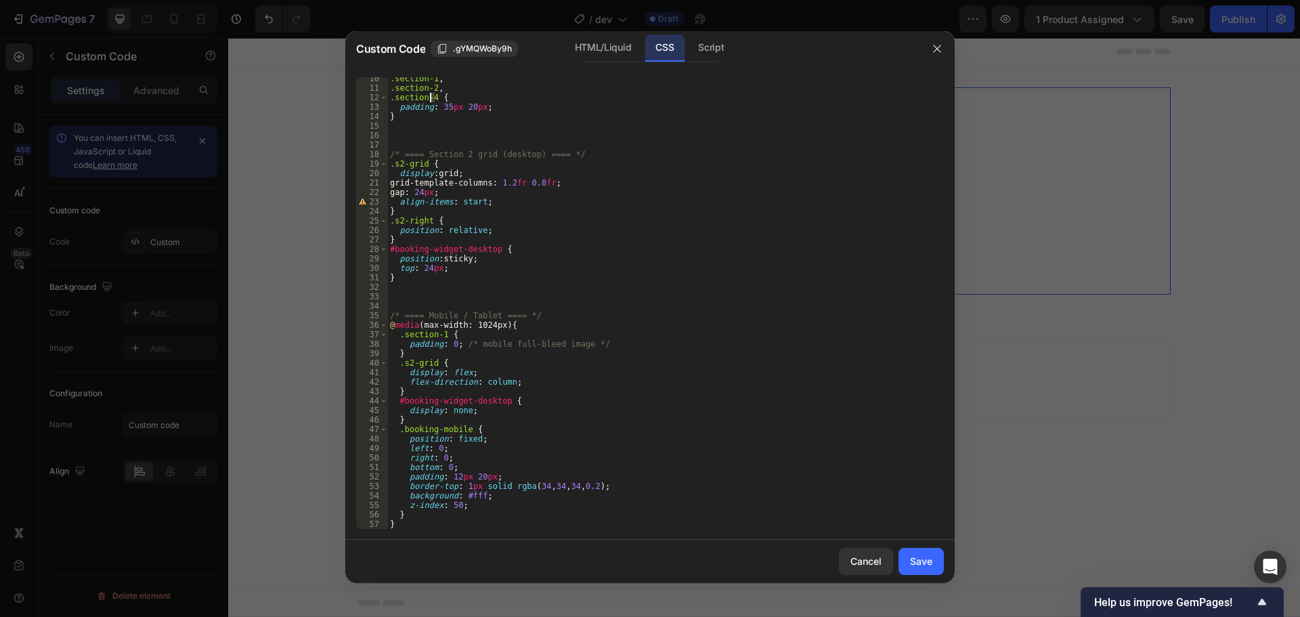
drag, startPoint x: 434, startPoint y: 98, endPoint x: 443, endPoint y: 98, distance: 8.8
click at [431, 98] on div ".section-1 , .section-2 , .section-4 { padding : 35 px 20 px ; } /* ==== Sectio…" at bounding box center [660, 309] width 546 height 471
click at [486, 93] on div ".section-1 , .section-2 , .section-3 { padding : 35 px 20 px ; } /* ==== Sectio…" at bounding box center [660, 309] width 546 height 471
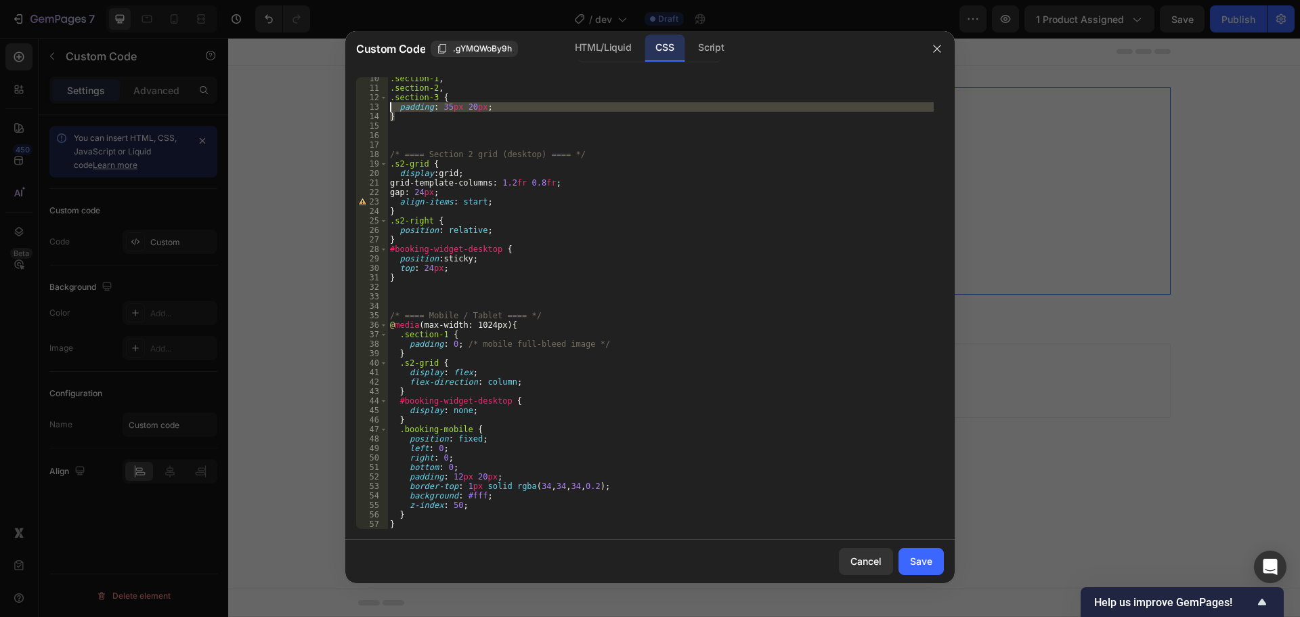
drag, startPoint x: 428, startPoint y: 121, endPoint x: 388, endPoint y: 98, distance: 45.8
click at [388, 98] on div ".section-1 , .section-2 , .section-3 { padding : 35 px 20 px ; } /* ==== Sectio…" at bounding box center [660, 309] width 546 height 471
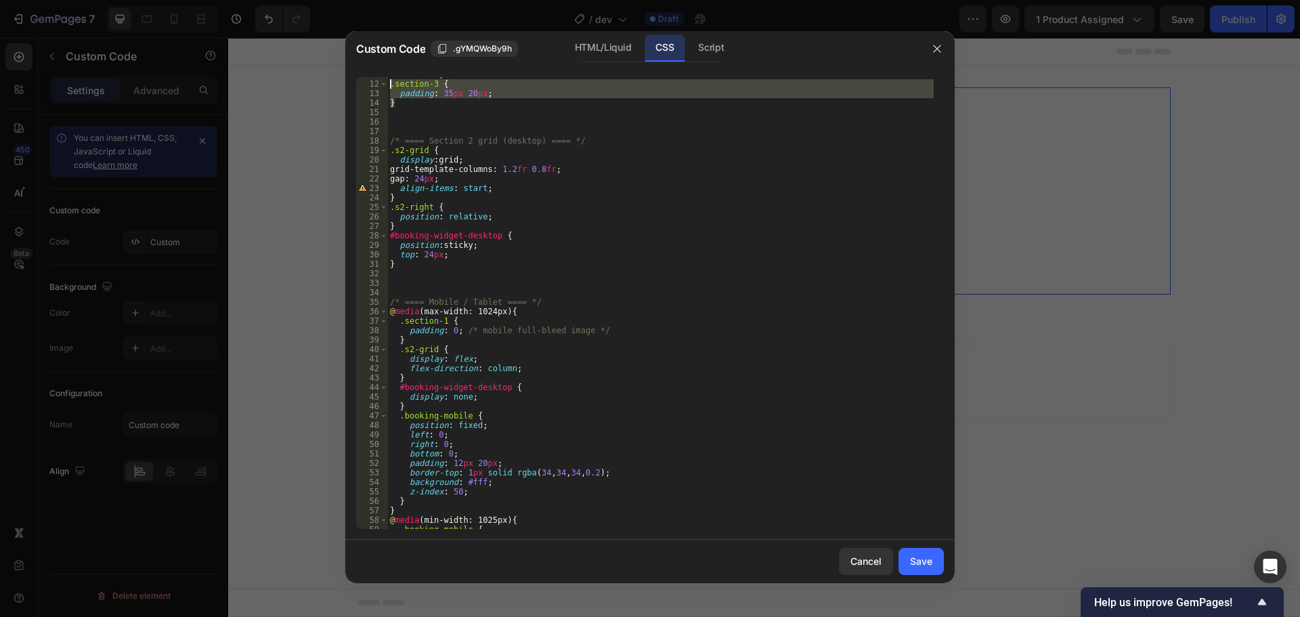
scroll to position [62, 0]
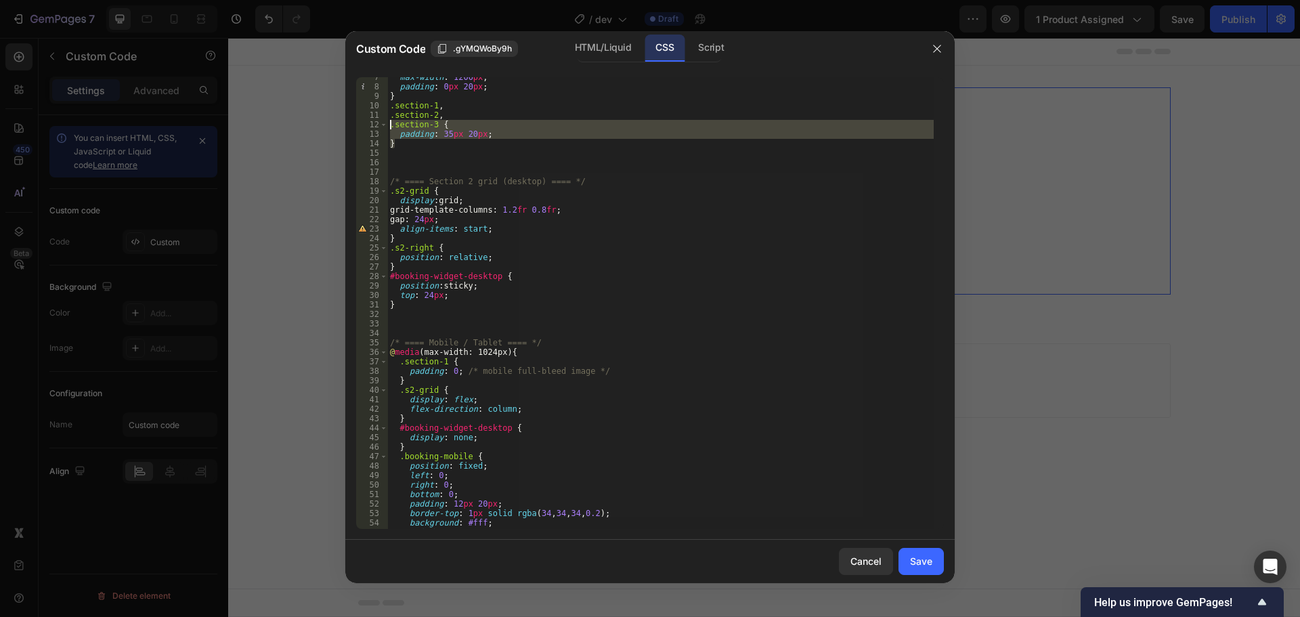
click at [436, 131] on div "max-width : 1200 px ; padding : 0 px 20 px ; } .section-1 , .section-2 , .secti…" at bounding box center [660, 303] width 546 height 452
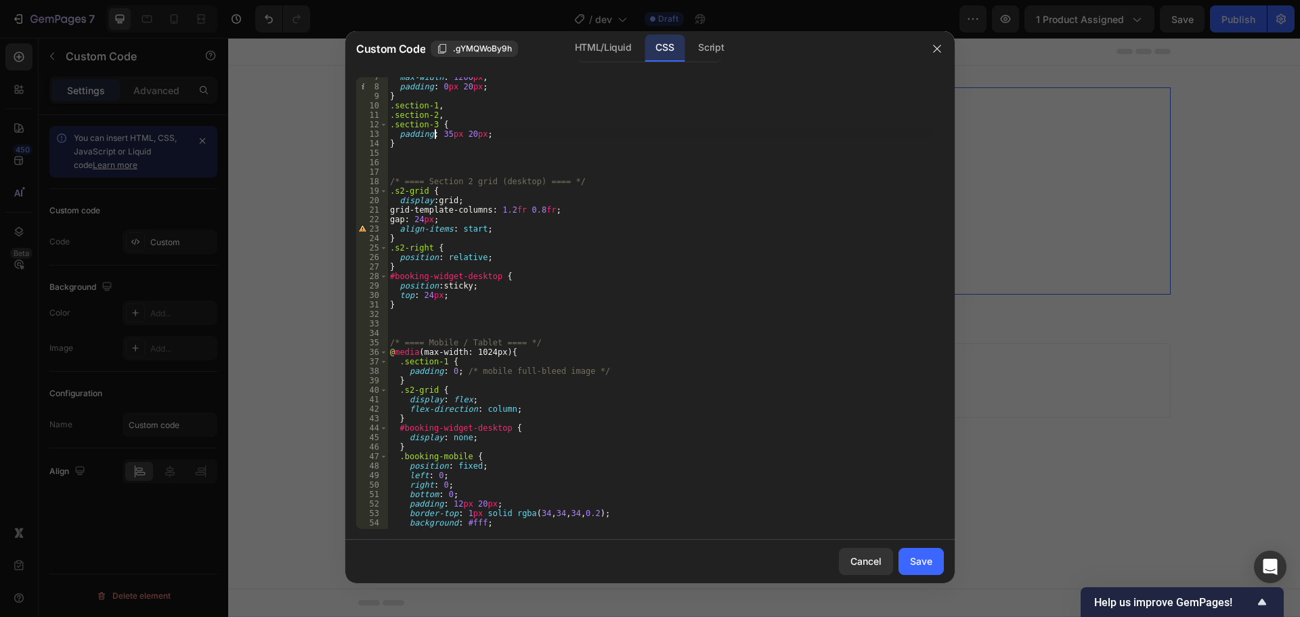
click at [433, 123] on div "max-width : 1200 px ; padding : 0 px 20 px ; } .section-1 , .section-2 , .secti…" at bounding box center [660, 307] width 546 height 471
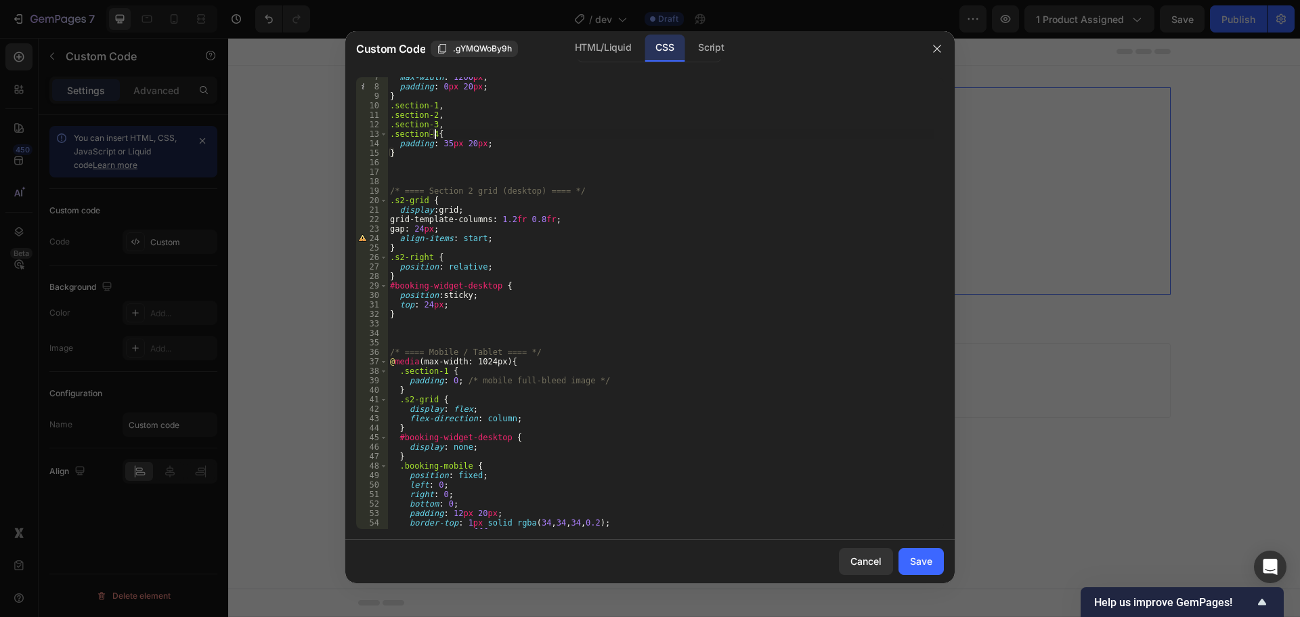
scroll to position [0, 3]
click at [475, 148] on div "max-width : 1200 px ; padding : 0 px 20 px ; } .section-1 , .section-2 , .secti…" at bounding box center [660, 307] width 546 height 471
type textarea "padding: 35px 20px;"
click at [431, 163] on div "max-width : 1200 px ; padding : 0 px 20 px ; } .section-1 , .section-2 , .secti…" at bounding box center [660, 307] width 546 height 471
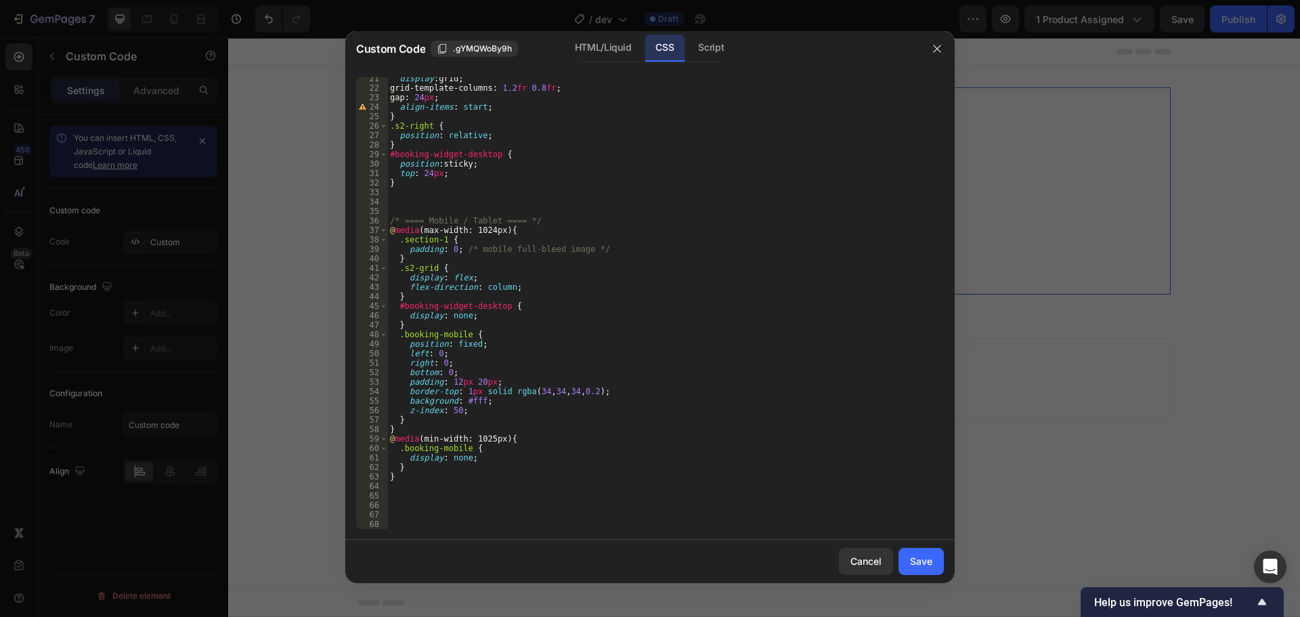
click at [443, 254] on div "display : grid ; grid-template-columns : 1.2 fr 0.8 fr ; gap : 24 px ; align-it…" at bounding box center [660, 309] width 546 height 471
type textarea "}"
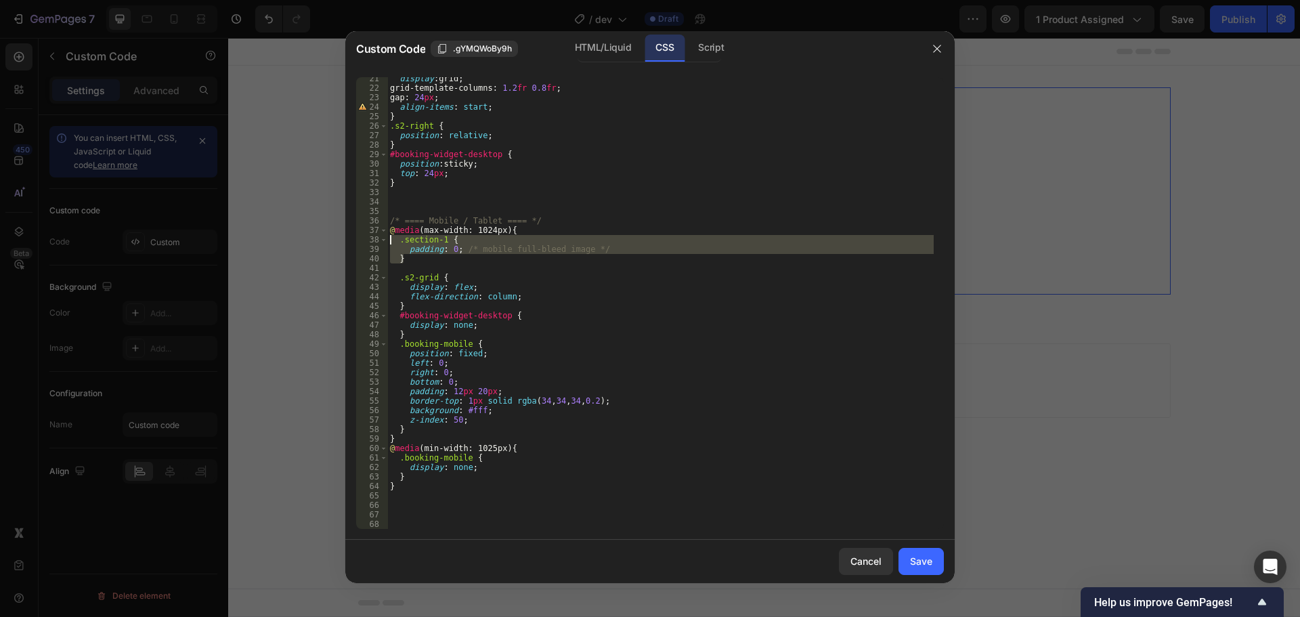
drag, startPoint x: 412, startPoint y: 257, endPoint x: 378, endPoint y: 237, distance: 39.1
click at [378, 237] on div "21 22 23 24 25 26 27 28 29 30 31 32 33 34 35 36 37 38 39 40 41 42 43 44 45 46 4…" at bounding box center [650, 303] width 588 height 452
click at [415, 257] on div "display : grid ; grid-template-columns : 1.2 fr 0.8 fr ; gap : 24 px ; align-it…" at bounding box center [660, 303] width 546 height 452
type textarea "}"
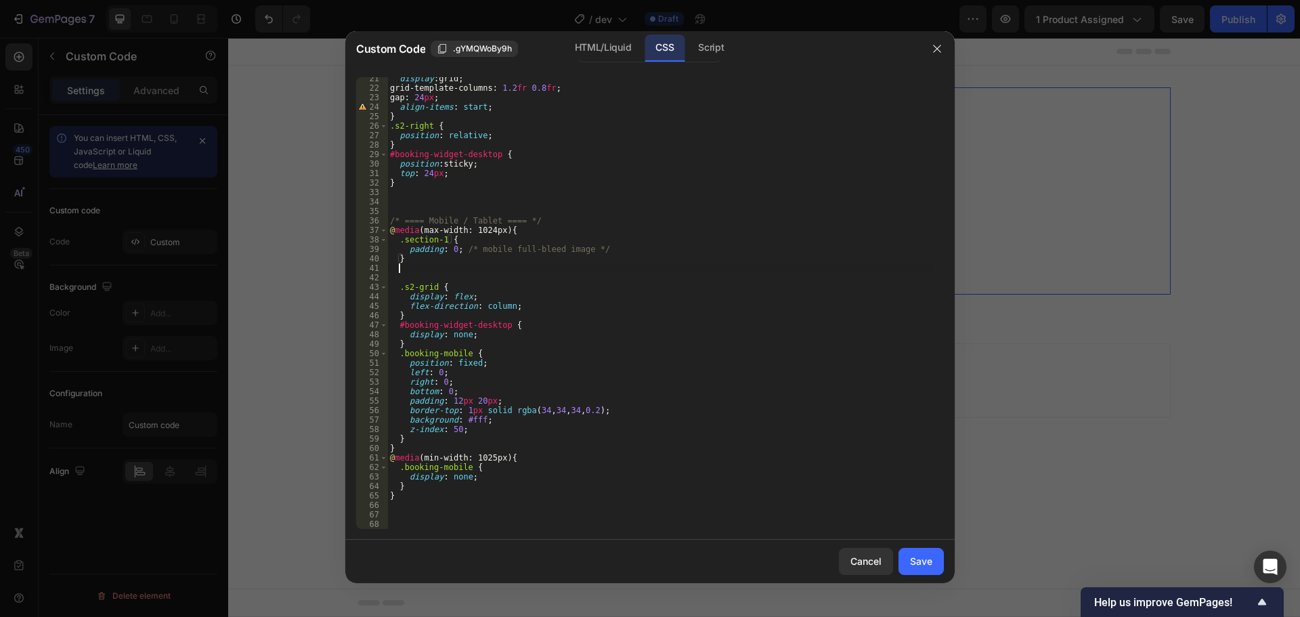
paste textarea "}"
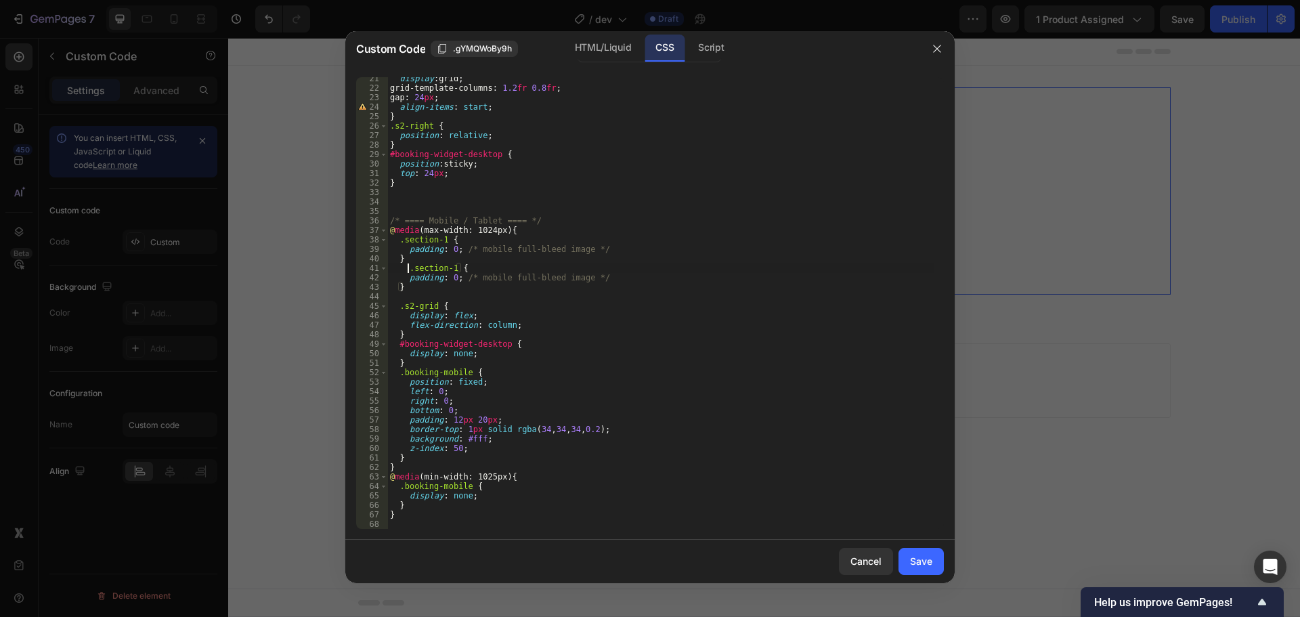
click at [407, 270] on div "display : grid ; grid-template-columns : 1.2 fr 0.8 fr ; gap : 24 px ; align-it…" at bounding box center [660, 309] width 546 height 471
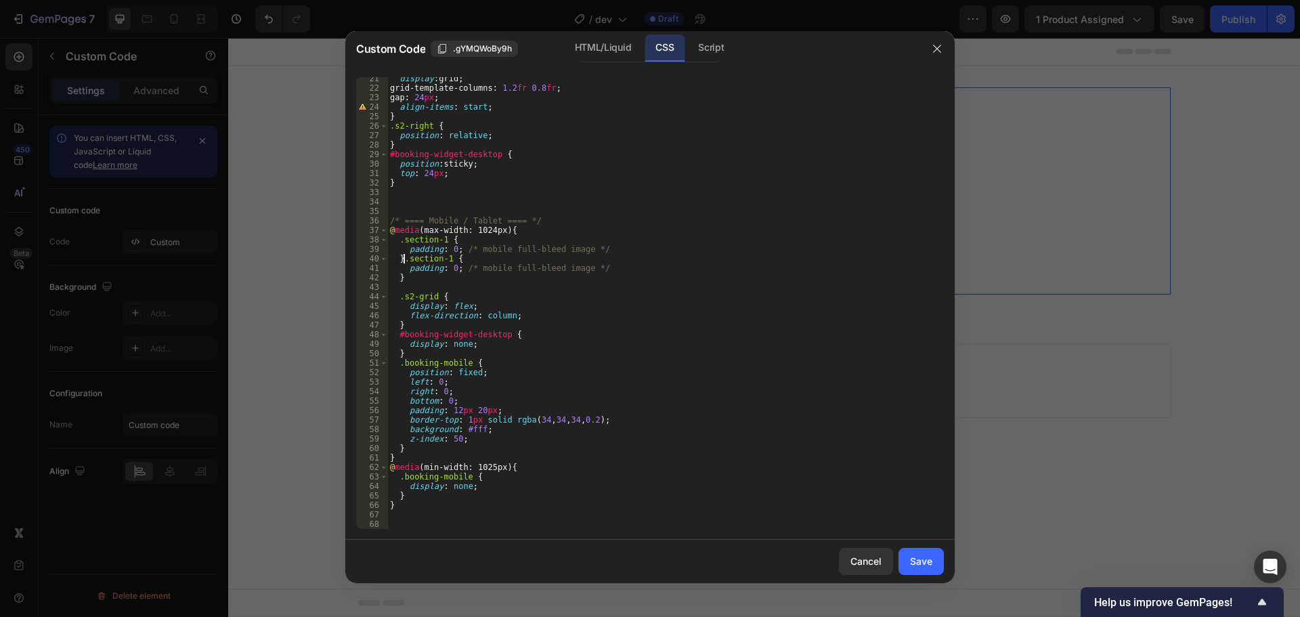
scroll to position [0, 1]
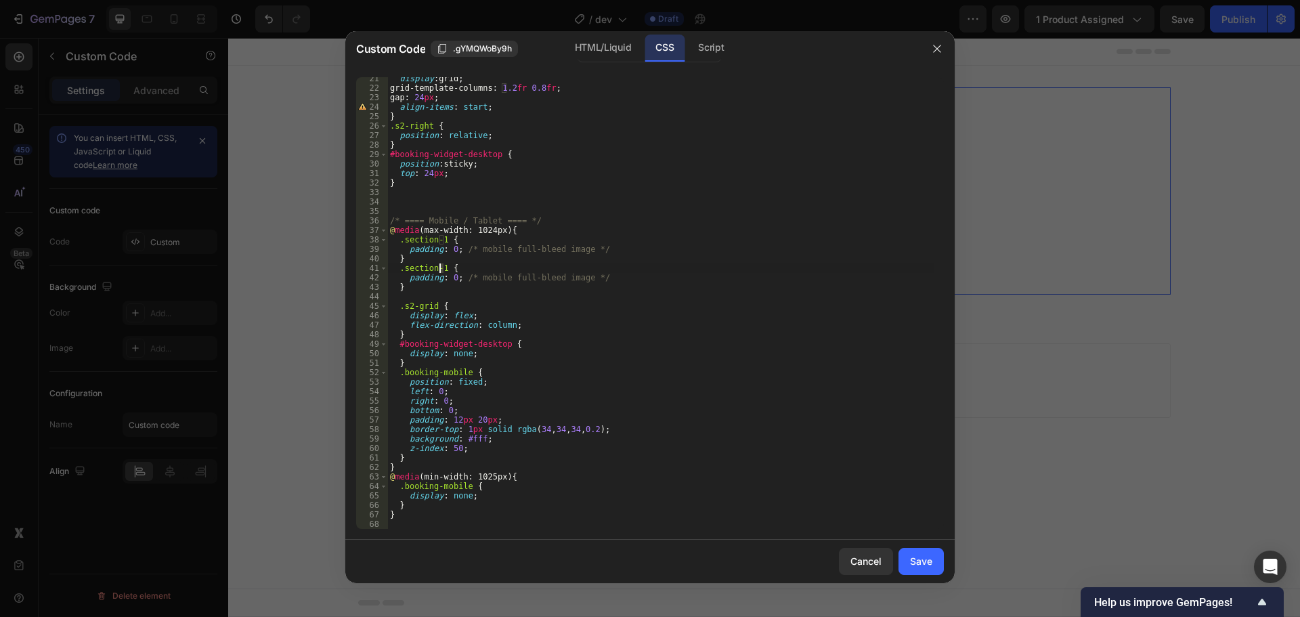
click at [442, 266] on div "display : grid ; grid-template-columns : 1.2 fr 0.8 fr ; gap : 24 px ; align-it…" at bounding box center [660, 309] width 546 height 471
click at [451, 274] on div "display : grid ; grid-template-columns : 1.2 fr 0.8 fr ; gap : 24 px ; align-it…" at bounding box center [660, 309] width 546 height 471
click at [618, 220] on div "display : grid ; grid-template-columns : 1.2 fr 0.8 fr ; gap : 24 px ; align-it…" at bounding box center [660, 309] width 546 height 471
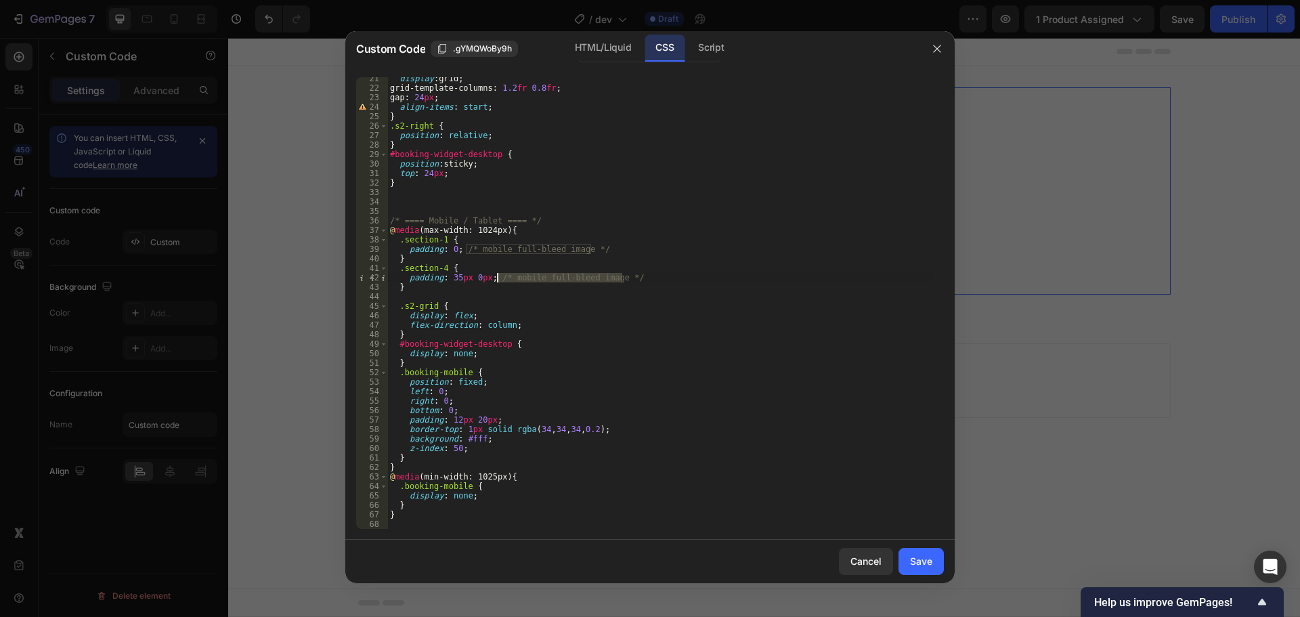
drag, startPoint x: 629, startPoint y: 280, endPoint x: 489, endPoint y: 280, distance: 140.2
click at [489, 280] on div "display : grid ; grid-template-columns : 1.2 fr 0.8 fr ; gap : 24 px ; align-it…" at bounding box center [660, 309] width 546 height 471
drag, startPoint x: 614, startPoint y: 252, endPoint x: 457, endPoint y: 250, distance: 156.4
click at [457, 250] on div "display : grid ; grid-template-columns : 1.2 fr 0.8 fr ; gap : 24 px ; align-it…" at bounding box center [660, 309] width 546 height 471
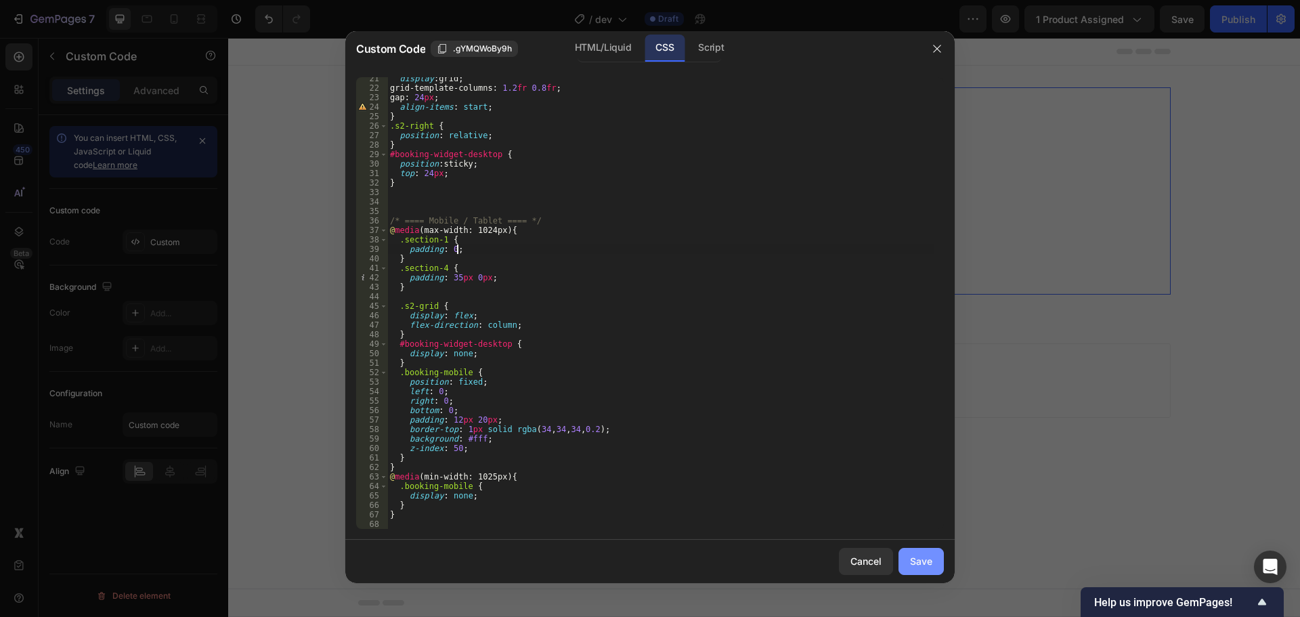
type textarea "padding: 0;"
click at [916, 557] on div "Save" at bounding box center [921, 561] width 22 height 14
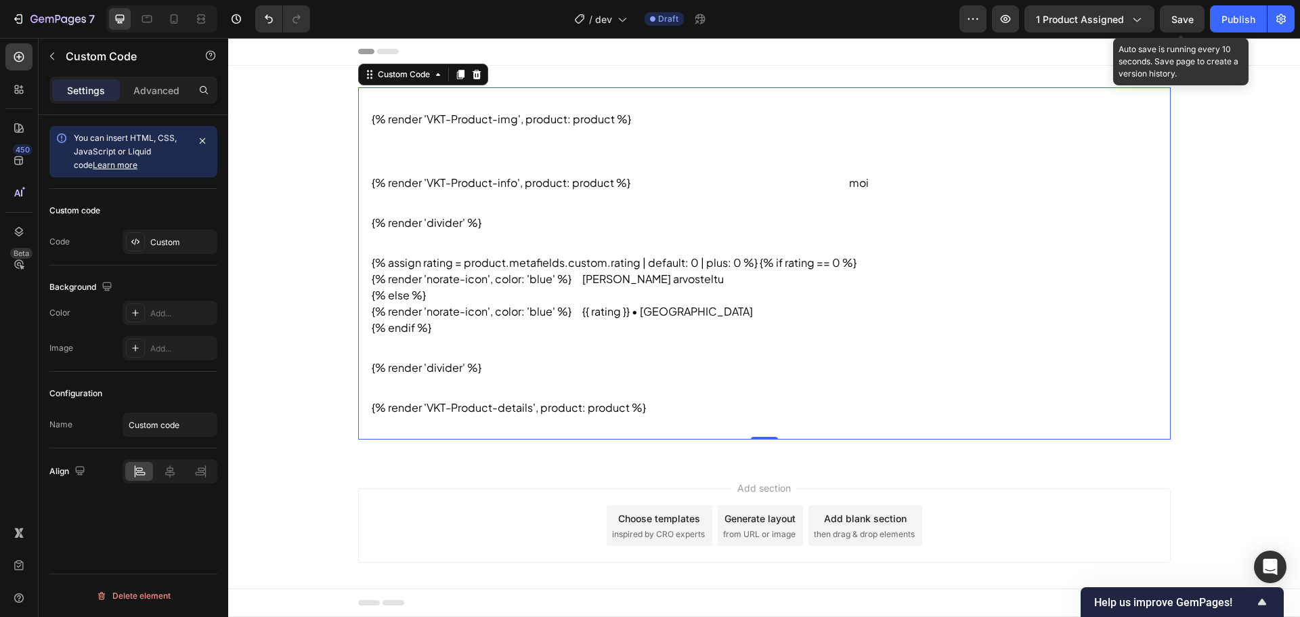
click at [1180, 20] on span "Save" at bounding box center [1183, 20] width 22 height 12
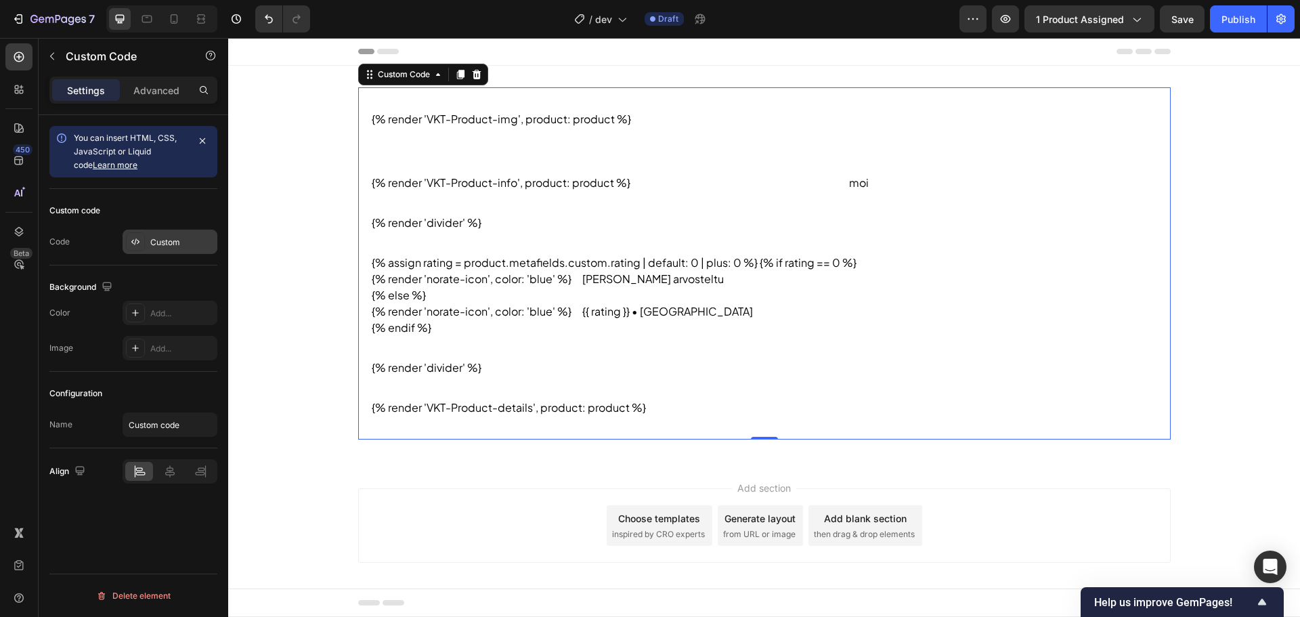
click at [126, 232] on div "Custom" at bounding box center [170, 242] width 95 height 24
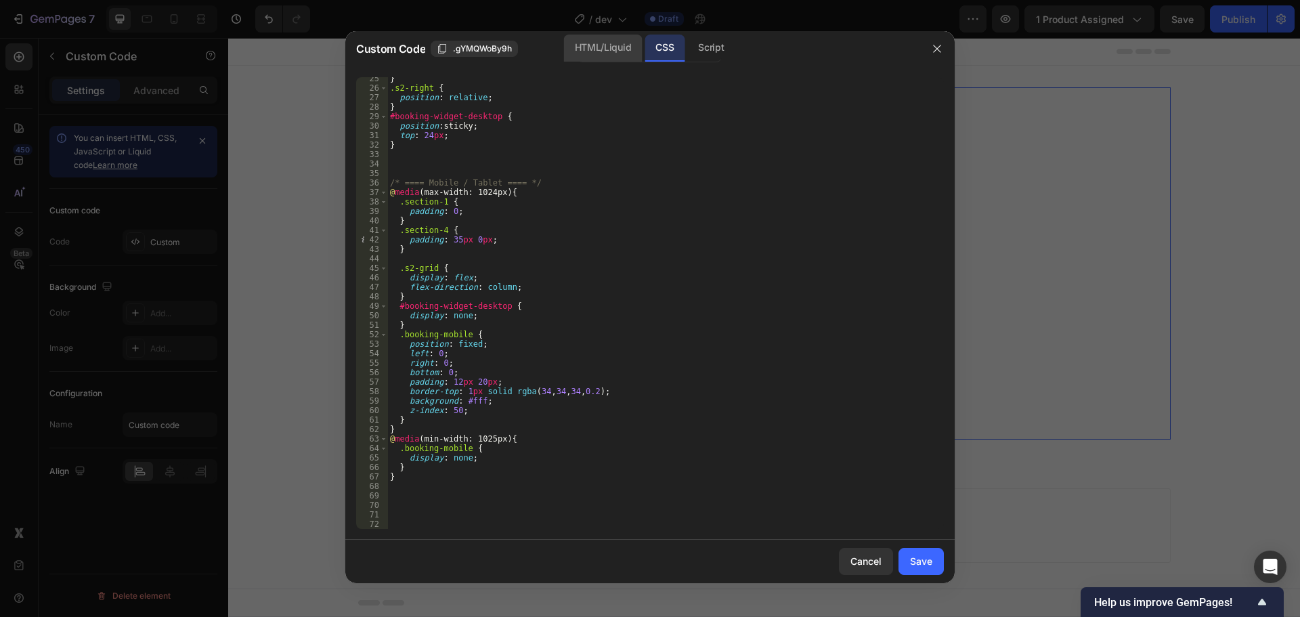
click at [605, 51] on div "HTML/Liquid" at bounding box center [603, 48] width 78 height 27
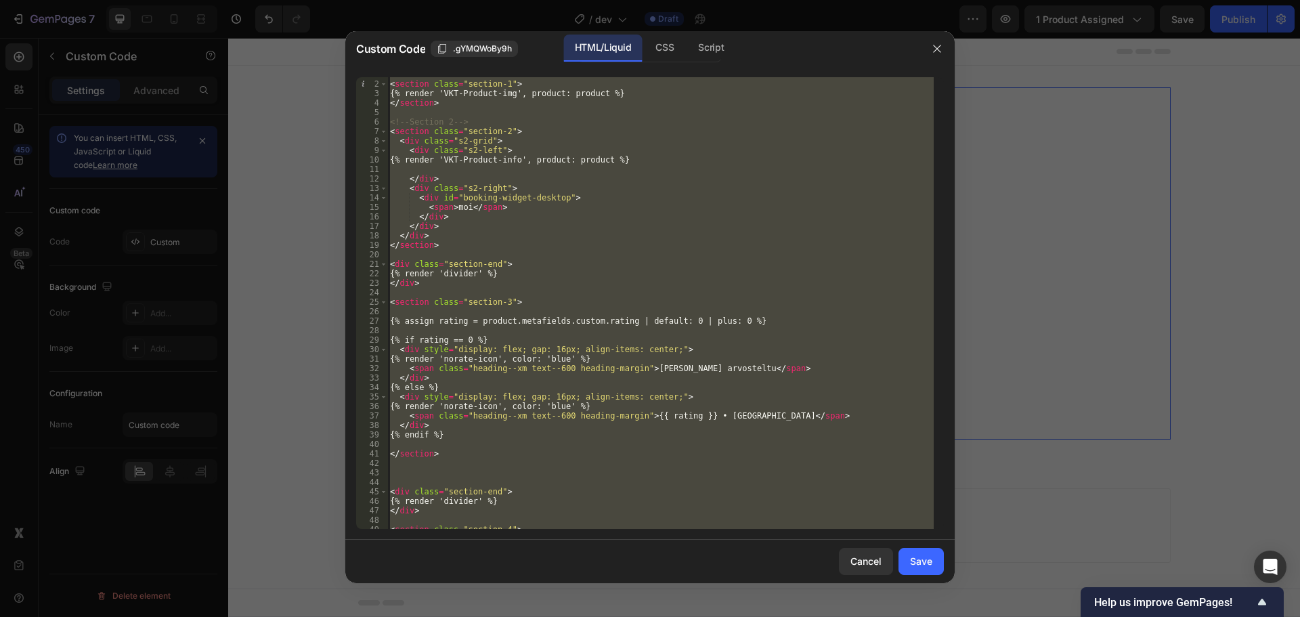
scroll to position [0, 0]
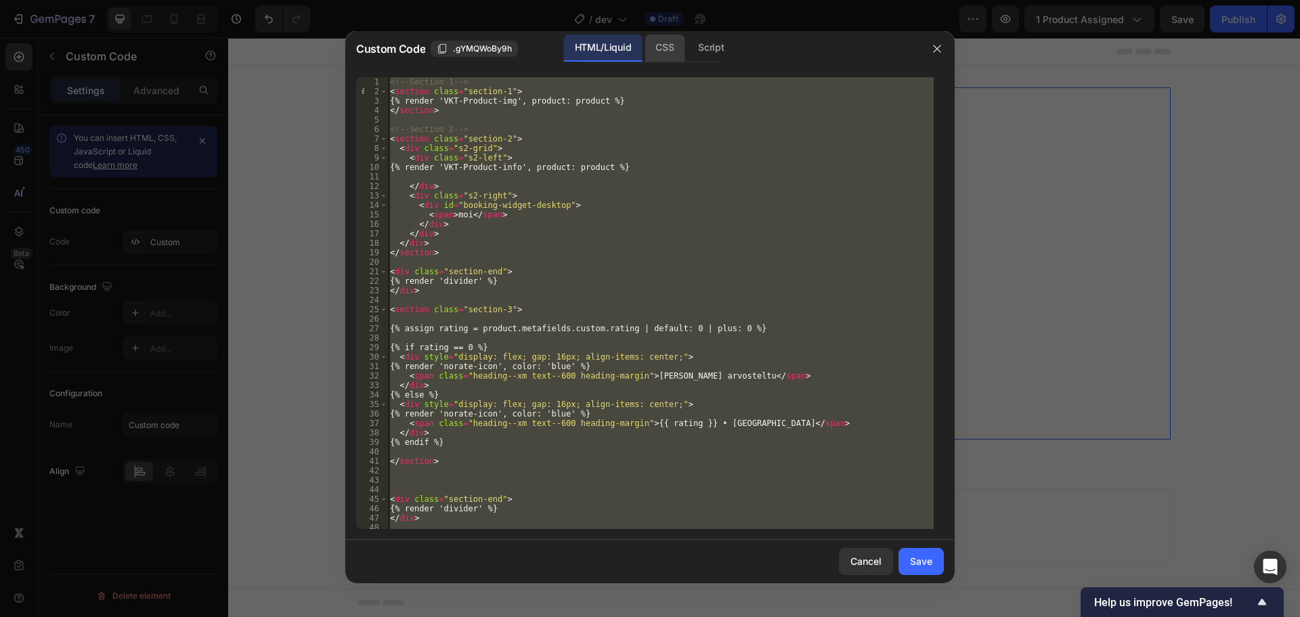
click at [651, 56] on div "CSS" at bounding box center [665, 48] width 40 height 27
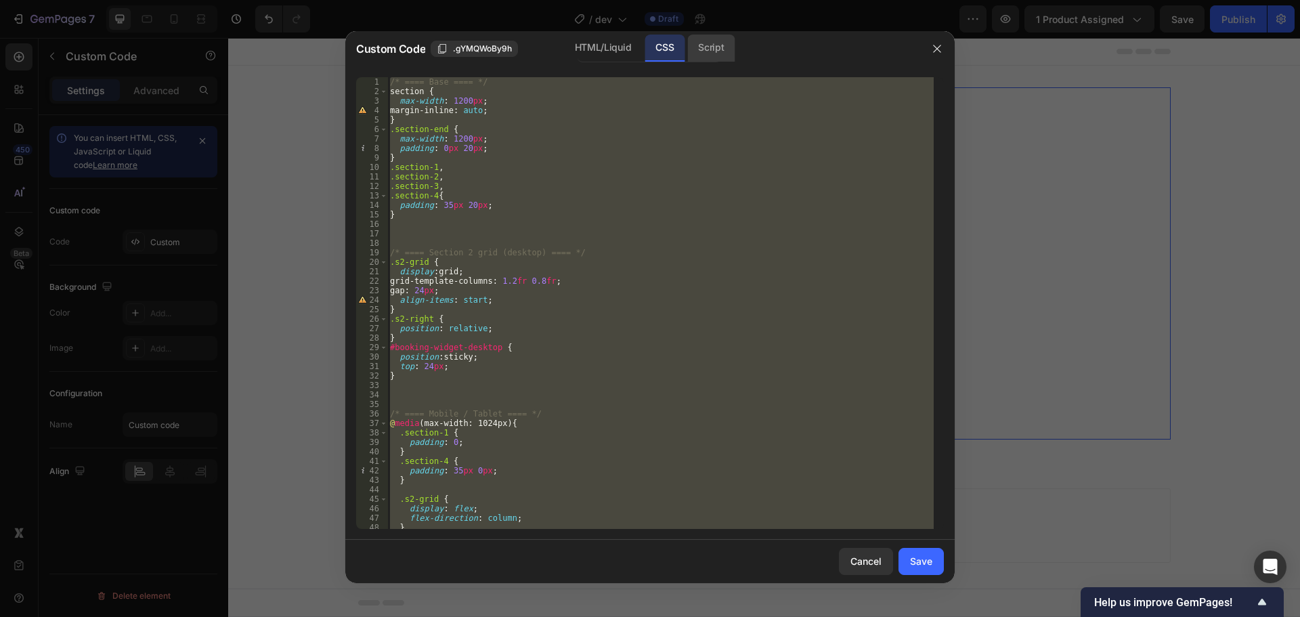
click at [698, 52] on div "Script" at bounding box center [710, 48] width 47 height 27
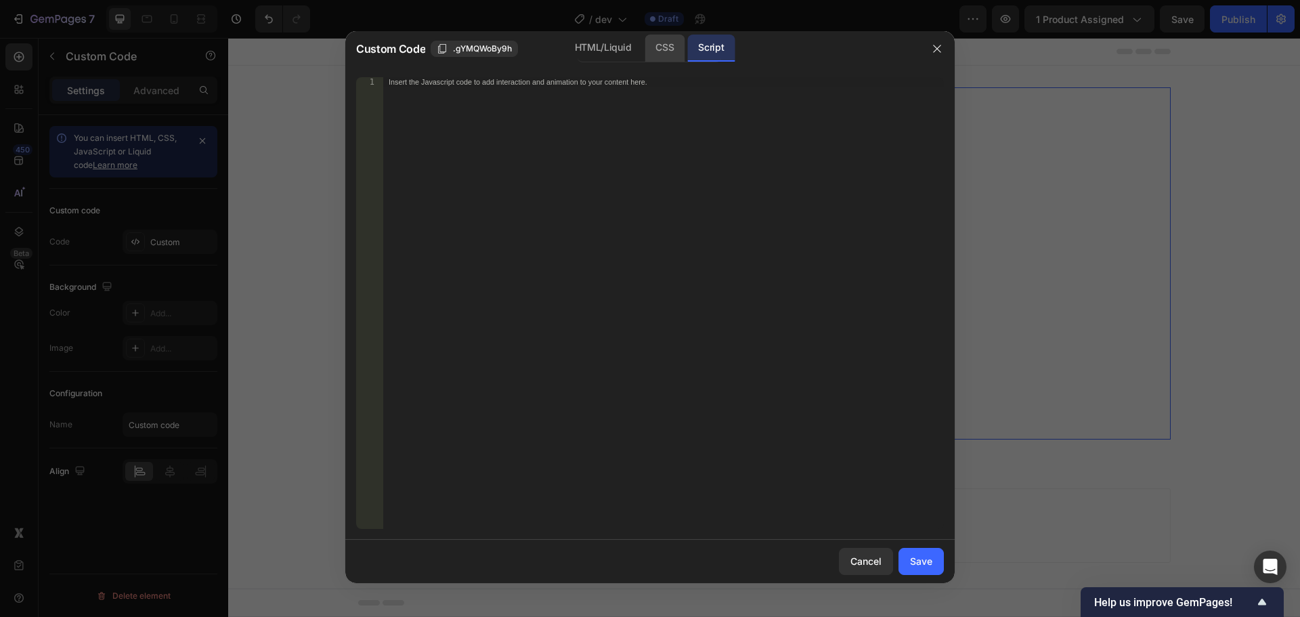
click at [664, 43] on div "CSS" at bounding box center [665, 48] width 40 height 27
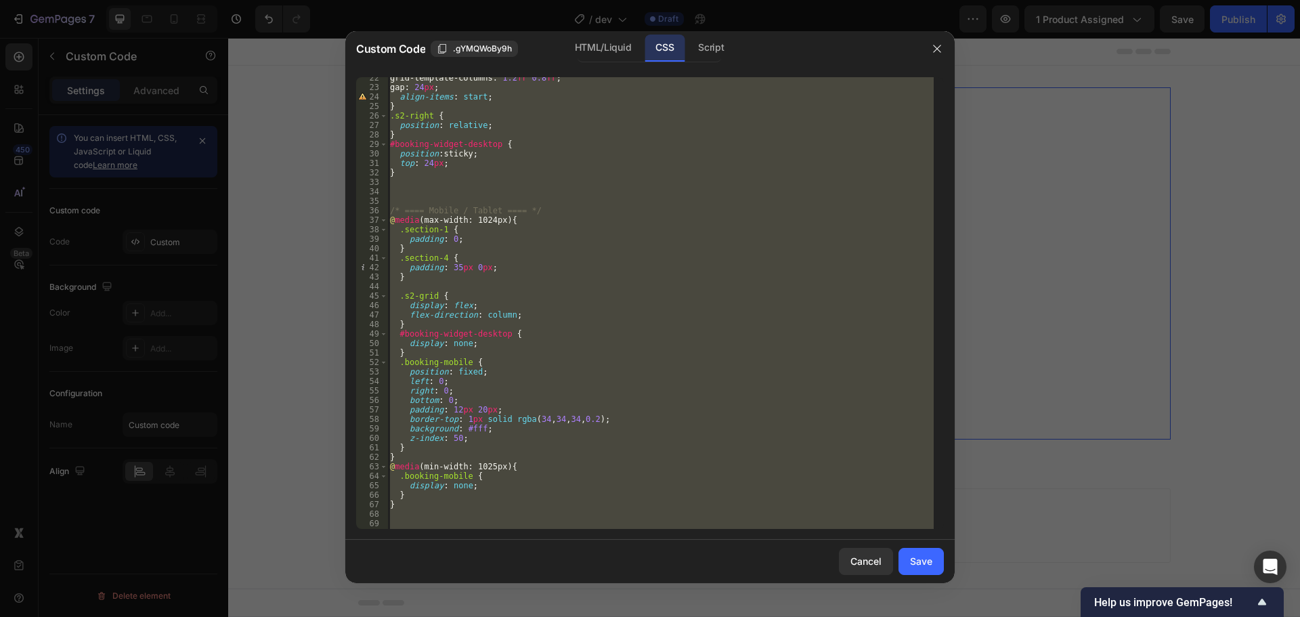
scroll to position [231, 0]
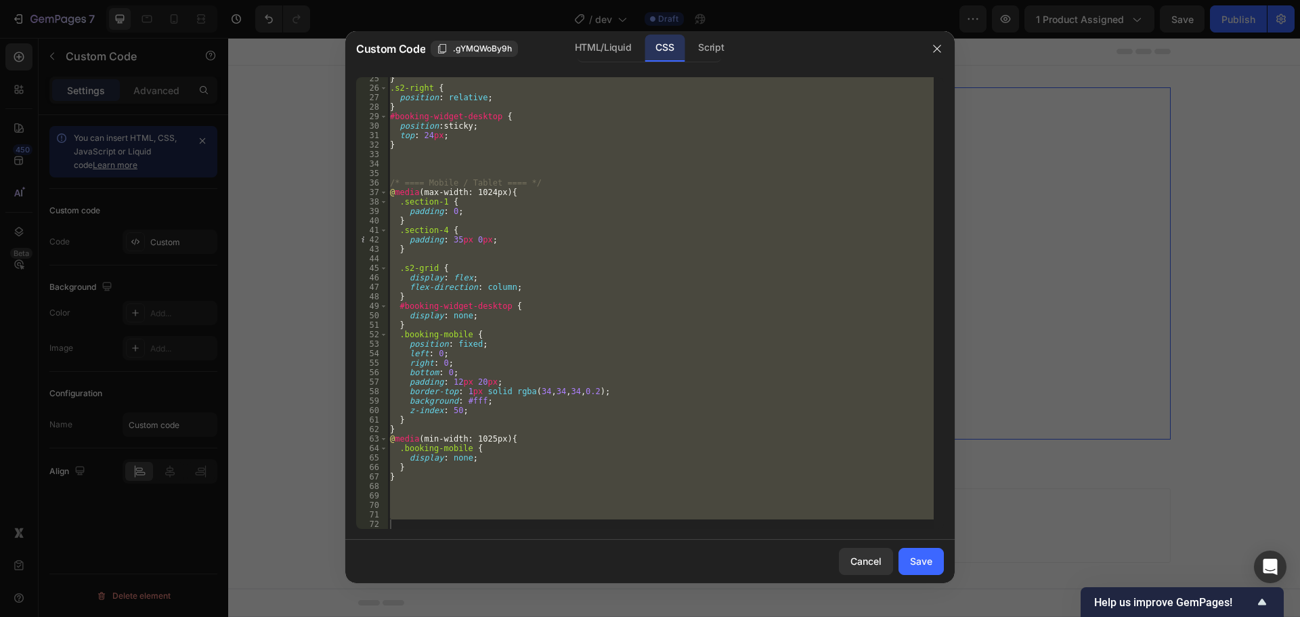
click at [661, 210] on div "} .s2-right { position : relative ; } #booking-widget-desktop { position : stic…" at bounding box center [660, 303] width 546 height 452
type textarea "padding: 0;"
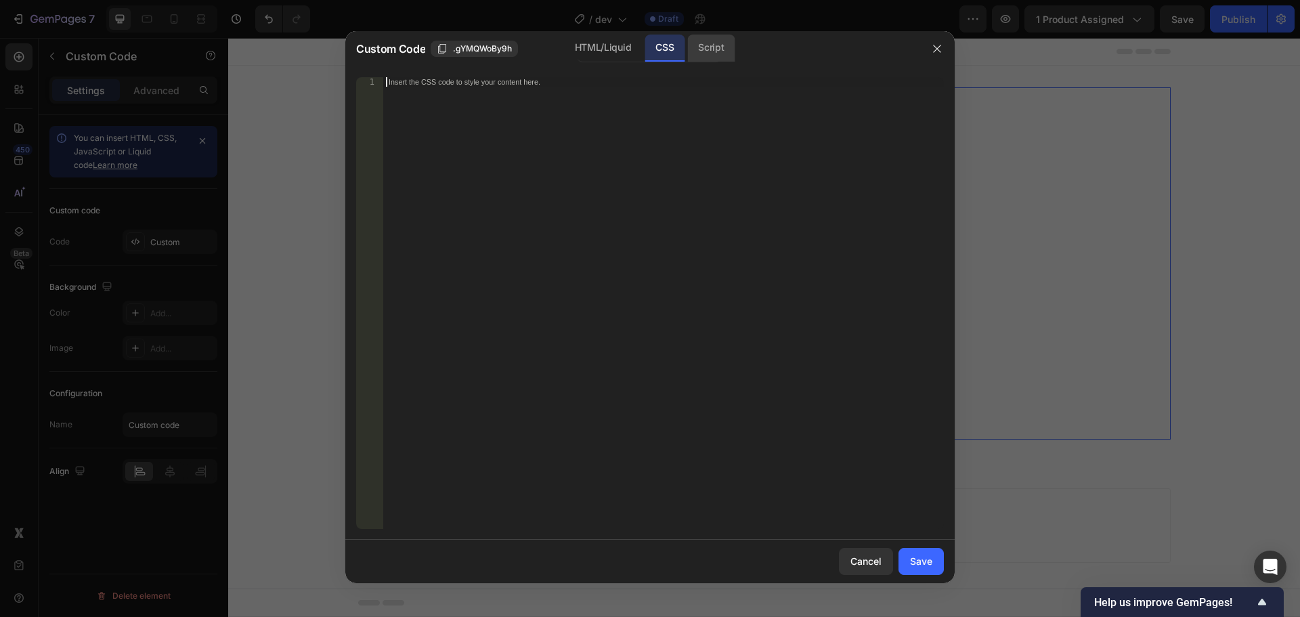
click at [702, 57] on div "Script" at bounding box center [710, 48] width 47 height 27
drag, startPoint x: 666, startPoint y: 51, endPoint x: 642, endPoint y: 52, distance: 24.4
click at [661, 51] on div "CSS" at bounding box center [665, 48] width 40 height 27
click at [620, 50] on div "HTML/Liquid" at bounding box center [603, 48] width 78 height 27
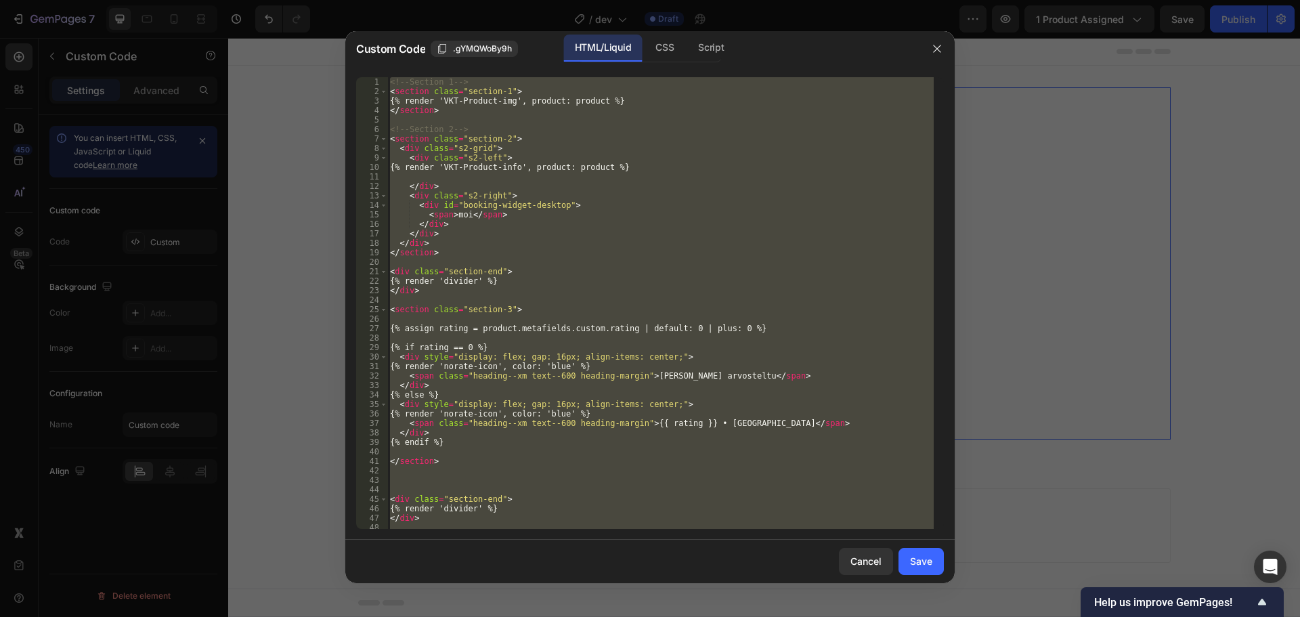
scroll to position [89, 0]
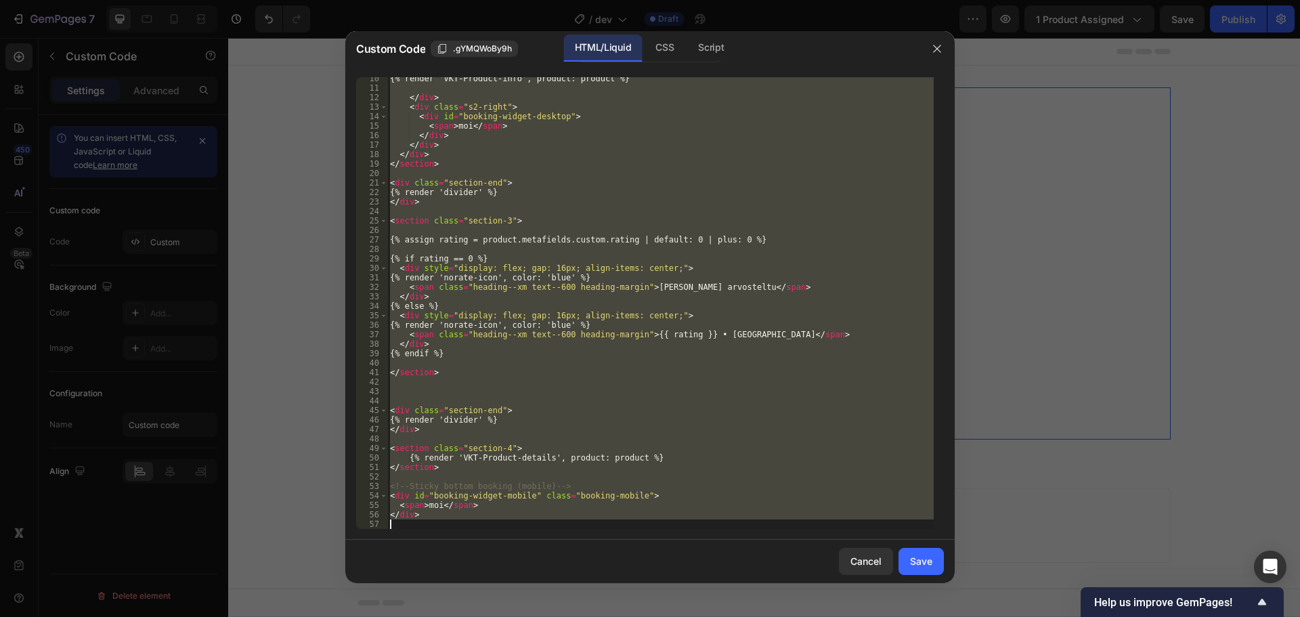
click at [471, 503] on div "{% render 'VKT-Product-info', product: product %} </ div > < div class = "s2-ri…" at bounding box center [660, 303] width 546 height 452
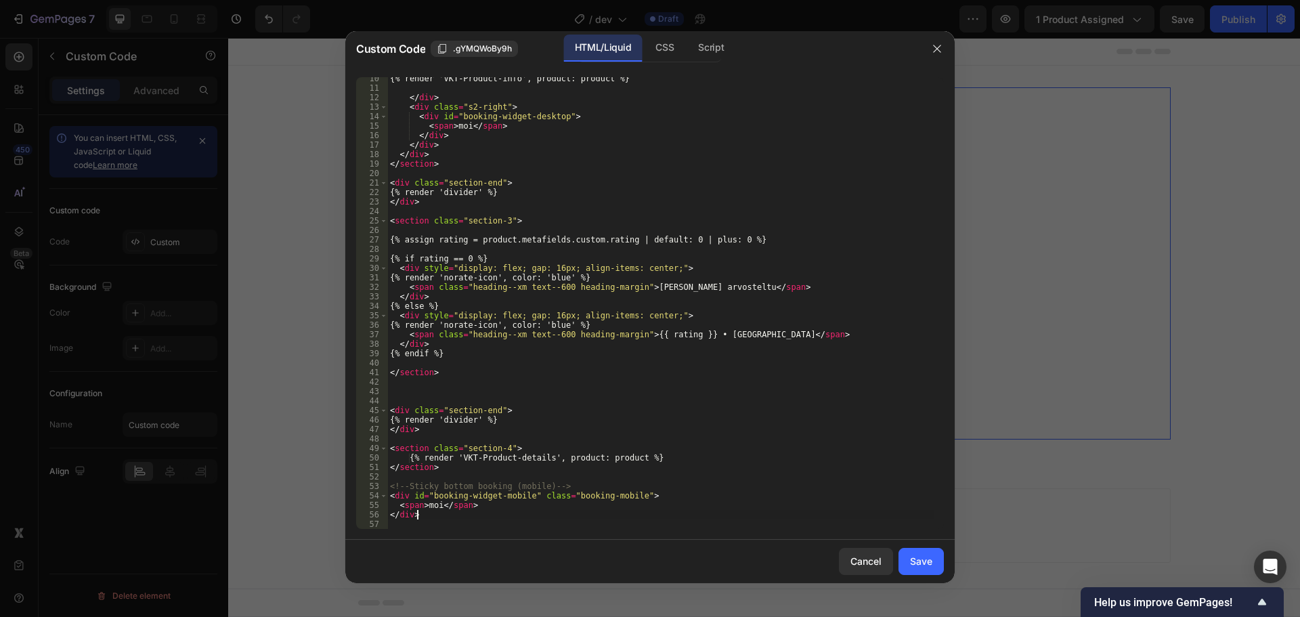
click at [462, 515] on div "{% render 'VKT-Product-info', product: product %} </ div > < div class = "s2-ri…" at bounding box center [660, 309] width 546 height 471
type textarea "</div>"
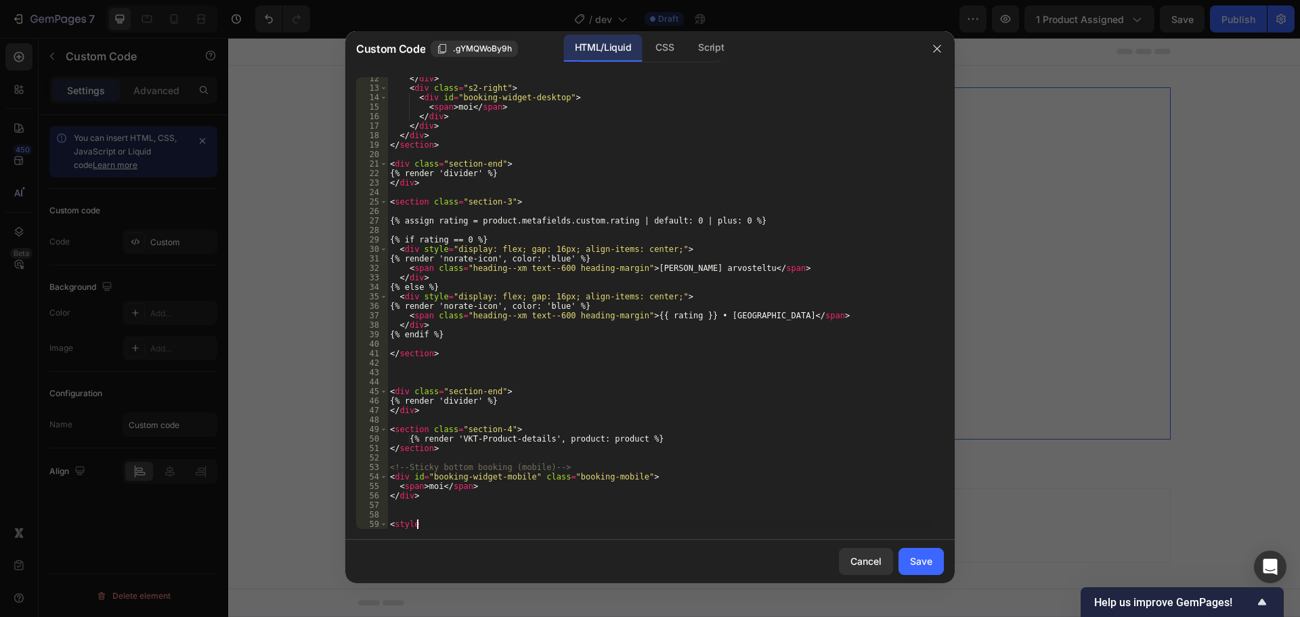
type textarea "<style>"
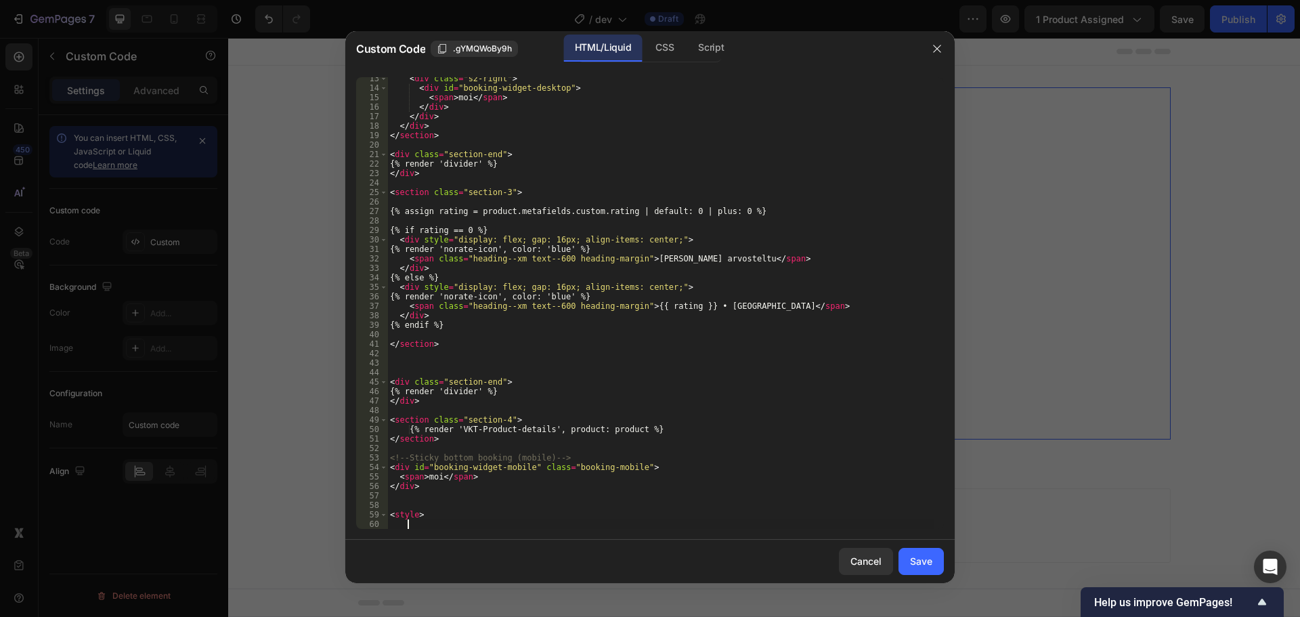
scroll to position [127, 0]
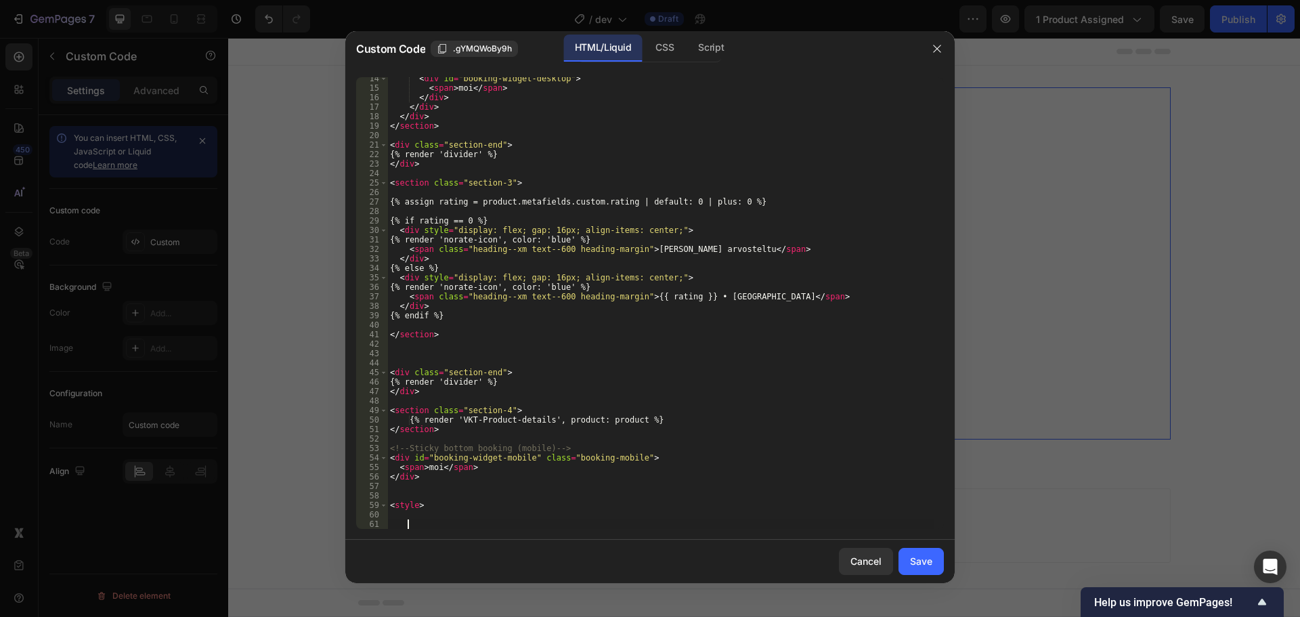
paste textarea
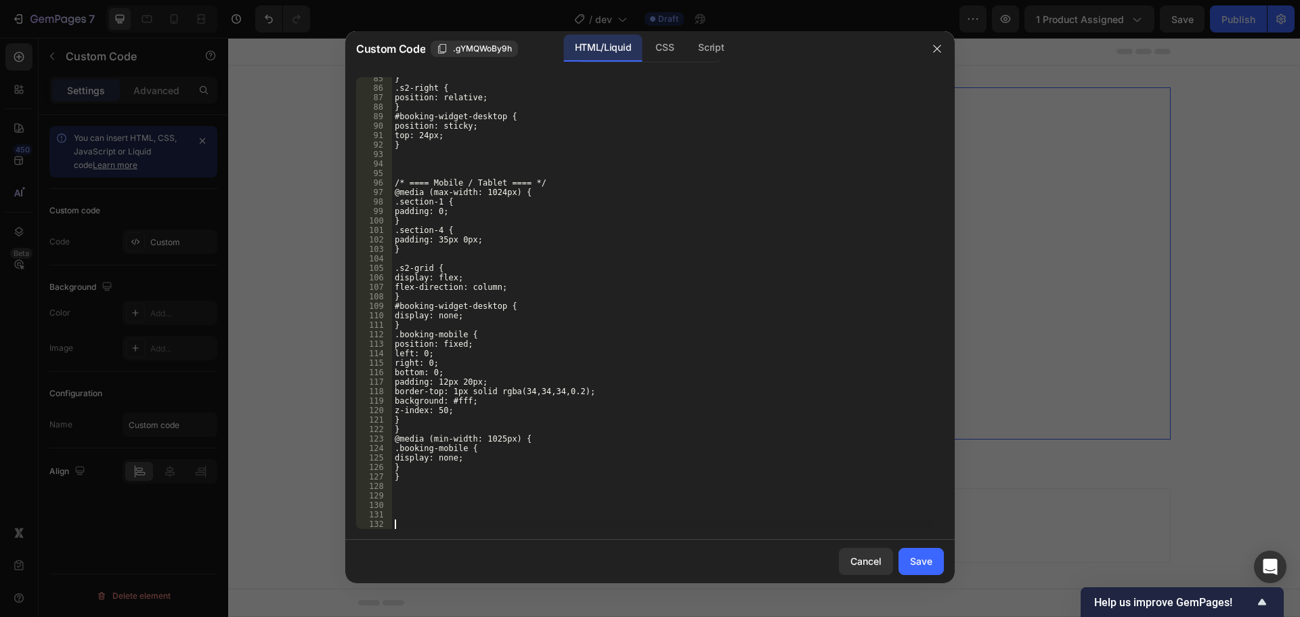
scroll to position [819, 0]
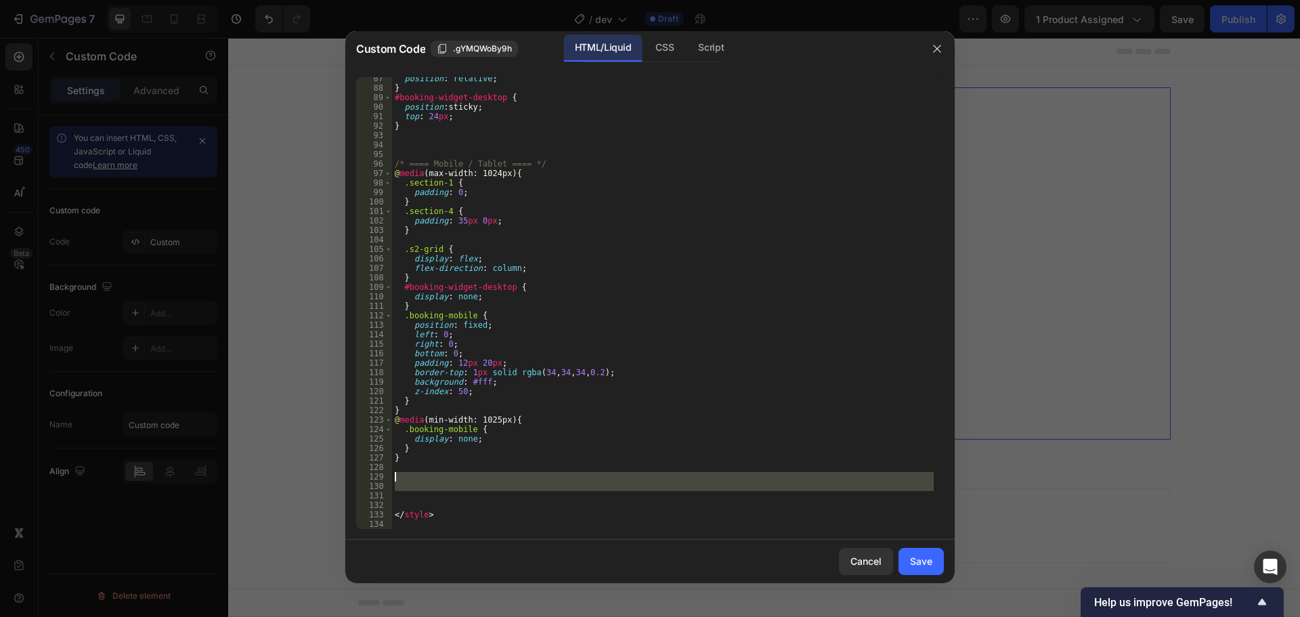
drag, startPoint x: 425, startPoint y: 497, endPoint x: 398, endPoint y: 475, distance: 34.6
click at [398, 475] on div "position : relative ; } #booking-widget-desktop { position : sticky ; top : 24 …" at bounding box center [663, 309] width 542 height 471
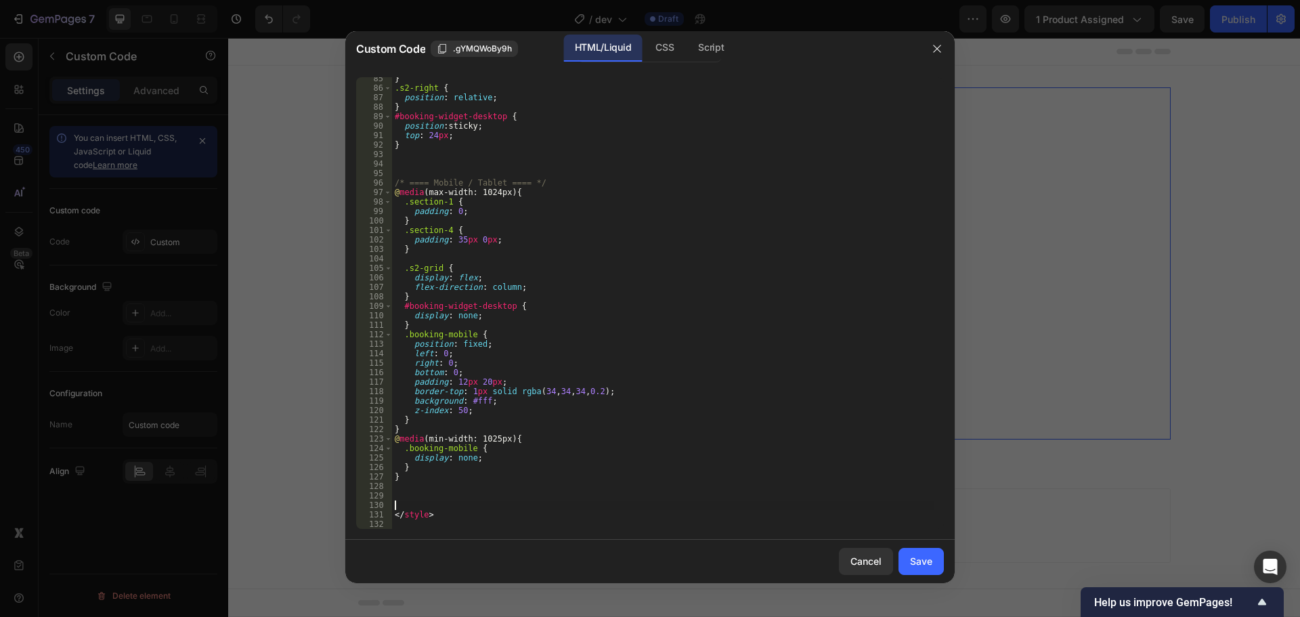
drag, startPoint x: 402, startPoint y: 503, endPoint x: 395, endPoint y: 493, distance: 12.2
click at [395, 493] on div "} .s2-right { position : relative ; } #booking-widget-desktop { position : stic…" at bounding box center [663, 309] width 542 height 471
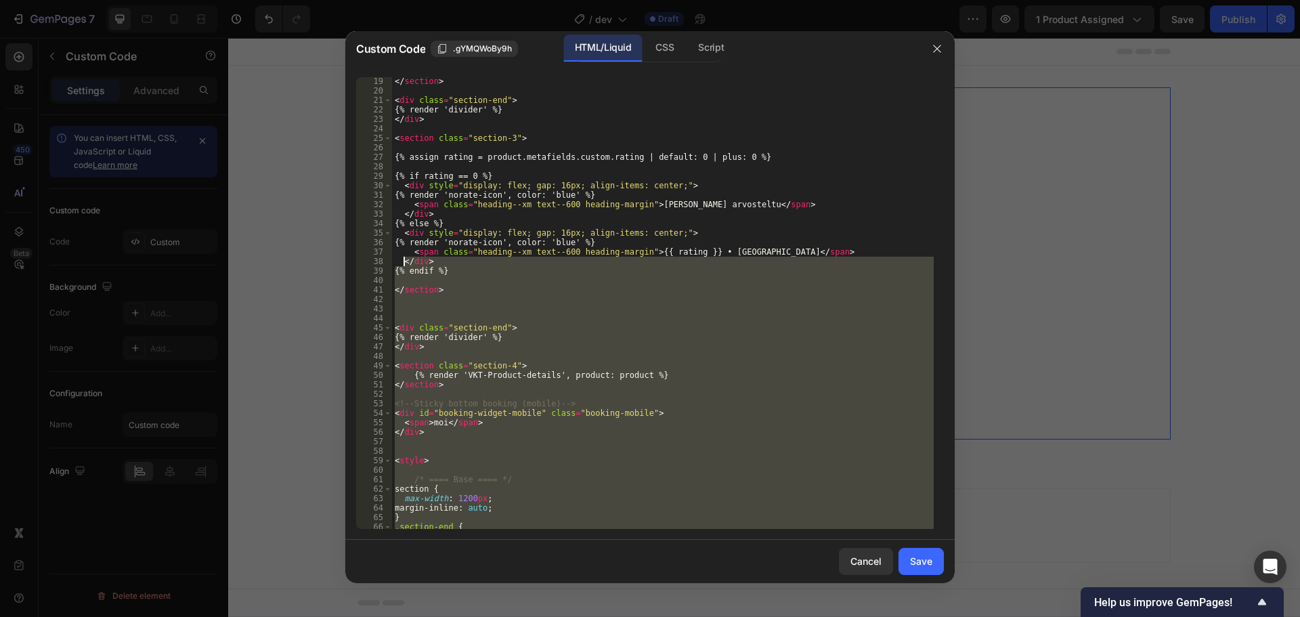
scroll to position [0, 0]
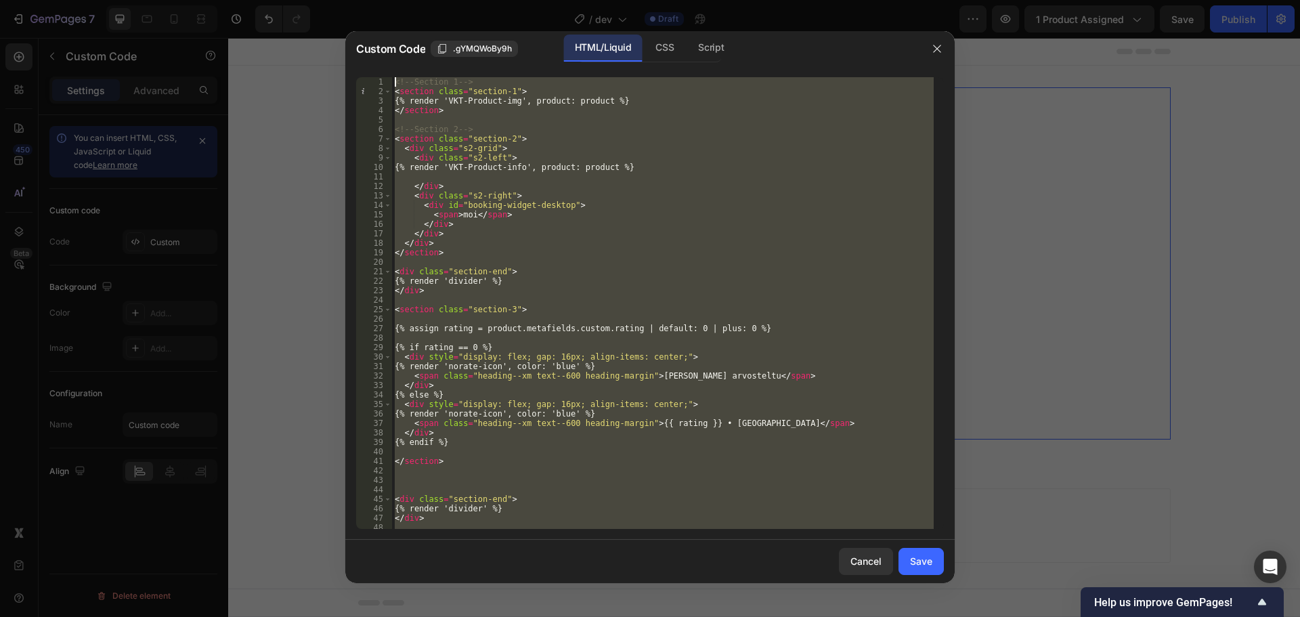
drag, startPoint x: 446, startPoint y: 513, endPoint x: 375, endPoint y: 74, distance: 445.1
click at [375, 74] on div "1 2 3 4 5 6 7 8 9 10 11 12 13 14 15 16 17 18 19 20 21 22 23 24 25 26 27 28 29 3…" at bounding box center [649, 302] width 609 height 473
type textarea "<!-- Section 1 --> <section class="section-1">"
click at [916, 546] on div "Cancel Save" at bounding box center [649, 561] width 609 height 43
click at [917, 553] on button "Save" at bounding box center [921, 561] width 45 height 27
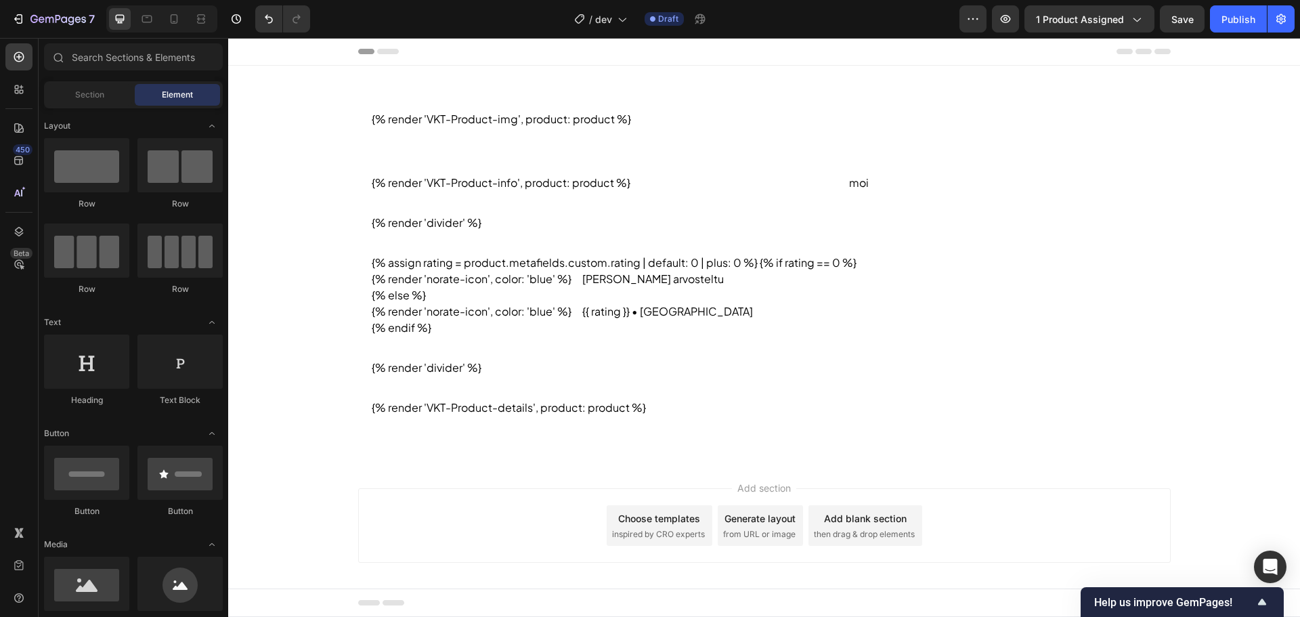
click at [1193, 278] on div "{% render 'VKT-Product-img', product: product %} {% render 'VKT-Product-info', …" at bounding box center [764, 263] width 1072 height 395
drag, startPoint x: 1114, startPoint y: 599, endPoint x: 1119, endPoint y: 593, distance: 8.2
click at [1116, 599] on span "Help us improve GemPages!" at bounding box center [1174, 602] width 160 height 13
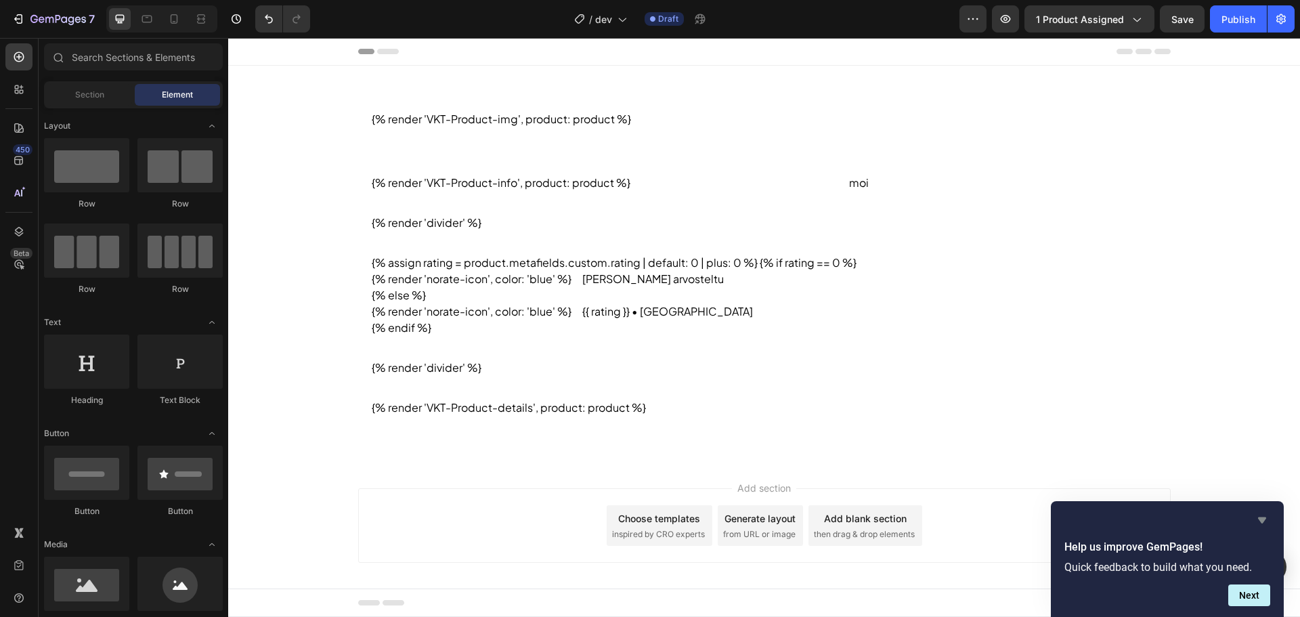
click at [1266, 512] on icon "Hide survey" at bounding box center [1262, 520] width 16 height 16
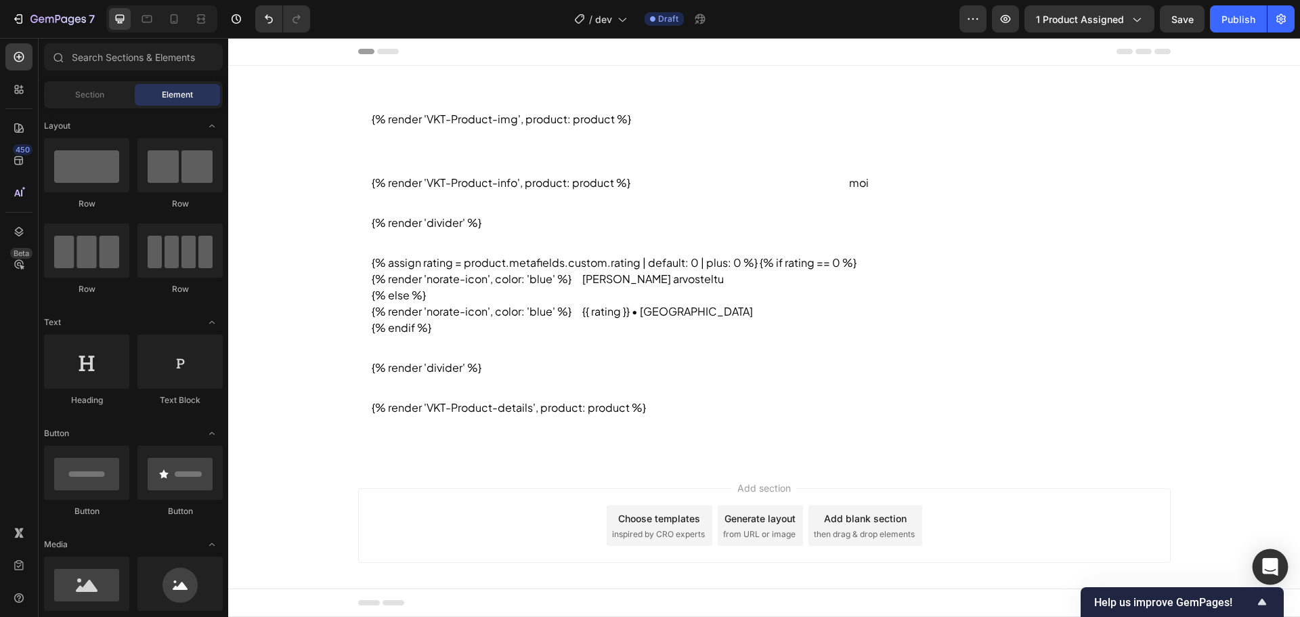
click at [1272, 569] on icon "Open Intercom Messenger" at bounding box center [1270, 567] width 16 height 18
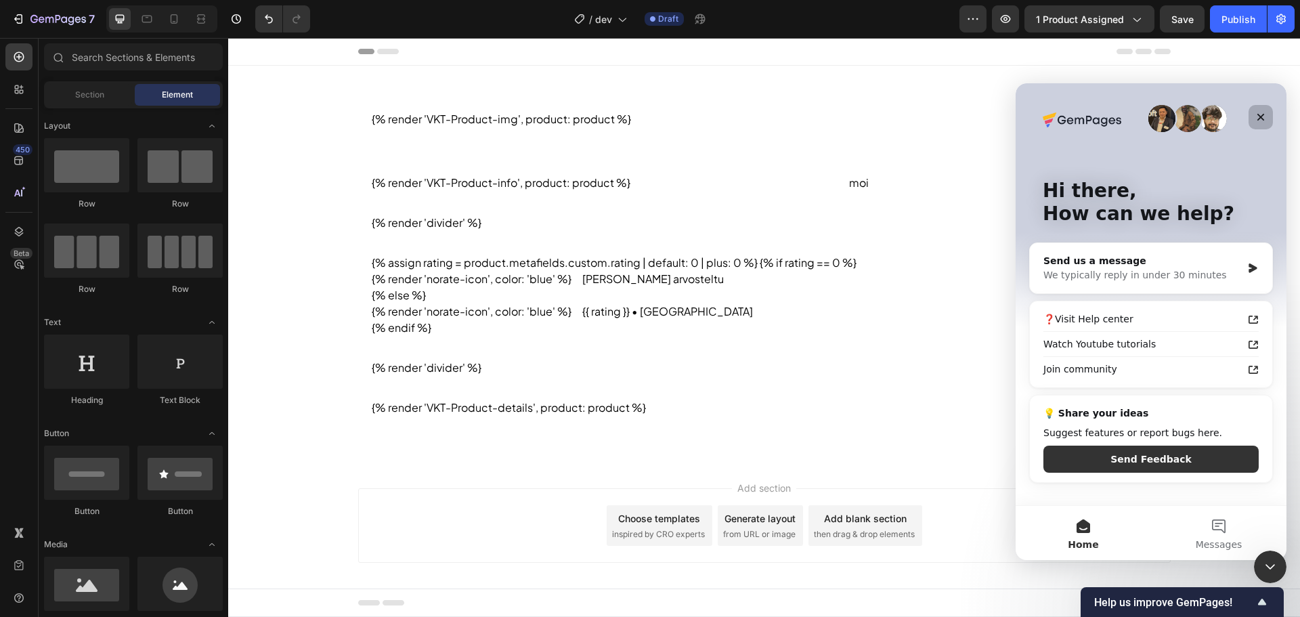
click at [1262, 108] on div "Close" at bounding box center [1261, 117] width 24 height 24
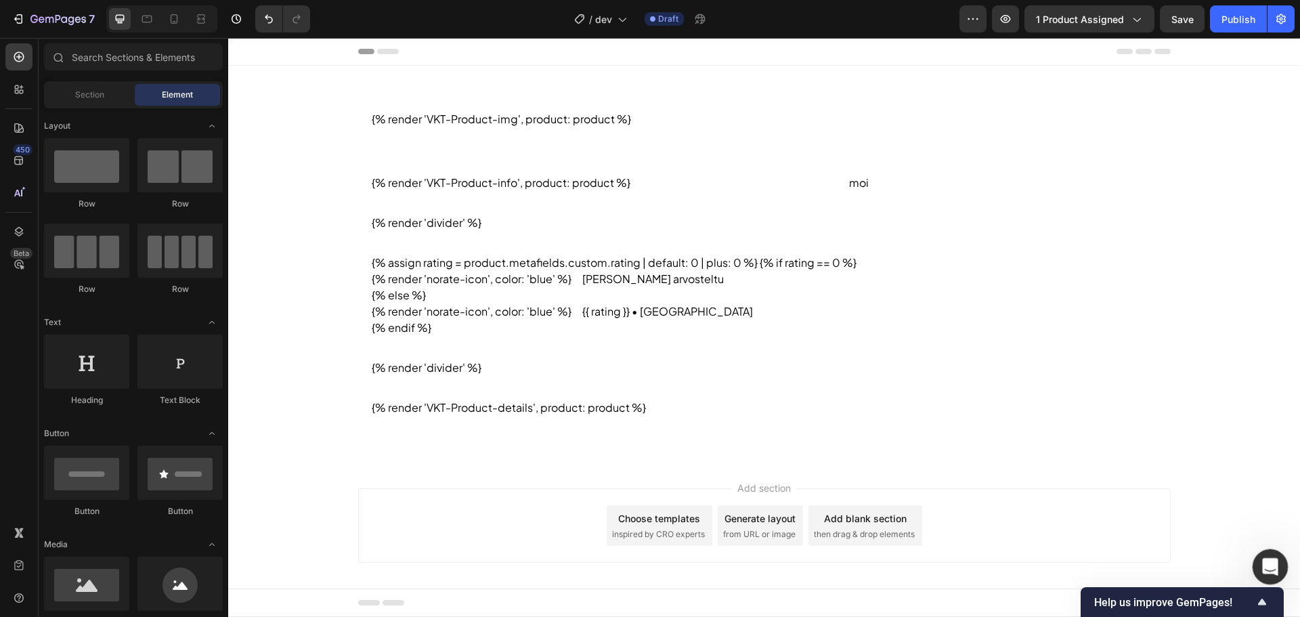
click at [1264, 565] on icon "Open Intercom Messenger" at bounding box center [1269, 565] width 22 height 22
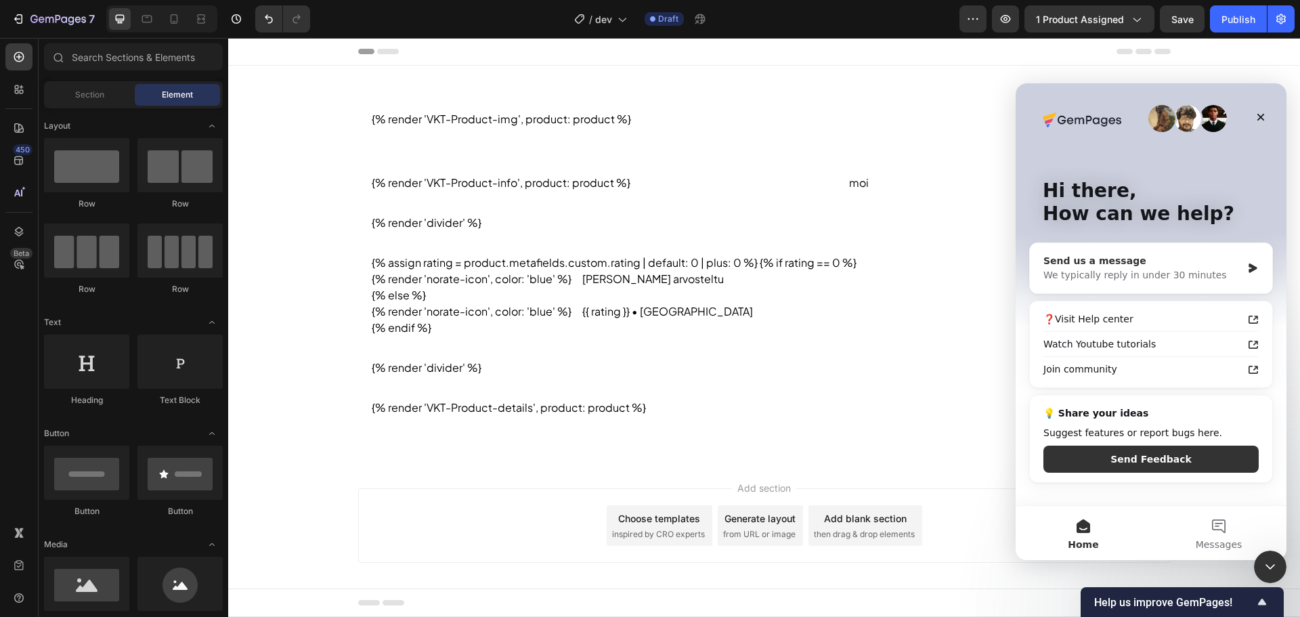
click at [1149, 276] on div "We typically reply in under 30 minutes" at bounding box center [1143, 275] width 198 height 14
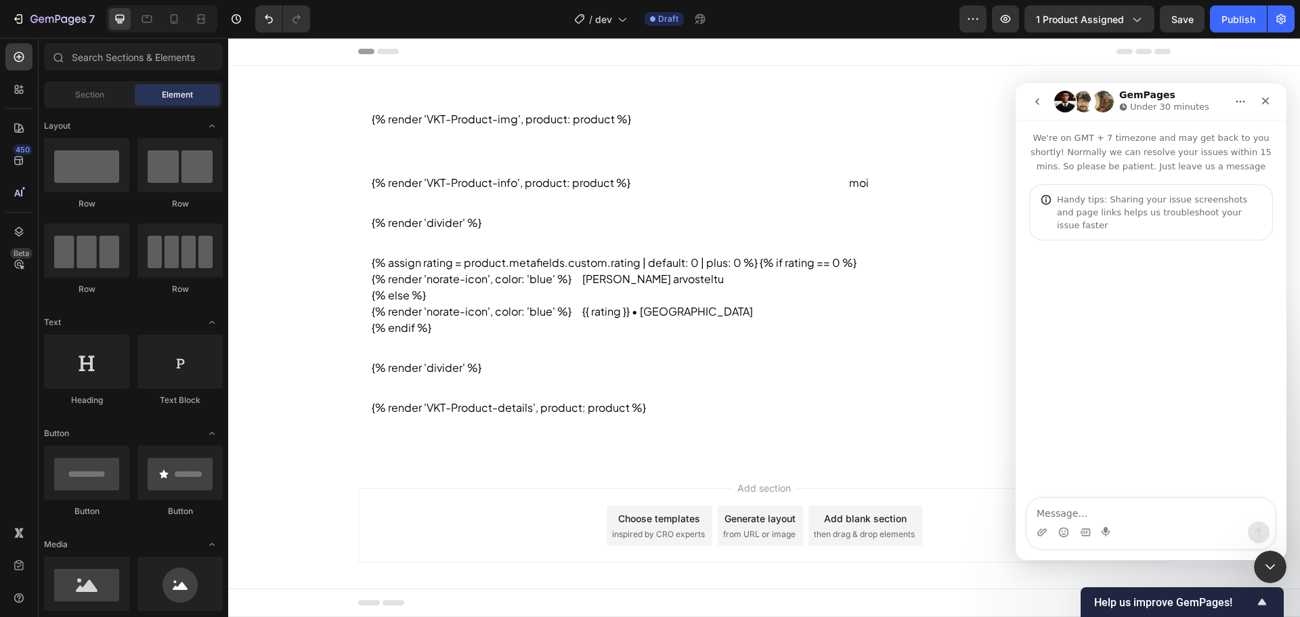
click at [1155, 518] on textarea "Message…" at bounding box center [1151, 509] width 248 height 23
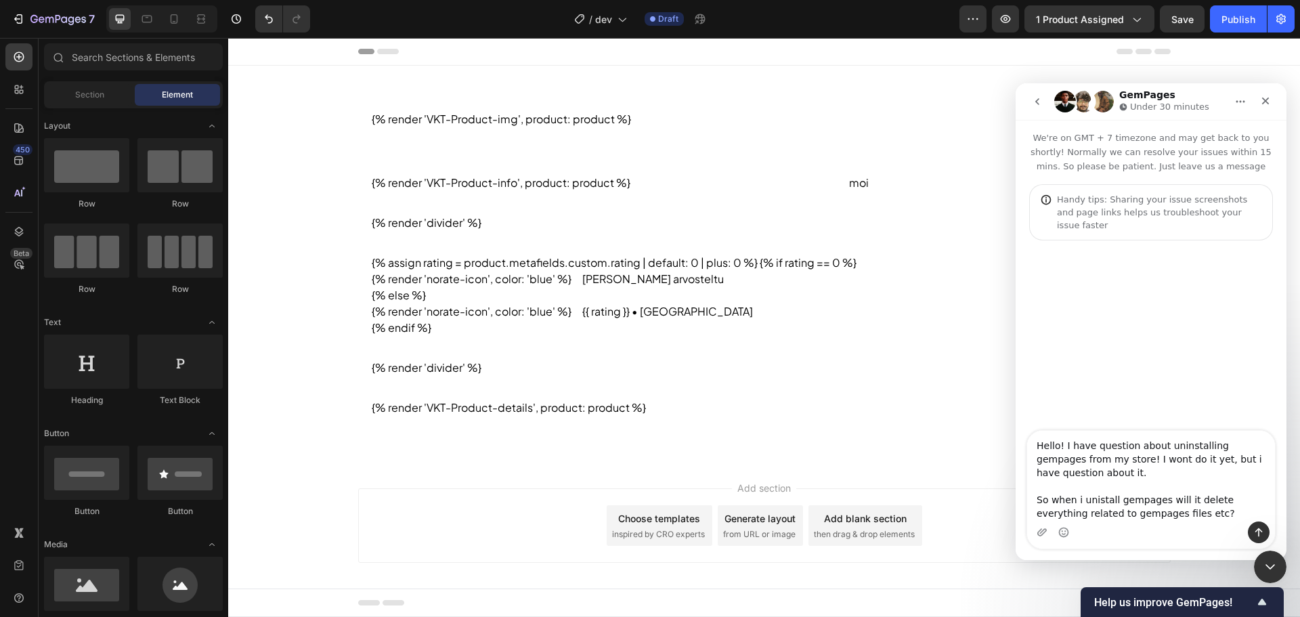
scroll to position [9, 0]
type textarea "Hello! I have question about uninstalling gempages from my store! I wont do it …"
click at [1257, 106] on div "Close" at bounding box center [1265, 101] width 24 height 24
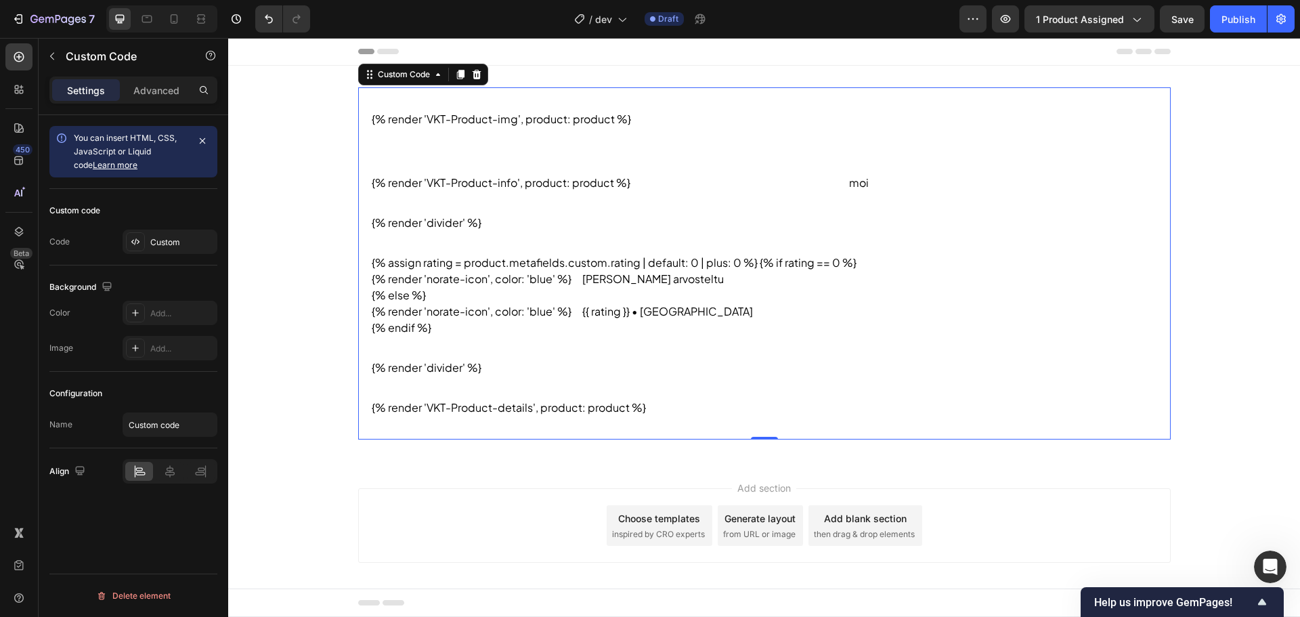
click at [576, 116] on section "{% render 'VKT-Product-img', product: product %}" at bounding box center [764, 119] width 813 height 64
click at [145, 236] on div "Custom" at bounding box center [170, 242] width 95 height 24
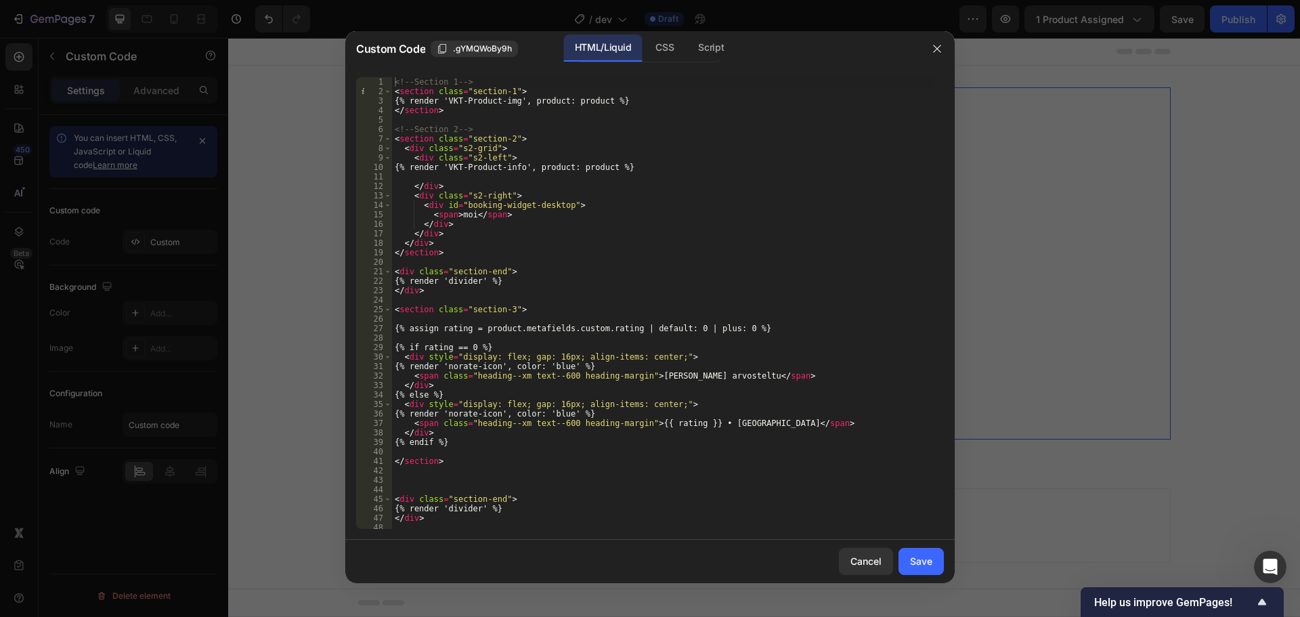
type textarea "</div>"
click at [750, 387] on div "<!-- Section 1 --> < section class = "section-1" > {% render 'VKT-Product-img',…" at bounding box center [663, 312] width 542 height 471
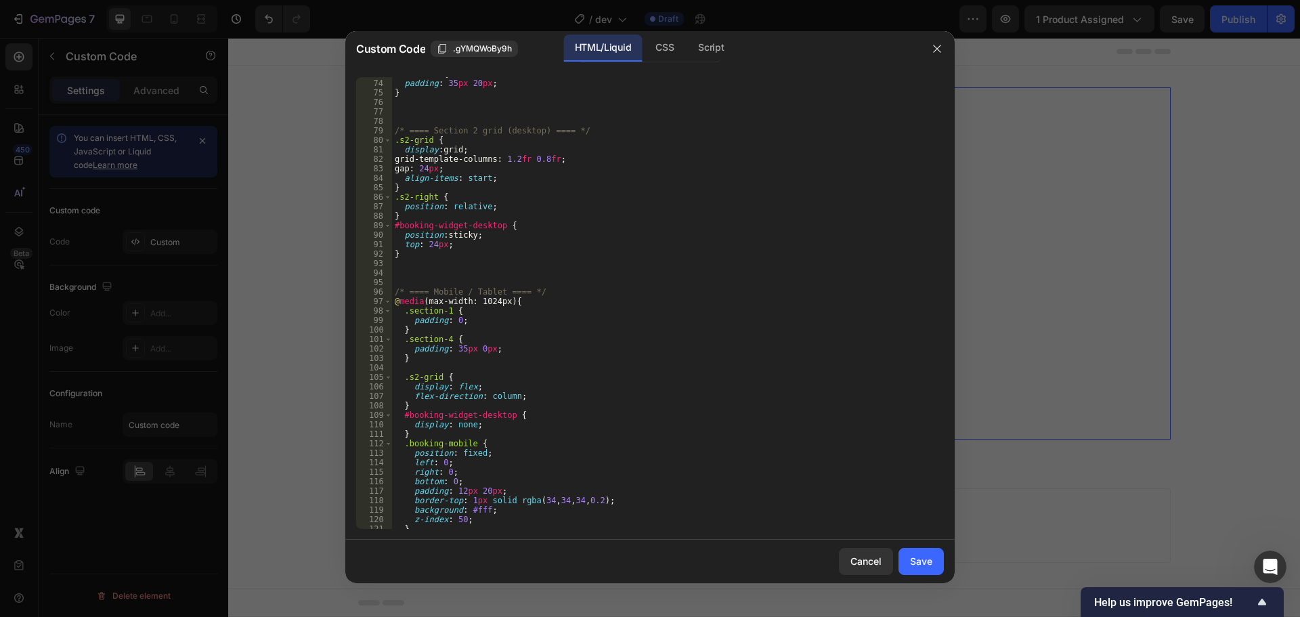
scroll to position [781, 0]
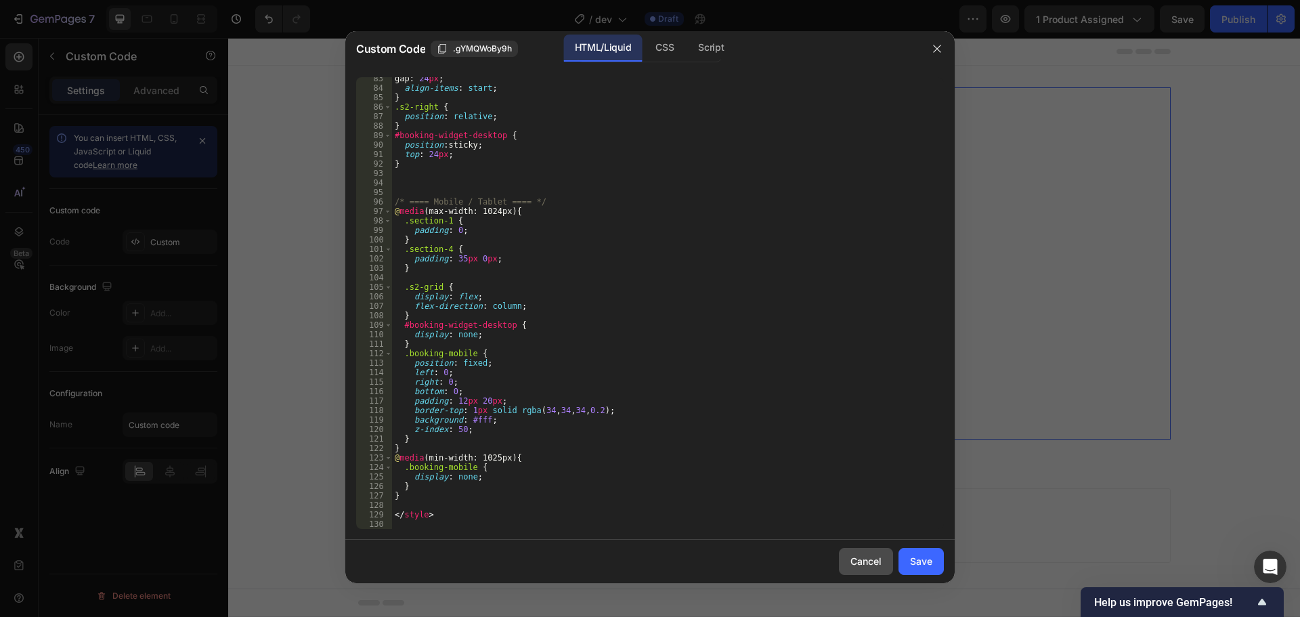
click at [859, 563] on div "Cancel" at bounding box center [866, 561] width 31 height 14
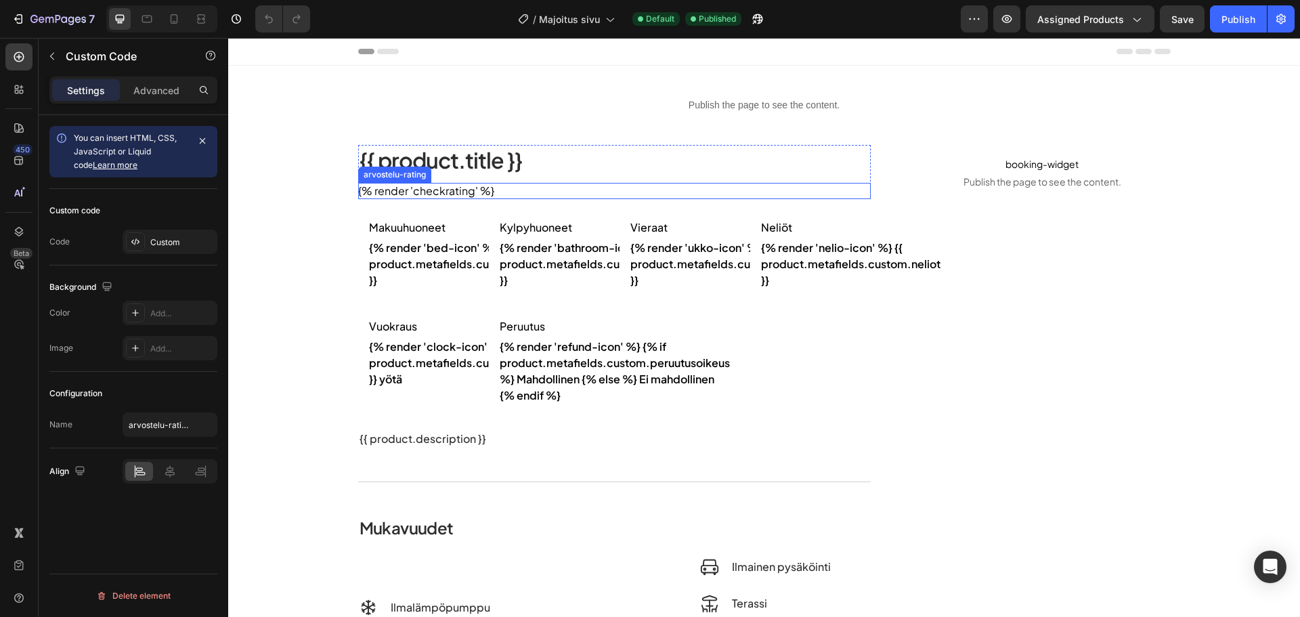
click at [481, 188] on div "{% render 'checkrating' %}" at bounding box center [614, 191] width 513 height 16
click at [142, 250] on div at bounding box center [135, 241] width 19 height 19
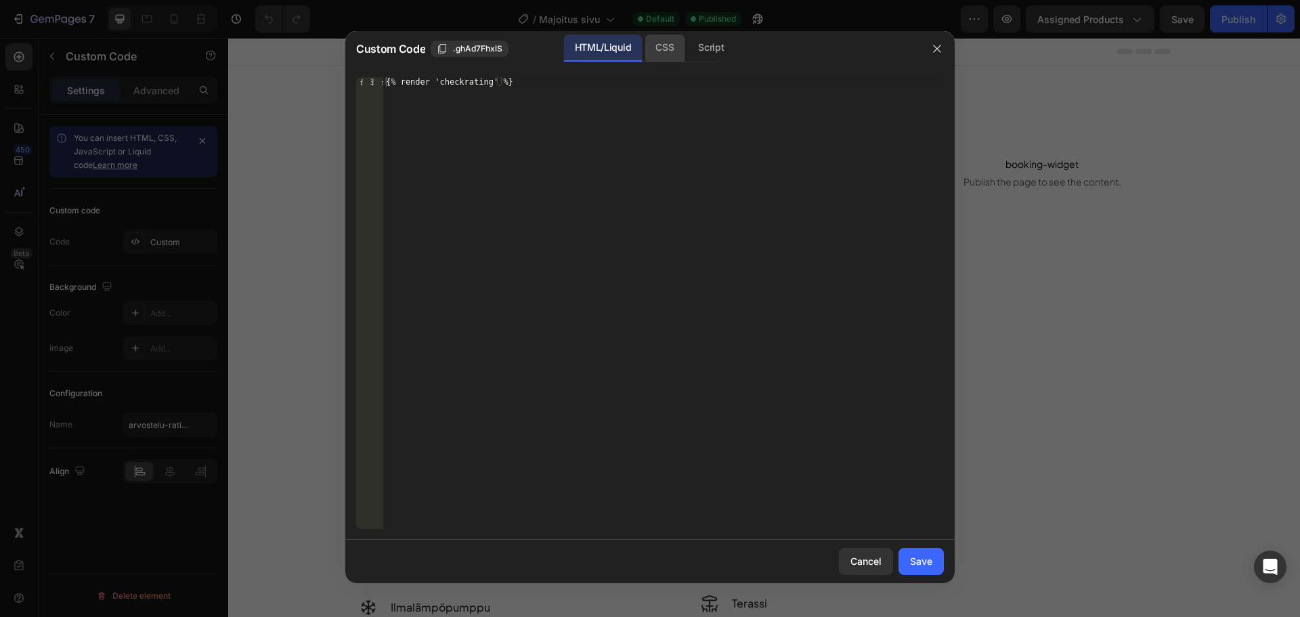
click at [672, 55] on div "CSS" at bounding box center [665, 48] width 40 height 27
click at [599, 47] on div "HTML/Liquid" at bounding box center [603, 48] width 78 height 27
click at [872, 549] on button "Cancel" at bounding box center [866, 561] width 54 height 27
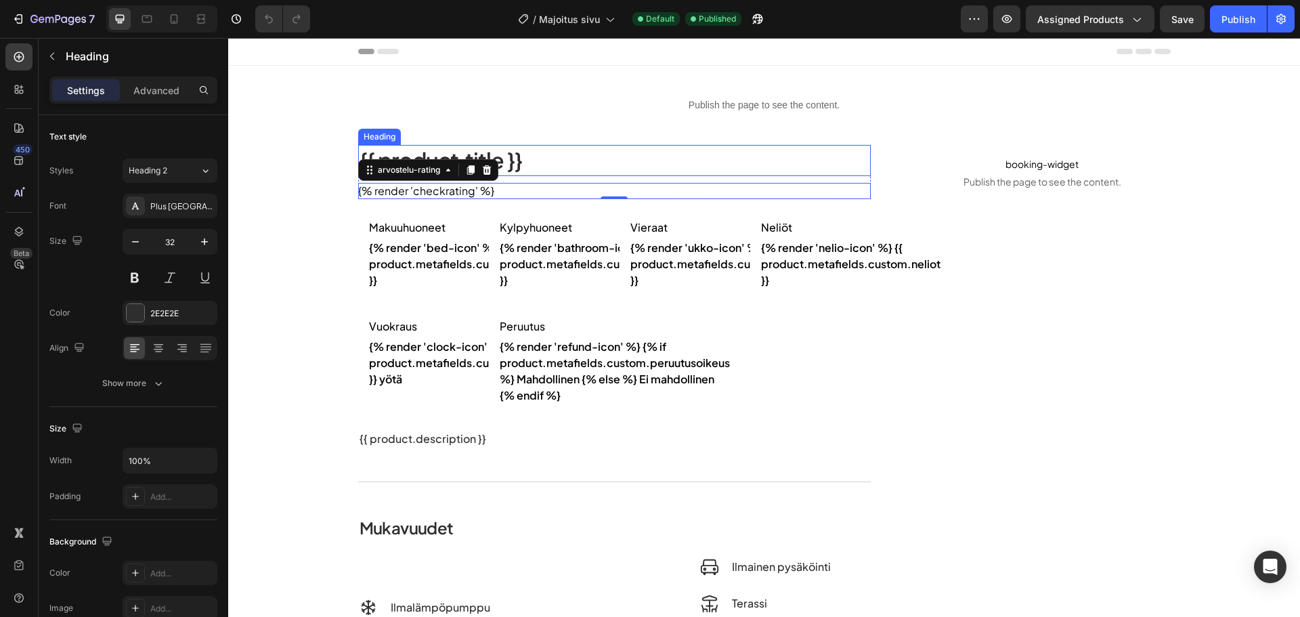
click at [588, 157] on h2 "{{ product.title }}" at bounding box center [614, 160] width 513 height 31
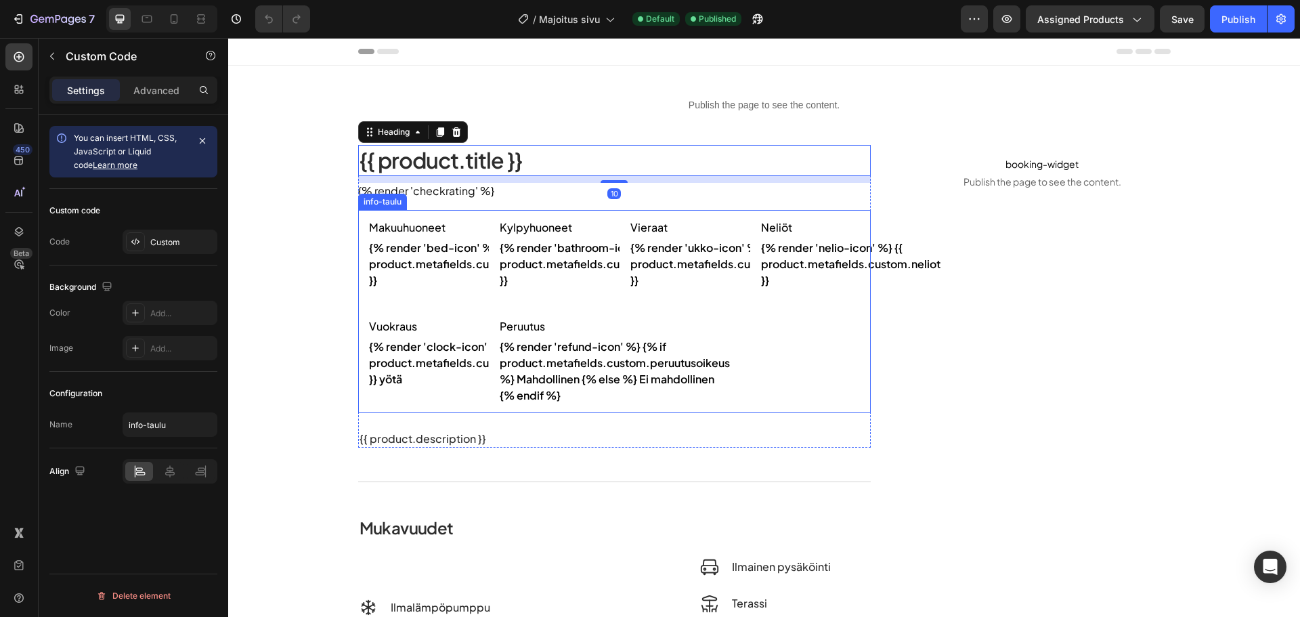
click at [655, 293] on div "Vieraat {% render 'ukko-icon' %} {{ product.metafields.custom.vieraat }}" at bounding box center [680, 254] width 120 height 88
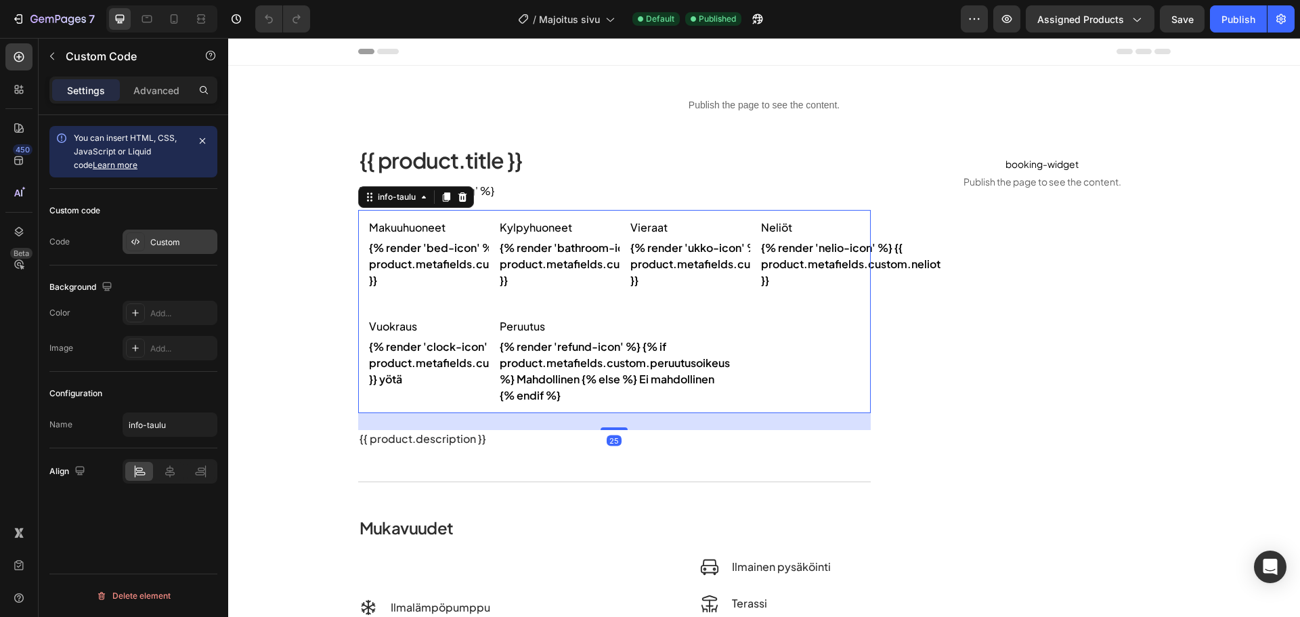
click at [170, 246] on div "Custom" at bounding box center [182, 242] width 64 height 12
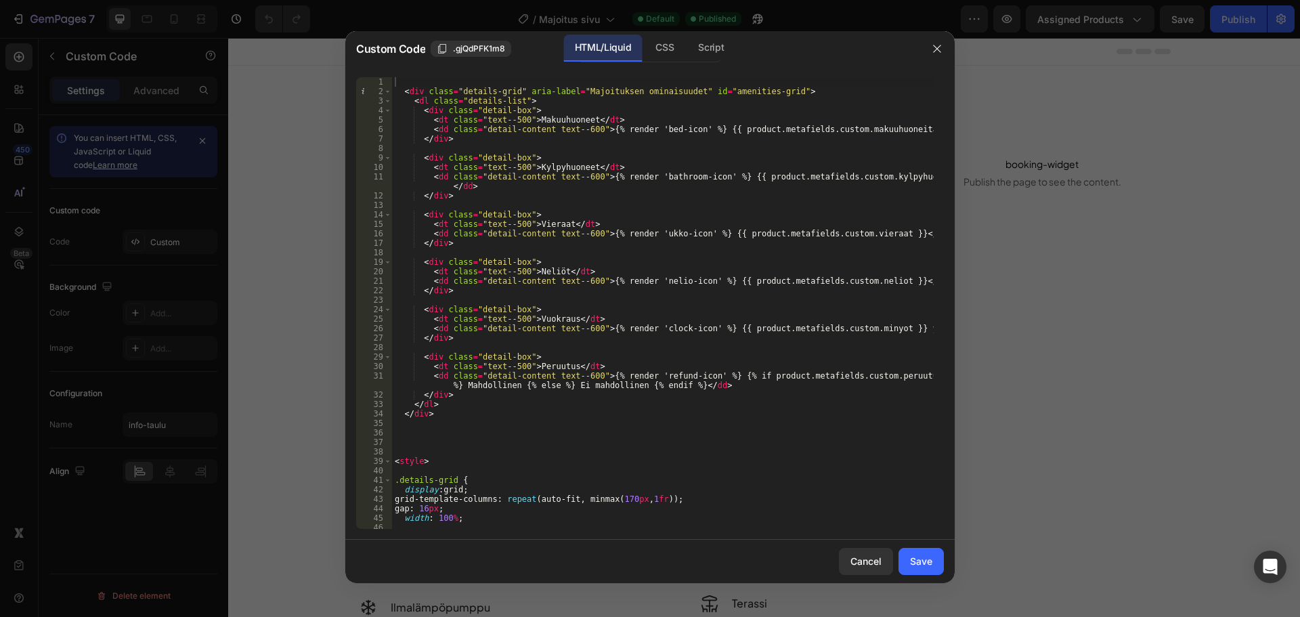
scroll to position [244, 0]
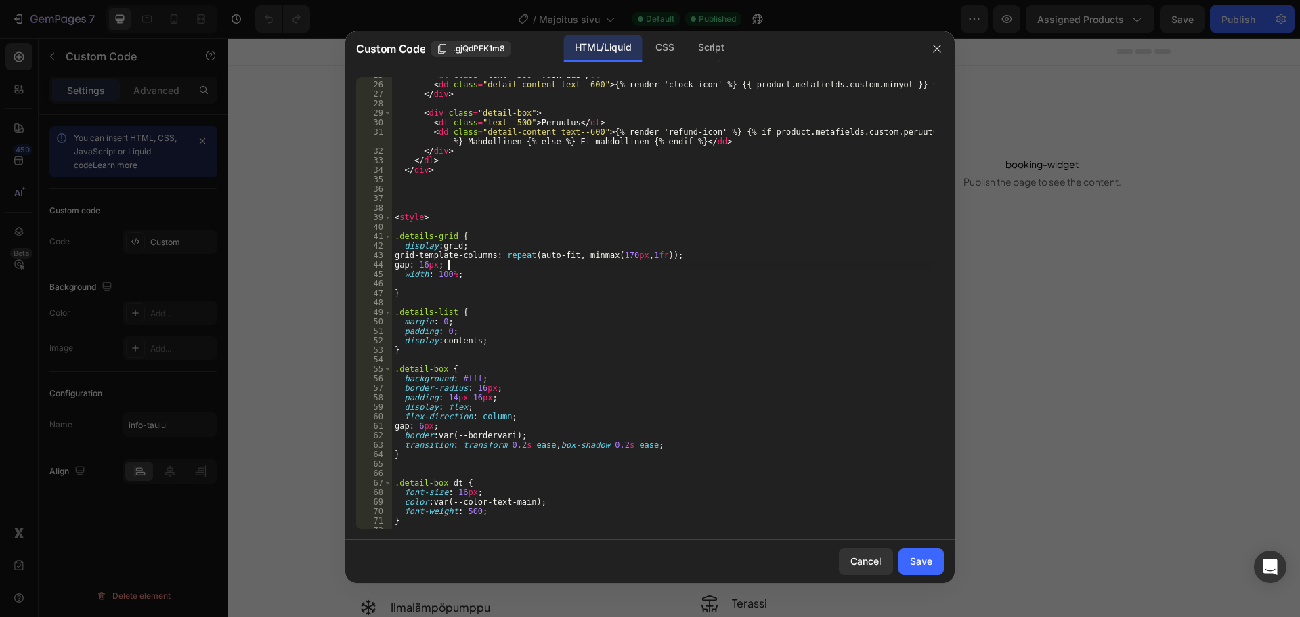
click at [656, 263] on div "< dt class = "text--500" > Vuokraus </ dt > < dd class = "detail-content text--…" at bounding box center [663, 305] width 542 height 471
type textarea "</style>"
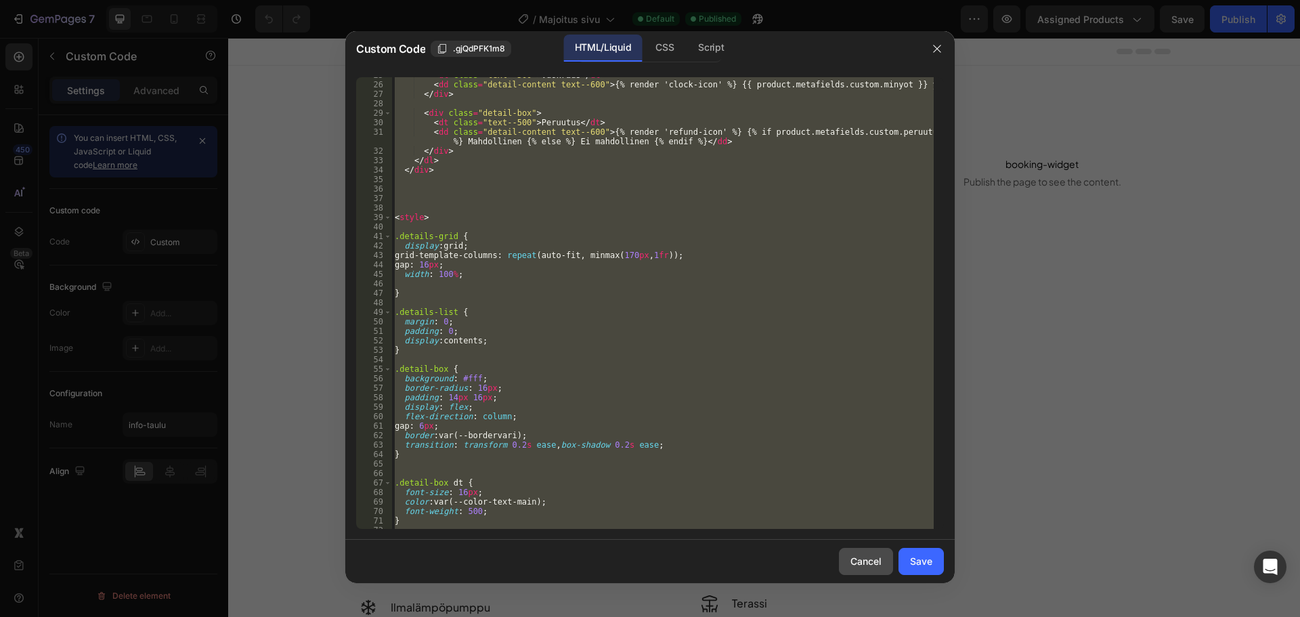
click at [868, 549] on button "Cancel" at bounding box center [866, 561] width 54 height 27
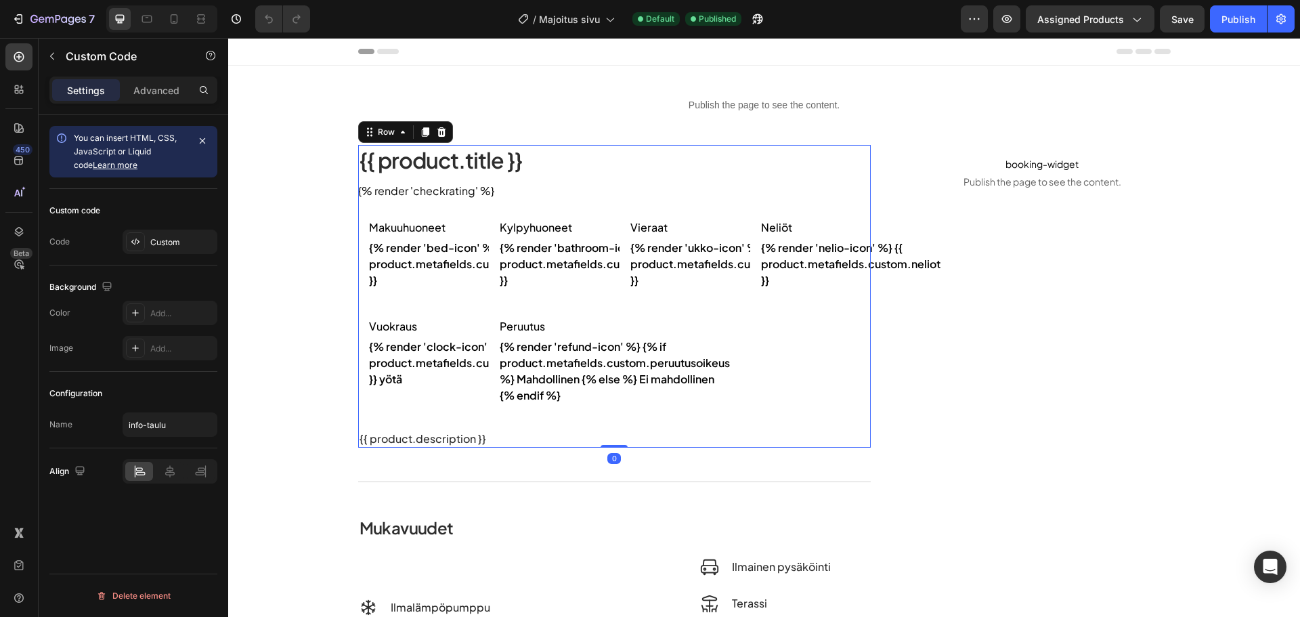
click at [620, 203] on div "{{ product.title }} Heading {% render 'checkrating' %} arvostelu-rating Row Mak…" at bounding box center [614, 296] width 513 height 303
click at [425, 265] on dd "{% render 'bed-icon' %} {{ product.metafields.custom.makuuhuoneita }}" at bounding box center [418, 264] width 98 height 49
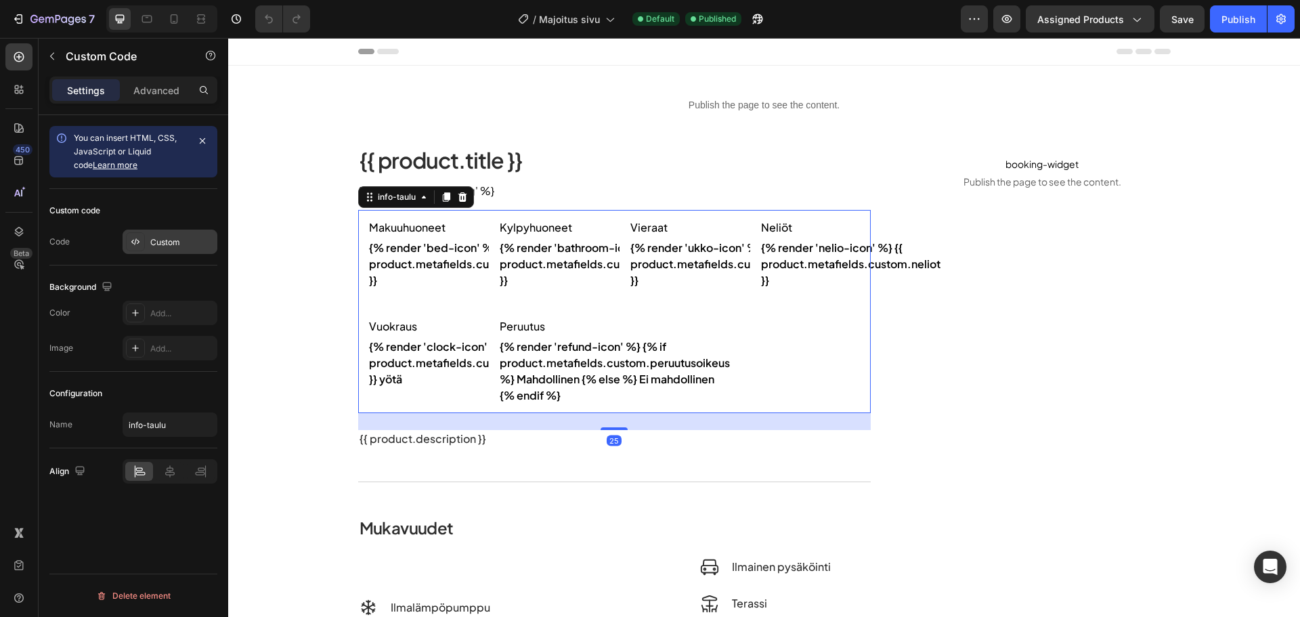
click at [169, 246] on div "Custom" at bounding box center [182, 242] width 64 height 12
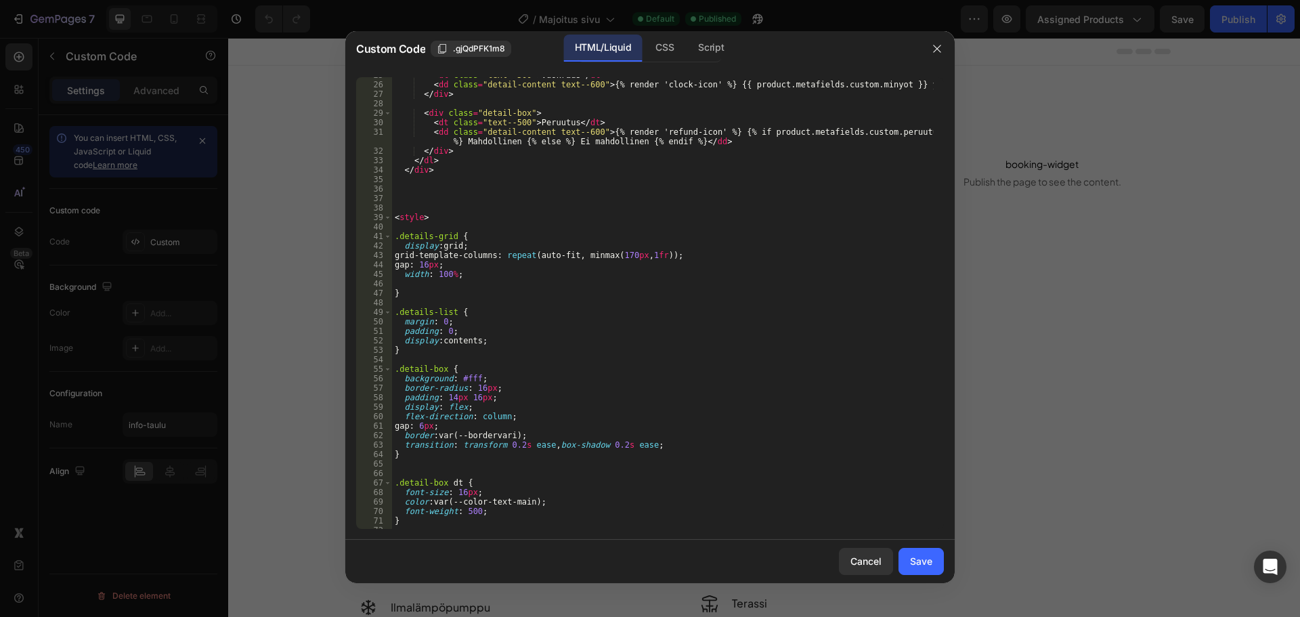
scroll to position [41, 0]
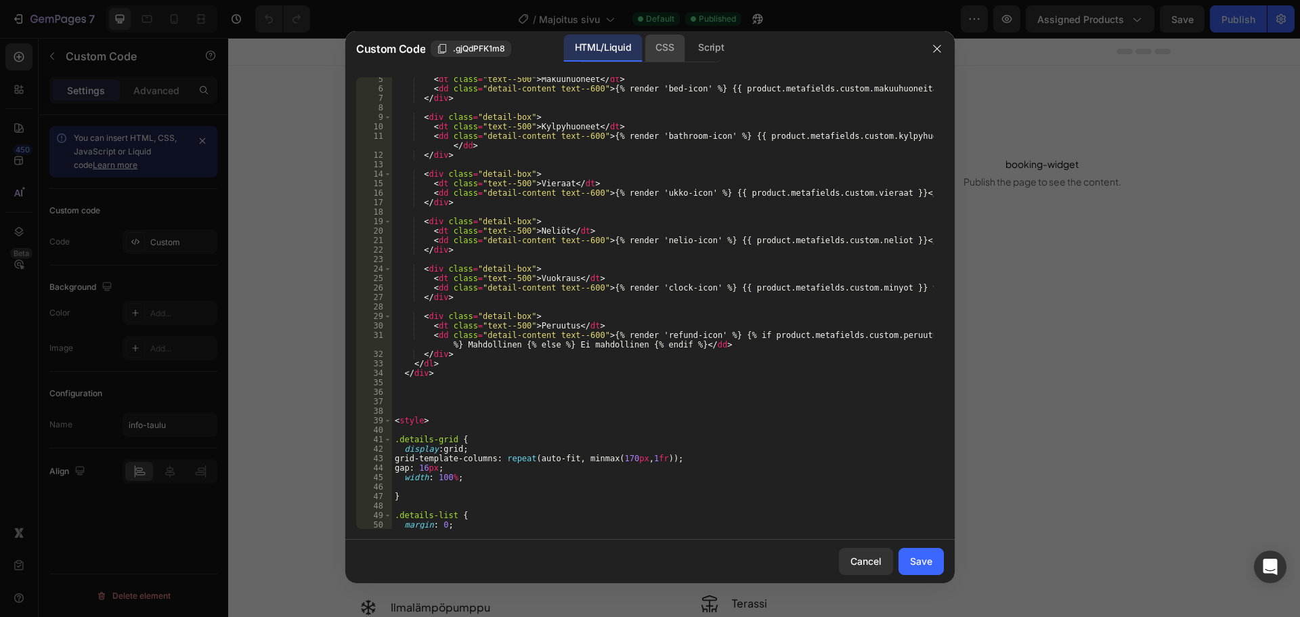
click at [653, 50] on div "CSS" at bounding box center [665, 48] width 40 height 27
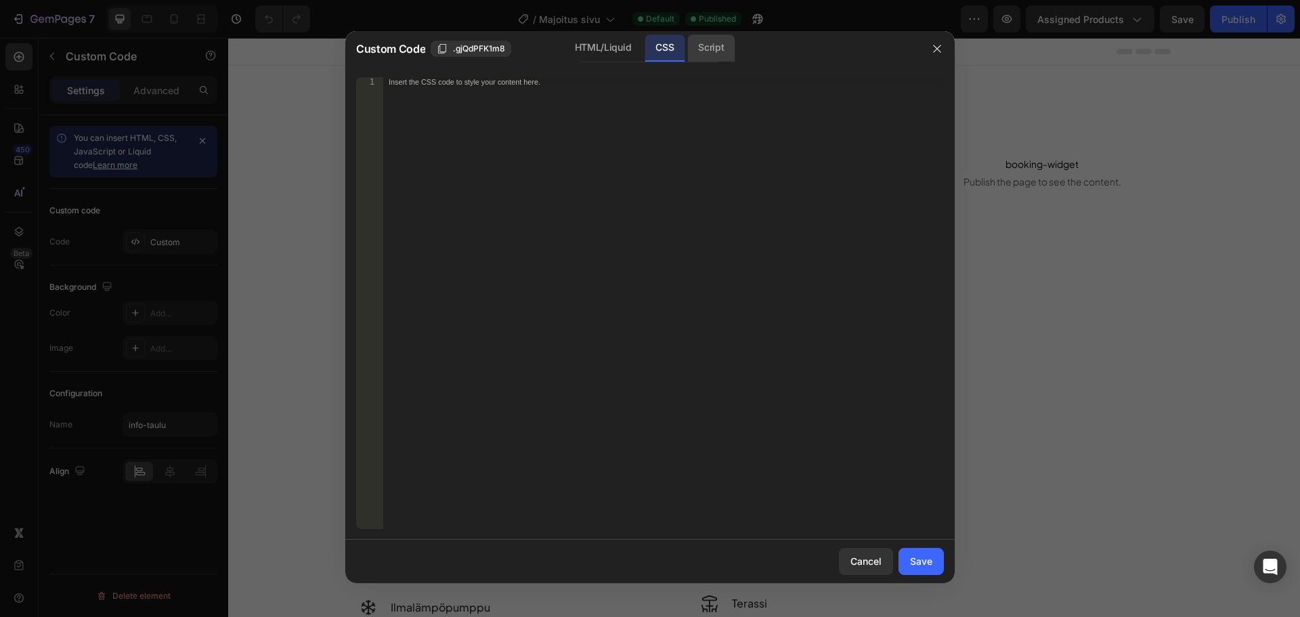
click at [695, 54] on div "Script" at bounding box center [710, 48] width 47 height 27
drag, startPoint x: 659, startPoint y: 55, endPoint x: 619, endPoint y: 51, distance: 40.2
click at [657, 55] on div "CSS" at bounding box center [665, 48] width 40 height 27
click at [619, 51] on div "HTML/Liquid" at bounding box center [603, 48] width 78 height 27
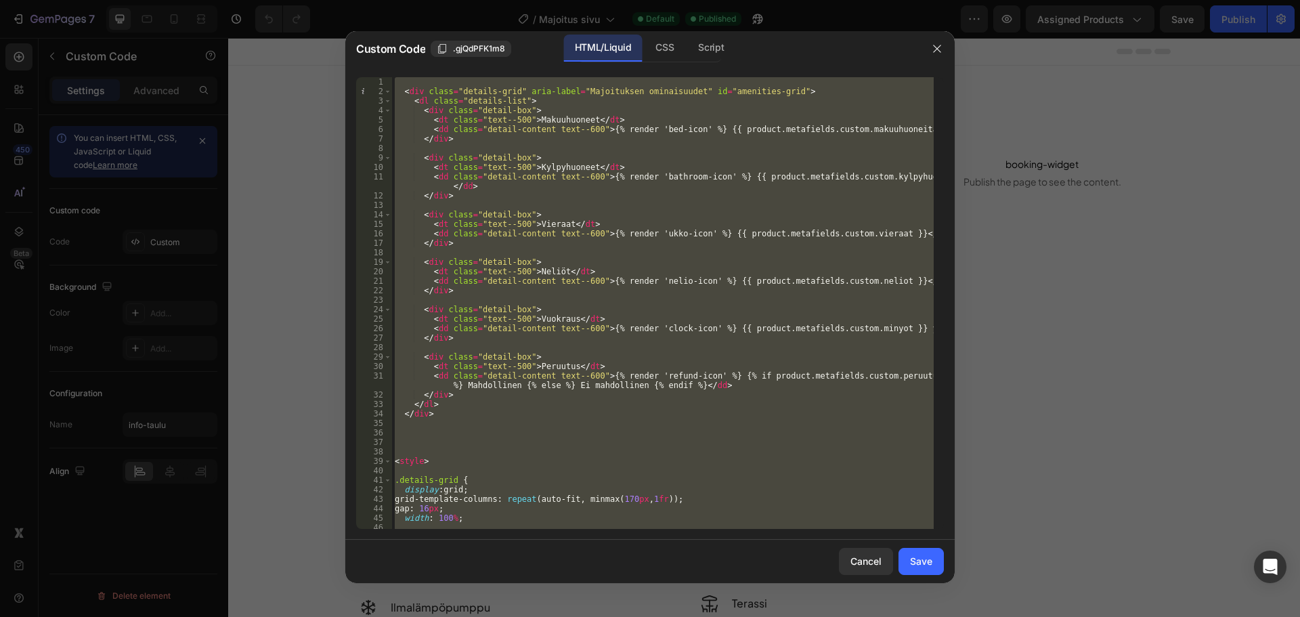
click at [745, 396] on div "< div class = "details-grid" aria-label = "Majoituksen ominaisuudet" id = "amen…" at bounding box center [663, 303] width 542 height 452
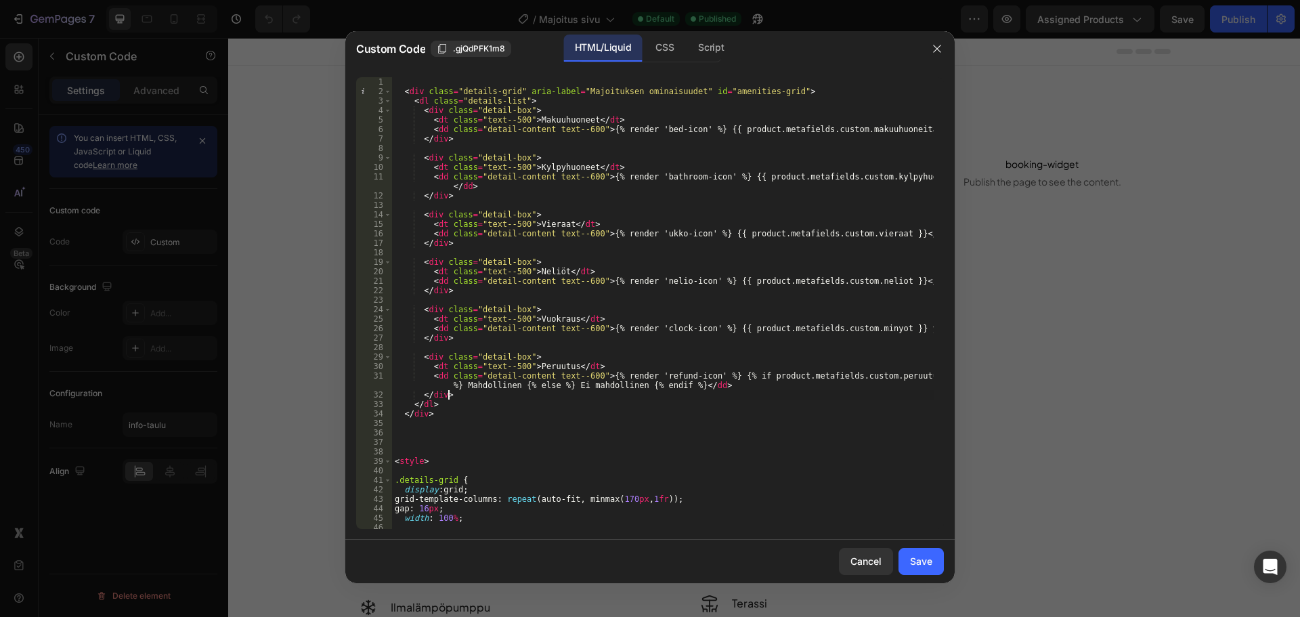
type textarea "</style>"
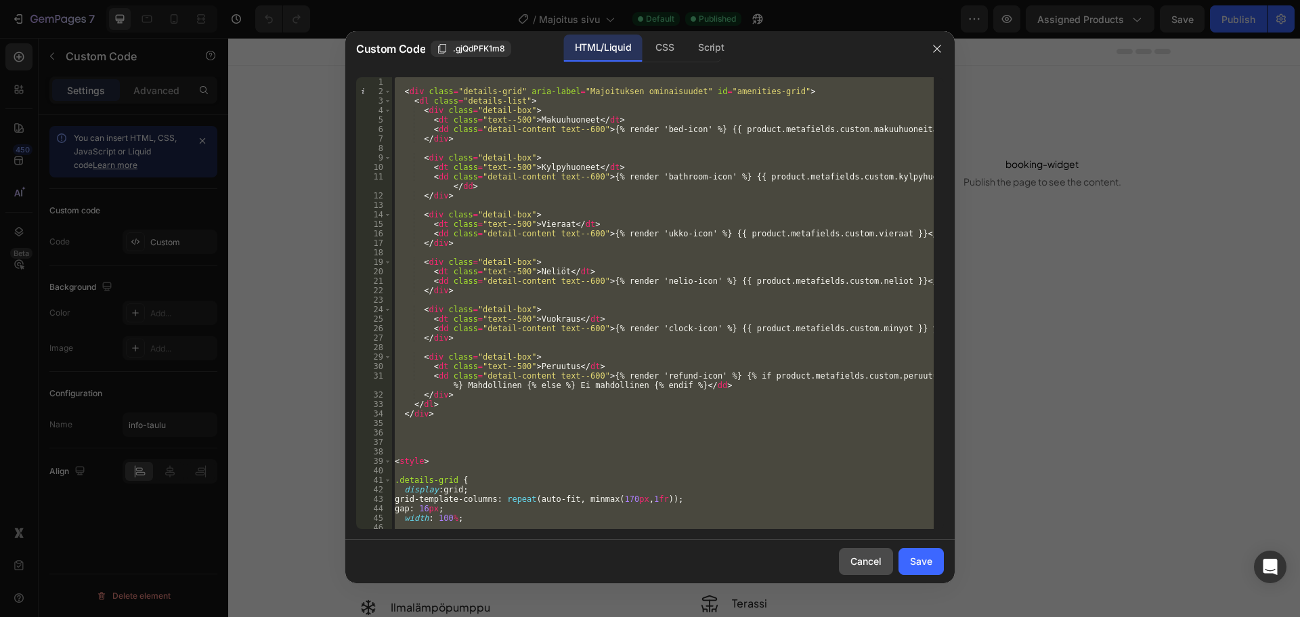
click at [876, 553] on button "Cancel" at bounding box center [866, 561] width 54 height 27
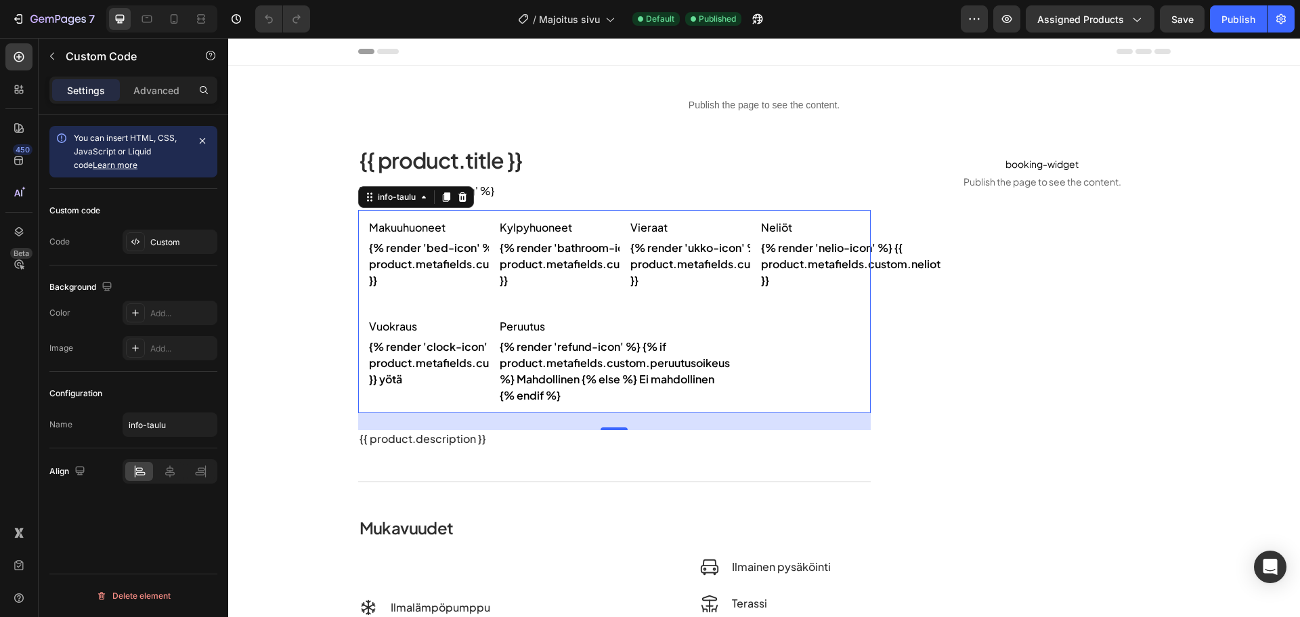
click at [152, 228] on div "Custom code Code Custom" at bounding box center [133, 227] width 168 height 77
click at [152, 244] on div "Custom" at bounding box center [182, 242] width 64 height 12
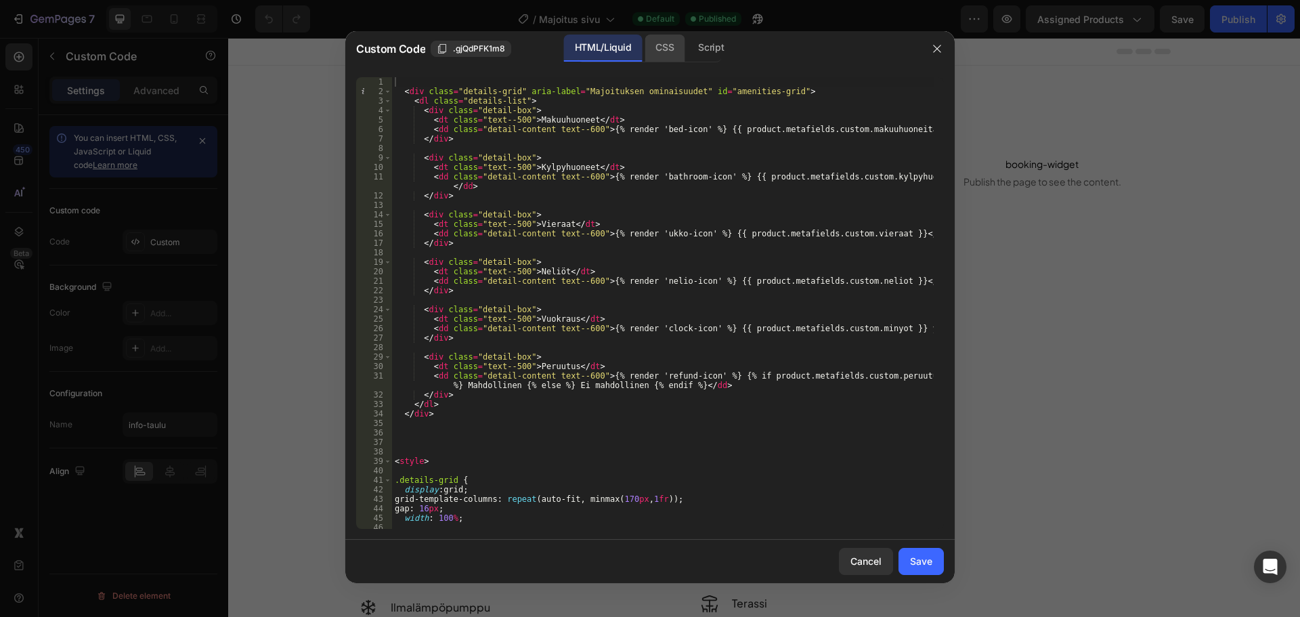
click at [664, 49] on div "CSS" at bounding box center [665, 48] width 40 height 27
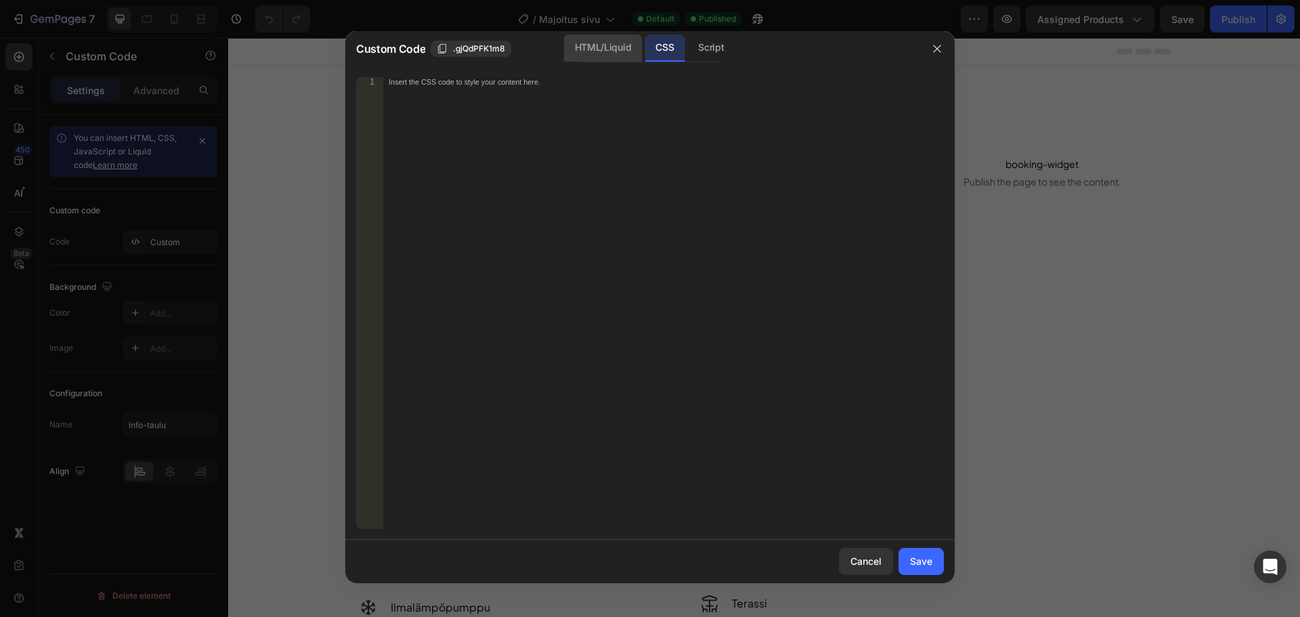
click at [624, 46] on div "HTML/Liquid" at bounding box center [603, 48] width 78 height 27
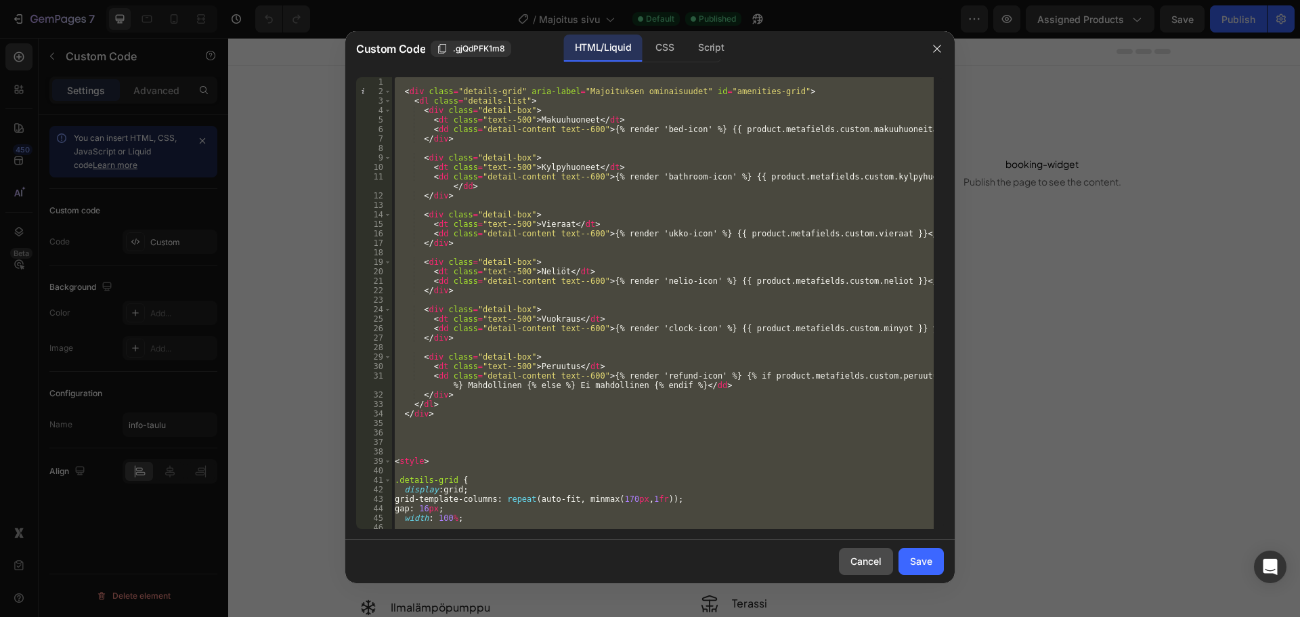
click at [857, 561] on div "Cancel" at bounding box center [866, 561] width 31 height 14
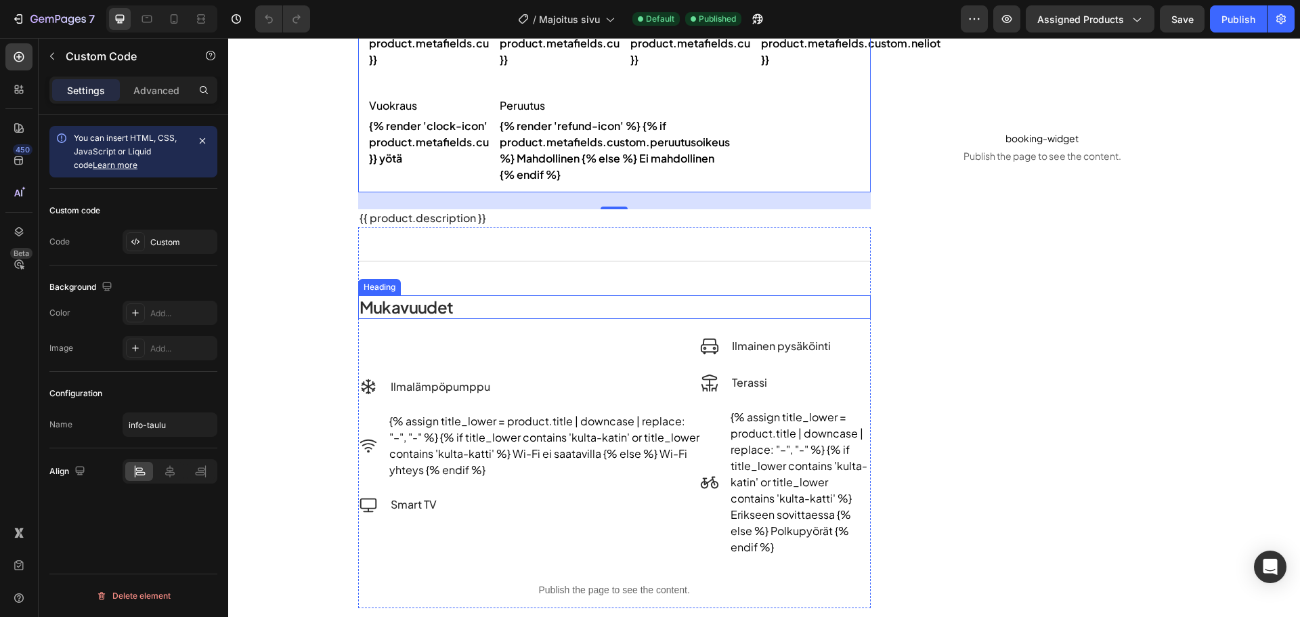
scroll to position [271, 0]
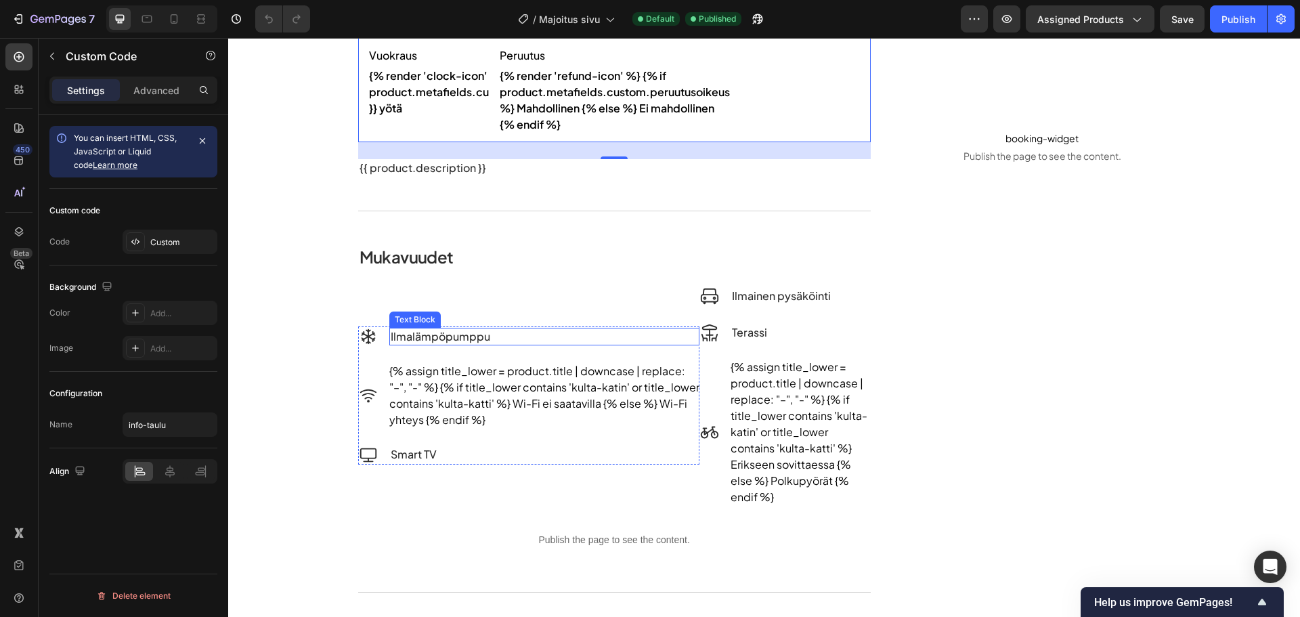
click at [541, 335] on p "Ilmalämpöpumppu" at bounding box center [545, 336] width 308 height 15
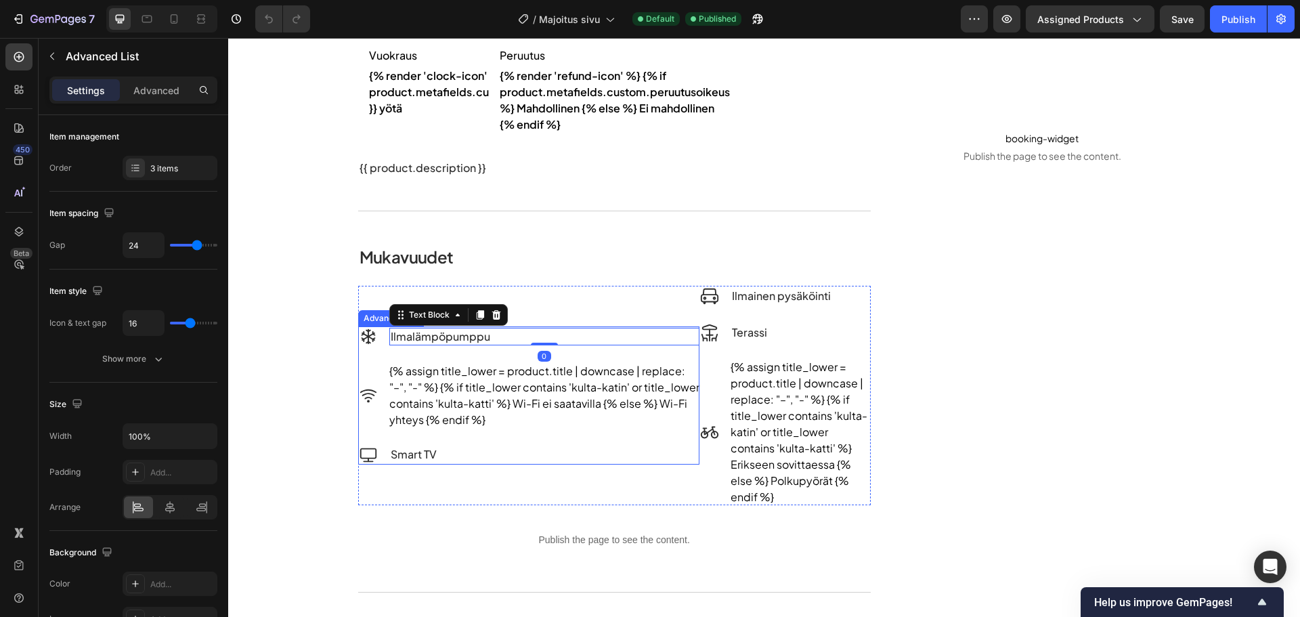
click at [377, 344] on li "Icon Ilmalämpöpumppu Text Block 0" at bounding box center [529, 336] width 342 height 20
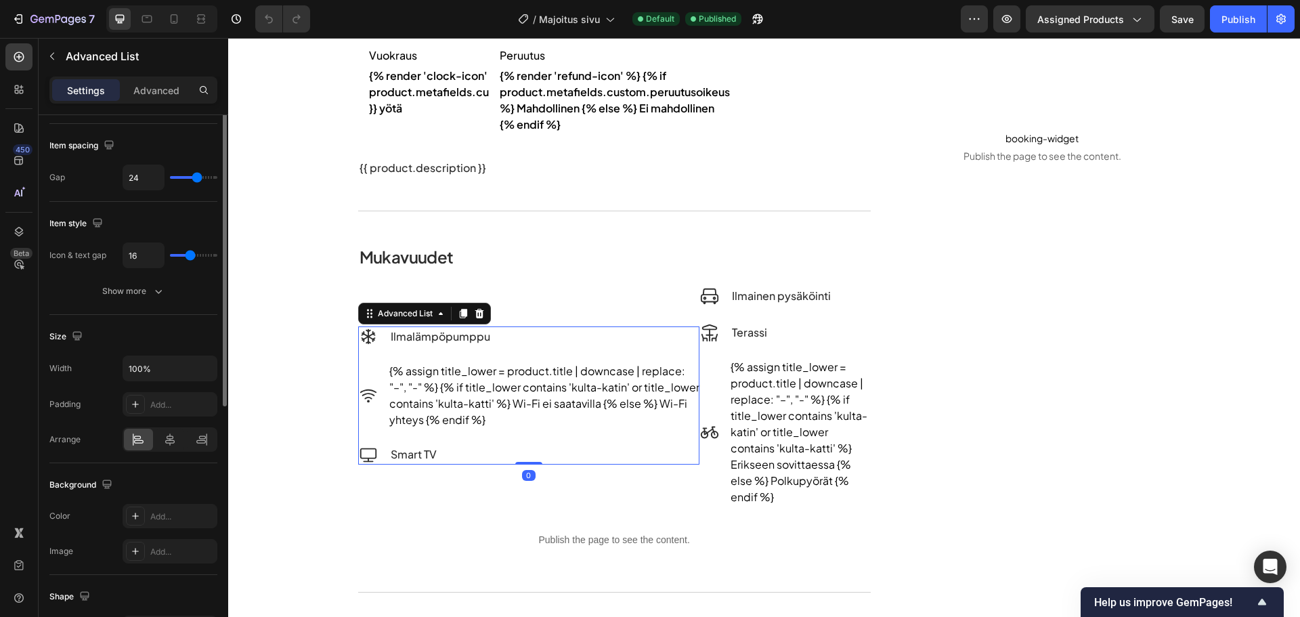
scroll to position [0, 0]
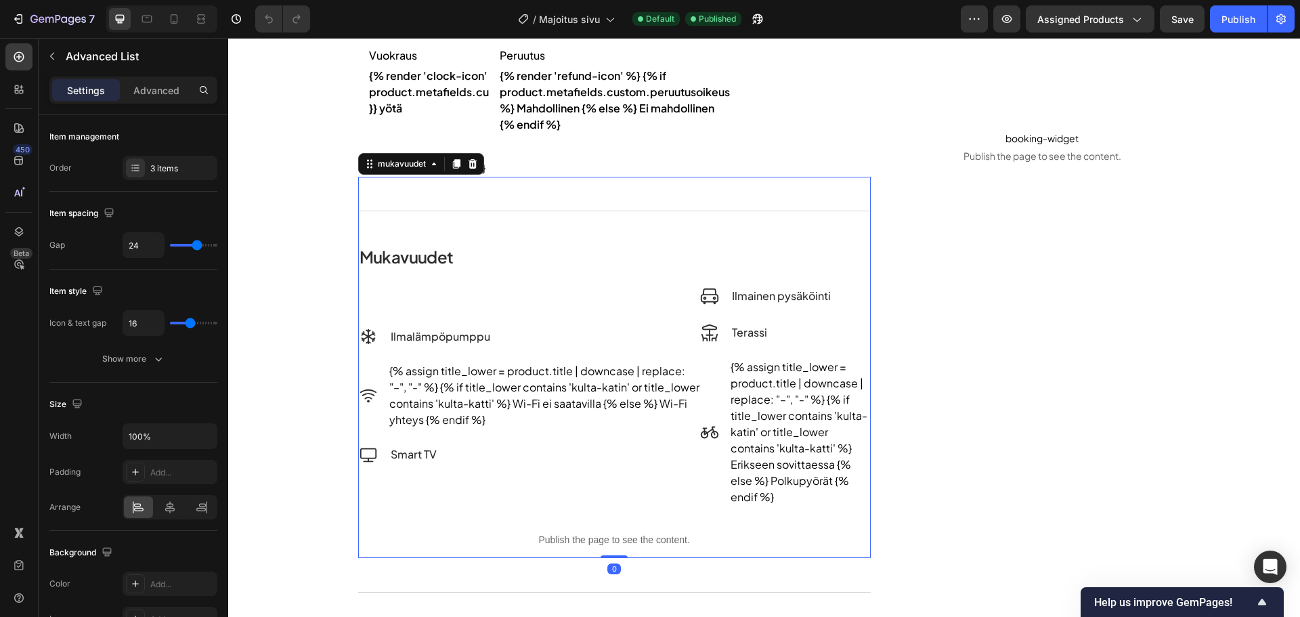
click at [633, 536] on p "Publish the page to see the content." at bounding box center [614, 540] width 513 height 14
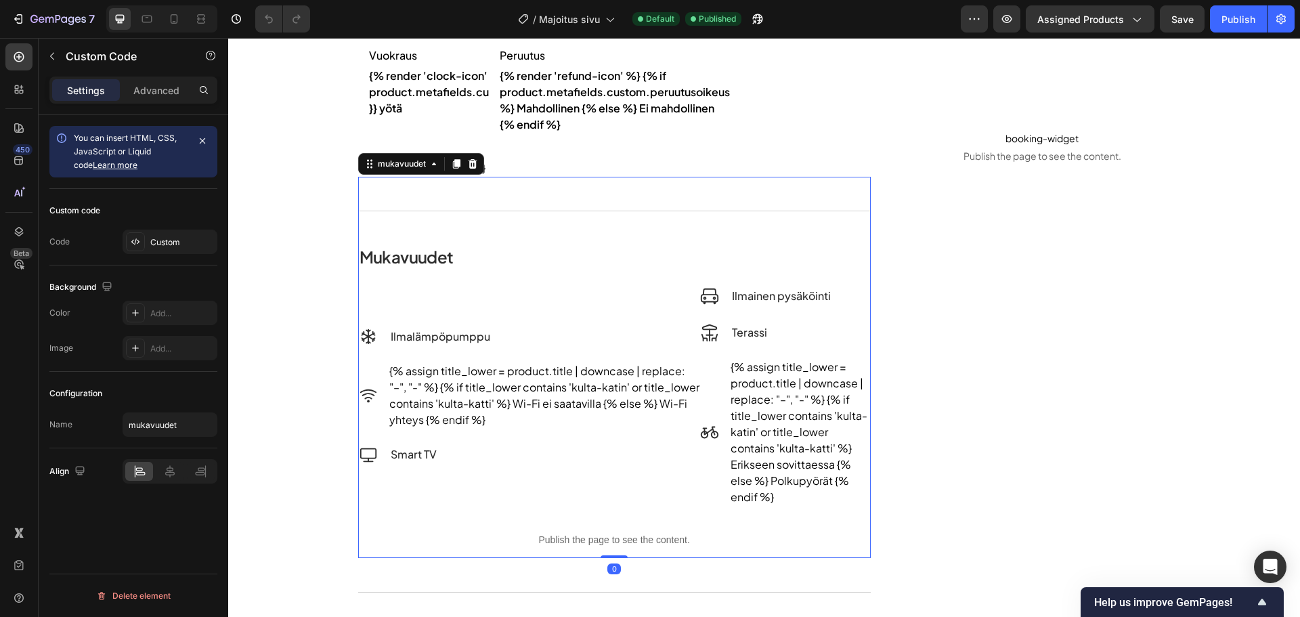
click at [527, 542] on p "Publish the page to see the content." at bounding box center [614, 540] width 513 height 14
click at [174, 255] on div "Custom code Code Custom" at bounding box center [133, 227] width 168 height 77
click at [177, 248] on div "Custom" at bounding box center [182, 242] width 64 height 12
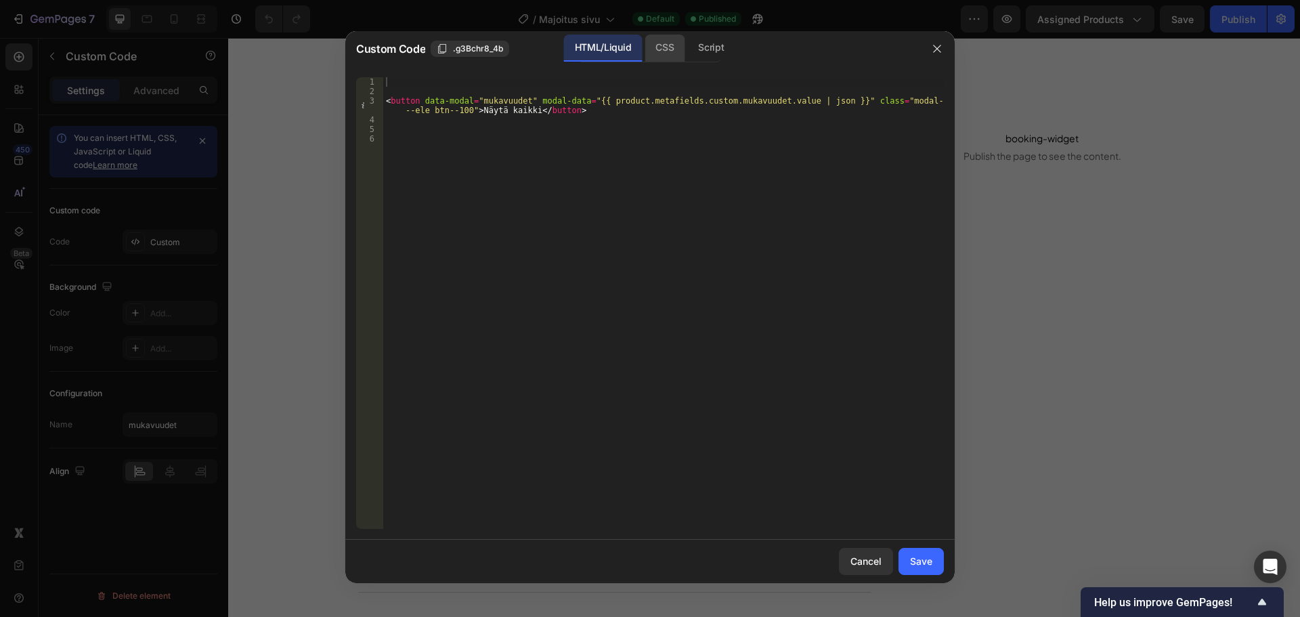
click at [668, 39] on div "CSS" at bounding box center [665, 48] width 40 height 27
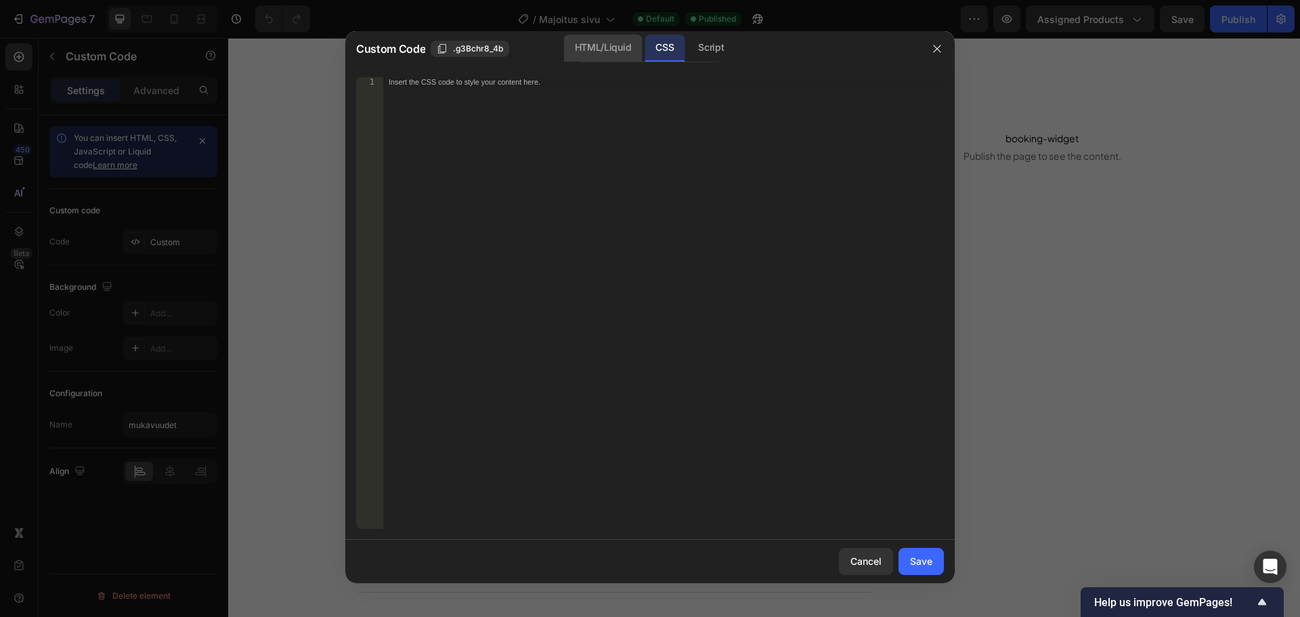
click at [629, 44] on div "HTML/Liquid" at bounding box center [603, 48] width 78 height 27
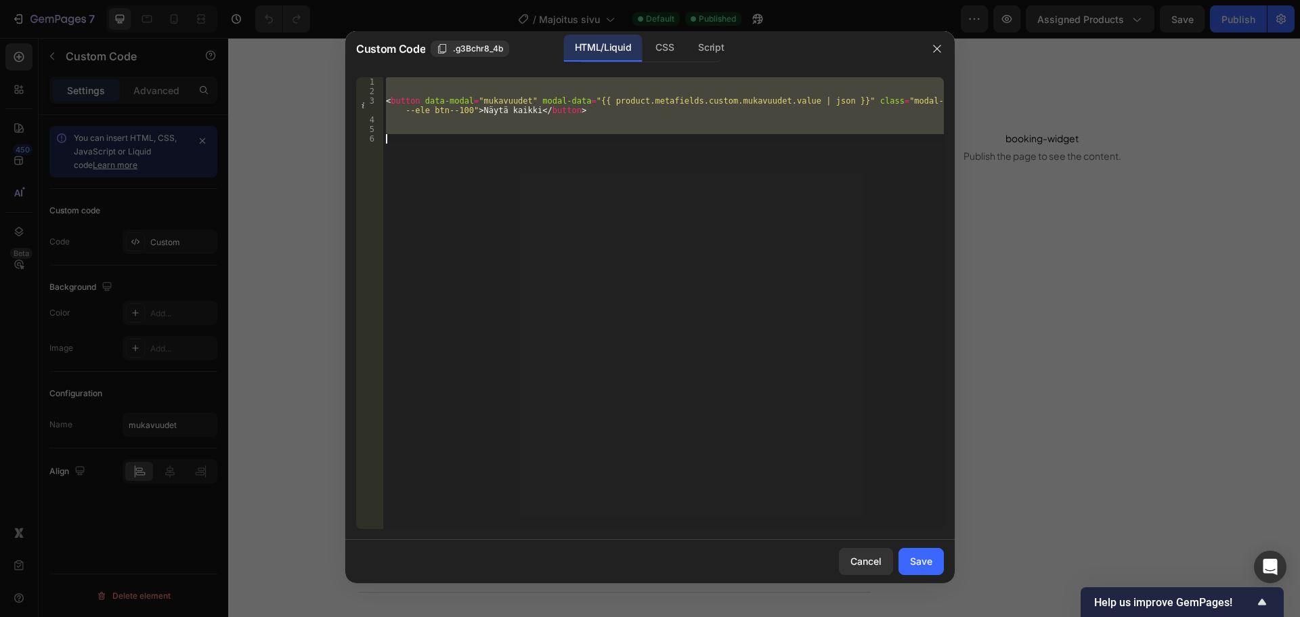
click at [582, 114] on div "< button data-modal = "mukavuudet" modal-data = "{{ product.metafields.custom.m…" at bounding box center [663, 303] width 561 height 452
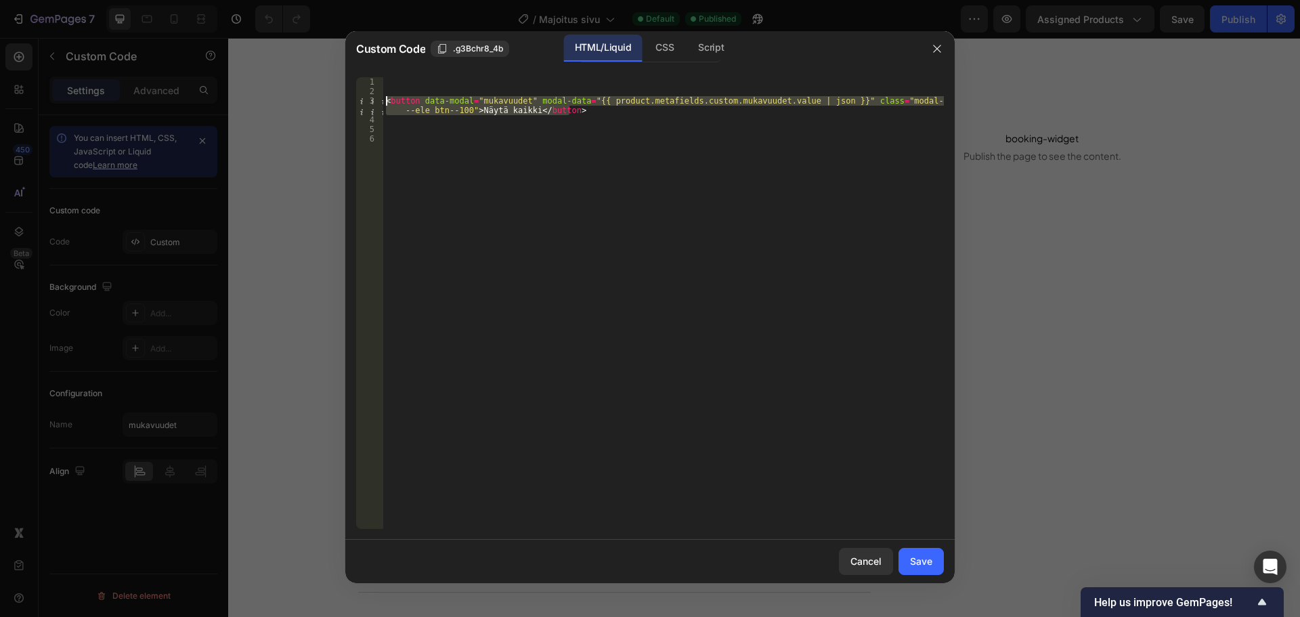
drag, startPoint x: 592, startPoint y: 112, endPoint x: 351, endPoint y: 100, distance: 240.7
click at [351, 100] on div "<button data-modal="mukavuudet" modal-data="{{ product.metafields.custom.mukavu…" at bounding box center [649, 302] width 609 height 473
click at [657, 49] on div "CSS" at bounding box center [665, 48] width 40 height 27
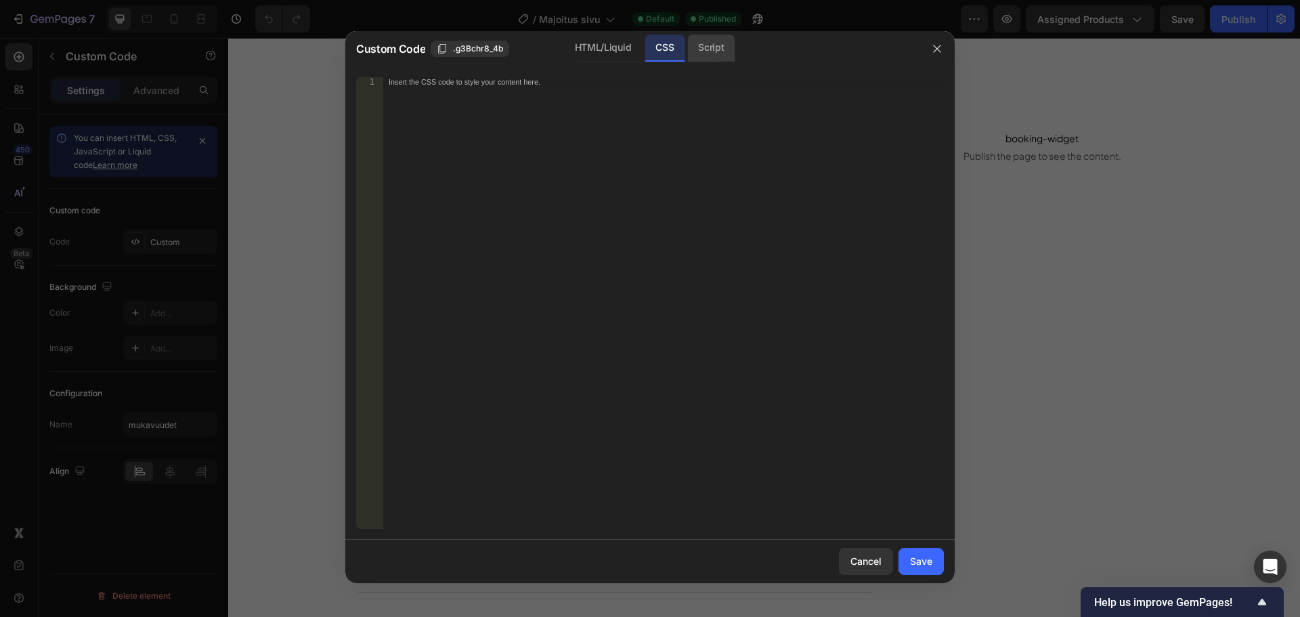
click at [701, 45] on div "Script" at bounding box center [710, 48] width 47 height 27
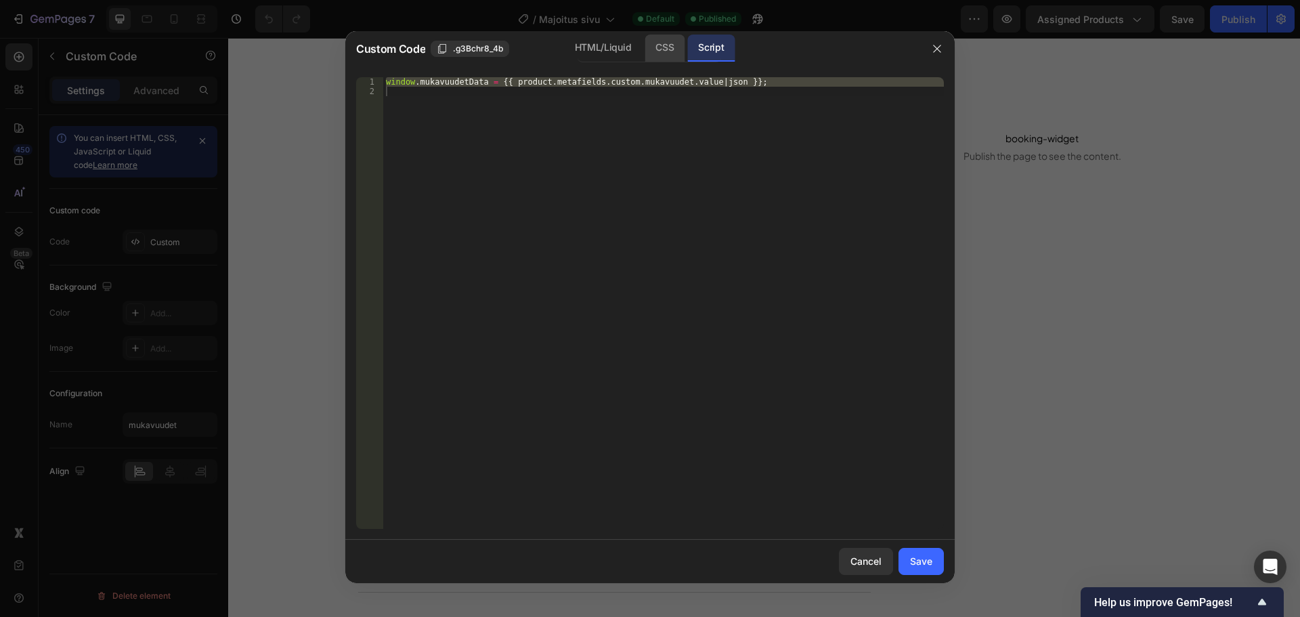
click at [648, 51] on div "CSS" at bounding box center [665, 48] width 40 height 27
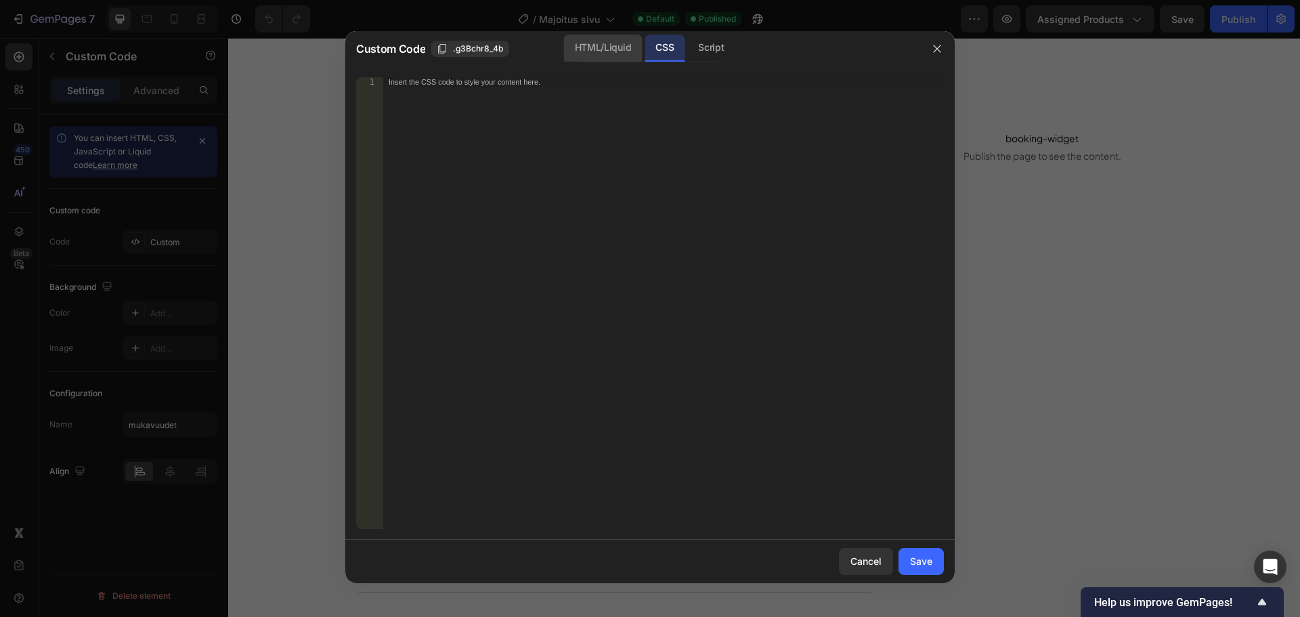
click at [587, 49] on div "HTML/Liquid" at bounding box center [603, 48] width 78 height 27
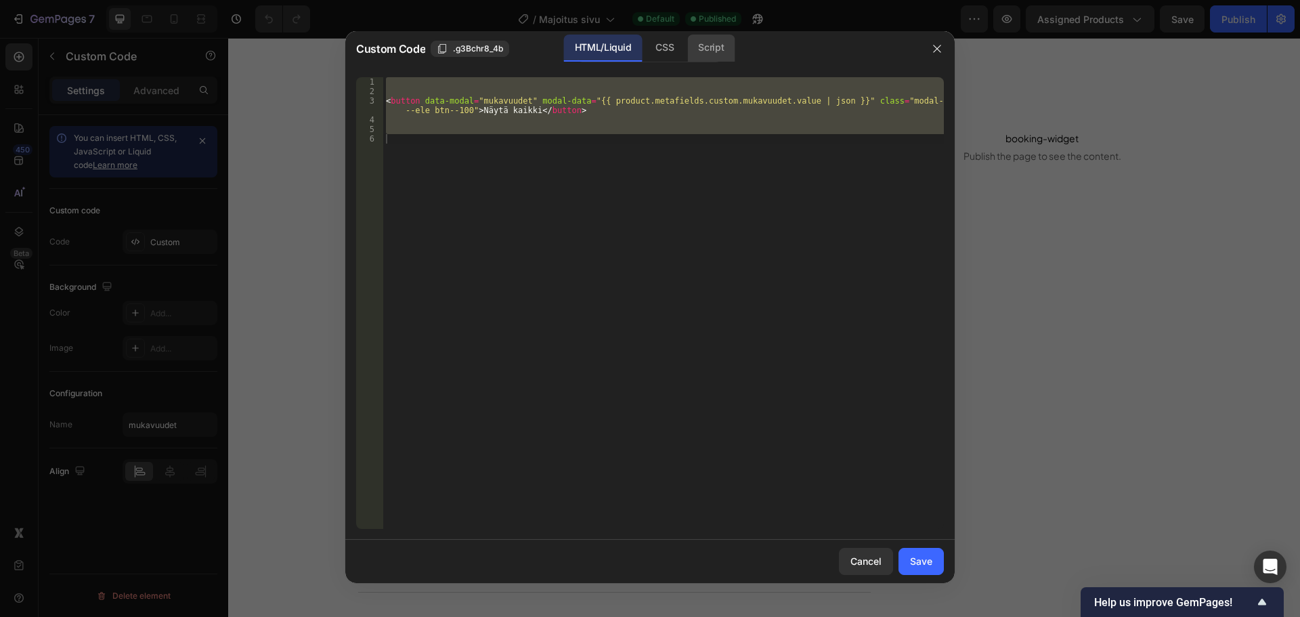
click at [706, 51] on div "Script" at bounding box center [710, 48] width 47 height 27
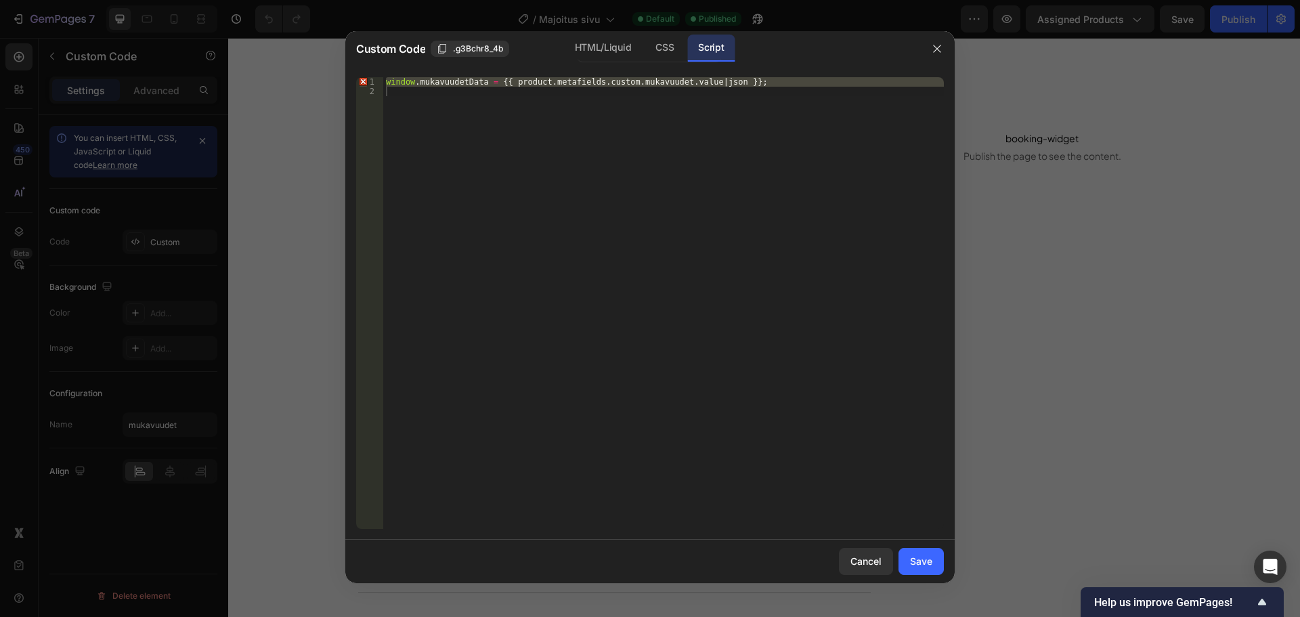
type textarea "window.mukavuudetData = {{ product.metafields.custom.mukavuudet.value | json }};"
click at [752, 87] on div "window . mukavuudetData = {{ product . metafields . custom . mukavuudet . value…" at bounding box center [663, 303] width 561 height 452
drag, startPoint x: 781, startPoint y: 81, endPoint x: 383, endPoint y: 84, distance: 398.2
click at [383, 84] on div "window . mukavuudetData = {{ product . metafields . custom . mukavuudet . value…" at bounding box center [663, 312] width 561 height 471
type textarea "window.mukavuudetData = {{ product.metafields.custom.mukavuudet.value | json }};"
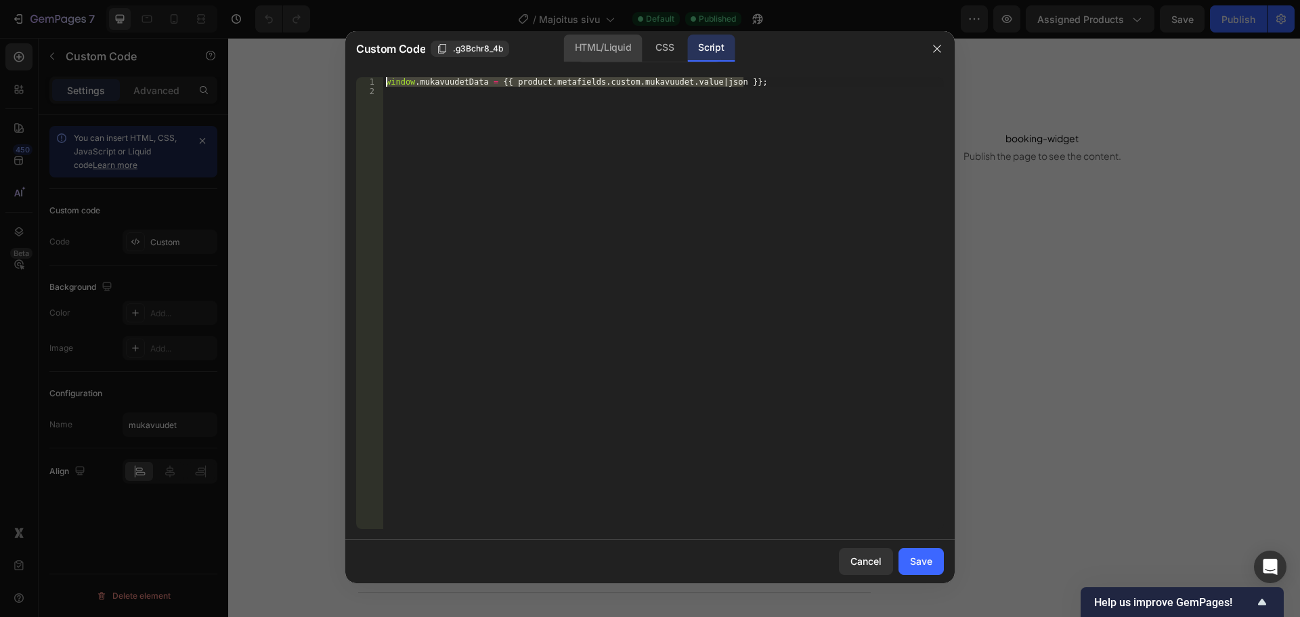
click at [595, 49] on div "HTML/Liquid" at bounding box center [603, 48] width 78 height 27
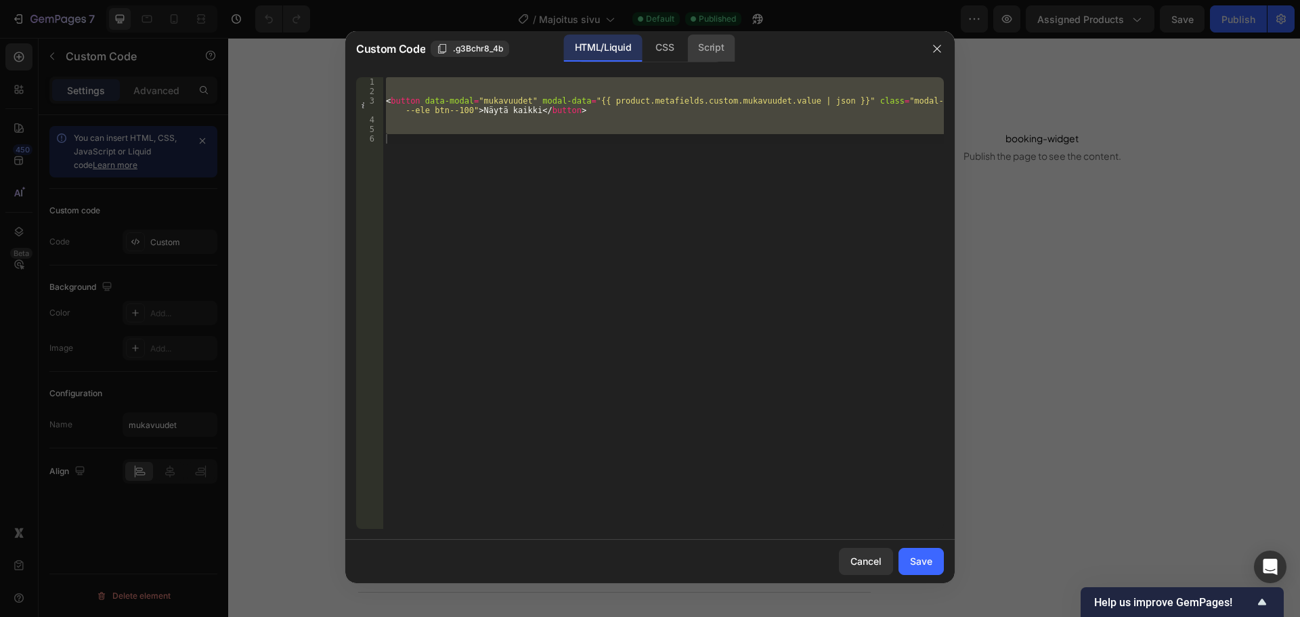
click at [701, 43] on div "Script" at bounding box center [710, 48] width 47 height 27
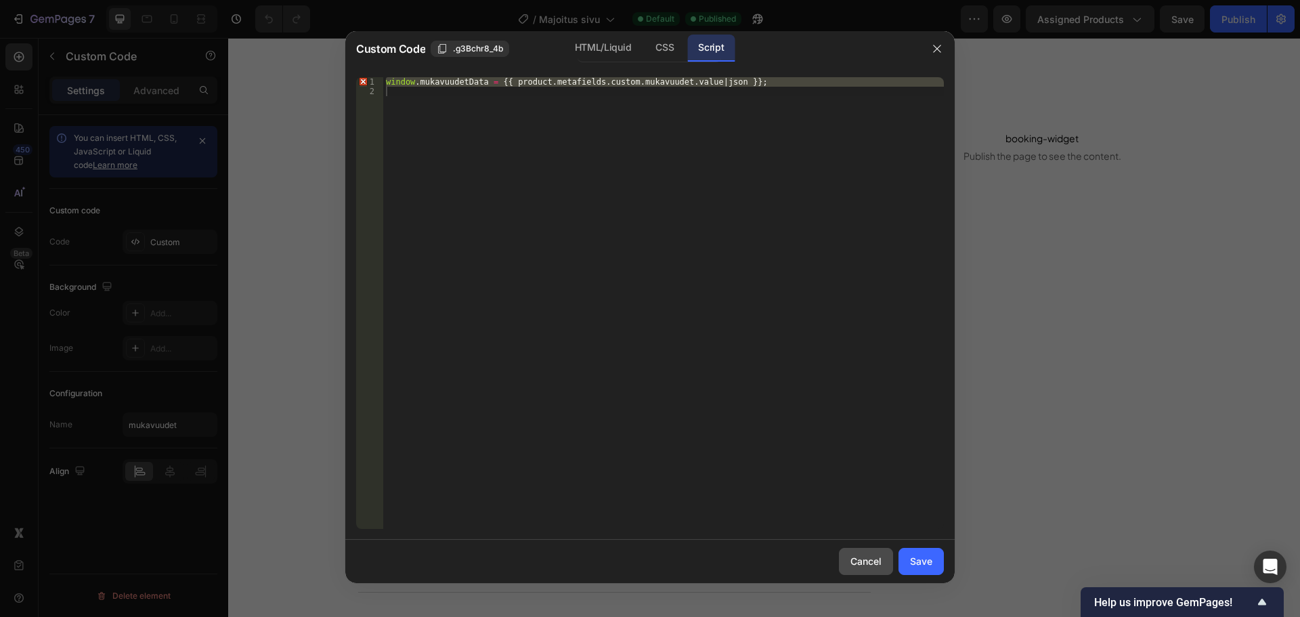
click at [851, 567] on div "Cancel" at bounding box center [866, 561] width 31 height 14
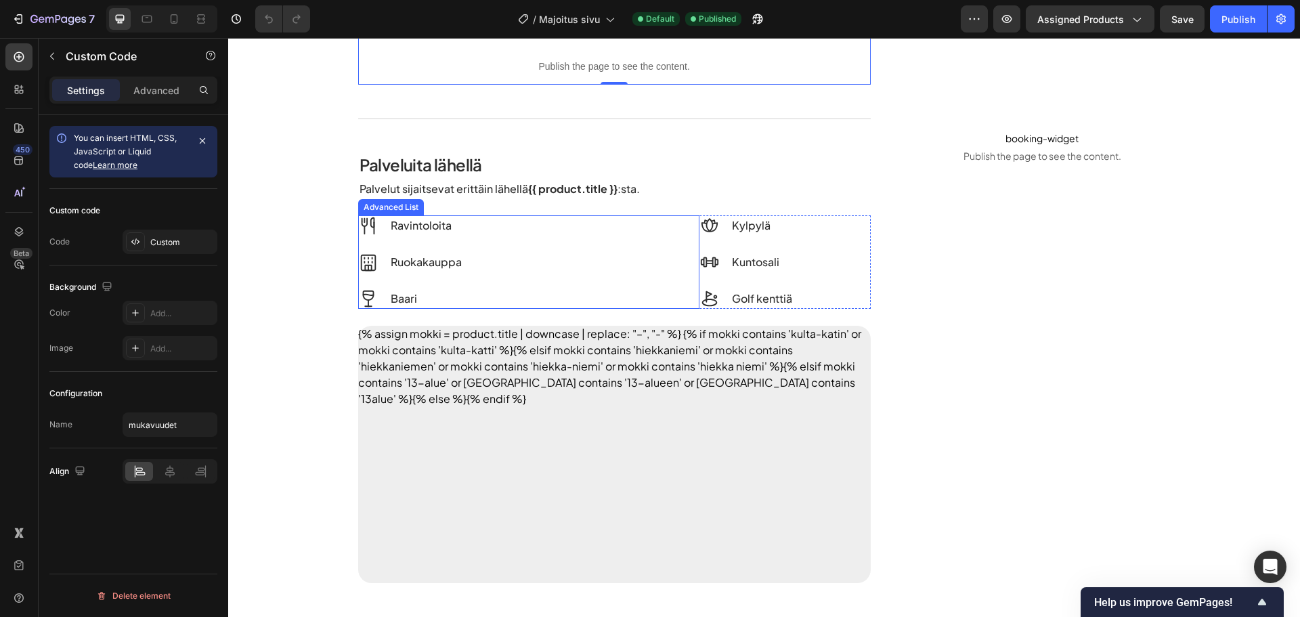
scroll to position [745, 0]
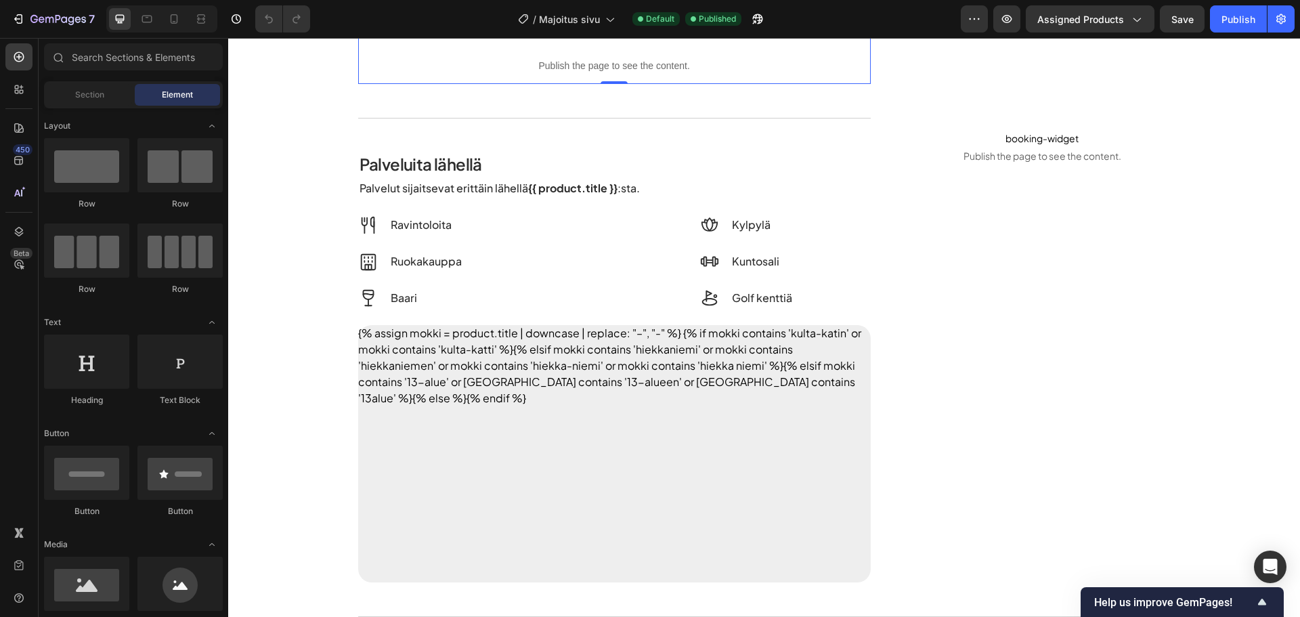
click at [290, 251] on div "{{ product.title }} Heading {% render 'checkrating' %} arvostelu-rating Row Mak…" at bounding box center [764, 626] width 1072 height 2569
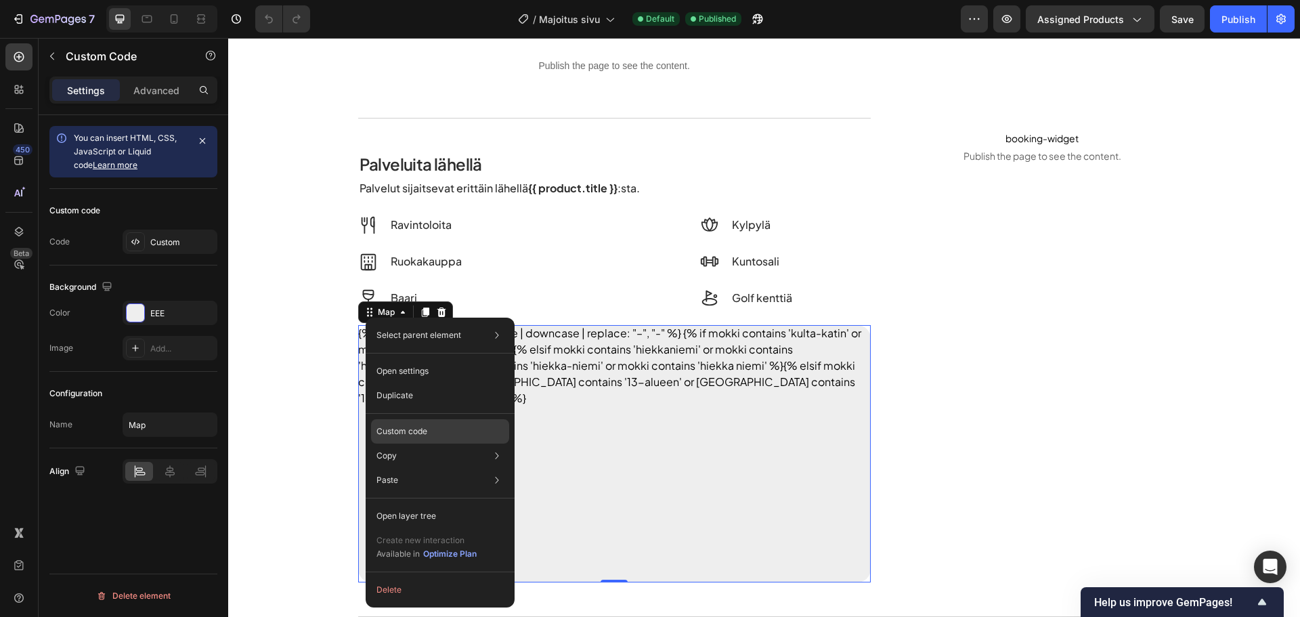
click at [414, 423] on div "Custom code" at bounding box center [440, 431] width 138 height 24
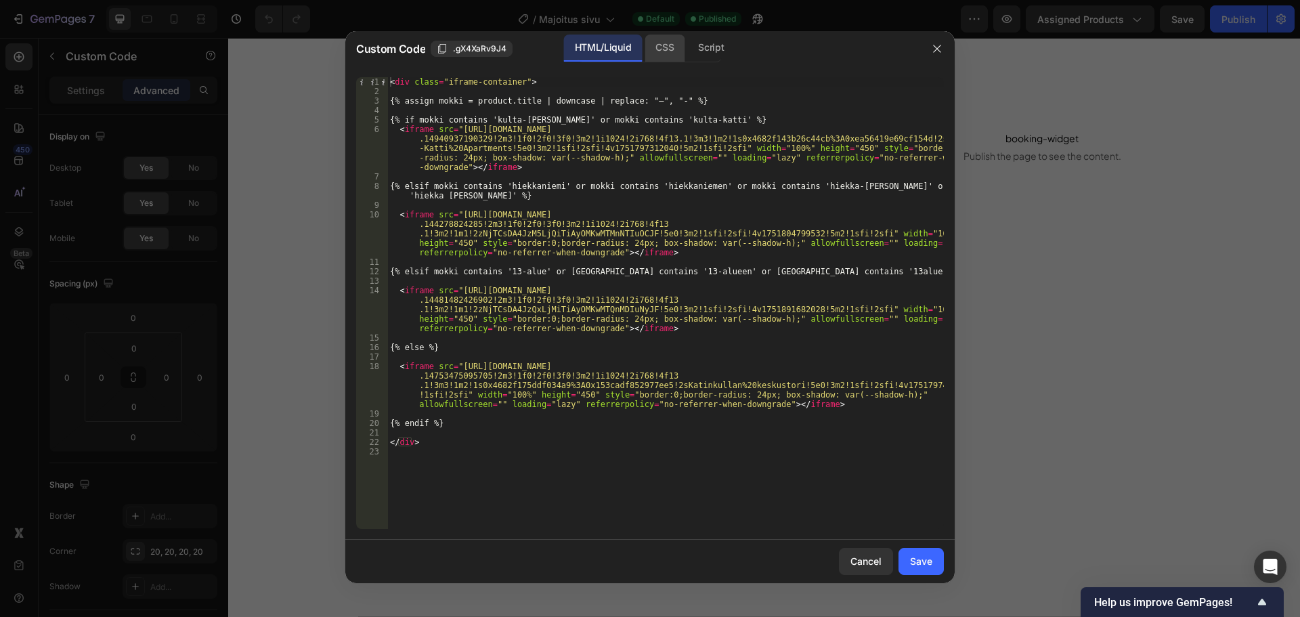
drag, startPoint x: 666, startPoint y: 51, endPoint x: 650, endPoint y: 51, distance: 16.3
click at [667, 51] on div "CSS" at bounding box center [665, 48] width 40 height 27
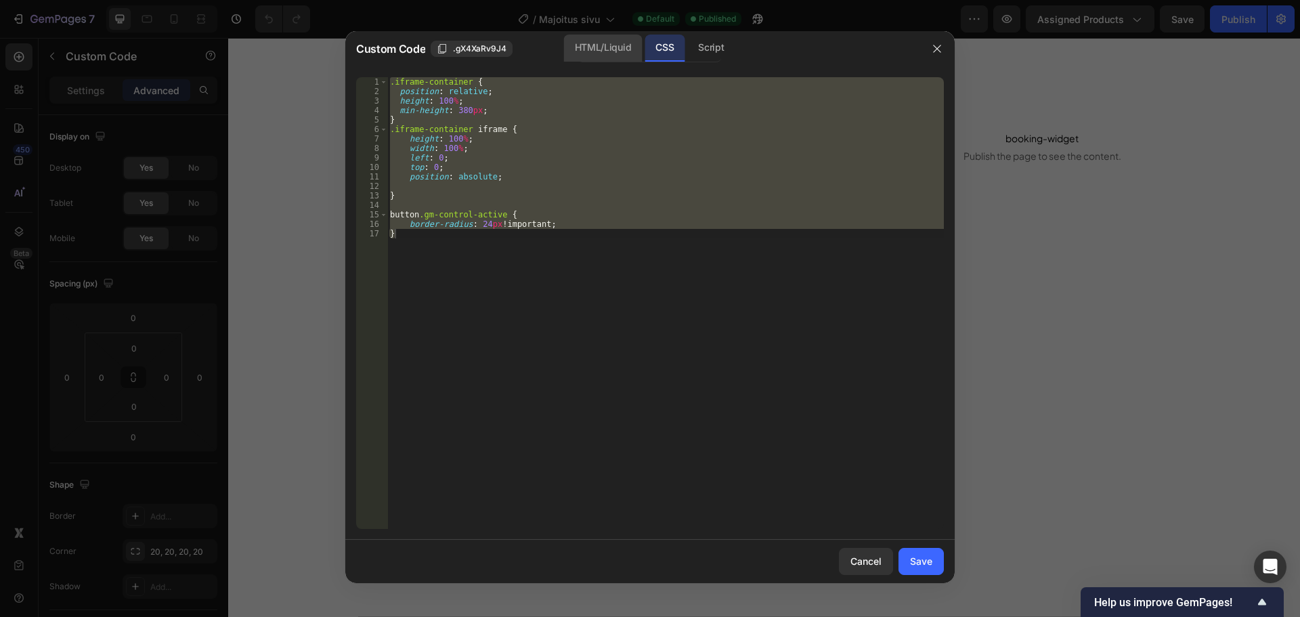
click at [612, 52] on div "HTML/Liquid" at bounding box center [603, 48] width 78 height 27
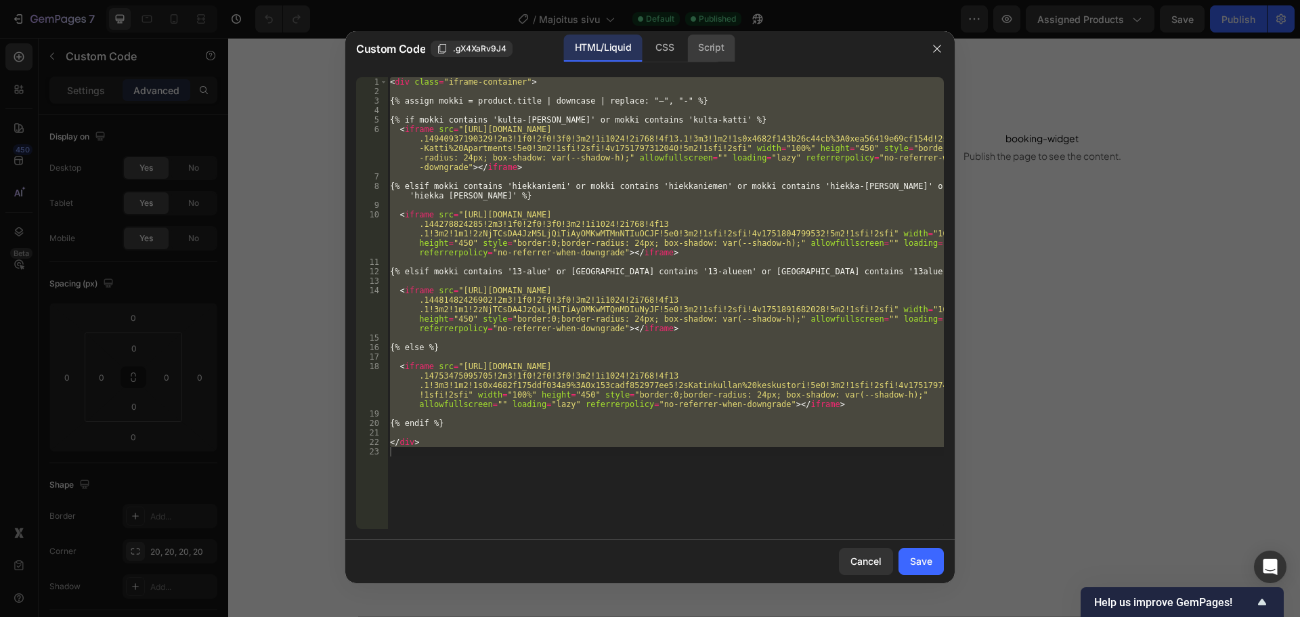
click at [689, 51] on div "Script" at bounding box center [710, 48] width 47 height 27
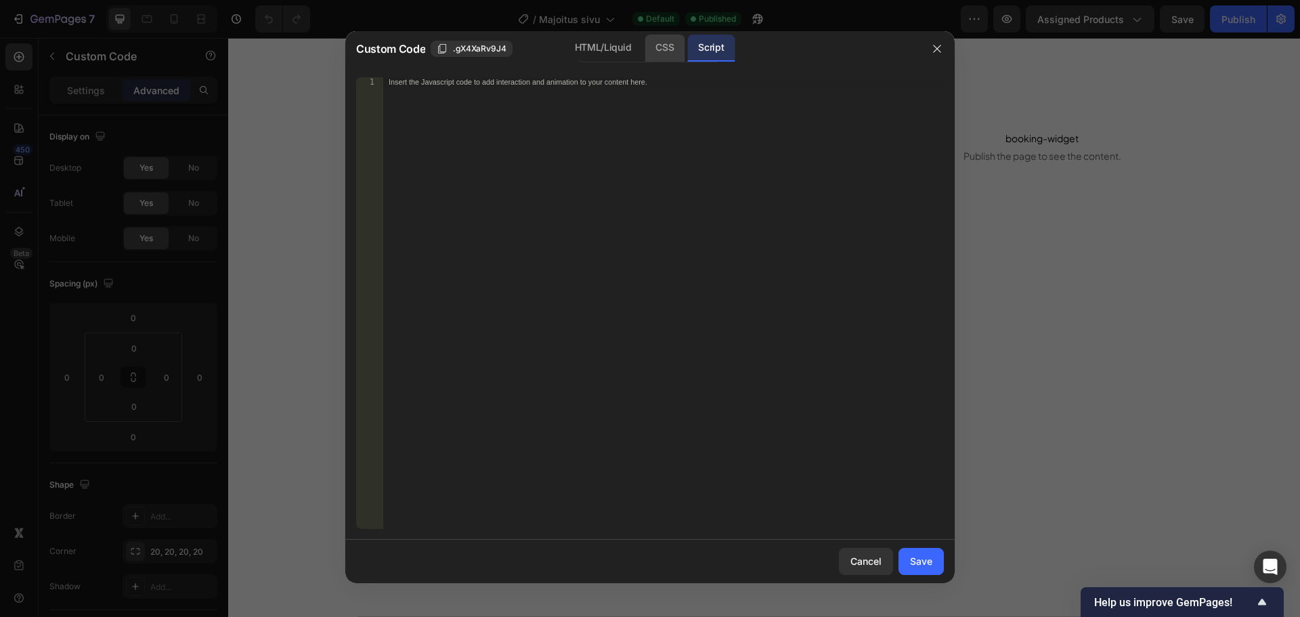
click at [668, 51] on div "CSS" at bounding box center [665, 48] width 40 height 27
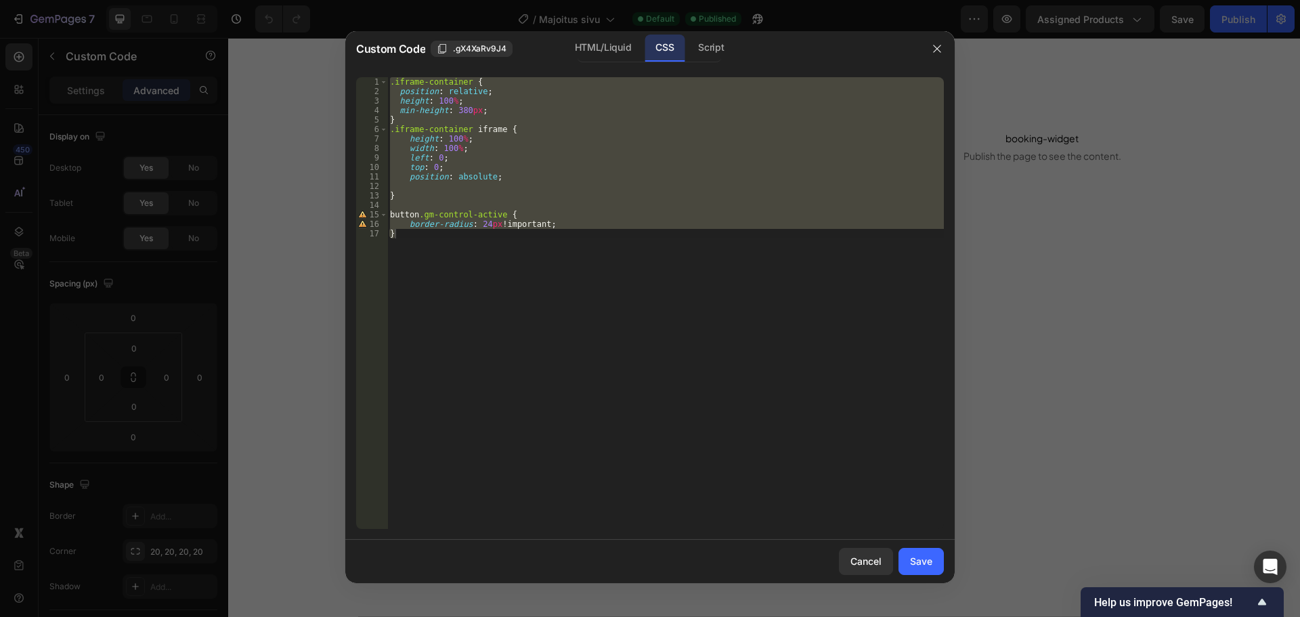
click at [491, 240] on div ".iframe-container { position : relative ; height : 100 % ; min-height : 380 px …" at bounding box center [665, 303] width 557 height 452
drag, startPoint x: 454, startPoint y: 240, endPoint x: 374, endPoint y: 77, distance: 181.1
click at [374, 77] on div "} 1 2 3 4 5 6 7 8 9 10 11 12 13 14 15 16 17 .iframe-container { position : rela…" at bounding box center [650, 303] width 588 height 452
click at [606, 54] on div "HTML/Liquid" at bounding box center [603, 48] width 78 height 27
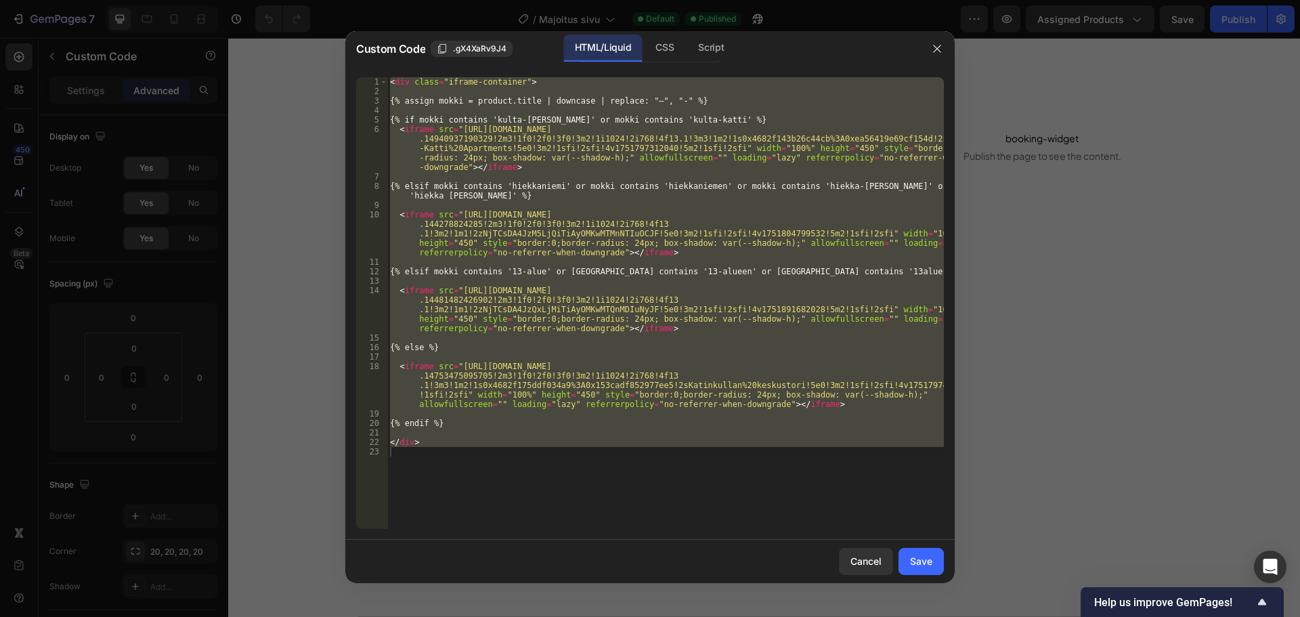
type textarea "</div>"
click at [481, 451] on div "< div class = "iframe-container" > {% assign mokki = product.title | downcase |…" at bounding box center [665, 303] width 557 height 452
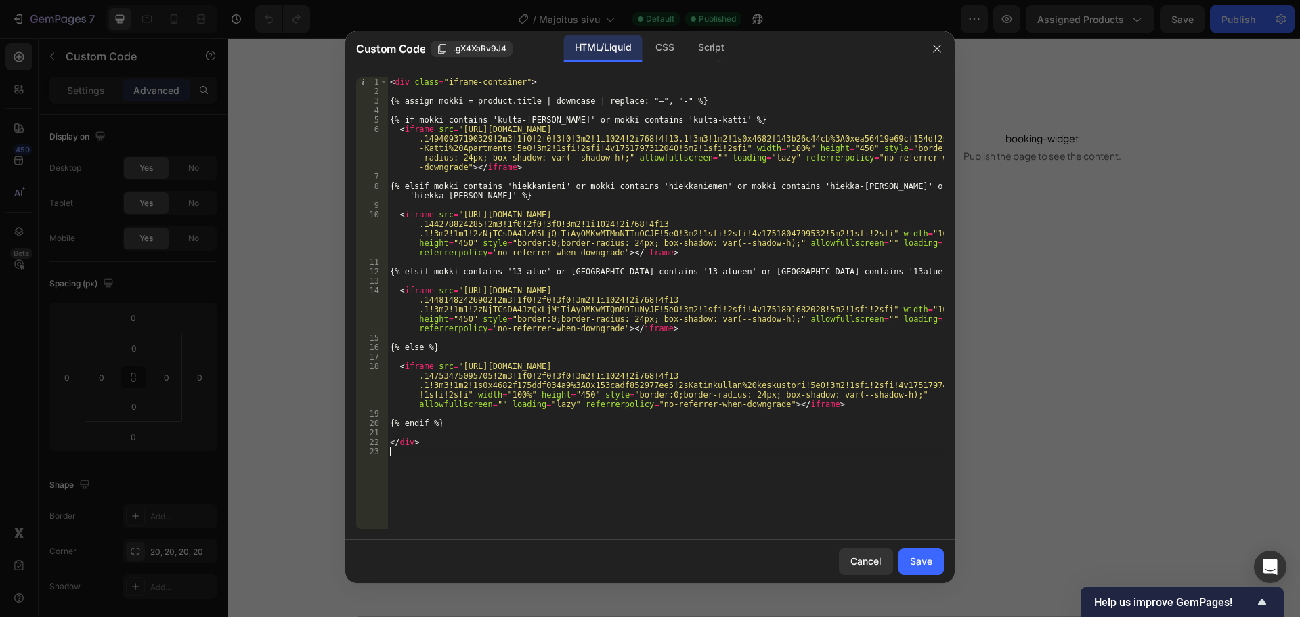
paste textarea "}"
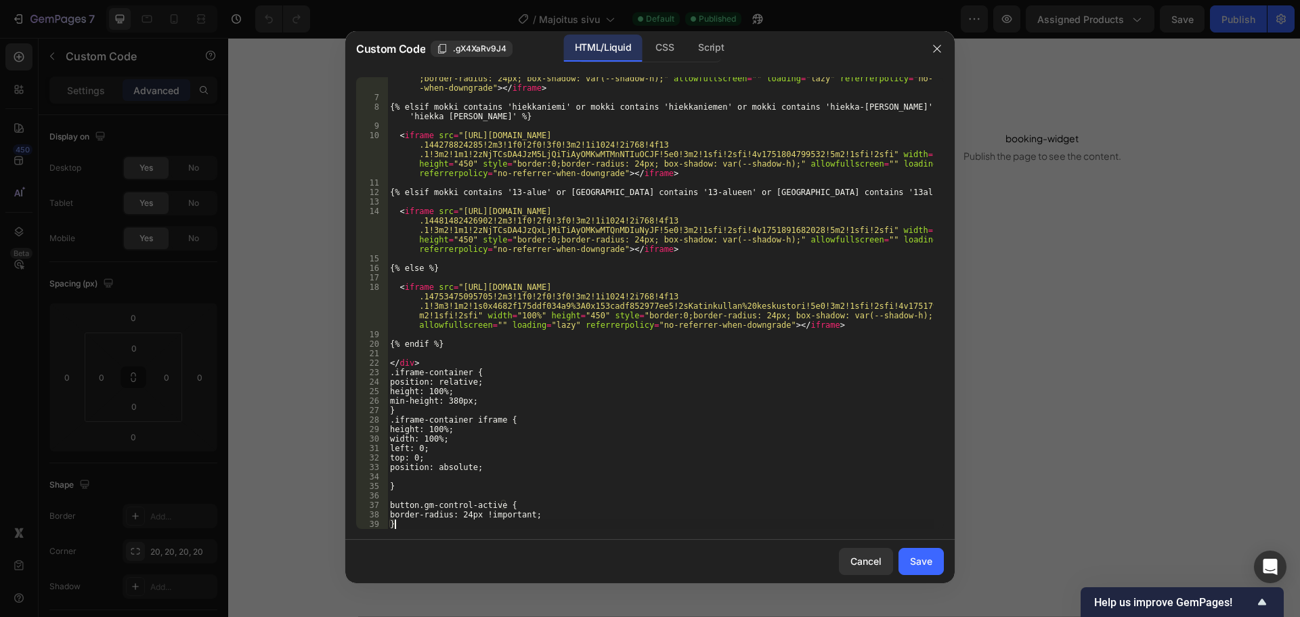
type textarea "border-radius: 24px !important; }"
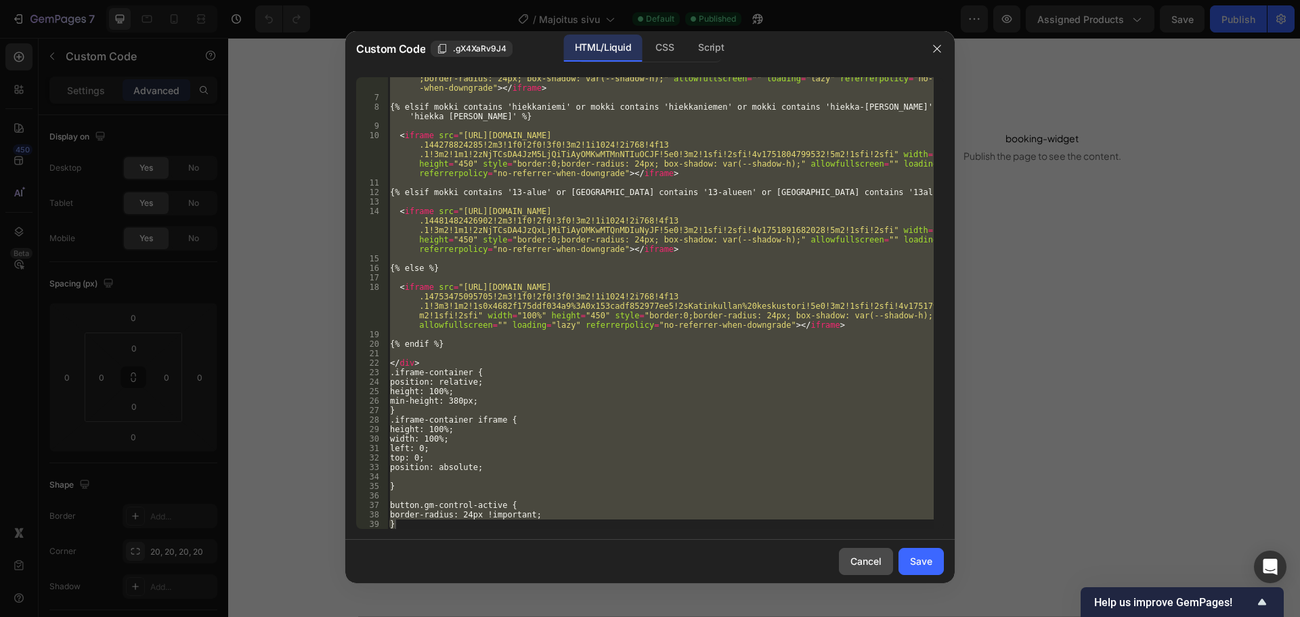
click at [847, 571] on button "Cancel" at bounding box center [866, 561] width 54 height 27
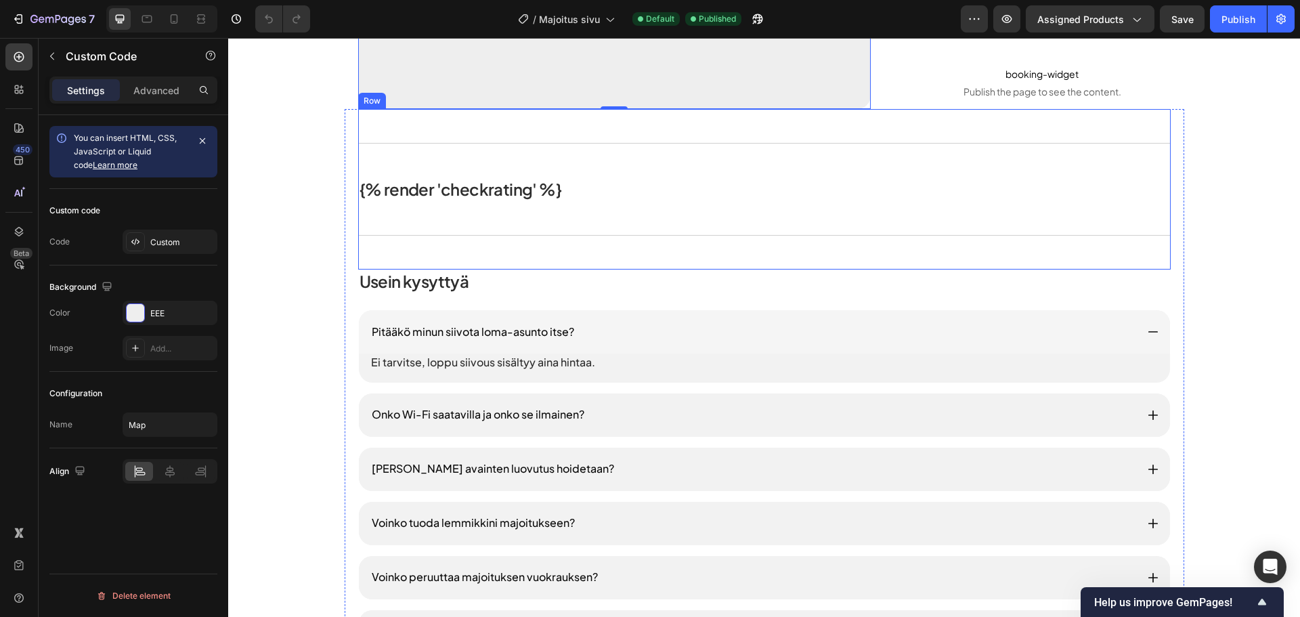
scroll to position [1219, 0]
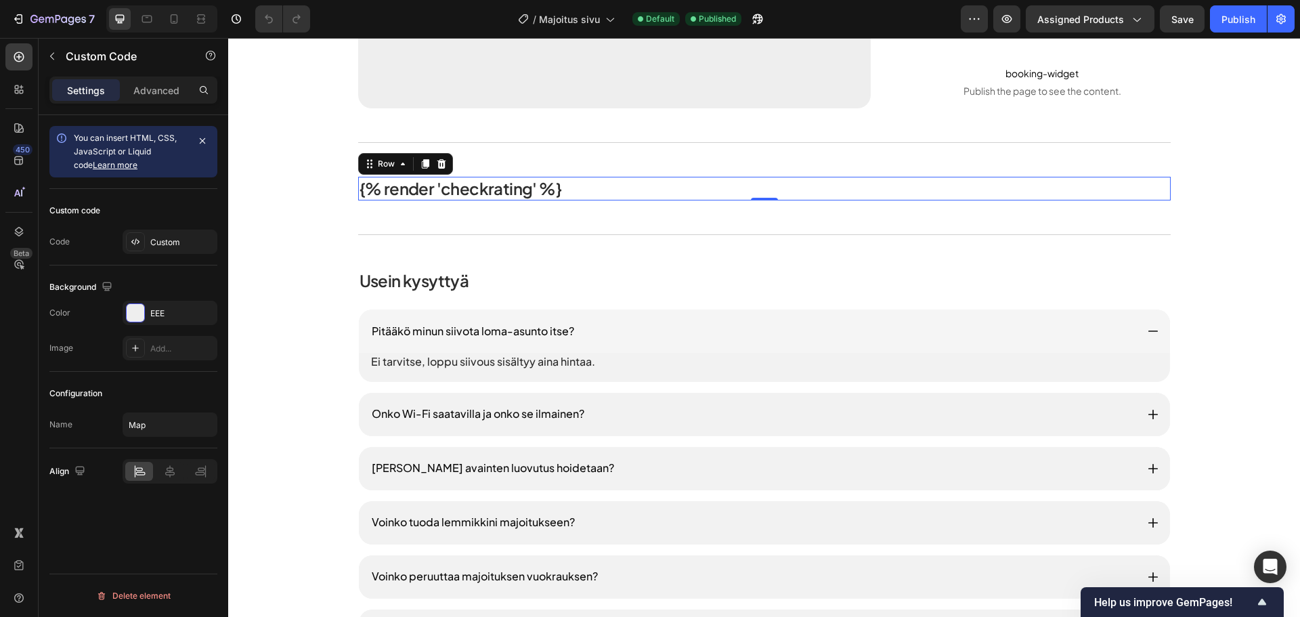
click at [586, 193] on div "{% render 'checkrating' %} Heading Row 0" at bounding box center [764, 189] width 813 height 24
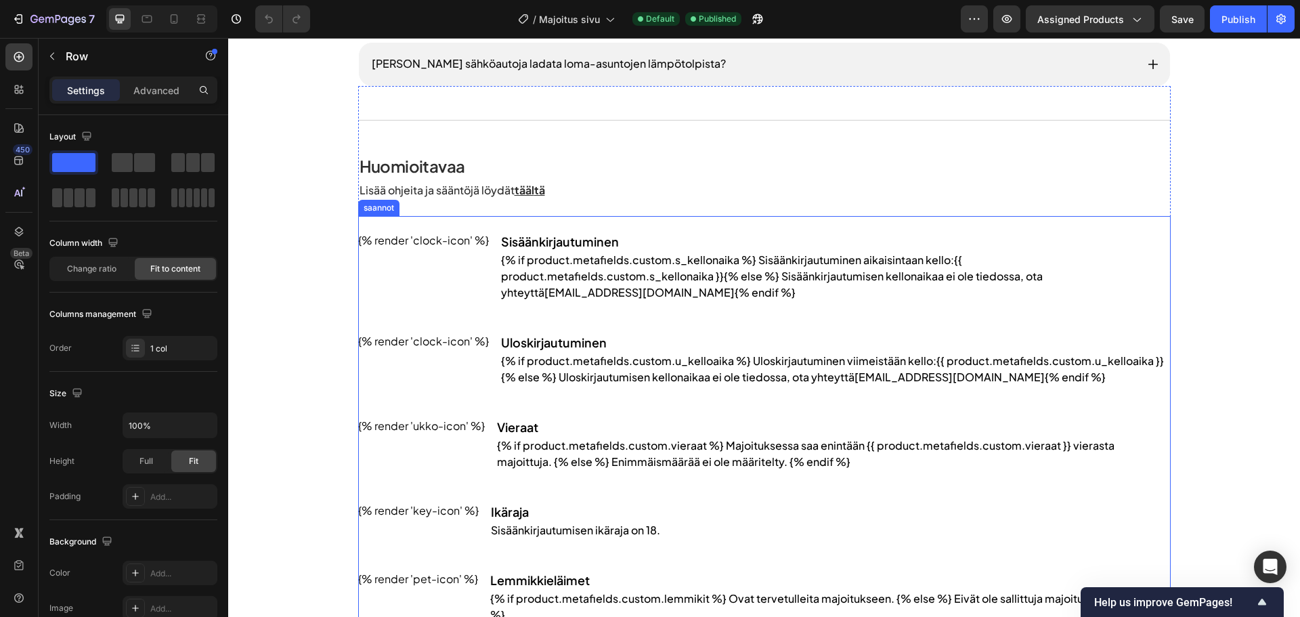
scroll to position [1828, 0]
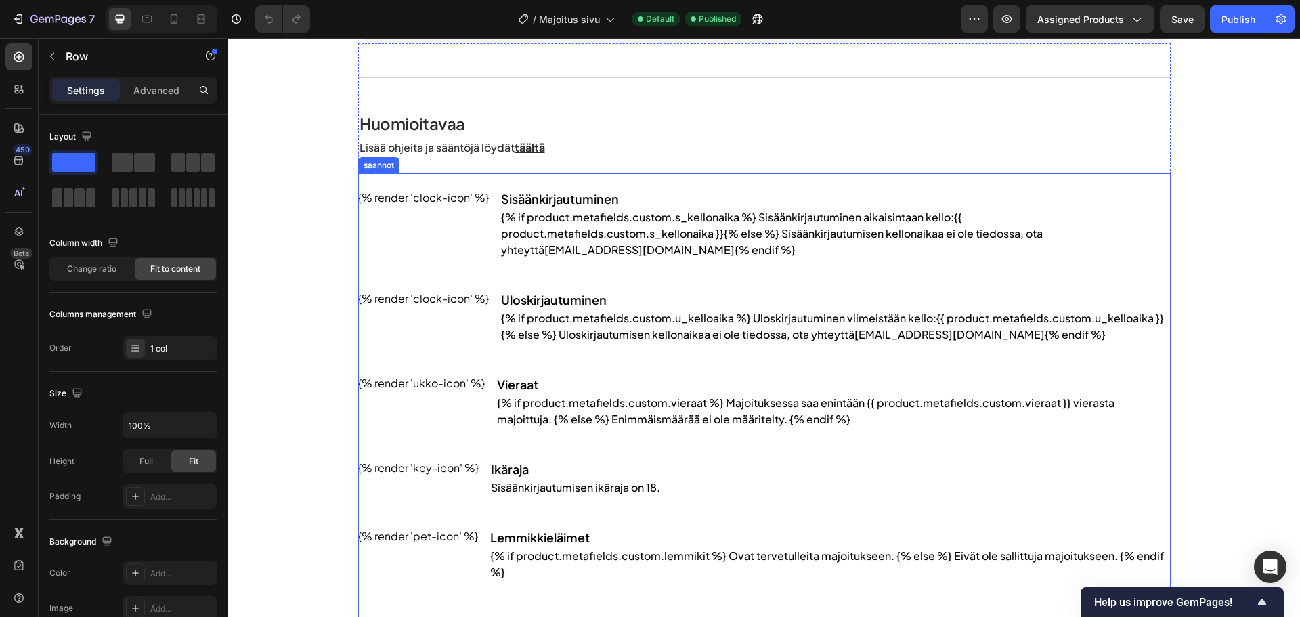
click at [640, 294] on div "Uloskirjautuminen" at bounding box center [836, 300] width 670 height 18
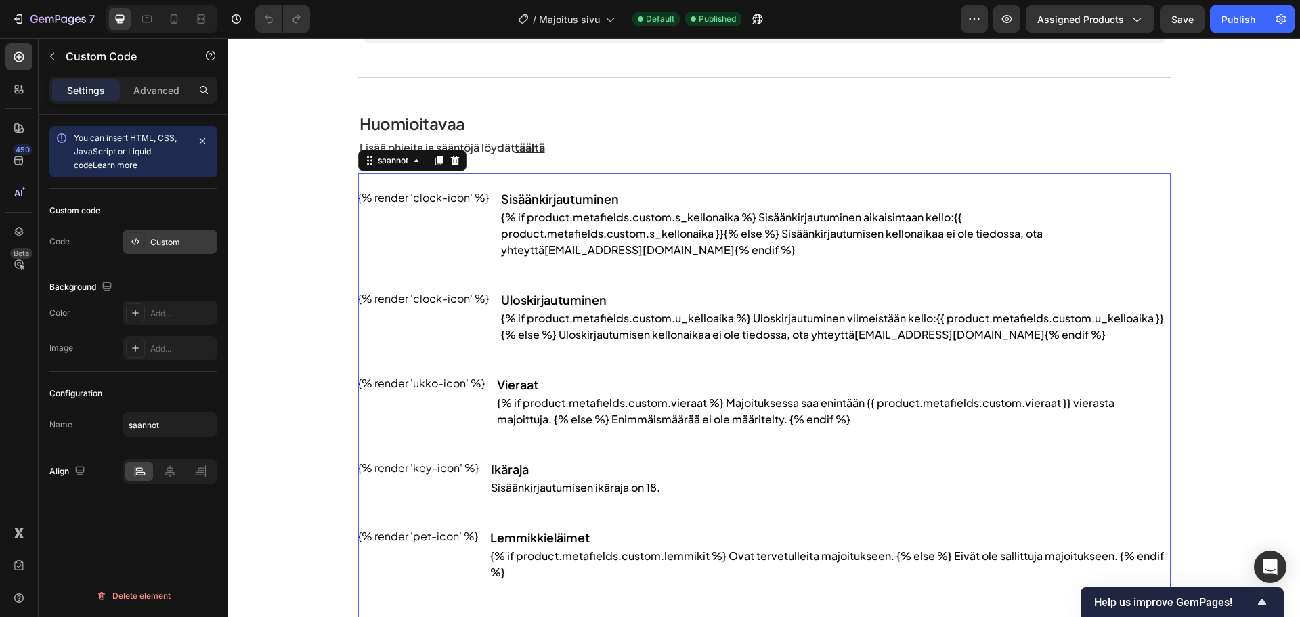
click at [207, 250] on div "Custom" at bounding box center [170, 242] width 95 height 24
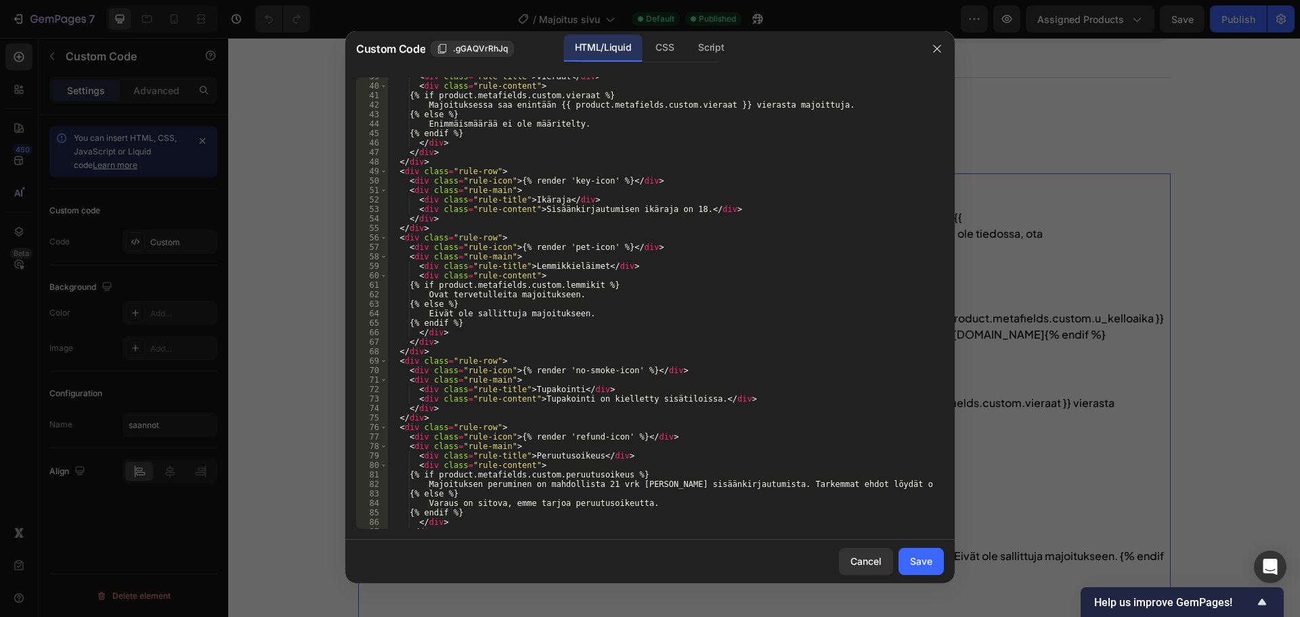
scroll to position [487, 0]
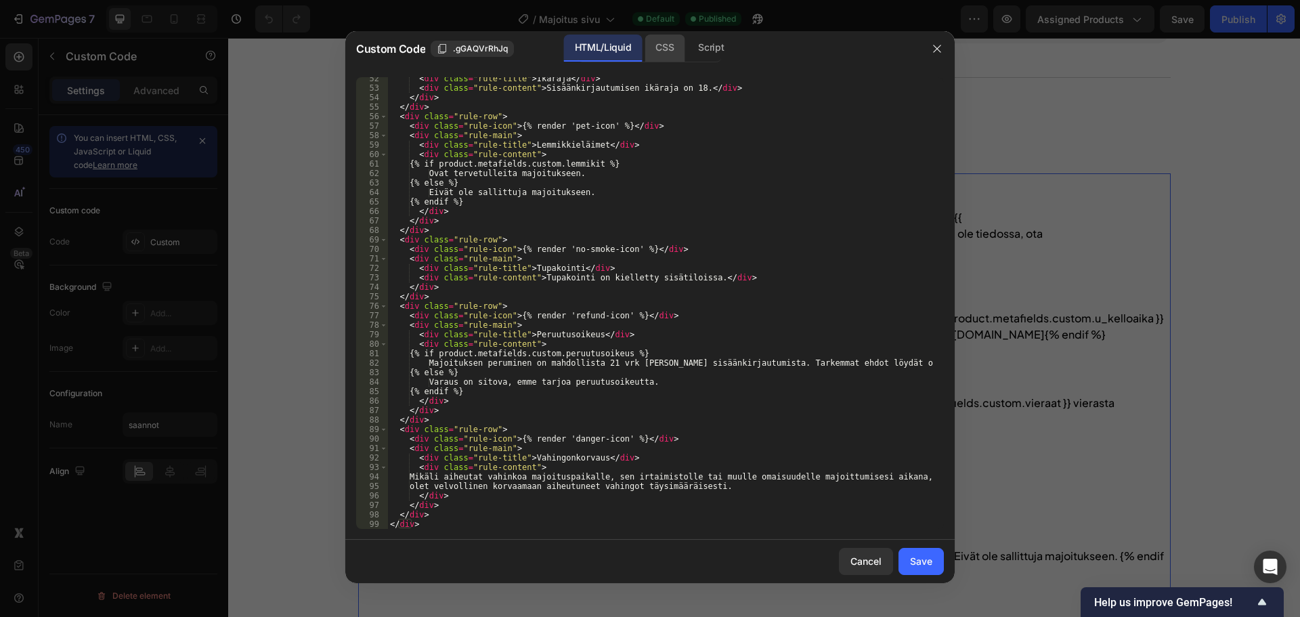
click at [647, 45] on div "CSS" at bounding box center [665, 48] width 40 height 27
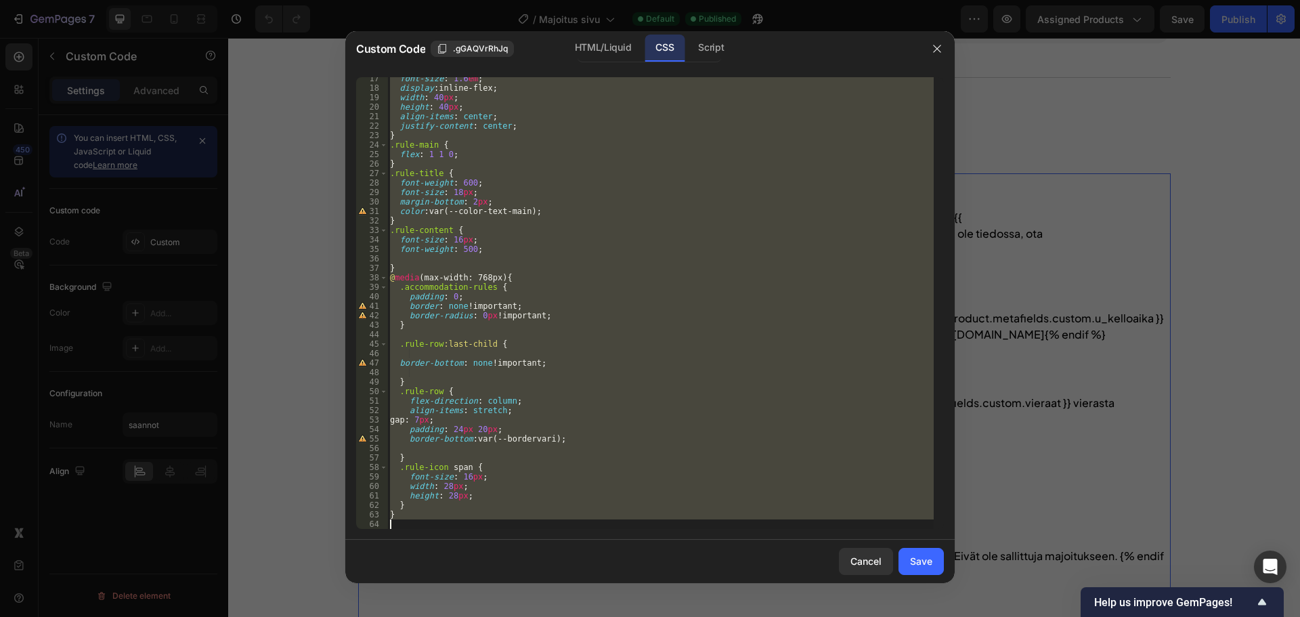
click at [628, 229] on div "font-size : 1.6 em ; display : inline-flex ; width : 40 px ; height : 40 px ; a…" at bounding box center [660, 303] width 546 height 452
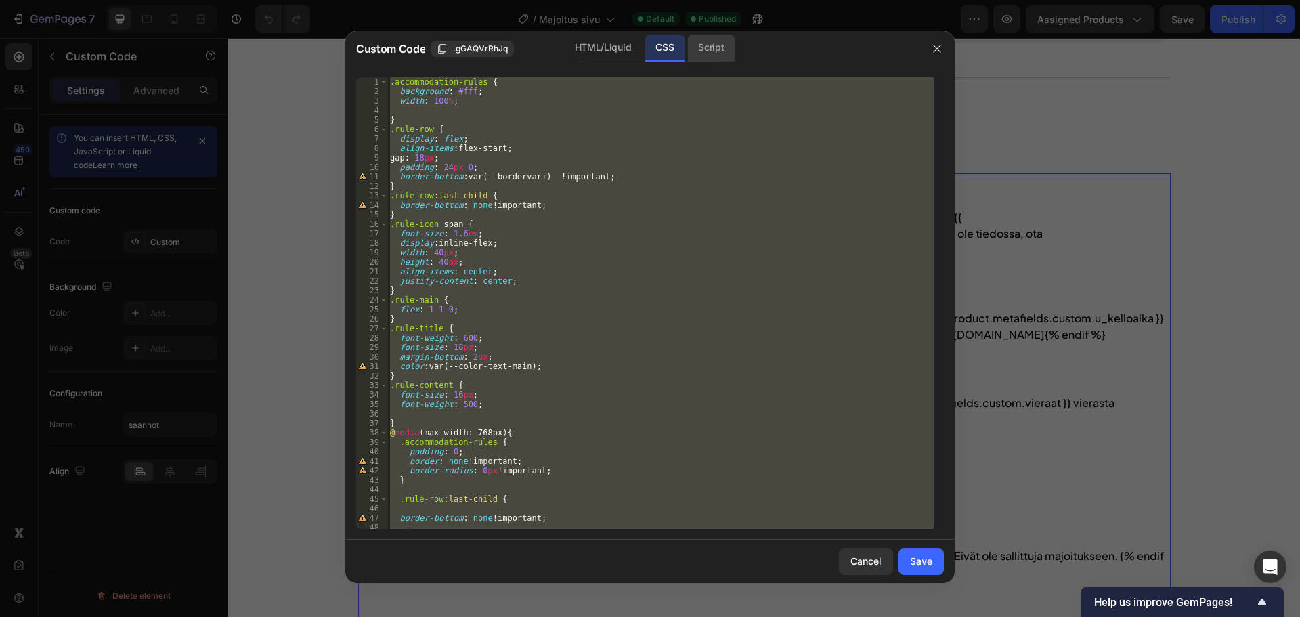
click at [714, 49] on div "Script" at bounding box center [710, 48] width 47 height 27
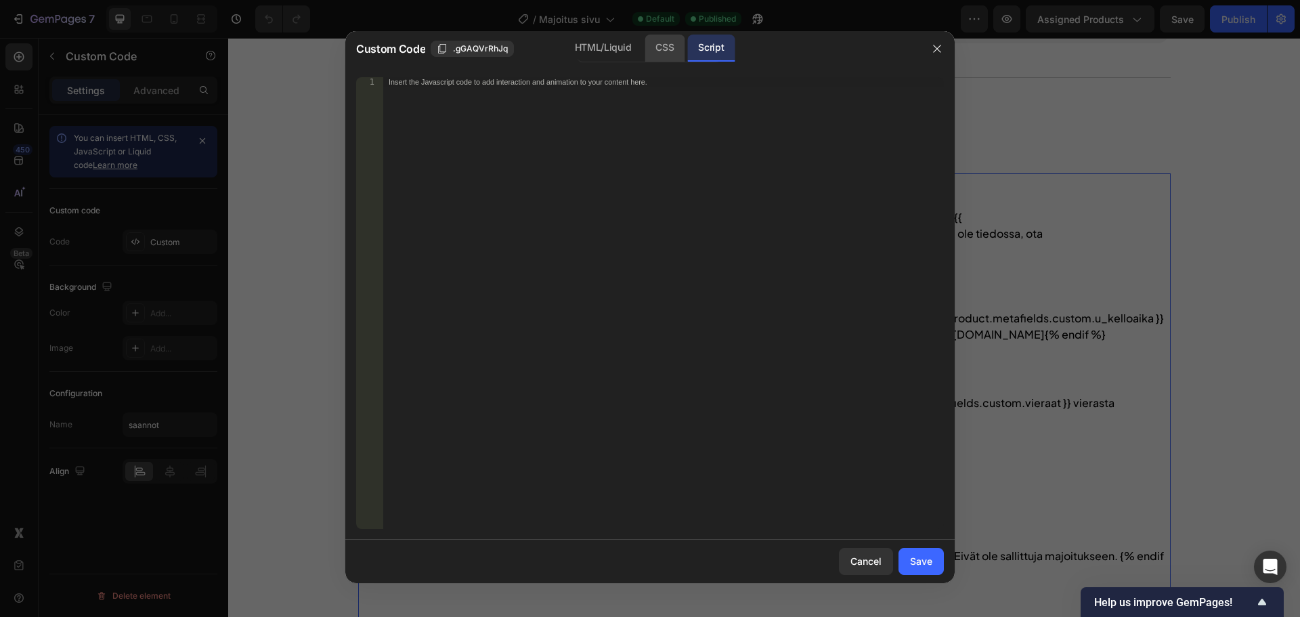
click at [677, 54] on div "CSS" at bounding box center [665, 48] width 40 height 27
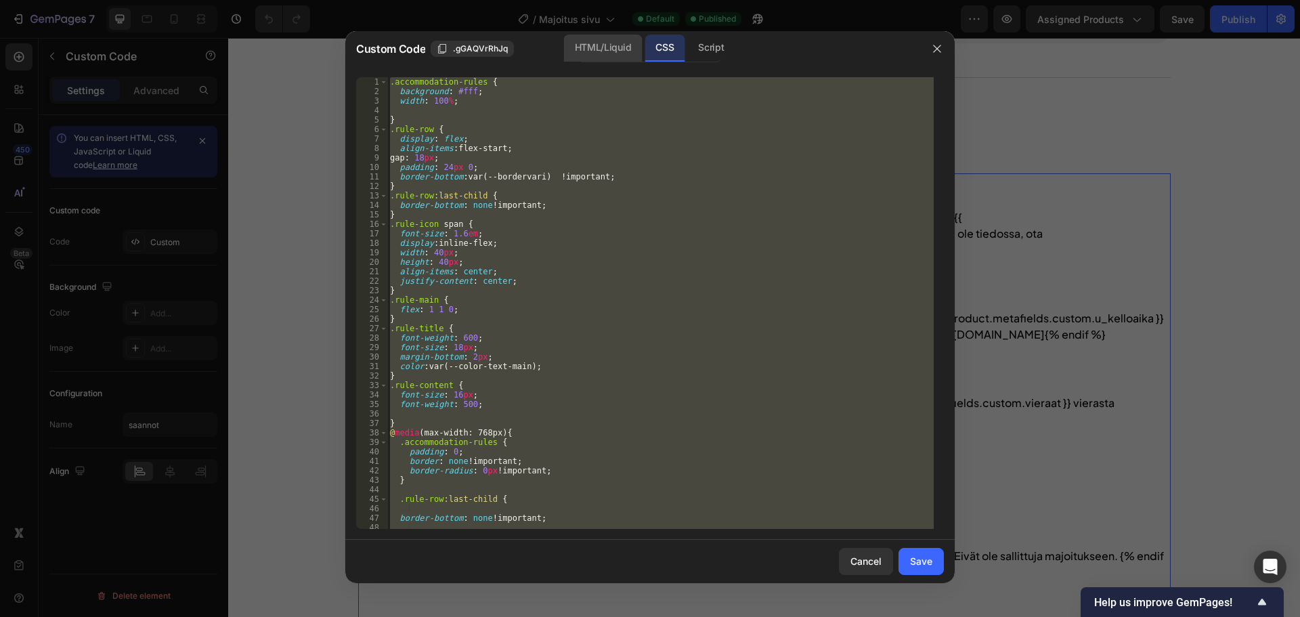
click at [626, 48] on div "HTML/Liquid" at bounding box center [603, 48] width 78 height 27
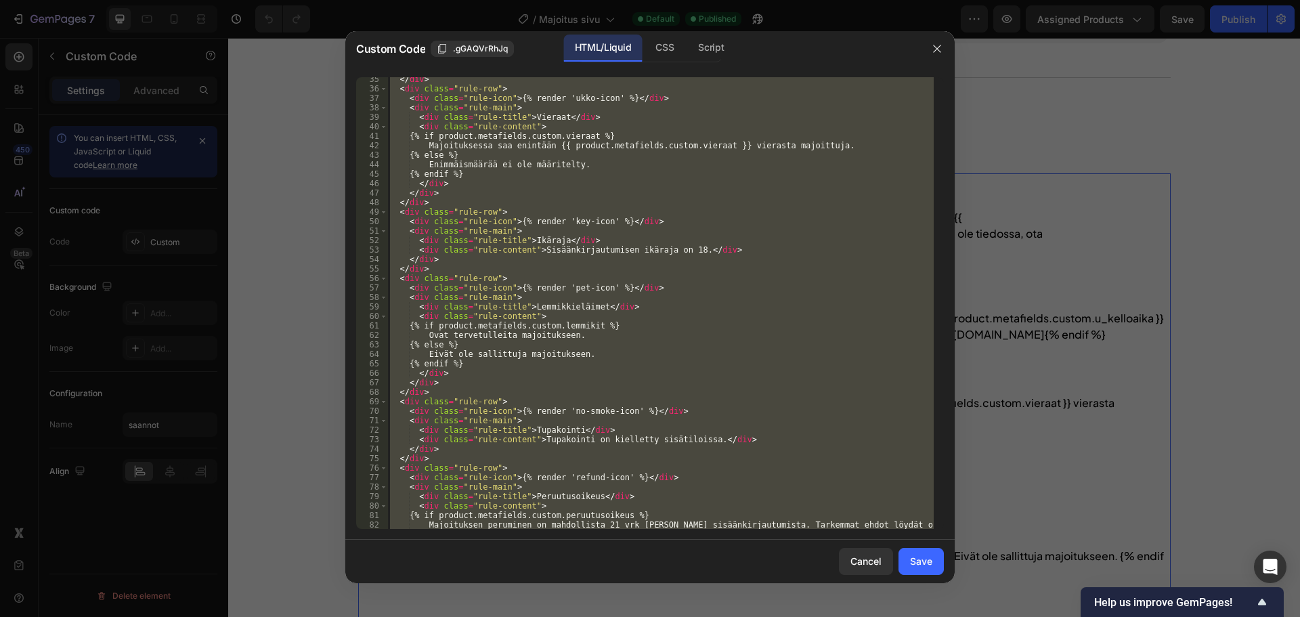
scroll to position [487, 0]
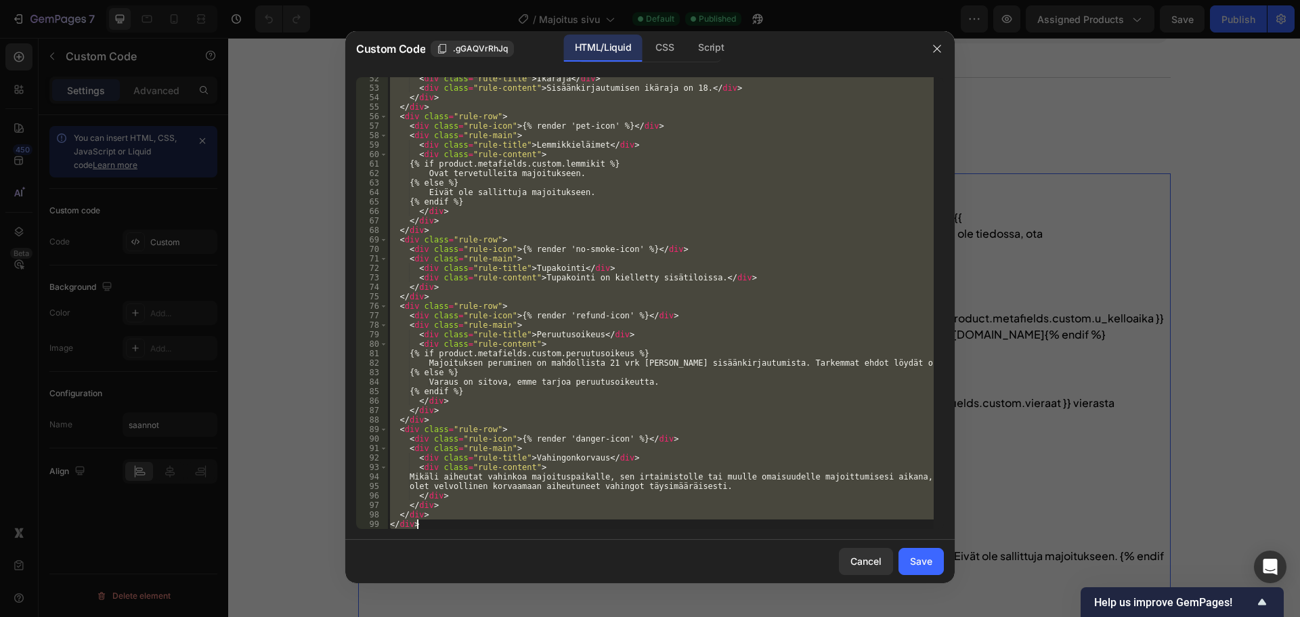
click at [460, 521] on div "< div class = "rule-title" > Ikäraja </ div > < div class = "rule-content" > Si…" at bounding box center [660, 303] width 546 height 452
type textarea "</div>"
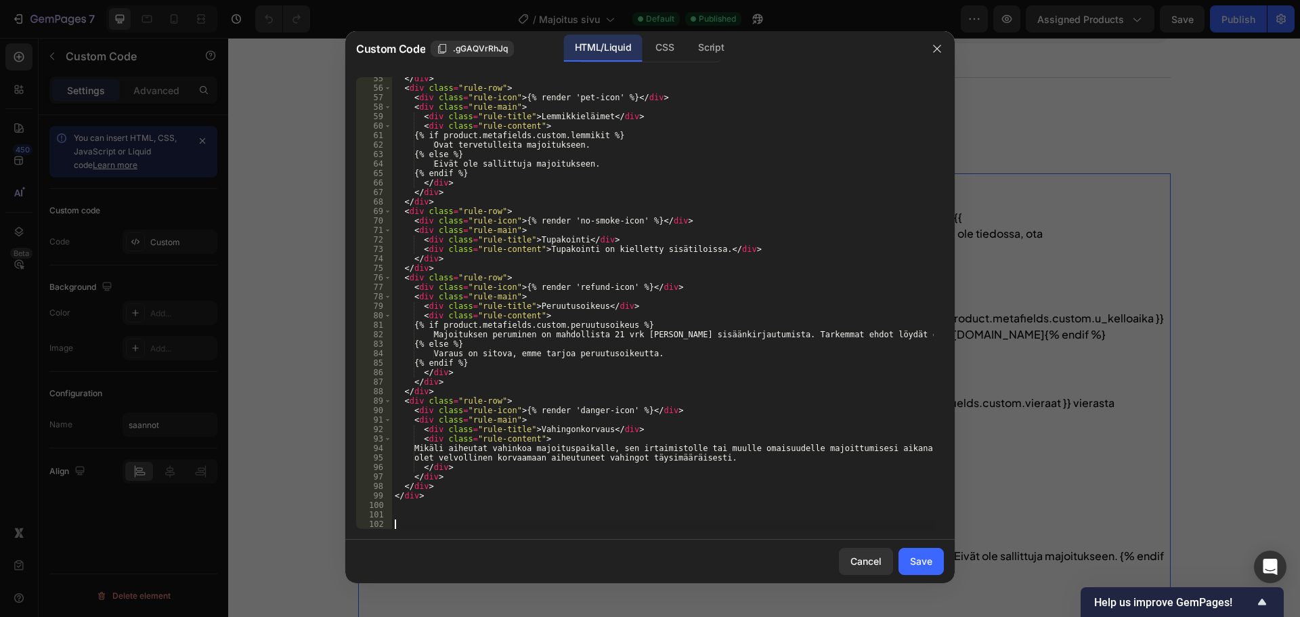
paste textarea "}"
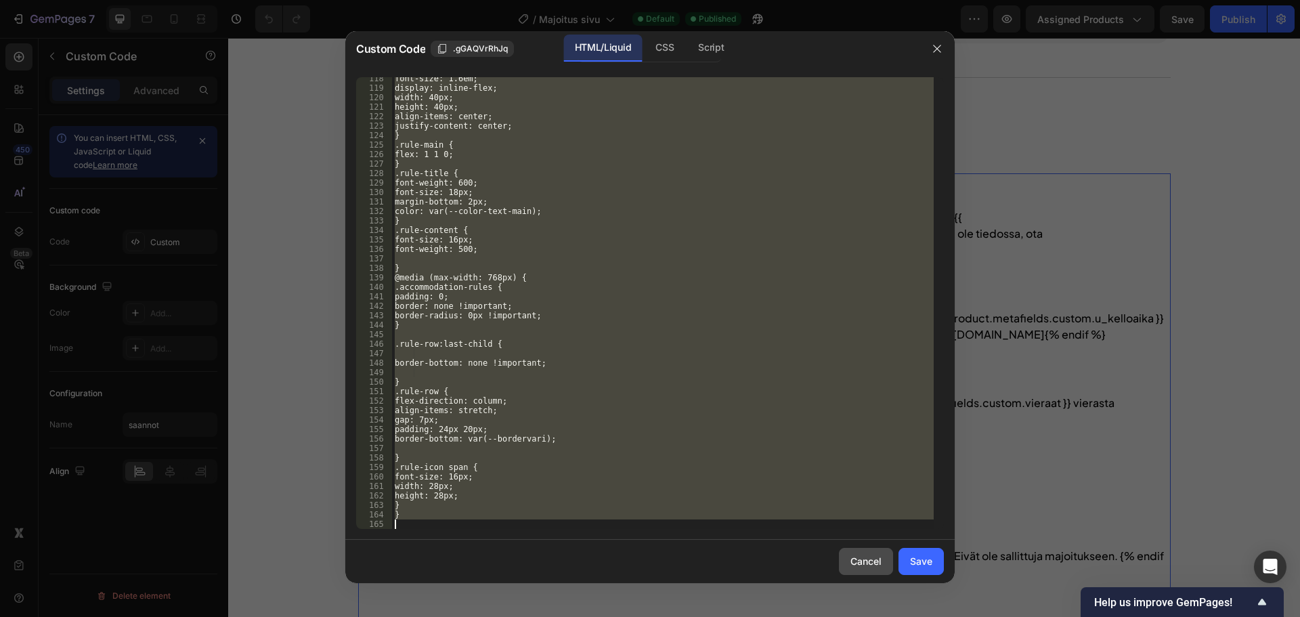
type textarea "}"
click at [869, 563] on div "Cancel" at bounding box center [866, 561] width 31 height 14
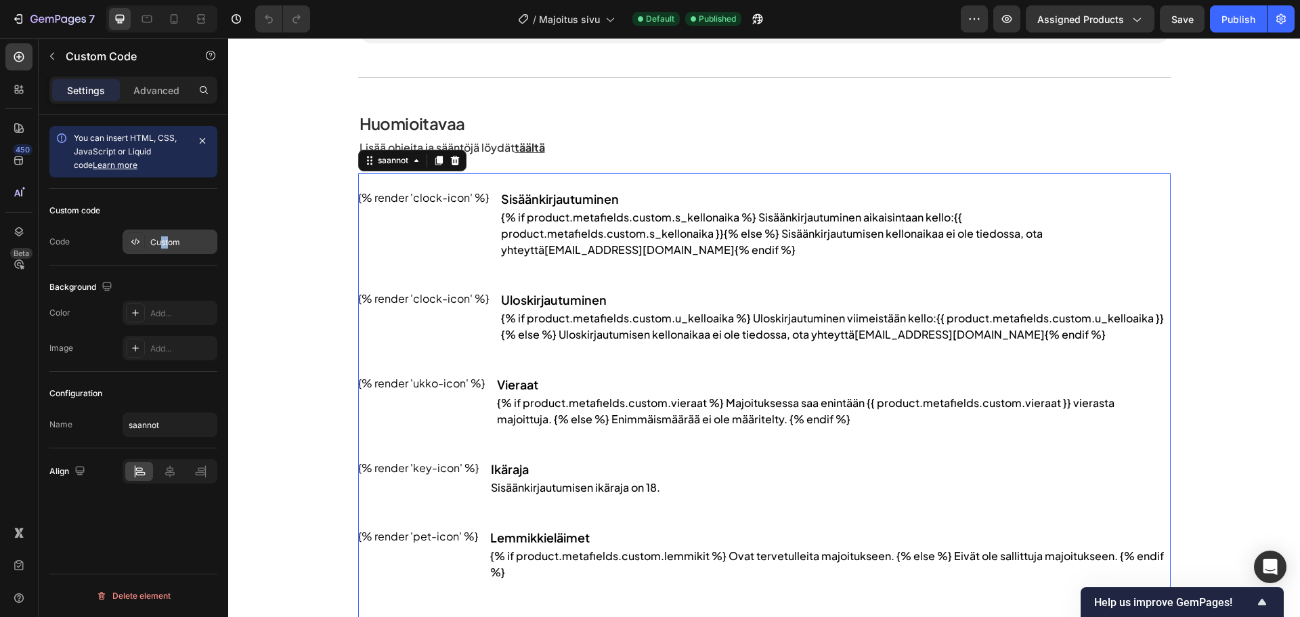
drag, startPoint x: 167, startPoint y: 227, endPoint x: 163, endPoint y: 234, distance: 8.3
click at [163, 234] on div "Custom code Code Custom" at bounding box center [133, 227] width 168 height 77
click at [163, 234] on div "Custom" at bounding box center [170, 242] width 95 height 24
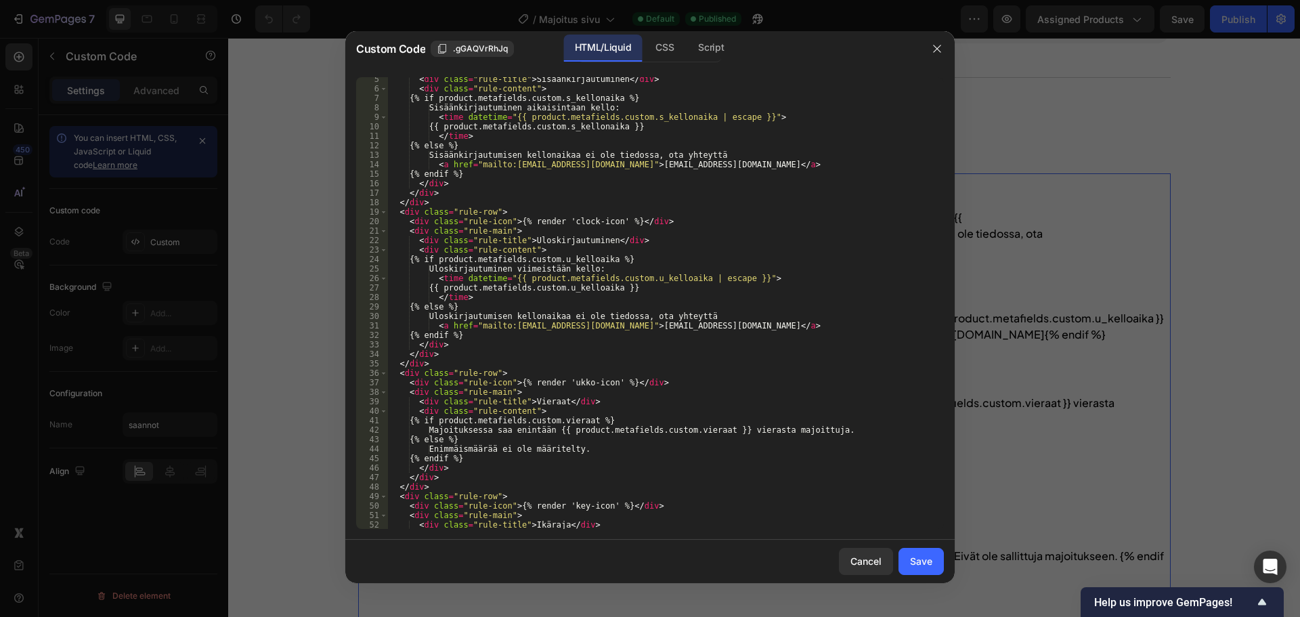
scroll to position [244, 0]
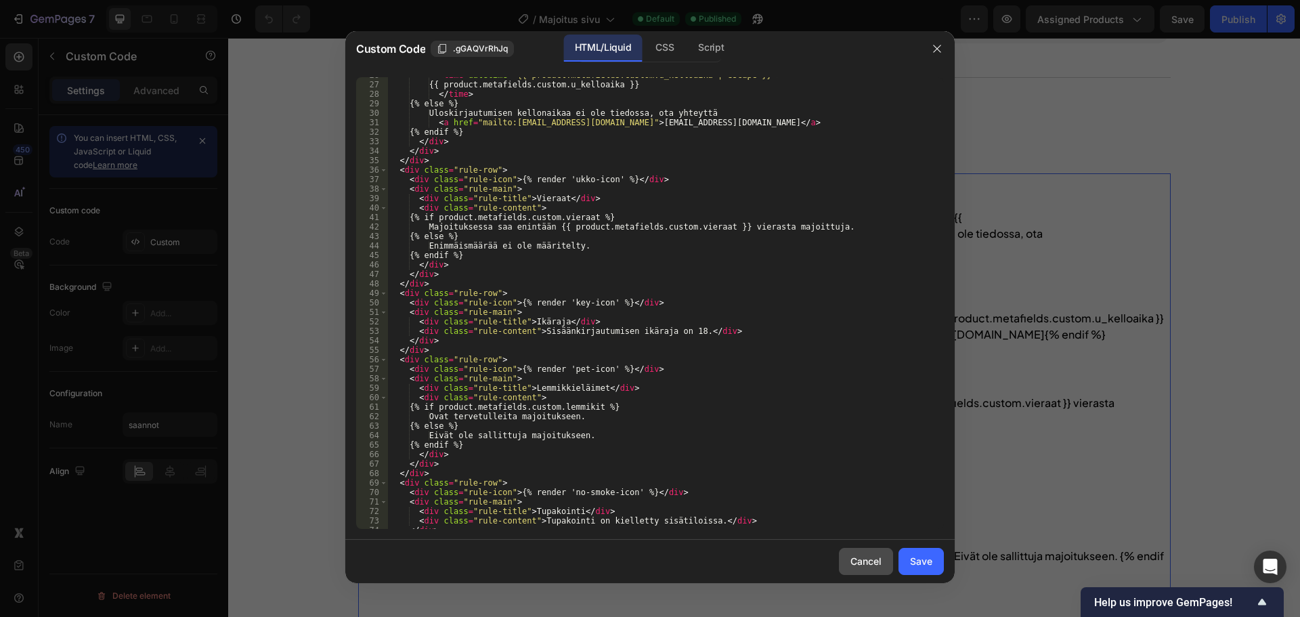
click at [845, 569] on button "Cancel" at bounding box center [866, 561] width 54 height 27
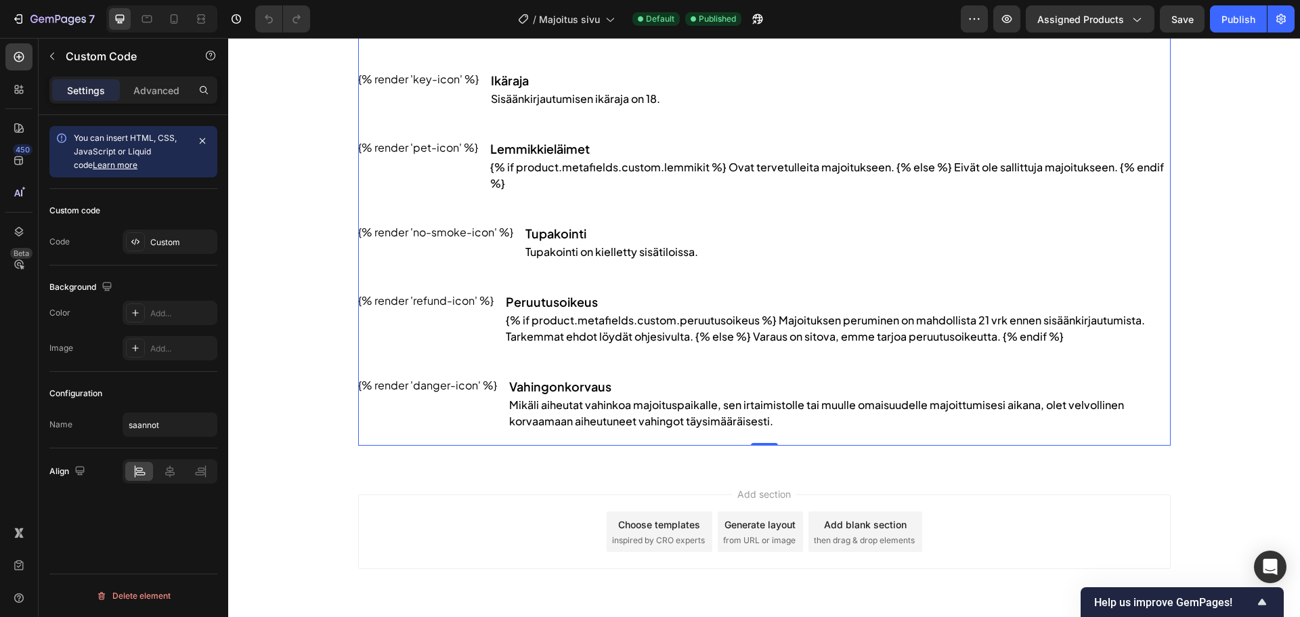
scroll to position [1818, 0]
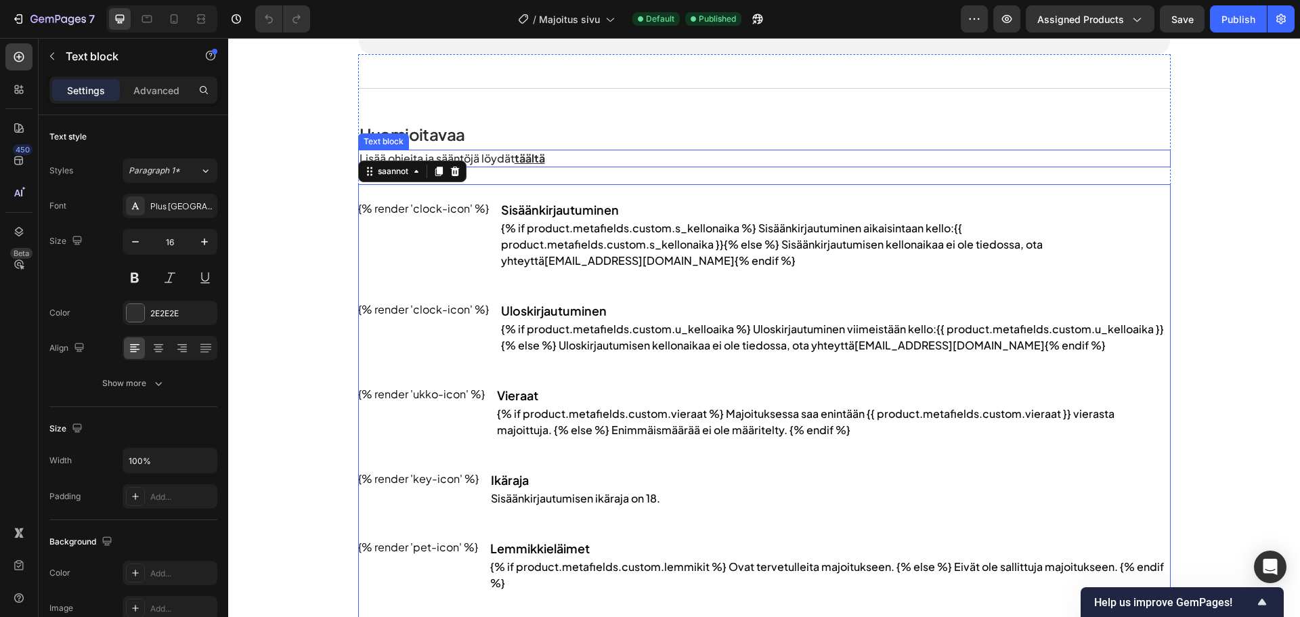
click at [551, 158] on p "Lisää ohjeita ja sääntöjä löydät tääl tä" at bounding box center [765, 158] width 810 height 15
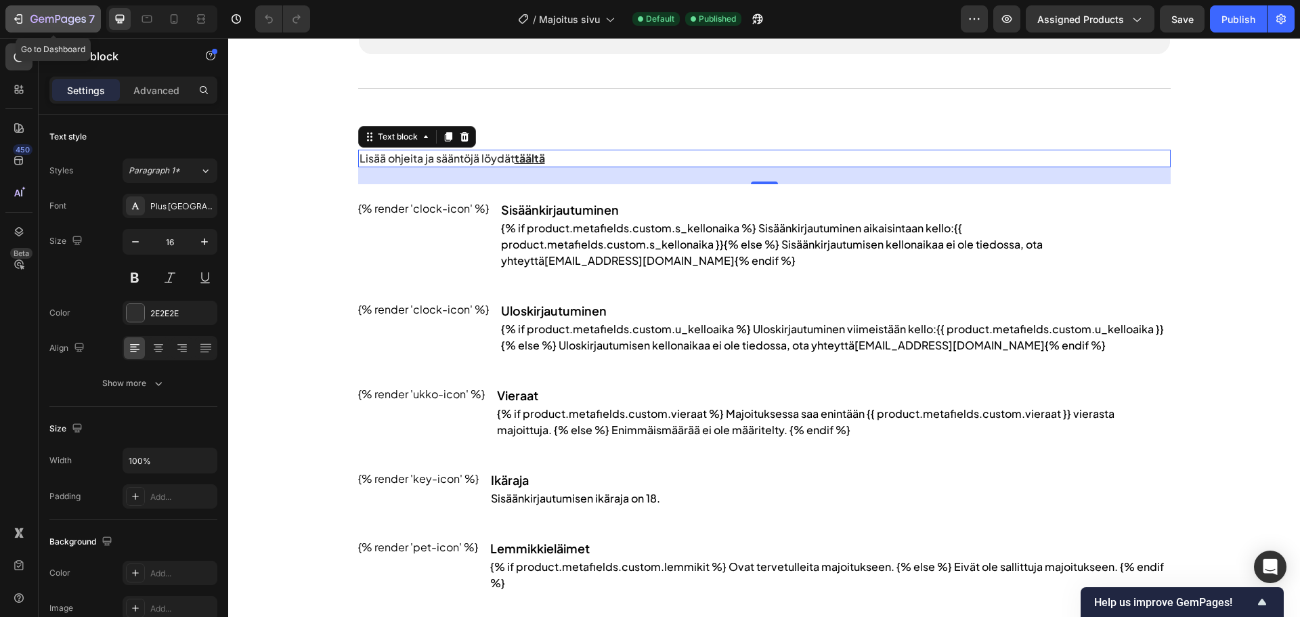
click at [20, 25] on icon "button" at bounding box center [19, 19] width 14 height 14
